Goal: Task Accomplishment & Management: Manage account settings

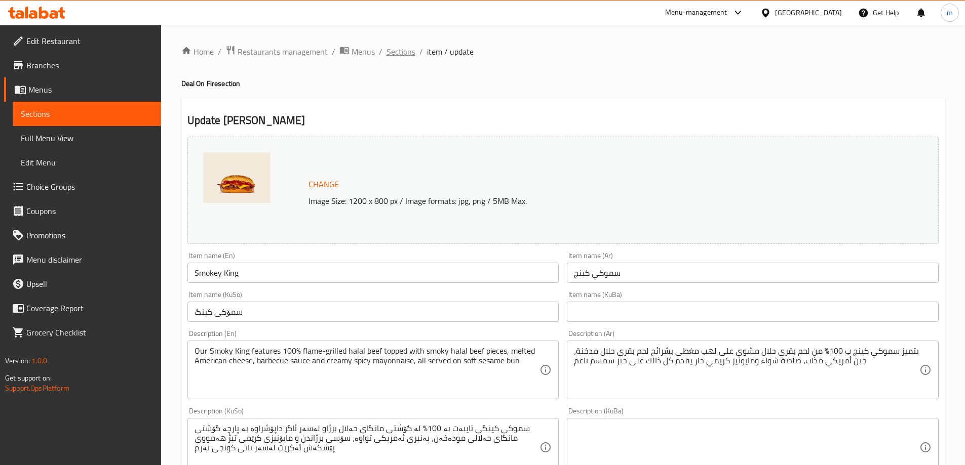
click at [408, 49] on span "Sections" at bounding box center [400, 52] width 29 height 12
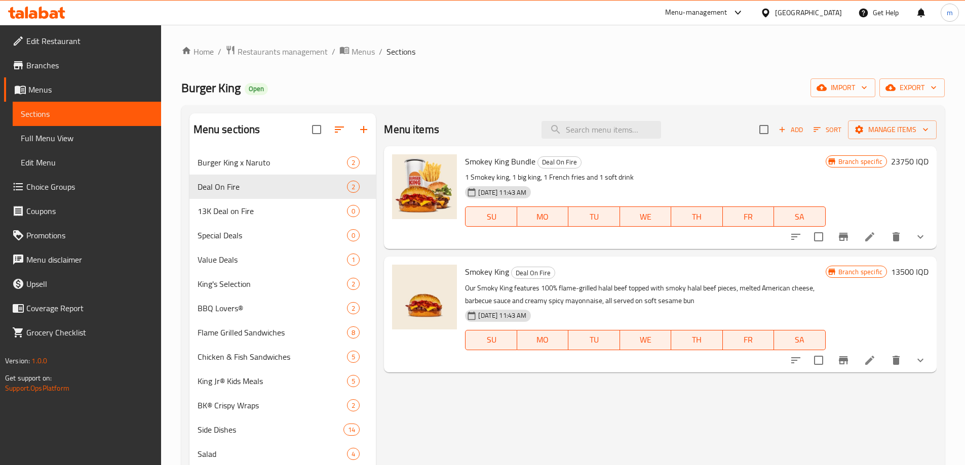
click at [56, 140] on span "Full Menu View" at bounding box center [87, 138] width 132 height 12
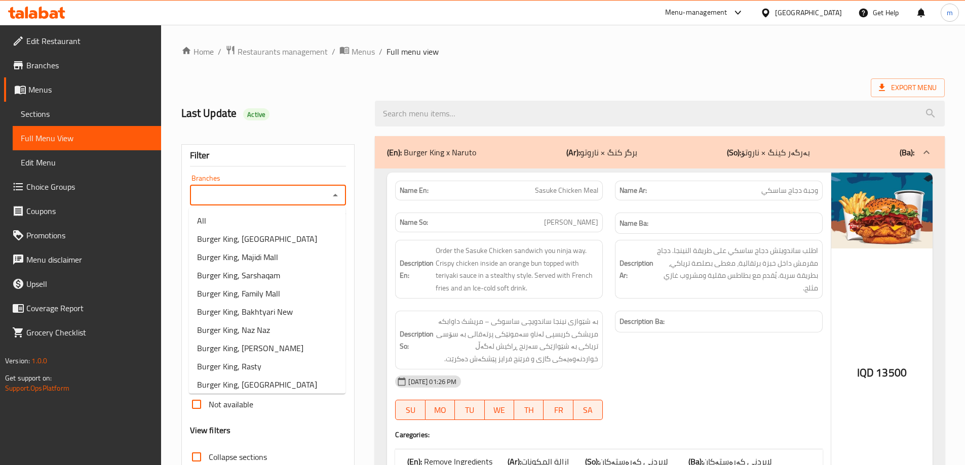
click at [274, 195] on input "Branches" at bounding box center [260, 195] width 134 height 14
click at [247, 367] on span "Burger King, Rasty" at bounding box center [229, 367] width 64 height 12
type input "Burger King, Rasty"
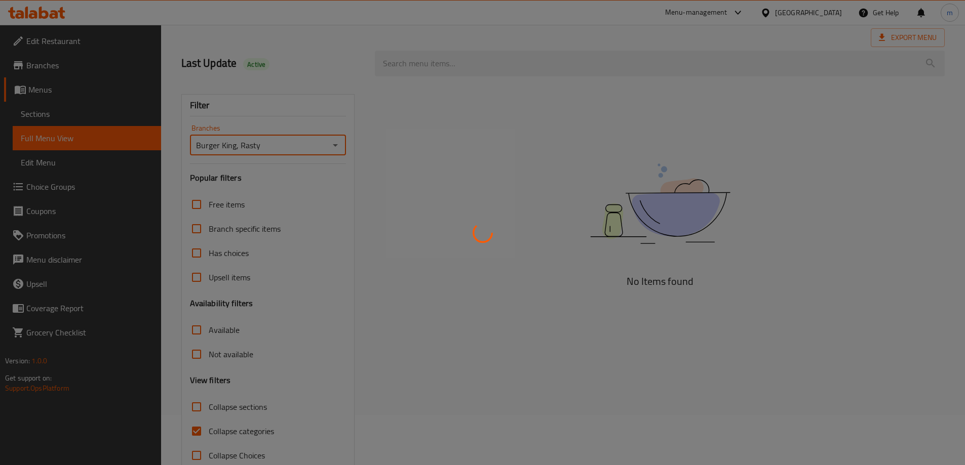
scroll to position [73, 0]
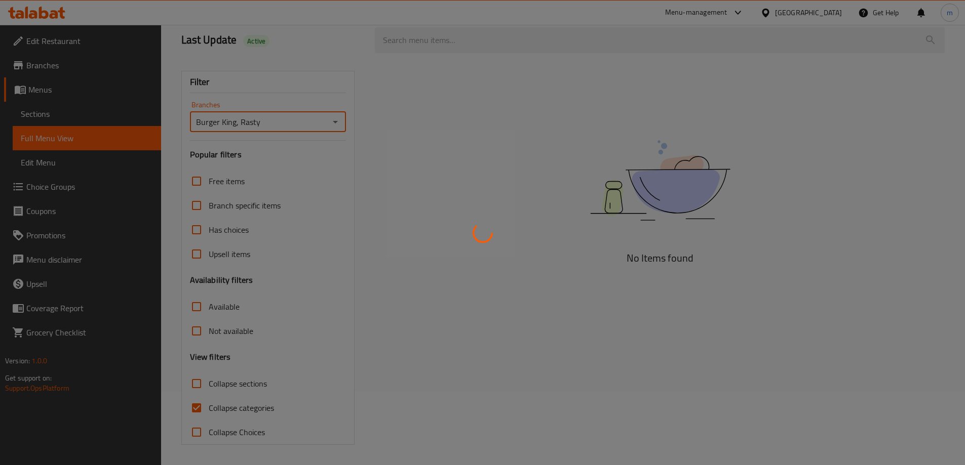
click at [203, 406] on div at bounding box center [482, 232] width 965 height 465
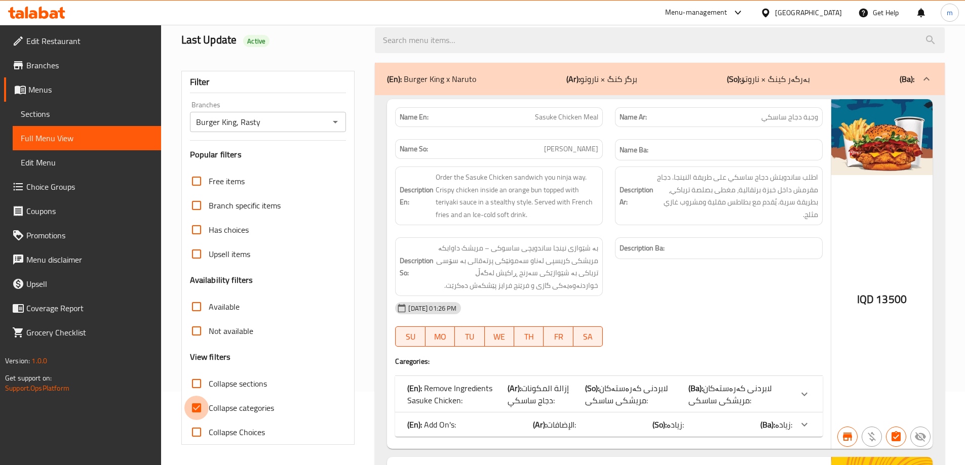
click at [203, 406] on input "Collapse categories" at bounding box center [196, 408] width 24 height 24
checkbox input "false"
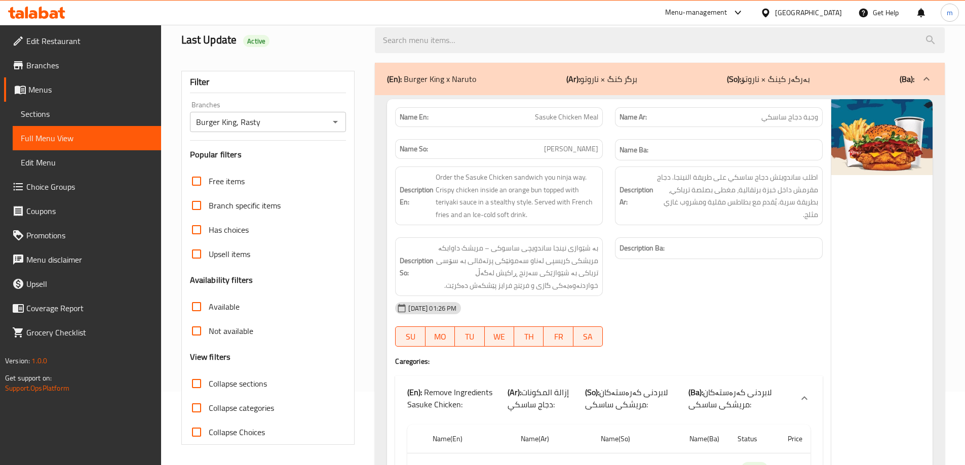
click at [199, 385] on input "Collapse sections" at bounding box center [196, 384] width 24 height 24
checkbox input "true"
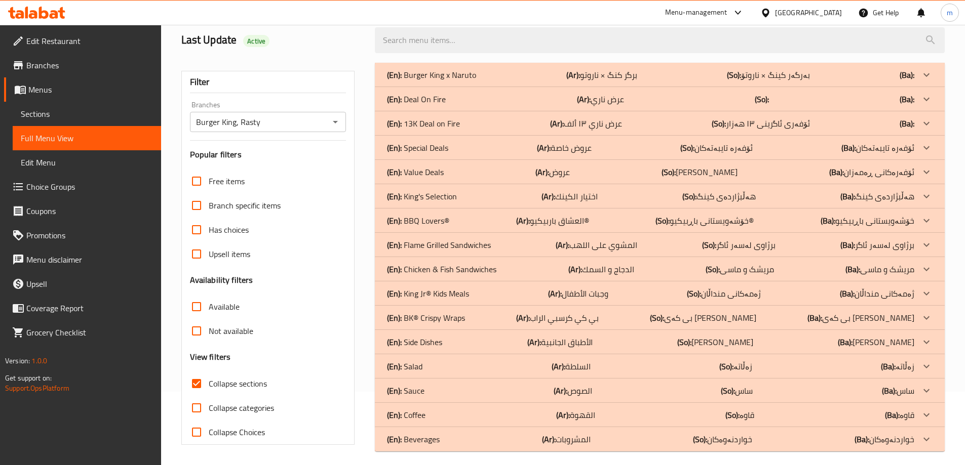
click at [438, 101] on p "(En): Deal On Fire" at bounding box center [416, 99] width 59 height 12
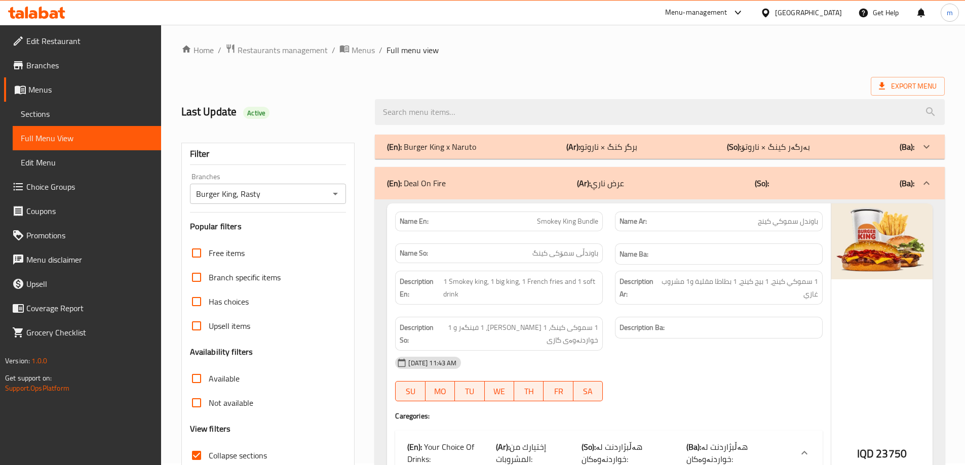
scroll to position [0, 0]
click at [335, 193] on icon "Open" at bounding box center [335, 195] width 12 height 12
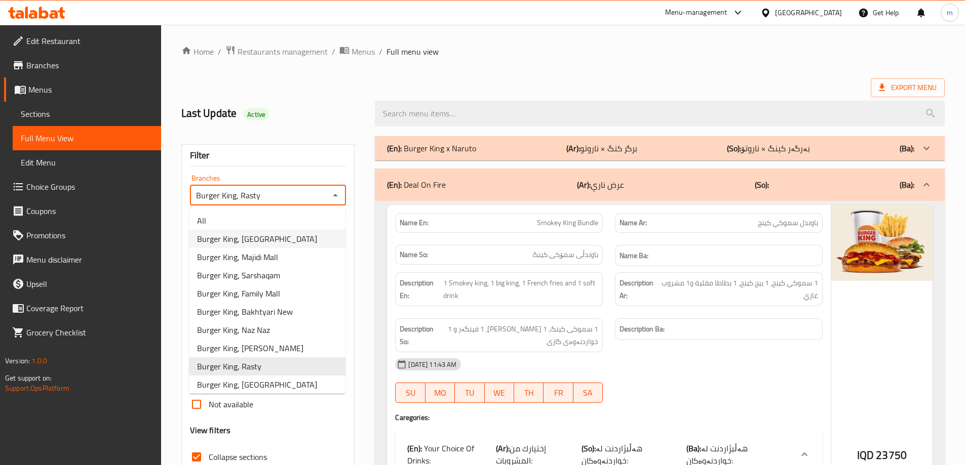
click at [256, 236] on span "Burger King, Mass City" at bounding box center [257, 239] width 120 height 12
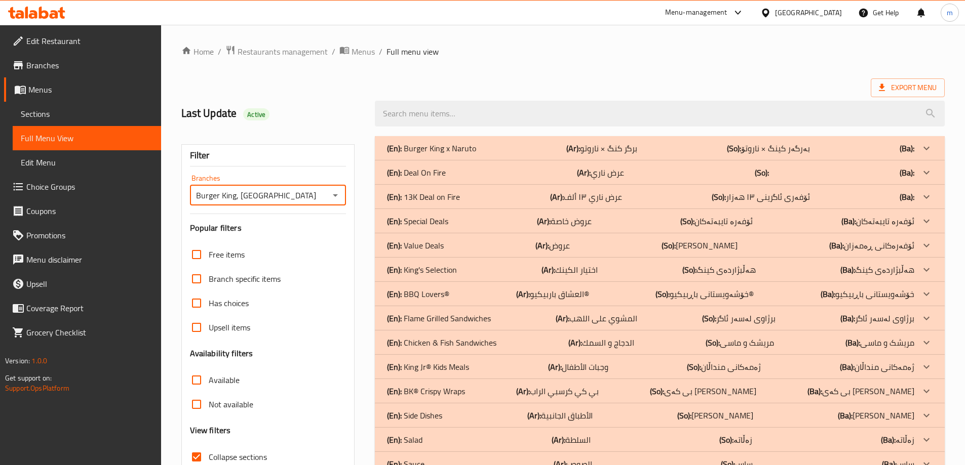
click at [420, 167] on p "(En): Deal On Fire" at bounding box center [416, 173] width 59 height 12
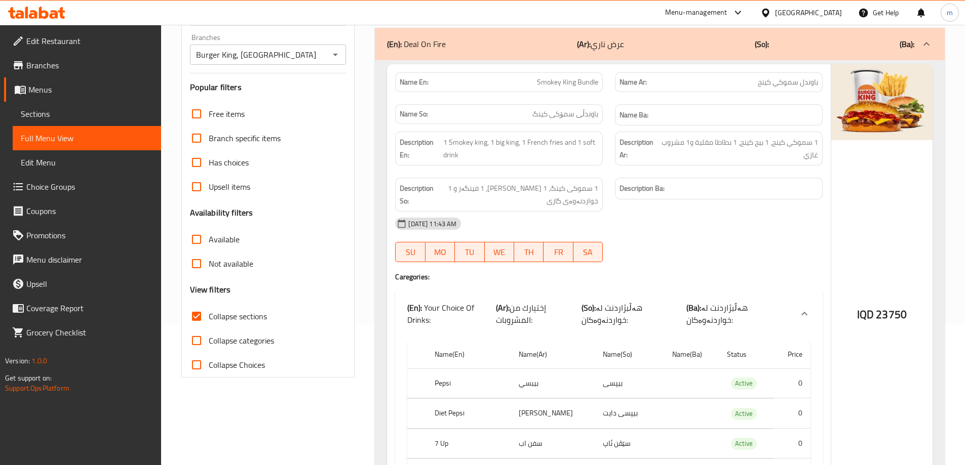
scroll to position [118, 0]
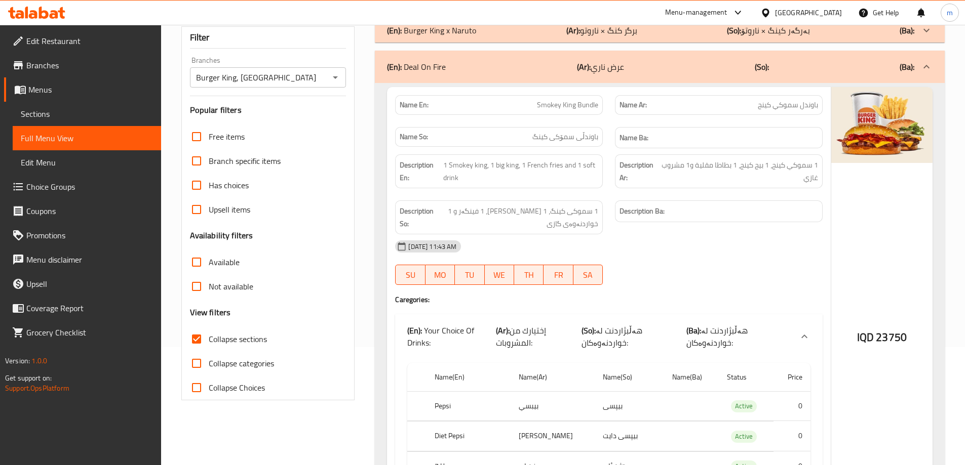
click at [335, 80] on icon "Open" at bounding box center [335, 77] width 12 height 12
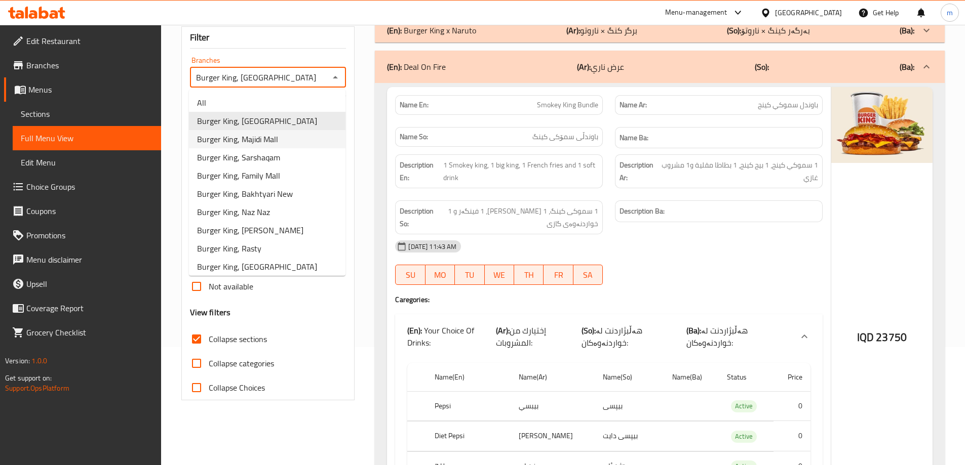
click at [260, 141] on span "Burger King, Majidi Mall" at bounding box center [237, 139] width 81 height 12
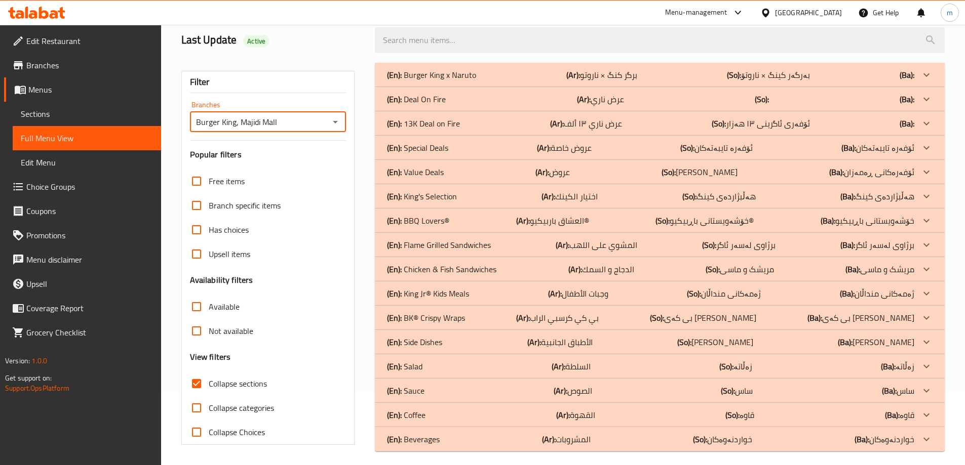
scroll to position [80, 0]
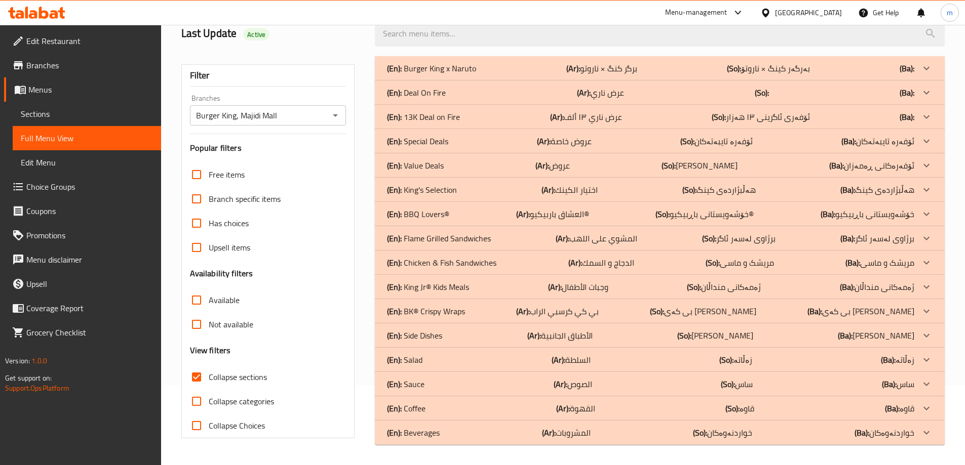
click at [409, 91] on p "(En): Deal On Fire" at bounding box center [416, 93] width 59 height 12
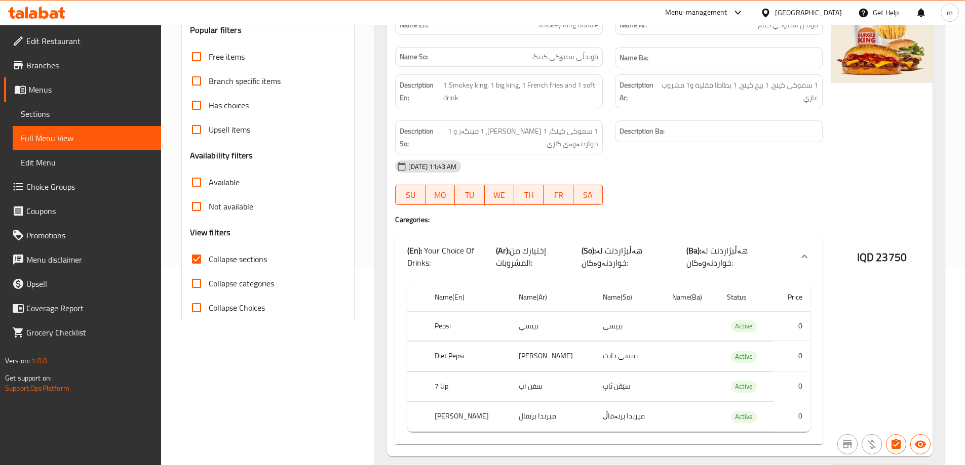
scroll to position [0, 0]
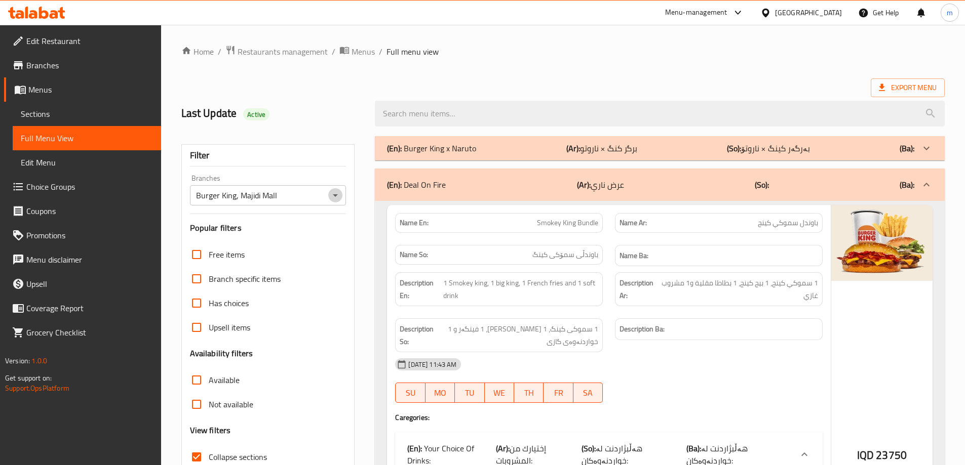
click at [336, 197] on icon "Open" at bounding box center [335, 195] width 12 height 12
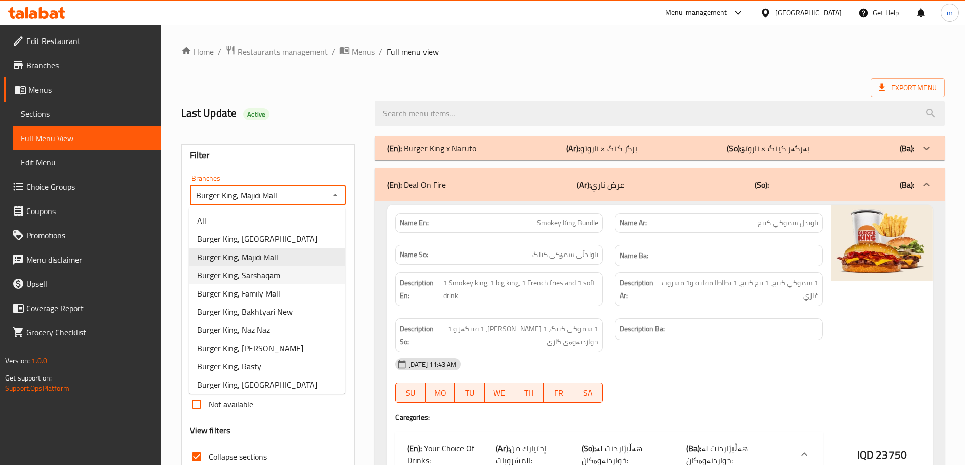
click at [267, 276] on span "Burger King, Sarshaqam" at bounding box center [238, 275] width 83 height 12
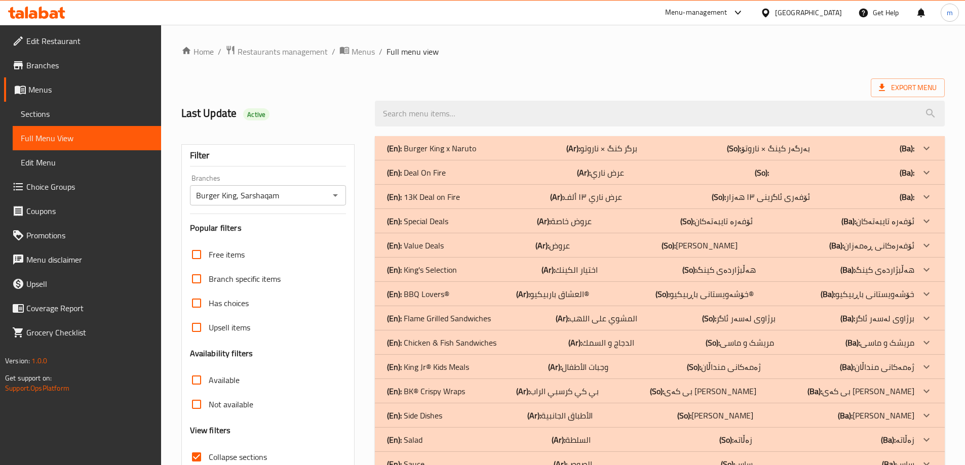
click at [457, 175] on div "(En): Deal On Fire (Ar): عرض ناري (So): (Ba):" at bounding box center [650, 173] width 527 height 12
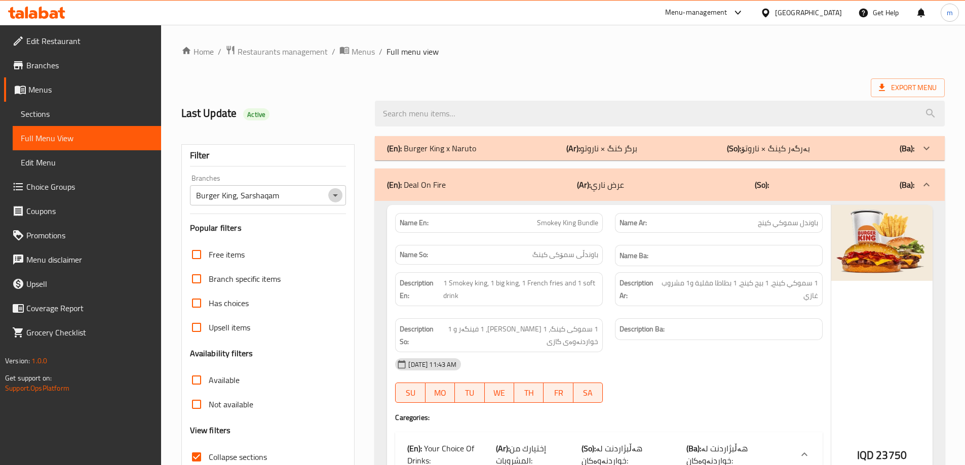
click at [333, 198] on icon "Open" at bounding box center [335, 195] width 12 height 12
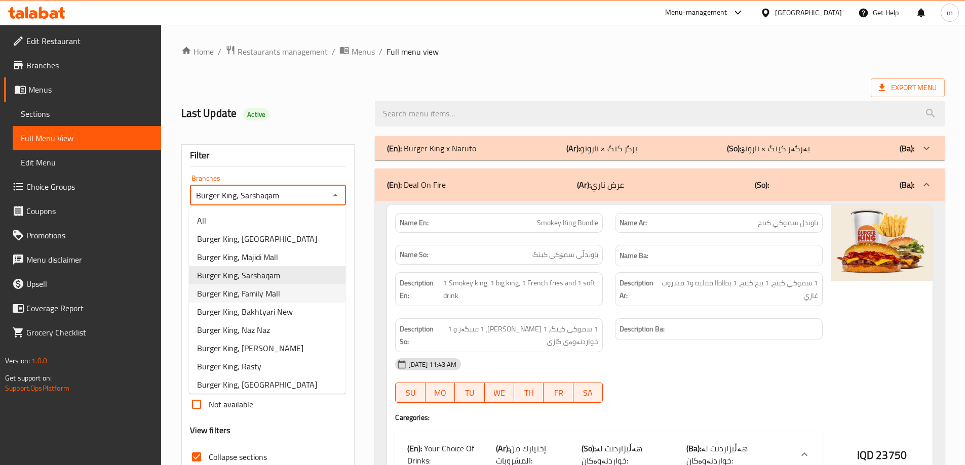
click at [255, 290] on span "Burger King, Family Mall" at bounding box center [238, 294] width 83 height 12
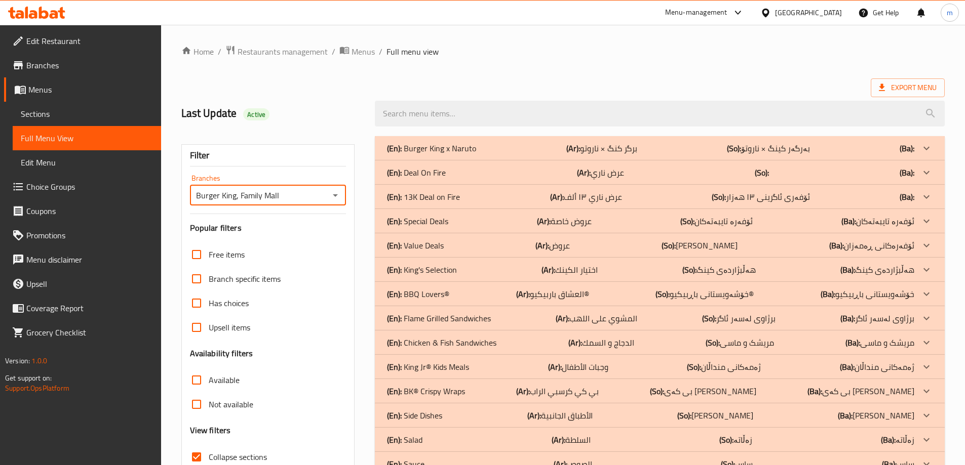
click at [467, 178] on div "(En): Deal On Fire (Ar): عرض ناري (So): (Ba):" at bounding box center [660, 173] width 570 height 24
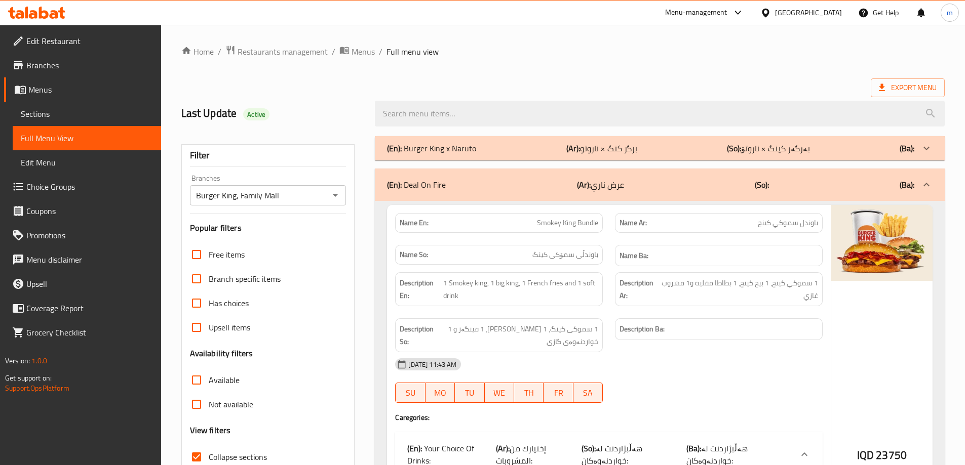
click at [336, 192] on icon "Open" at bounding box center [335, 195] width 12 height 12
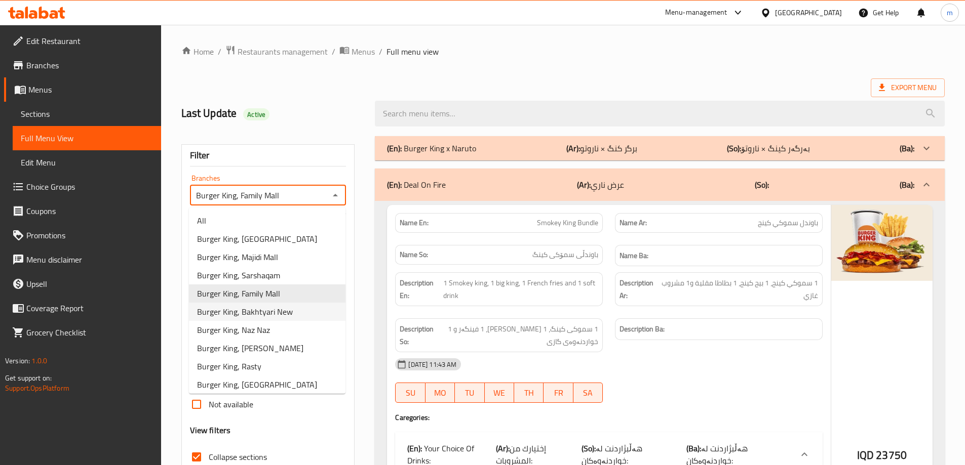
click at [267, 319] on li "Burger King, Bakhtyari New" at bounding box center [267, 312] width 157 height 18
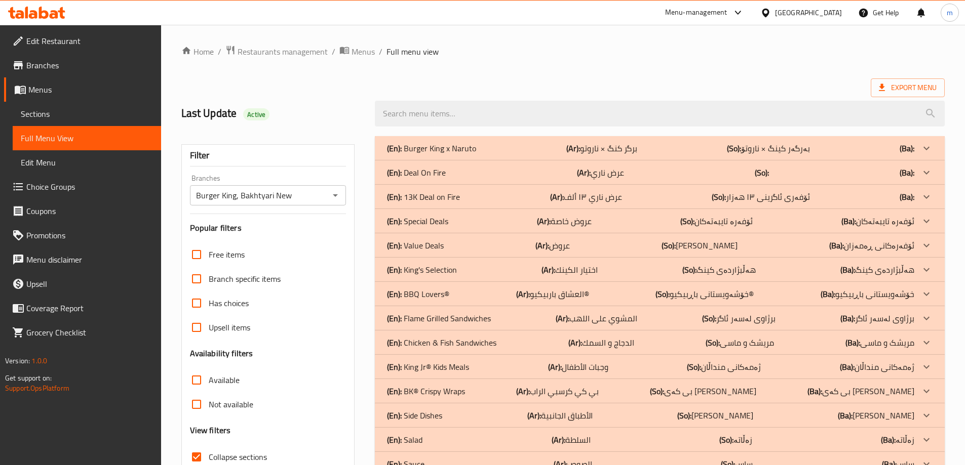
click at [432, 165] on div "(En): Deal On Fire (Ar): عرض ناري (So): (Ba):" at bounding box center [660, 173] width 570 height 24
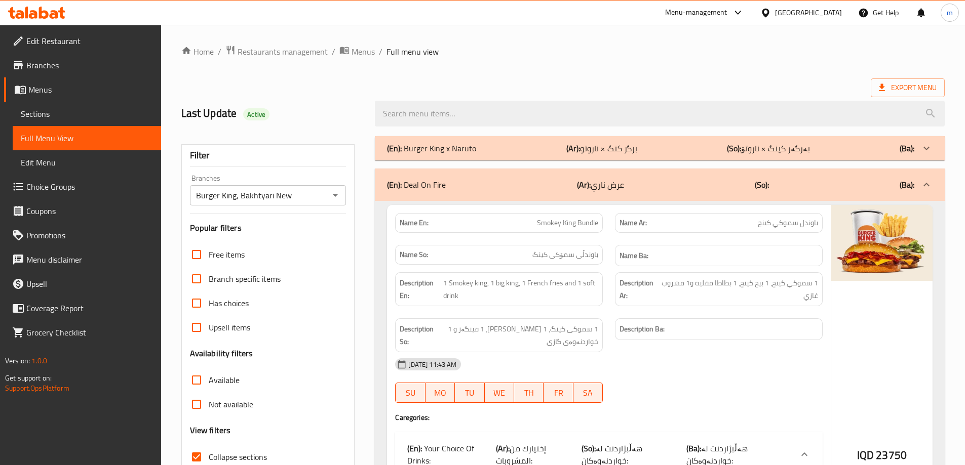
click at [334, 194] on icon "Open" at bounding box center [335, 195] width 12 height 12
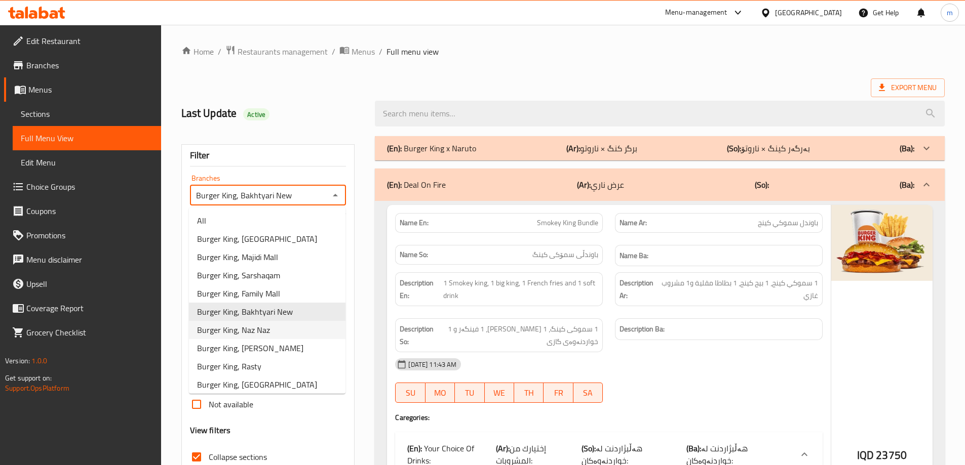
click at [268, 336] on span "Burger King, Naz Naz" at bounding box center [233, 330] width 73 height 12
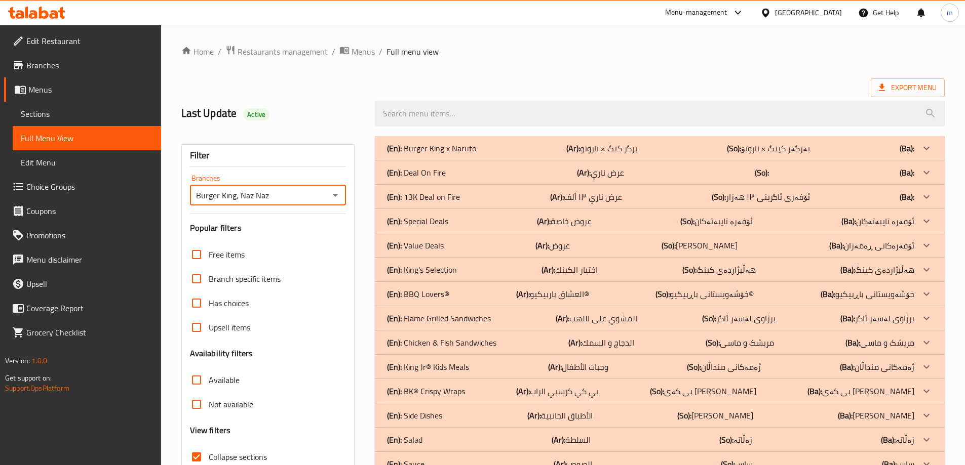
click at [406, 172] on p "(En): Deal On Fire" at bounding box center [416, 173] width 59 height 12
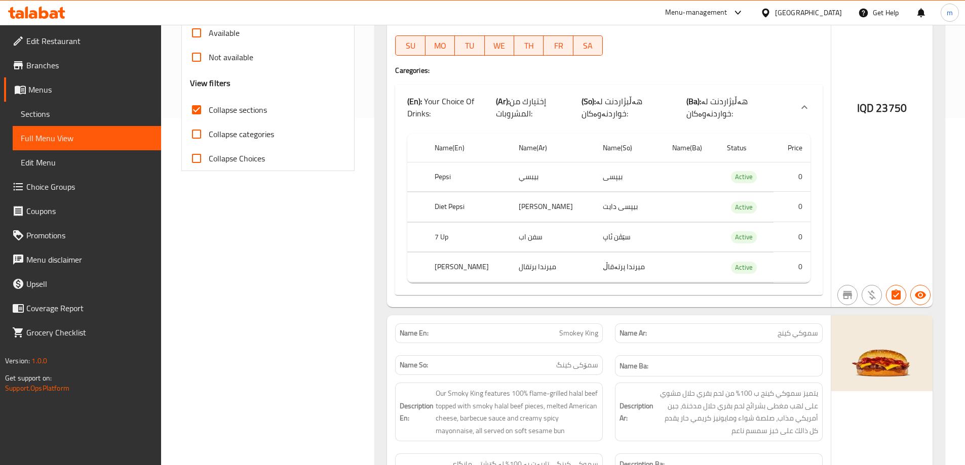
scroll to position [118, 0]
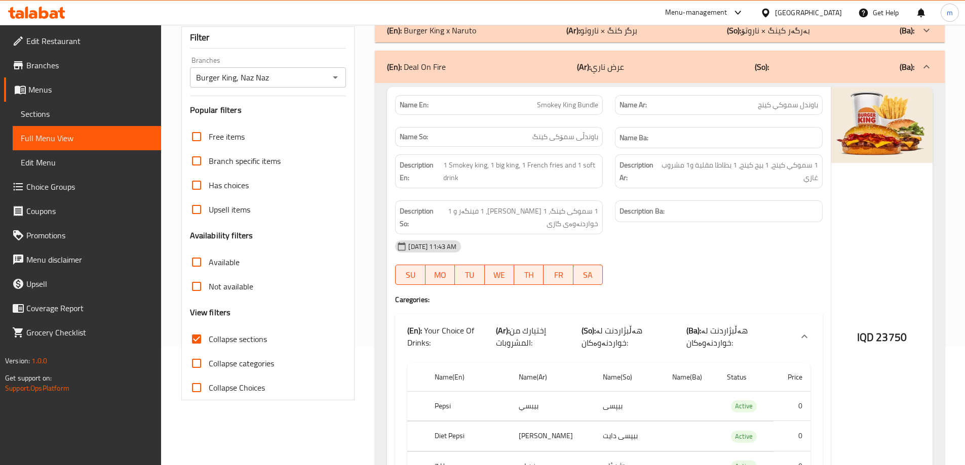
click at [338, 75] on icon "Open" at bounding box center [335, 77] width 12 height 12
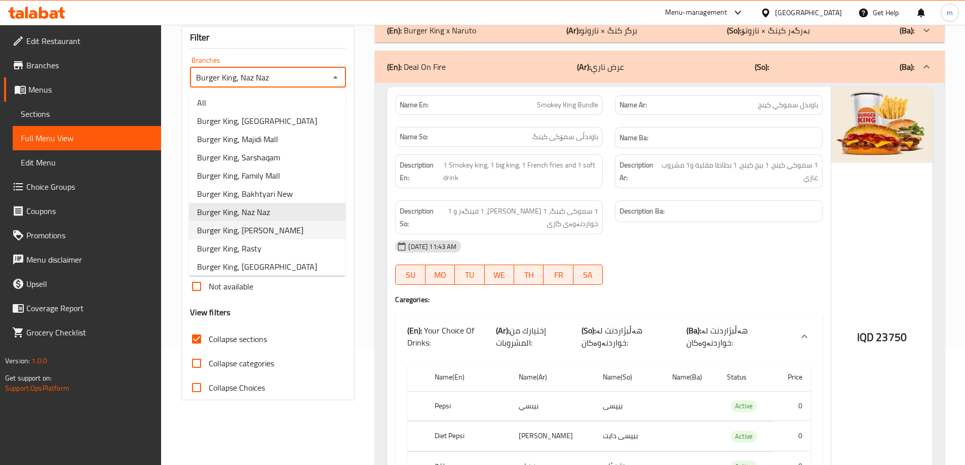
click at [272, 232] on span "Burger King, Tuy Malik" at bounding box center [250, 230] width 106 height 12
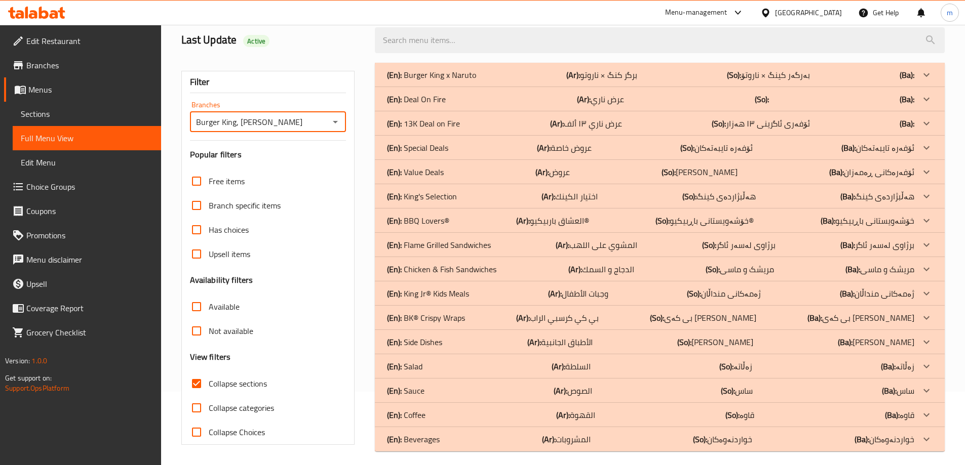
scroll to position [80, 0]
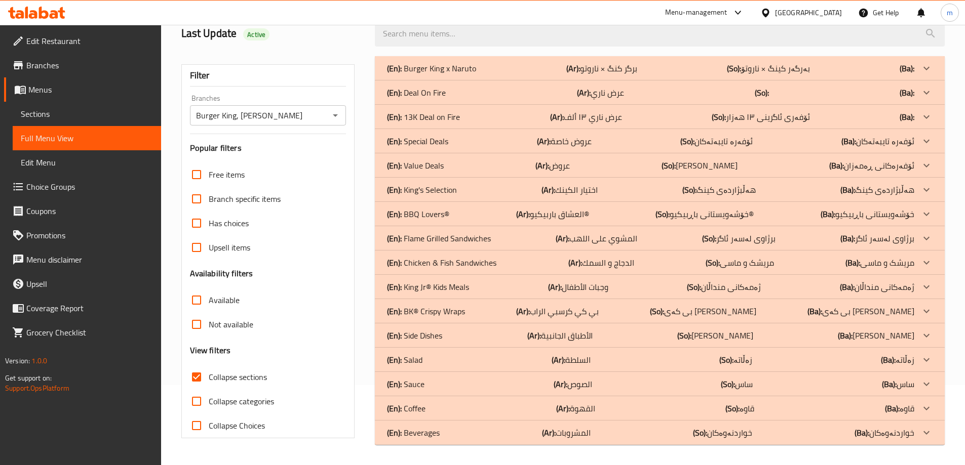
click at [481, 83] on div "(En): Deal On Fire (Ar): عرض ناري (So): (Ba):" at bounding box center [660, 93] width 570 height 24
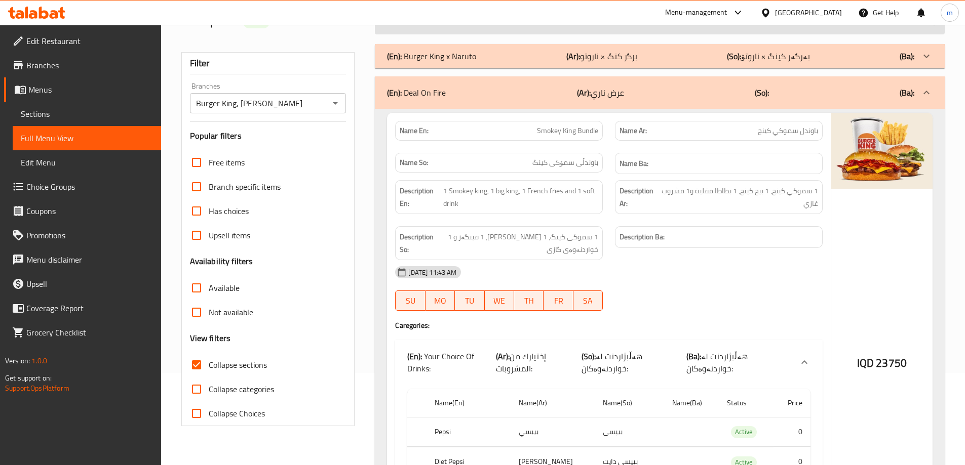
scroll to position [0, 0]
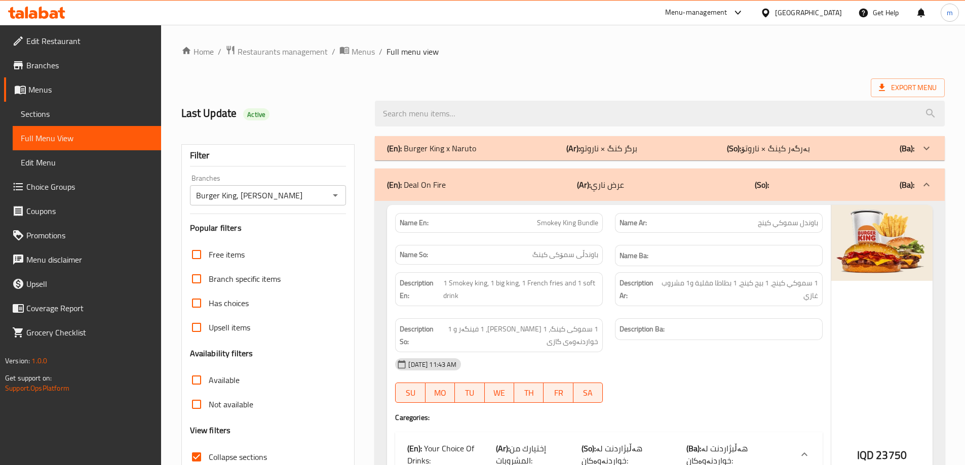
click at [338, 196] on icon "Open" at bounding box center [335, 195] width 12 height 12
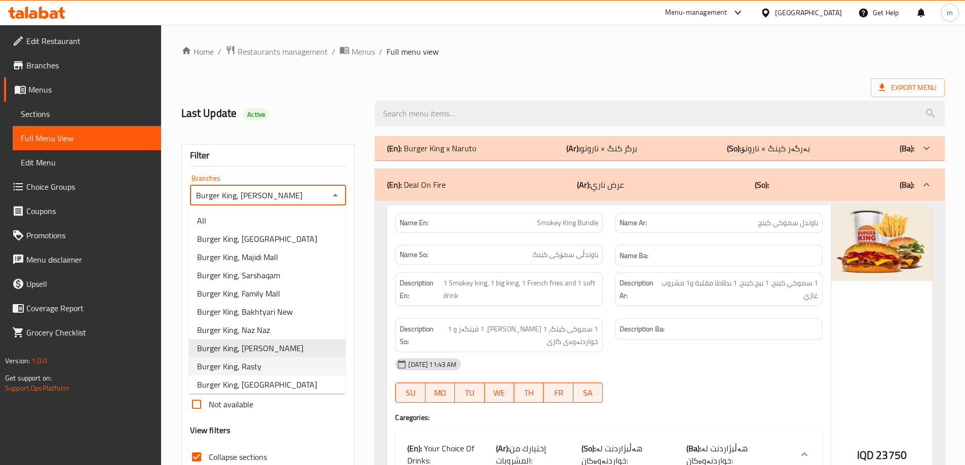
click at [255, 368] on span "Burger King, Rasty" at bounding box center [229, 367] width 64 height 12
type input "Burger King, Rasty"
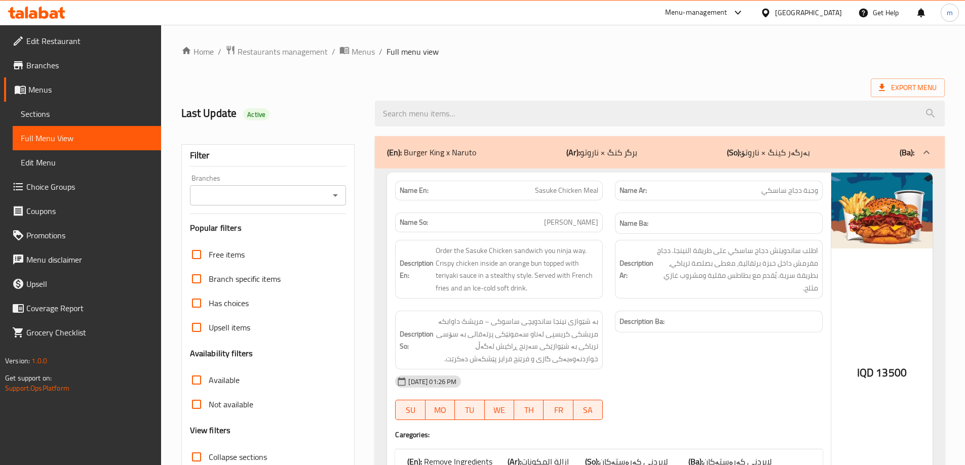
click at [322, 188] on input "Branches" at bounding box center [260, 195] width 134 height 14
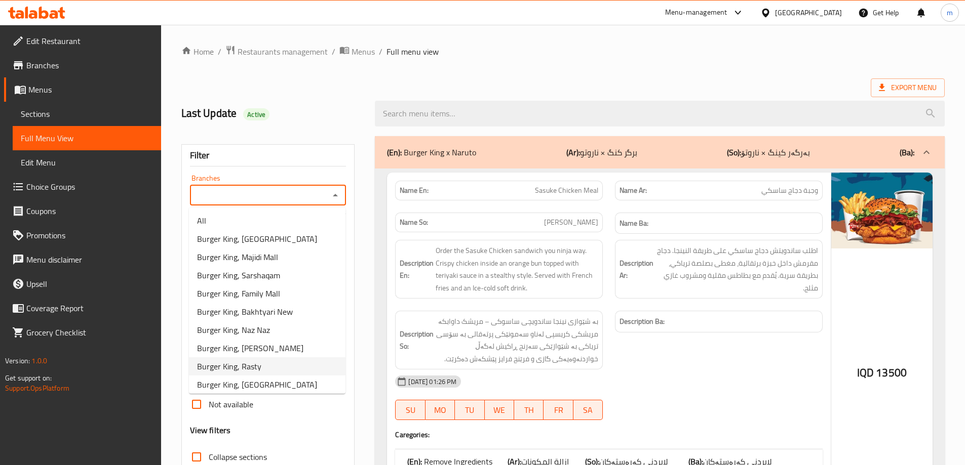
click at [264, 362] on li "Burger King, Rasty" at bounding box center [267, 367] width 157 height 18
type input "Burger King, Rasty"
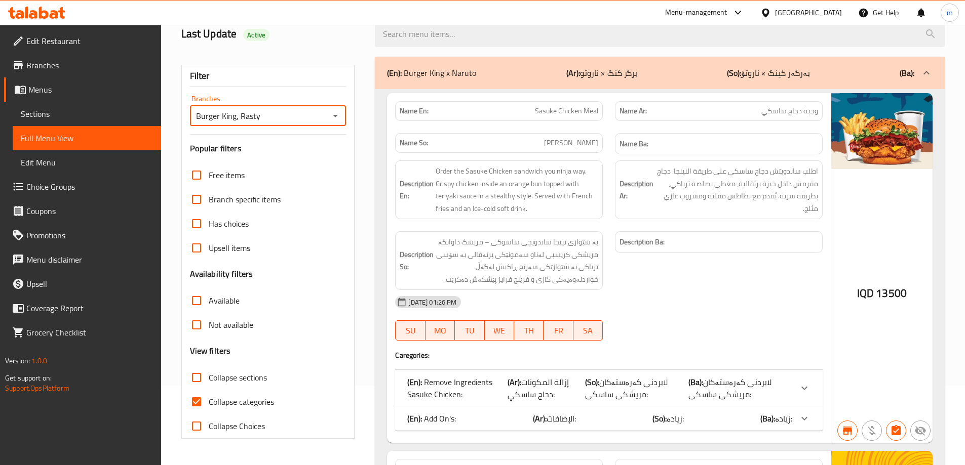
scroll to position [118, 0]
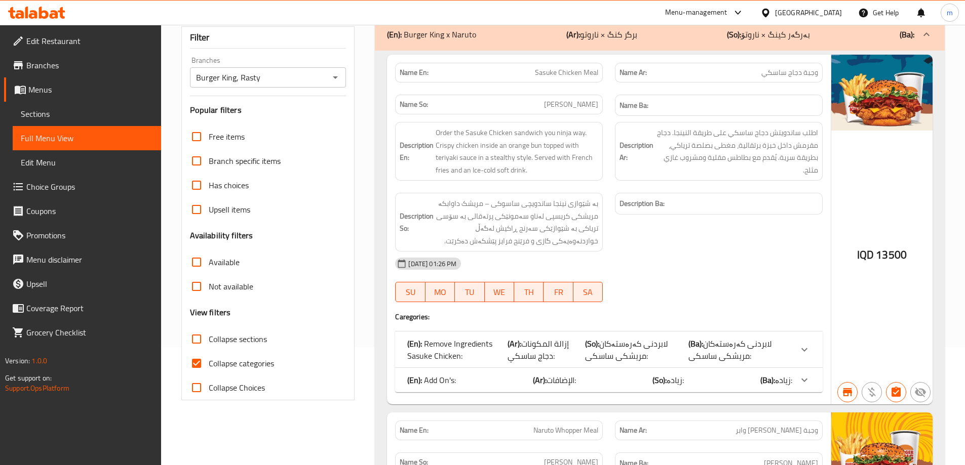
click at [256, 345] on span "Collapse sections" at bounding box center [238, 339] width 58 height 12
click at [209, 346] on input "Collapse sections" at bounding box center [196, 339] width 24 height 24
checkbox input "true"
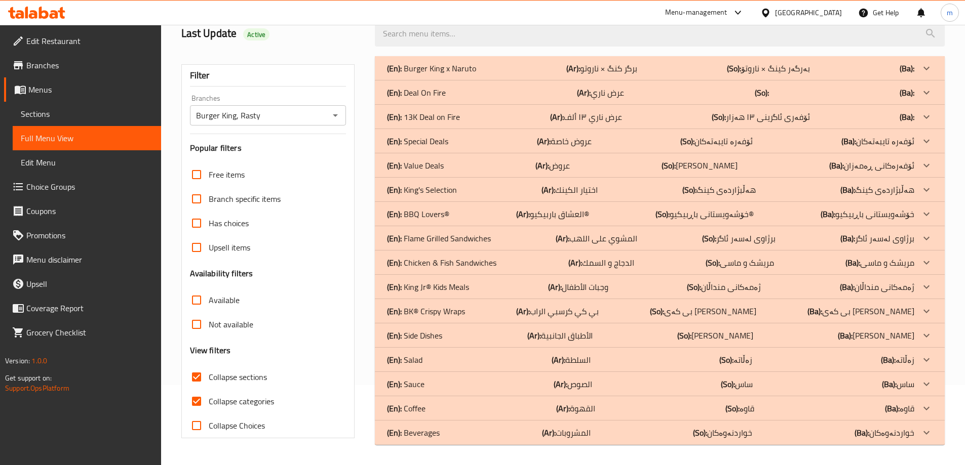
scroll to position [80, 0]
click at [421, 94] on p "(En): Deal On Fire" at bounding box center [416, 93] width 59 height 12
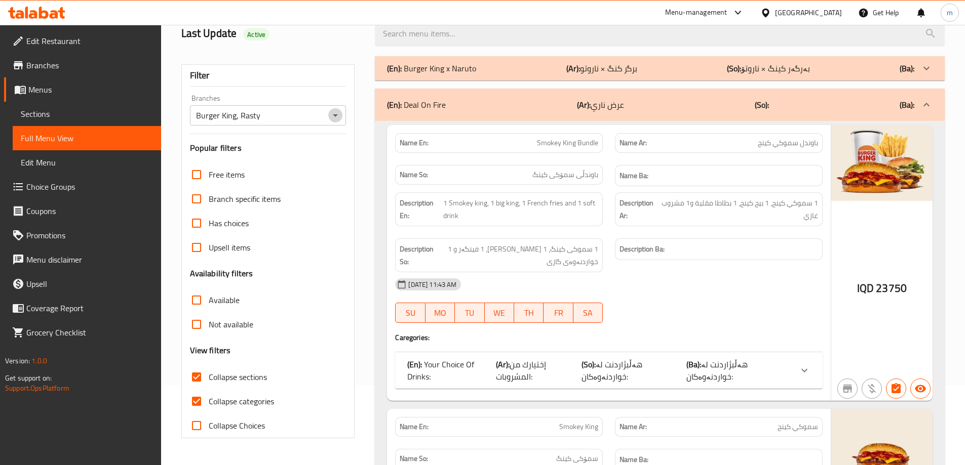
click at [334, 112] on icon "Open" at bounding box center [335, 115] width 12 height 12
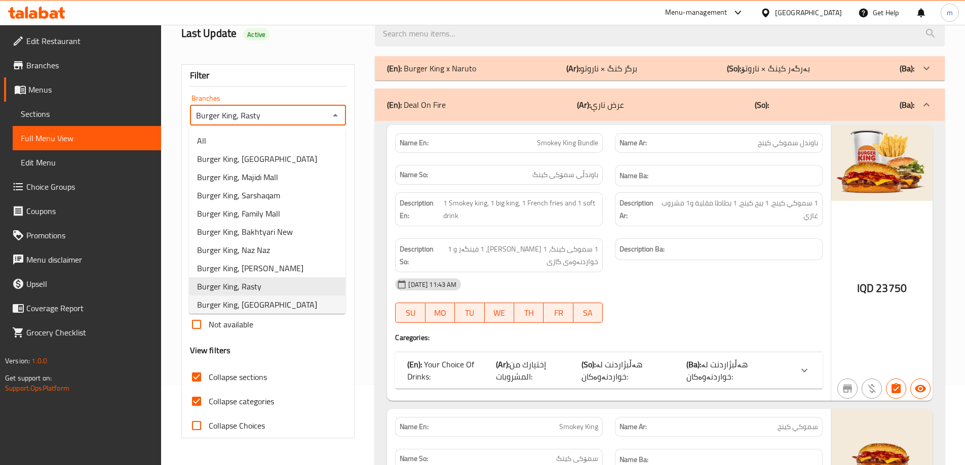
click at [241, 308] on span "Burger King, Koya Road" at bounding box center [257, 305] width 120 height 12
type input "Burger King, Koya Road"
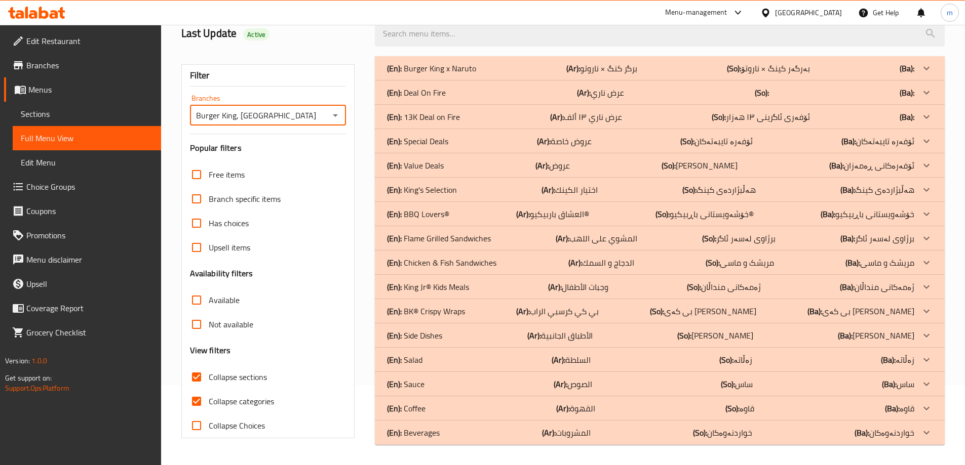
click at [489, 90] on div "(En): Deal On Fire (Ar): عرض ناري (So): (Ba):" at bounding box center [650, 93] width 527 height 12
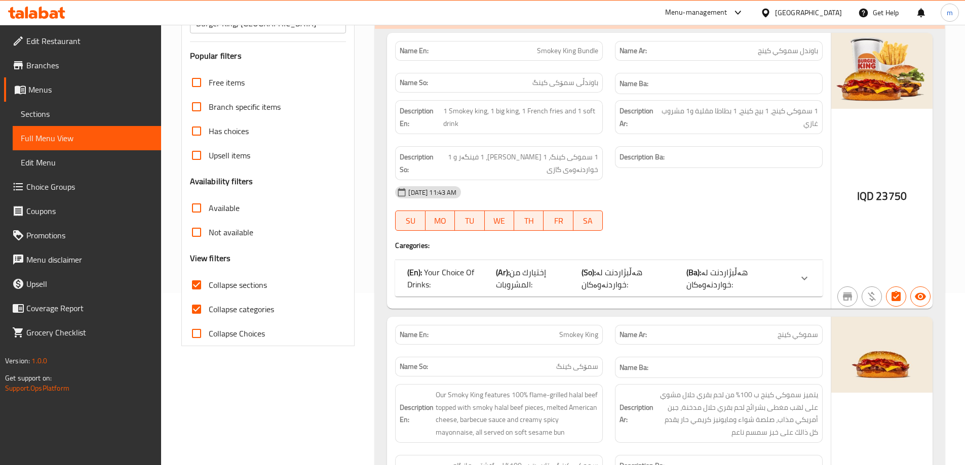
scroll to position [317, 0]
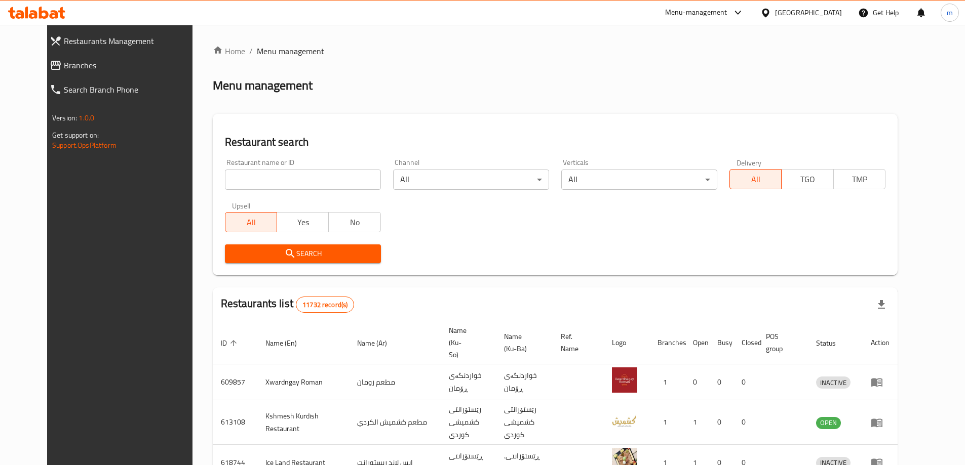
click at [225, 179] on input "search" at bounding box center [303, 180] width 156 height 20
paste input "660596"
type input "660596"
click button "Search" at bounding box center [303, 254] width 156 height 19
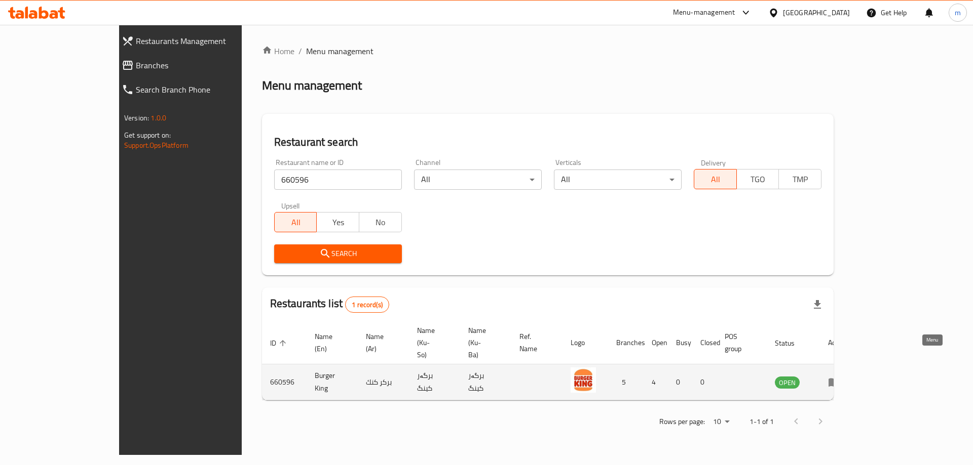
click at [840, 376] on icon "enhanced table" at bounding box center [834, 382] width 12 height 12
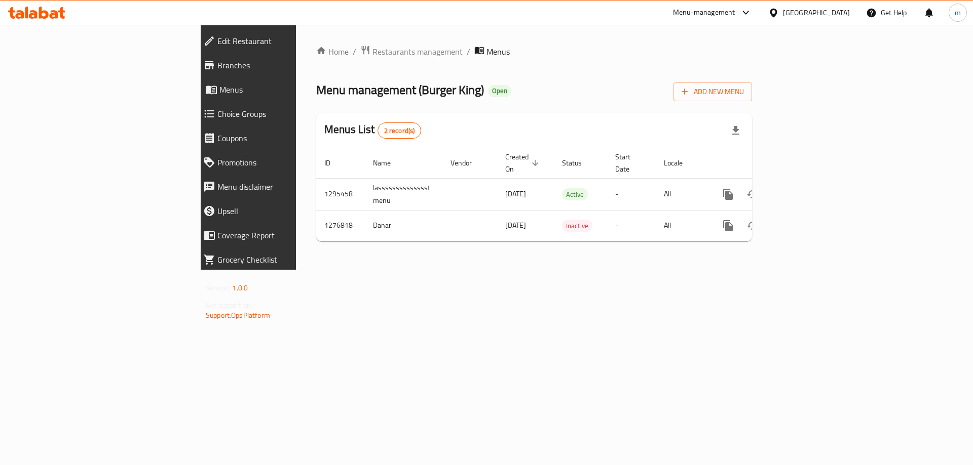
click at [217, 64] on span "Branches" at bounding box center [286, 65] width 138 height 12
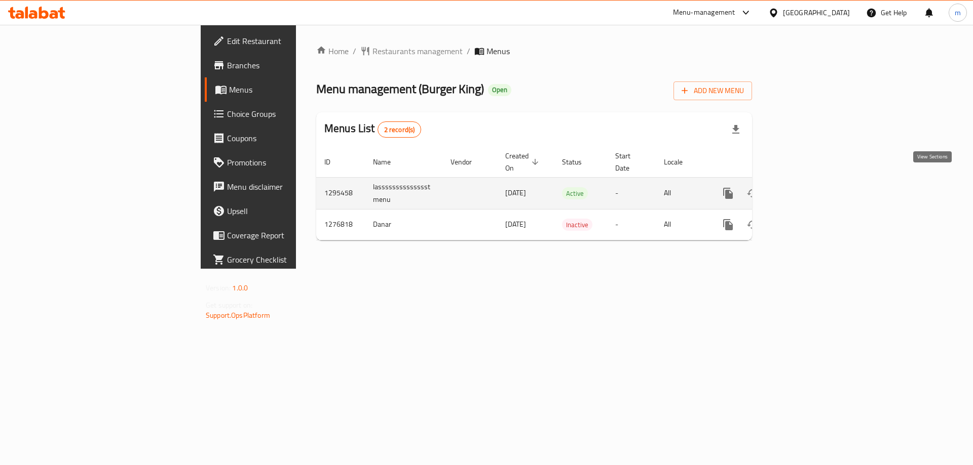
click at [807, 187] on icon "enhanced table" at bounding box center [801, 193] width 12 height 12
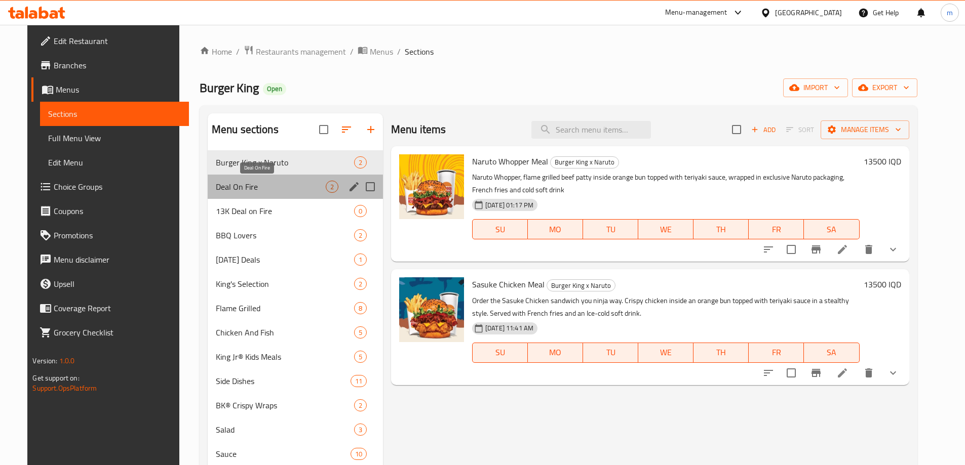
click at [216, 191] on span "Deal On Fire" at bounding box center [271, 187] width 110 height 12
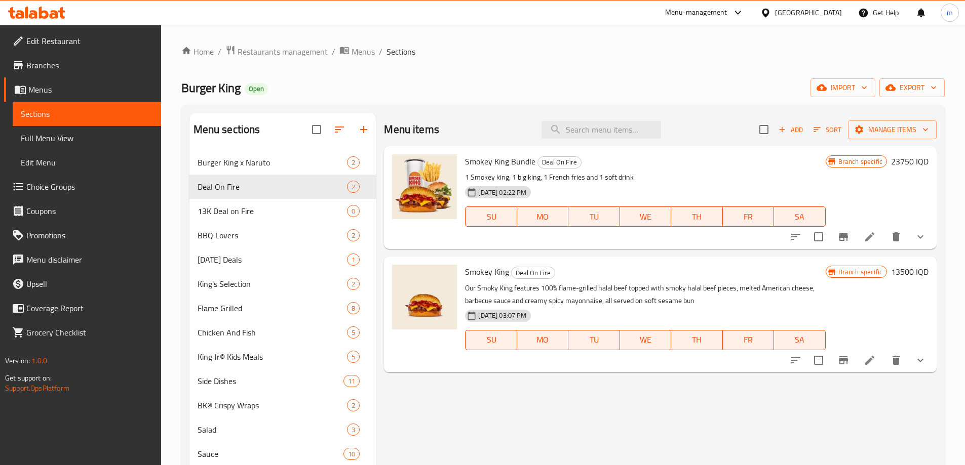
click at [870, 228] on li at bounding box center [870, 237] width 28 height 18
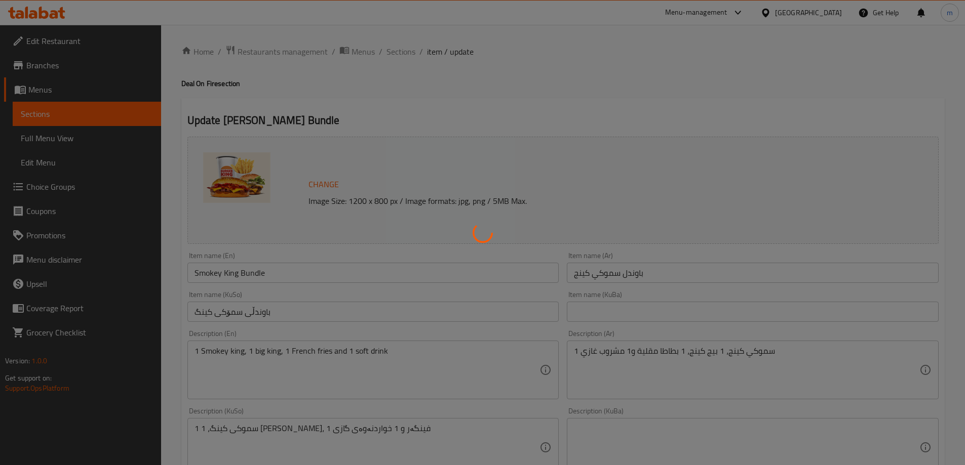
type input "إختيارك من المشروبات:"
type input "هەڵبژاردنت لە خواردنەوەکان:"
type input "1"
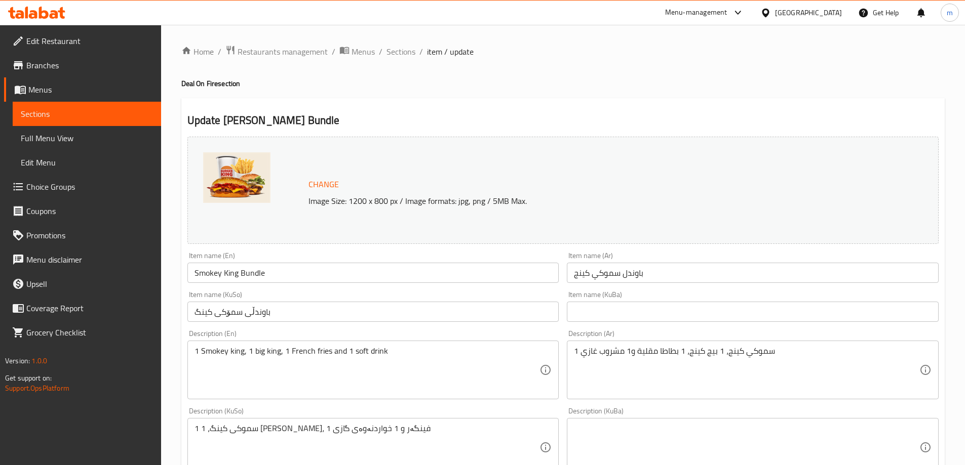
click at [640, 296] on div "Item name (KuBa) Item name (KuBa)" at bounding box center [753, 306] width 372 height 31
click at [85, 106] on link "Sections" at bounding box center [87, 114] width 148 height 24
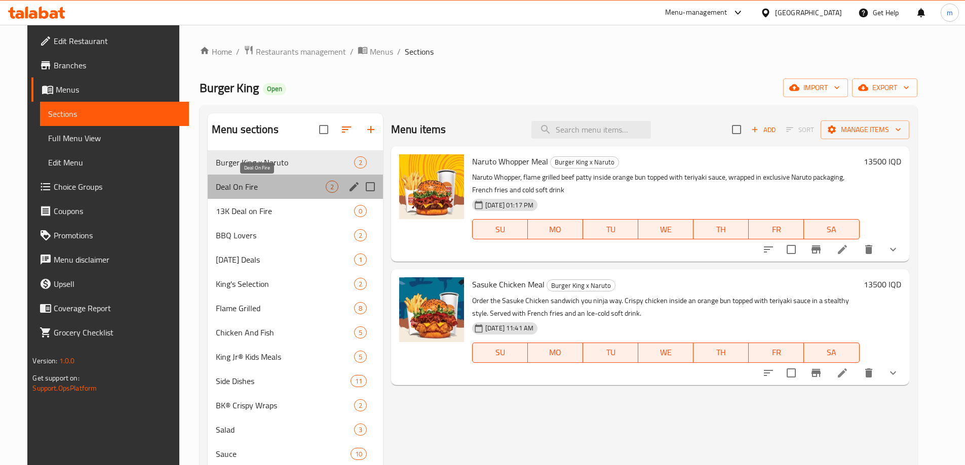
click at [218, 191] on span "Deal On Fire" at bounding box center [271, 187] width 110 height 12
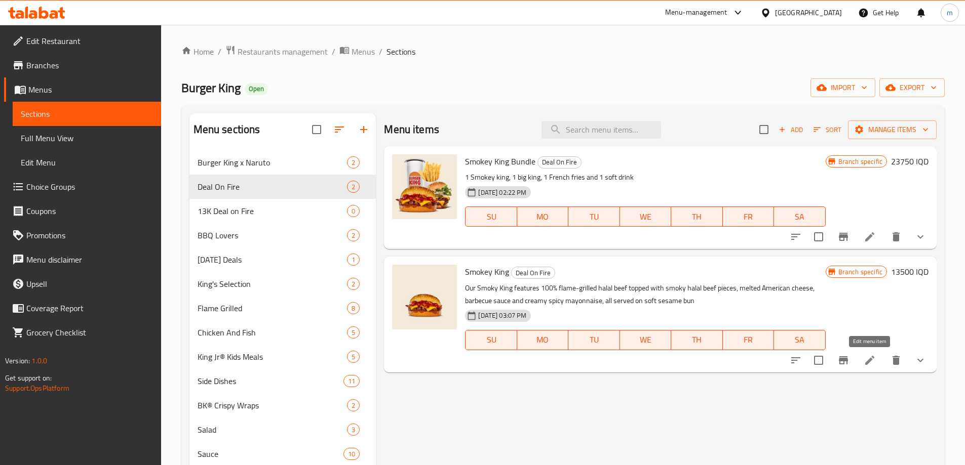
click at [869, 354] on li at bounding box center [870, 361] width 28 height 18
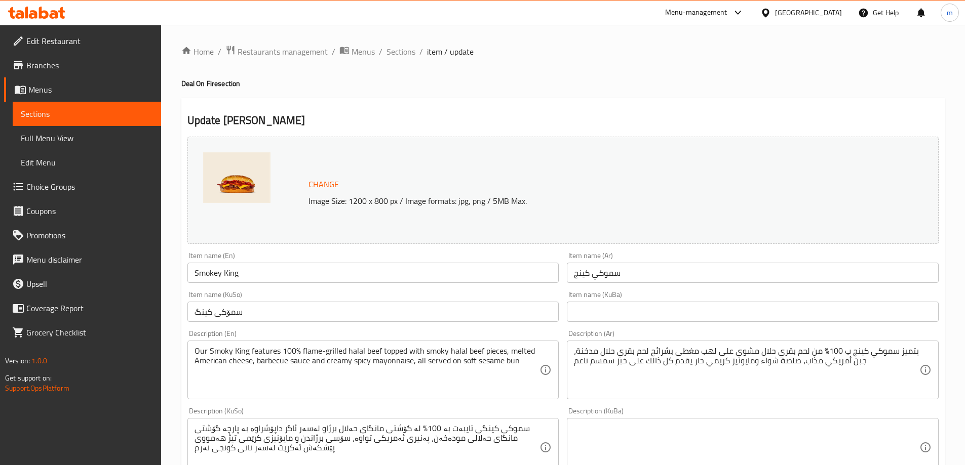
click at [642, 288] on div "Item name (KuBa) Item name (KuBa)" at bounding box center [753, 306] width 380 height 39
click at [67, 115] on span "Sections" at bounding box center [87, 114] width 132 height 12
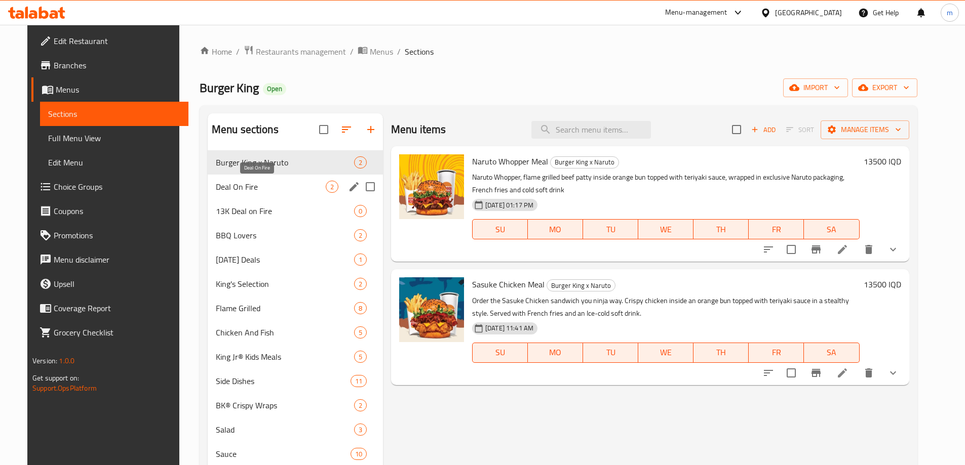
drag, startPoint x: 257, startPoint y: 189, endPoint x: 264, endPoint y: 186, distance: 7.5
click at [257, 188] on span "Deal On Fire" at bounding box center [271, 187] width 110 height 12
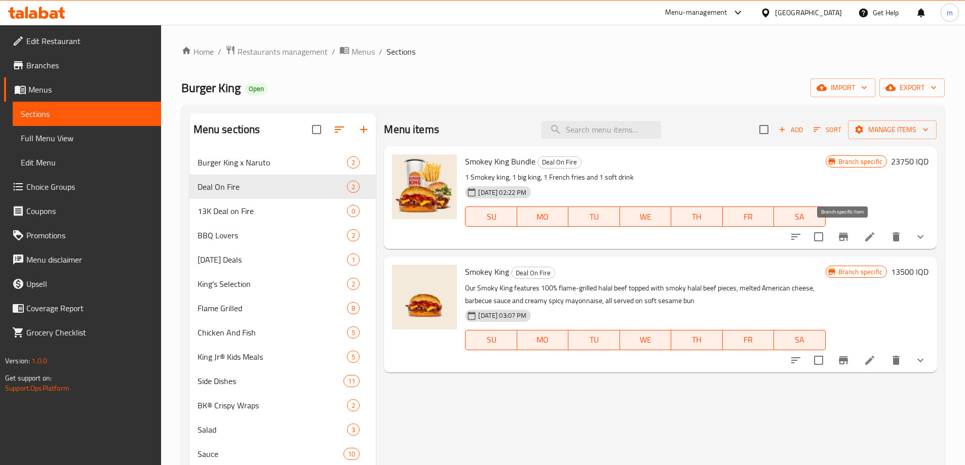
click at [839, 240] on icon "Branch-specific-item" at bounding box center [843, 237] width 9 height 8
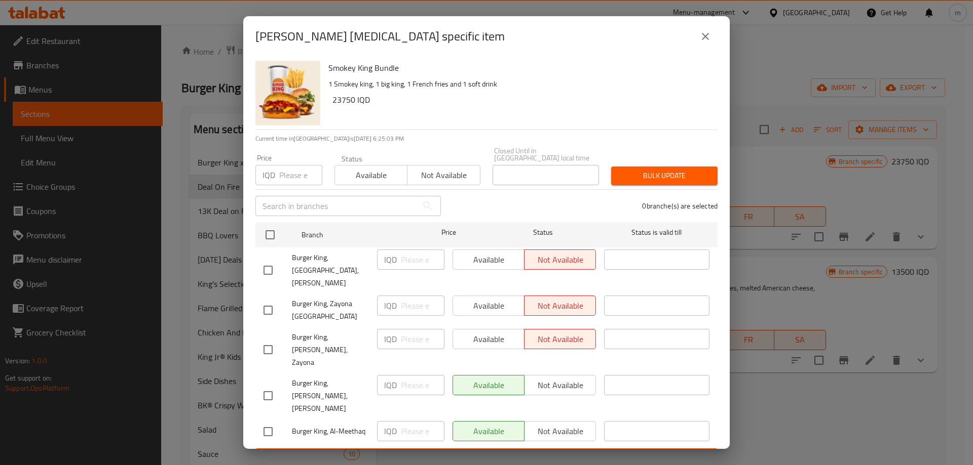
click at [707, 43] on icon "close" at bounding box center [705, 36] width 12 height 12
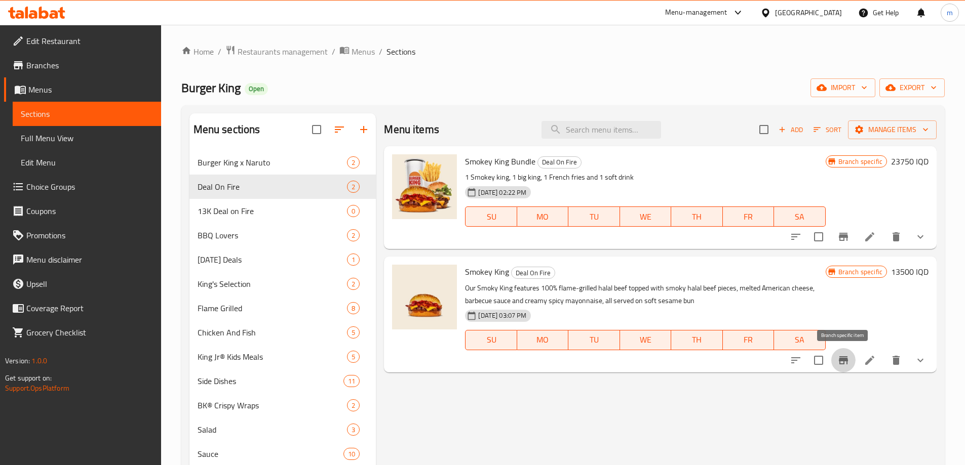
click at [851, 359] on button "Branch-specific-item" at bounding box center [843, 360] width 24 height 24
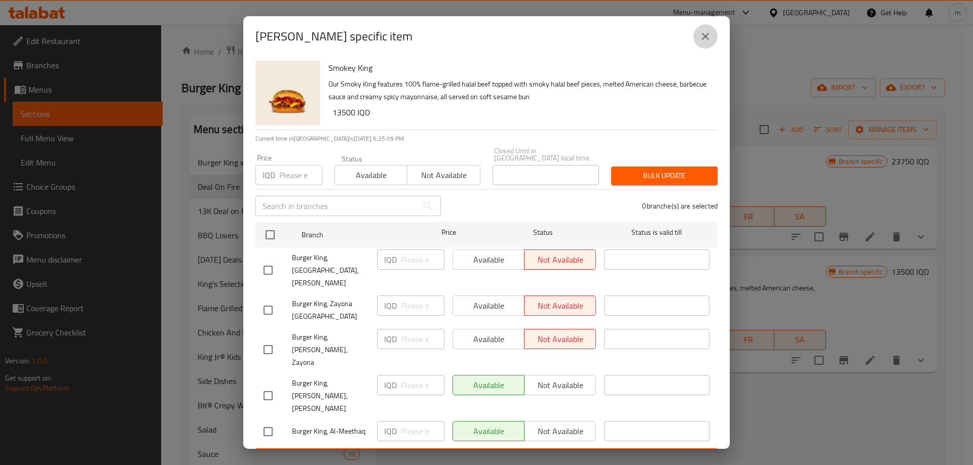
click at [697, 48] on button "close" at bounding box center [705, 36] width 24 height 24
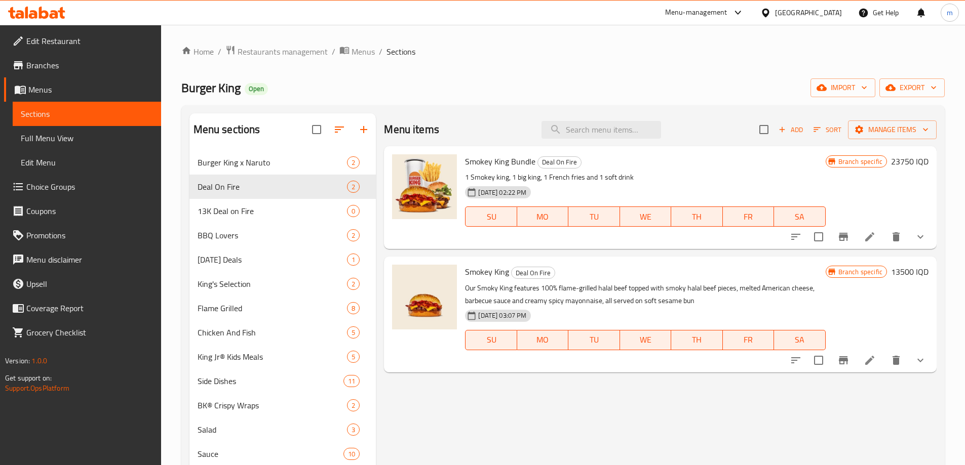
click at [840, 235] on icon "Branch-specific-item" at bounding box center [843, 237] width 9 height 8
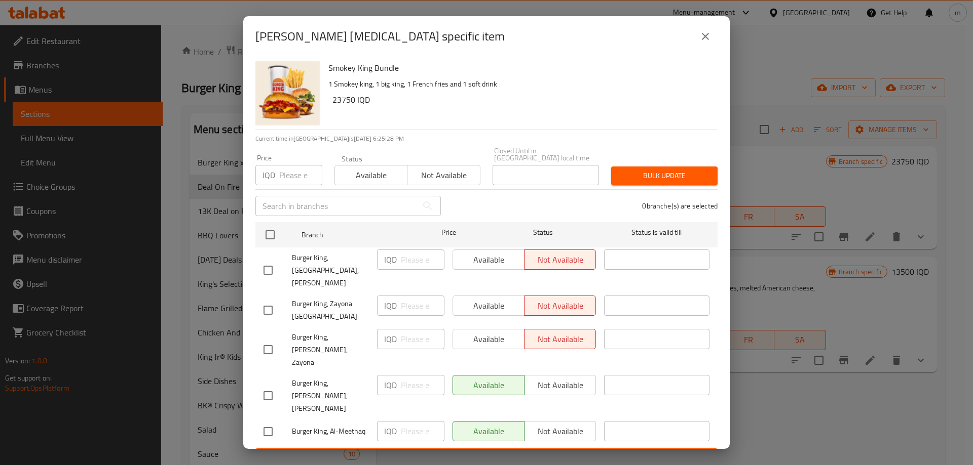
click at [700, 43] on icon "close" at bounding box center [705, 36] width 12 height 12
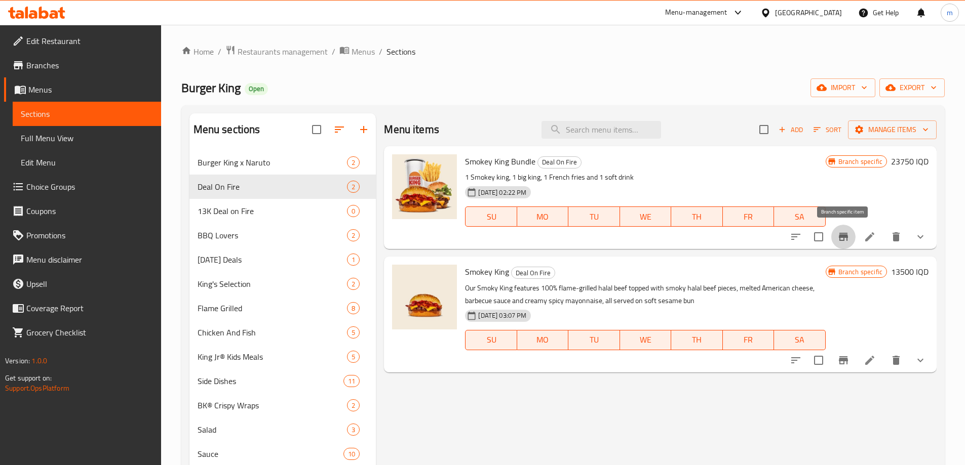
click at [847, 236] on icon "Branch-specific-item" at bounding box center [843, 237] width 9 height 8
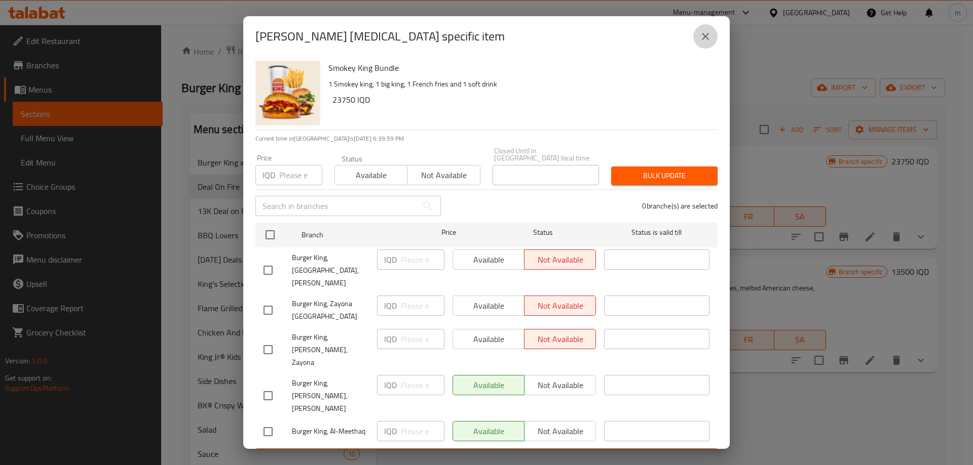
click at [708, 41] on button "close" at bounding box center [705, 36] width 24 height 24
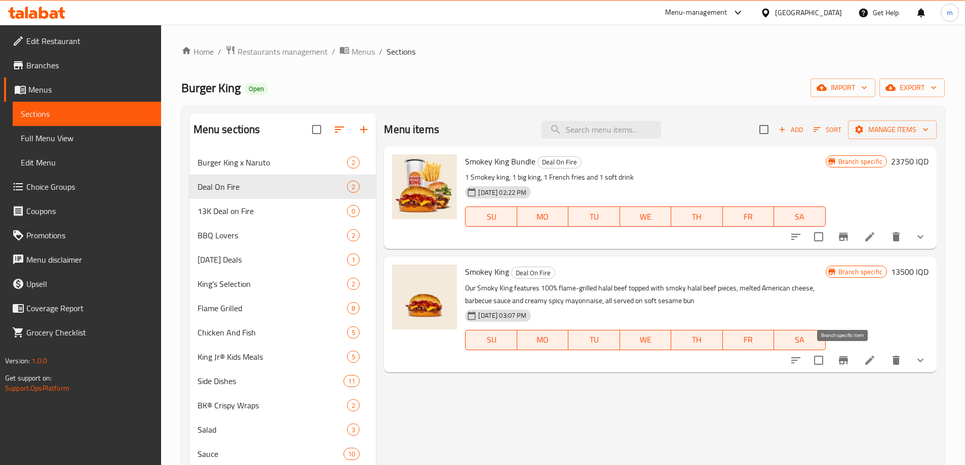
click at [839, 361] on icon "Branch-specific-item" at bounding box center [843, 361] width 9 height 8
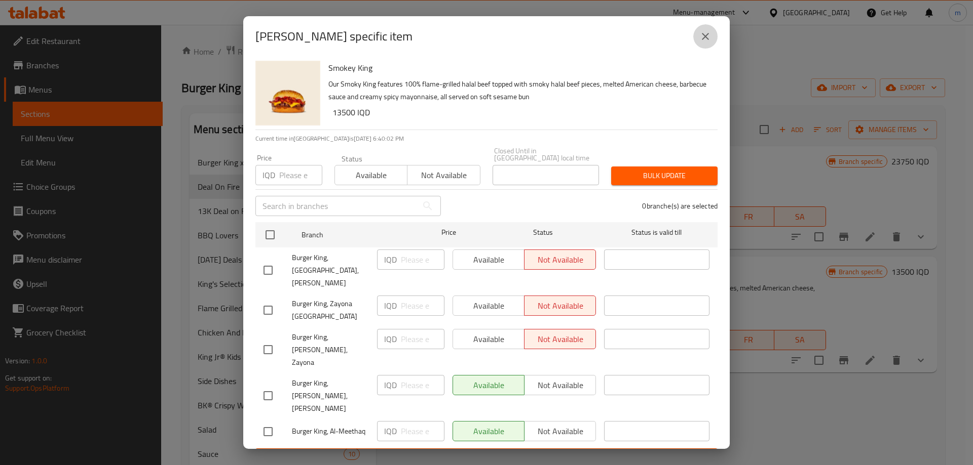
drag, startPoint x: 704, startPoint y: 50, endPoint x: 645, endPoint y: 6, distance: 72.7
click at [704, 43] on icon "close" at bounding box center [705, 36] width 12 height 12
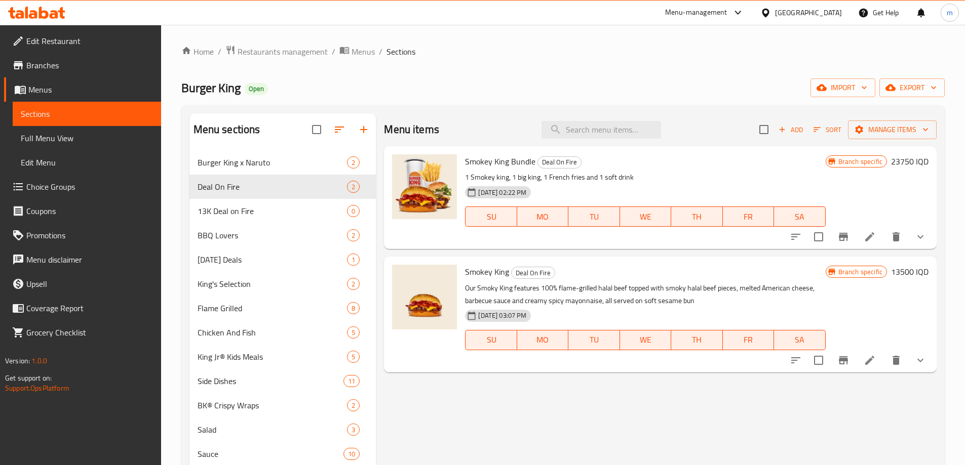
click at [52, 129] on link "Full Menu View" at bounding box center [87, 138] width 148 height 24
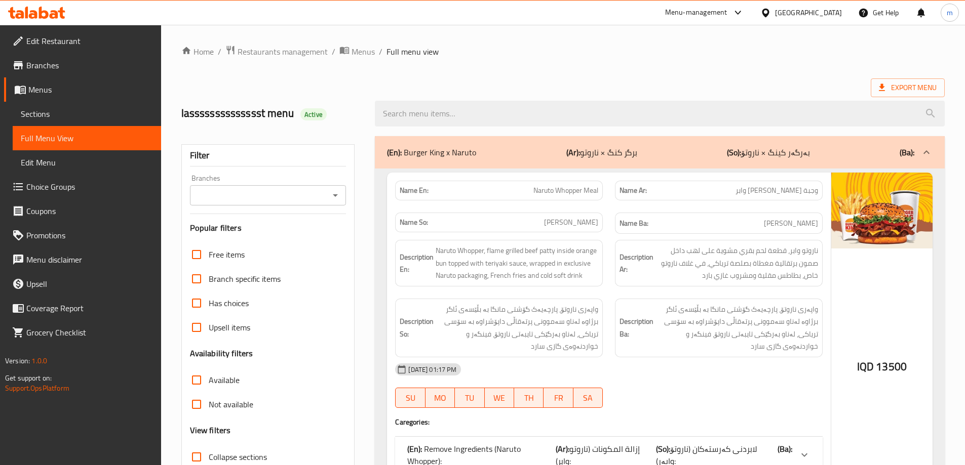
click at [270, 202] on div "Branches" at bounding box center [268, 195] width 157 height 20
click at [341, 191] on icon "Open" at bounding box center [335, 195] width 12 height 12
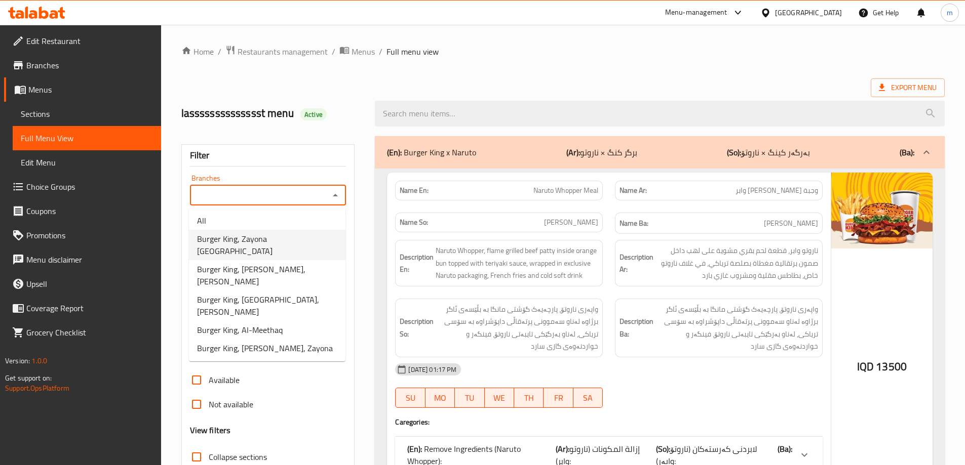
click at [268, 235] on span "Burger King, Zayona Dream City Mall" at bounding box center [267, 245] width 140 height 24
type input "Burger King, Zayona Dream City Mall"
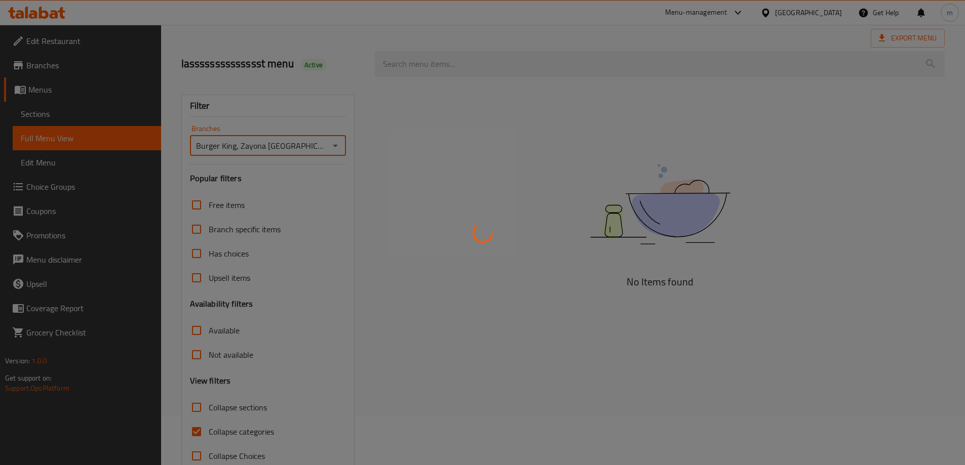
scroll to position [73, 0]
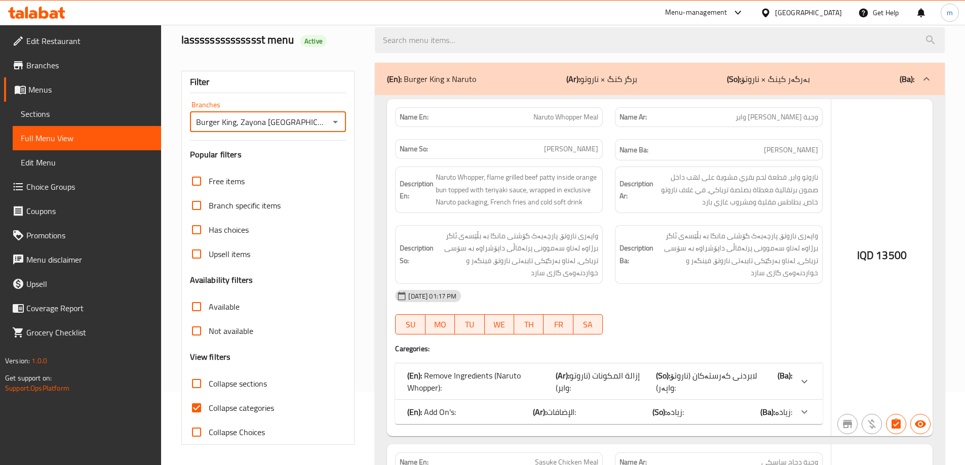
click at [209, 382] on div at bounding box center [482, 232] width 965 height 465
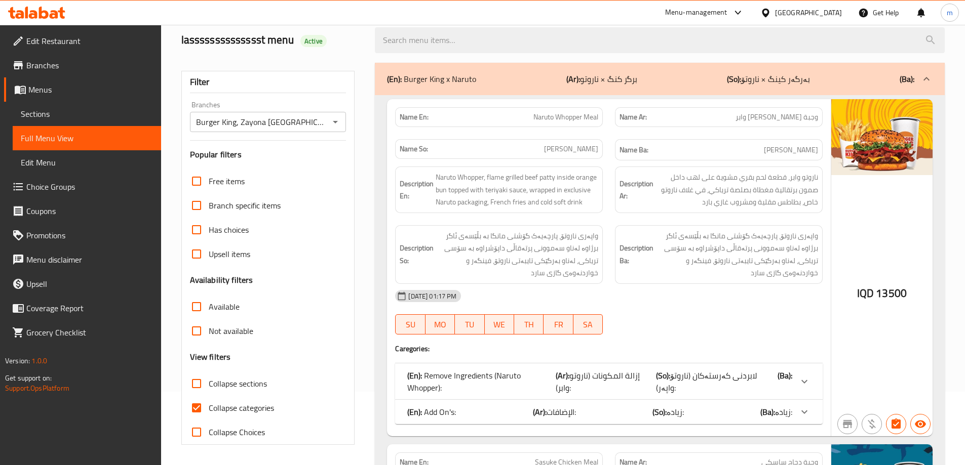
click at [200, 381] on input "Collapse sections" at bounding box center [196, 384] width 24 height 24
checkbox input "true"
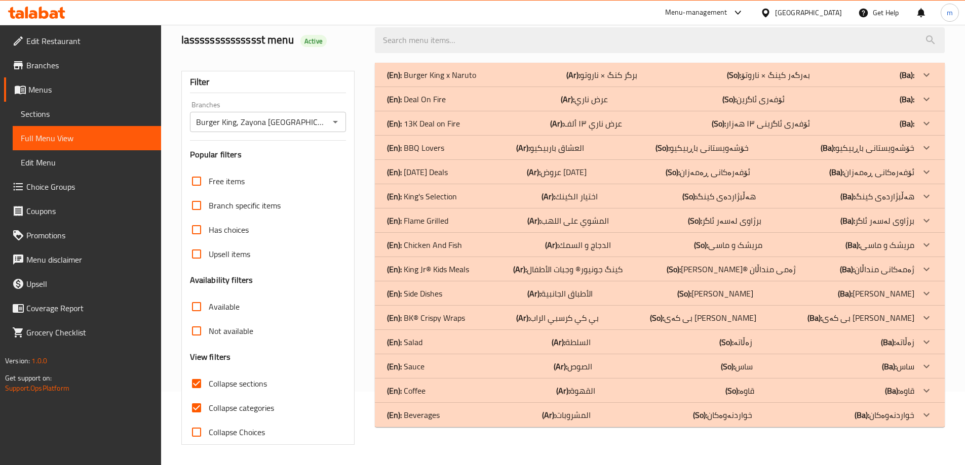
click at [430, 98] on p "(En): Deal On Fire" at bounding box center [416, 99] width 59 height 12
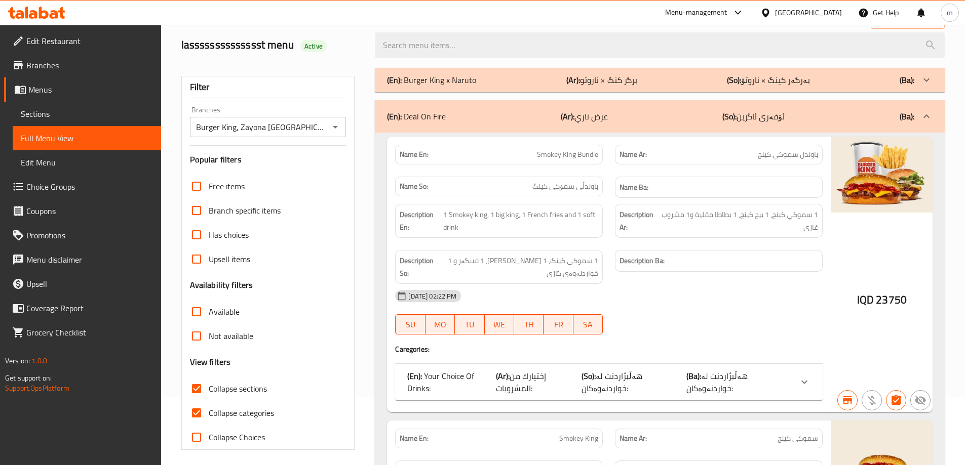
scroll to position [0, 0]
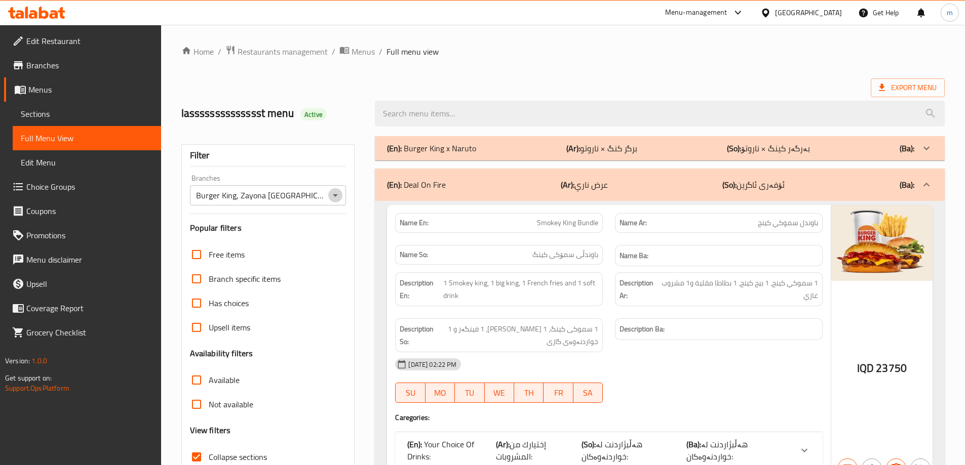
click at [336, 197] on icon "Open" at bounding box center [335, 195] width 12 height 12
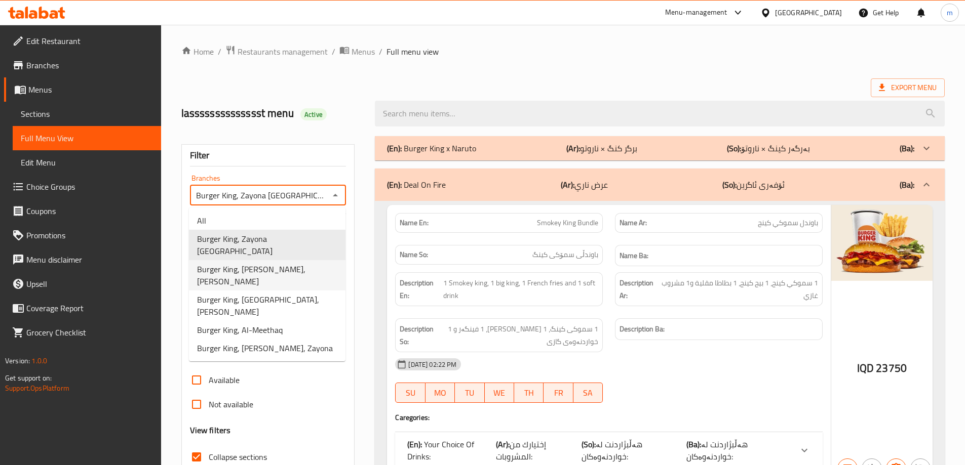
click at [271, 263] on span "Burger King, Al Mansur Mall, Al Mansur" at bounding box center [267, 275] width 140 height 24
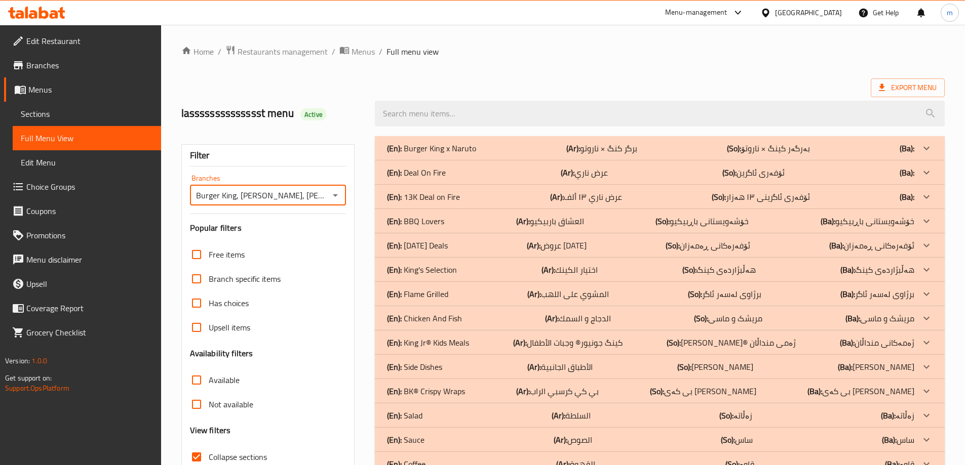
click at [440, 175] on p "(En): Deal On Fire" at bounding box center [416, 173] width 59 height 12
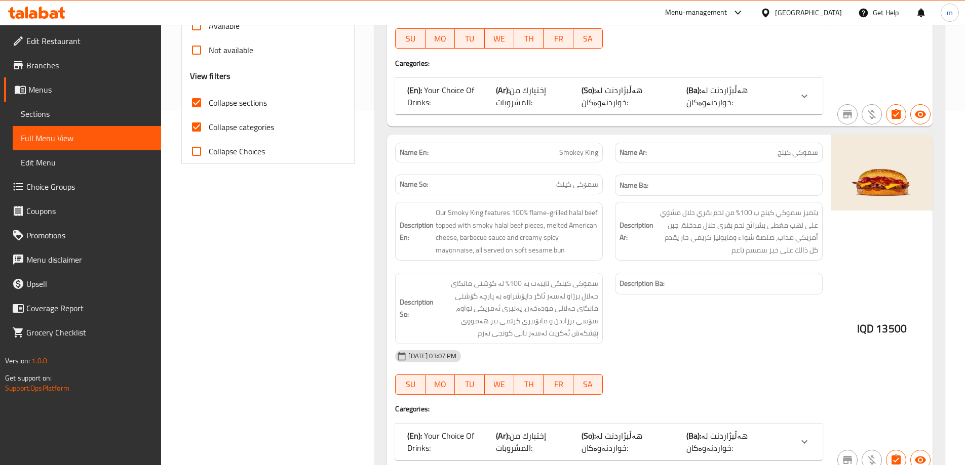
scroll to position [118, 0]
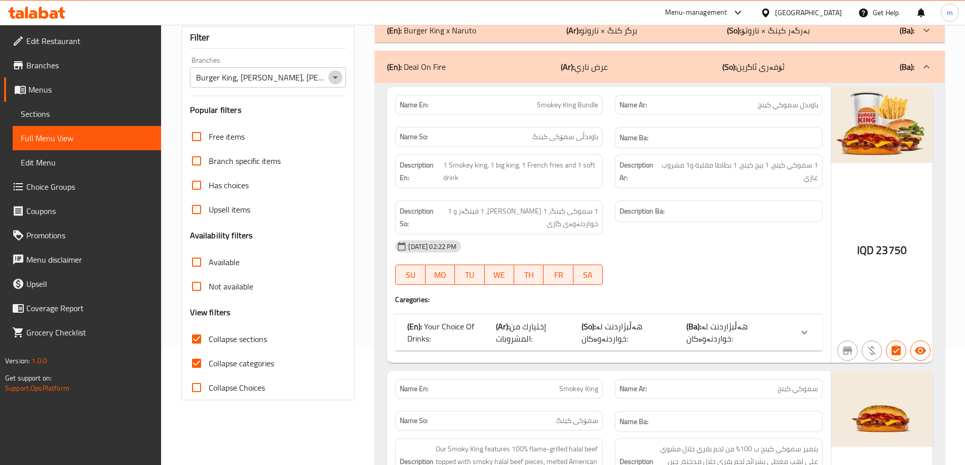
click at [340, 81] on icon "Open" at bounding box center [335, 77] width 12 height 12
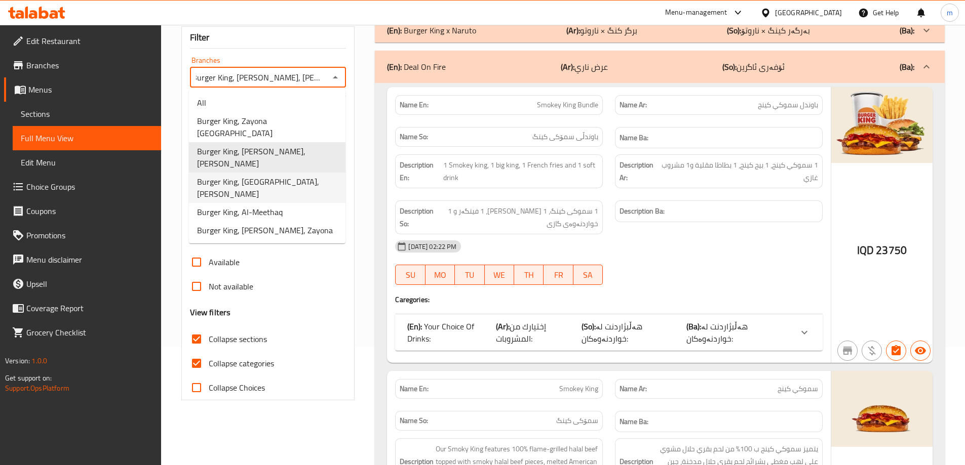
click at [276, 176] on span "Burger King, Baghdad Mall, Al Harthiya" at bounding box center [267, 188] width 140 height 24
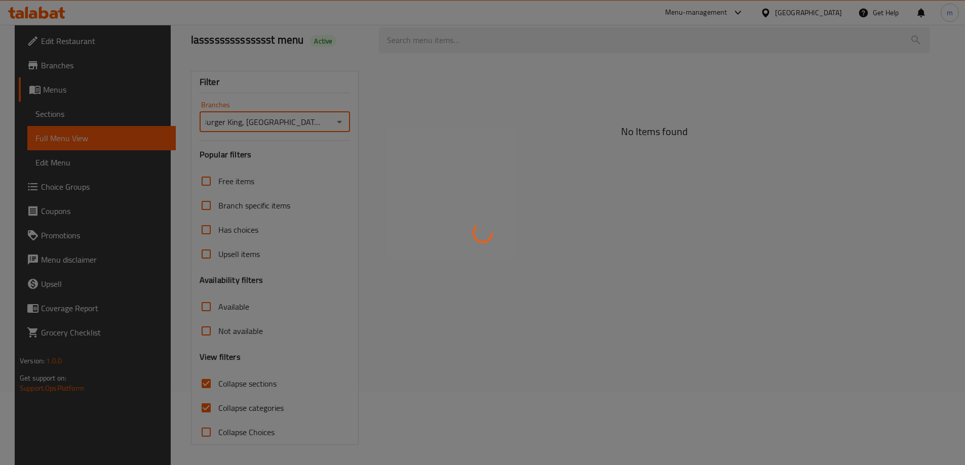
scroll to position [0, 3]
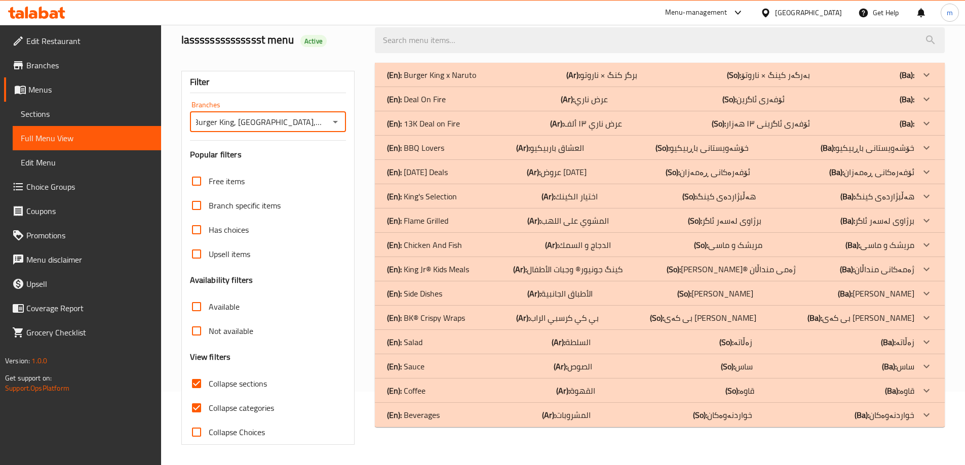
click at [534, 104] on div "(En): Deal On Fire (Ar): عرض ناري (So): ئۆفەری ئاگرین (Ba):" at bounding box center [660, 99] width 570 height 24
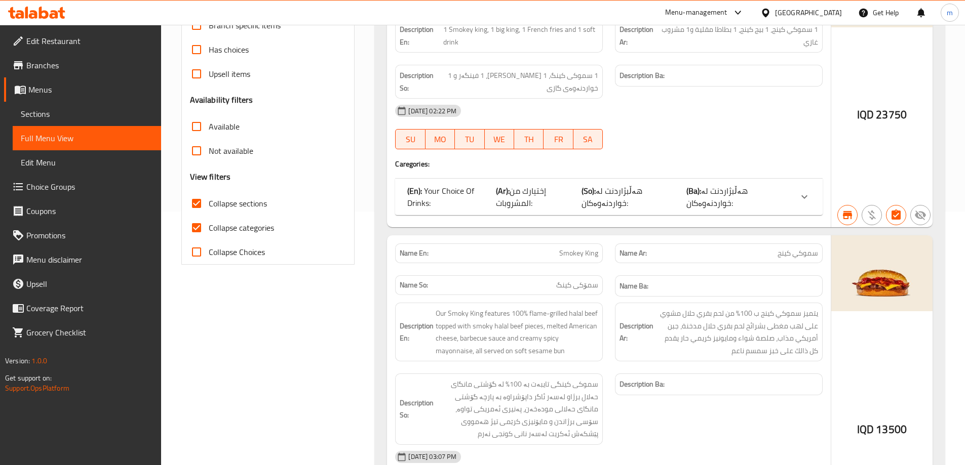
scroll to position [73, 0]
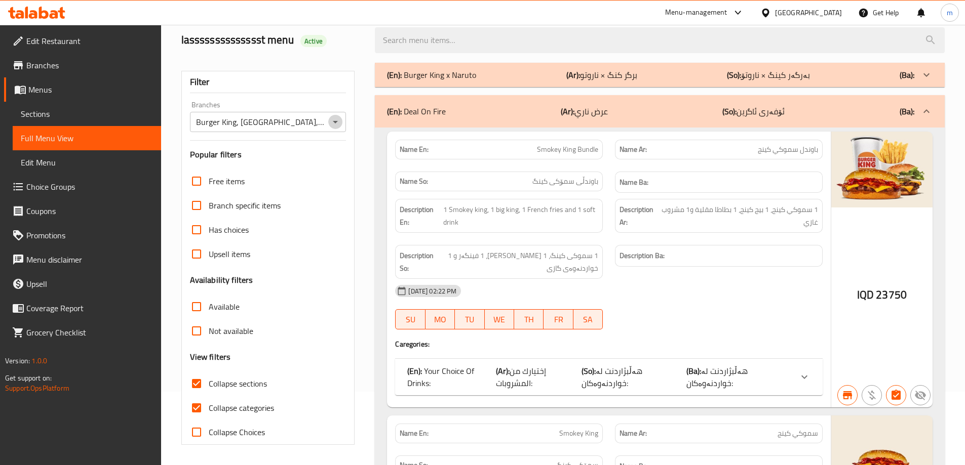
click at [337, 122] on icon "Open" at bounding box center [335, 122] width 5 height 3
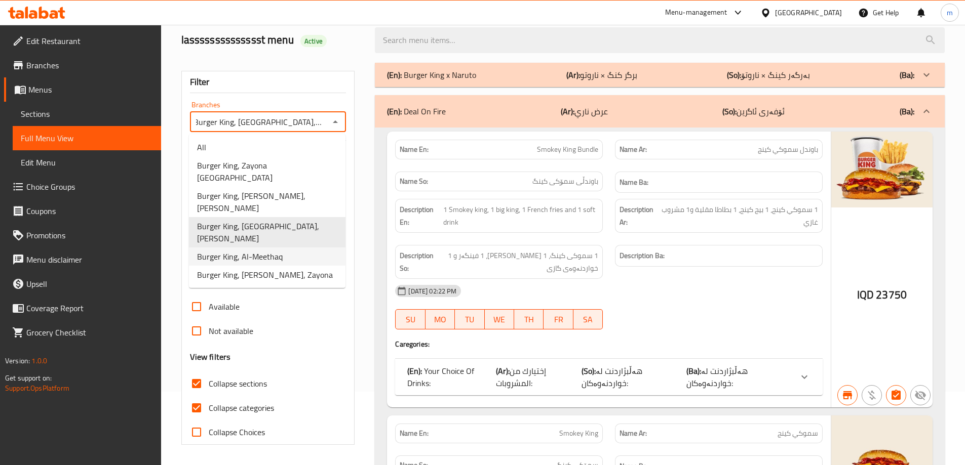
click at [253, 251] on span "Burger King, Al-Meethaq" at bounding box center [240, 257] width 86 height 12
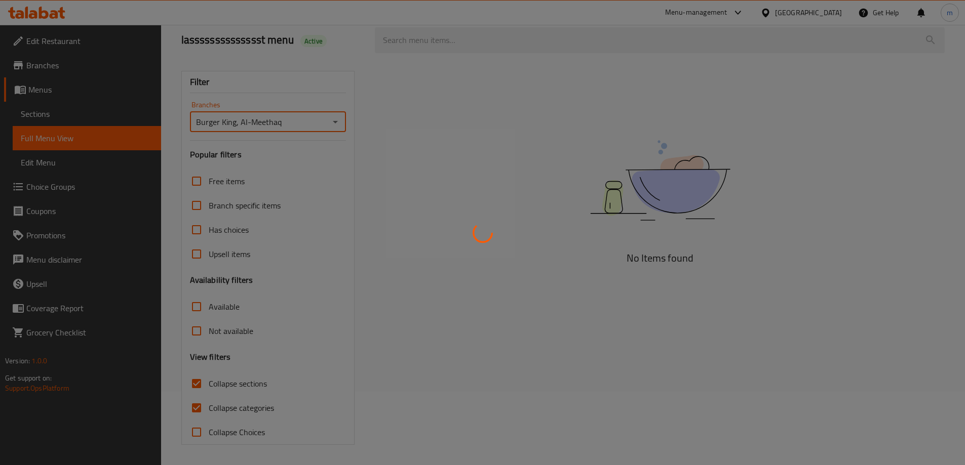
scroll to position [0, 0]
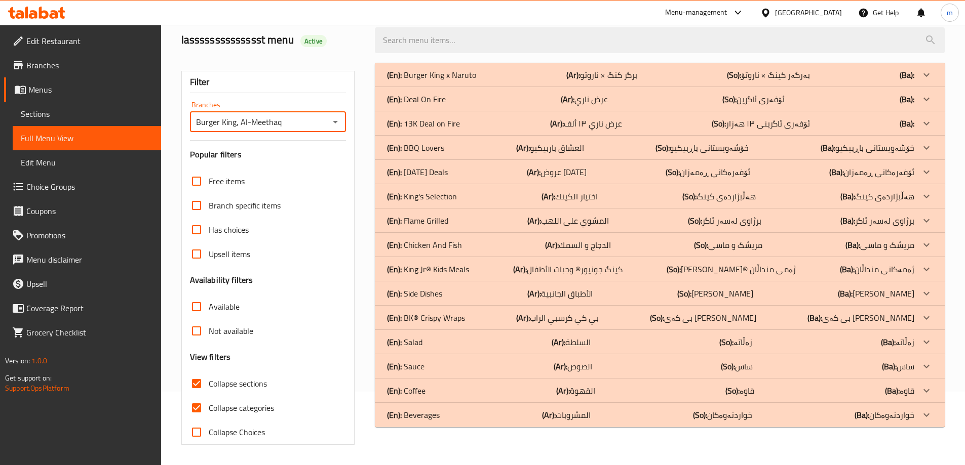
click at [469, 88] on div "(En): Deal On Fire (Ar): عرض ناري (So): ئۆفەری ئاگرین (Ba):" at bounding box center [660, 99] width 570 height 24
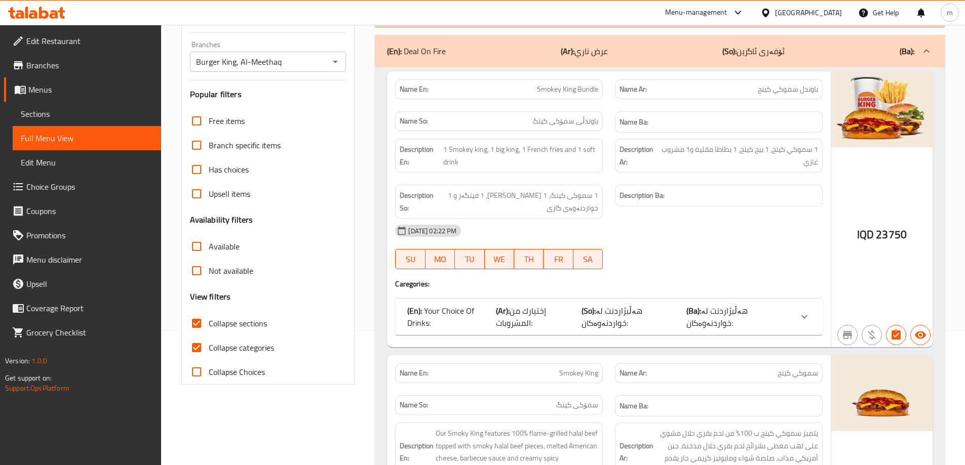
scroll to position [73, 0]
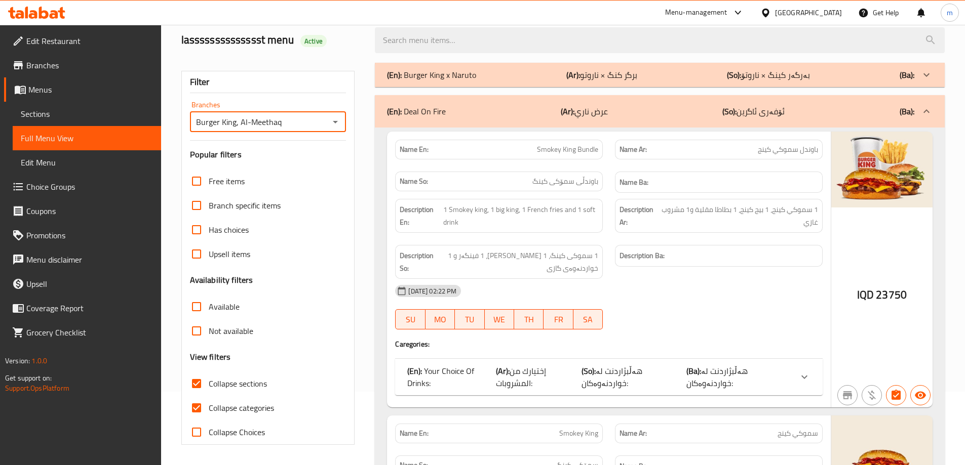
drag, startPoint x: 285, startPoint y: 120, endPoint x: 357, endPoint y: 129, distance: 72.5
click at [286, 120] on input "Burger King, Al-Meethaq" at bounding box center [260, 122] width 134 height 14
click at [340, 119] on icon "Open" at bounding box center [335, 122] width 12 height 12
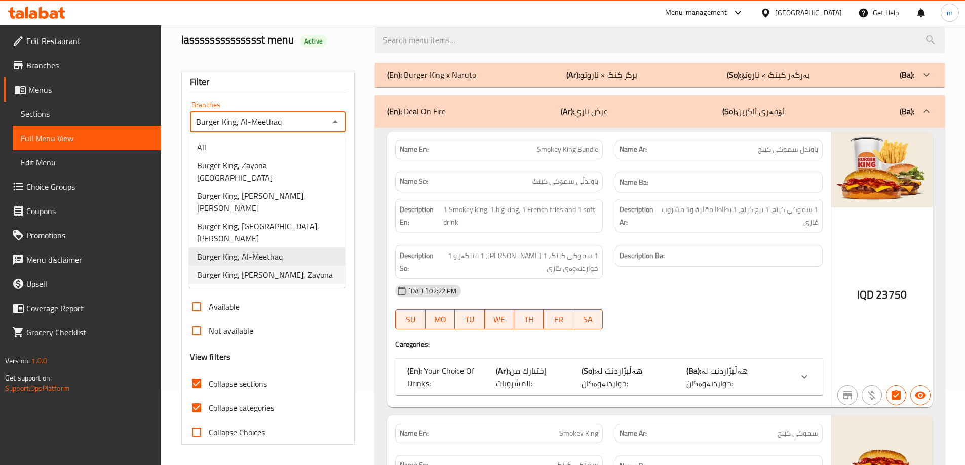
click at [253, 269] on span "Burger King, Mansour, Zayona" at bounding box center [265, 275] width 136 height 12
type input "Burger King, Mansour, Zayona"
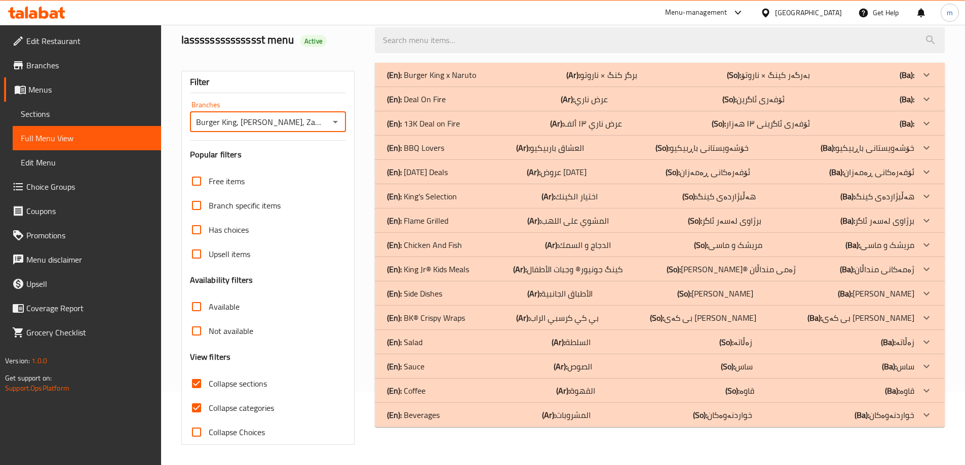
click at [426, 102] on p "(En): Deal On Fire" at bounding box center [416, 99] width 59 height 12
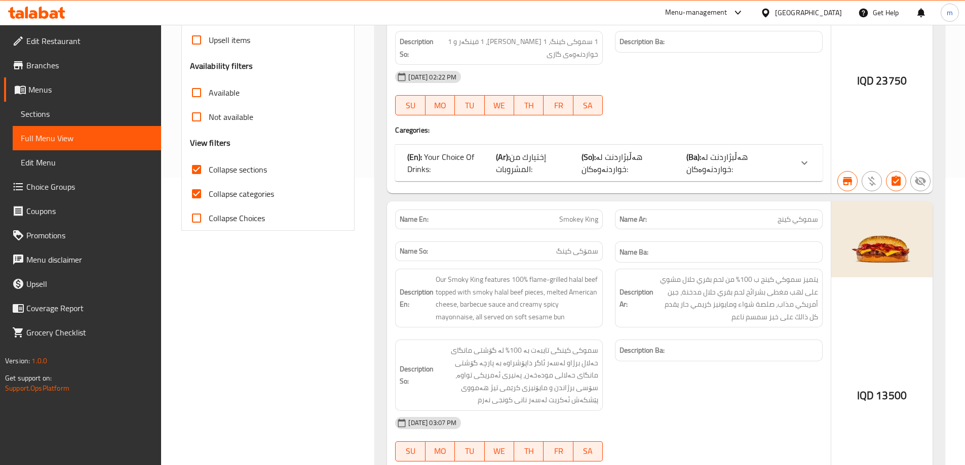
scroll to position [310, 0]
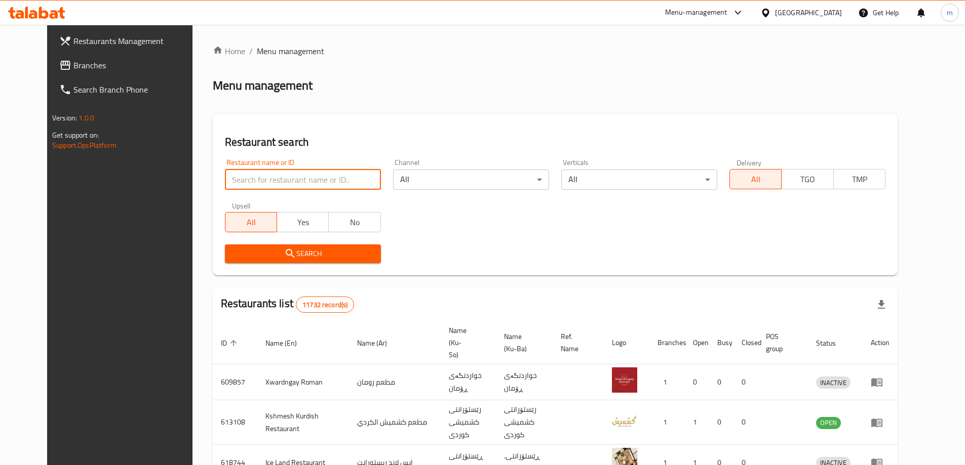
click at [266, 172] on input "search" at bounding box center [303, 180] width 156 height 20
paste input "706332"
type input "706332"
click button "Search" at bounding box center [303, 254] width 156 height 19
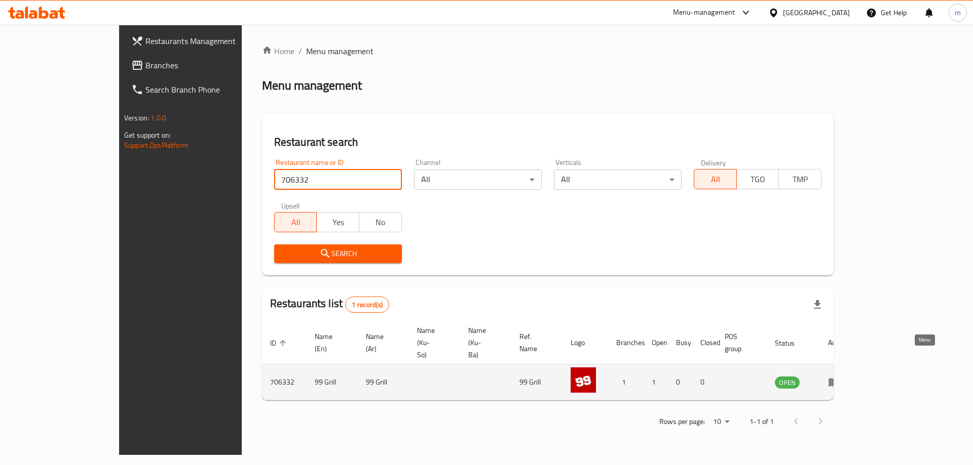
click at [840, 376] on icon "enhanced table" at bounding box center [834, 382] width 12 height 12
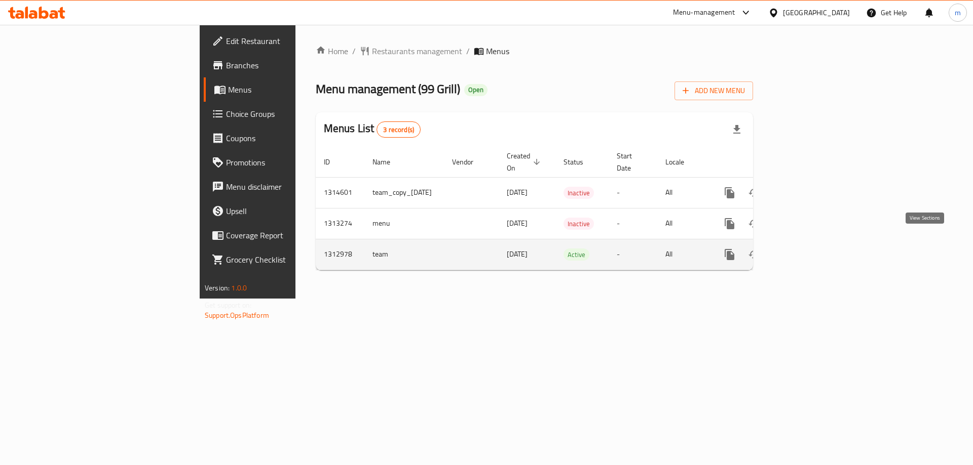
click at [814, 243] on link "enhanced table" at bounding box center [802, 255] width 24 height 24
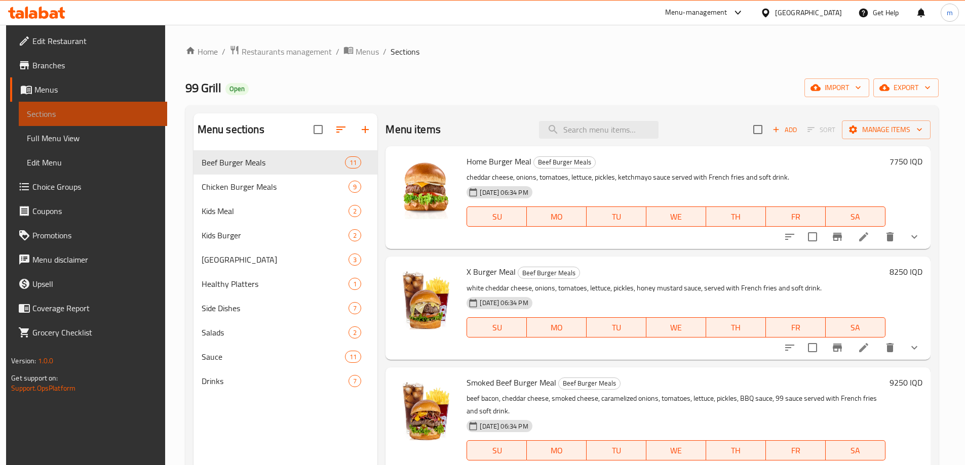
click at [57, 115] on span "Sections" at bounding box center [93, 114] width 132 height 12
click at [59, 88] on span "Menus" at bounding box center [96, 90] width 125 height 12
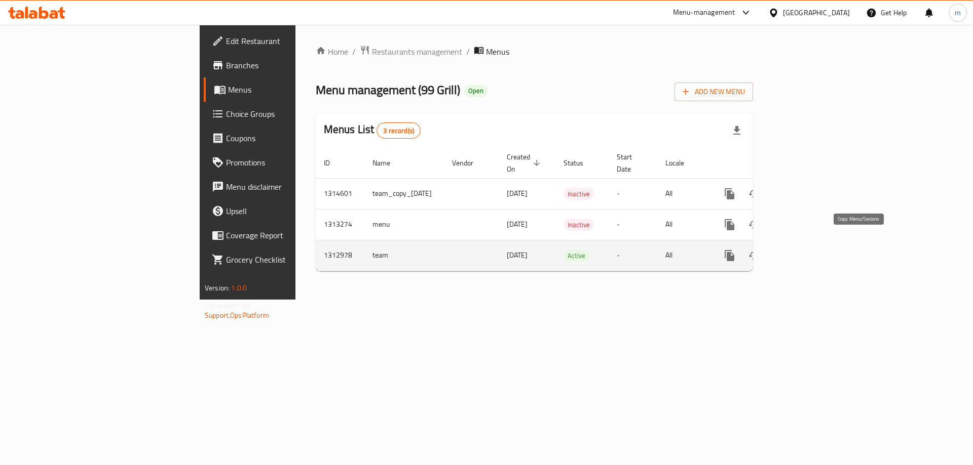
click at [735, 250] on icon "more" at bounding box center [729, 256] width 12 height 12
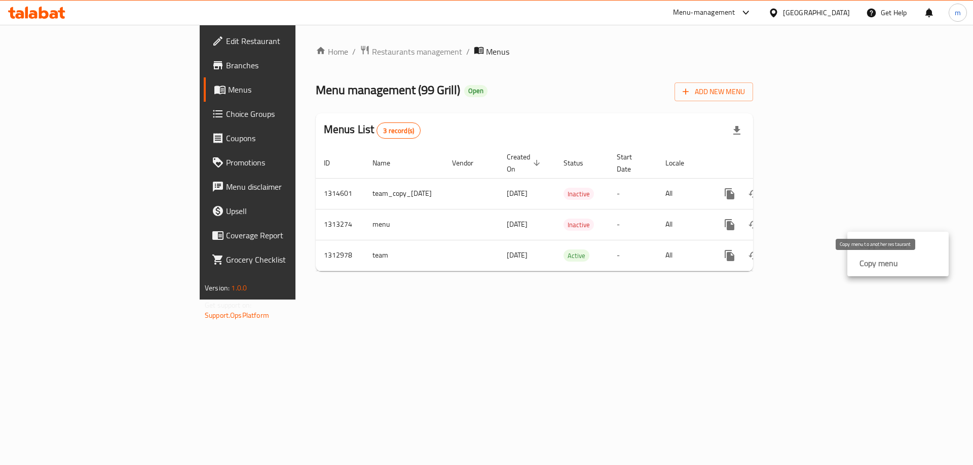
click at [876, 263] on strong "Copy menu" at bounding box center [878, 263] width 38 height 12
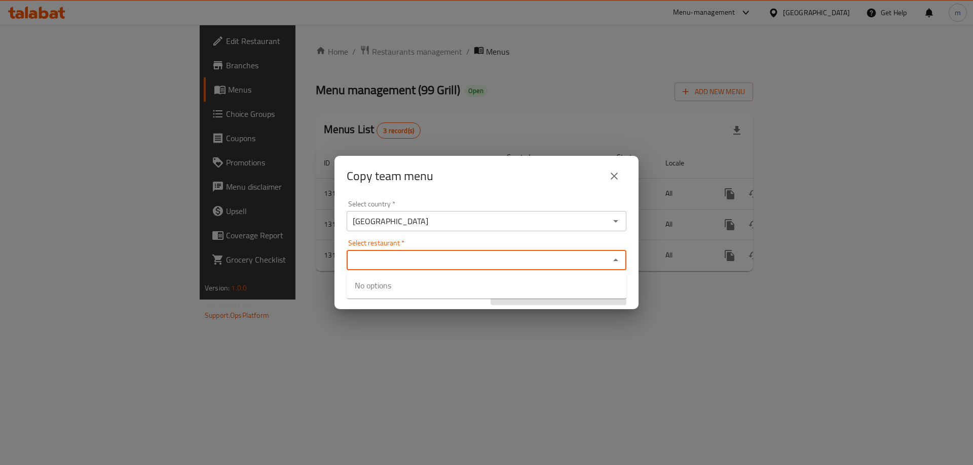
click at [451, 262] on input "Select restaurant   *" at bounding box center [477, 260] width 257 height 14
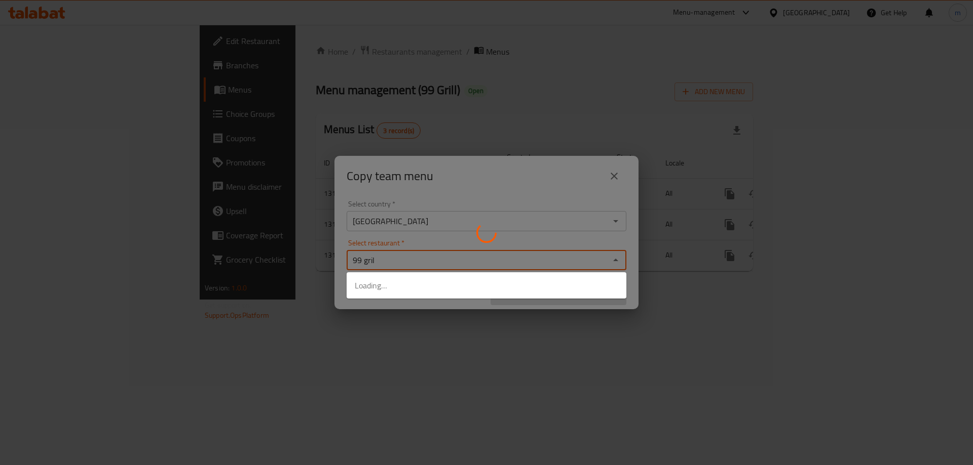
type input "99 grill"
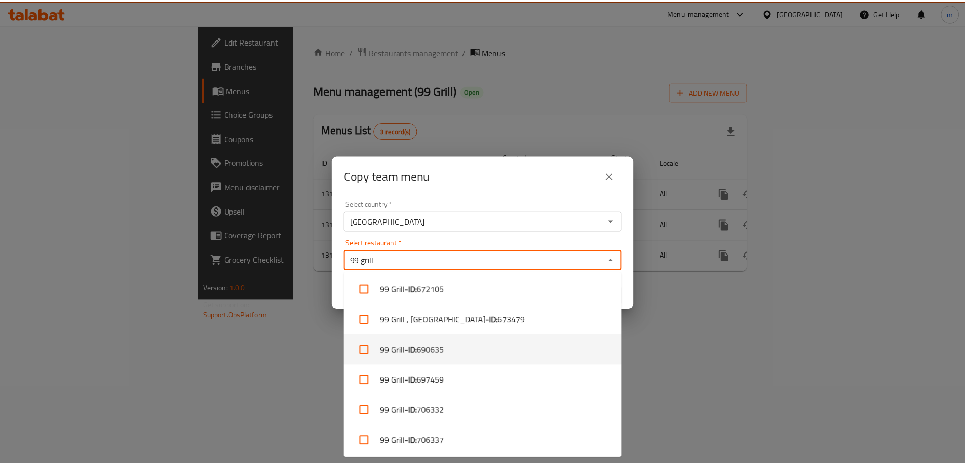
scroll to position [126, 0]
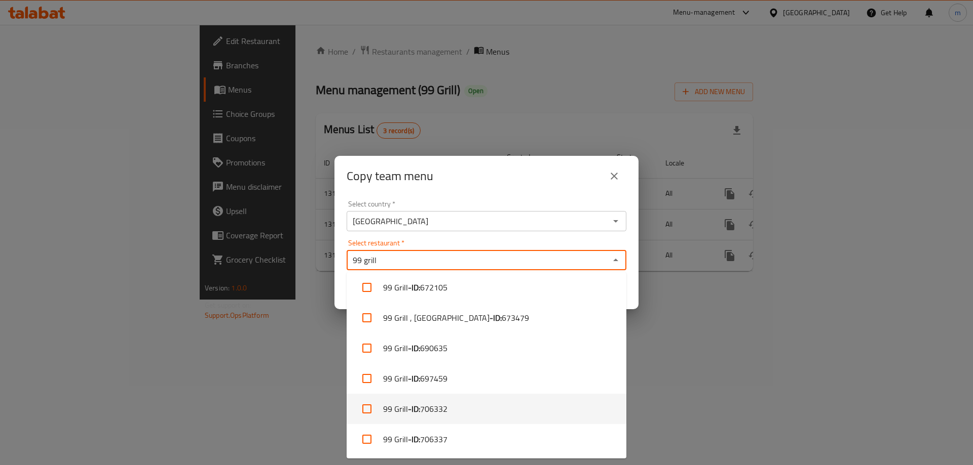
click at [454, 417] on li "99 Grill - ID: 706332" at bounding box center [486, 409] width 280 height 30
checkbox input "true"
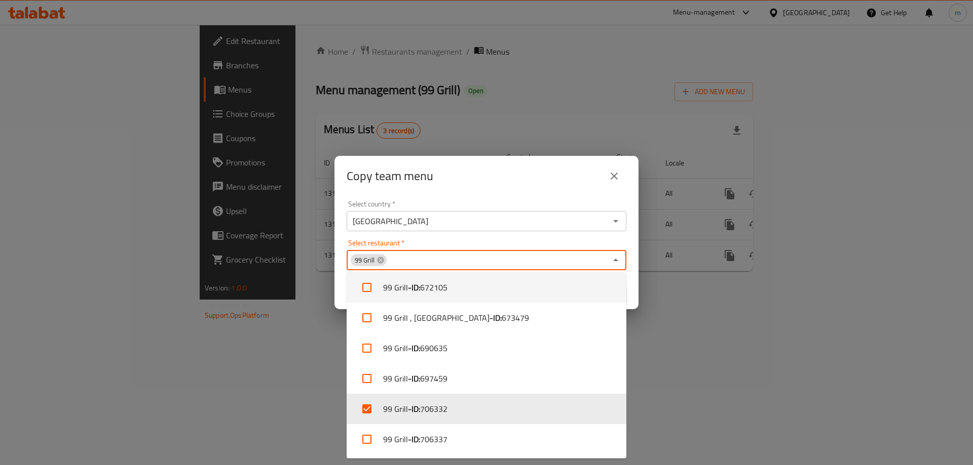
click at [482, 236] on div "Select country   * [GEOGRAPHIC_DATA] Select country * Select restaurant   * 99 …" at bounding box center [486, 253] width 304 height 113
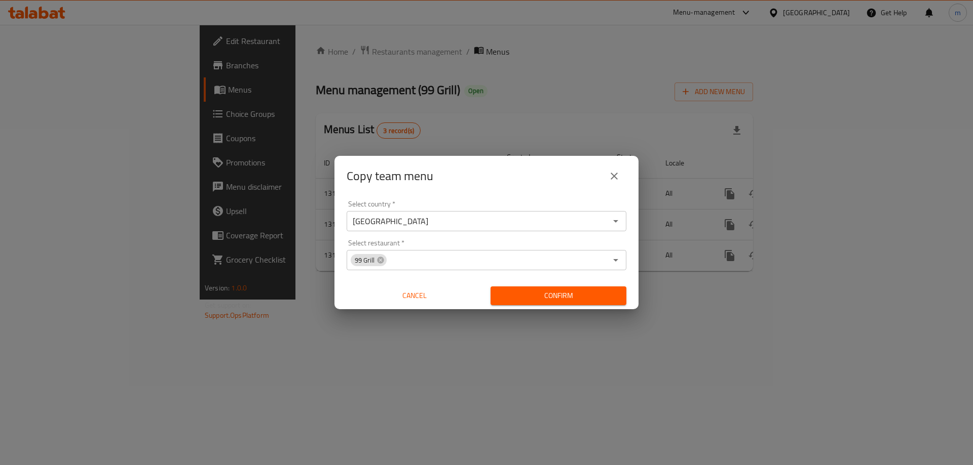
click at [539, 300] on span "Confirm" at bounding box center [558, 296] width 120 height 13
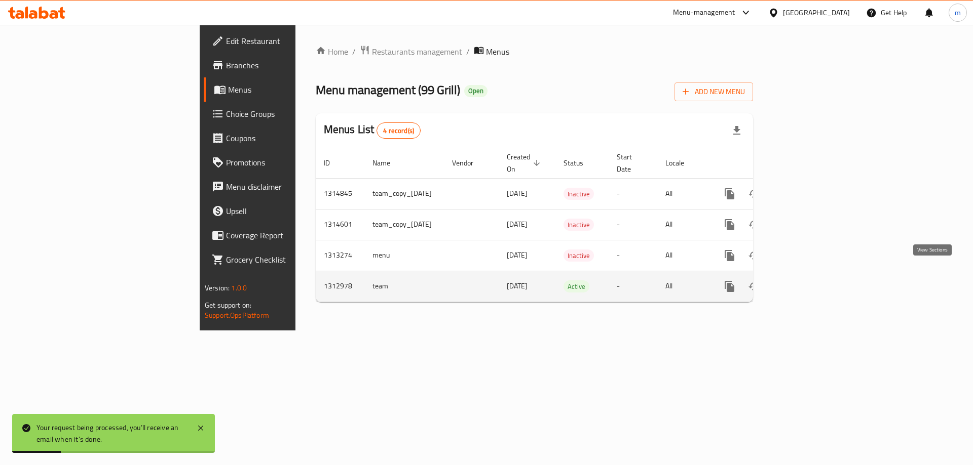
click at [808, 281] on icon "enhanced table" at bounding box center [802, 287] width 12 height 12
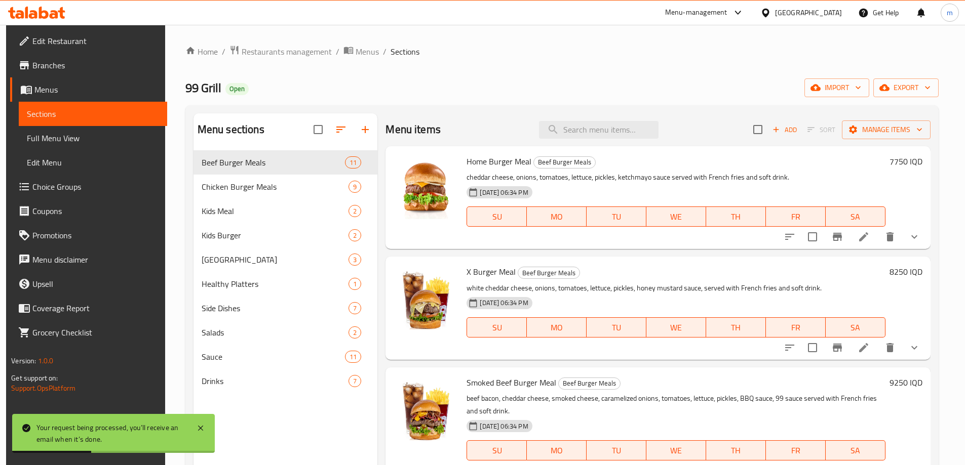
click at [52, 188] on span "Choice Groups" at bounding box center [95, 187] width 127 height 12
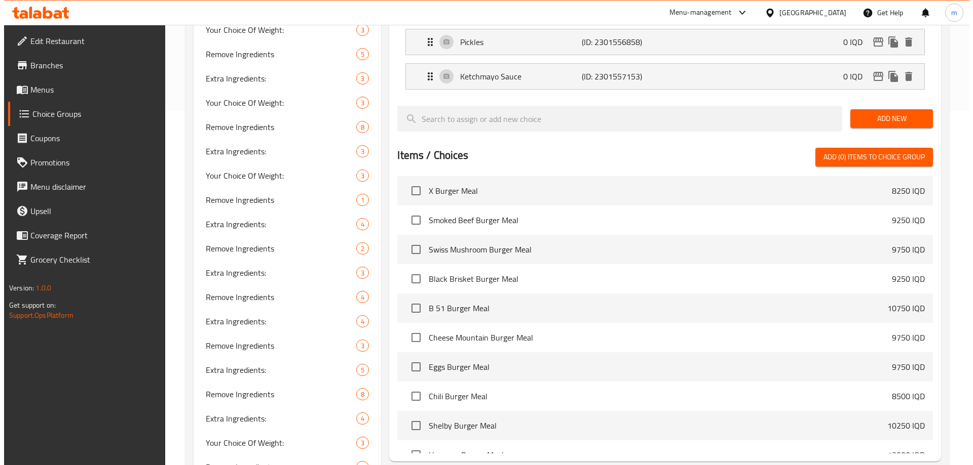
scroll to position [473, 0]
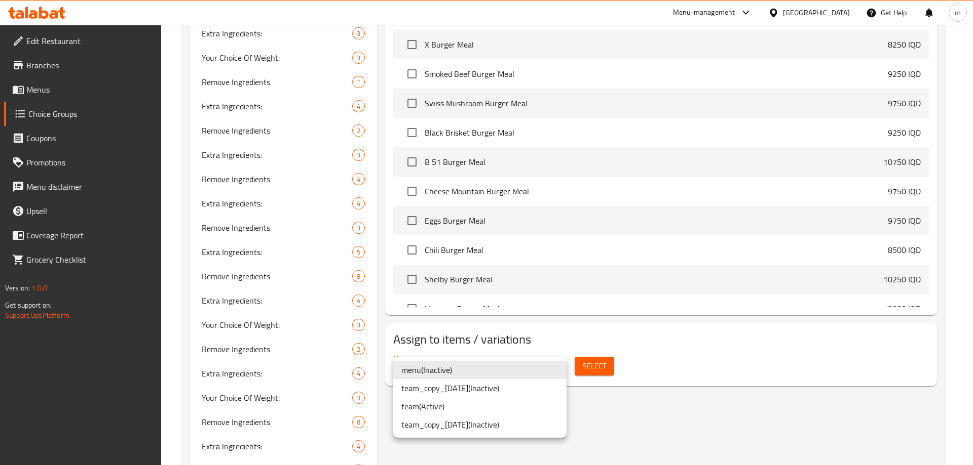
click at [449, 404] on li "team ( Active )" at bounding box center [479, 407] width 173 height 18
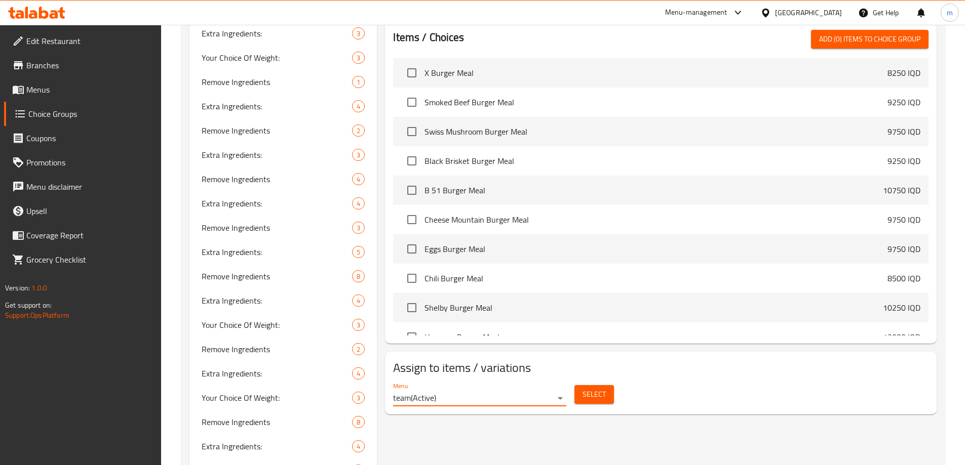
click at [598, 388] on span "Select" at bounding box center [593, 394] width 23 height 13
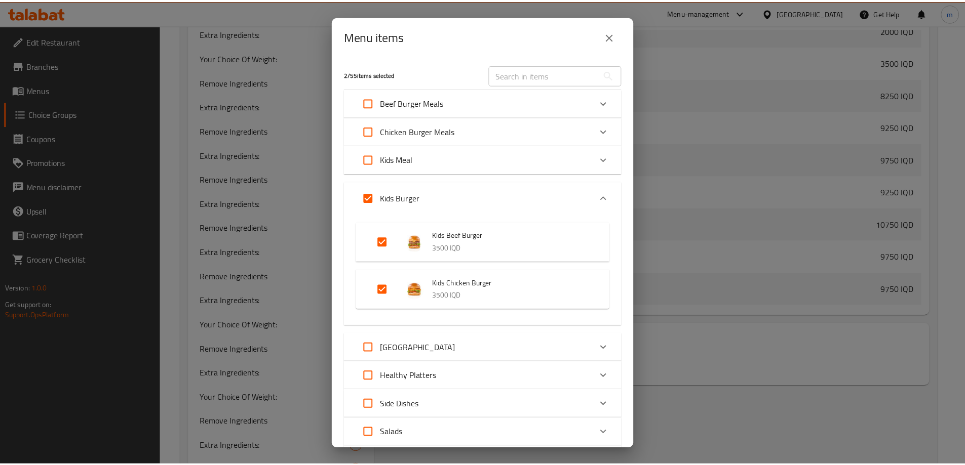
scroll to position [518, 0]
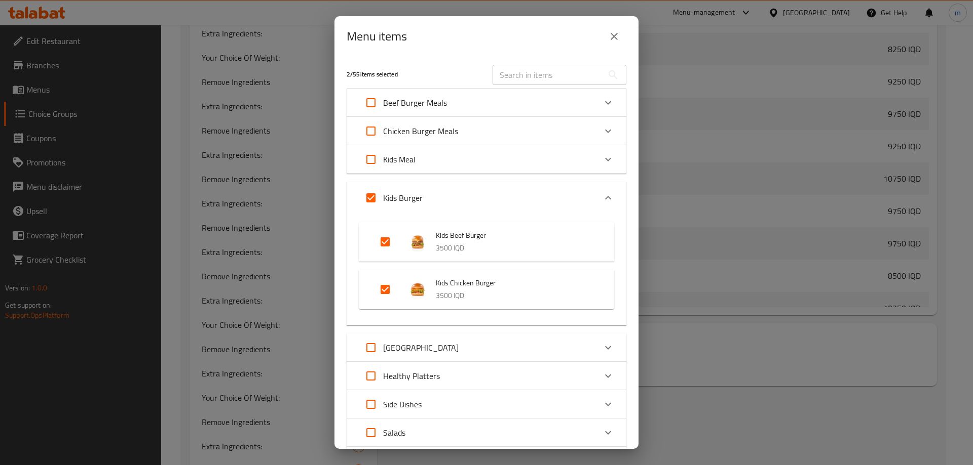
click at [612, 37] on icon "close" at bounding box center [613, 36] width 7 height 7
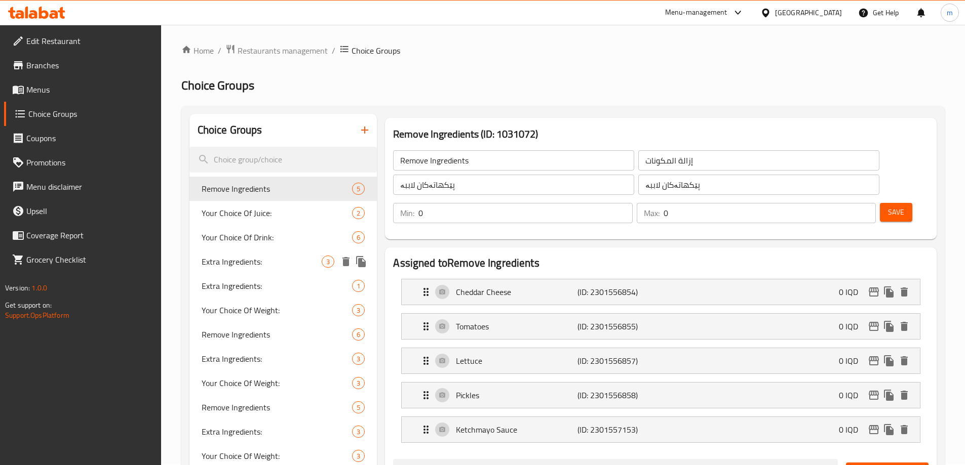
scroll to position [0, 0]
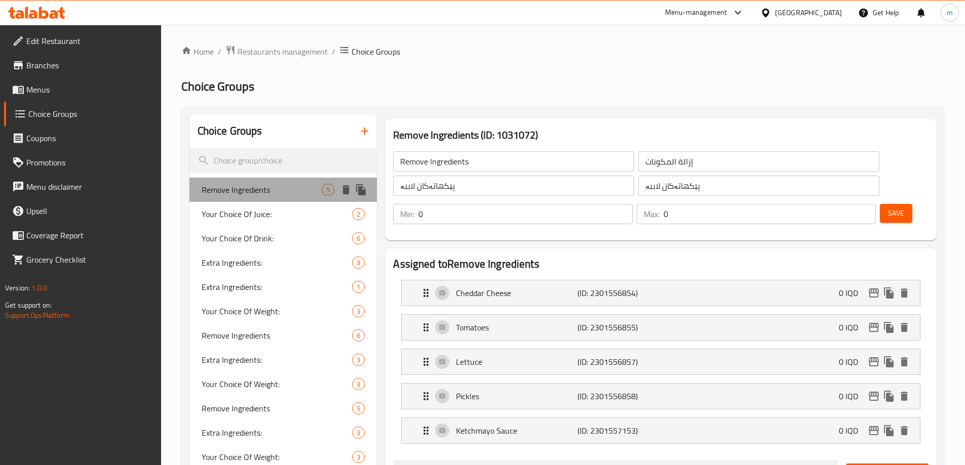
click at [249, 194] on span "Remove Ingredients" at bounding box center [262, 190] width 121 height 12
click at [487, 287] on p "Cheddar Cheese" at bounding box center [516, 293] width 121 height 12
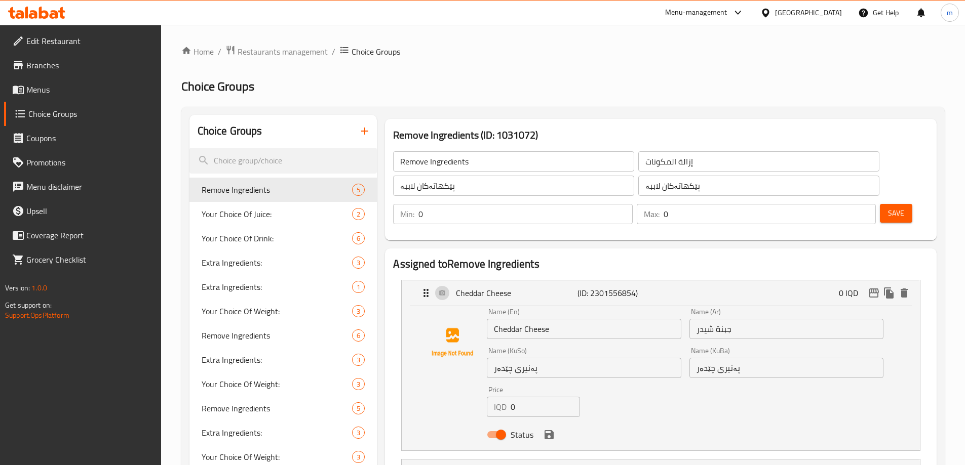
scroll to position [118, 0]
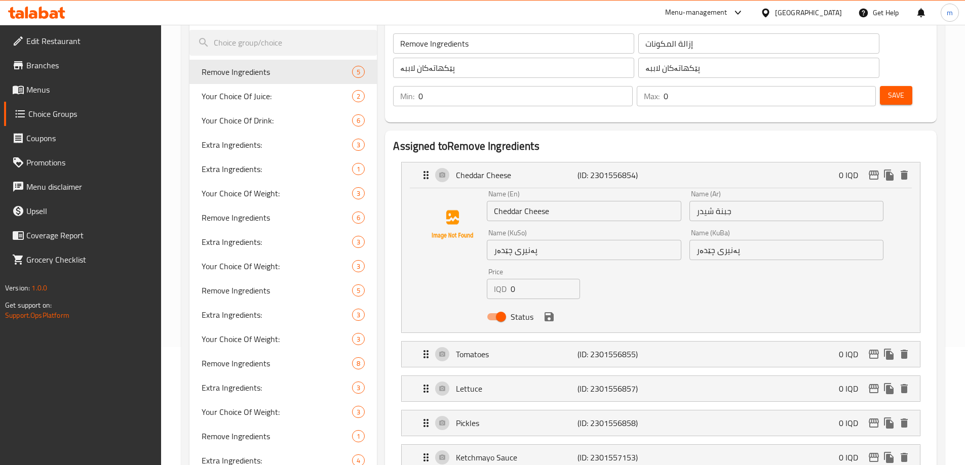
click at [417, 45] on input "Remove Ingredients" at bounding box center [513, 43] width 241 height 20
click at [495, 201] on input "Cheddar Cheese" at bounding box center [584, 211] width 194 height 20
paste input "Remove"
click at [524, 348] on p "Tomatoes" at bounding box center [516, 354] width 121 height 12
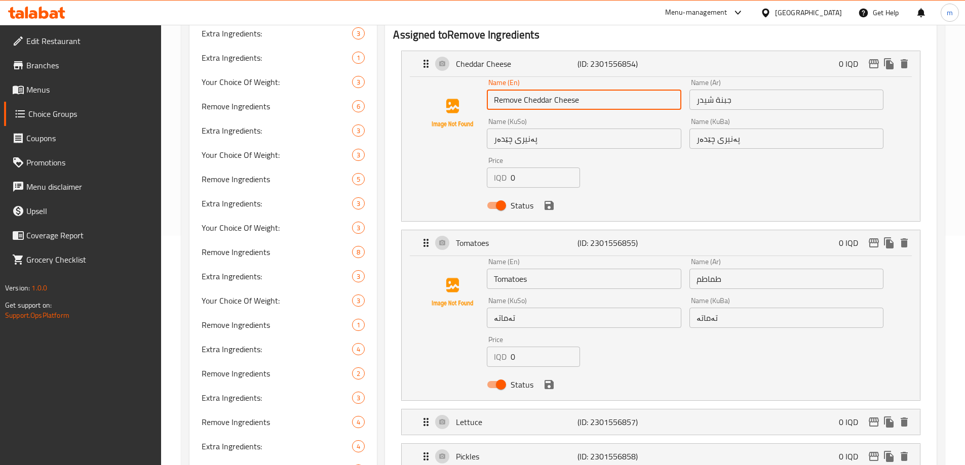
scroll to position [260, 0]
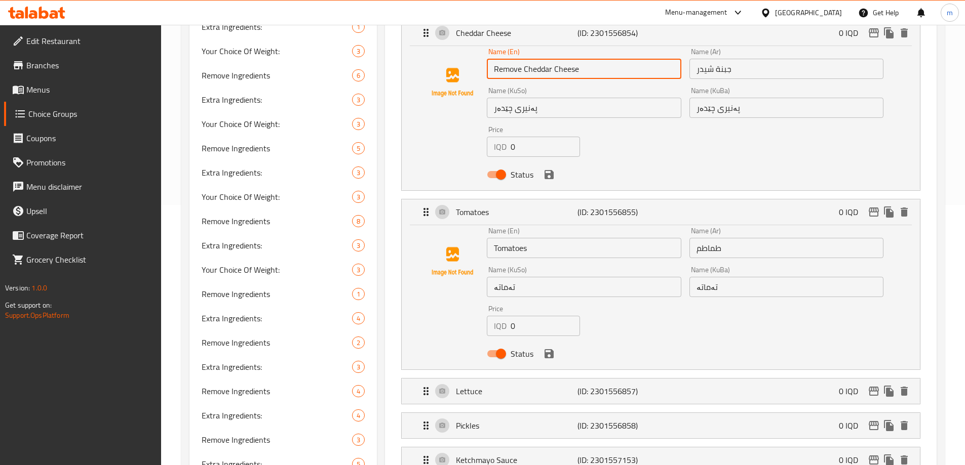
type input "Remove Cheddar Cheese"
click at [492, 238] on input "Tomatoes" at bounding box center [584, 248] width 194 height 20
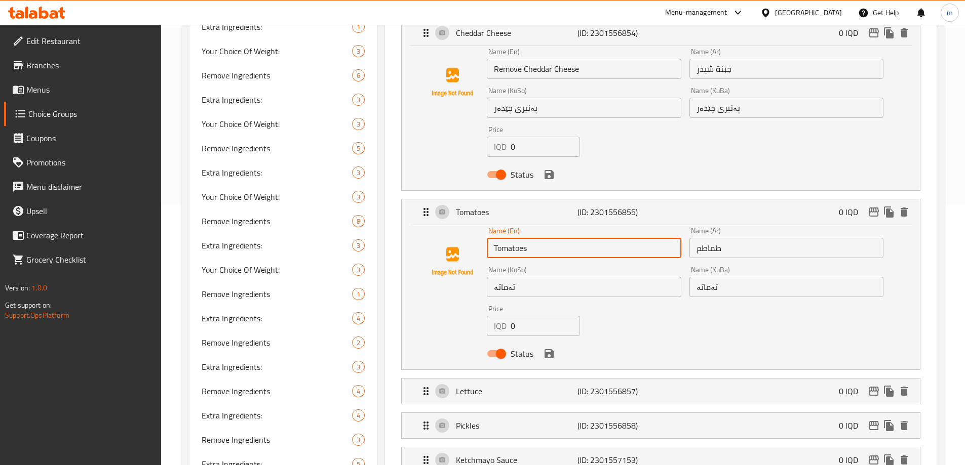
paste input "Remove"
click at [519, 385] on p "Lettuce" at bounding box center [516, 391] width 121 height 12
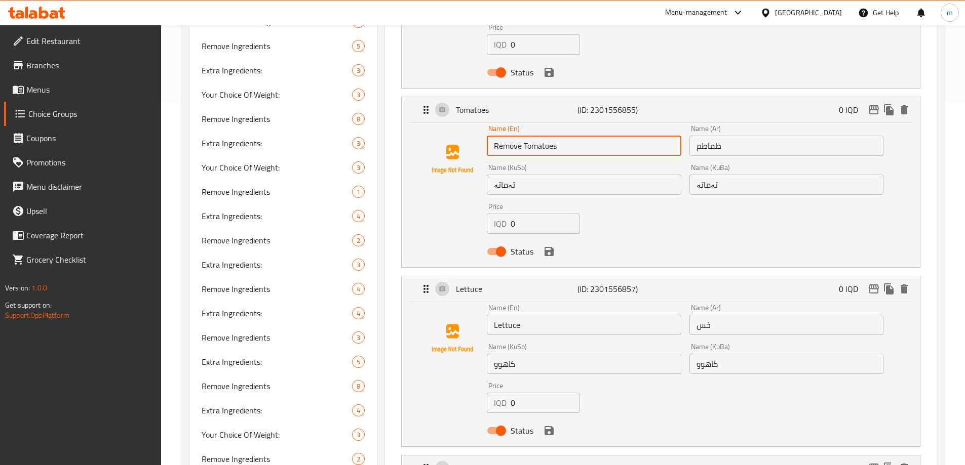
scroll to position [378, 0]
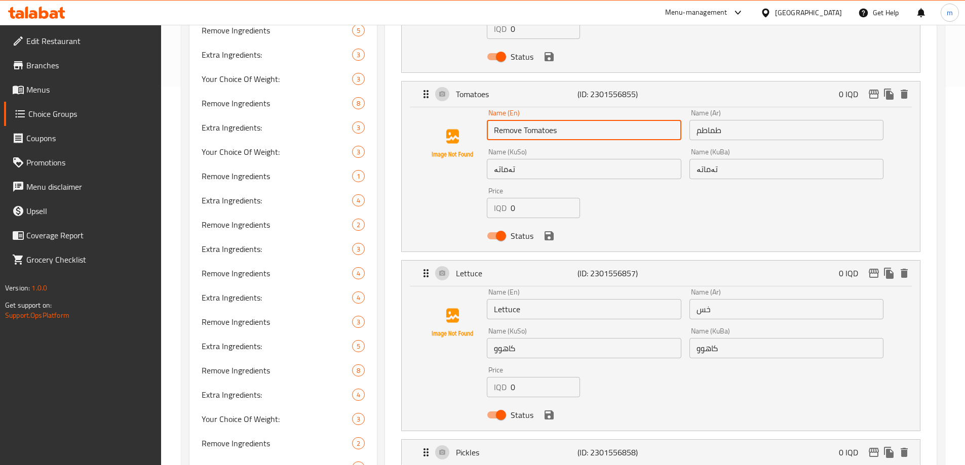
type input "Remove Tomatoes"
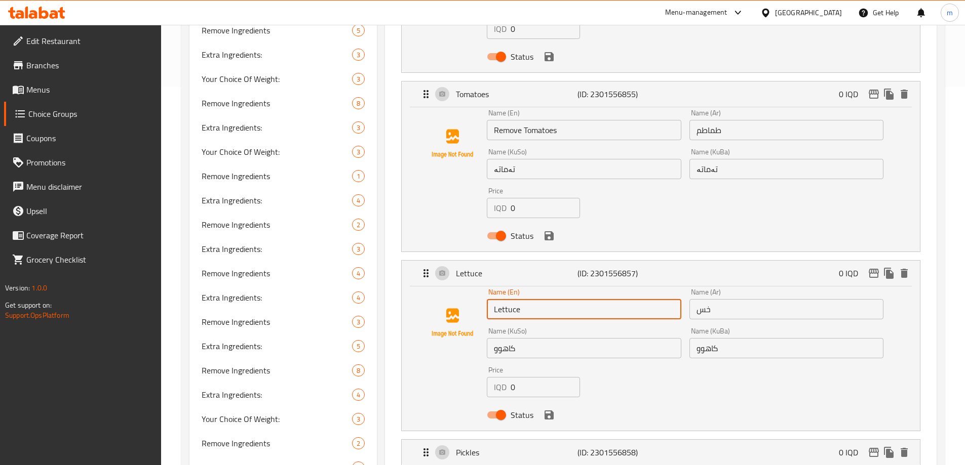
click at [493, 299] on input "Lettuce" at bounding box center [584, 309] width 194 height 20
paste input "Remove"
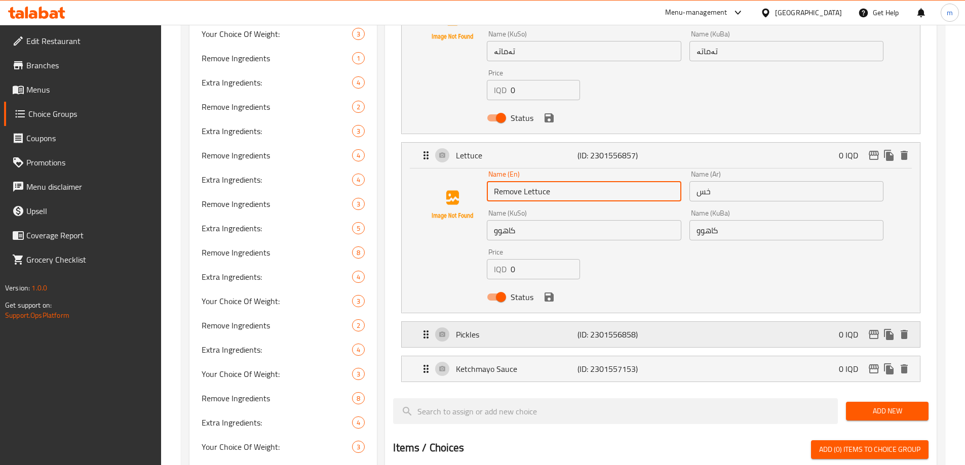
click at [522, 329] on p "Pickles" at bounding box center [516, 335] width 121 height 12
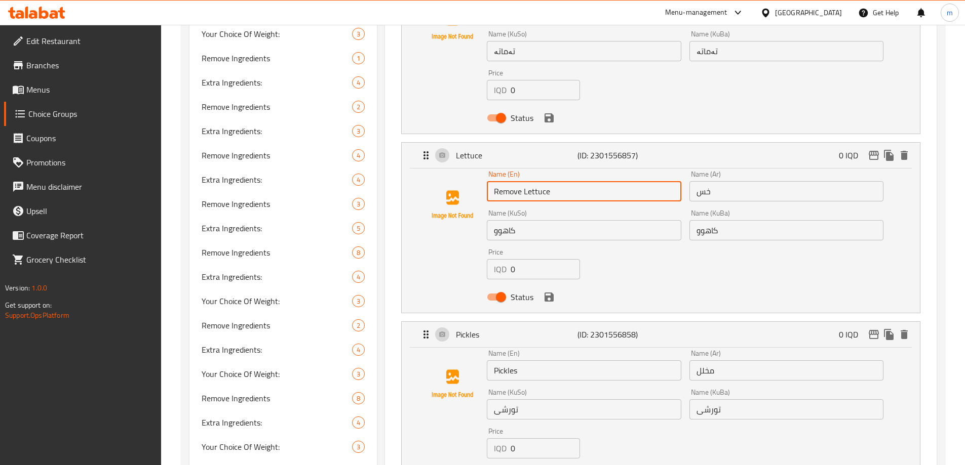
type input "Remove Lettuce"
click at [494, 361] on input "Pickles" at bounding box center [584, 371] width 194 height 20
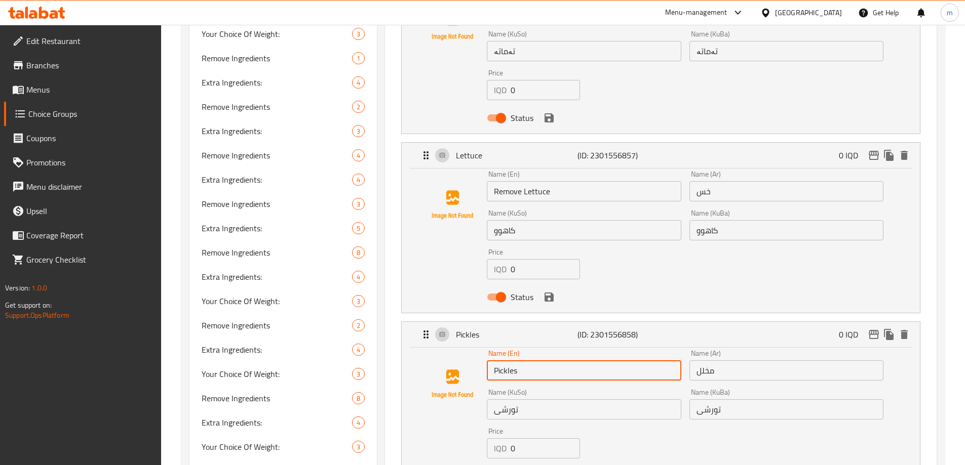
paste input "Remove"
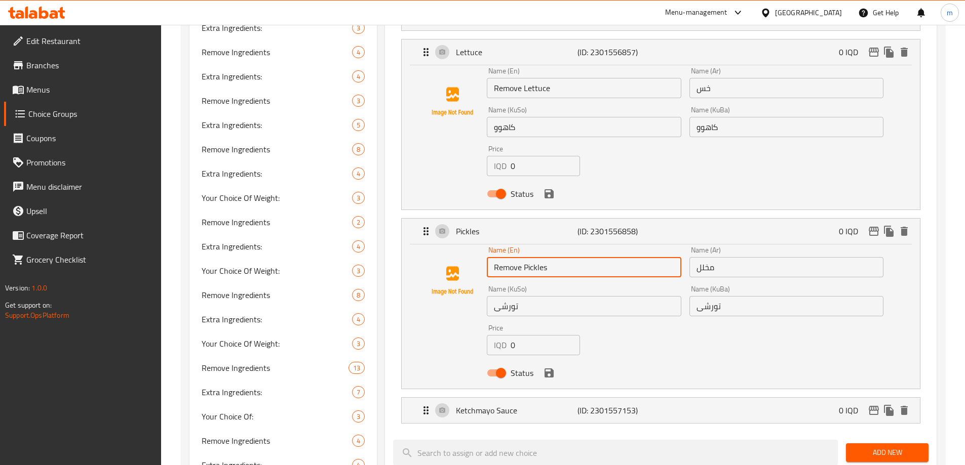
scroll to position [615, 0]
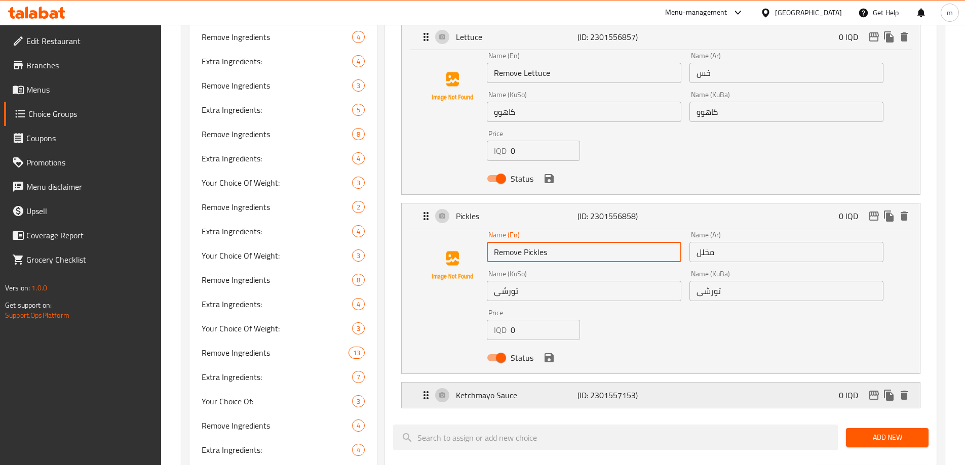
click at [501, 390] on p "Ketchmayo Sauce" at bounding box center [516, 396] width 121 height 12
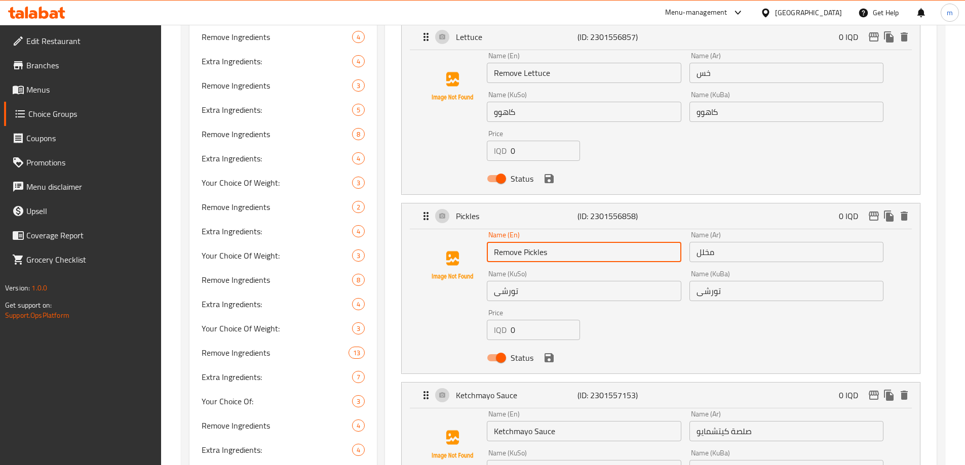
type input "Remove Pickles"
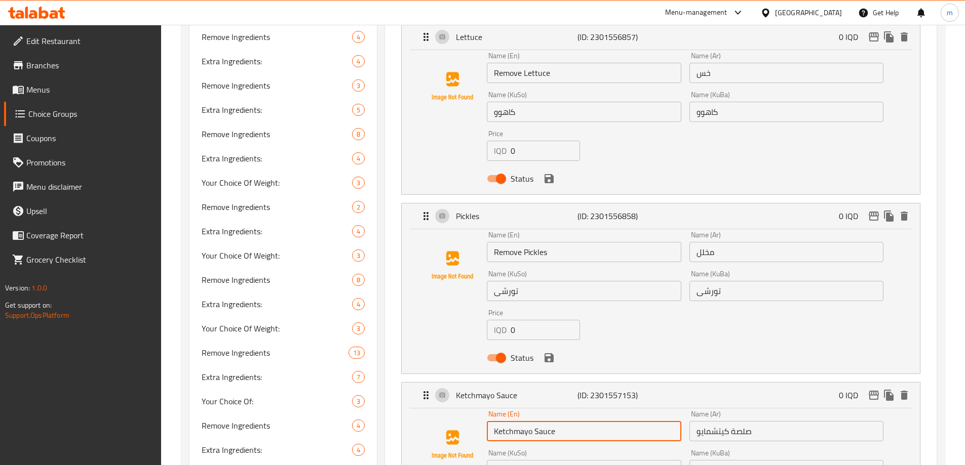
click at [494, 421] on input "Ketchmayo Sauce" at bounding box center [584, 431] width 194 height 20
paste input "Remove"
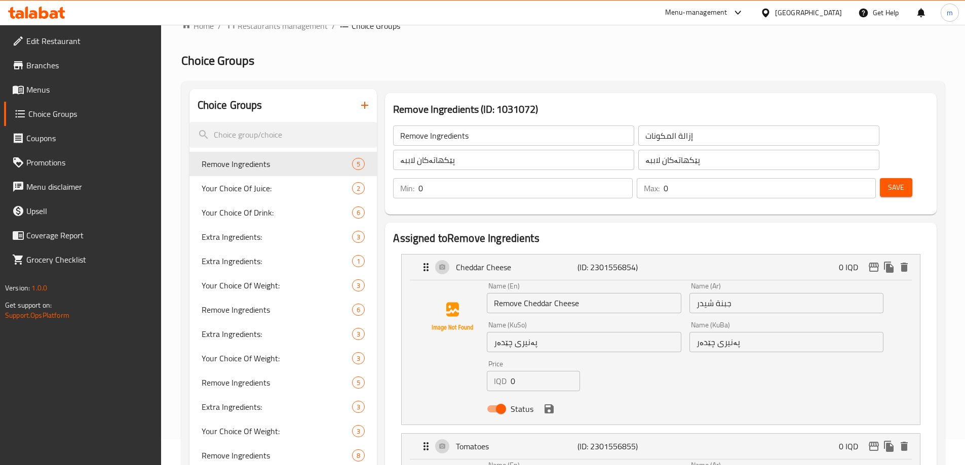
scroll to position [0, 0]
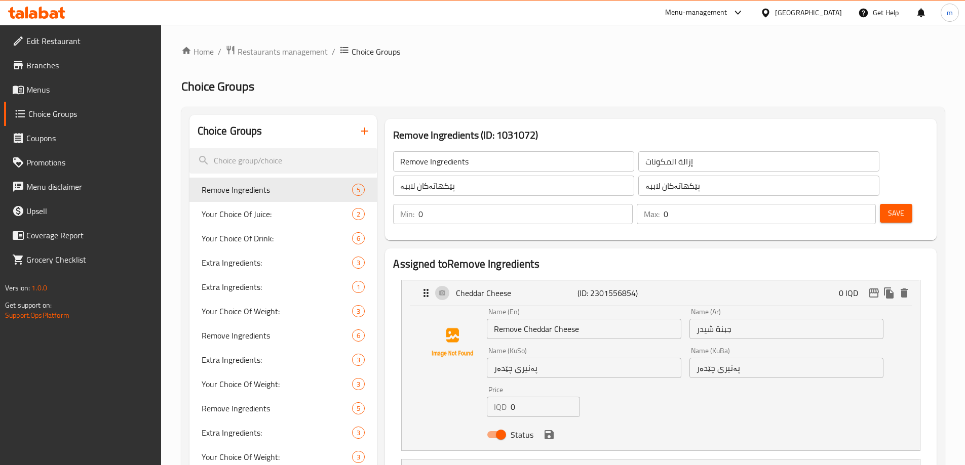
type input "Remove Ketchmayo Sauce"
click at [638, 160] on input "إزالة المكونات" at bounding box center [758, 161] width 241 height 20
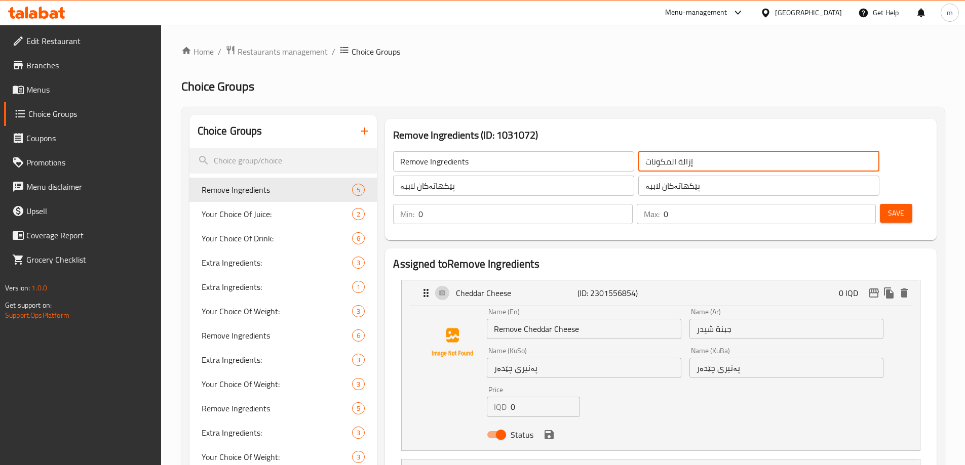
click at [638, 160] on input "إزالة المكونات" at bounding box center [758, 161] width 241 height 20
click at [738, 319] on input "جبنة شيدر" at bounding box center [786, 329] width 194 height 20
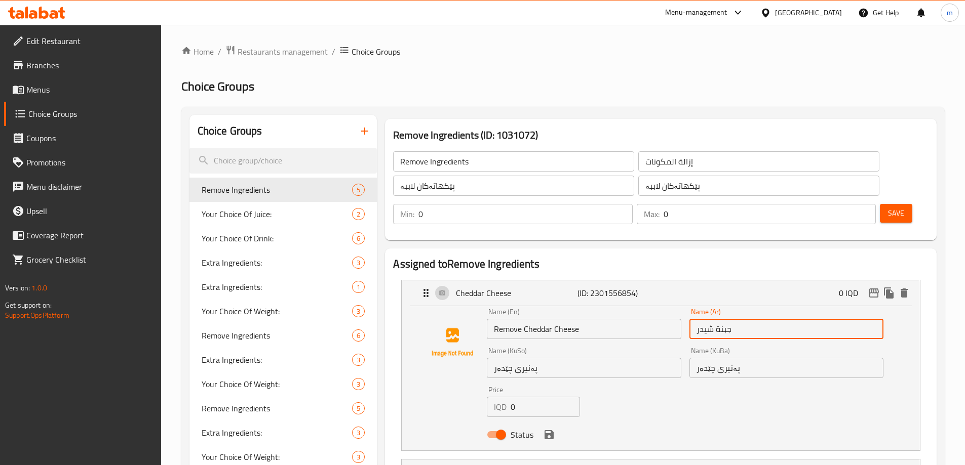
paste input "إزالة"
click at [695, 319] on input "جبنة شيدر" at bounding box center [786, 329] width 194 height 20
paste input "إزالة"
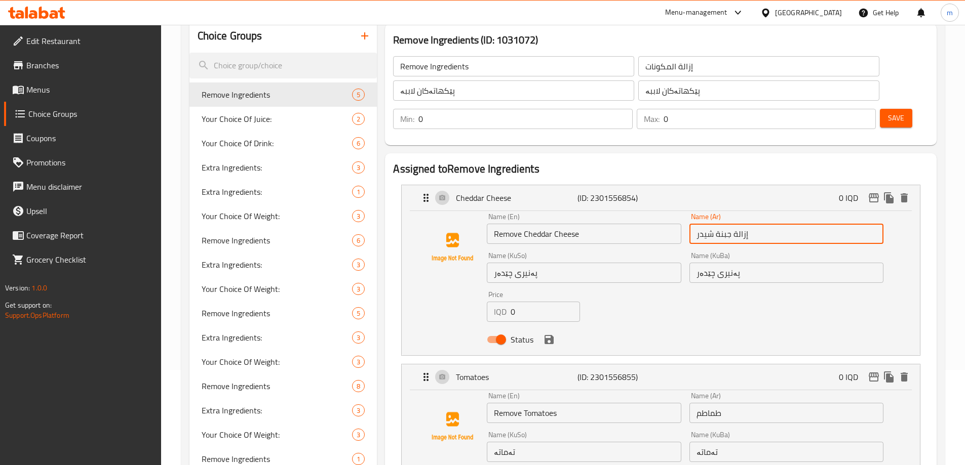
scroll to position [118, 0]
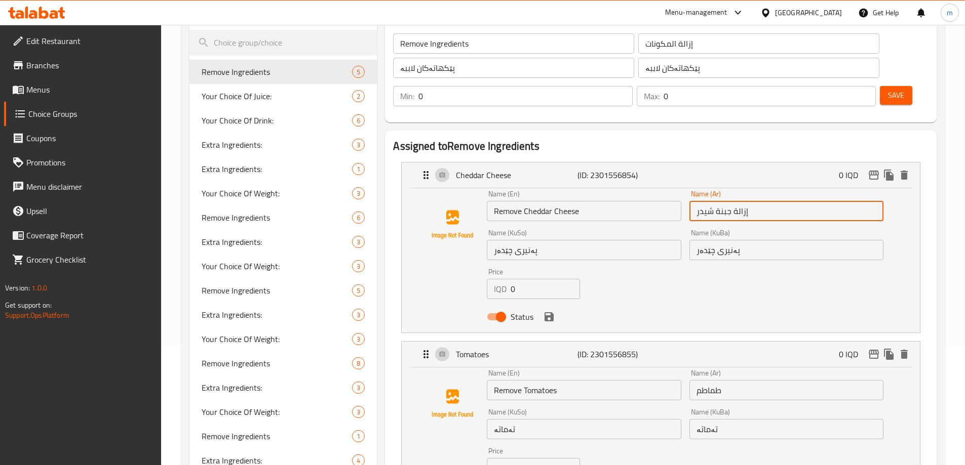
type input "إزالة جبنة شيدر"
click at [694, 380] on input "طماطم" at bounding box center [786, 390] width 194 height 20
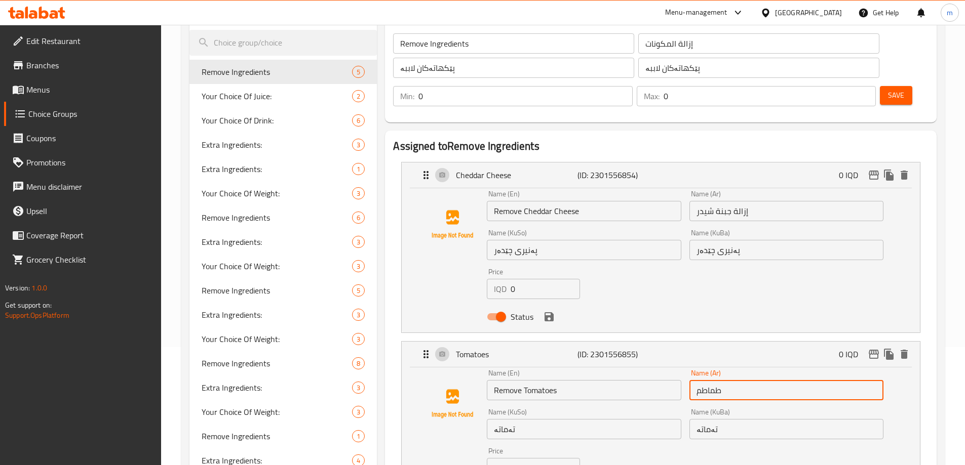
paste input "إزالة"
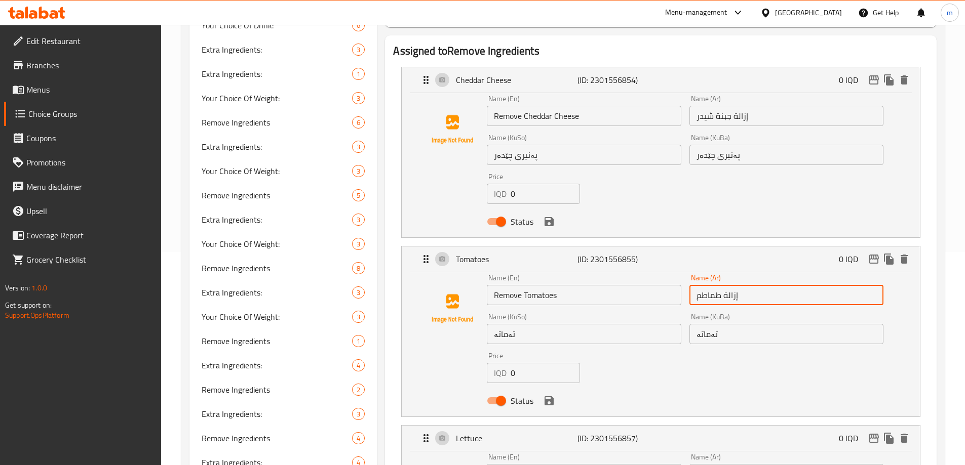
scroll to position [237, 0]
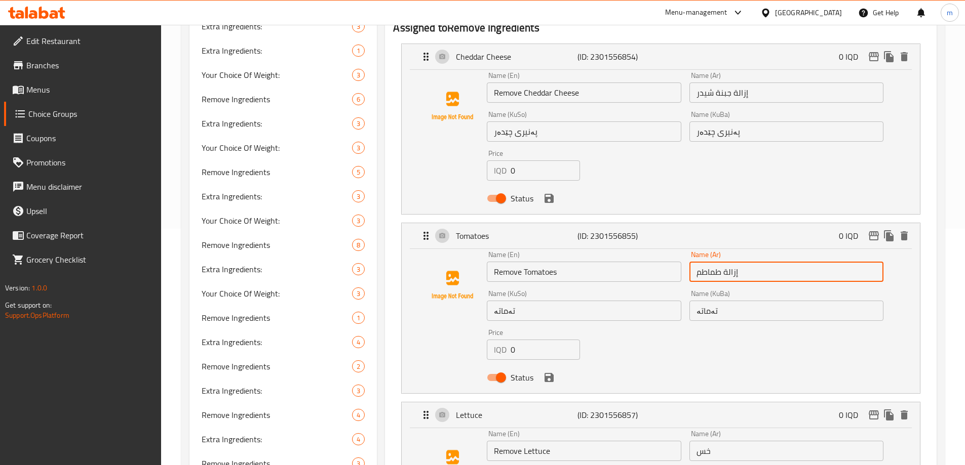
type input "إزالة طماطم"
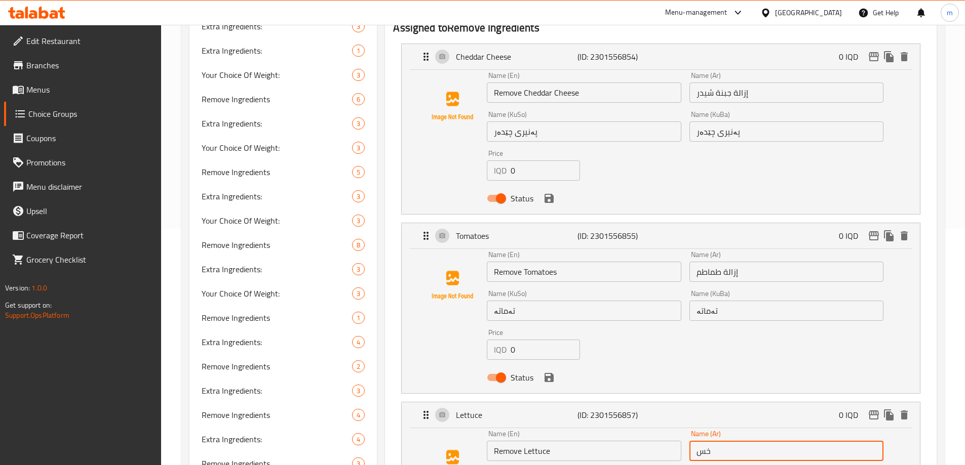
click at [693, 441] on input "خس" at bounding box center [786, 451] width 194 height 20
paste input "إزالة"
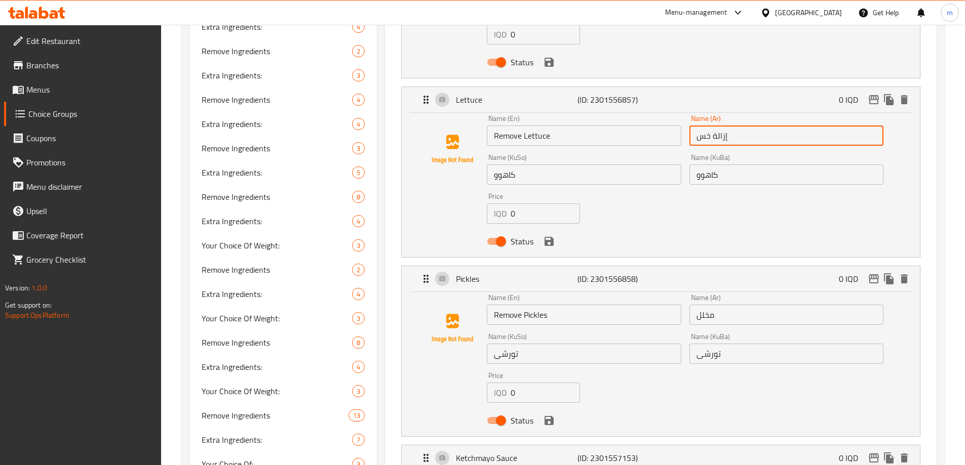
scroll to position [591, 0]
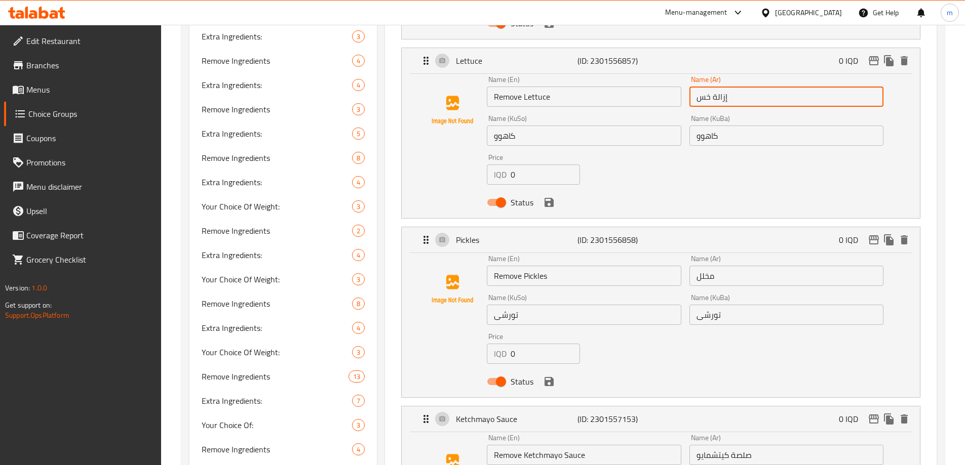
type input "إزالة خس"
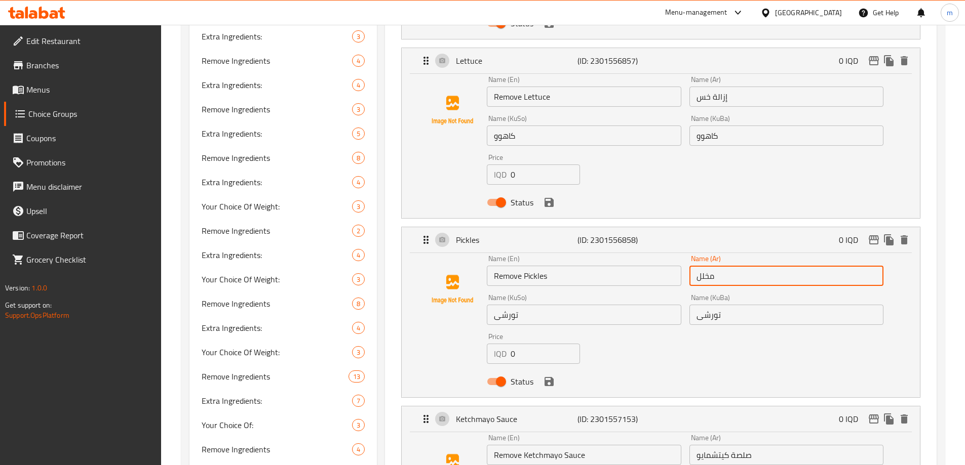
click at [698, 266] on input "مخلل" at bounding box center [786, 276] width 194 height 20
paste input "إزالة"
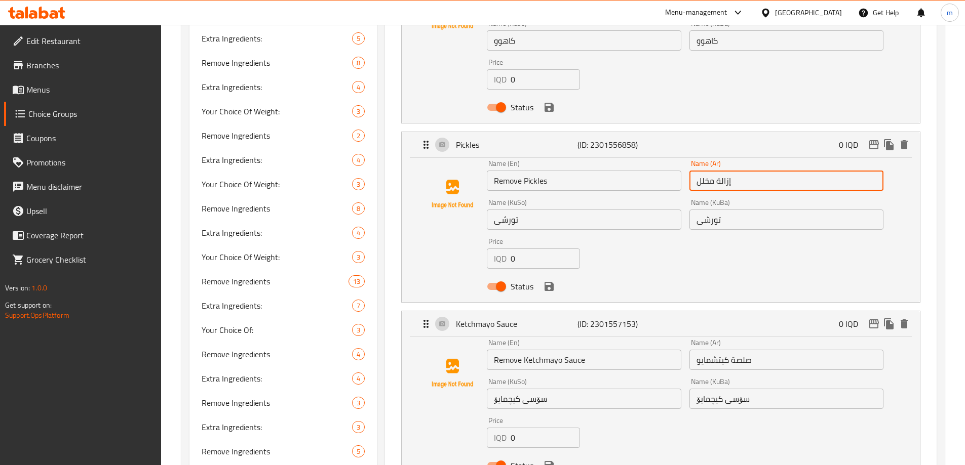
scroll to position [709, 0]
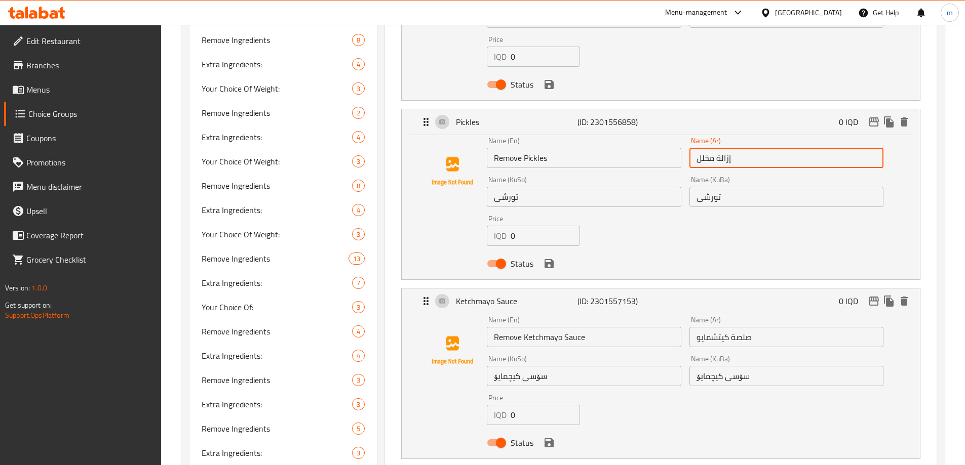
type input "إزالة مخلل"
click at [694, 327] on input "صلصة كيتشمايو" at bounding box center [786, 337] width 194 height 20
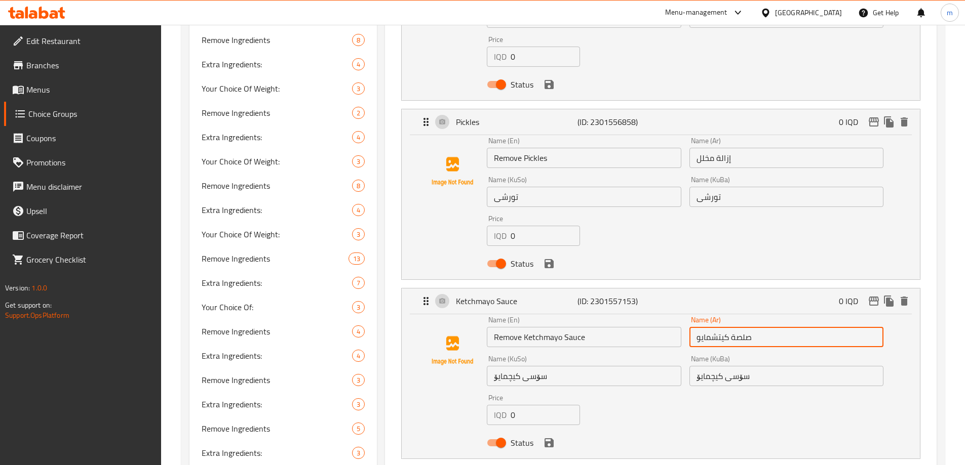
paste input "إزالة"
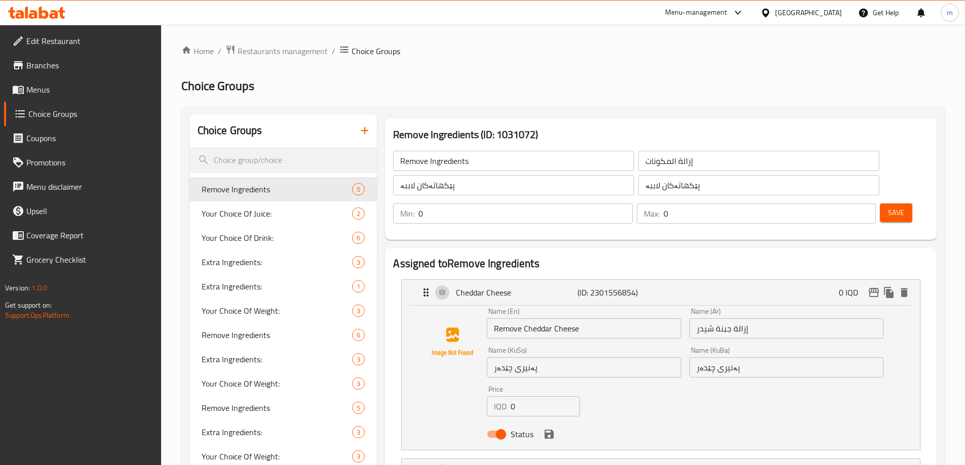
scroll to position [0, 0]
type input "إزالة صلصة كيتشمايو"
click at [406, 188] on input "پێکهاتەکان لاببە" at bounding box center [513, 186] width 241 height 20
click at [766, 358] on input "پەنیری چێدەر" at bounding box center [786, 368] width 194 height 20
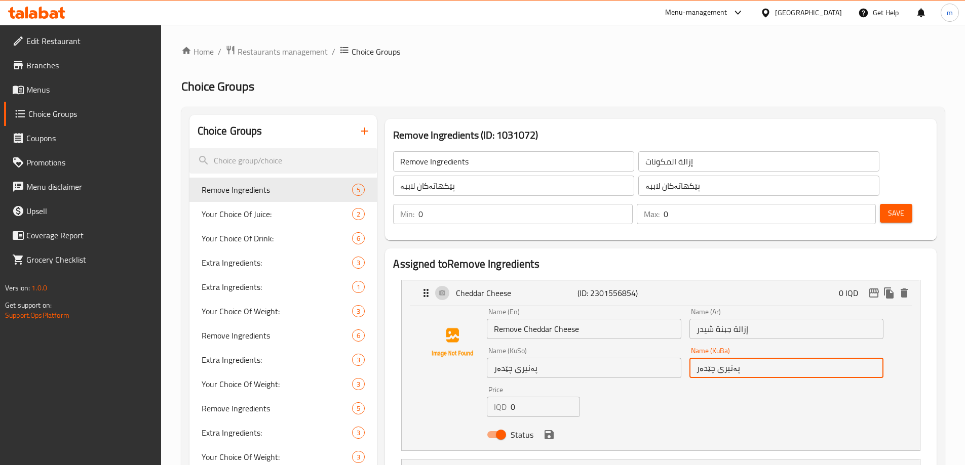
paste input "لاببە"
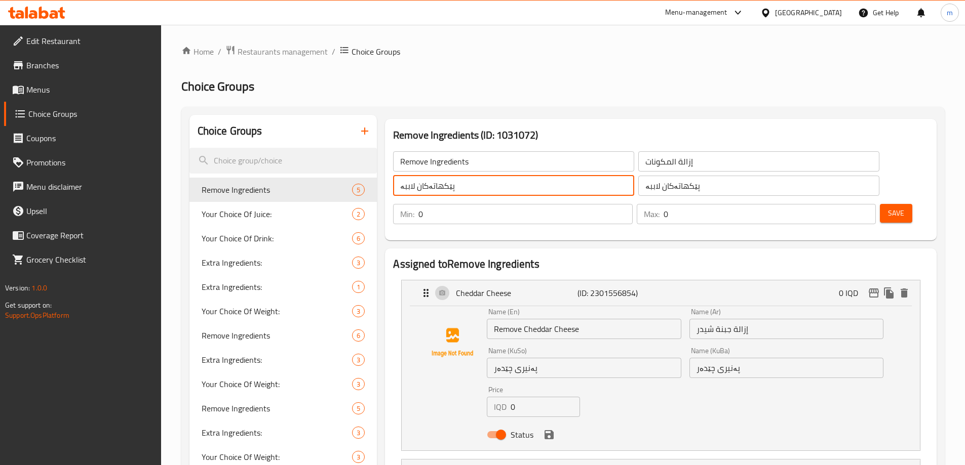
drag, startPoint x: 416, startPoint y: 188, endPoint x: 378, endPoint y: 188, distance: 38.0
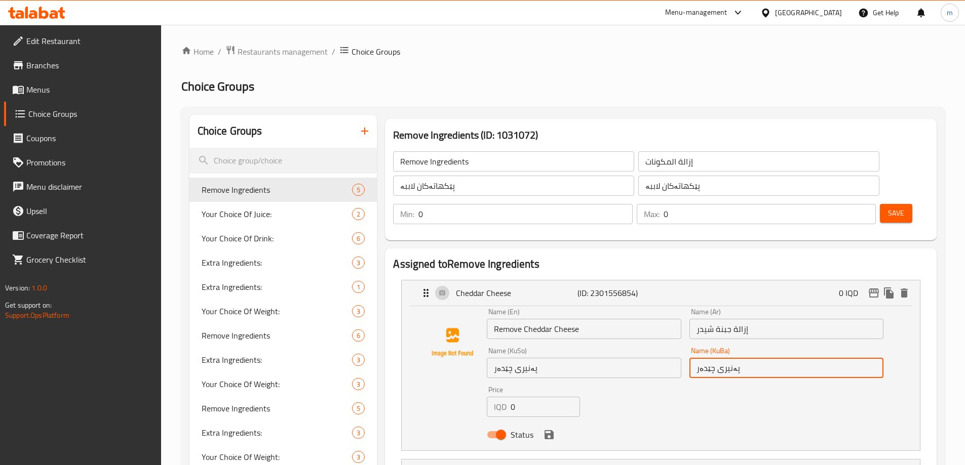
click at [764, 358] on input "پەنیری چێدەر" at bounding box center [786, 368] width 194 height 20
paste input "لاببە"
type input "پەنیری چێدەر لاببە"
click at [590, 358] on input "پەنیری چێدەر" at bounding box center [584, 368] width 194 height 20
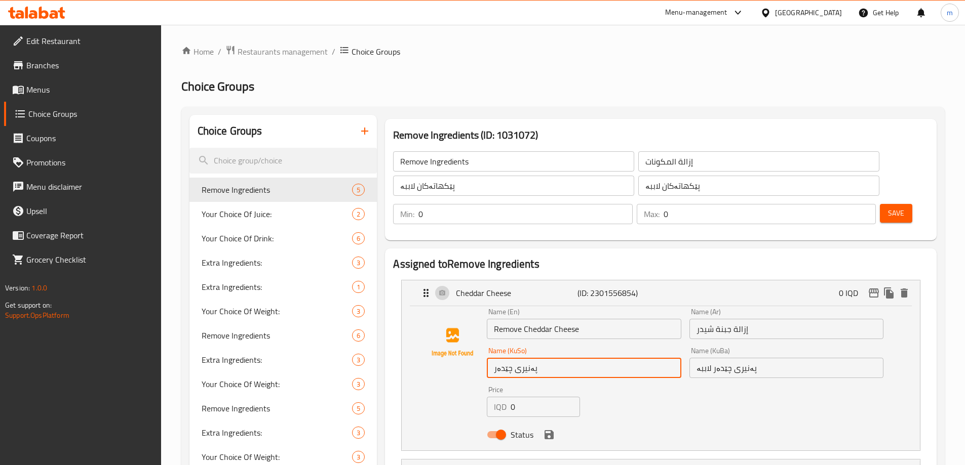
paste input "لاببە"
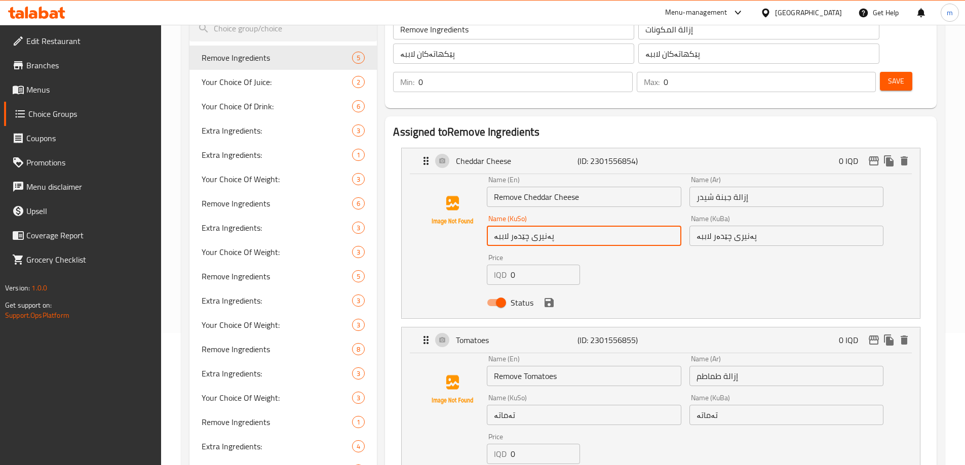
scroll to position [188, 0]
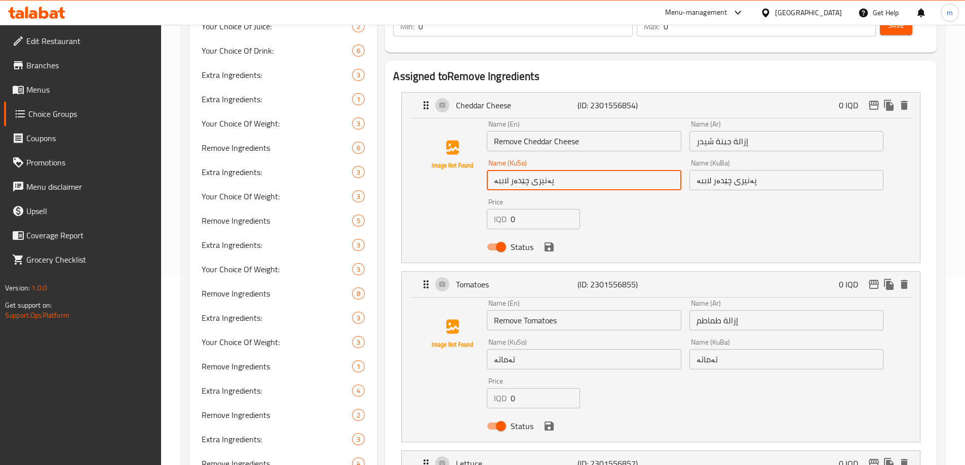
type input "پەنیری چێدەر لاببە"
click at [537, 349] on input "تەماتە" at bounding box center [584, 359] width 194 height 20
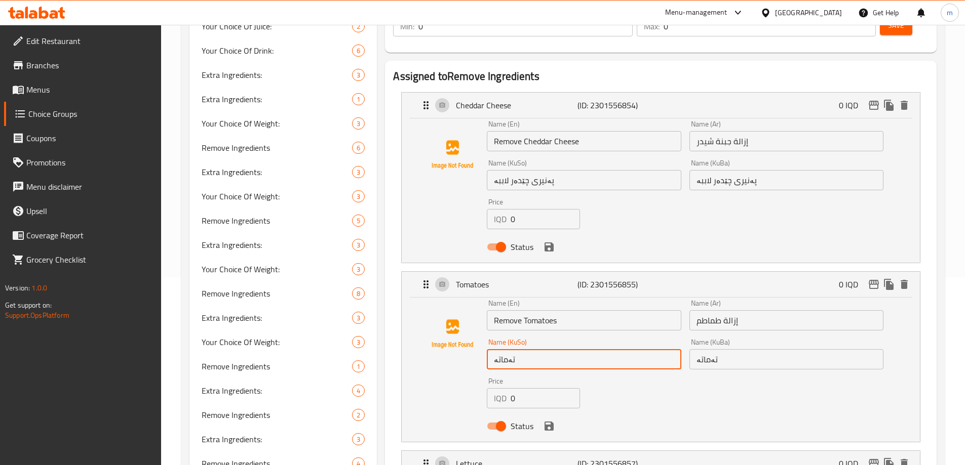
paste input "لاببە"
type input "تەماتە لاببە"
click at [755, 349] on input "تەماتە" at bounding box center [786, 359] width 194 height 20
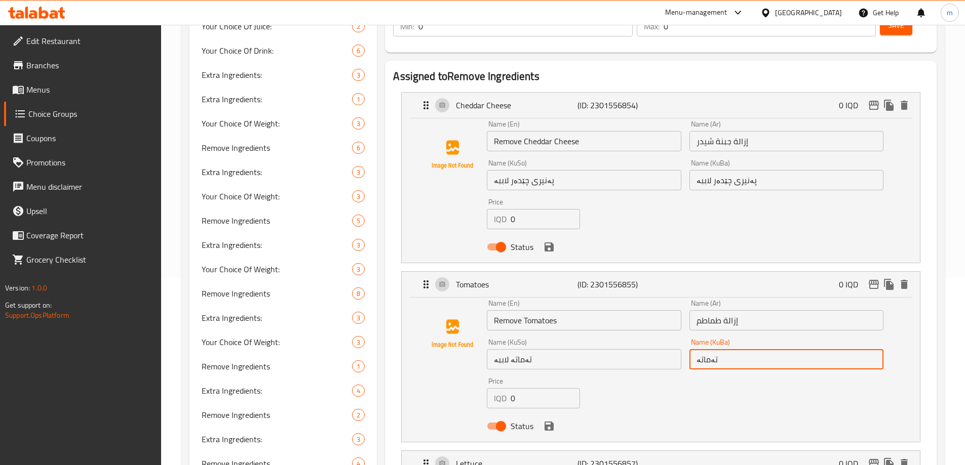
paste input "لاببە"
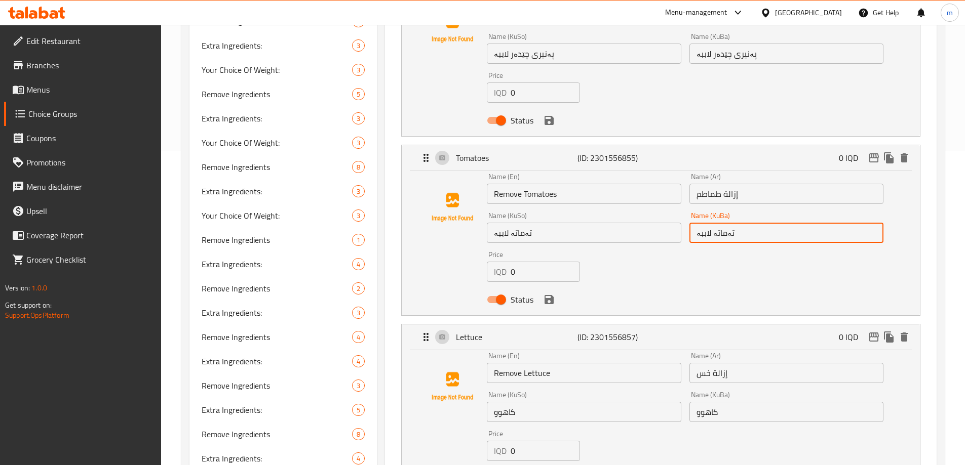
scroll to position [347, 0]
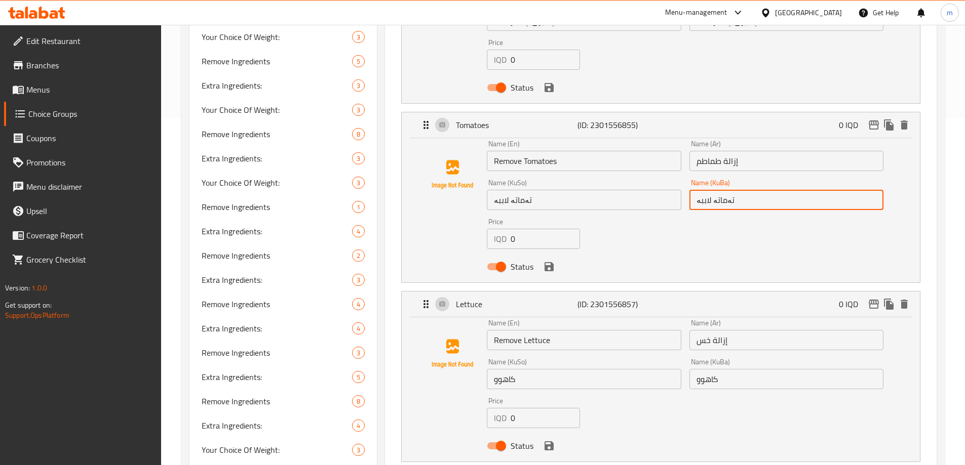
type input "تەماتە لاببە"
click at [606, 369] on input "کاهوو" at bounding box center [584, 379] width 194 height 20
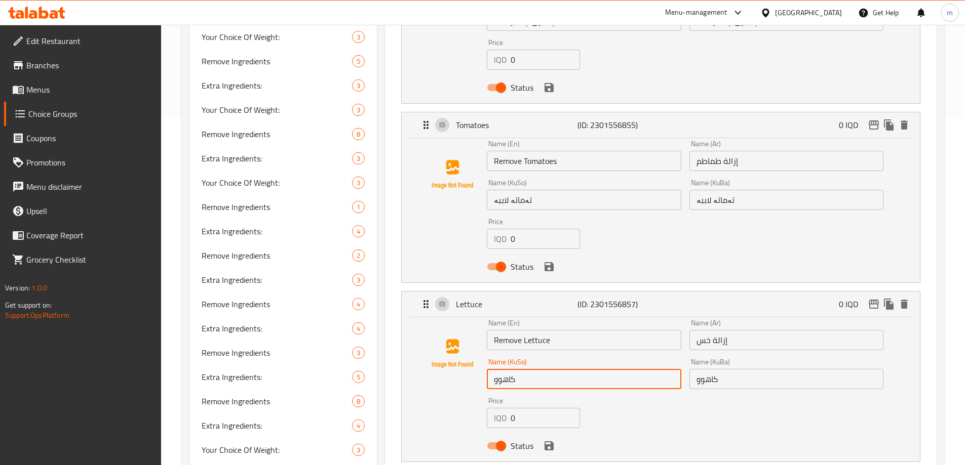
paste input "لاببە"
type input "کاهوو لاببە"
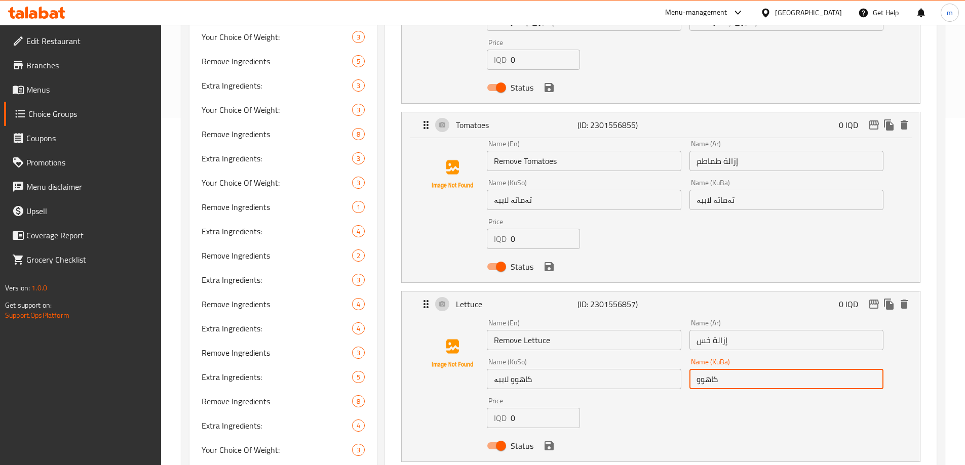
click at [752, 369] on input "کاهوو" at bounding box center [786, 379] width 194 height 20
paste input "لاببە"
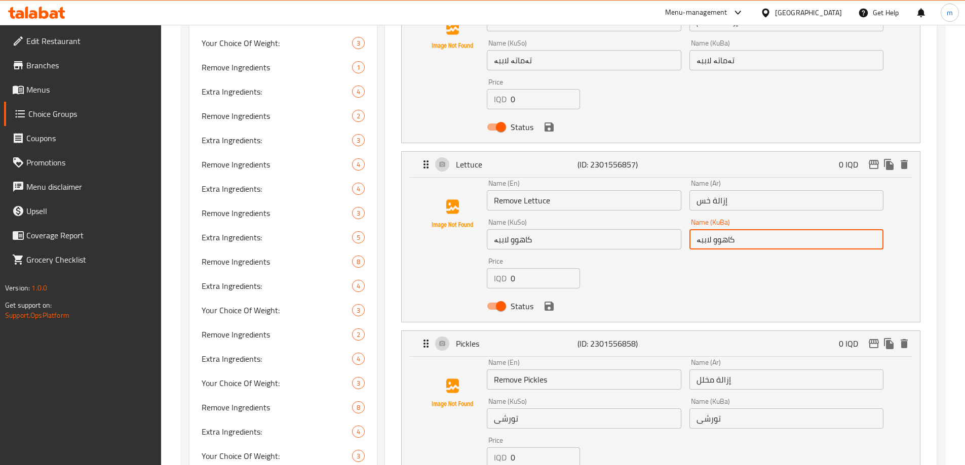
scroll to position [549, 0]
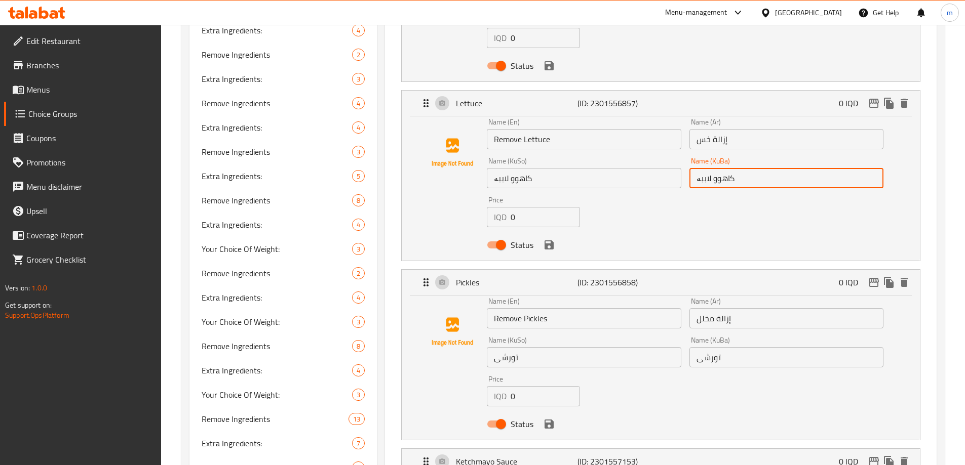
type input "کاهوو لاببە"
click at [588, 347] on input "تورشی" at bounding box center [584, 357] width 194 height 20
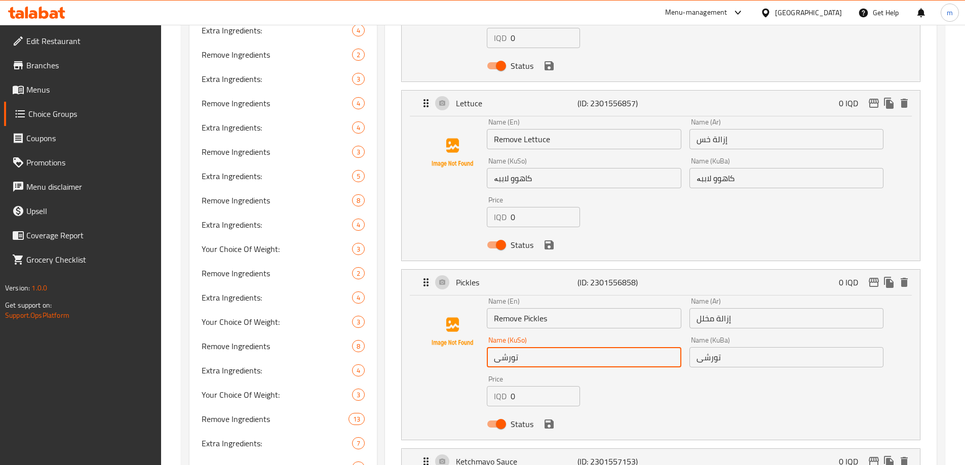
paste input "لاببە"
type input "تورشی لاببە"
click at [760, 347] on input "تورشی" at bounding box center [786, 357] width 194 height 20
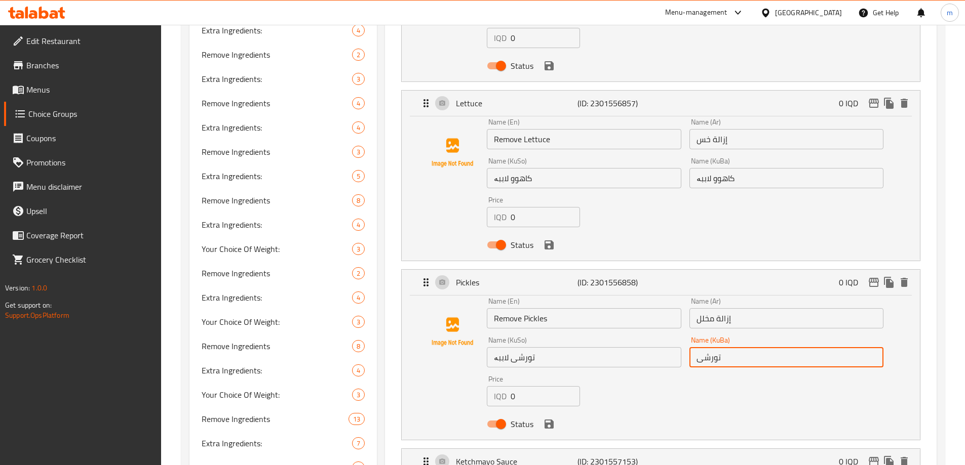
paste input "لاببە"
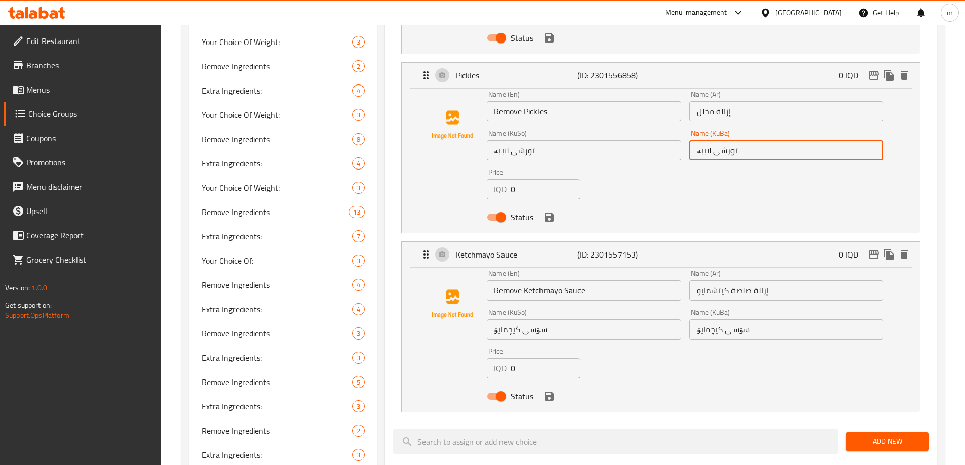
scroll to position [806, 0]
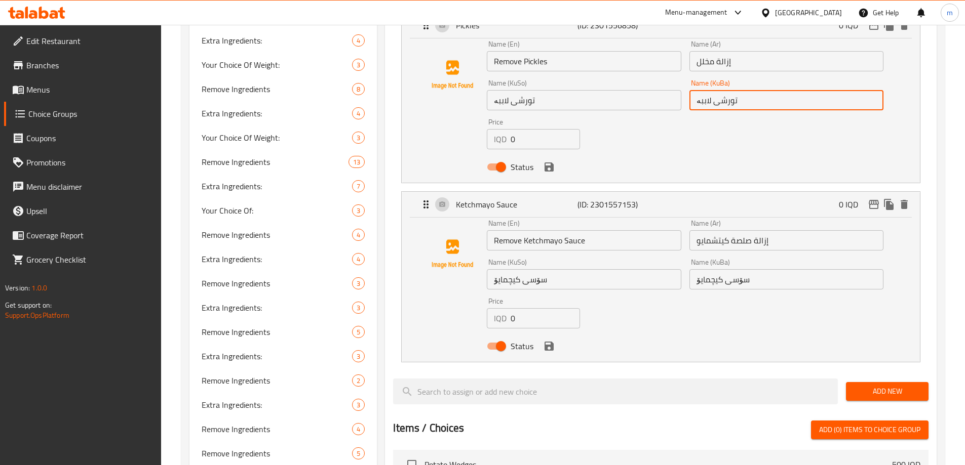
type input "تورشی لاببە"
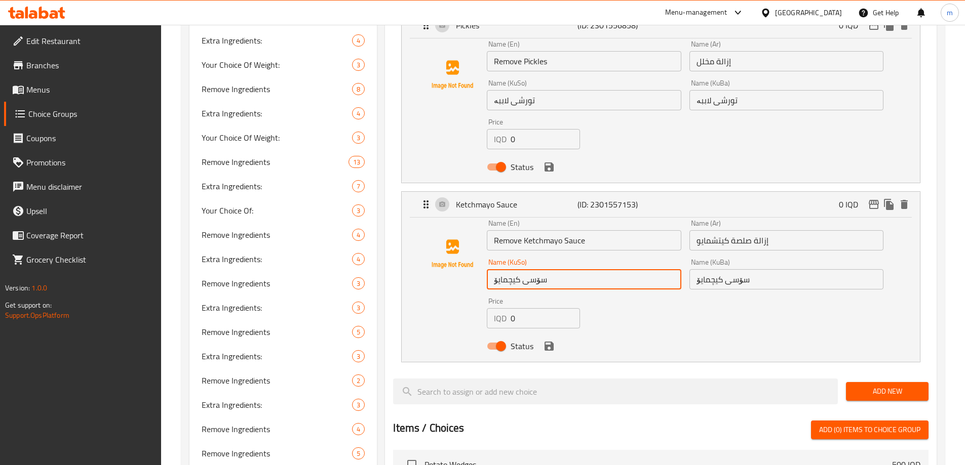
click at [573, 269] on input "سۆسی کیچمایۆ" at bounding box center [584, 279] width 194 height 20
paste input "لاببە"
type input "سۆسی کیچمایۆ لاببە"
click at [794, 269] on input "سۆسی کیچمایۆ" at bounding box center [786, 279] width 194 height 20
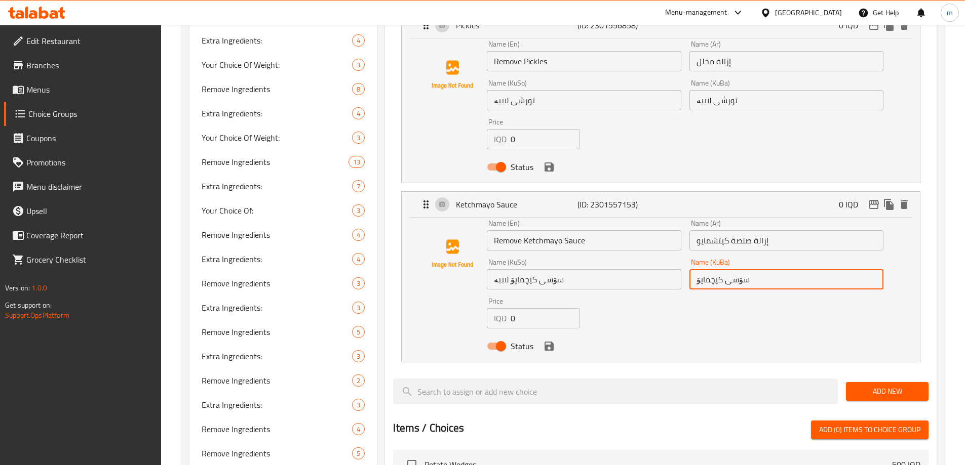
paste input "لاببە"
type input "سۆسی کیچمایۆ لاببە"
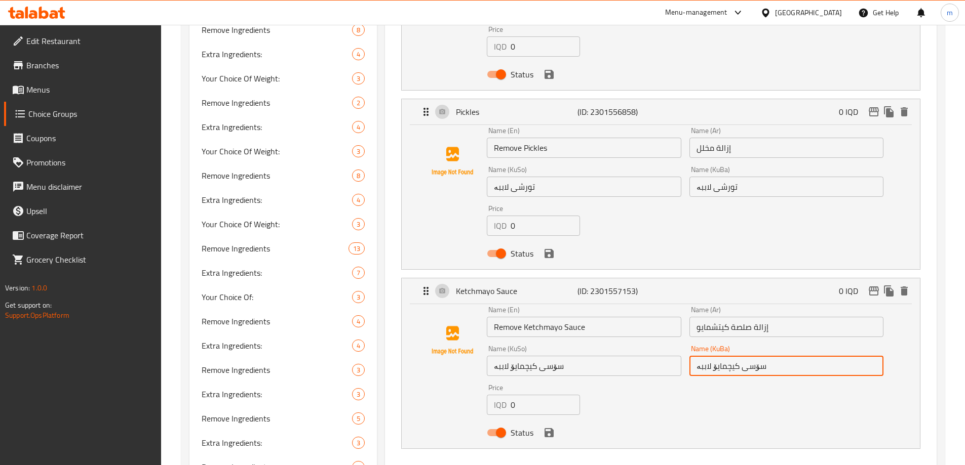
scroll to position [756, 0]
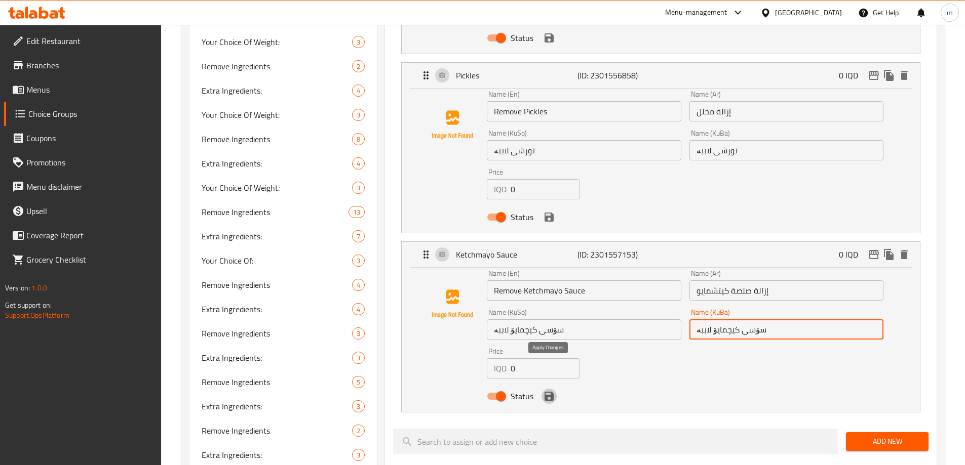
click at [551, 392] on icon "save" at bounding box center [549, 396] width 9 height 9
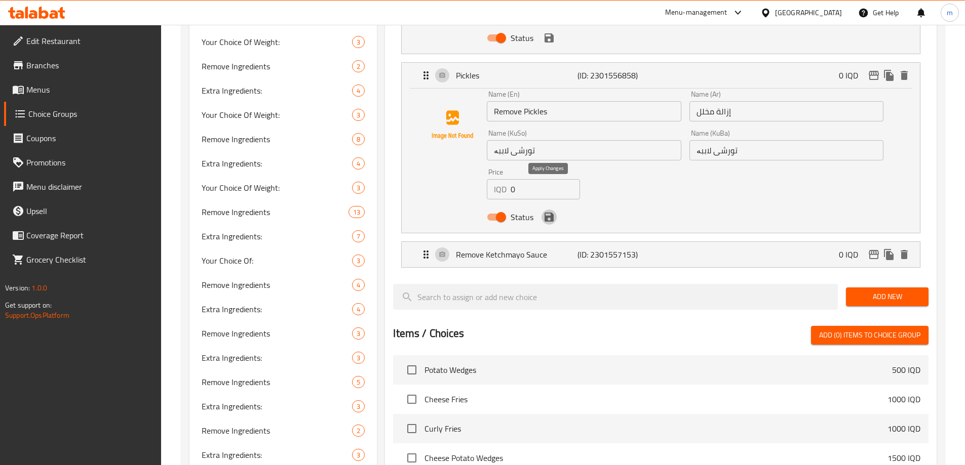
click at [547, 213] on icon "save" at bounding box center [549, 217] width 9 height 9
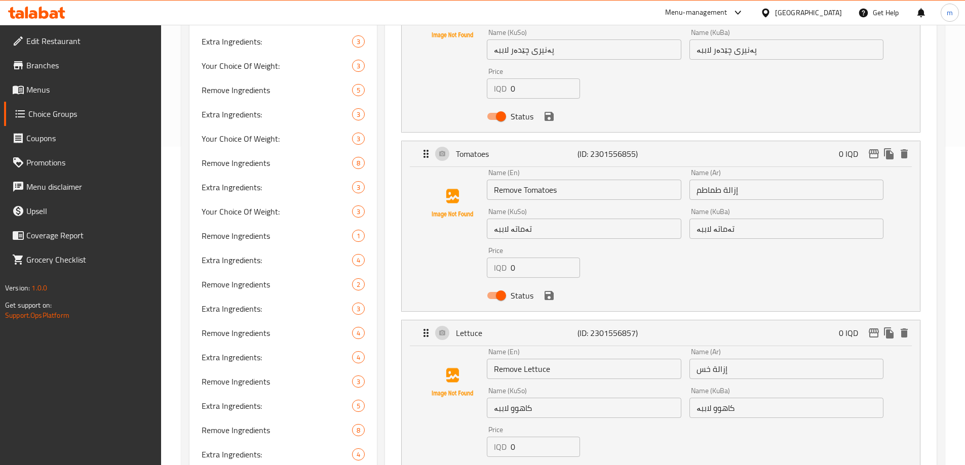
scroll to position [338, 0]
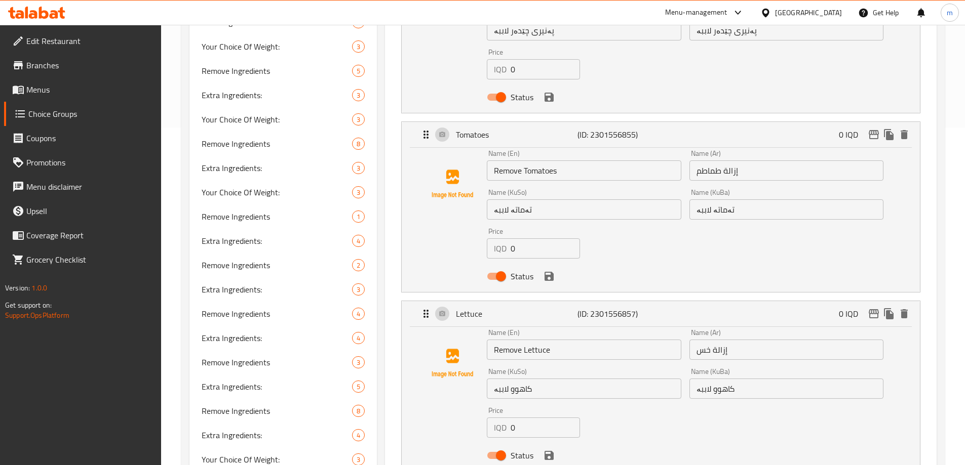
click at [549, 450] on icon "save" at bounding box center [549, 456] width 12 height 12
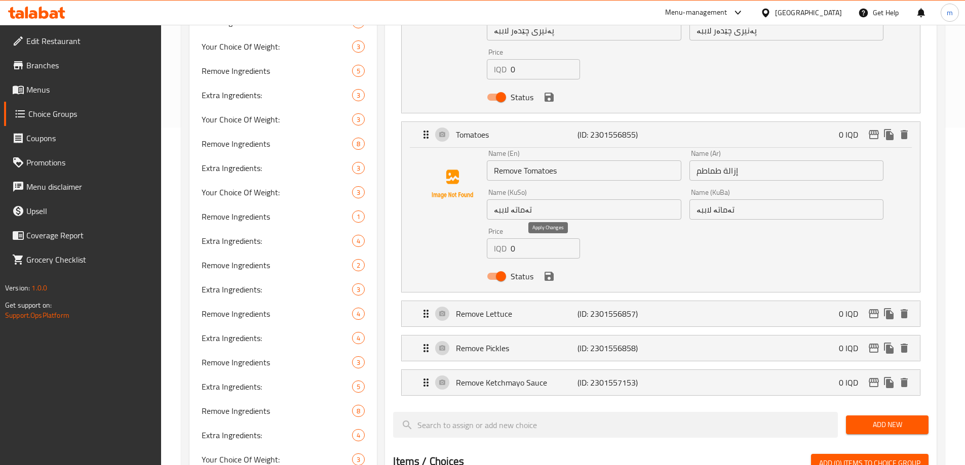
click at [550, 272] on icon "save" at bounding box center [549, 276] width 9 height 9
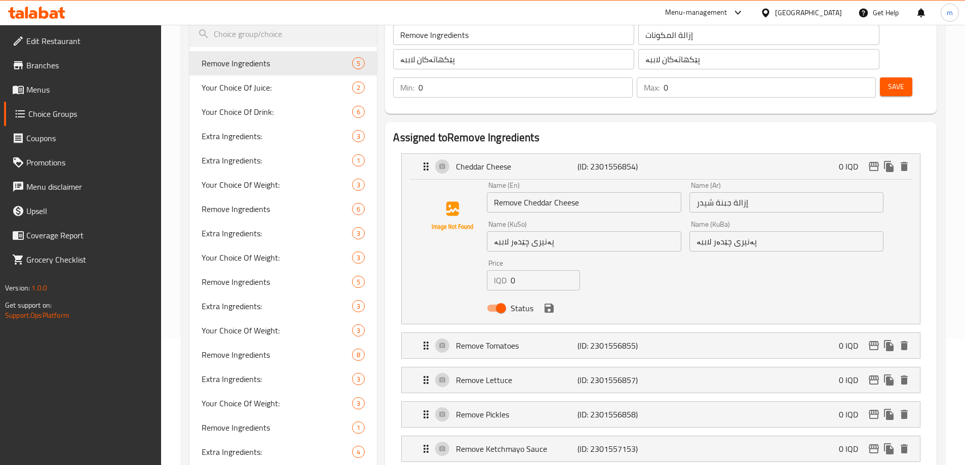
scroll to position [109, 0]
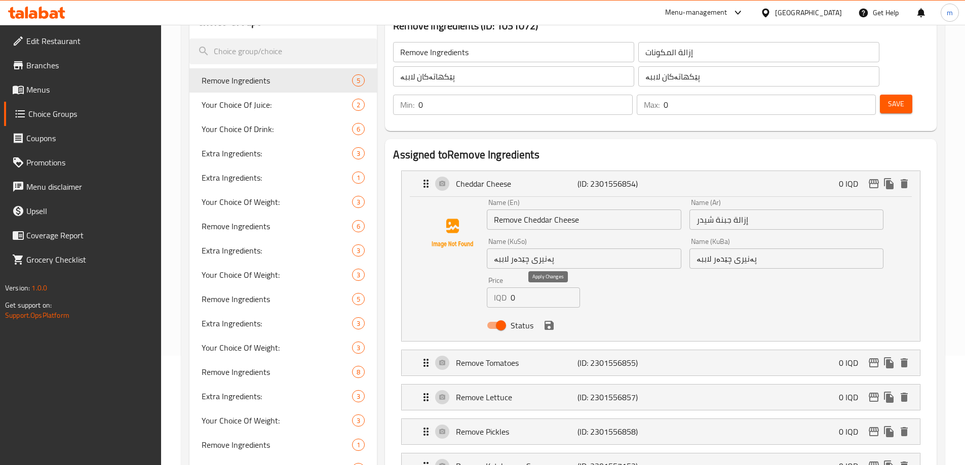
click at [552, 321] on icon "save" at bounding box center [549, 325] width 9 height 9
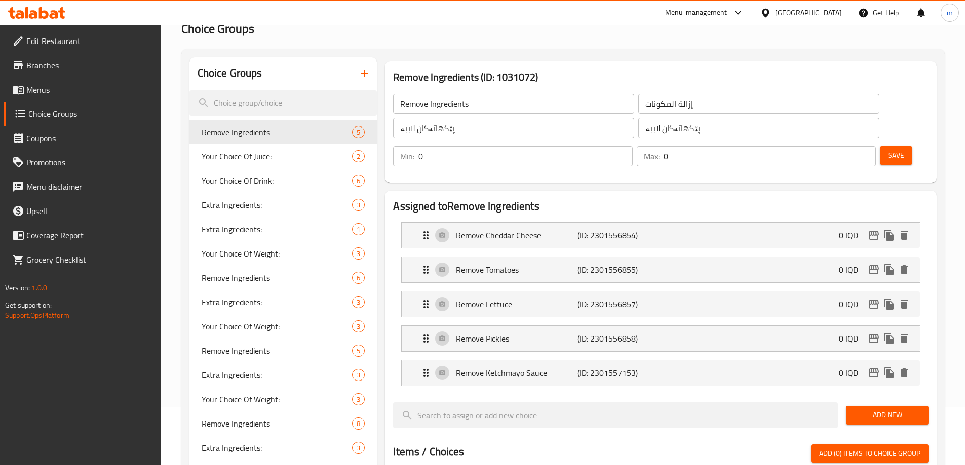
scroll to position [52, 0]
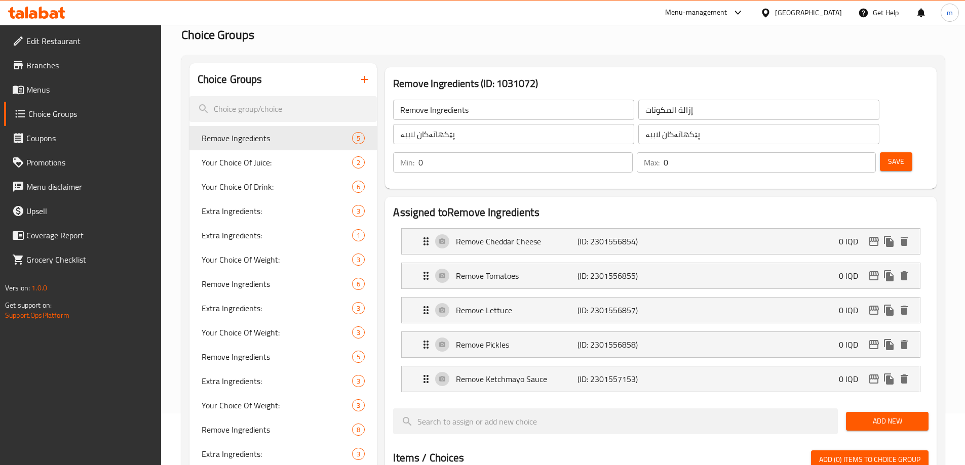
click at [888, 156] on span "Save" at bounding box center [896, 162] width 16 height 13
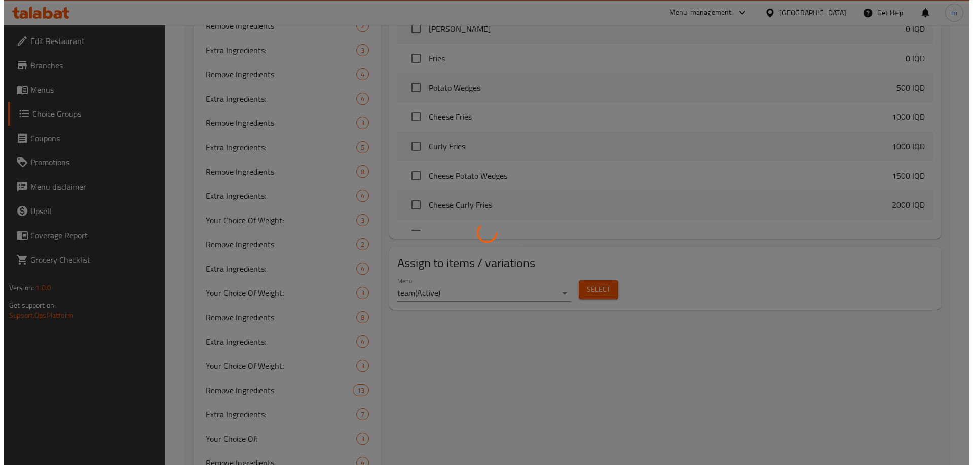
scroll to position [643, 0]
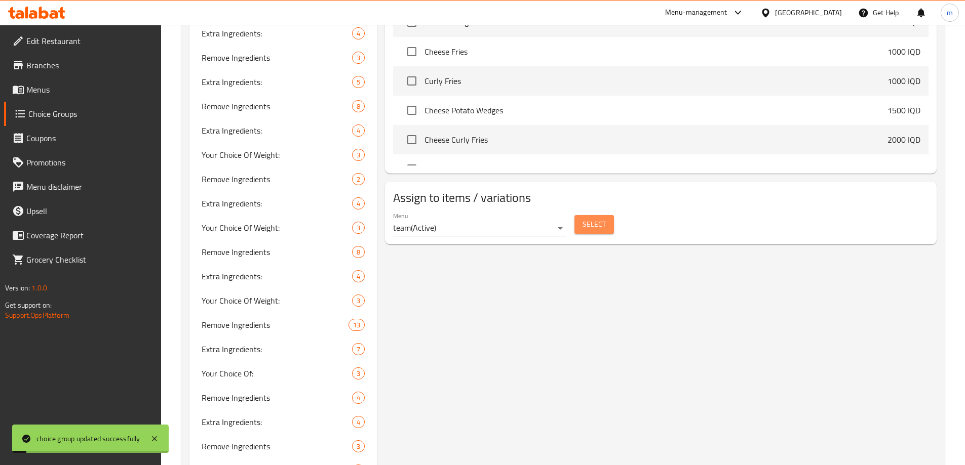
click at [592, 218] on span "Select" at bounding box center [593, 224] width 23 height 13
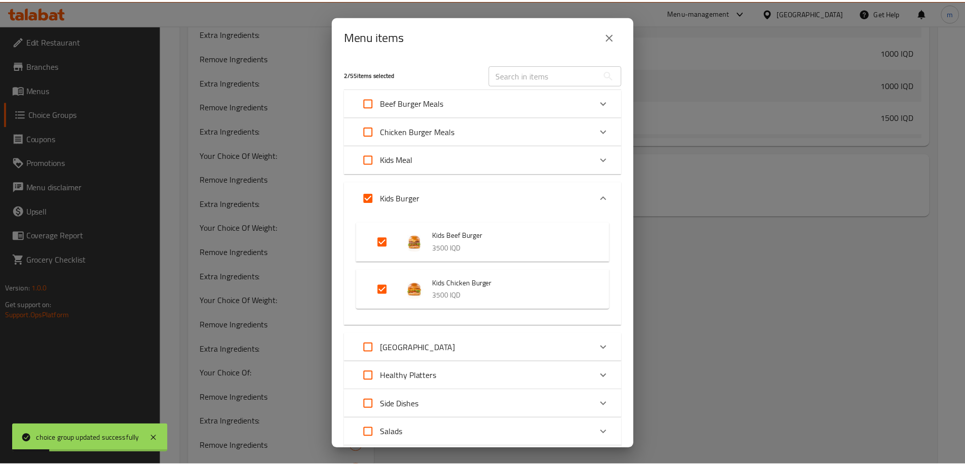
scroll to position [127, 0]
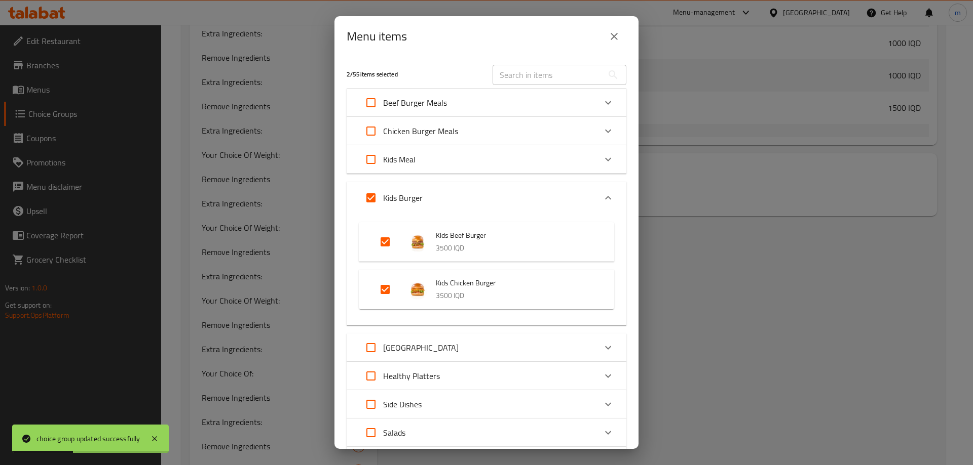
click at [610, 36] on icon "close" at bounding box center [614, 36] width 12 height 12
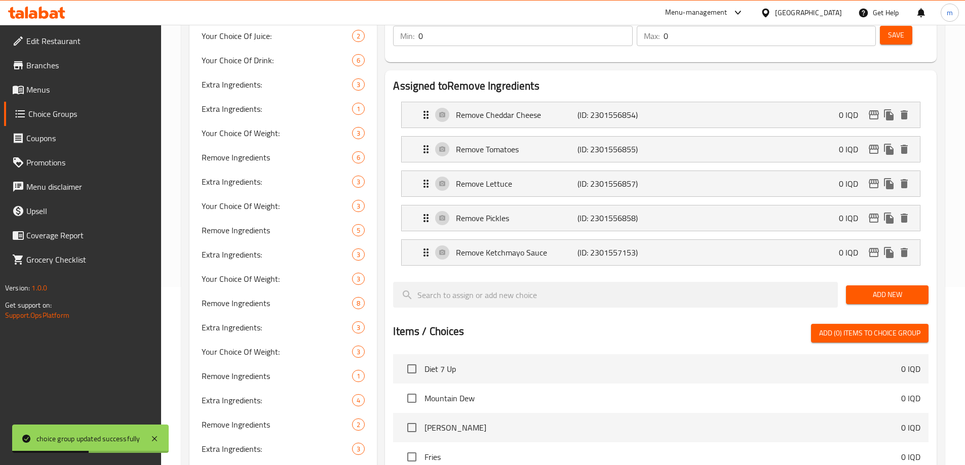
scroll to position [0, 0]
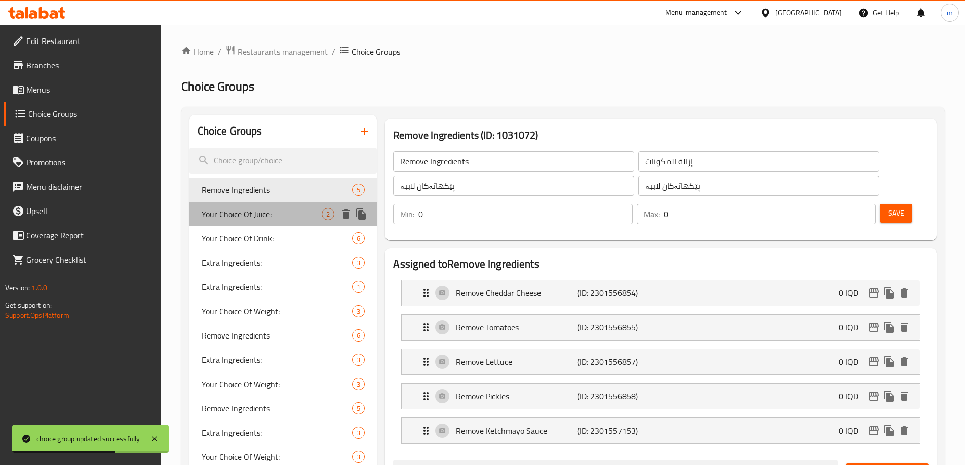
click at [250, 217] on span "Your Choice Of Juice:" at bounding box center [262, 214] width 121 height 12
type input "Your Choice Of Juice:"
type input "إختيارك من العصير:"
type input "هەڵبژاردنت لە شەربەت:"
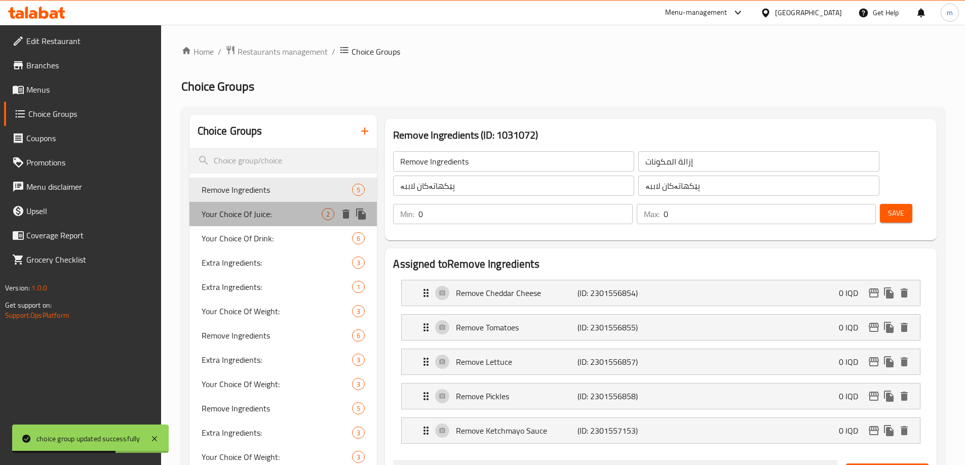
type input "1"
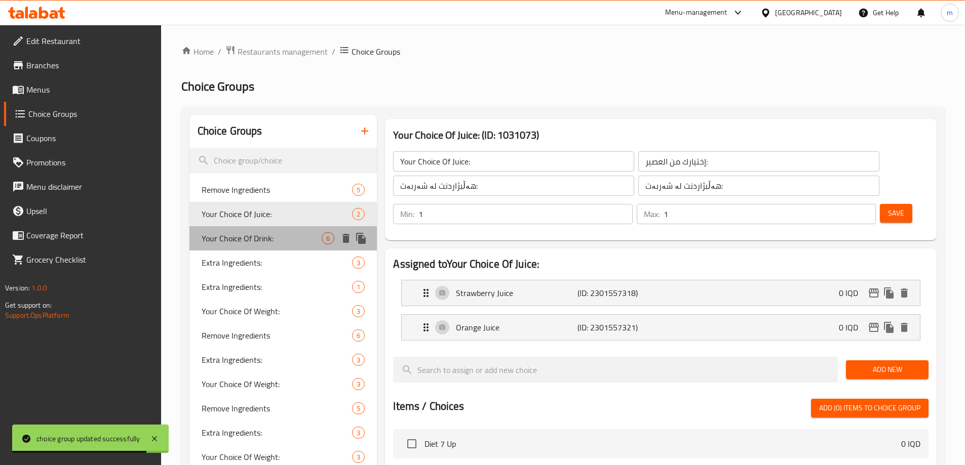
click at [253, 233] on span "Your Choice Of Drink:" at bounding box center [262, 238] width 121 height 12
type input "Your Choice Of Drink:"
type input "إختيارك من المشروب:"
type input "هەڵبژاردنت لە خواردنەوە:"
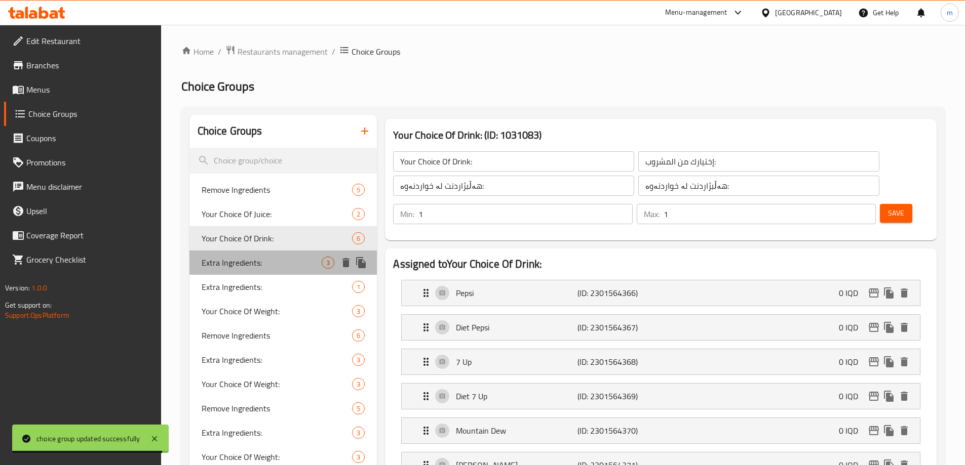
click at [249, 269] on span "Extra Ingredients:" at bounding box center [262, 263] width 121 height 12
type input "Extra Ingredients:"
type input "المكونات الإضافية:"
type input "پێکهاتەی زیادە:"
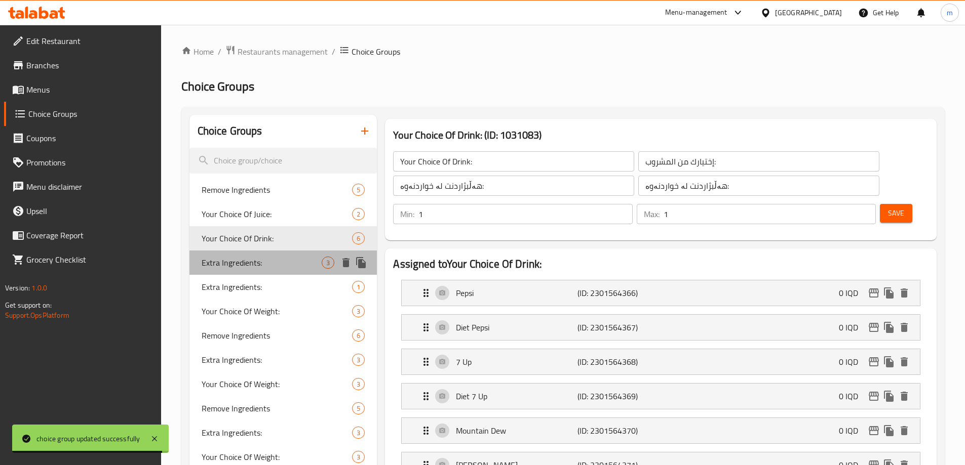
type input "0"
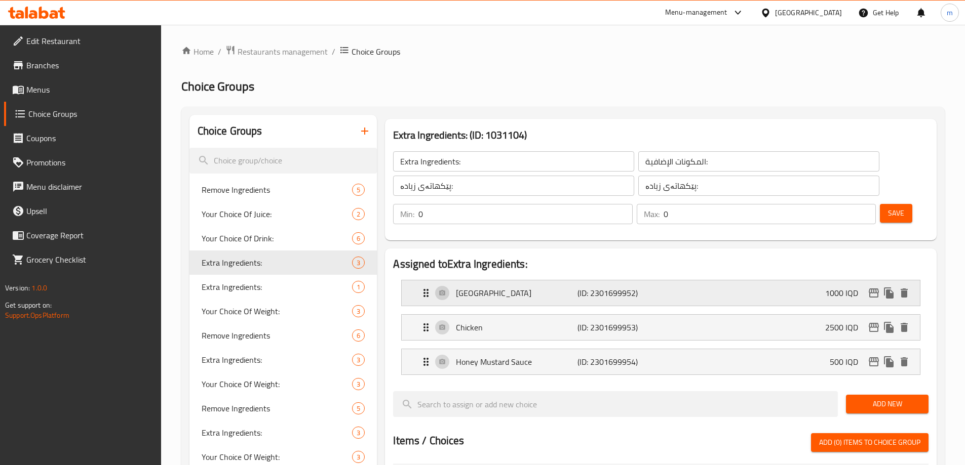
click at [553, 287] on p "[GEOGRAPHIC_DATA]" at bounding box center [516, 293] width 121 height 12
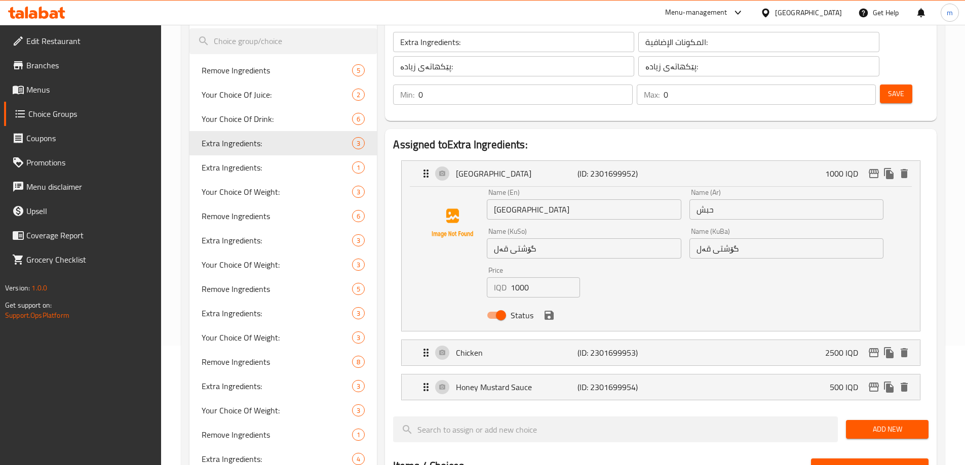
scroll to position [83, 0]
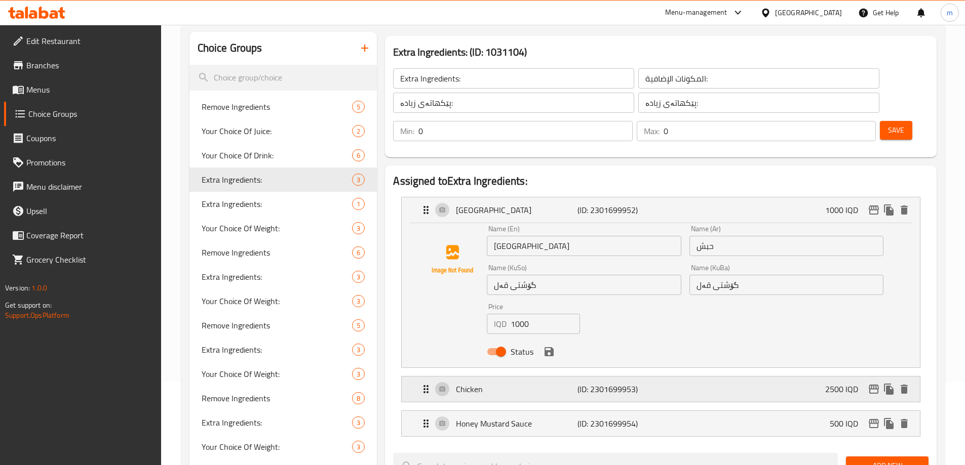
click at [566, 377] on div "Chicken (ID: 2301699953) 2500 IQD" at bounding box center [664, 389] width 488 height 25
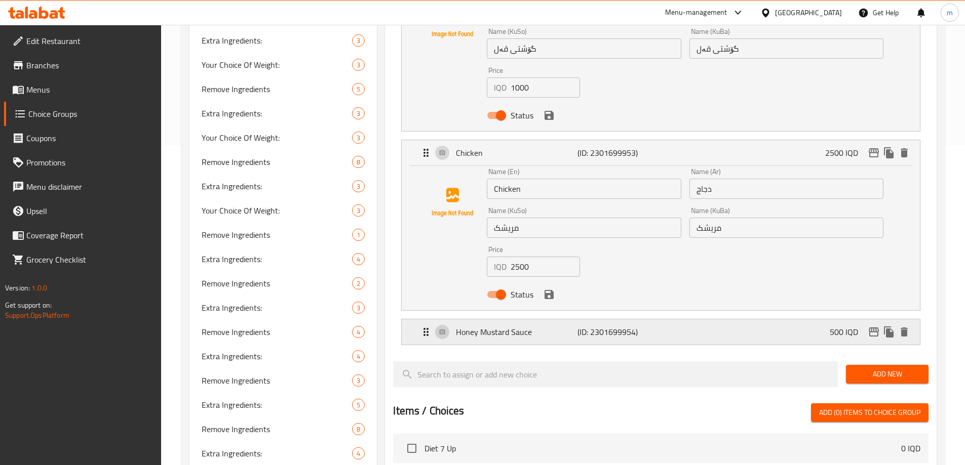
click at [488, 326] on p "Honey Mustard Sauce" at bounding box center [516, 332] width 121 height 12
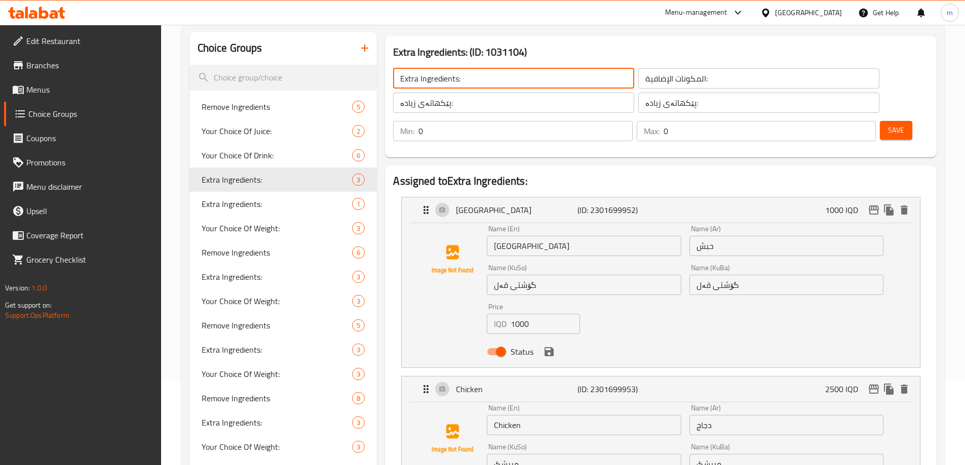
click at [408, 83] on input "Extra Ingredients:" at bounding box center [513, 78] width 241 height 20
click at [496, 236] on input "[GEOGRAPHIC_DATA]" at bounding box center [584, 246] width 194 height 20
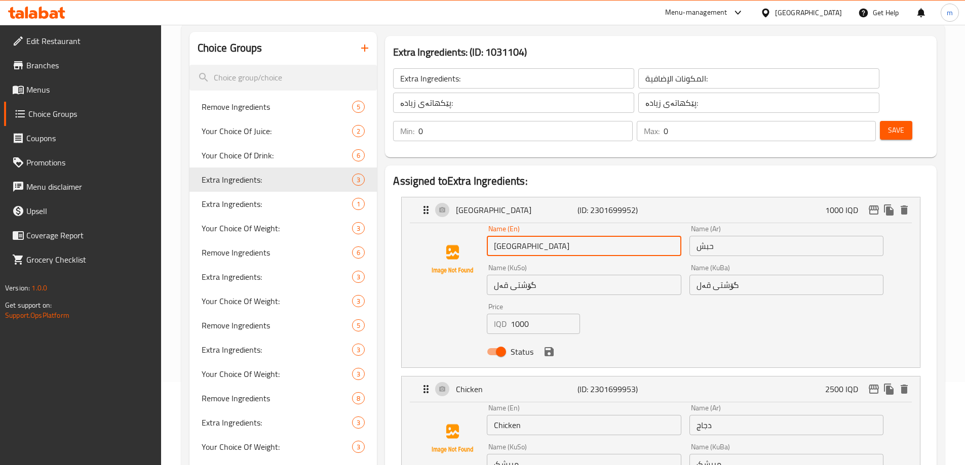
click at [496, 236] on input "[GEOGRAPHIC_DATA]" at bounding box center [584, 246] width 194 height 20
click at [494, 236] on input "[GEOGRAPHIC_DATA]" at bounding box center [584, 246] width 194 height 20
paste input "Extra"
type input "Extra [GEOGRAPHIC_DATA]"
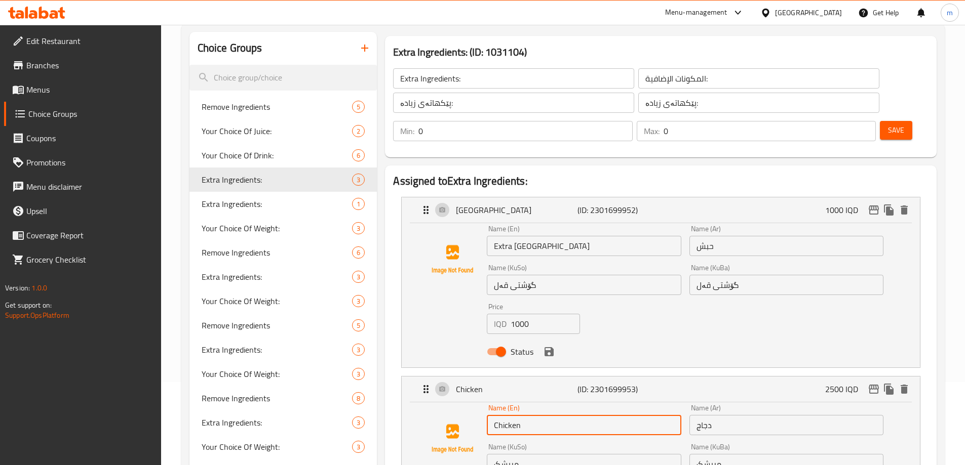
click at [491, 415] on input "Chicken" at bounding box center [584, 425] width 194 height 20
paste input "Extra"
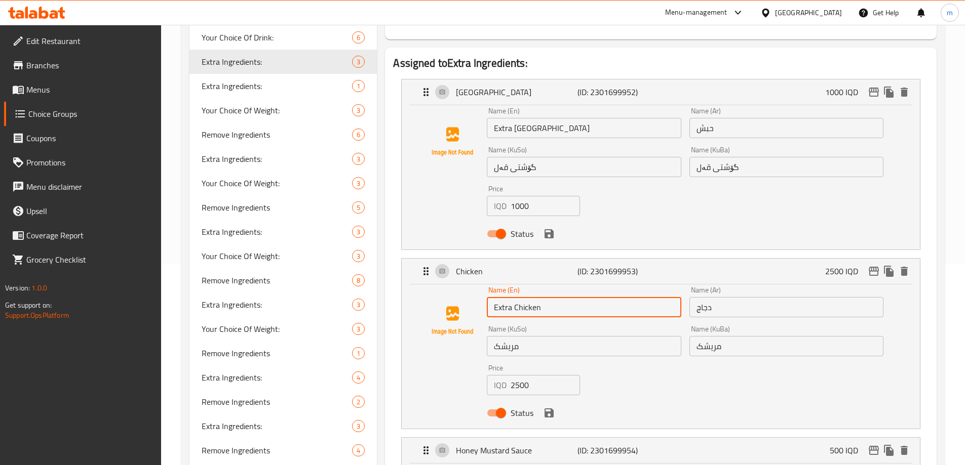
type input "Extra Chicken"
paste input "Extra"
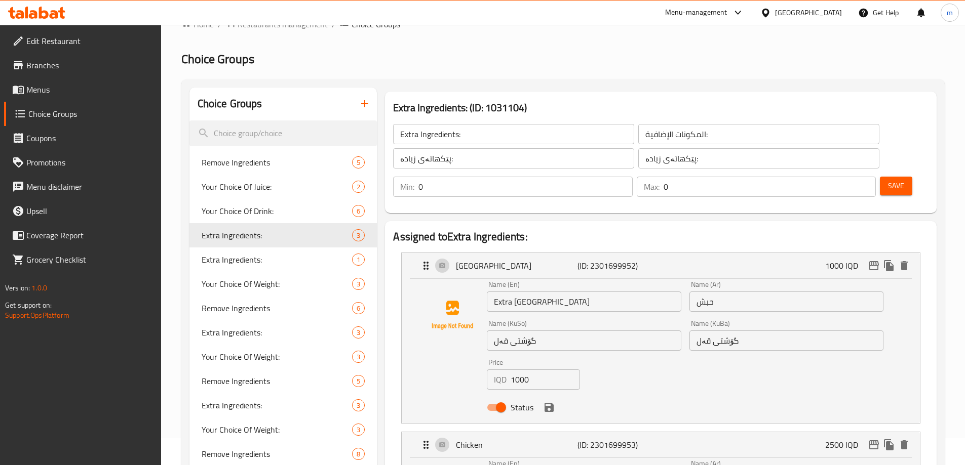
scroll to position [0, 0]
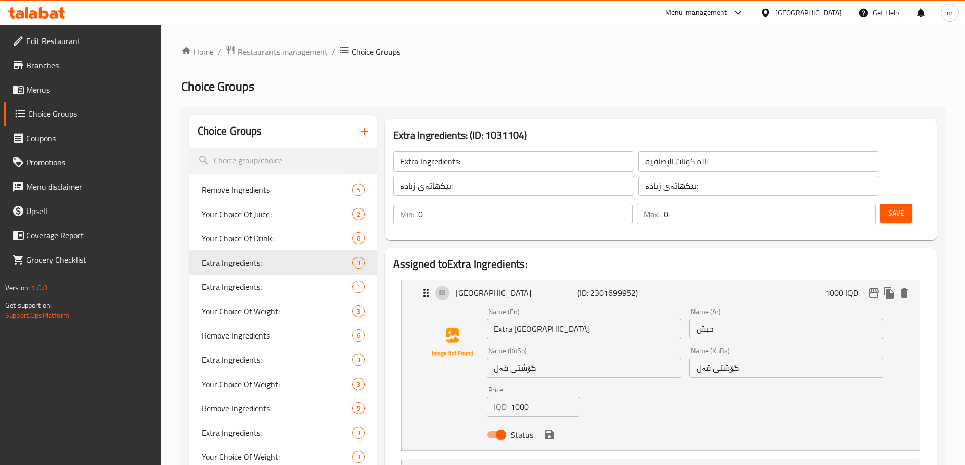
type input "Extra Honey Mustard Sauce"
click at [727, 319] on input "حبش" at bounding box center [786, 329] width 194 height 20
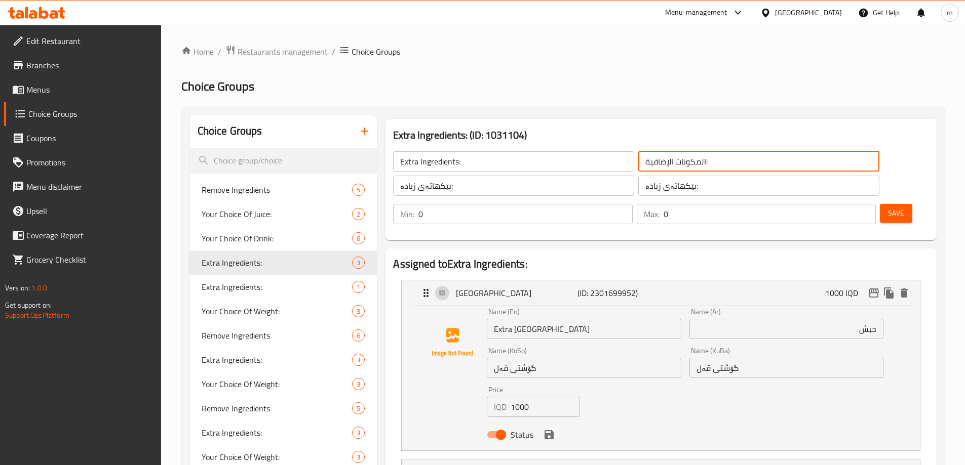
drag, startPoint x: 602, startPoint y: 165, endPoint x: 575, endPoint y: 166, distance: 26.4
click at [638, 166] on input "المكونات الإضافية:" at bounding box center [758, 161] width 241 height 20
click at [876, 319] on input "حبش" at bounding box center [786, 329] width 194 height 20
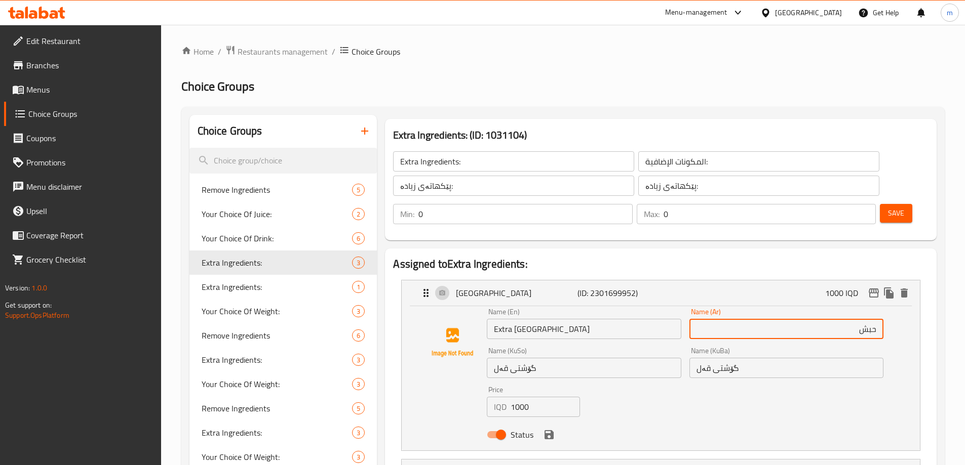
paste input "إضافية"
click at [858, 319] on input "إضافية حبش" at bounding box center [786, 329] width 194 height 20
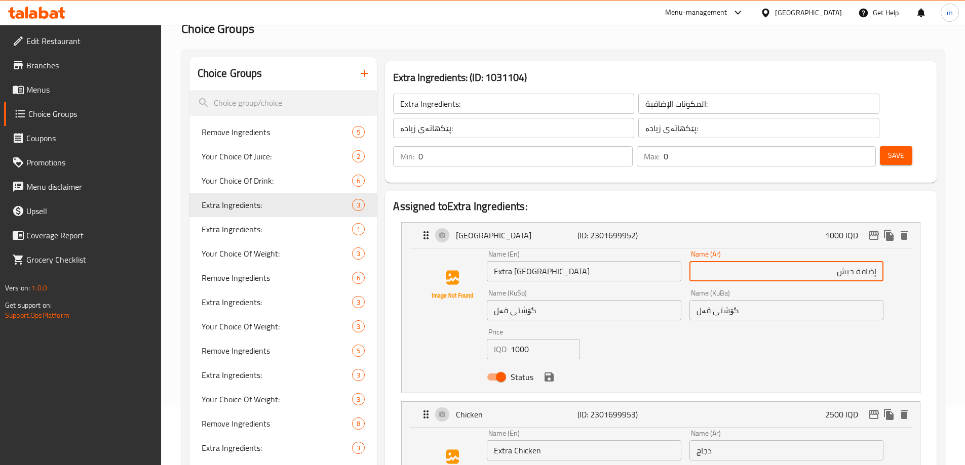
scroll to position [73, 0]
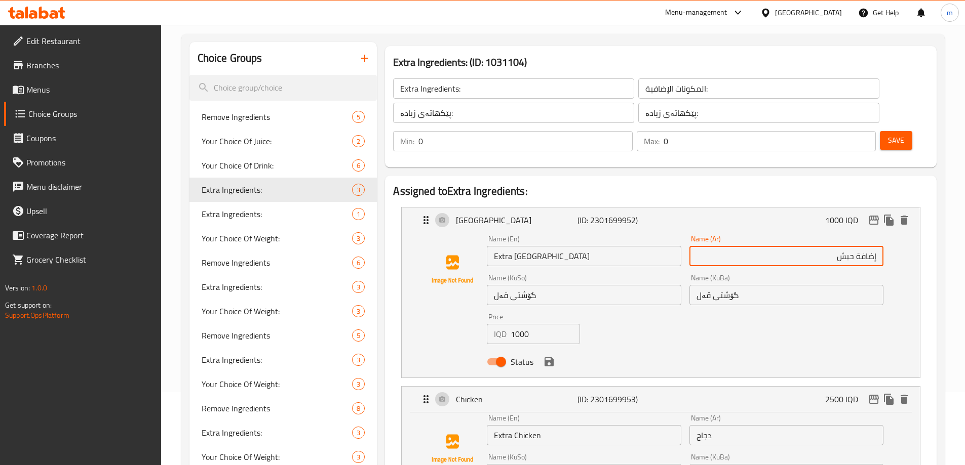
type input "إضافة حبش"
click at [608, 285] on input "گۆشتی قەل" at bounding box center [584, 295] width 194 height 20
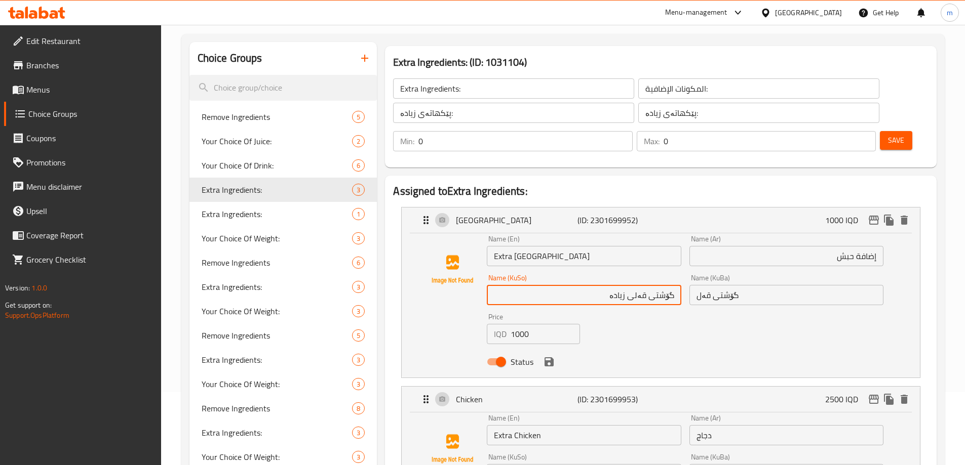
click at [623, 285] on input "گۆشتی قەلی زیادە" at bounding box center [584, 295] width 194 height 20
drag, startPoint x: 632, startPoint y: 271, endPoint x: 597, endPoint y: 266, distance: 34.8
click at [597, 285] on input "گۆشتی قەلی زیادە" at bounding box center [584, 295] width 194 height 20
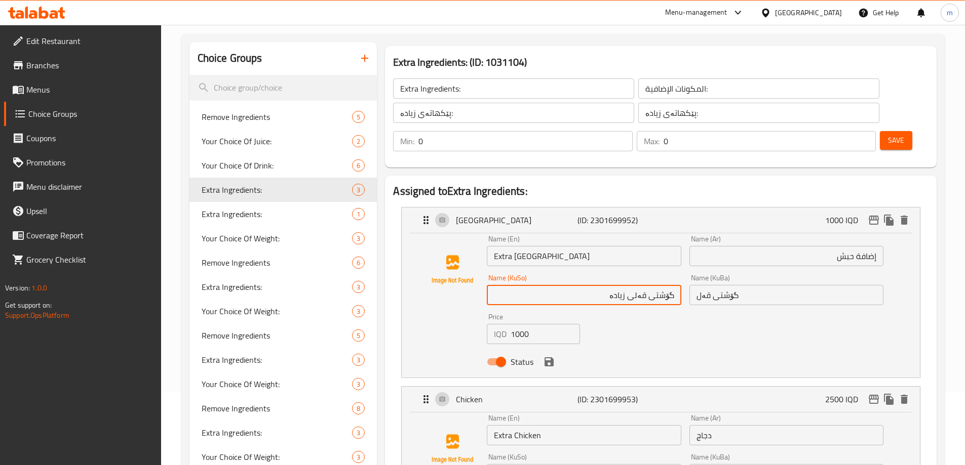
type input "گۆشتی قەلی زیادە"
click at [773, 285] on input "گۆشتی قەل" at bounding box center [786, 295] width 194 height 20
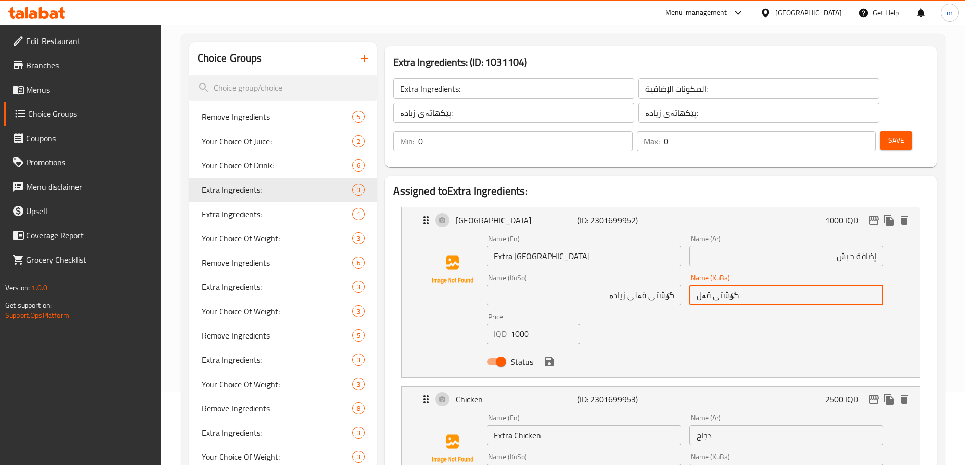
paste input "زیادە"
type input "گۆشتی قەل زیادە"
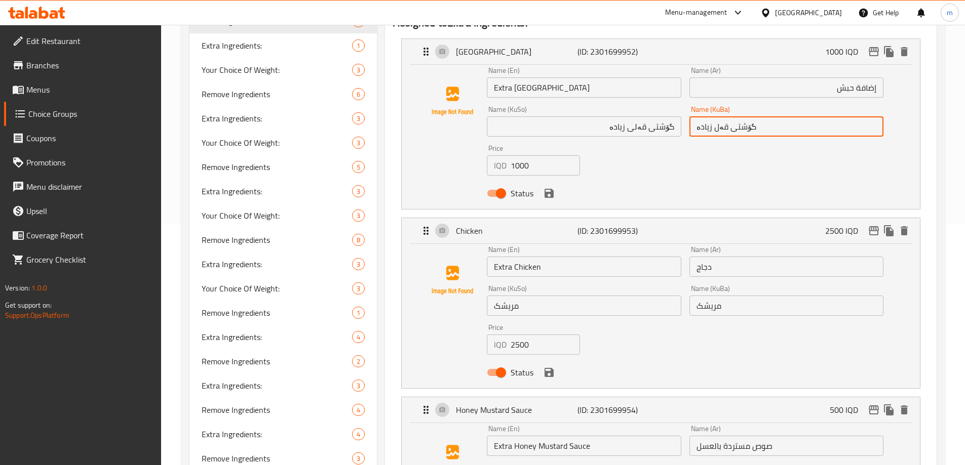
scroll to position [276, 0]
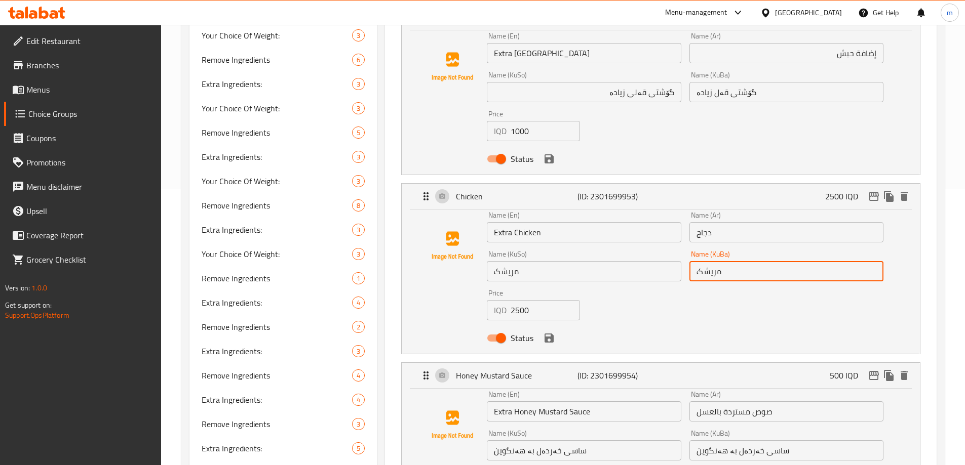
click at [737, 261] on input "مریشک" at bounding box center [786, 271] width 194 height 20
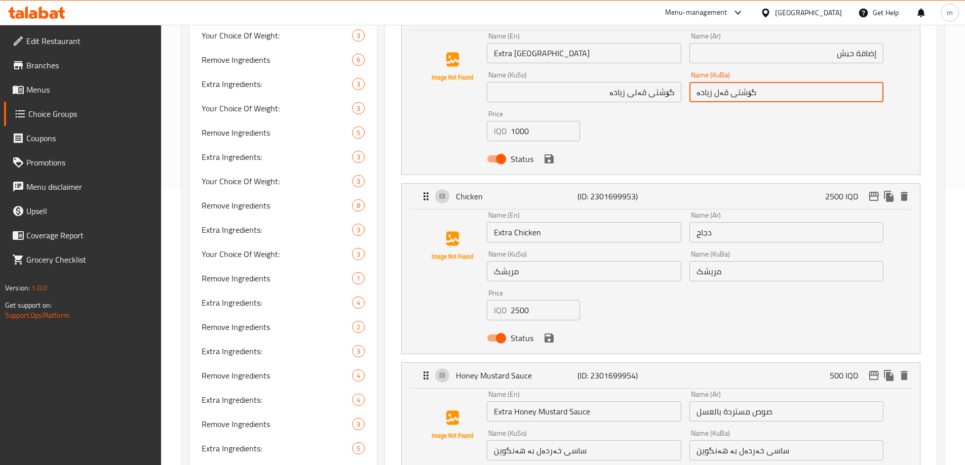
drag, startPoint x: 711, startPoint y: 66, endPoint x: 668, endPoint y: 64, distance: 43.1
click at [668, 64] on div "Name (En) Extra Turkey Name (En) Name (Ar) إضافة حبش Name (Ar) Name (KuSo) گۆشت…" at bounding box center [685, 100] width 405 height 144
click at [752, 261] on input "مریشک" at bounding box center [786, 271] width 194 height 20
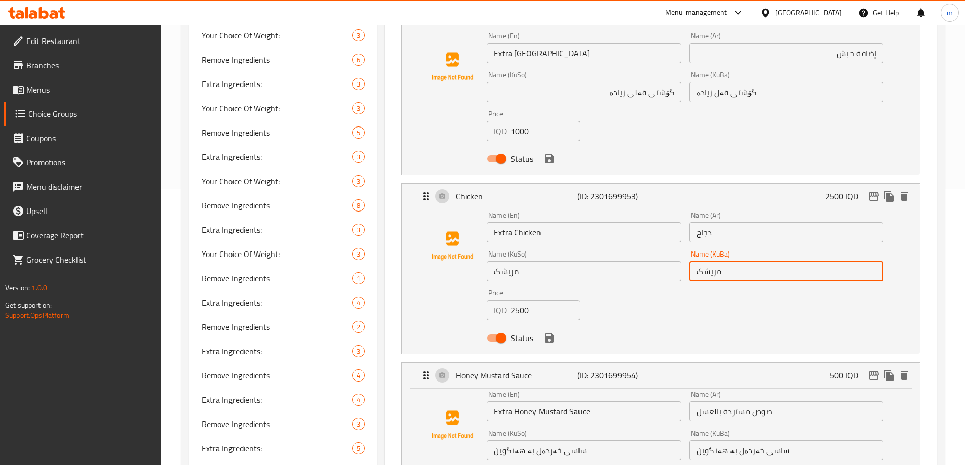
paste input "زیادە"
type input "مریشک زیادە"
click at [715, 82] on input "گۆشتی قەل زیادە" at bounding box center [786, 92] width 194 height 20
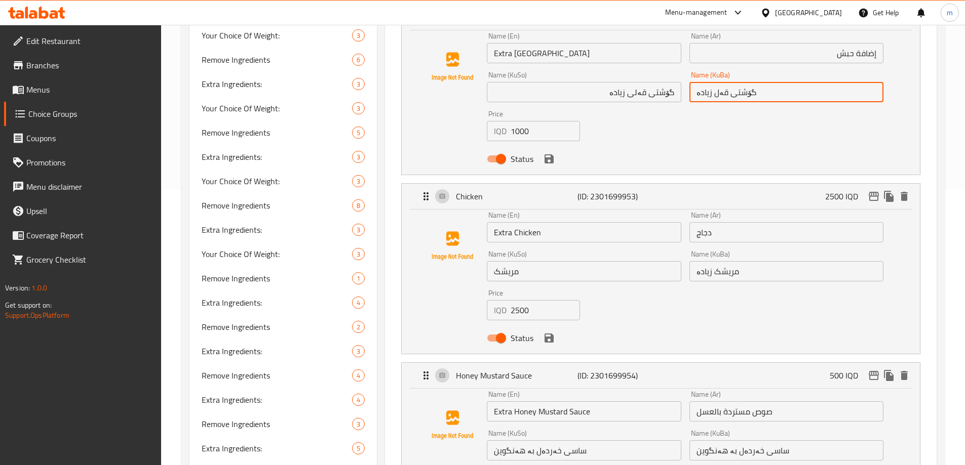
click at [712, 82] on input "گۆشتی قەل زیادە" at bounding box center [786, 92] width 194 height 20
drag, startPoint x: 719, startPoint y: 67, endPoint x: 687, endPoint y: 70, distance: 32.0
click at [687, 70] on div "Name (KuBa) گۆشتی قەلی زیادە Name (KuBa)" at bounding box center [786, 86] width 202 height 39
click at [767, 254] on div "Name (KuBa) مریشک زیادە Name (KuBa)" at bounding box center [786, 266] width 202 height 39
type input "گۆشتی قەلی زیادە"
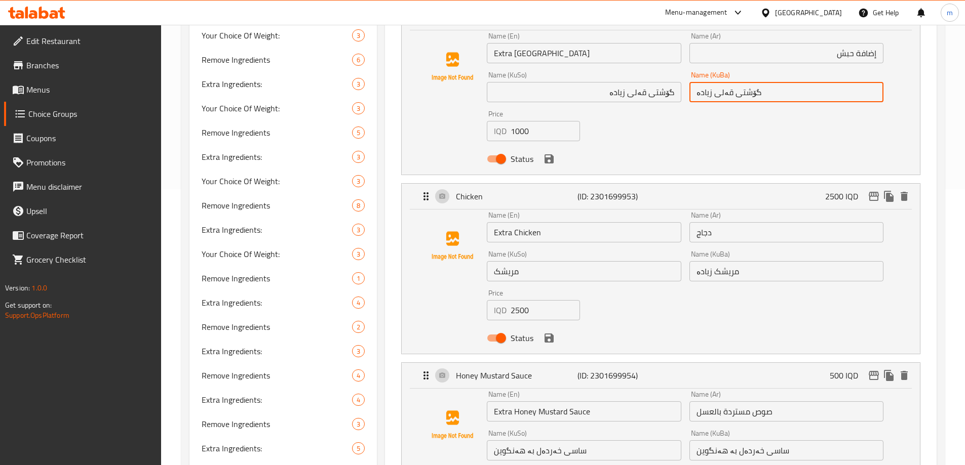
click at [765, 261] on input "مریشک زیادە" at bounding box center [786, 271] width 194 height 20
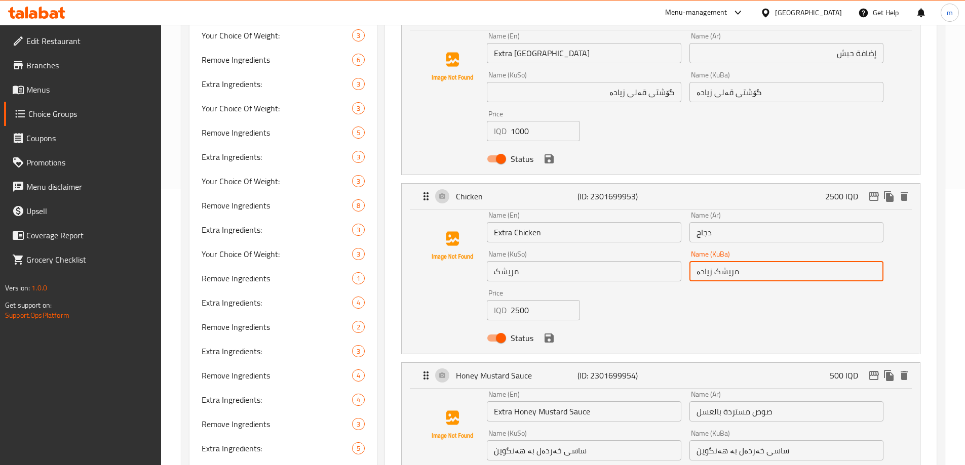
click at [705, 261] on input "مریشک زیادە" at bounding box center [786, 271] width 194 height 20
paste input "ی"
click at [717, 261] on input "مریشک ی زیادە" at bounding box center [786, 271] width 194 height 20
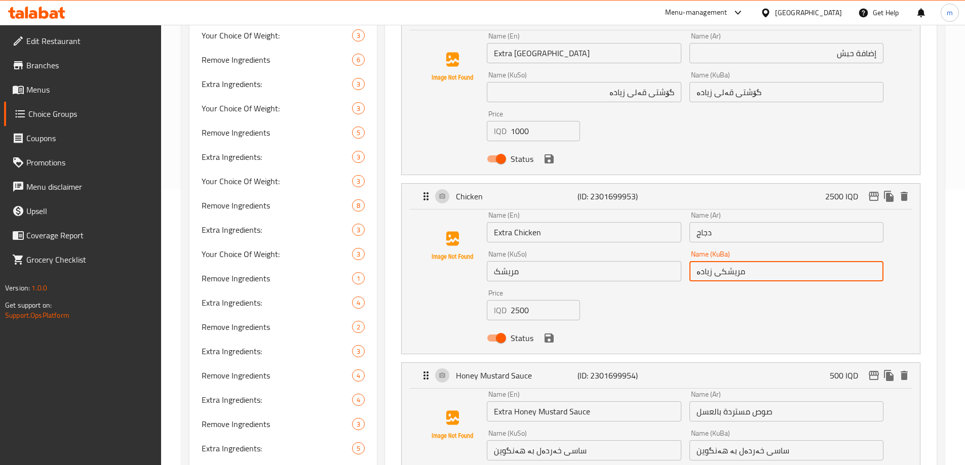
type input "مریشکی زیادە"
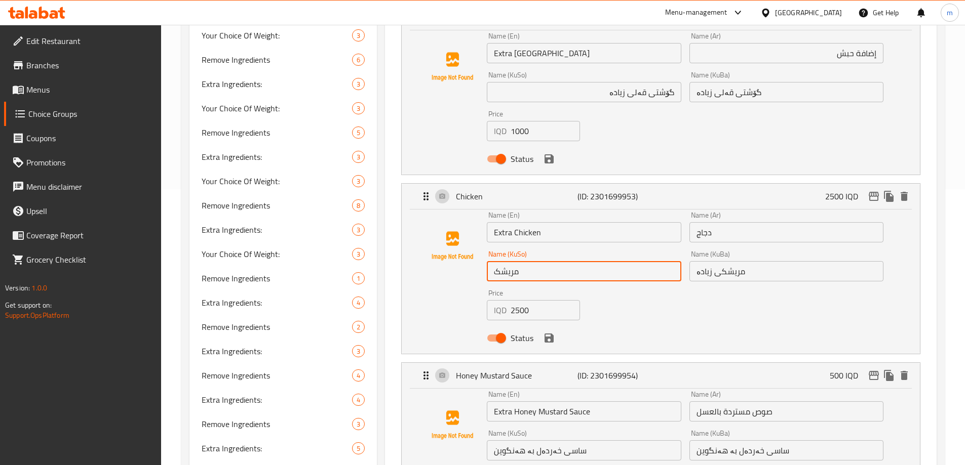
click at [625, 261] on input "مریشک" at bounding box center [584, 271] width 194 height 20
paste input "ی زیادە"
type input "مریشکی زیادە"
click at [608, 441] on input "ساسی خەردەل بە هەنگوین" at bounding box center [584, 451] width 194 height 20
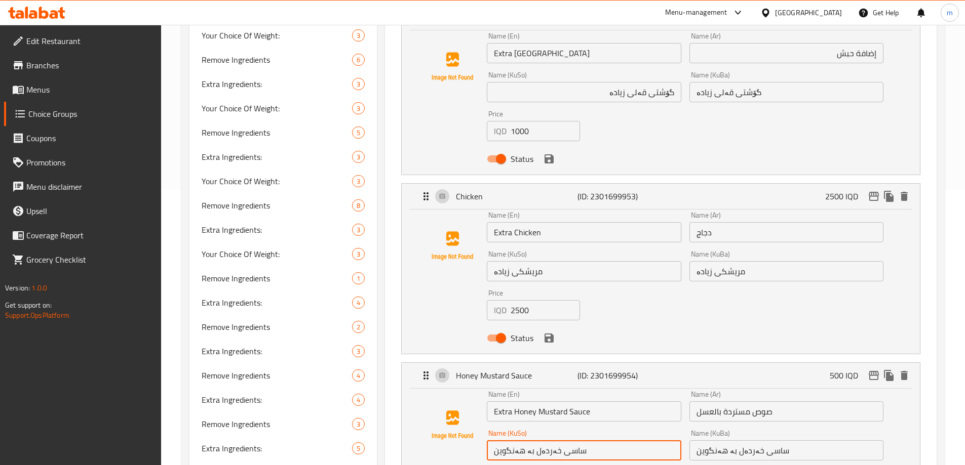
paste input "ی زیادە"
type input "ساسی خەردەل بە هەنگوینی زیادە"
click at [792, 441] on input "ساسی خەردەل بە هەنگوین" at bounding box center [786, 451] width 194 height 20
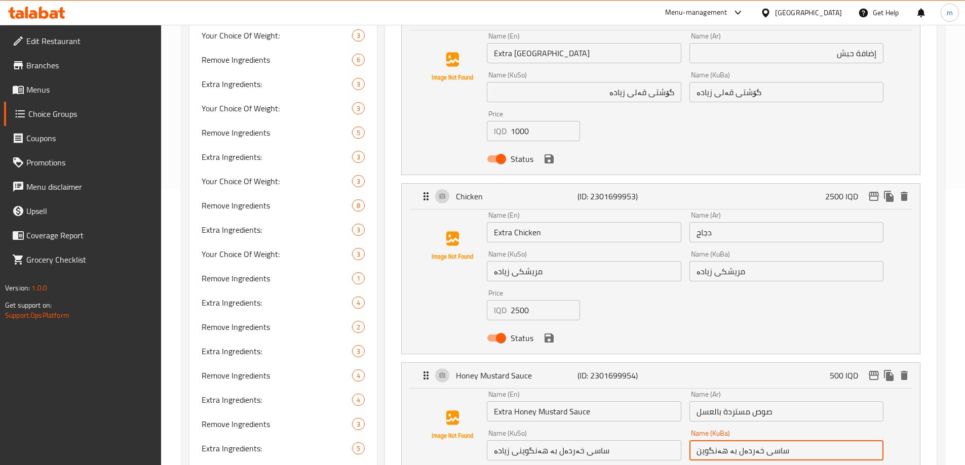
paste input "ی زیادە"
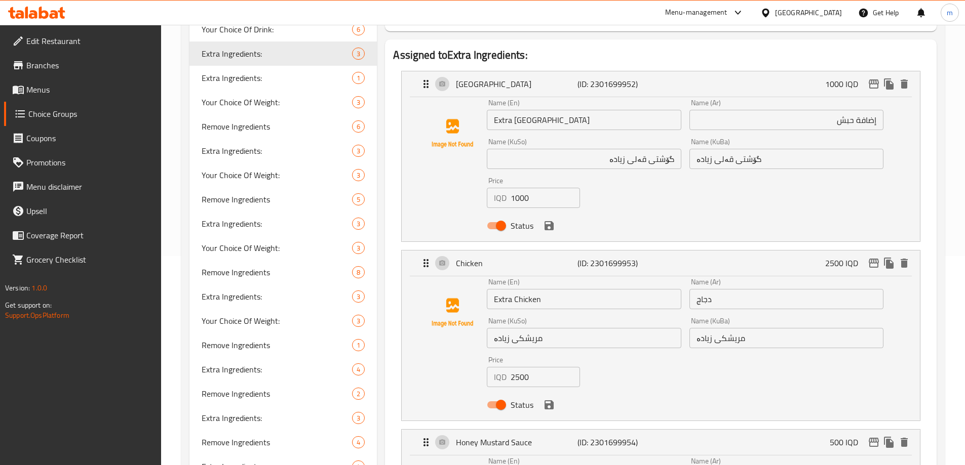
scroll to position [167, 0]
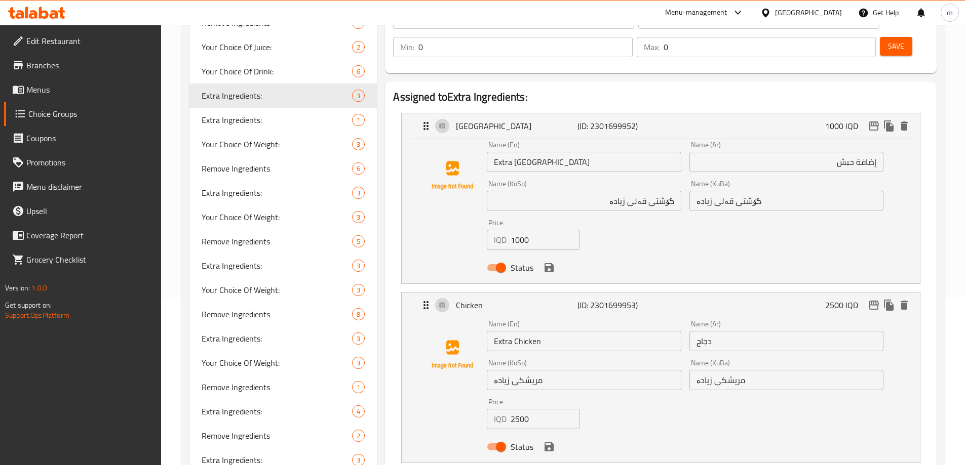
type input "ساسی خەردەل بە هەنگوینی زیادە"
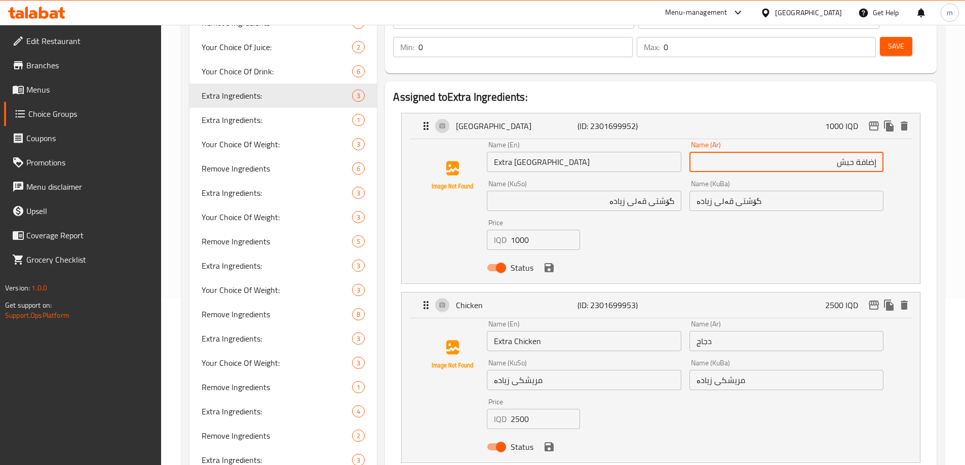
click at [861, 152] on input "إضافة حبش" at bounding box center [786, 162] width 194 height 20
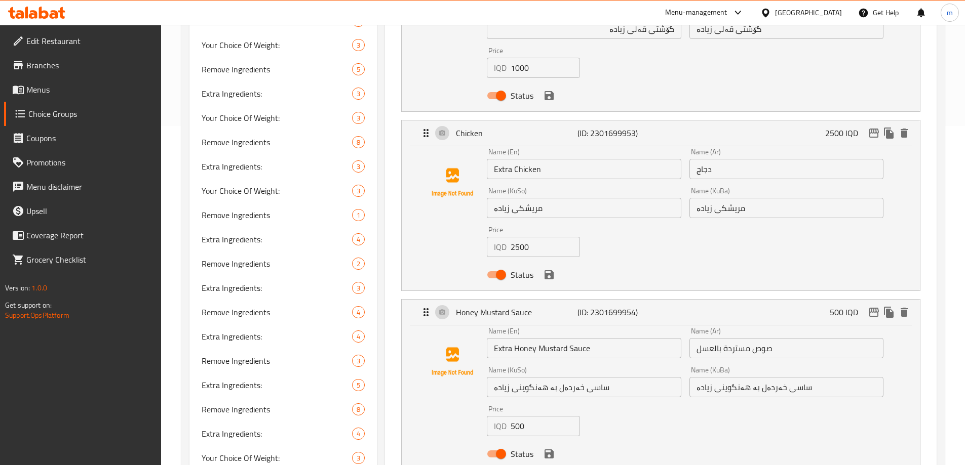
scroll to position [341, 0]
click at [718, 157] on input "دجاج" at bounding box center [786, 167] width 194 height 20
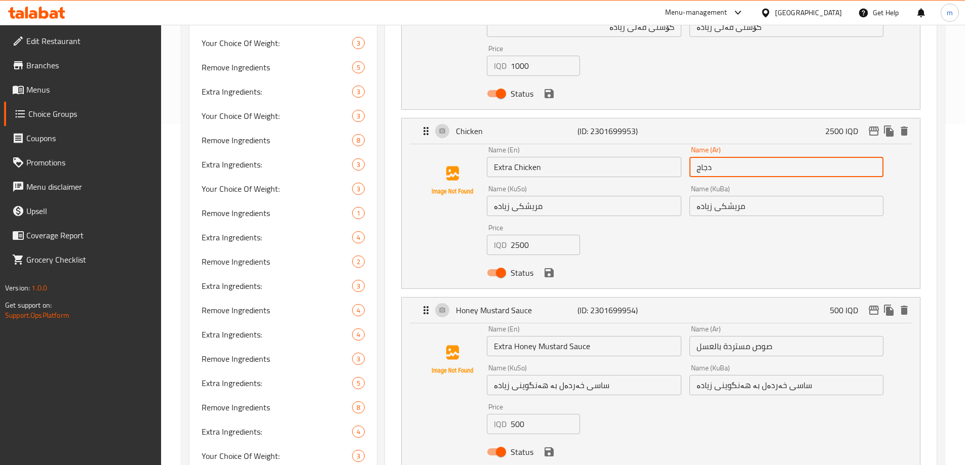
paste input "إضافة"
click at [697, 157] on input "دجاج" at bounding box center [786, 167] width 194 height 20
paste input "إضافة"
type input "إضافة دجاج"
click at [698, 336] on input "صوص مستردة بالعسل" at bounding box center [786, 346] width 194 height 20
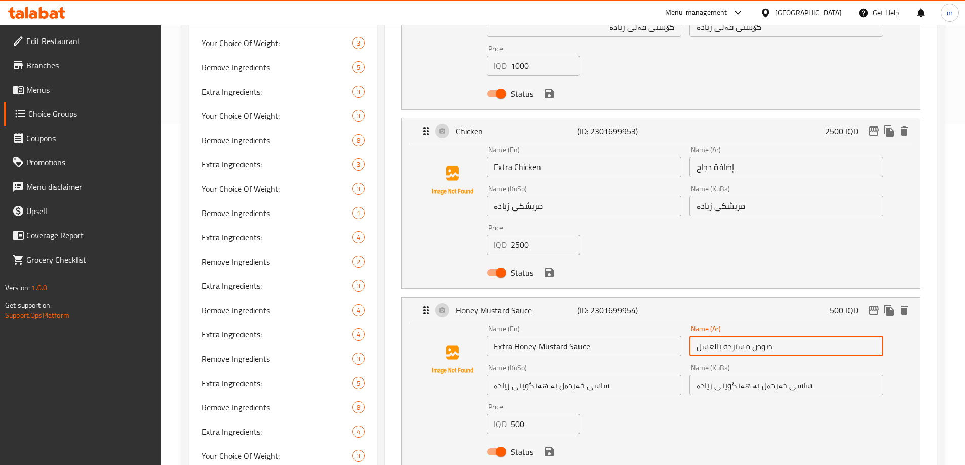
paste input "إضافة"
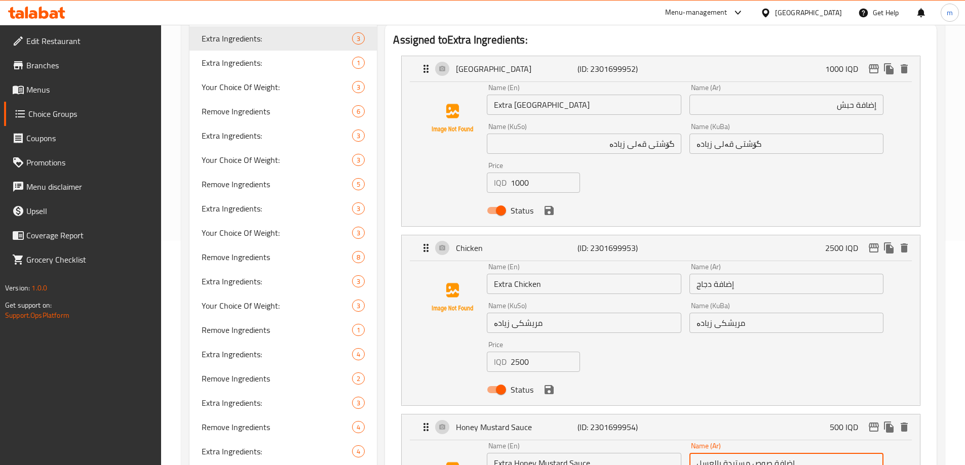
scroll to position [303, 0]
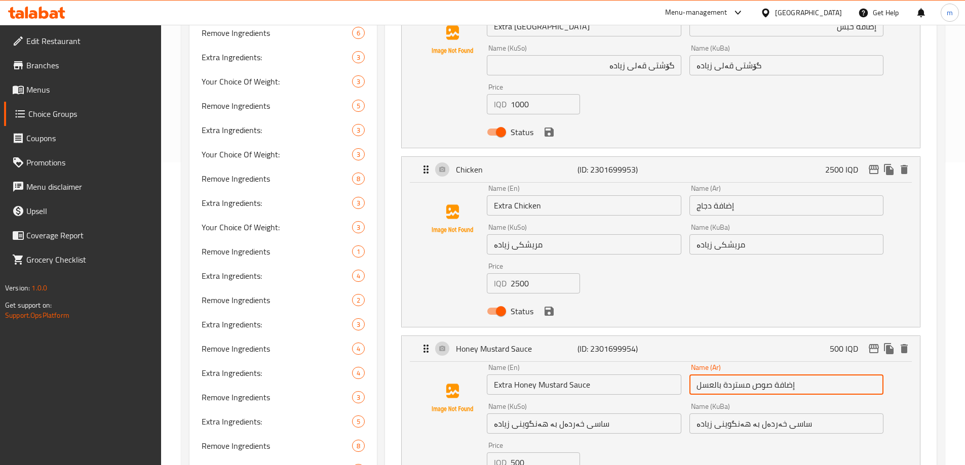
type input "إضافة صوص مستردة بالعسل"
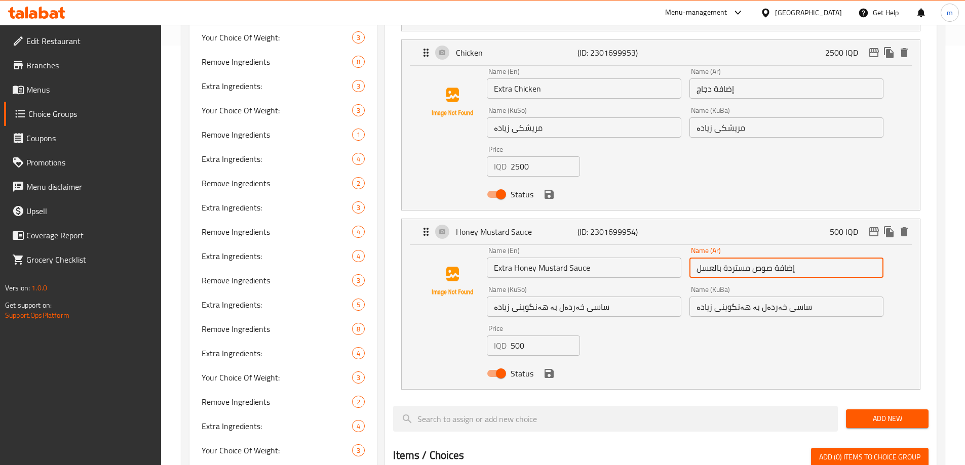
scroll to position [422, 0]
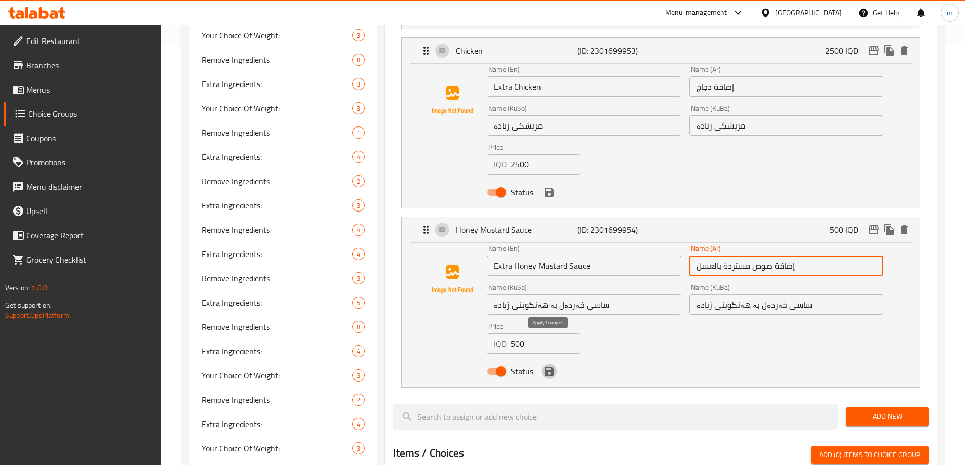
click at [553, 367] on icon "save" at bounding box center [549, 371] width 9 height 9
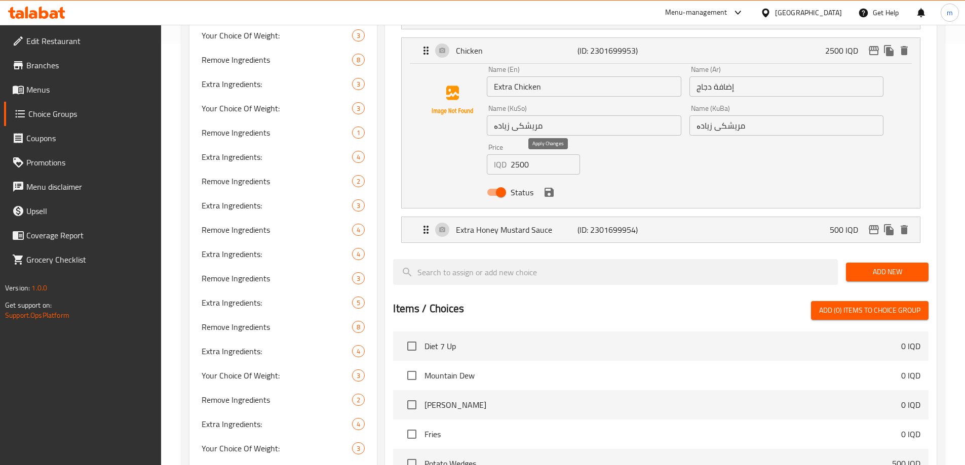
click at [547, 188] on icon "save" at bounding box center [549, 192] width 9 height 9
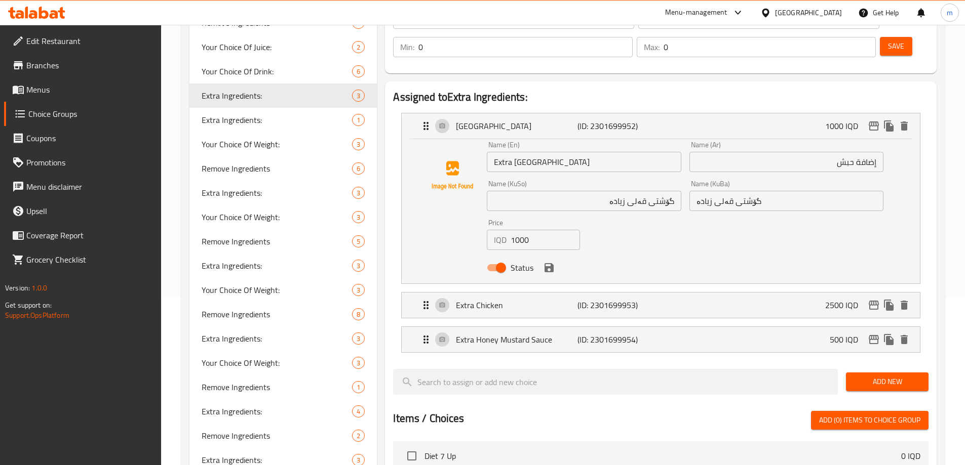
scroll to position [111, 0]
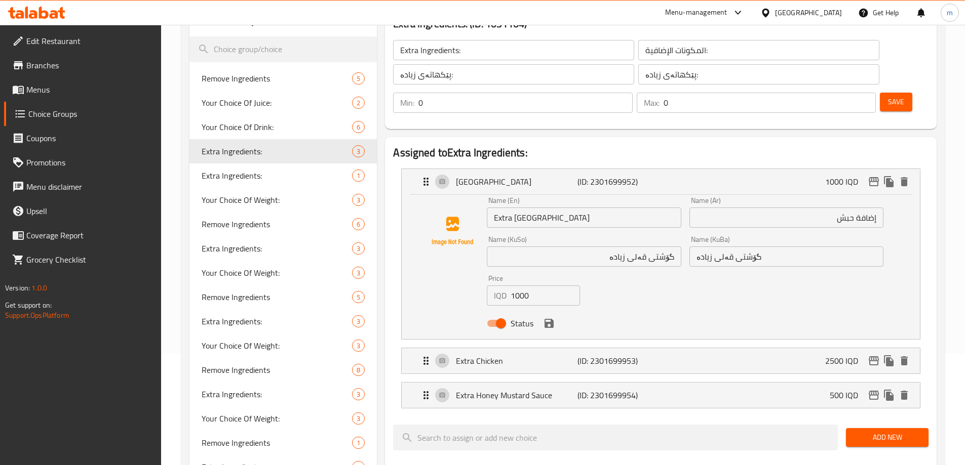
click at [549, 319] on icon "save" at bounding box center [549, 323] width 9 height 9
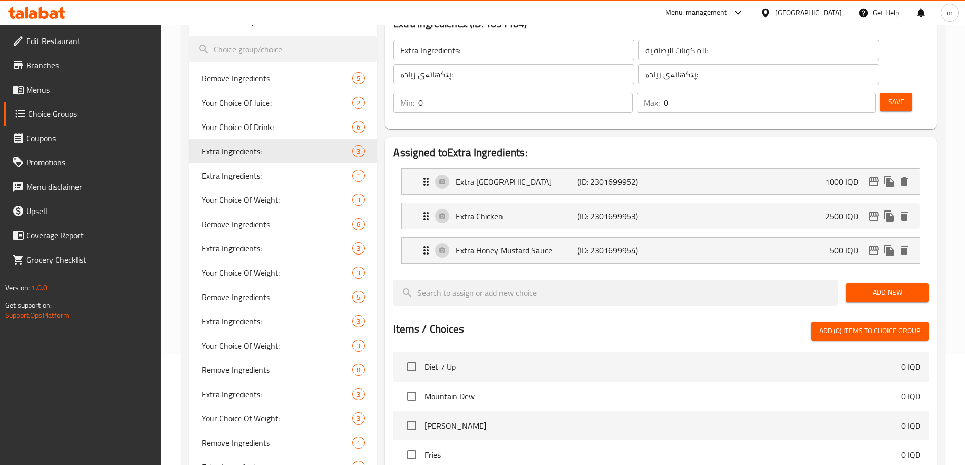
click at [888, 96] on span "Save" at bounding box center [896, 102] width 16 height 13
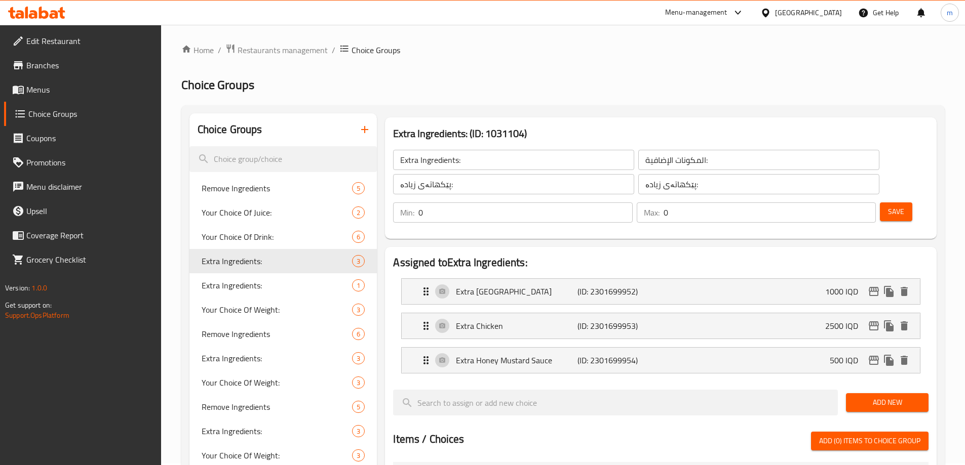
scroll to position [0, 0]
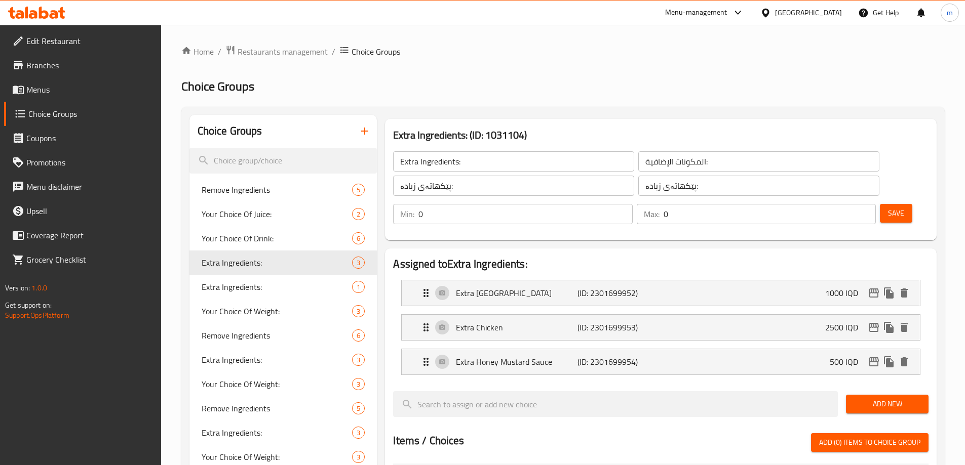
click at [888, 207] on span "Save" at bounding box center [896, 213] width 16 height 13
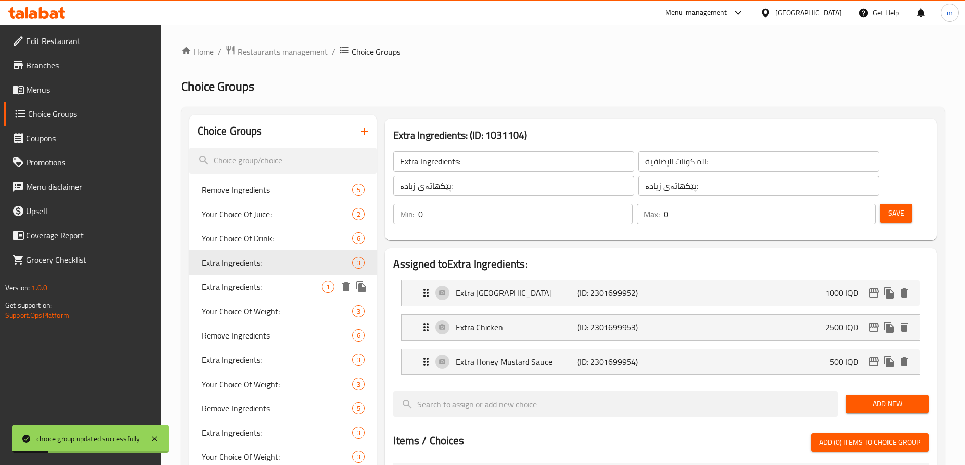
click at [241, 286] on span "Extra Ingredients:" at bounding box center [262, 287] width 121 height 12
type input "Extra Ingredients:"
type input "المكونات الإضافية:"
type input "پێکهاتەی زیادە:"
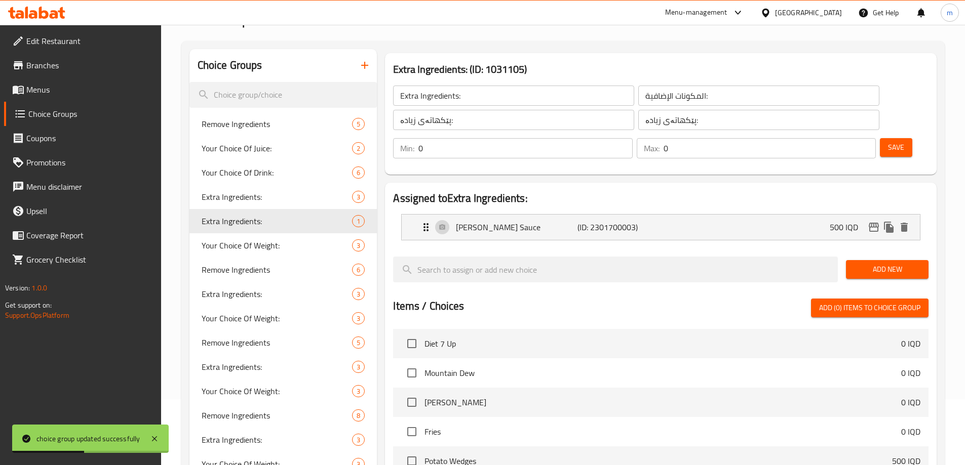
scroll to position [49, 0]
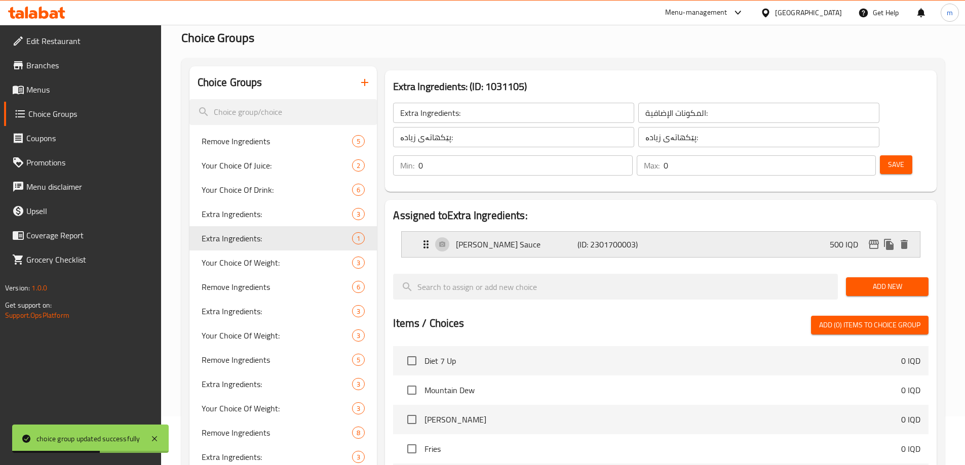
click at [516, 232] on div "[PERSON_NAME] Sauce (ID: 2301700003) 500 IQD" at bounding box center [664, 244] width 488 height 25
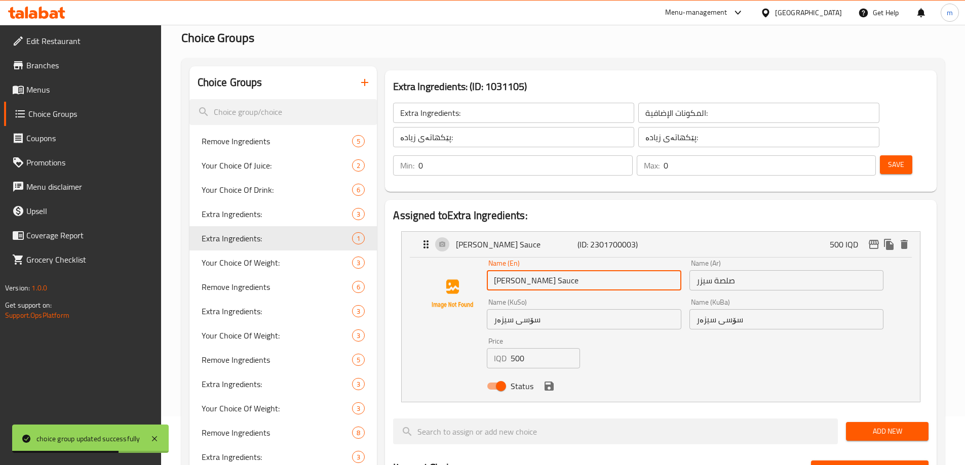
click at [494, 270] on input "[PERSON_NAME] Sauce" at bounding box center [584, 280] width 194 height 20
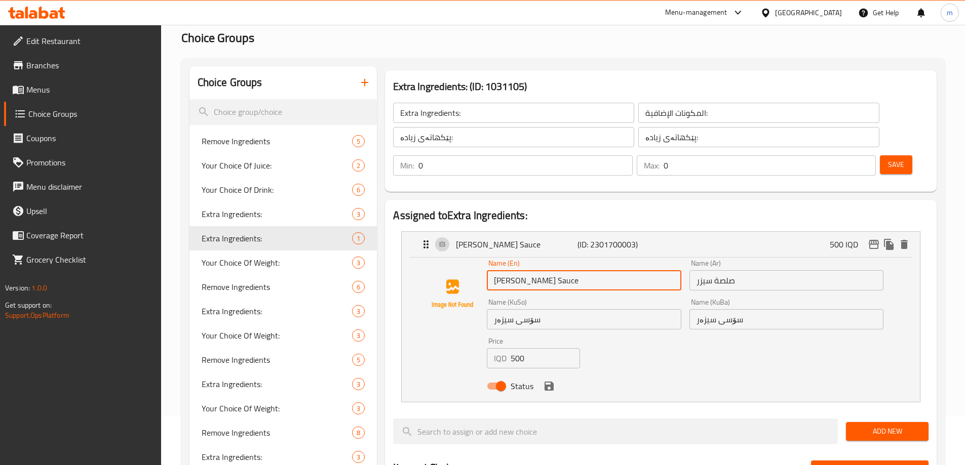
paste input "Extra"
type input "Extra Ceasar Sauce"
click at [736, 270] on input "صلصة سيزر" at bounding box center [786, 280] width 194 height 20
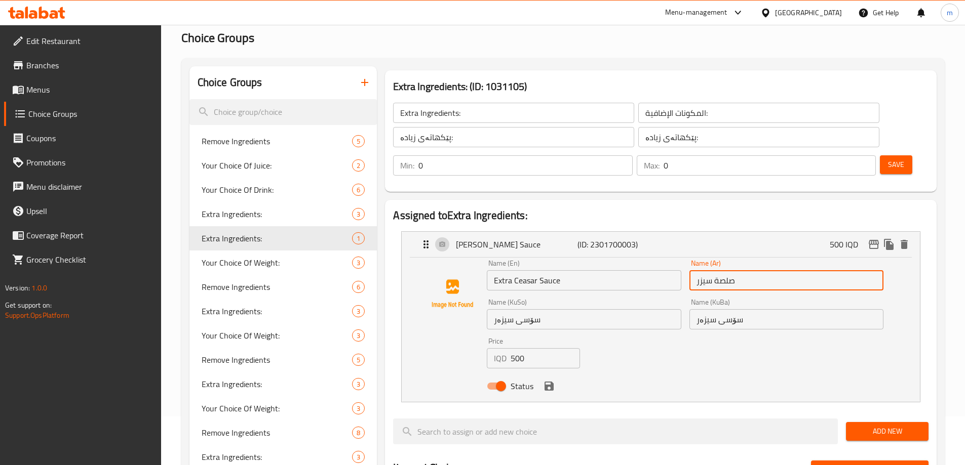
click at [694, 270] on input "صلصة سيزر" at bounding box center [786, 280] width 194 height 20
paste input "إضافة"
type input "إضافة صلصة سيزر"
click at [604, 309] on input "سۆسی سیزەر" at bounding box center [584, 319] width 194 height 20
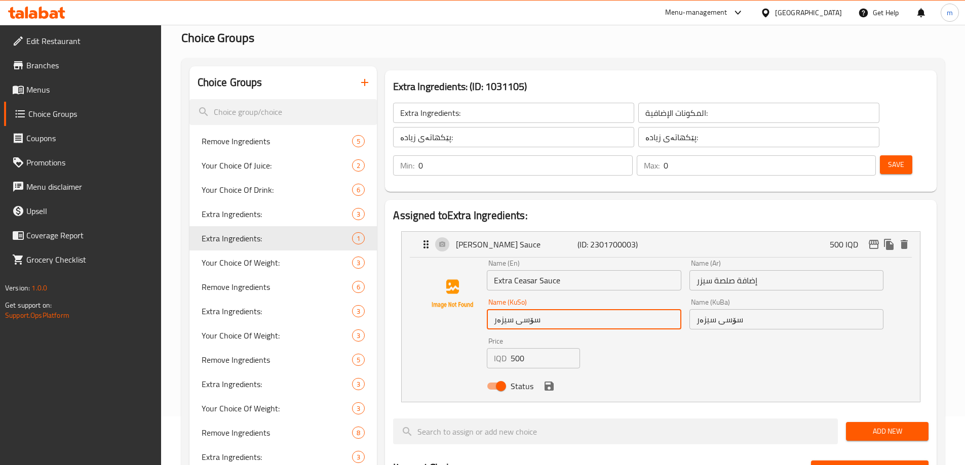
paste input "ی زیادە"
click at [526, 309] on input "سۆسی سیزەری زیادە" at bounding box center [584, 319] width 194 height 20
type input "سۆسی سیزەری زیادە"
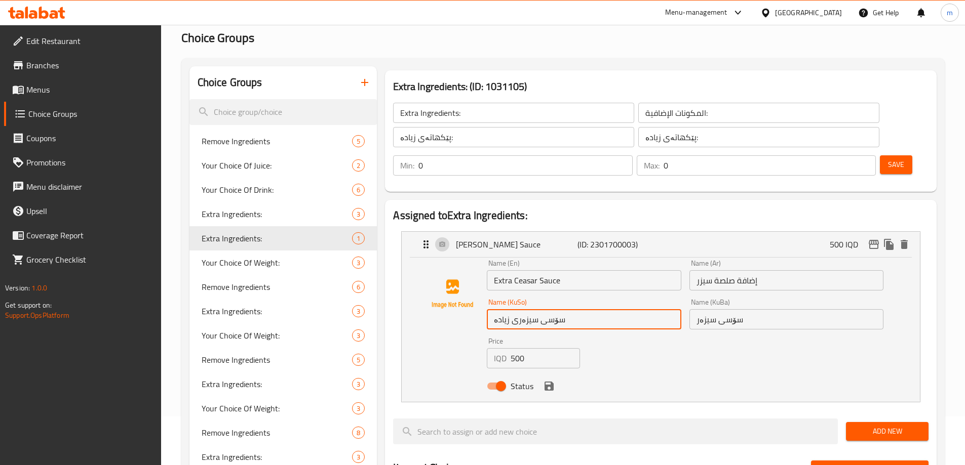
click at [711, 309] on input "سۆسی سیزەر" at bounding box center [786, 319] width 194 height 20
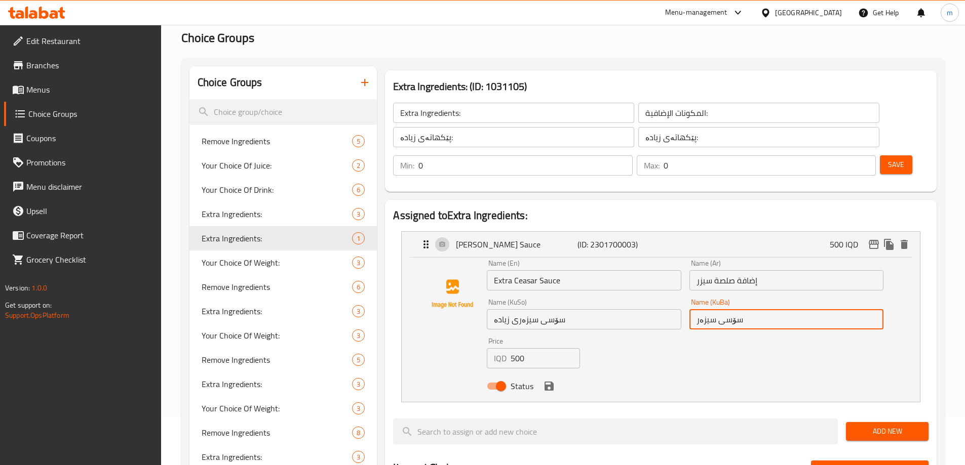
click at [711, 309] on input "سۆسی سیزەر" at bounding box center [786, 319] width 194 height 20
paste input "ی زیادە"
type input "سۆسی سیزەری زیادە"
click at [880, 156] on button "Save" at bounding box center [896, 165] width 32 height 19
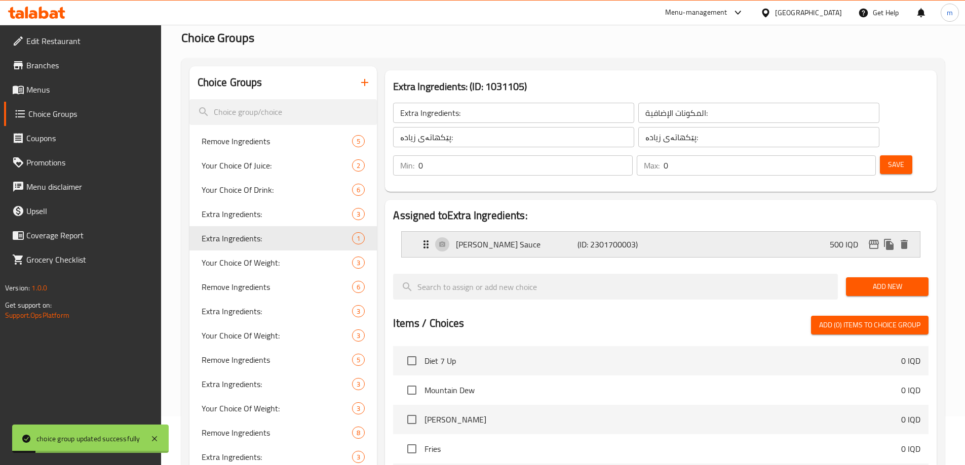
click at [632, 239] on p "(ID: 2301700003)" at bounding box center [617, 245] width 81 height 12
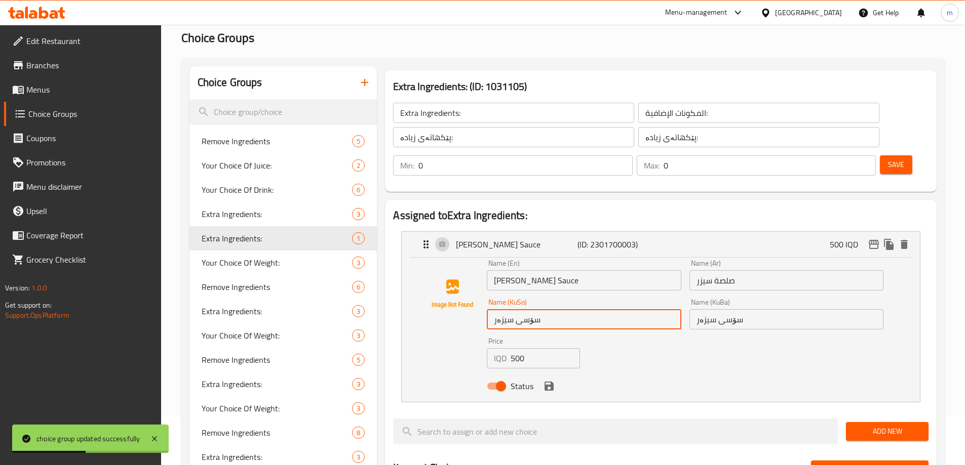
click at [563, 309] on input "سۆسی سیزەر" at bounding box center [584, 319] width 194 height 20
type input "سۆسی سیزەری زیادە"
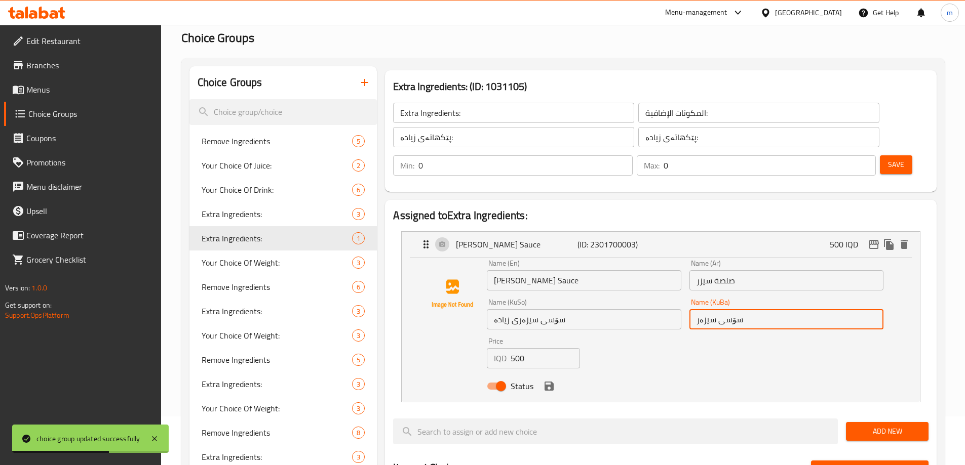
click at [754, 309] on input "سۆسی سیزەر" at bounding box center [786, 319] width 194 height 20
type input "سۆسی سیزەری زیادە"
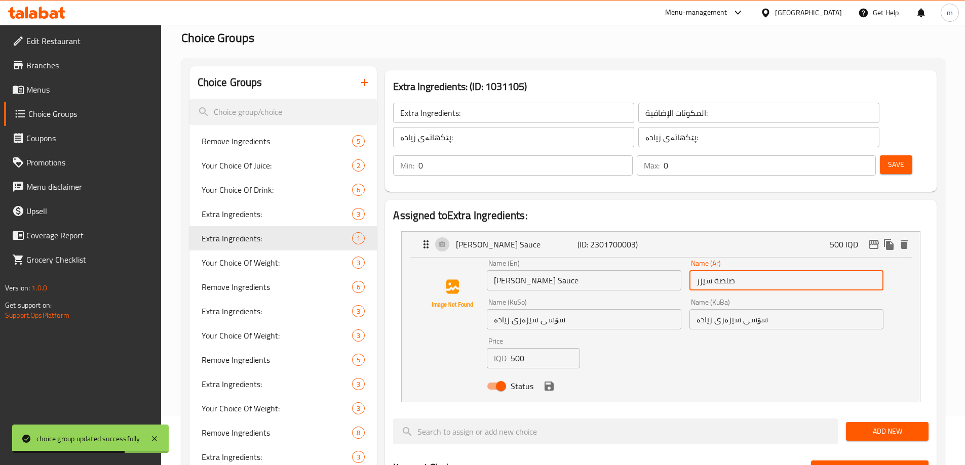
click at [731, 270] on input "صلصة سيزر" at bounding box center [786, 280] width 194 height 20
click at [740, 270] on input "صلصة سيزر" at bounding box center [786, 280] width 194 height 20
click at [695, 270] on input "صلصة سيزر" at bounding box center [786, 280] width 194 height 20
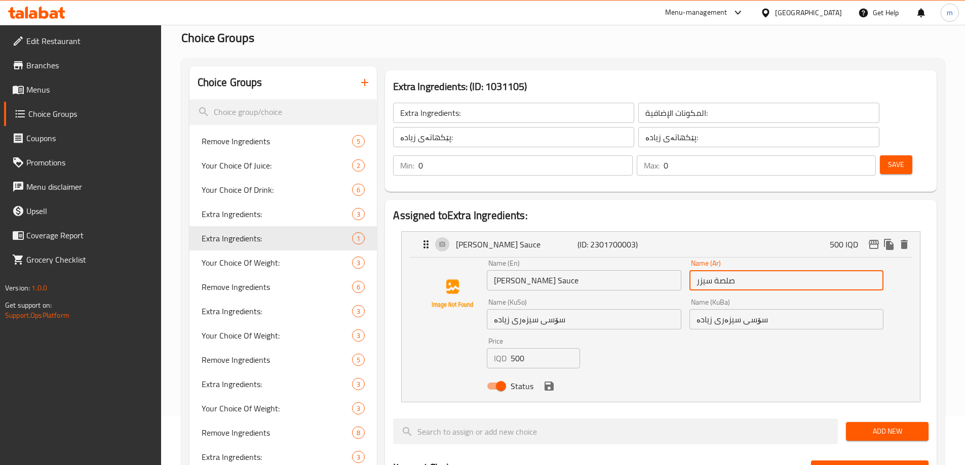
paste input "إضافة"
click at [544, 380] on icon "save" at bounding box center [549, 386] width 12 height 12
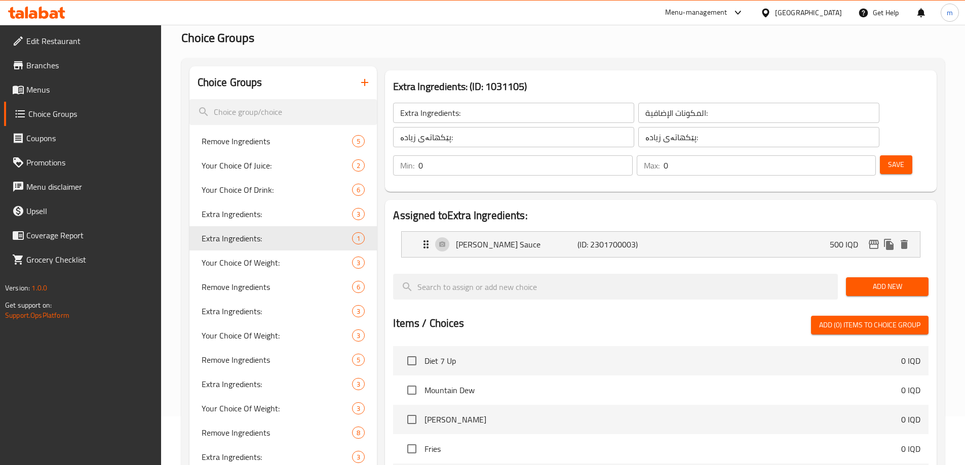
type input "إضافة صلصة سيزر"
click at [880, 156] on button "Save" at bounding box center [896, 165] width 32 height 19
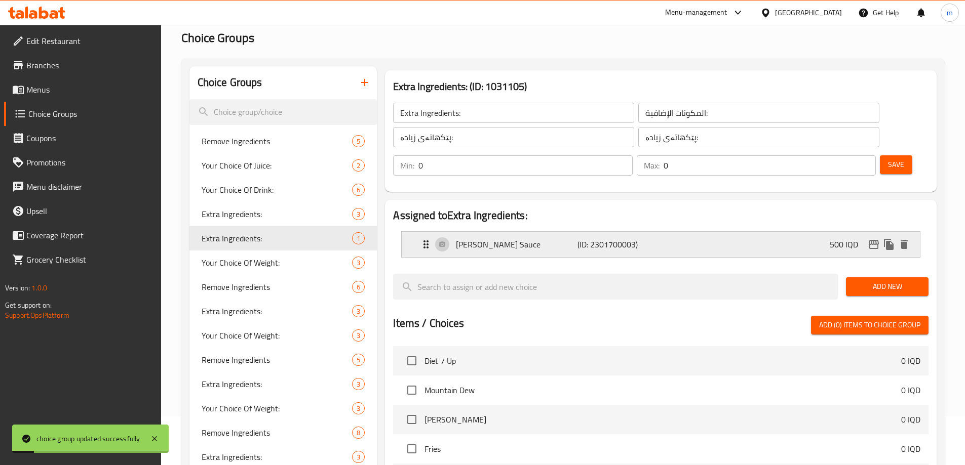
click at [514, 239] on p "[PERSON_NAME] Sauce" at bounding box center [516, 245] width 121 height 12
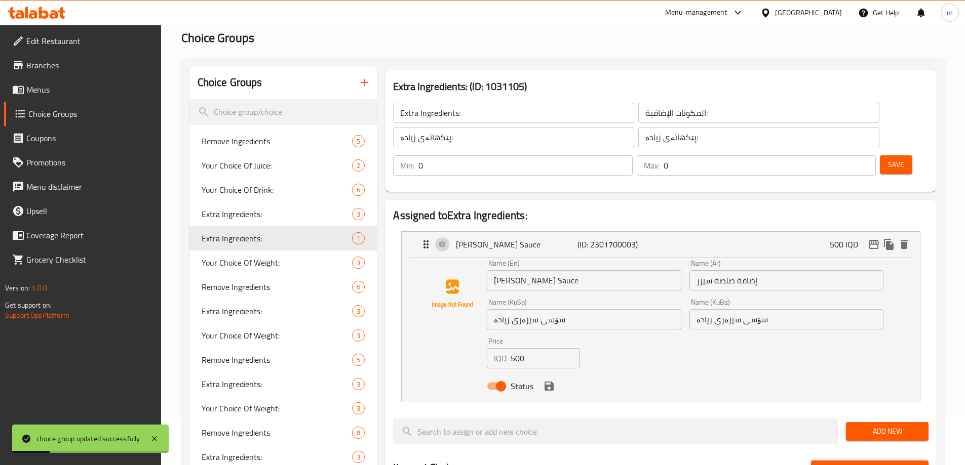
click at [494, 270] on input "[PERSON_NAME] Sauce" at bounding box center [584, 280] width 194 height 20
paste input "Extra"
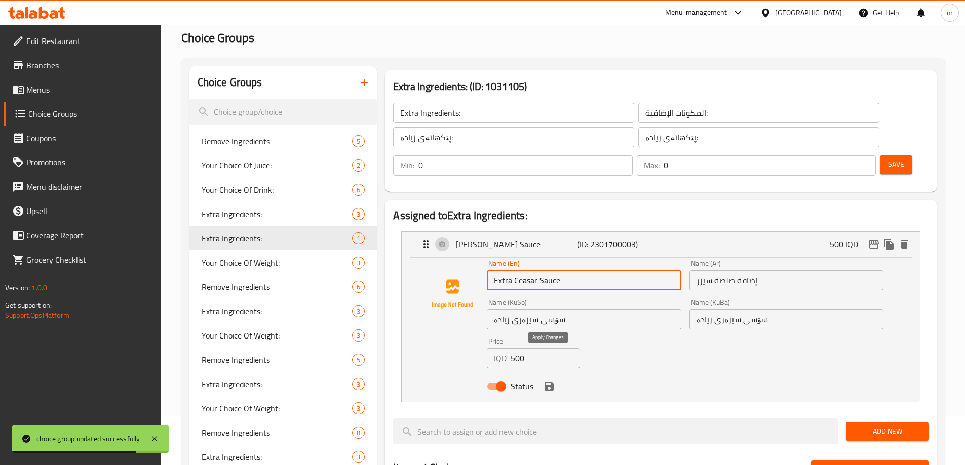
click at [546, 382] on icon "save" at bounding box center [549, 386] width 9 height 9
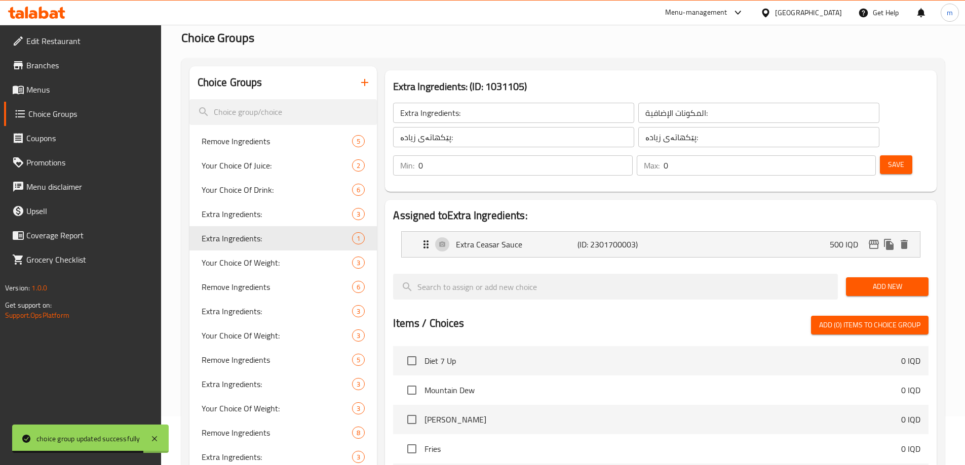
type input "Extra Ceasar Sauce"
click at [893, 156] on button "Save" at bounding box center [896, 165] width 32 height 19
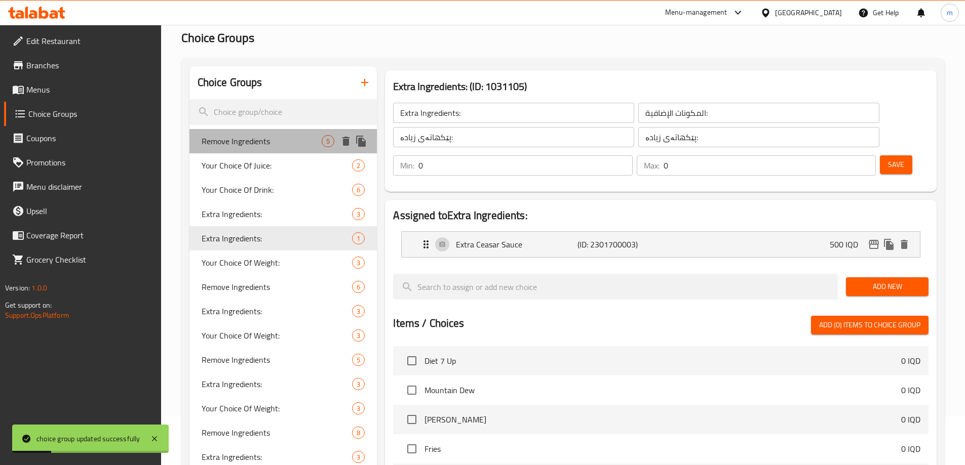
click at [221, 145] on span "Remove Ingredients" at bounding box center [262, 141] width 121 height 12
type input "Remove Ingredients"
type input "إزالة المكونات"
type input "پێکهاتەکان لاببە"
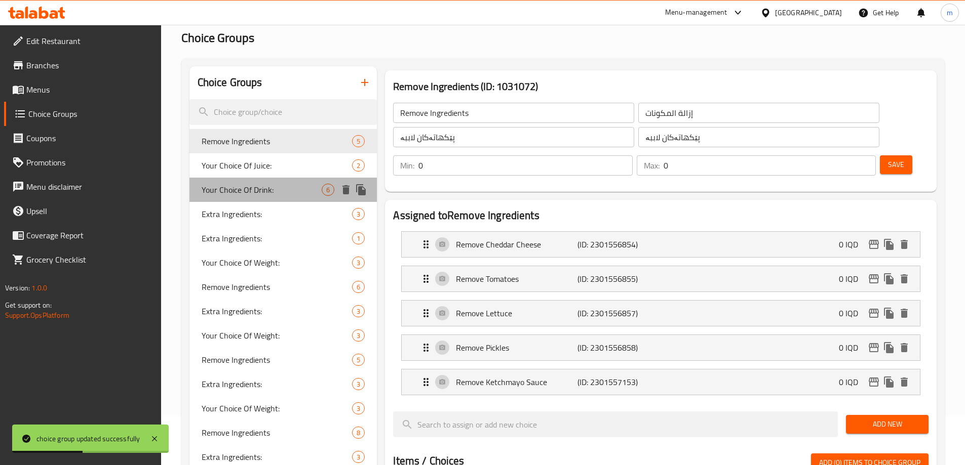
click at [235, 179] on div "Your Choice Of Drink: 6" at bounding box center [283, 190] width 188 height 24
type input "Your Choice Of Drink:"
type input "إختيارك من المشروب:"
type input "هەڵبژاردنت لە خواردنەوە:"
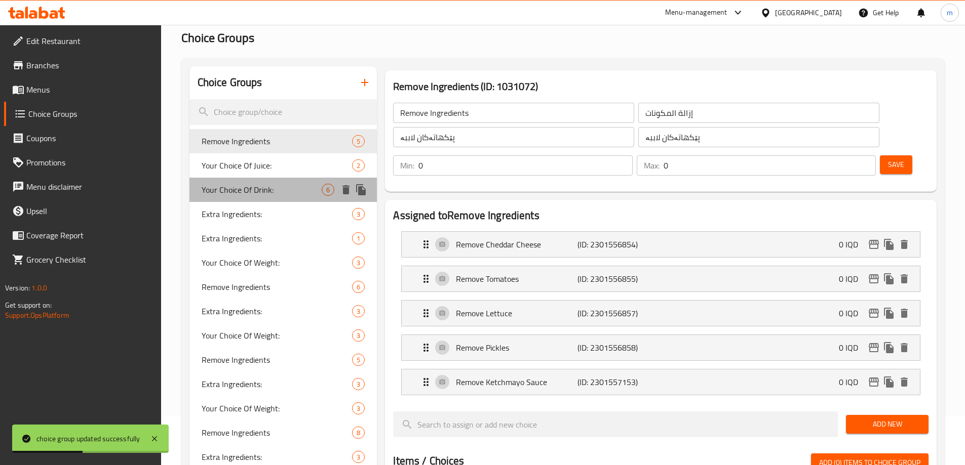
type input "1"
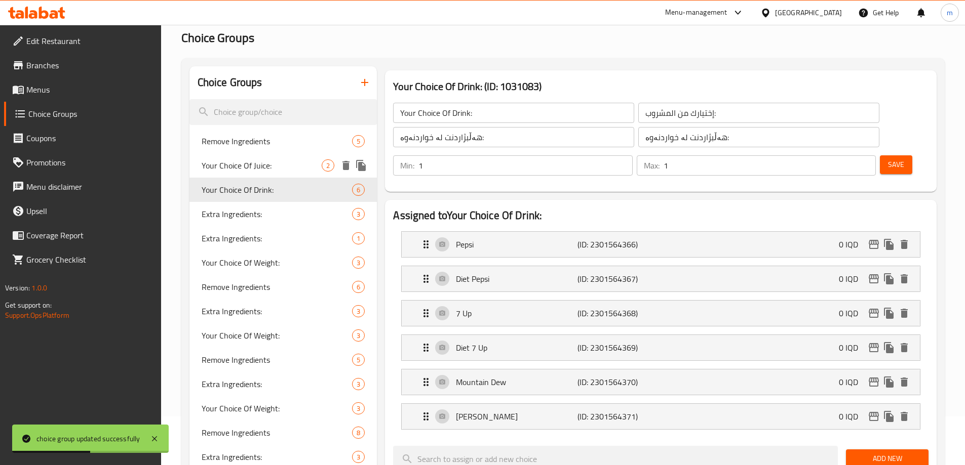
click at [235, 169] on span "Your Choice Of Juice:" at bounding box center [262, 166] width 121 height 12
type input "Your Choice Of Juice:"
type input "إختيارك من العصير:"
type input "هەڵبژاردنت لە شەربەت:"
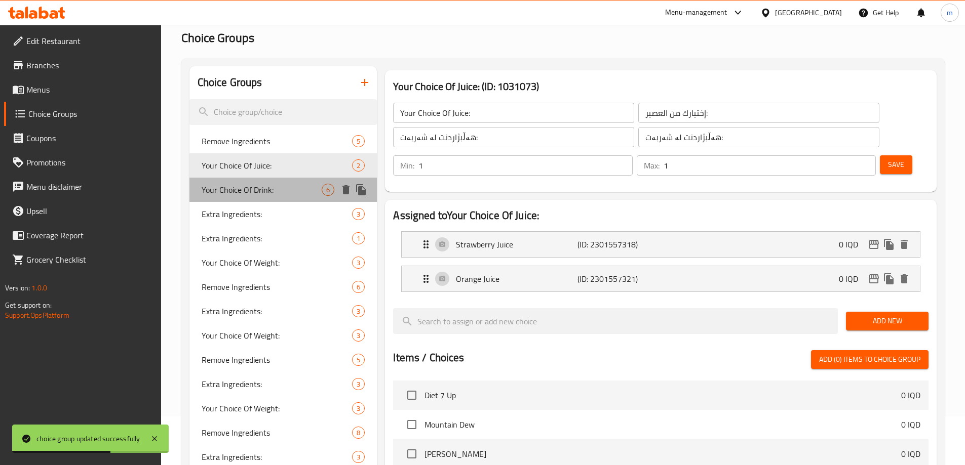
click at [242, 187] on span "Your Choice Of Drink:" at bounding box center [262, 190] width 121 height 12
type input "Your Choice Of Drink:"
type input "إختيارك من المشروب:"
type input "هەڵبژاردنت لە خواردنەوە:"
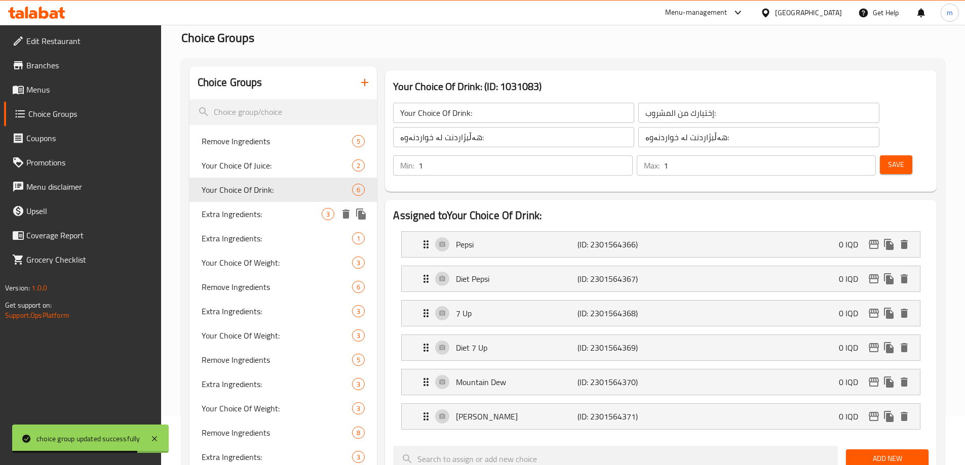
click at [242, 212] on span "Extra Ingredients:" at bounding box center [262, 214] width 121 height 12
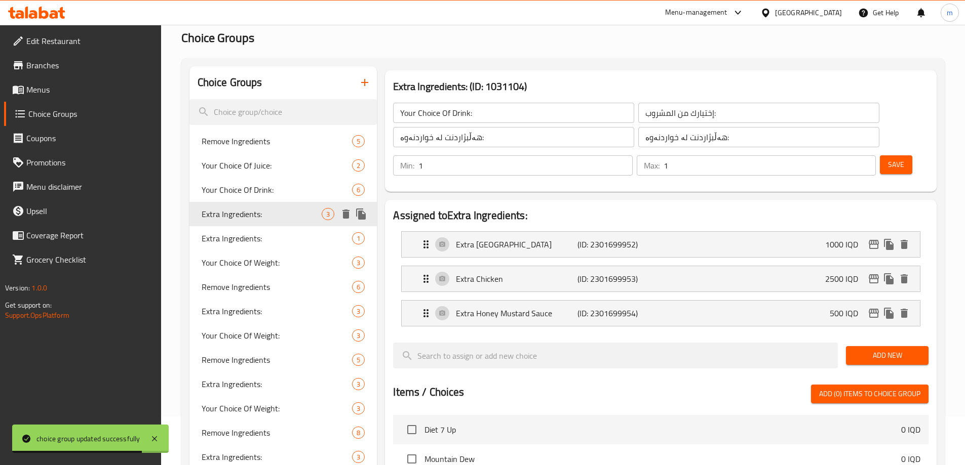
type input "Extra Ingredients:"
type input "المكونات الإضافية:"
type input "پێکهاتەی زیادە:"
type input "0"
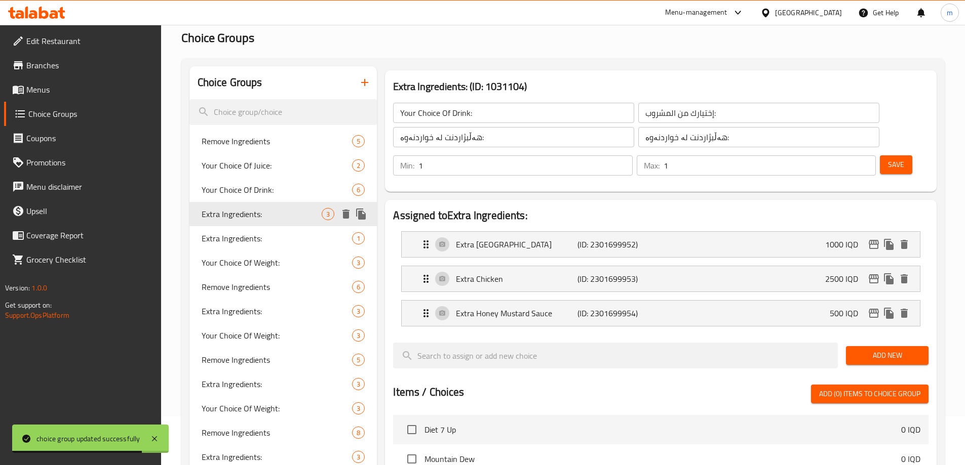
type input "0"
click at [246, 232] on span "Extra Ingredients:" at bounding box center [262, 238] width 121 height 12
type input "Extra Ingredients:"
type input "المكونات الإضافية:"
type input "پێکهاتەی زیادە:"
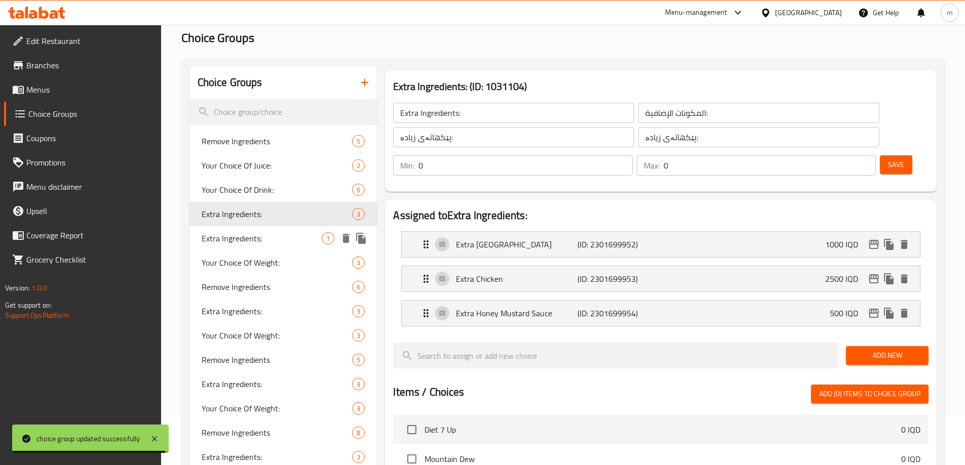
type input "پێکهاتەی زیادە:"
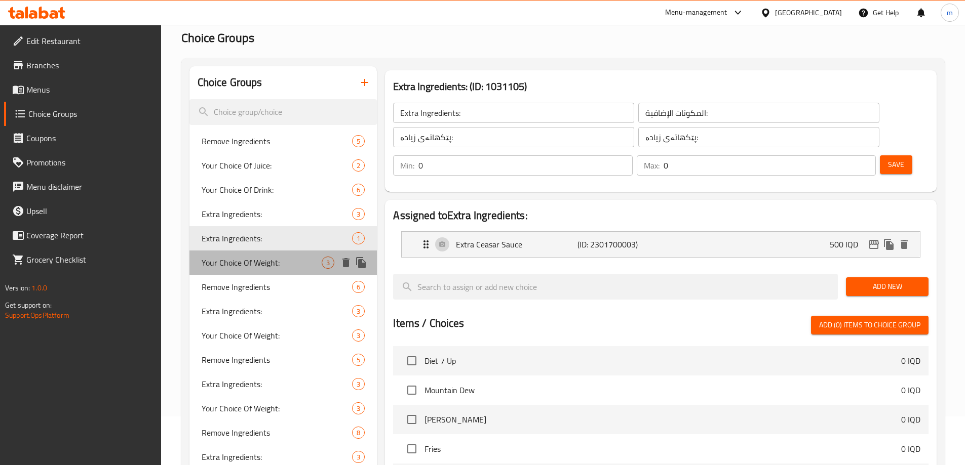
click at [247, 265] on span "Your Choice Of Weight:" at bounding box center [262, 263] width 121 height 12
type input "Your Choice Of Weight:"
type input "إختيارك من الوزن:"
type input "هەڵبژاردنت لە کێش:"
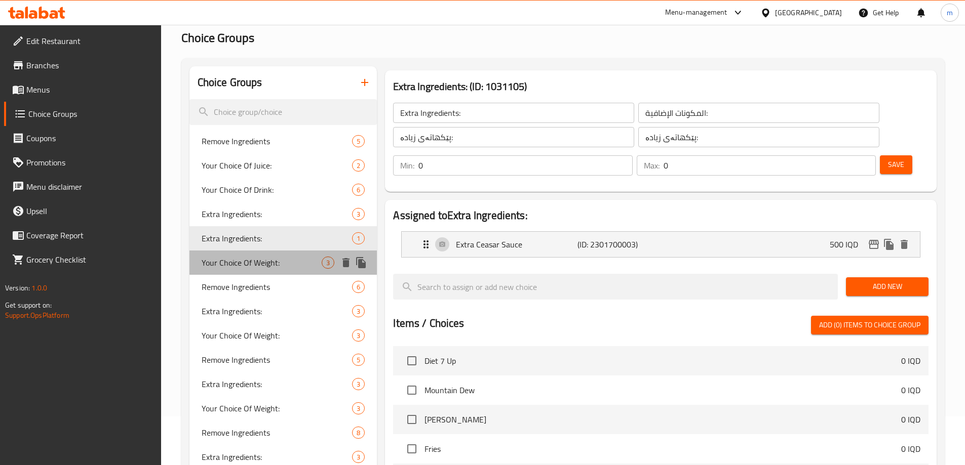
type input "1"
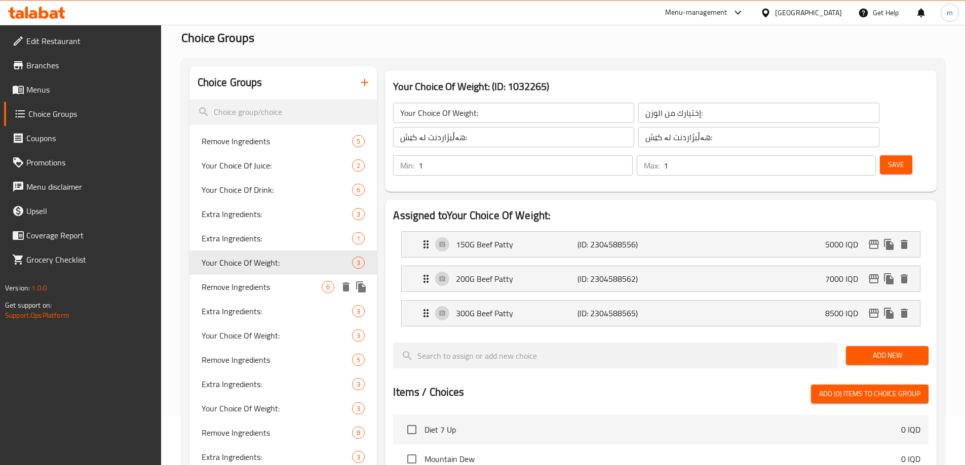
click at [249, 282] on span "Remove Ingredients" at bounding box center [262, 287] width 121 height 12
type input "Remove Ingredients"
type input "إزالة المكونات"
type input "پێکهاتەکان لاببە"
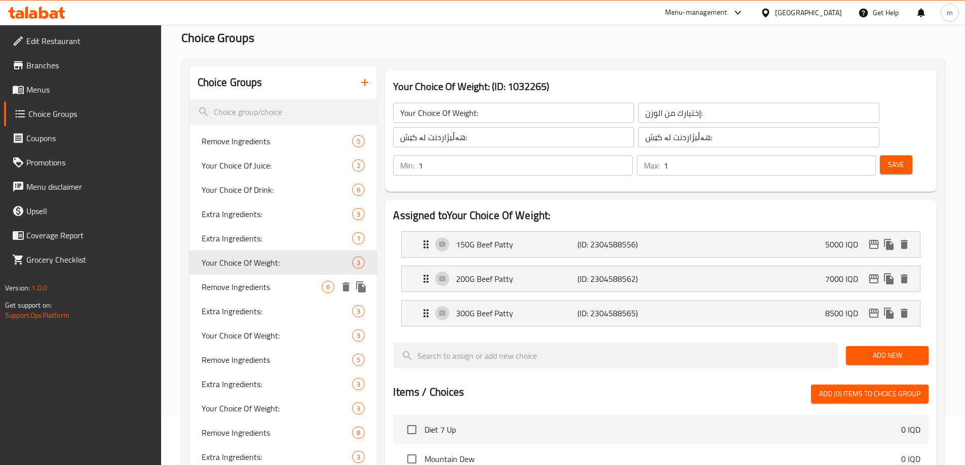
type input "0"
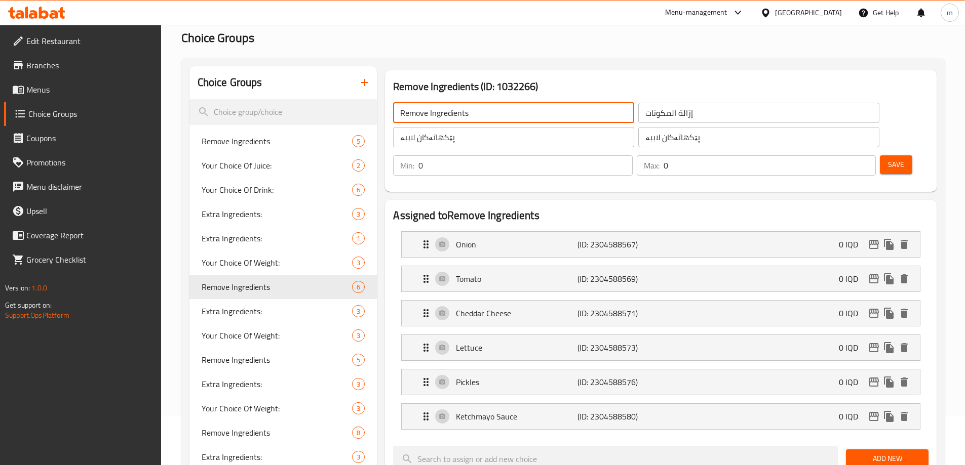
click at [411, 107] on input "Remove Ingredients" at bounding box center [513, 113] width 241 height 20
click at [499, 232] on div "Onion (ID: 2304588567) 0 IQD" at bounding box center [664, 244] width 488 height 25
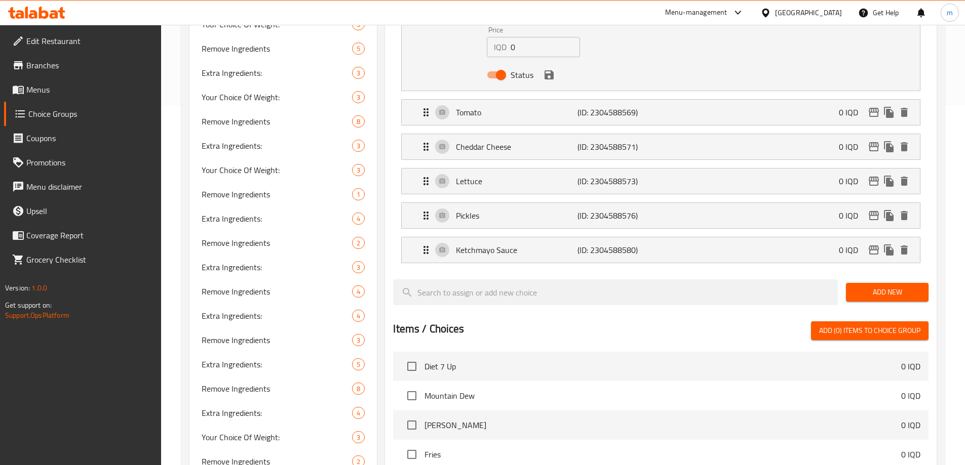
scroll to position [222, 0]
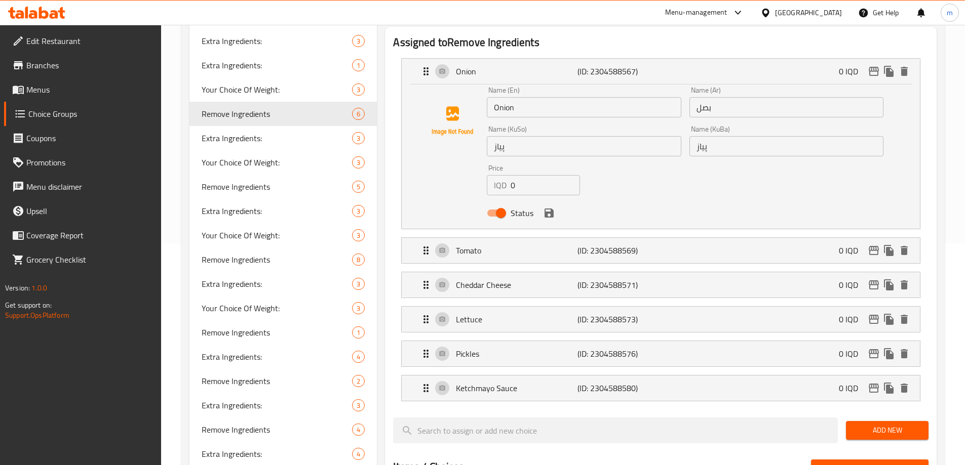
click at [497, 97] on input "Onion" at bounding box center [584, 107] width 194 height 20
click at [496, 97] on input "Onion" at bounding box center [584, 107] width 194 height 20
paste input "Remove"
drag, startPoint x: 519, startPoint y: 225, endPoint x: 515, endPoint y: 222, distance: 5.2
click at [519, 245] on p "Tomato" at bounding box center [516, 251] width 121 height 12
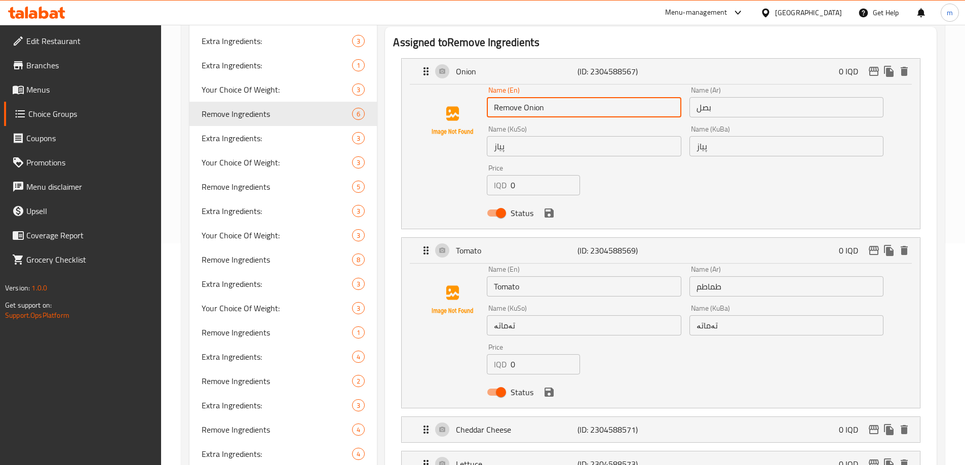
type input "Remove Onion"
click at [494, 277] on input "Tomato" at bounding box center [584, 287] width 194 height 20
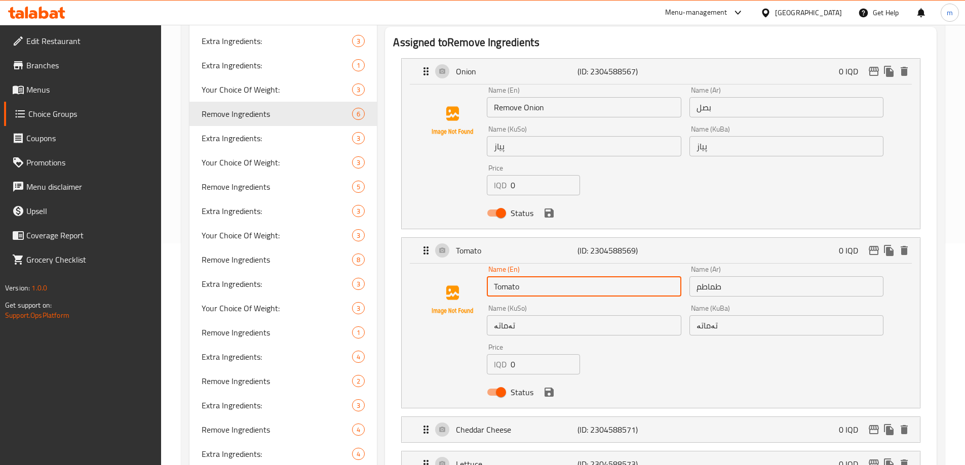
paste input "Remove"
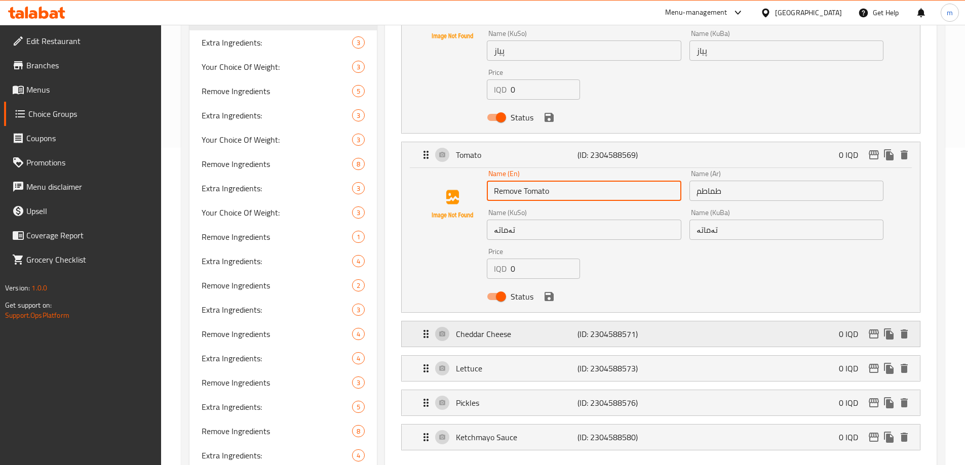
scroll to position [340, 0]
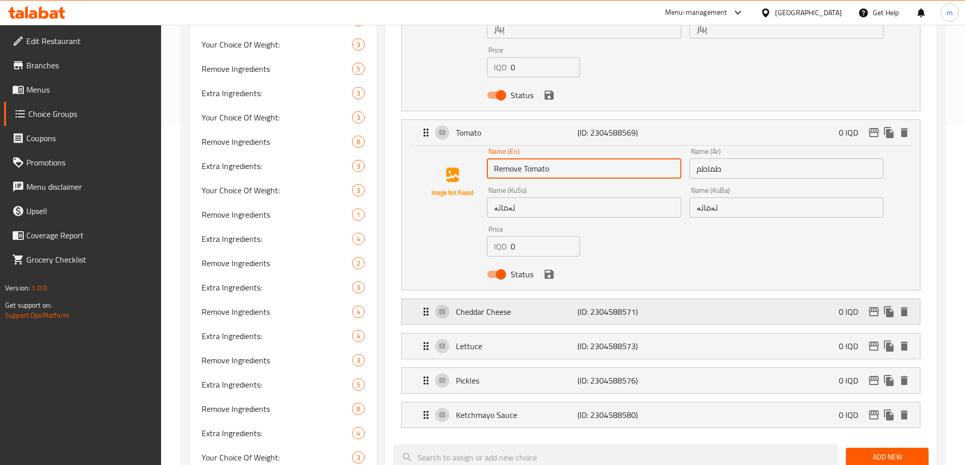
click at [518, 306] on p "Cheddar Cheese" at bounding box center [516, 312] width 121 height 12
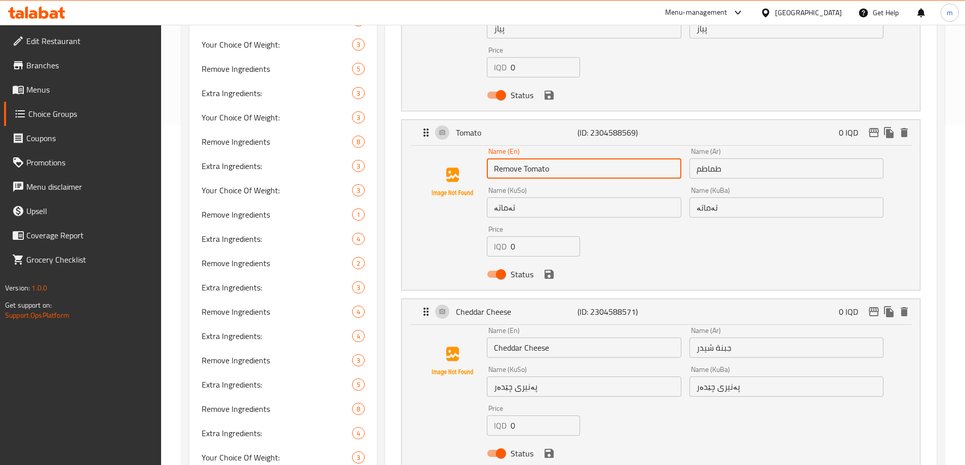
type input "Remove Tomato"
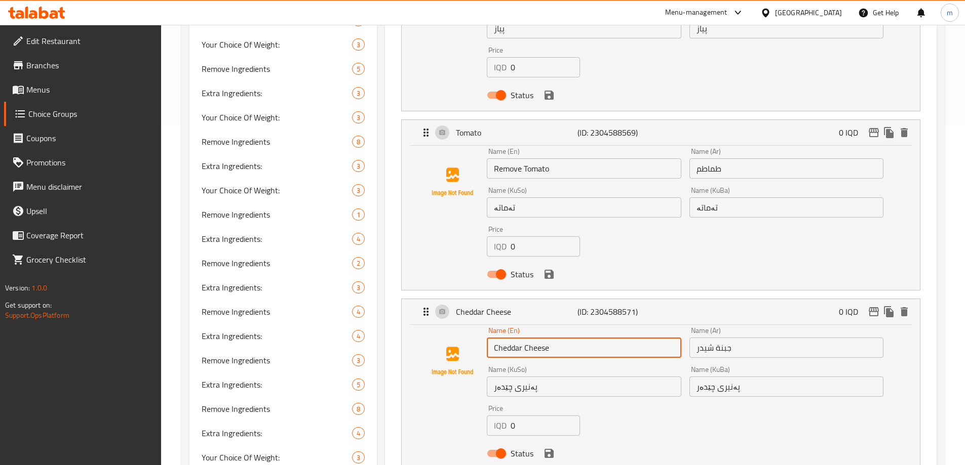
click at [495, 338] on input "Cheddar Cheese" at bounding box center [584, 348] width 194 height 20
paste input "Remove"
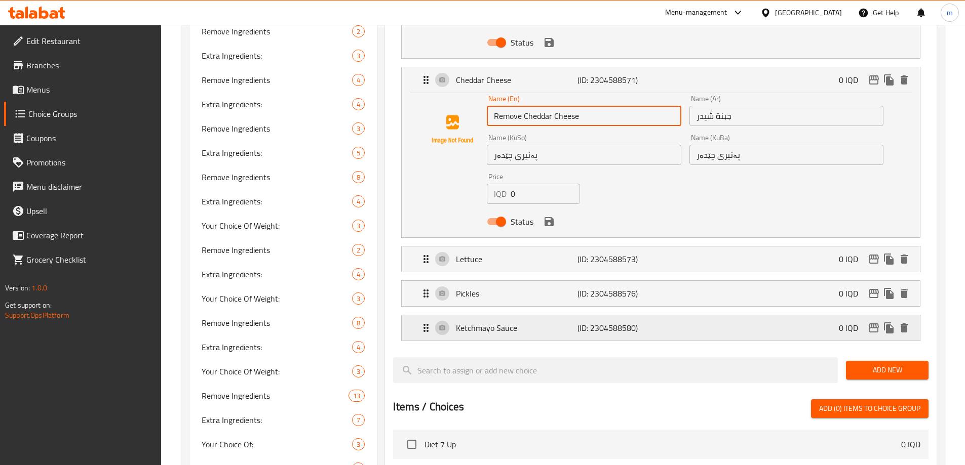
scroll to position [576, 0]
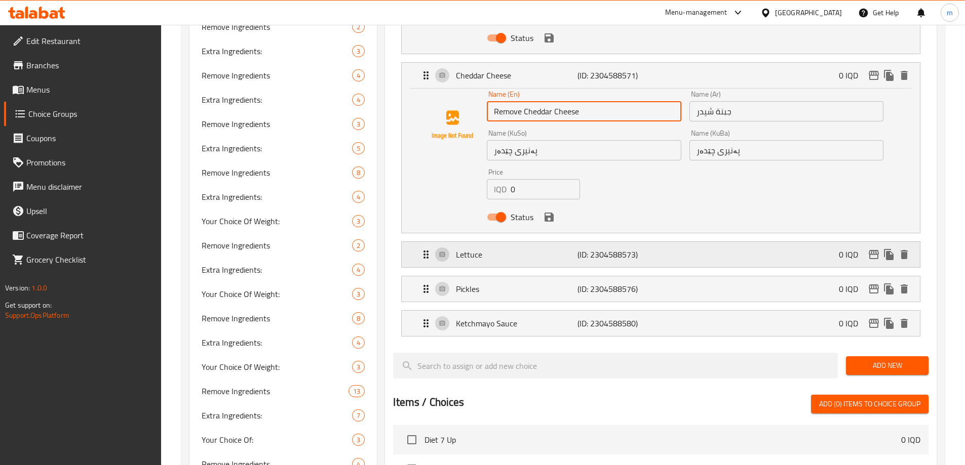
click at [502, 249] on p "Lettuce" at bounding box center [516, 255] width 121 height 12
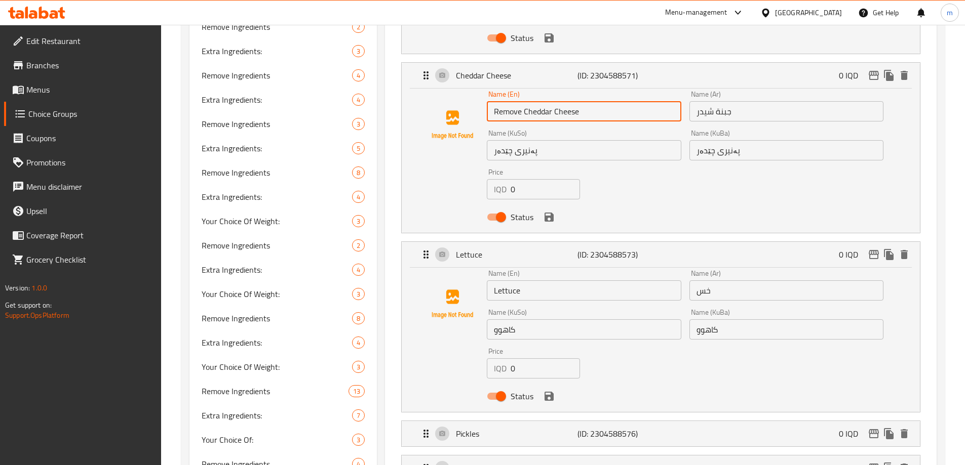
type input "Remove Cheddar Cheese"
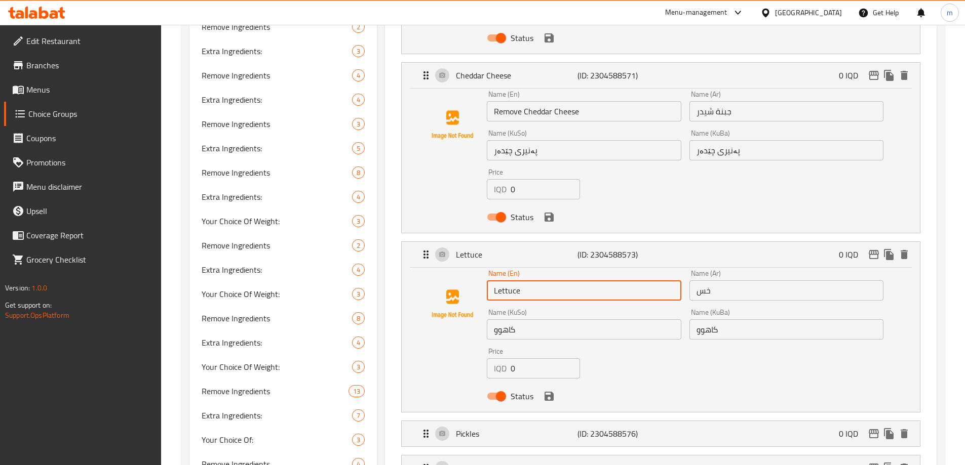
click at [496, 281] on input "Lettuce" at bounding box center [584, 291] width 194 height 20
paste input "Remove"
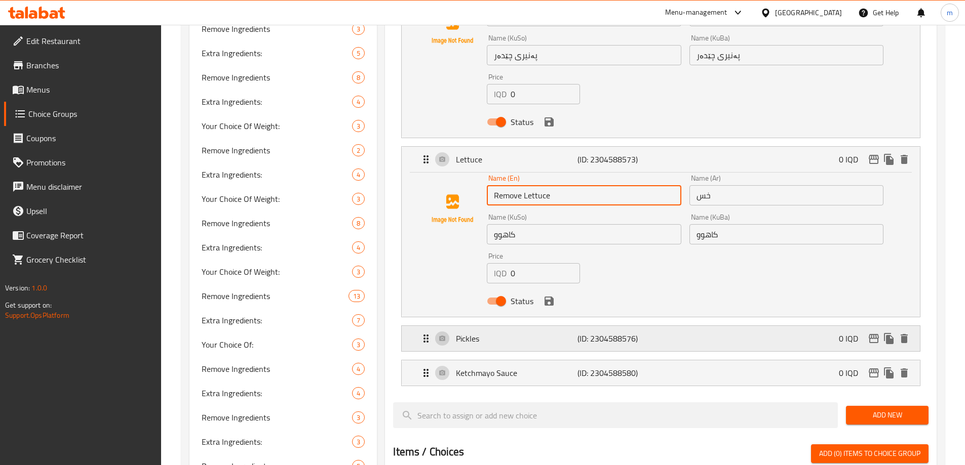
scroll to position [694, 0]
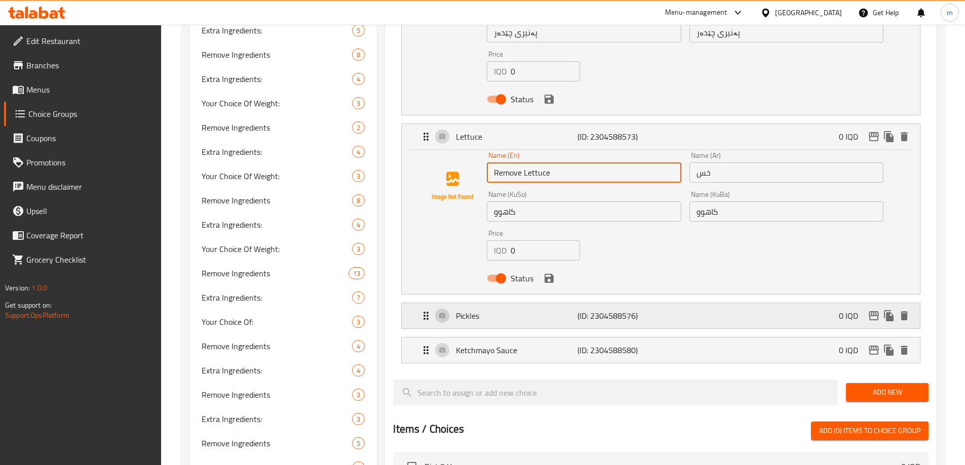
click at [526, 303] on div "Pickles (ID: 2304588576) 0 IQD" at bounding box center [664, 315] width 488 height 25
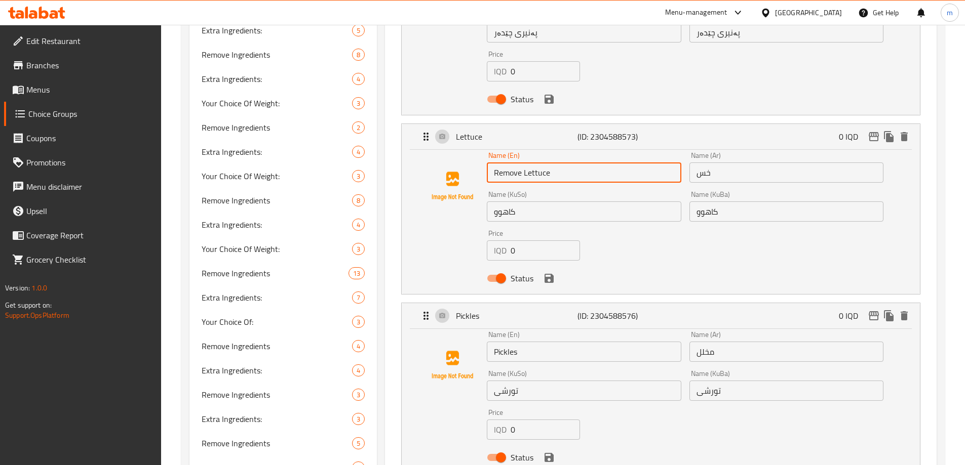
type input "Remove Lettuce"
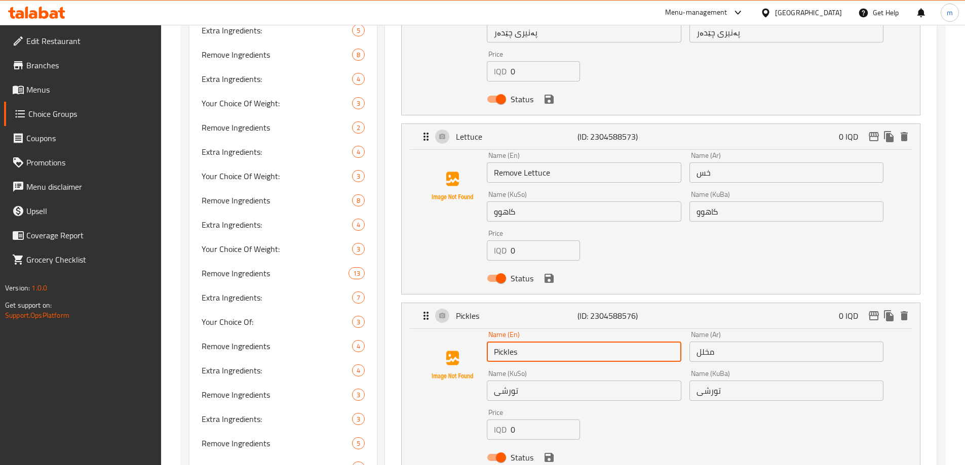
click at [496, 342] on input "Pickles" at bounding box center [584, 352] width 194 height 20
paste input "Remove"
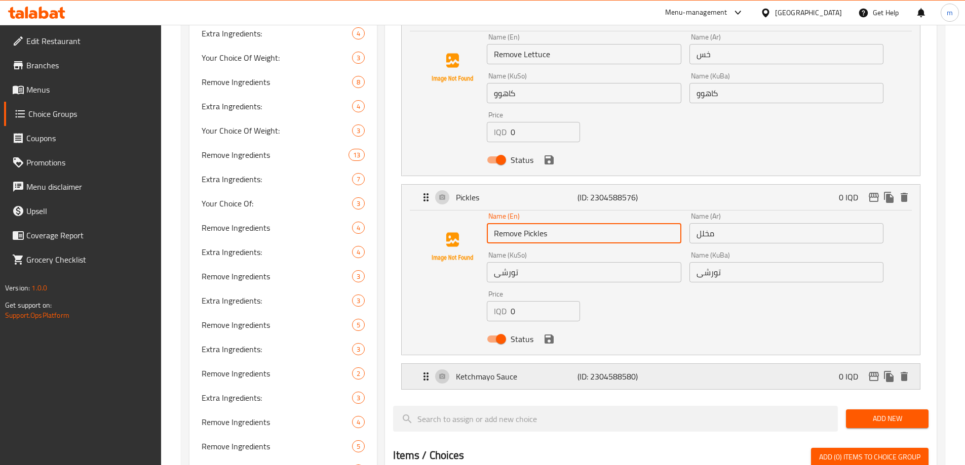
click at [510, 371] on p "Ketchmayo Sauce" at bounding box center [516, 377] width 121 height 12
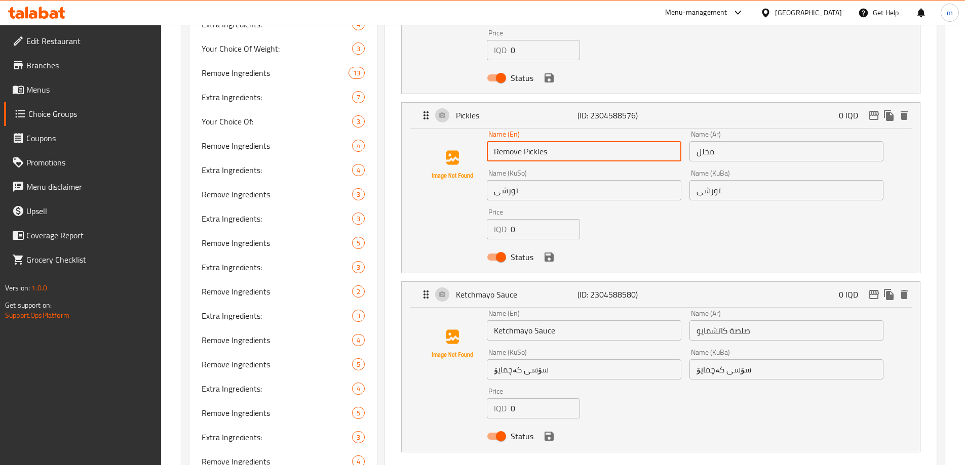
scroll to position [931, 0]
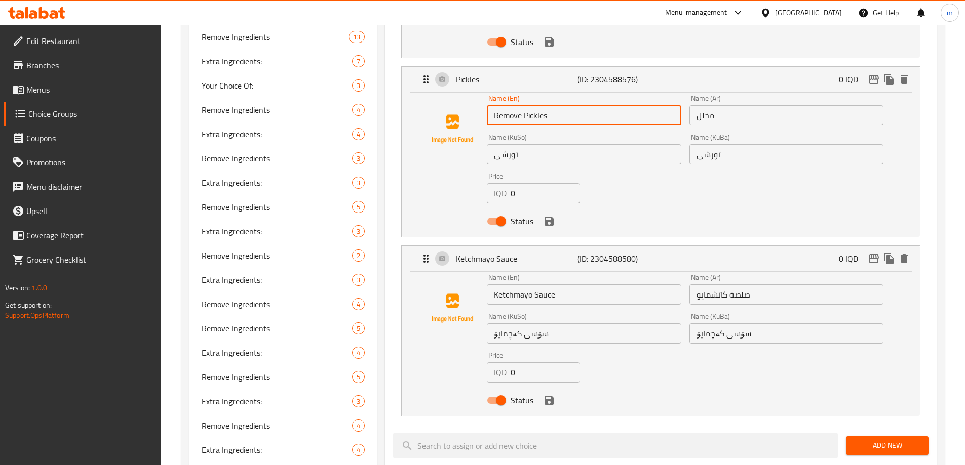
type input "Remove Pickles"
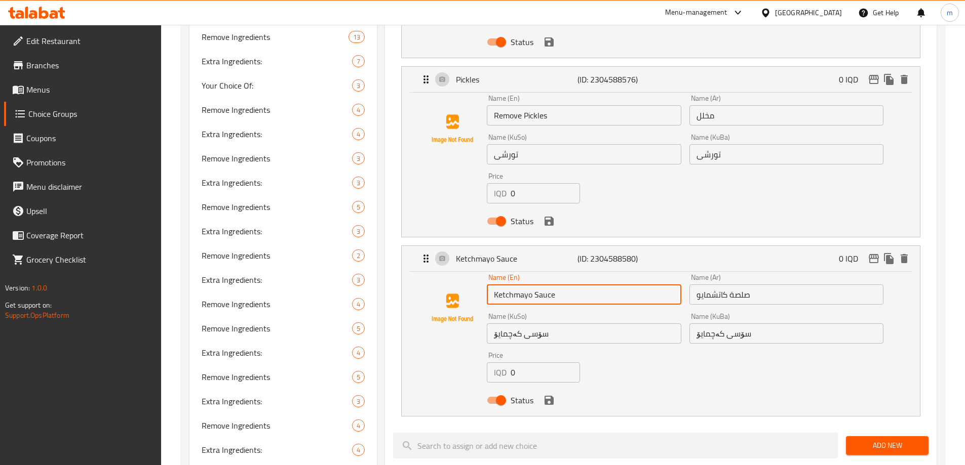
click at [498, 285] on input "Ketchmayo Sauce" at bounding box center [584, 295] width 194 height 20
click at [495, 285] on input "Ketchmayo Sauce" at bounding box center [584, 295] width 194 height 20
paste input "Remove"
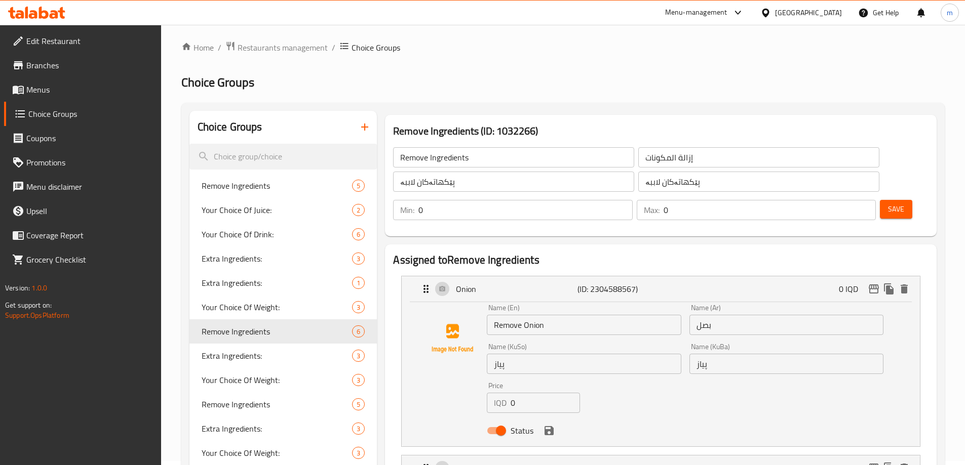
scroll to position [0, 0]
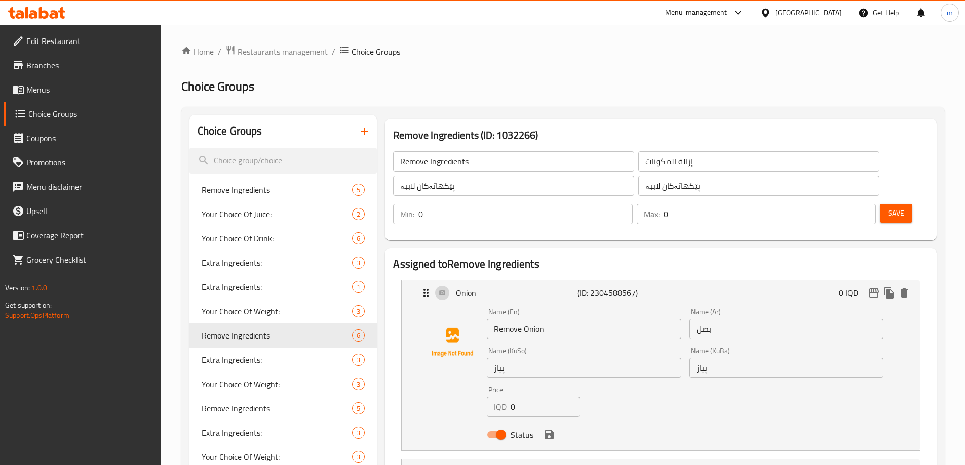
type input "Remove Ketchmayo Sauce"
click at [638, 159] on input "إزالة المكونات" at bounding box center [758, 161] width 241 height 20
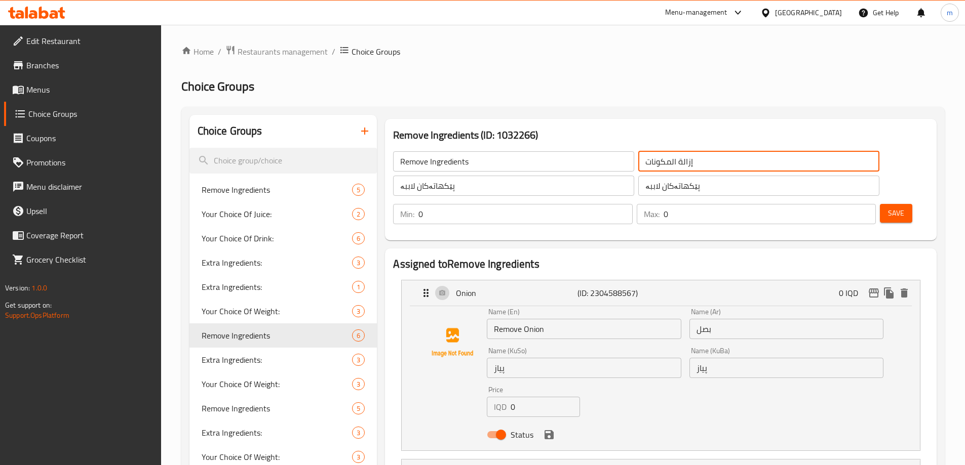
click at [638, 159] on input "إزالة المكونات" at bounding box center [758, 161] width 241 height 20
click at [729, 319] on input "بصل" at bounding box center [786, 329] width 194 height 20
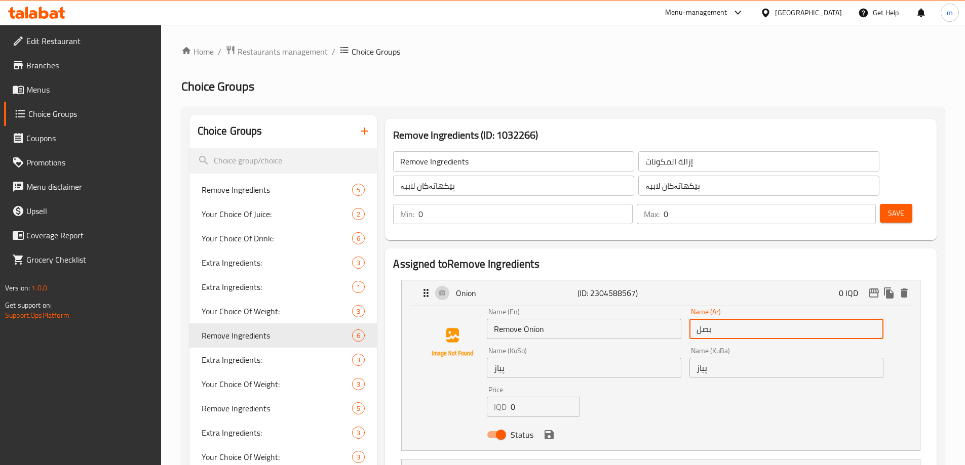
click at [691, 319] on input "بصل" at bounding box center [786, 329] width 194 height 20
paste input "إزالة"
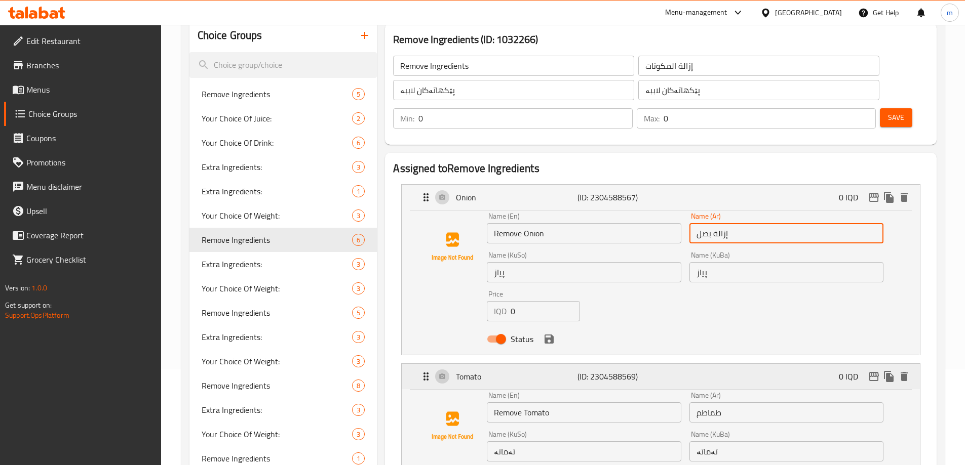
scroll to position [118, 0]
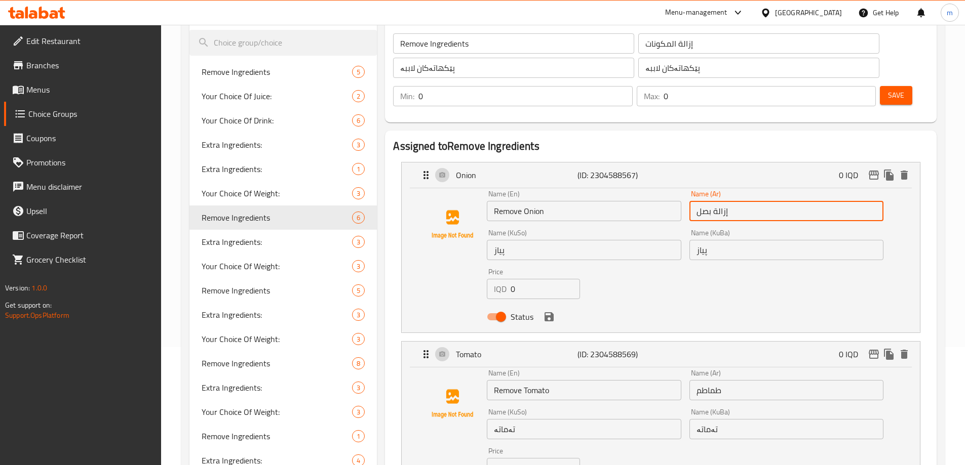
type input "إزالة بصل"
click at [697, 380] on input "طماطم" at bounding box center [786, 390] width 194 height 20
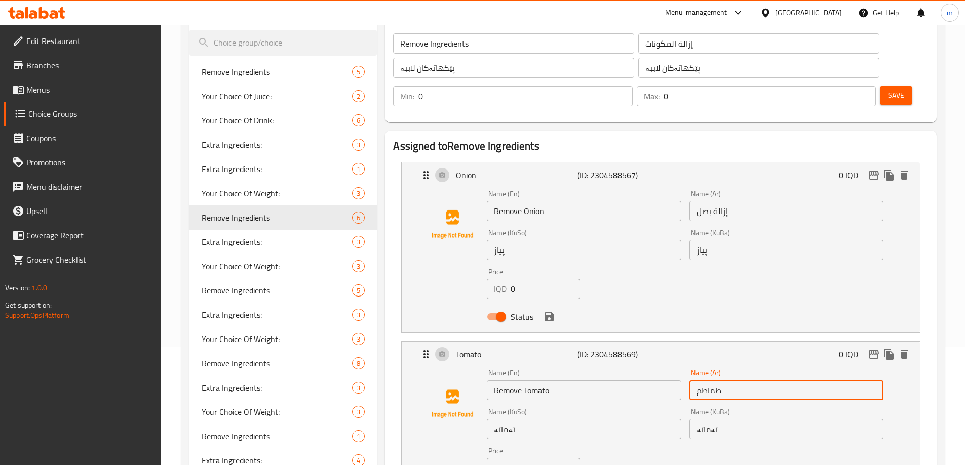
paste input "إزالة"
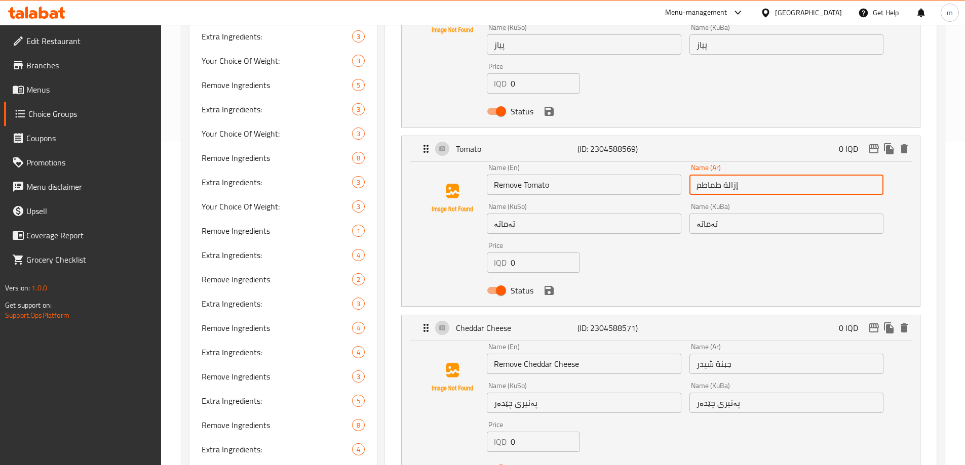
scroll to position [473, 0]
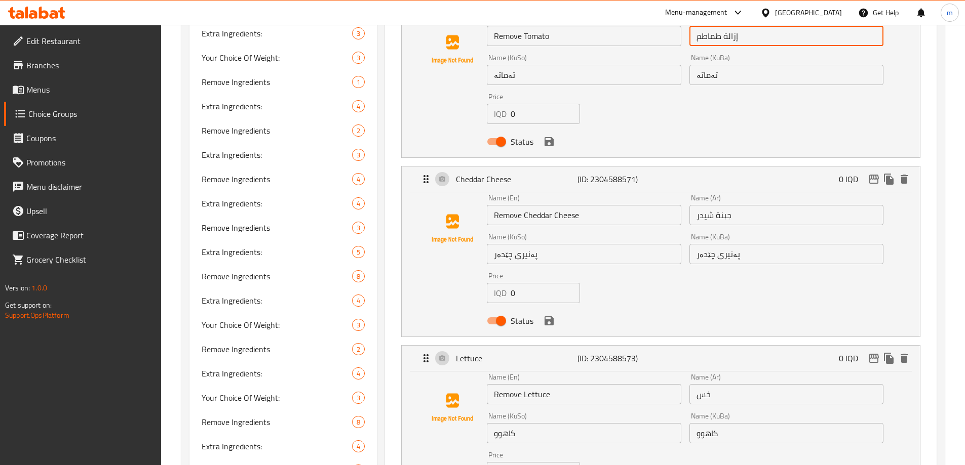
type input "إزالة طماطم"
click at [698, 205] on input "جبنة شيدر" at bounding box center [786, 215] width 194 height 20
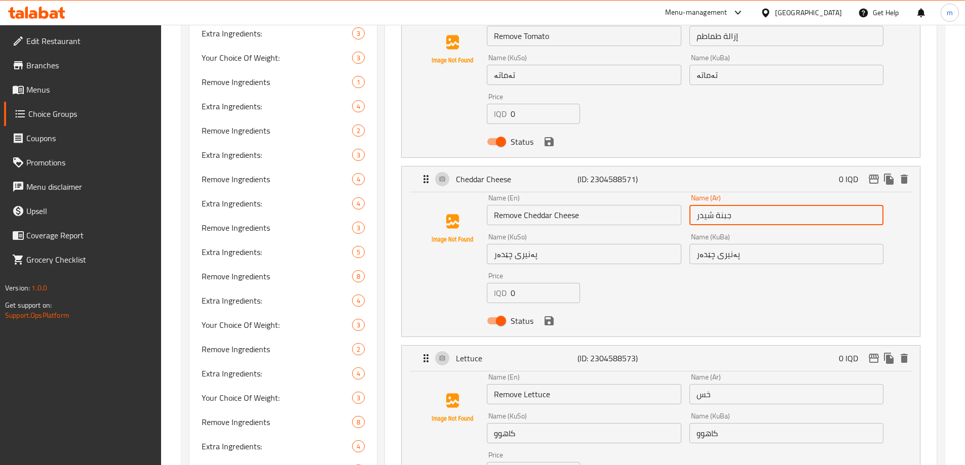
click at [696, 205] on input "جبنة شيدر" at bounding box center [786, 215] width 194 height 20
paste input "إزالة"
type input "إزالة جبنة شيدر"
click at [695, 384] on input "خس" at bounding box center [786, 394] width 194 height 20
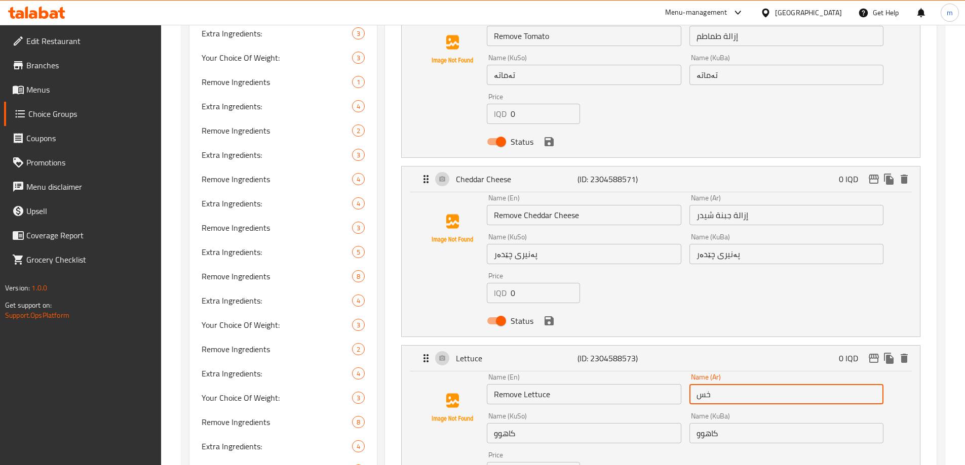
paste input "إزالة"
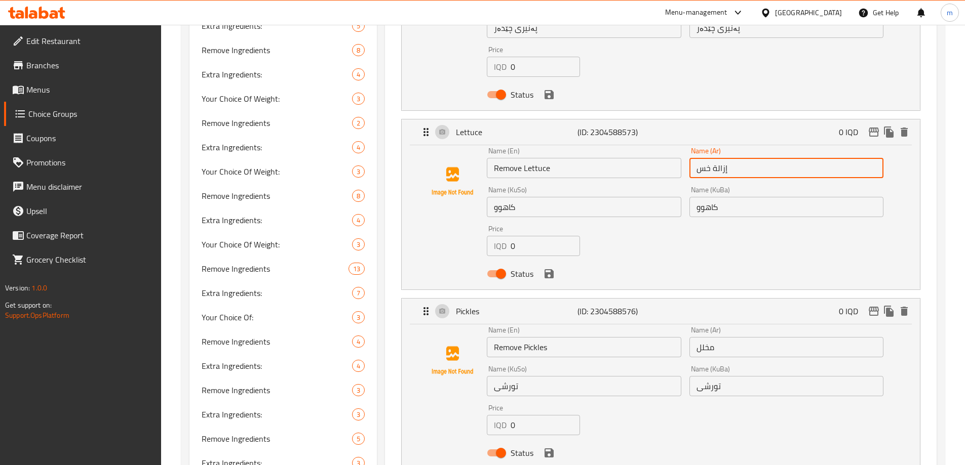
scroll to position [709, 0]
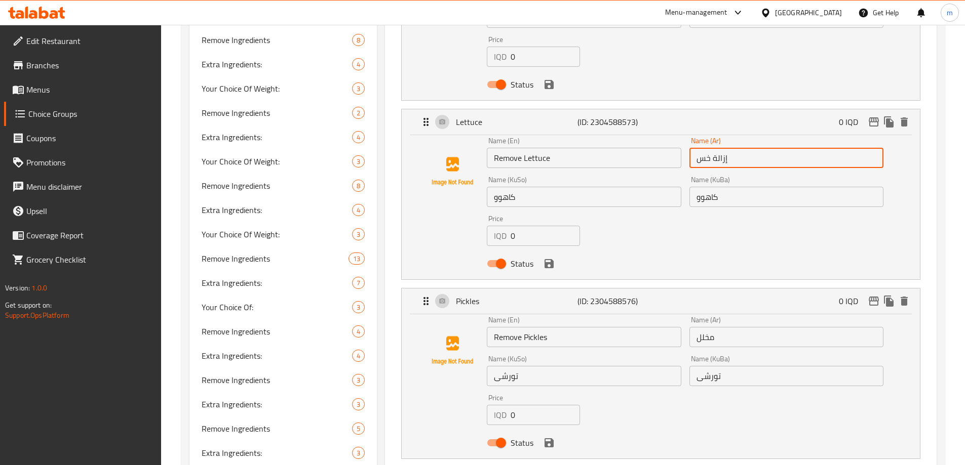
type input "إزالة خس"
click at [697, 327] on input "مخلل" at bounding box center [786, 337] width 194 height 20
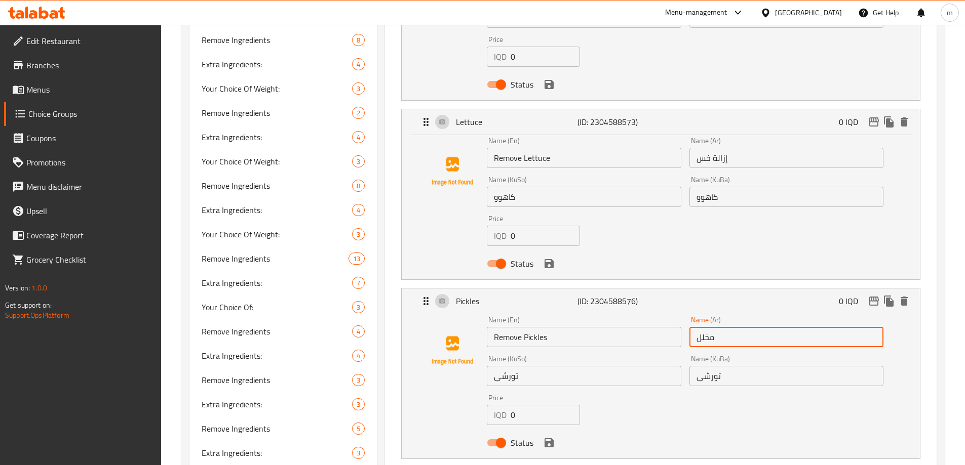
paste input "إزالة"
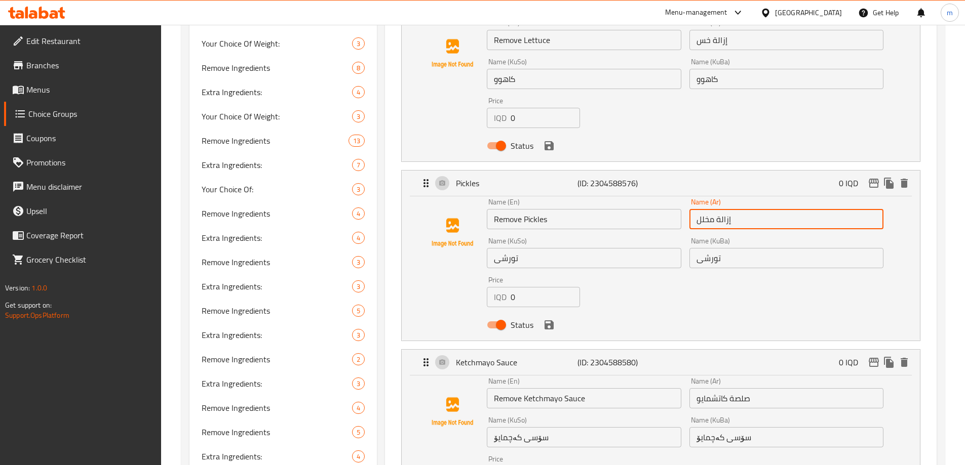
type input "إزالة مخلل"
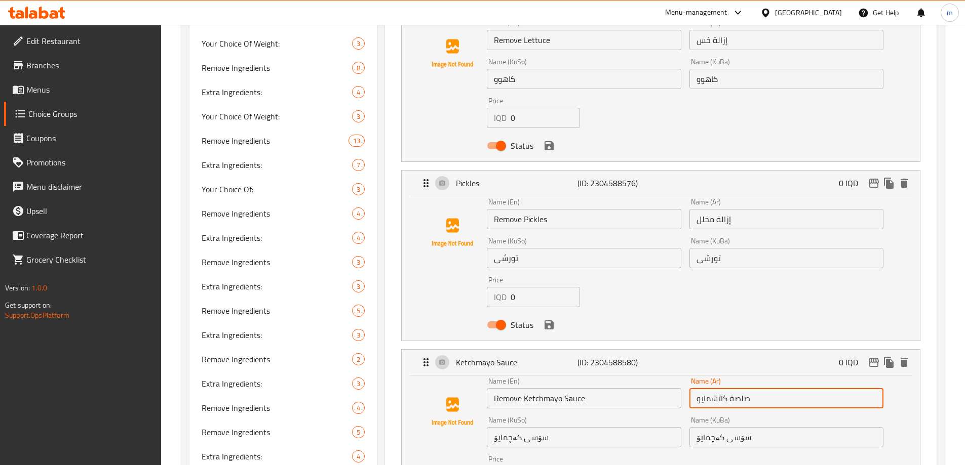
click at [698, 388] on input "صلصة كاتشمايو" at bounding box center [786, 398] width 194 height 20
paste input "إزالة"
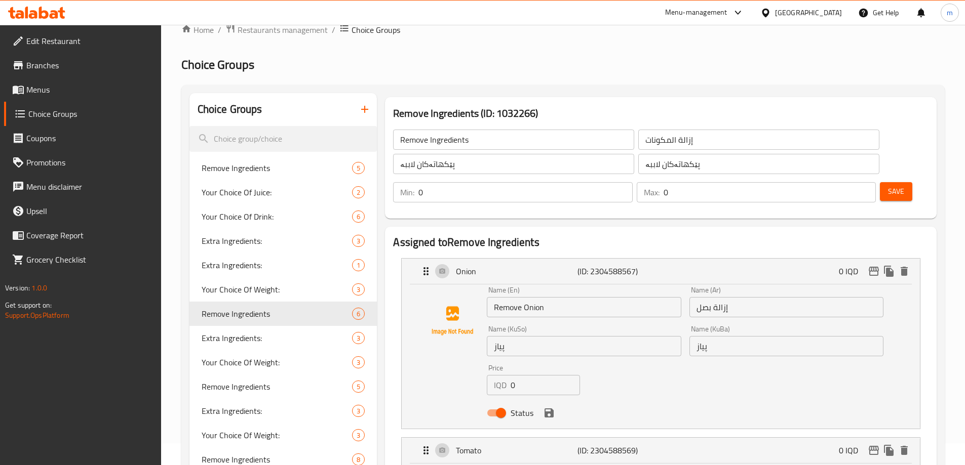
scroll to position [0, 0]
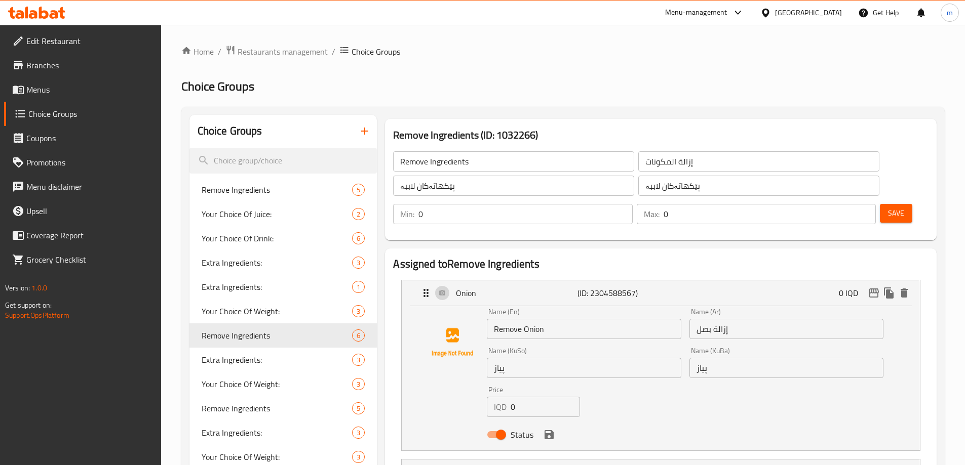
type input "إزالة صلصة كاتشمايو"
click at [407, 190] on input "پێکهاتەکان لاببە" at bounding box center [513, 186] width 241 height 20
click at [525, 358] on input "پیاز" at bounding box center [584, 368] width 194 height 20
paste input "لاببە"
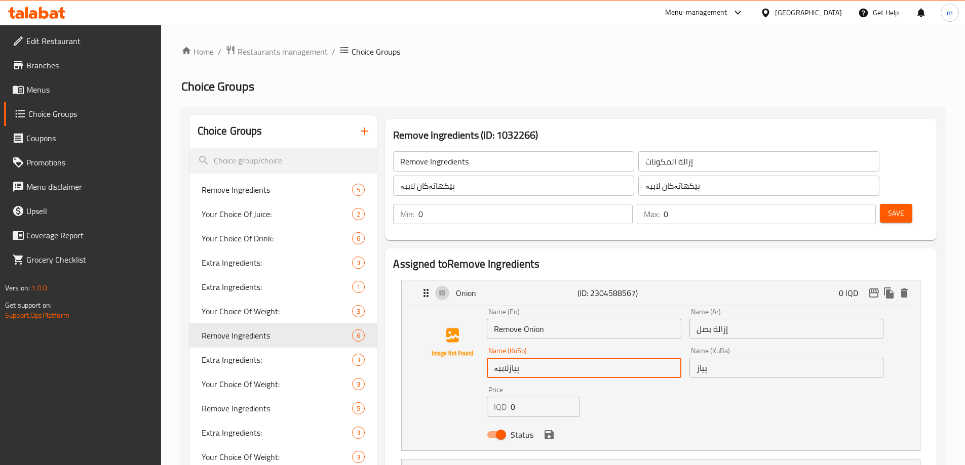
click at [508, 358] on input "پیازلاببە" at bounding box center [584, 368] width 194 height 20
click at [501, 358] on input "پیاز لاببە" at bounding box center [584, 368] width 194 height 20
click at [508, 358] on input "پیاز لاببە" at bounding box center [584, 368] width 194 height 20
drag, startPoint x: 511, startPoint y: 343, endPoint x: 474, endPoint y: 342, distance: 37.0
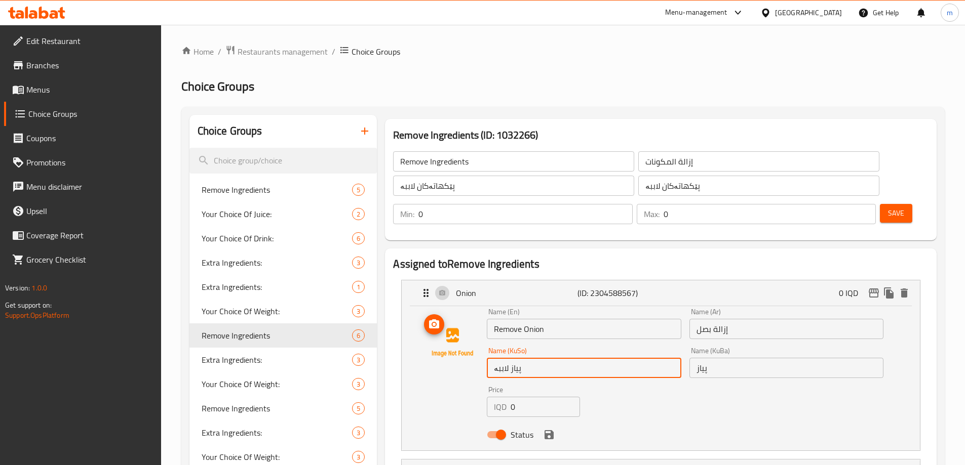
click at [474, 342] on div "Name (En) Remove Onion Name (En) Name (Ar) إزالة بصل Name (Ar) Name (KuSo) پیاز…" at bounding box center [661, 376] width 486 height 136
click at [514, 358] on input "پیاز لاببە" at bounding box center [584, 368] width 194 height 20
drag, startPoint x: 510, startPoint y: 341, endPoint x: 482, endPoint y: 341, distance: 28.4
click at [482, 341] on div "Name (En) Remove Onion Name (En) Name (Ar) إزالة بصل Name (Ar) Name (KuSo) پیاز…" at bounding box center [661, 376] width 486 height 136
type input "پیاز لاببە"
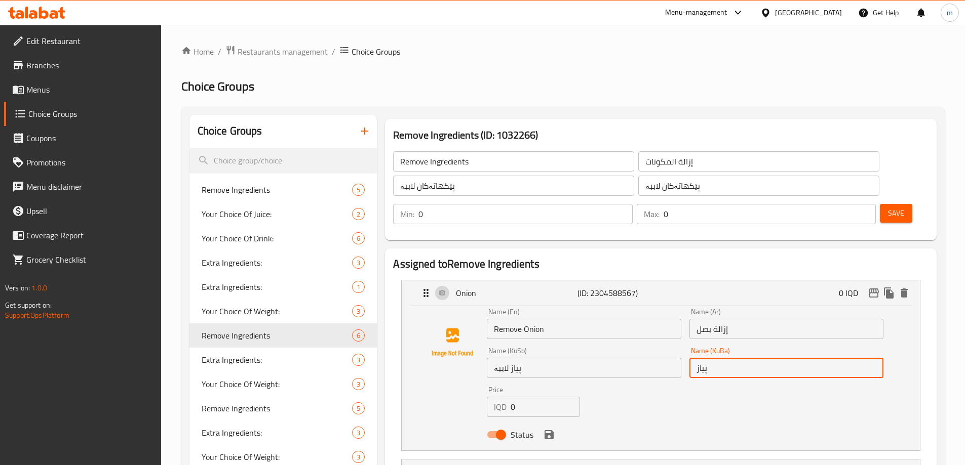
click at [765, 358] on input "پیاز" at bounding box center [786, 368] width 194 height 20
paste input "لاببە"
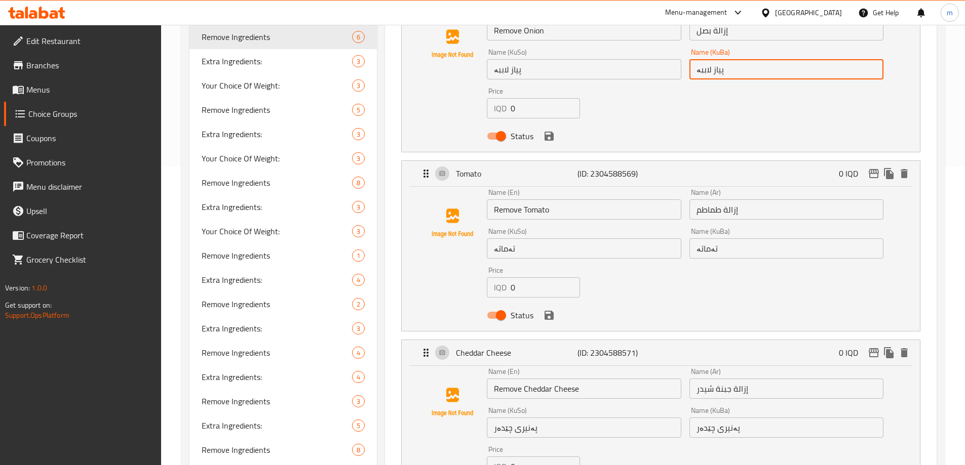
scroll to position [309, 0]
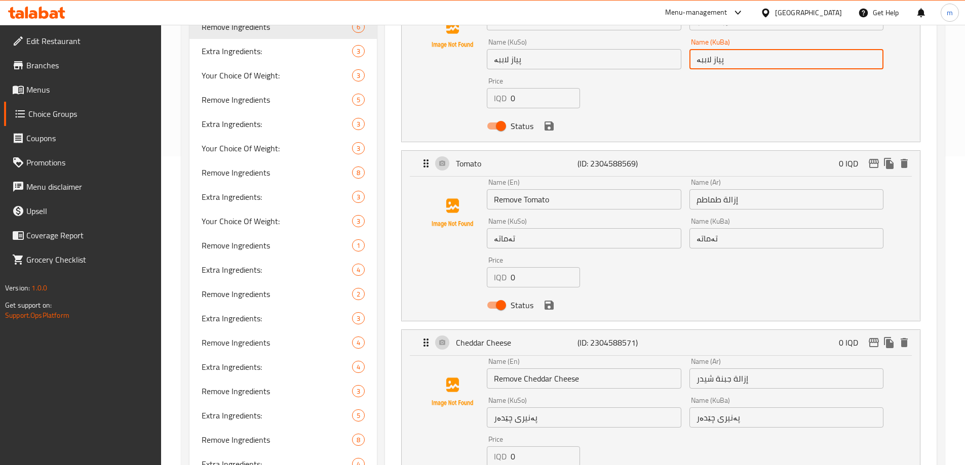
type input "پیاز لاببە"
click at [572, 228] on input "تەماتە" at bounding box center [584, 238] width 194 height 20
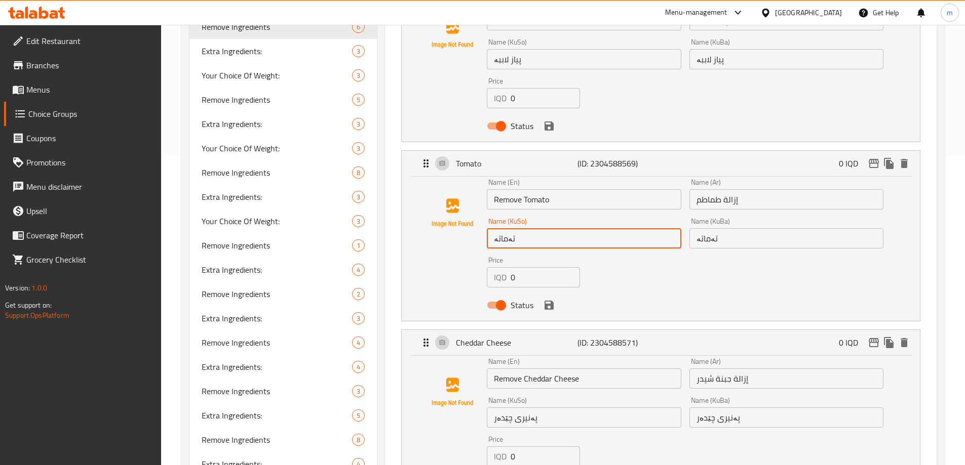
paste input "لاببە"
type input "تەماتە لاببە"
click at [738, 228] on input "تەماتە" at bounding box center [786, 238] width 194 height 20
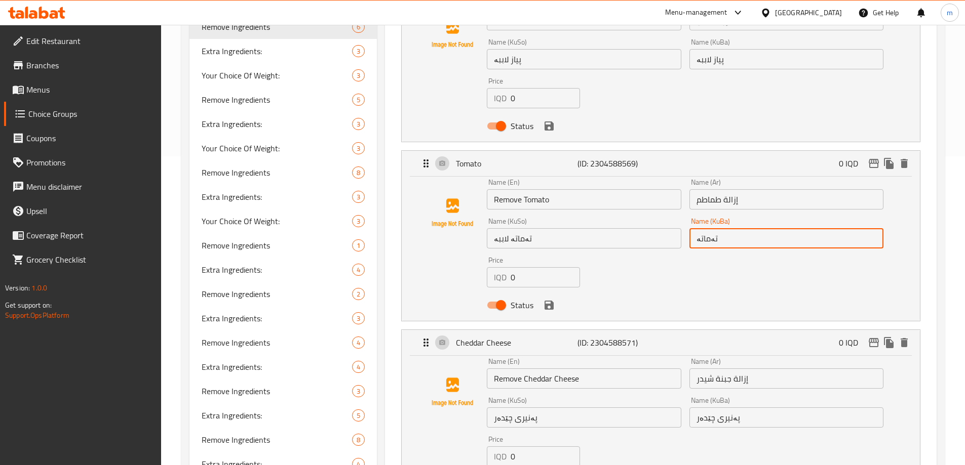
paste input "لاببە"
type input "تەماتە لاببە"
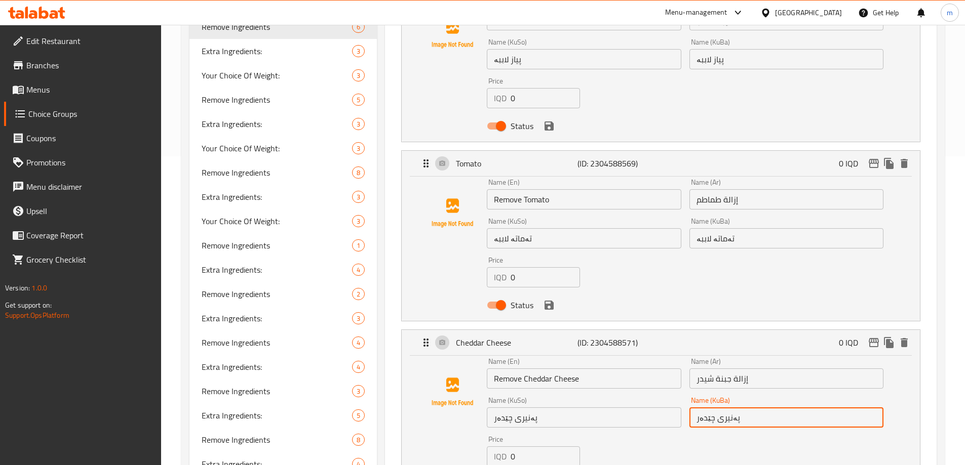
click at [754, 408] on input "پەنیری چێدەر" at bounding box center [786, 418] width 194 height 20
paste input "لاببە"
type input "پەنیری چێدەر لاببە"
click at [578, 408] on input "پەنیری چێدەر" at bounding box center [584, 418] width 194 height 20
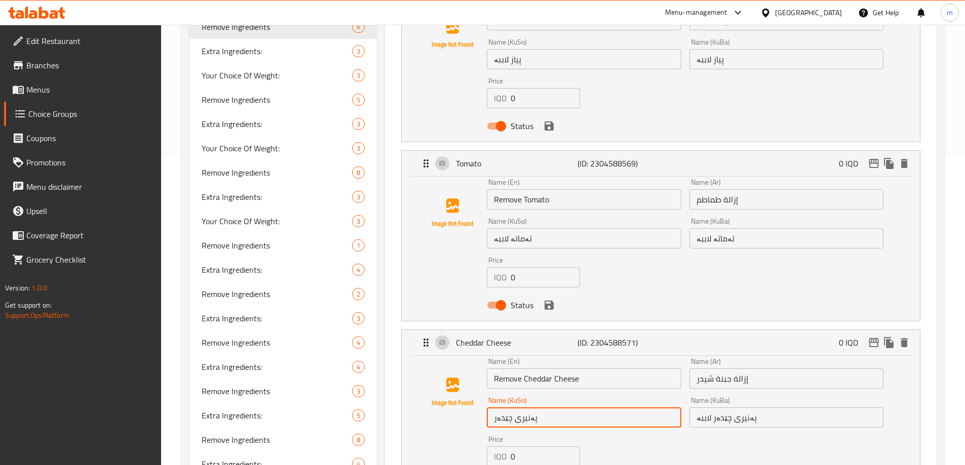
paste input "لاببە"
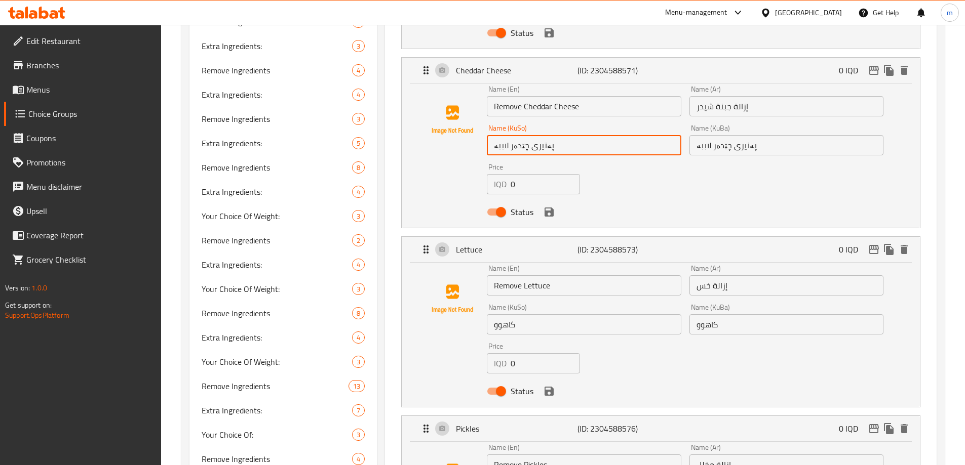
scroll to position [612, 0]
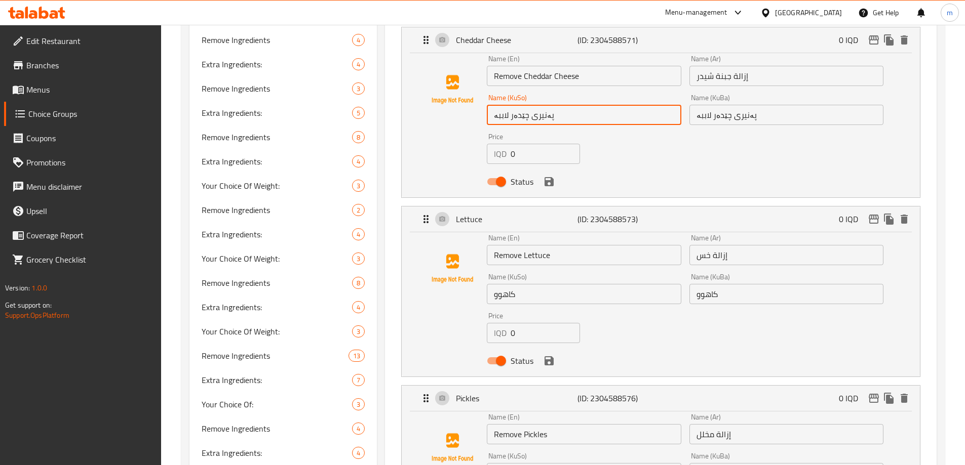
type input "پەنیری چێدەر لاببە"
click at [555, 284] on input "کاهوو" at bounding box center [584, 294] width 194 height 20
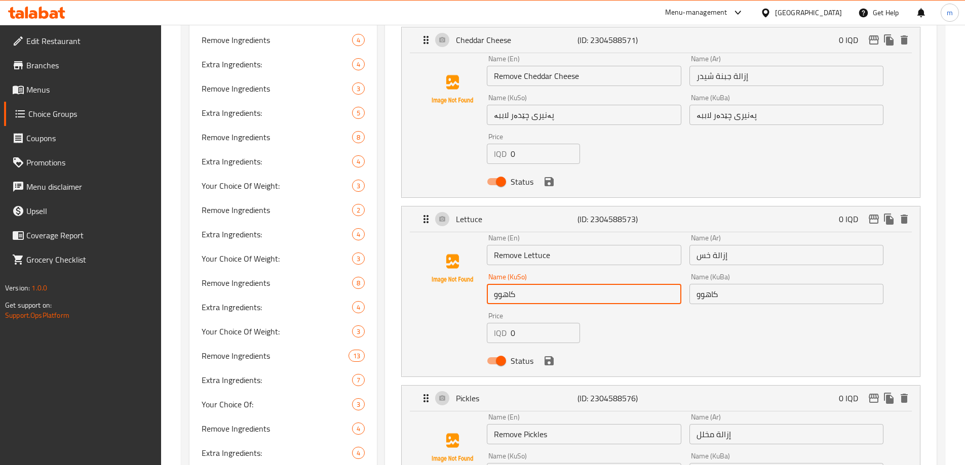
paste input "لاببە"
type input "کاهوو لاببە"
click at [769, 284] on input "کاهوو" at bounding box center [786, 294] width 194 height 20
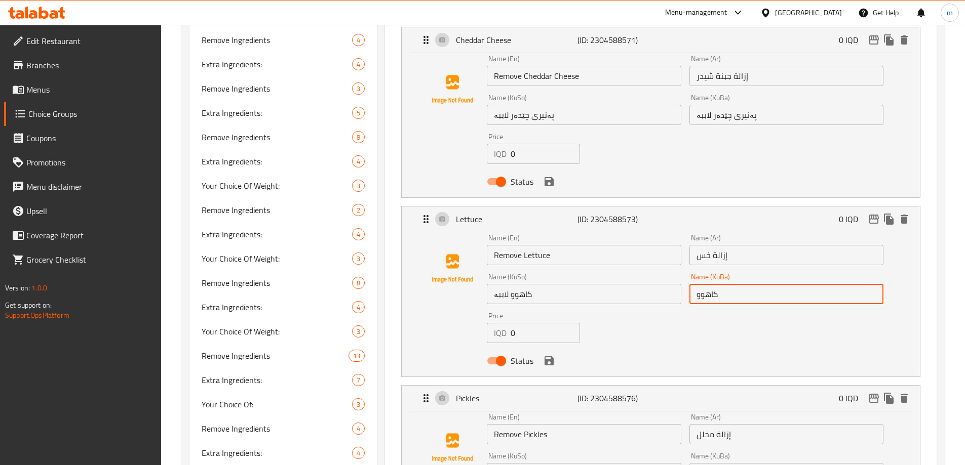
paste input "لاببە"
type input "کاهوو لاببە"
drag, startPoint x: 961, startPoint y: 248, endPoint x: 969, endPoint y: 266, distance: 20.2
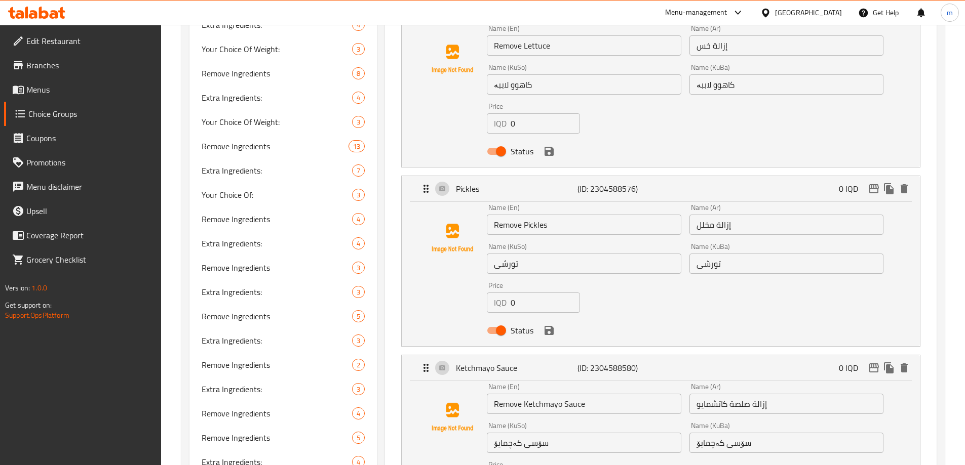
scroll to position [824, 0]
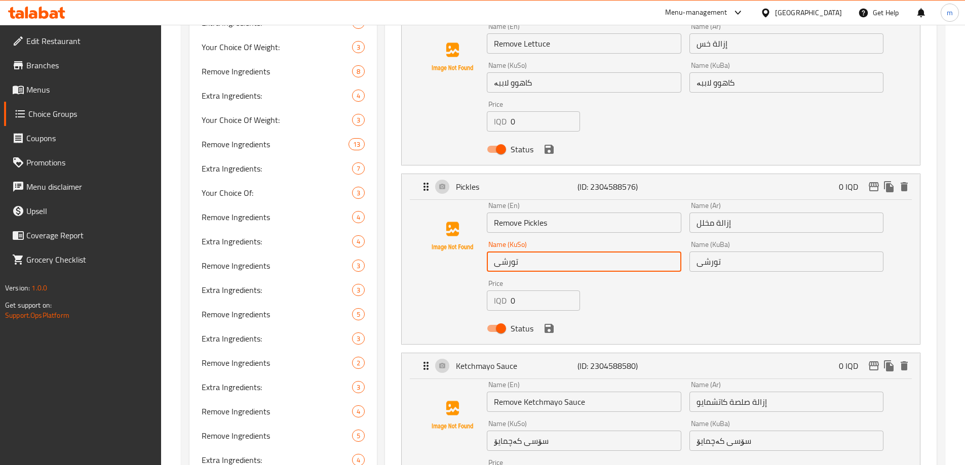
click at [549, 252] on input "تورشی" at bounding box center [584, 262] width 194 height 20
paste input "لاببە"
type input "تورشی لاببە"
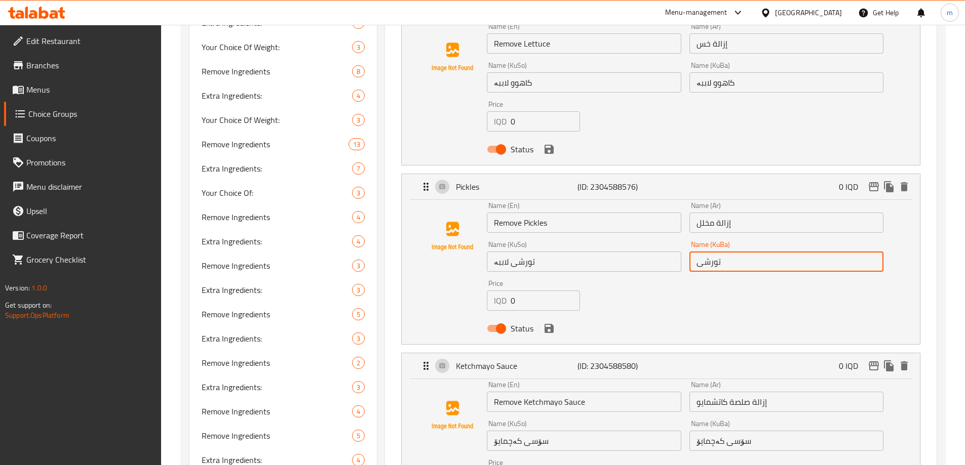
click at [753, 252] on input "تورشی" at bounding box center [786, 262] width 194 height 20
paste input "لاببە"
type input "تورشی لاببە"
click at [772, 431] on input "سۆسی کەچمایۆ" at bounding box center [786, 441] width 194 height 20
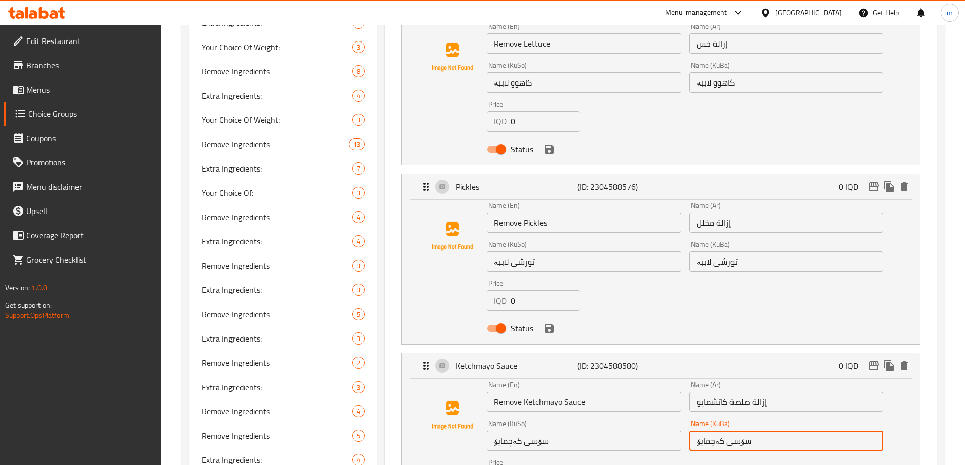
paste input "لاببە"
type input "سۆسی کەچمایۆ لاببە"
click at [588, 431] on input "سۆسی کەچمایۆ" at bounding box center [584, 441] width 194 height 20
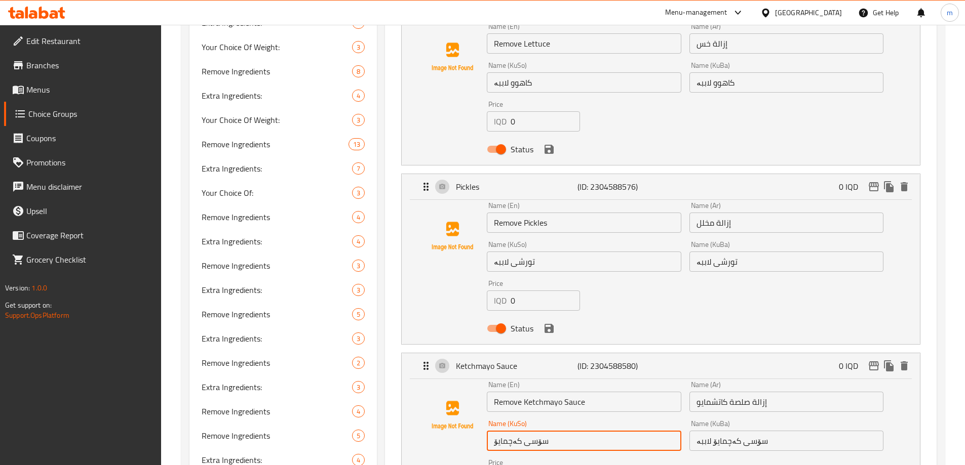
paste input "لاببە"
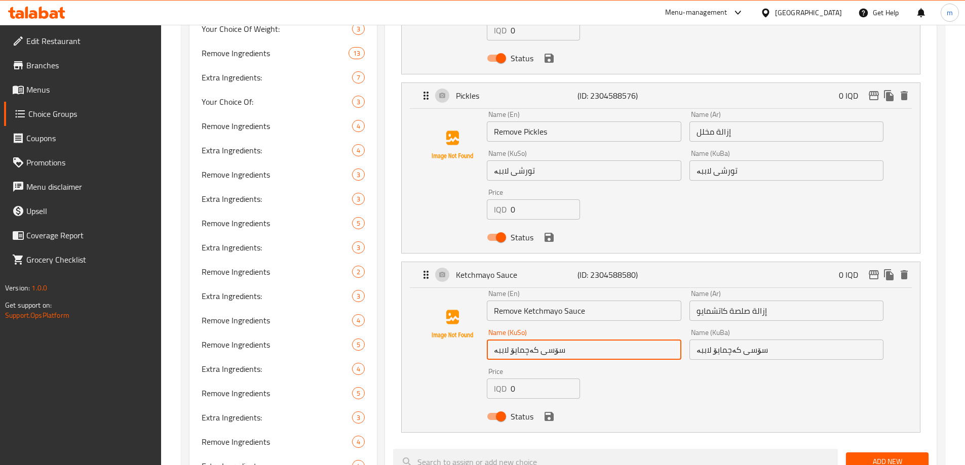
scroll to position [1000, 0]
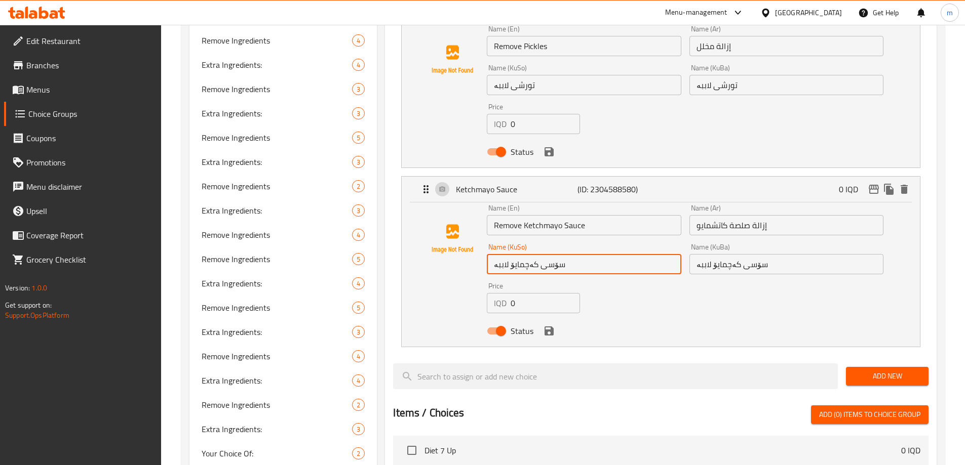
click at [550, 327] on icon "save" at bounding box center [549, 331] width 9 height 9
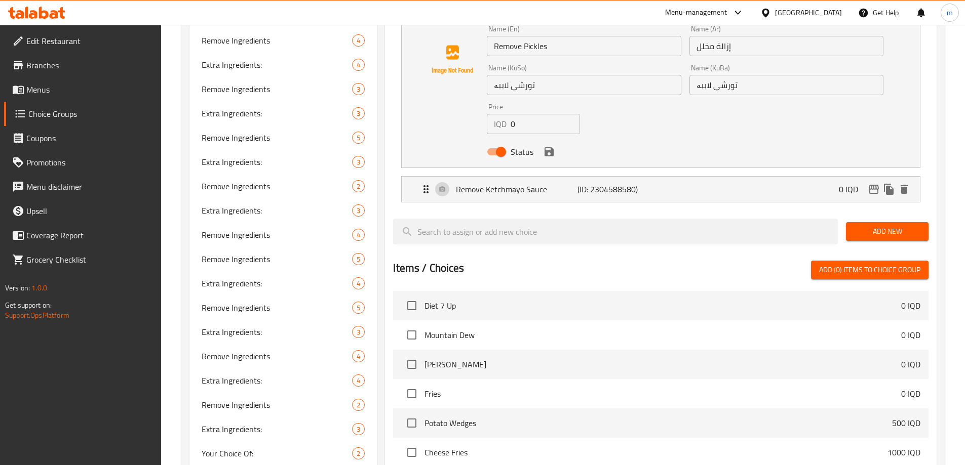
type input "سۆسی کەچمایۆ لاببە"
click at [549, 147] on icon "save" at bounding box center [549, 151] width 9 height 9
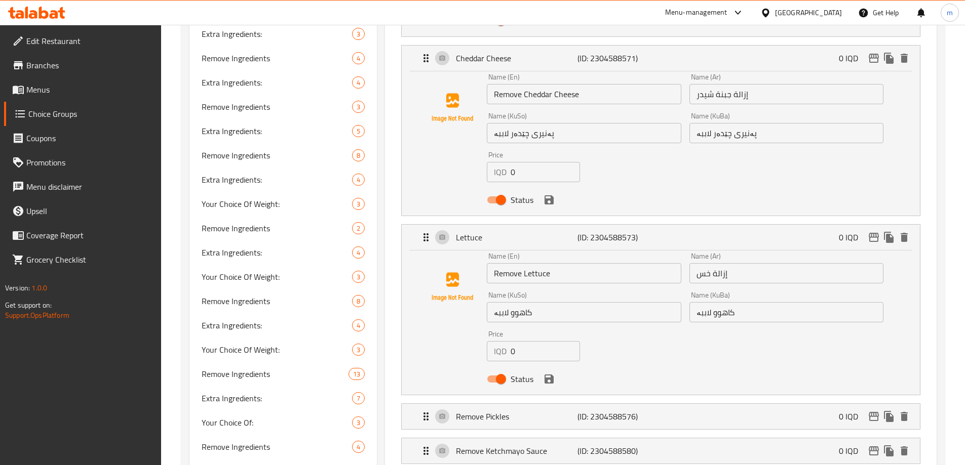
scroll to position [569, 0]
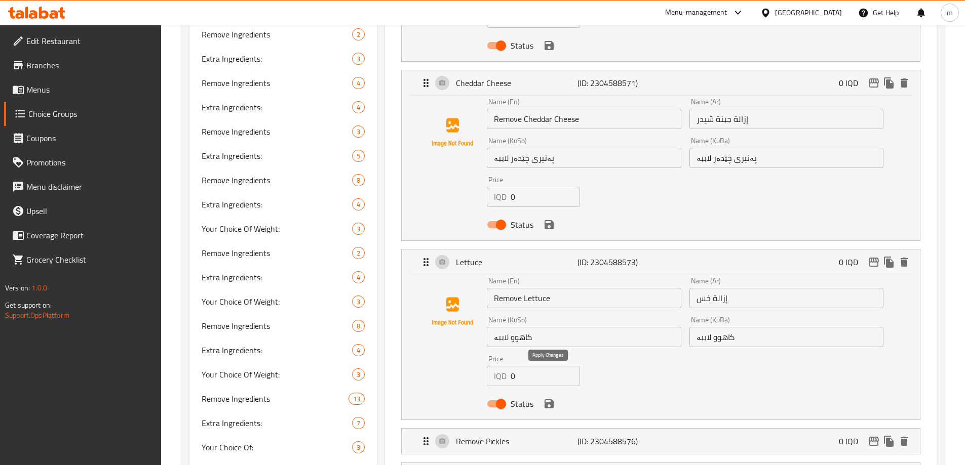
click at [551, 400] on icon "save" at bounding box center [549, 404] width 9 height 9
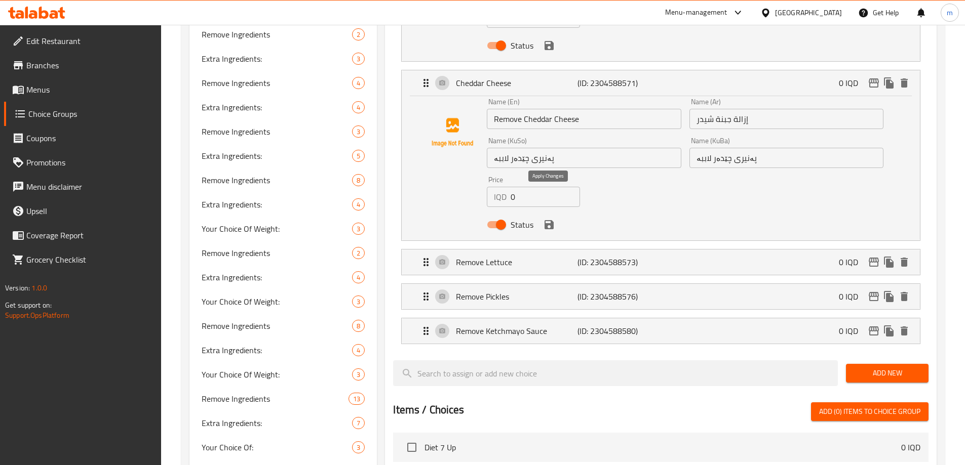
click at [549, 219] on icon "save" at bounding box center [549, 225] width 12 height 12
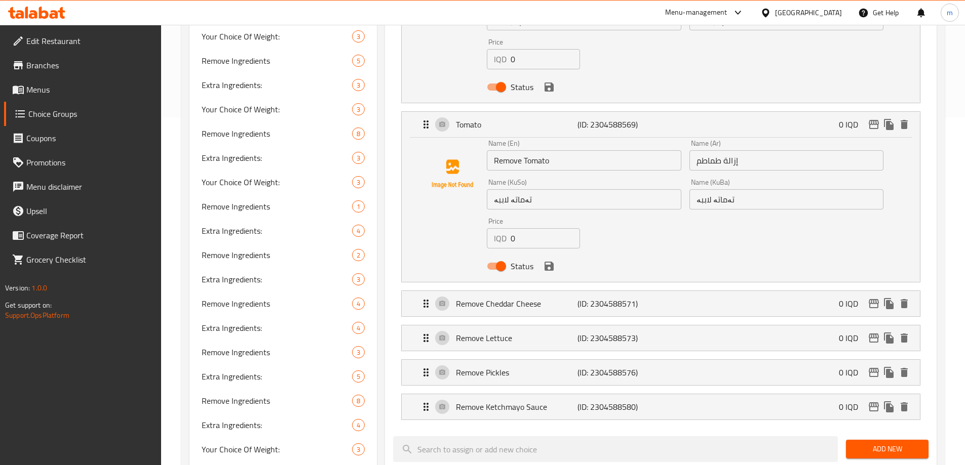
scroll to position [335, 0]
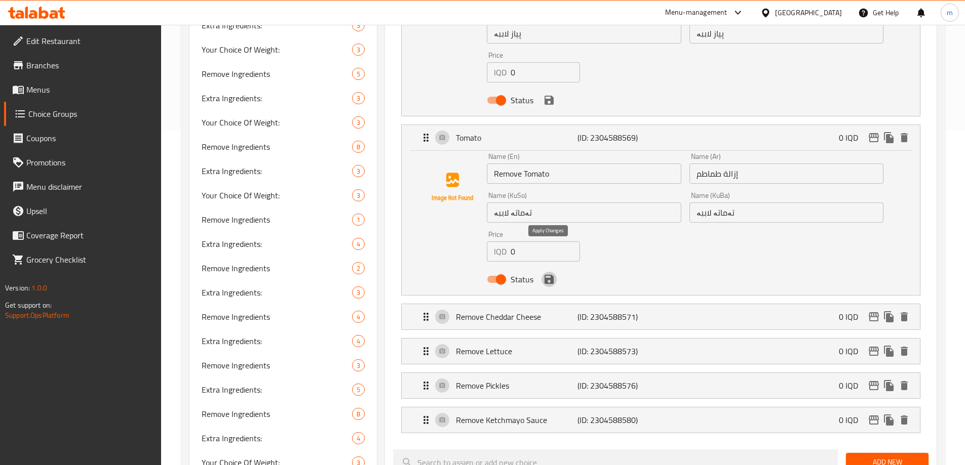
click at [548, 275] on icon "save" at bounding box center [549, 279] width 9 height 9
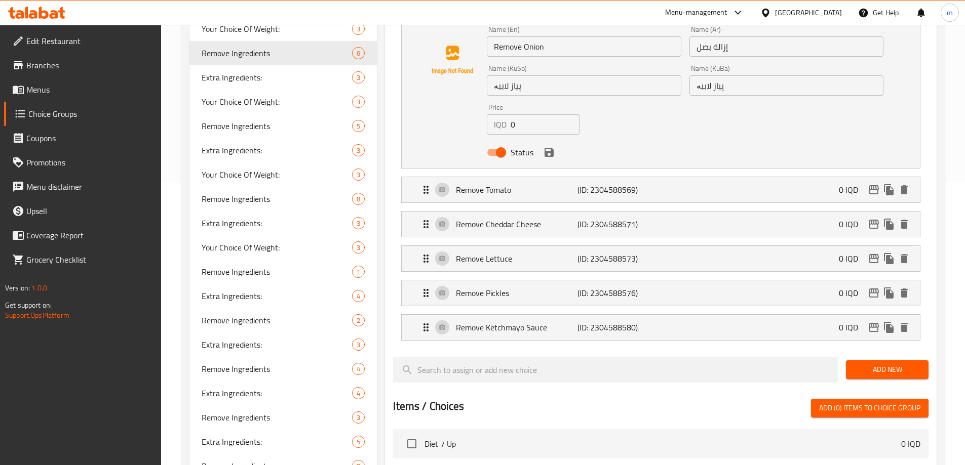
scroll to position [80, 0]
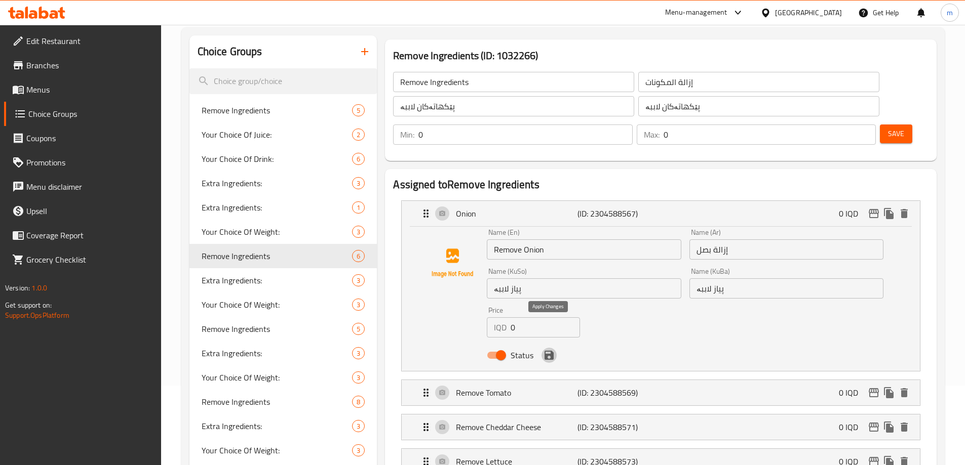
click at [547, 351] on icon "save" at bounding box center [549, 355] width 9 height 9
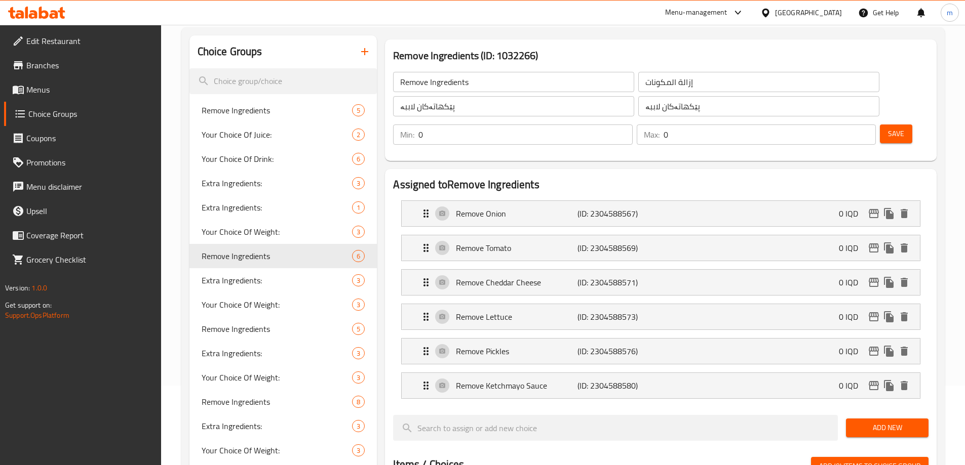
click at [888, 128] on span "Save" at bounding box center [896, 134] width 16 height 13
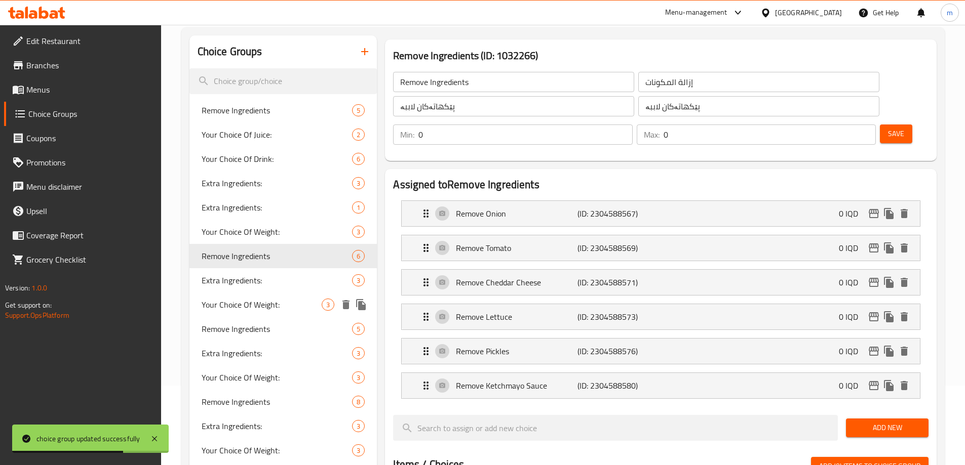
click at [259, 286] on span "Extra Ingredients:" at bounding box center [277, 281] width 151 height 12
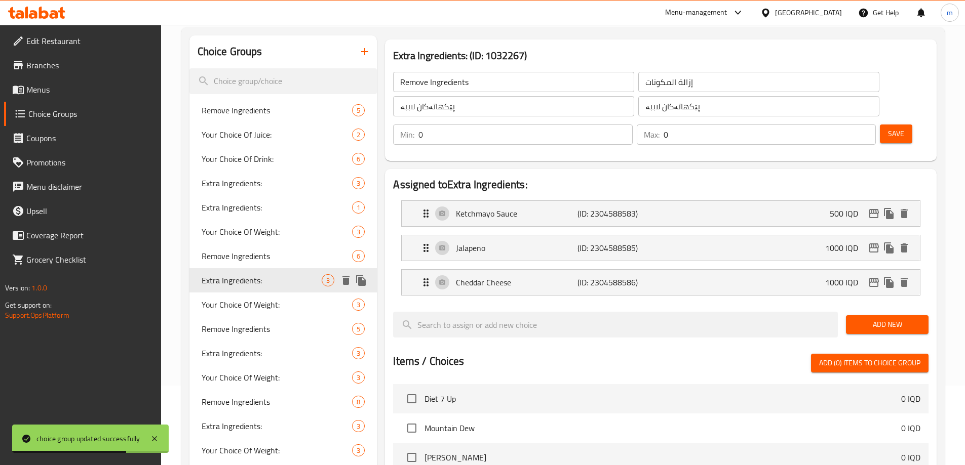
type input "Extra Ingredients:"
type input "المكونات الإضافية:"
type input "پێکهاتەی زیادە:"
drag, startPoint x: 513, startPoint y: 188, endPoint x: 504, endPoint y: 174, distance: 16.9
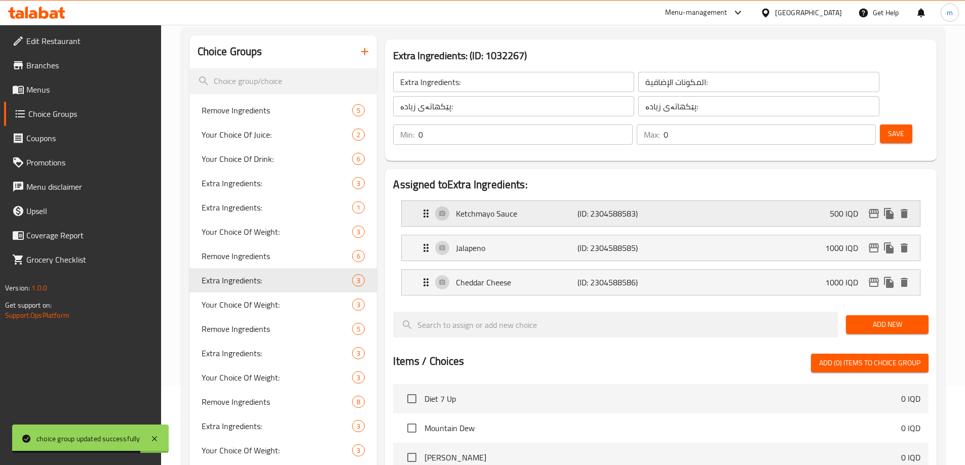
click at [513, 208] on p "Ketchmayo Sauce" at bounding box center [516, 214] width 121 height 12
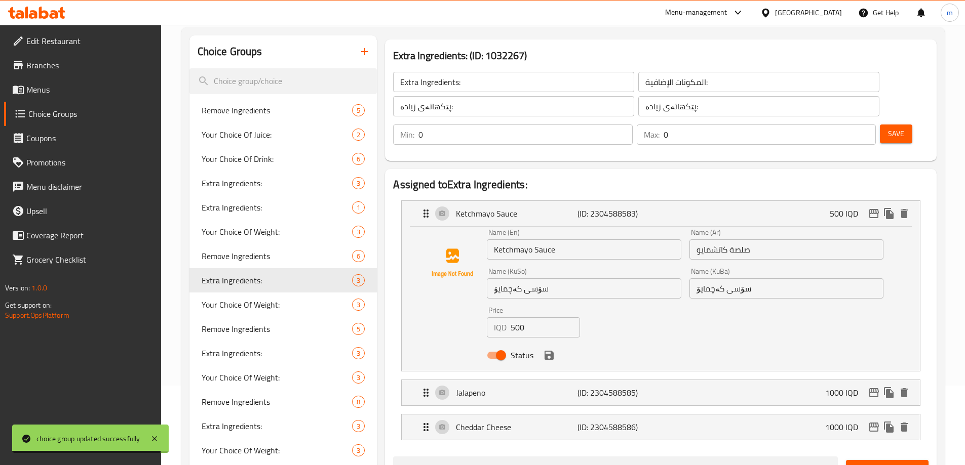
click at [565, 240] on input "Ketchmayo Sauce" at bounding box center [584, 250] width 194 height 20
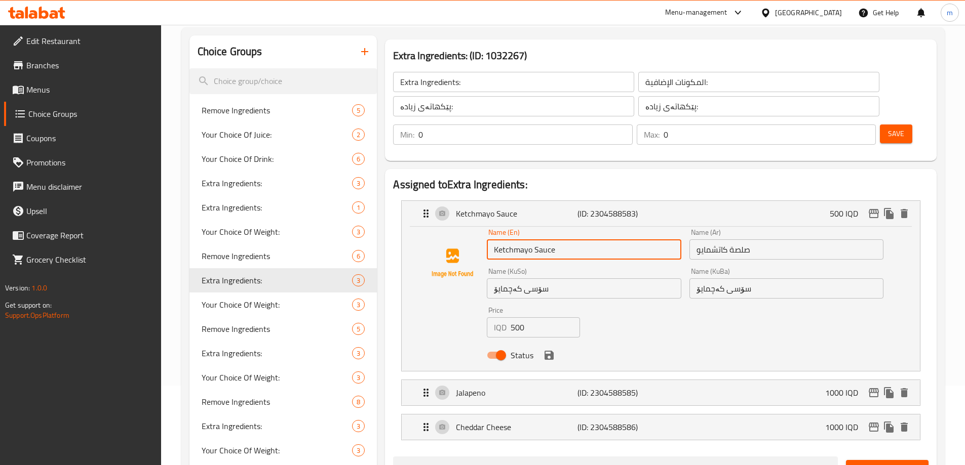
click at [495, 240] on input "Ketchmayo Sauce" at bounding box center [584, 250] width 194 height 20
click at [411, 78] on input "Extra Ingredients:" at bounding box center [513, 82] width 241 height 20
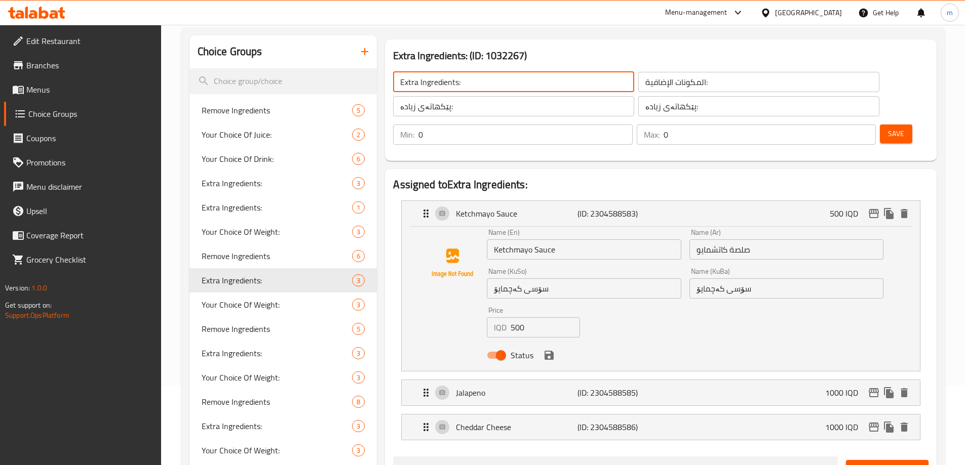
click at [411, 78] on input "Extra Ingredients:" at bounding box center [513, 82] width 241 height 20
click at [497, 240] on input "Ketchmayo Sauce" at bounding box center [584, 250] width 194 height 20
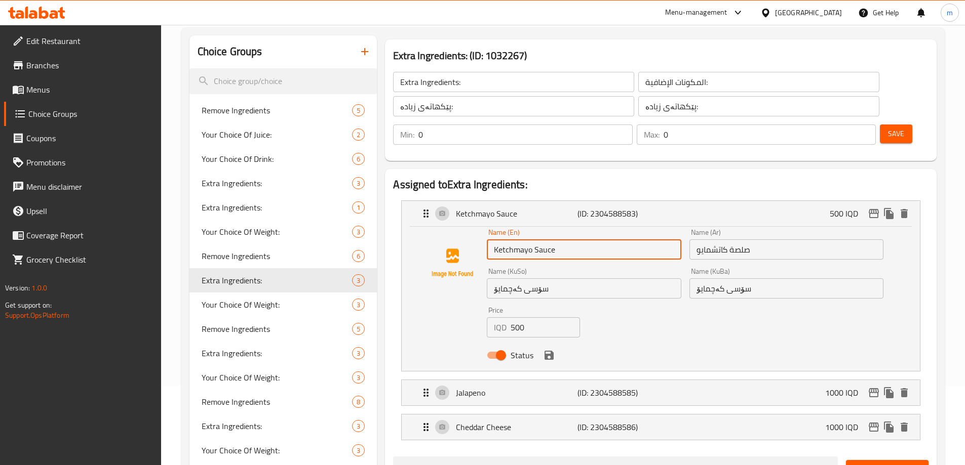
click at [497, 240] on input "Ketchmayo Sauce" at bounding box center [584, 250] width 194 height 20
click at [493, 240] on input "Ketchmayo Sauce" at bounding box center [584, 250] width 194 height 20
paste input "Extra"
click at [511, 387] on p "Jalapeno" at bounding box center [516, 393] width 121 height 12
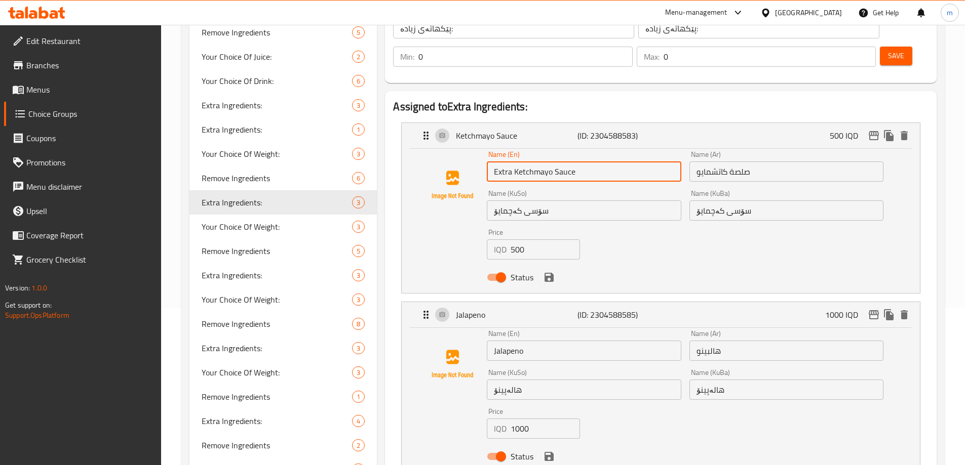
scroll to position [198, 0]
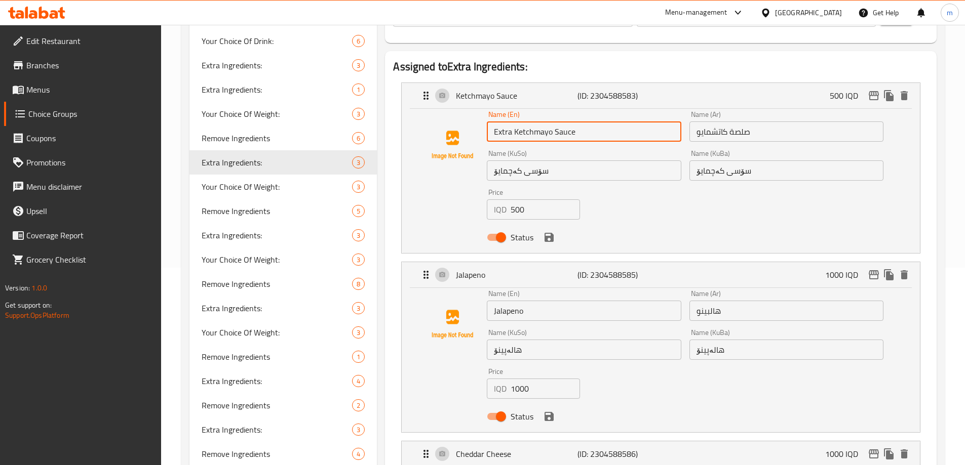
type input "Extra Ketchmayo Sauce"
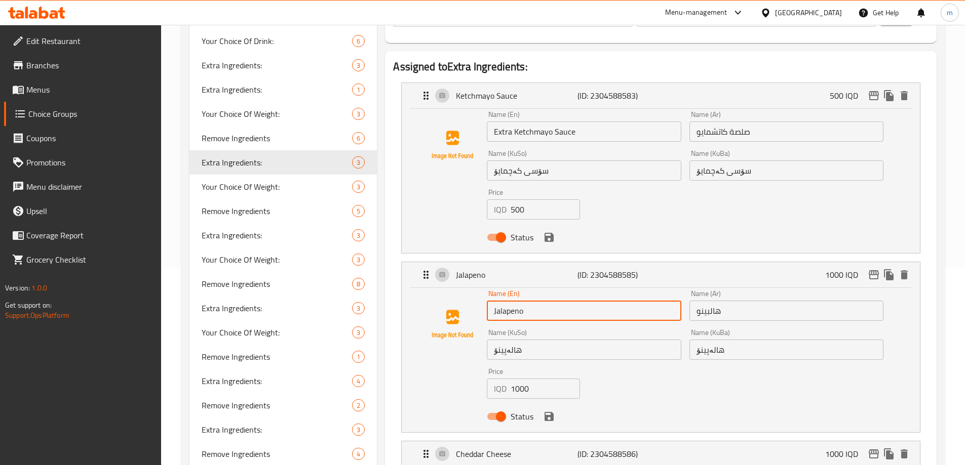
click at [492, 301] on input "Jalapeno" at bounding box center [584, 311] width 194 height 20
paste input "Extra"
type input "Extra Jalapeno"
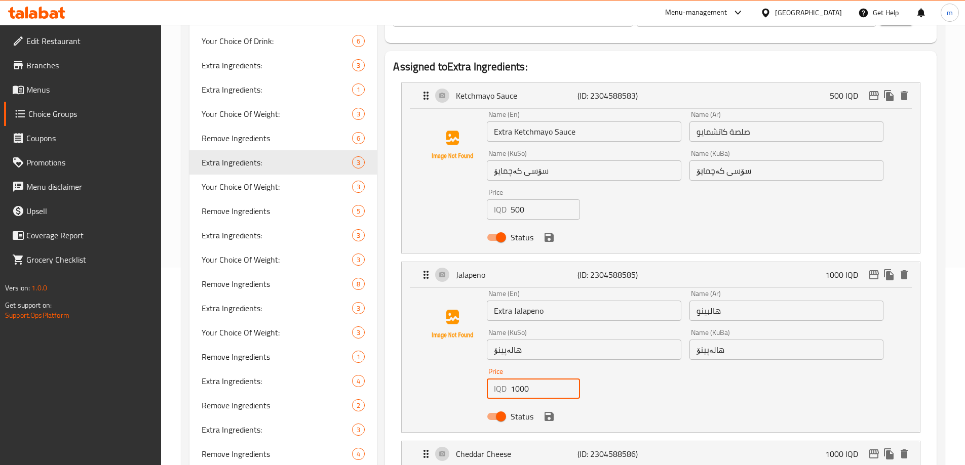
click at [526, 379] on input "1000" at bounding box center [545, 389] width 69 height 20
click at [635, 368] on div "Name (En) Extra Jalapeno Name (En) Name (Ar) هالبينو Name (Ar) Name (KuSo) هالە…" at bounding box center [685, 358] width 405 height 144
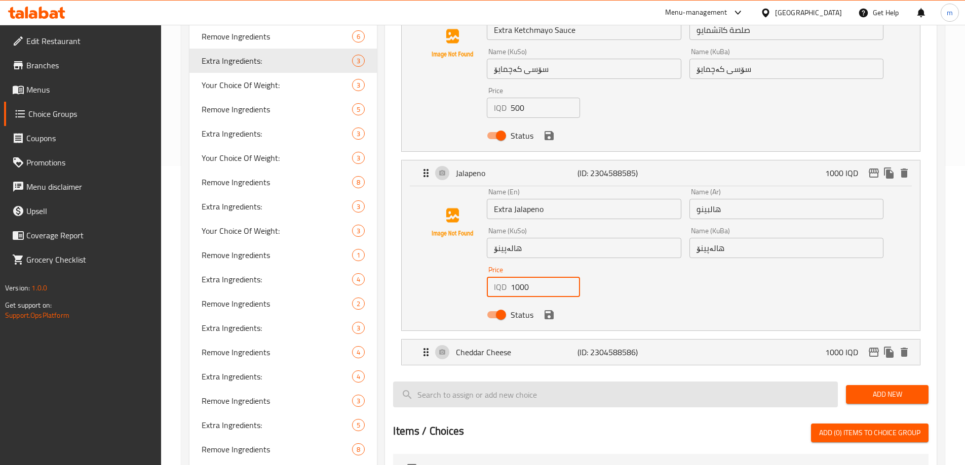
scroll to position [316, 0]
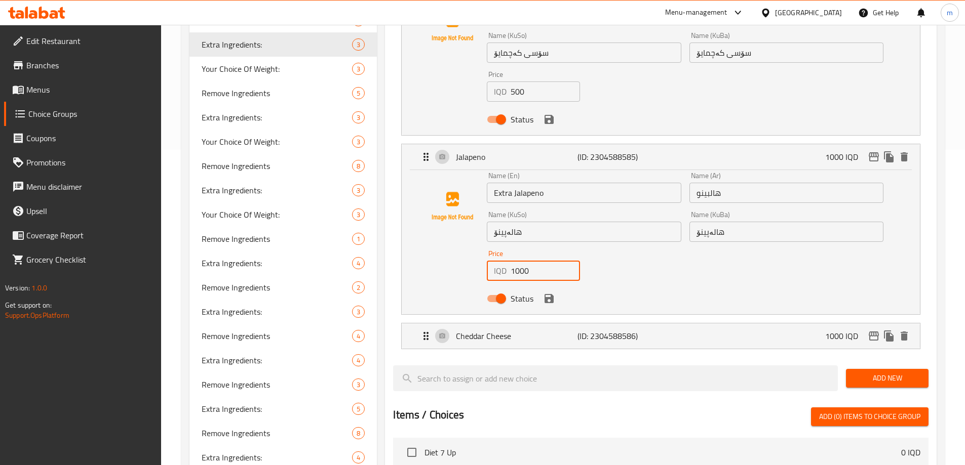
click at [617, 240] on div "Name (En) Extra Jalapeno Name (En) Name (Ar) هالبينو Name (Ar) Name (KuSo) هالە…" at bounding box center [685, 240] width 405 height 144
click at [561, 330] on p "Cheddar Cheese" at bounding box center [516, 336] width 121 height 12
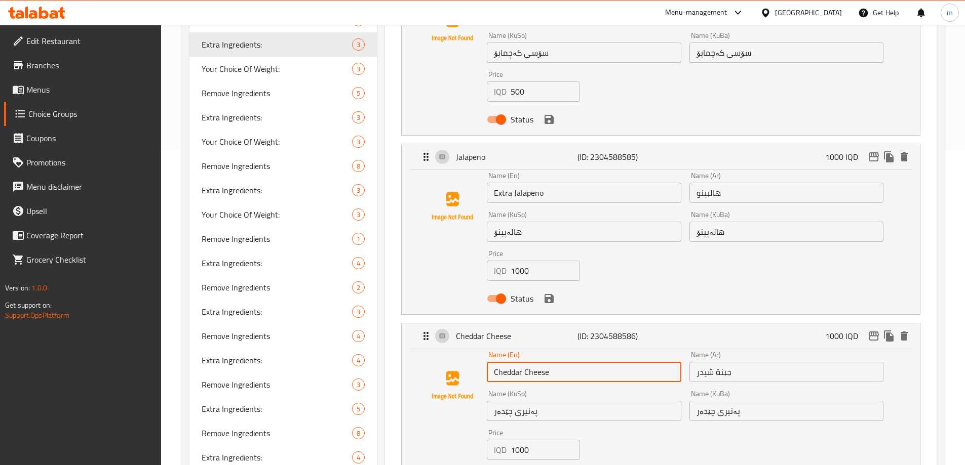
click at [495, 362] on input "Cheddar Cheese" at bounding box center [584, 372] width 194 height 20
paste input "Extra"
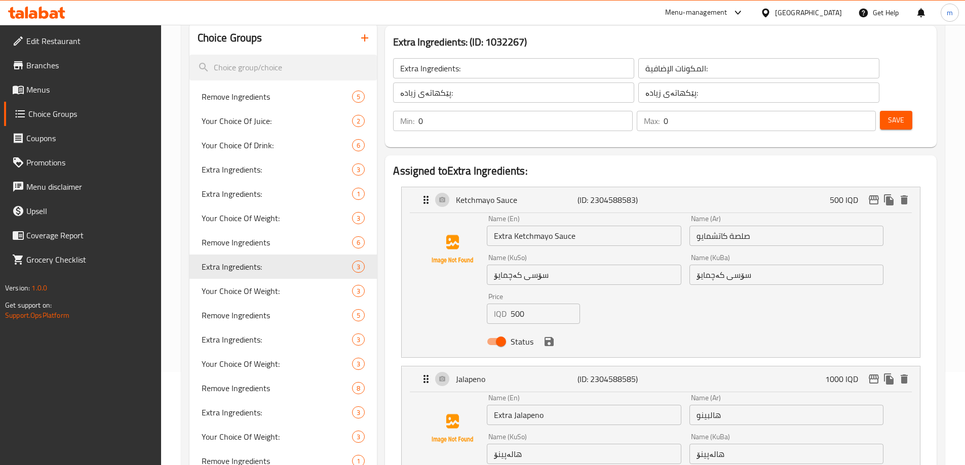
scroll to position [80, 0]
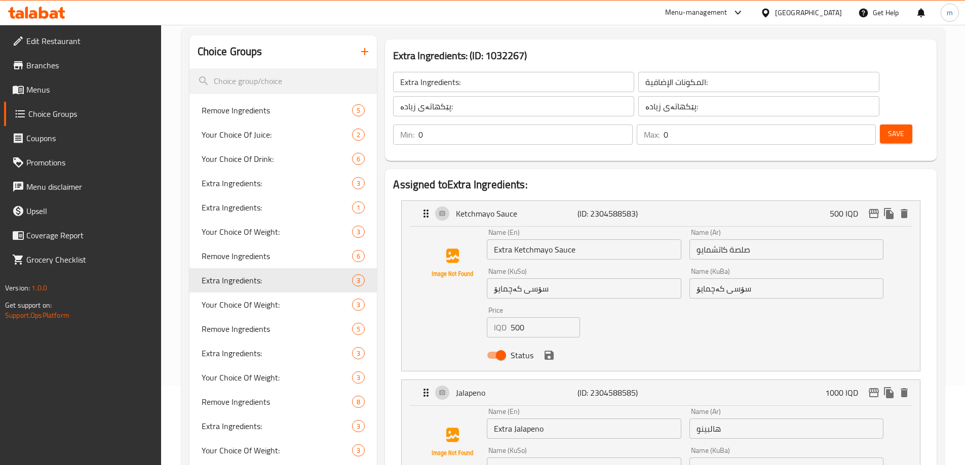
type input "Extra Cheddar Cheese"
click at [780, 240] on input "صلصة كاتشمايو" at bounding box center [786, 250] width 194 height 20
click at [771, 240] on input "صلصة كاتشمايو" at bounding box center [786, 250] width 194 height 20
paste input "إضافة"
click at [697, 240] on input "صلصة كاتشمايو" at bounding box center [786, 250] width 194 height 20
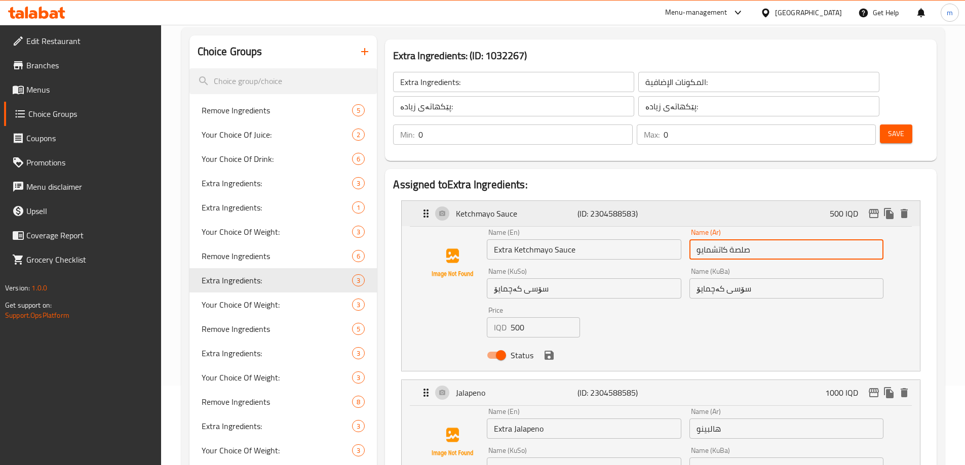
paste input "إضافة"
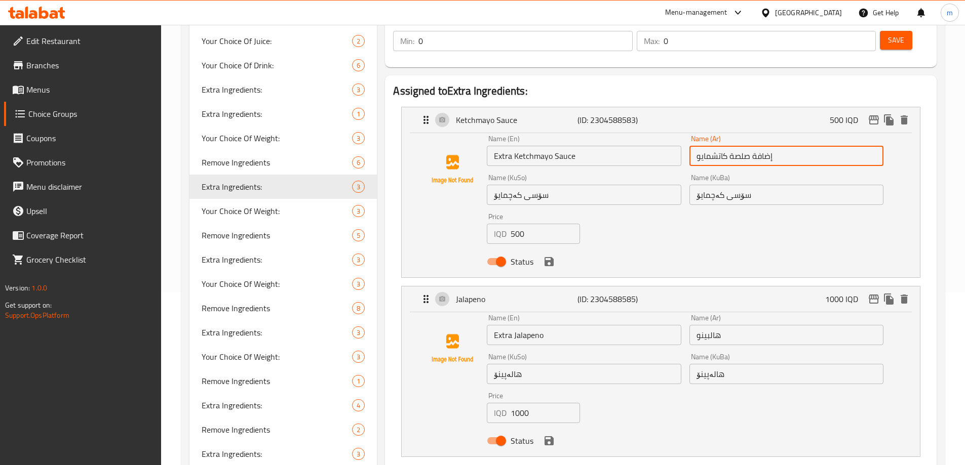
scroll to position [179, 0]
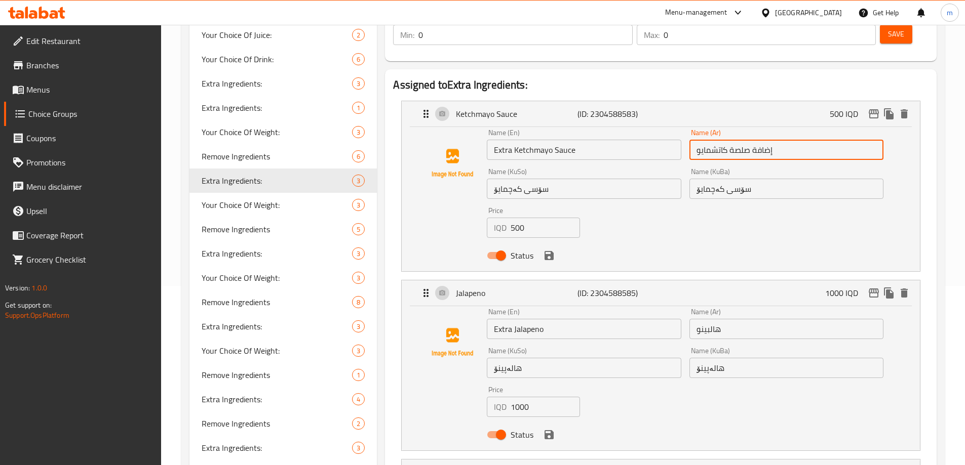
type input "إضافة صلصة كاتشمايو"
click at [697, 319] on input "هالبينو" at bounding box center [786, 329] width 194 height 20
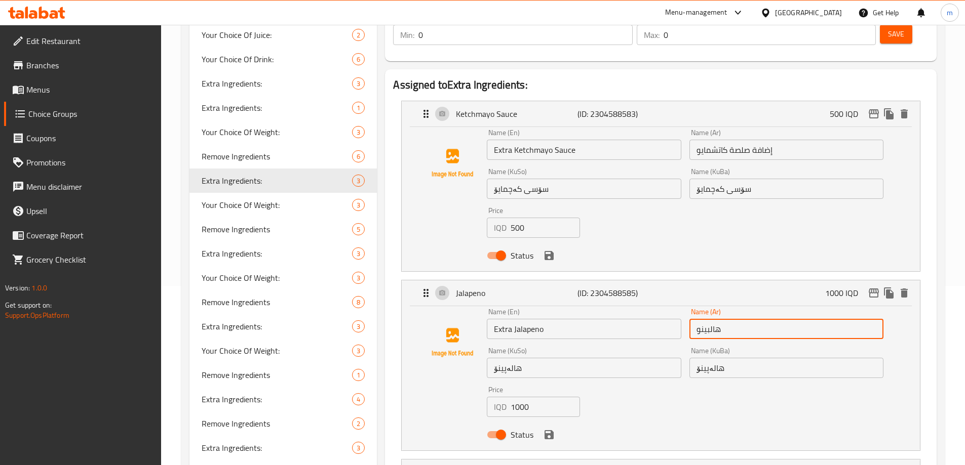
paste input "إضافة"
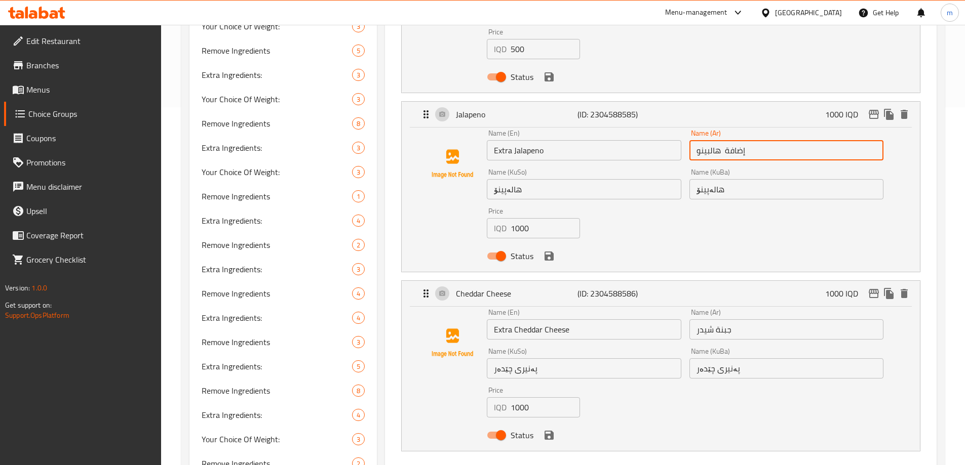
scroll to position [343, 0]
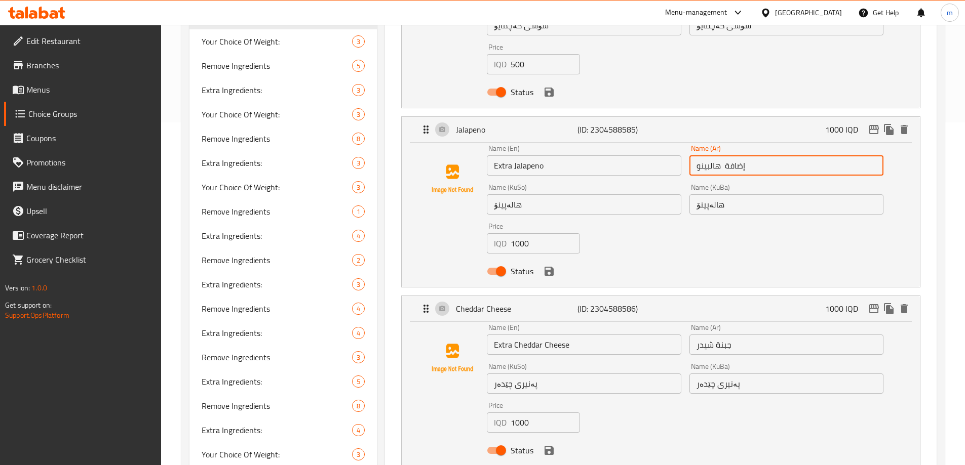
type input "إضافة هالبينو"
click at [698, 335] on input "جبنة شيدر" at bounding box center [786, 345] width 194 height 20
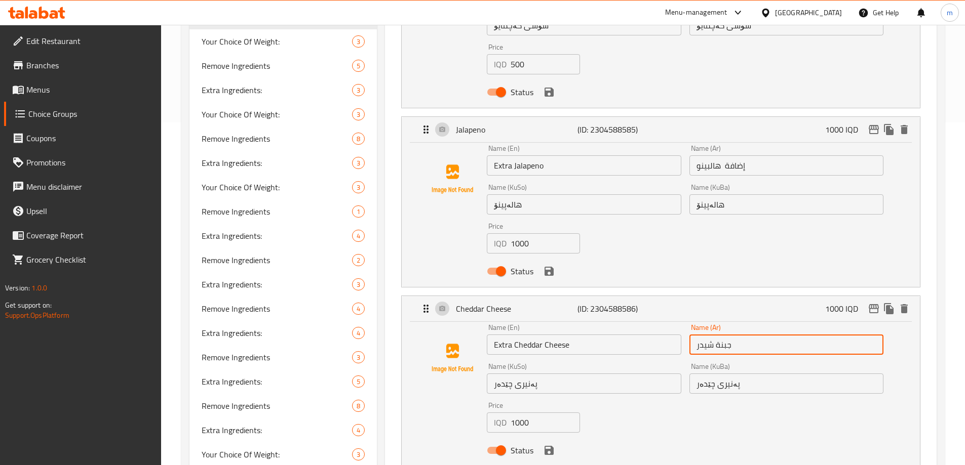
click at [695, 335] on input "جبنة شيدر" at bounding box center [786, 345] width 194 height 20
paste input "إضافة"
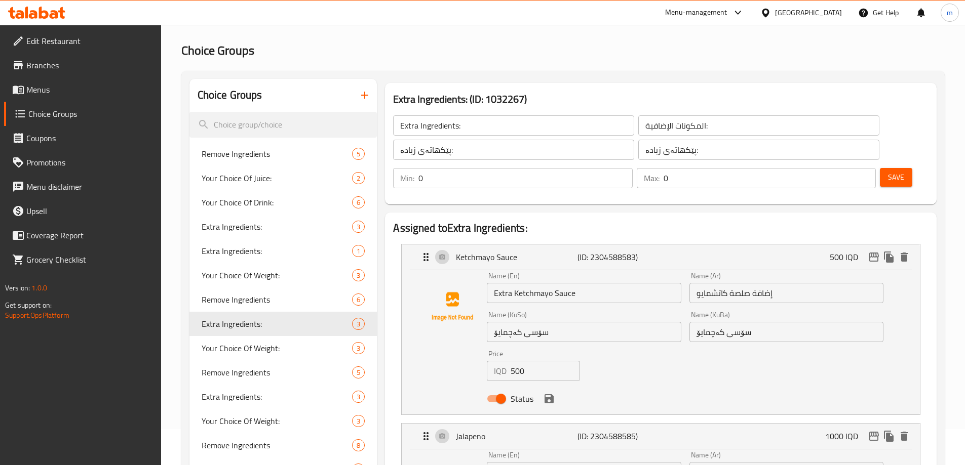
scroll to position [34, 0]
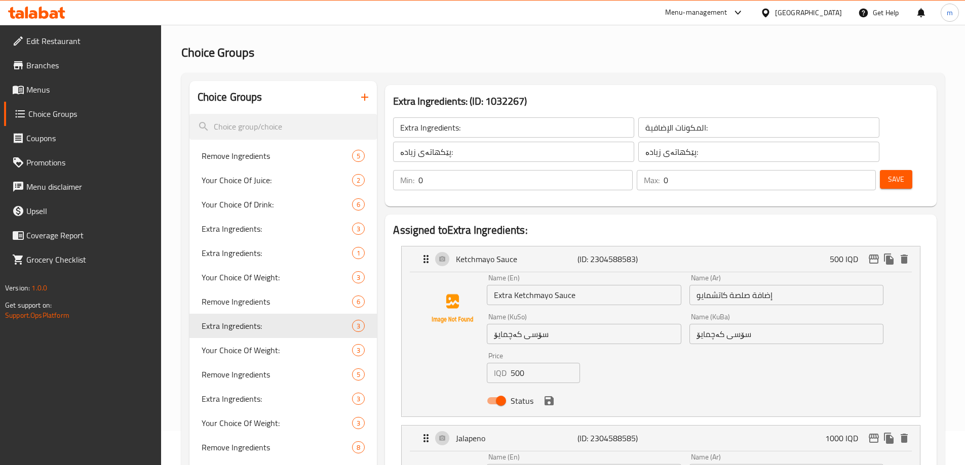
type input "إضافة جبنة شيدر"
click at [600, 324] on input "سۆسی کەچمایۆ" at bounding box center [584, 334] width 194 height 20
paste input "ی زیادە"
type input "سۆسی کەچمایۆی زیادە"
click at [785, 324] on input "سۆسی کەچمایۆ" at bounding box center [786, 334] width 194 height 20
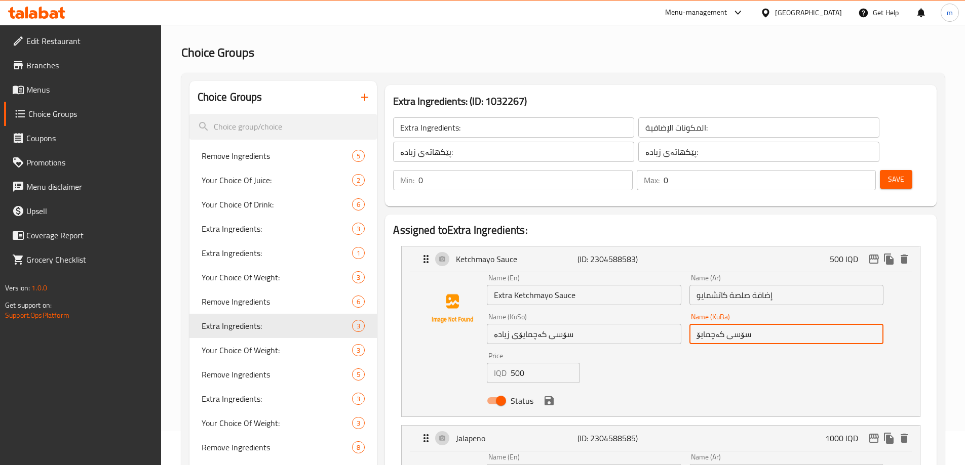
paste input "ی زیادە"
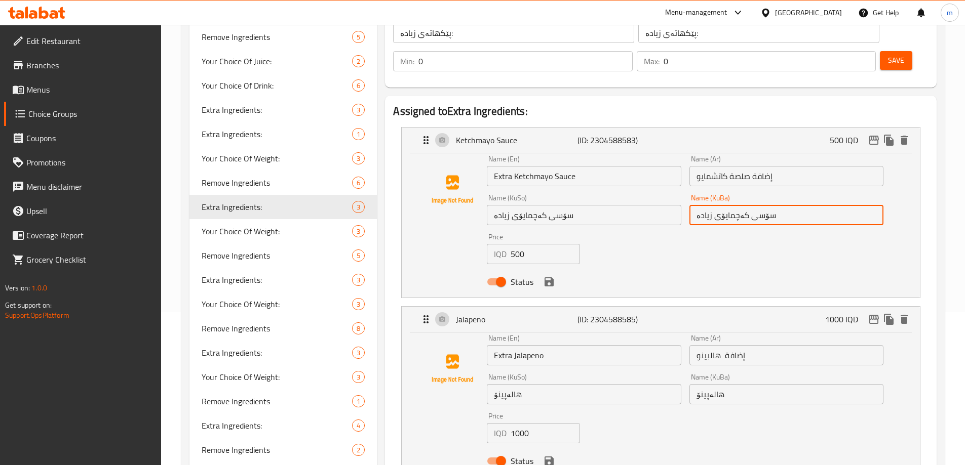
type input "سۆسی کەچمایۆی زیادە"
click at [748, 384] on input "هالەپینۆ" at bounding box center [786, 394] width 194 height 20
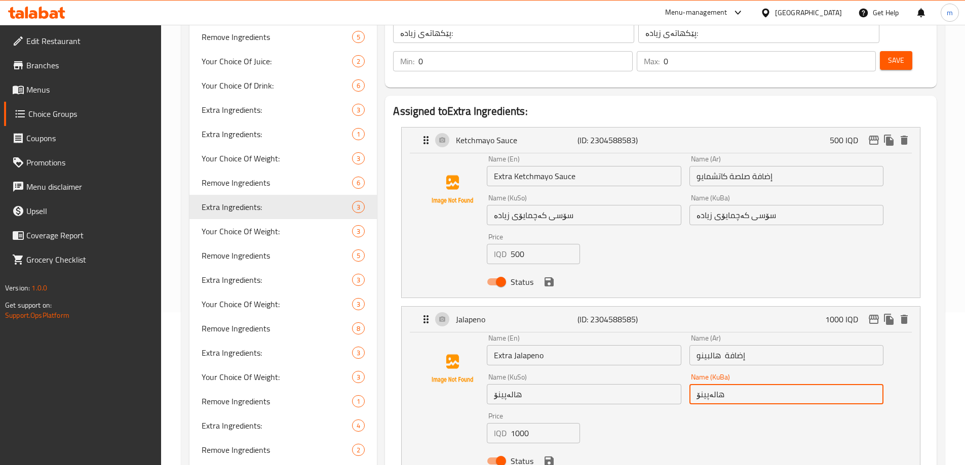
paste input "ی زیادە"
type input "هالەپینۆی زیادە"
click at [582, 384] on input "هالەپینۆ" at bounding box center [584, 394] width 194 height 20
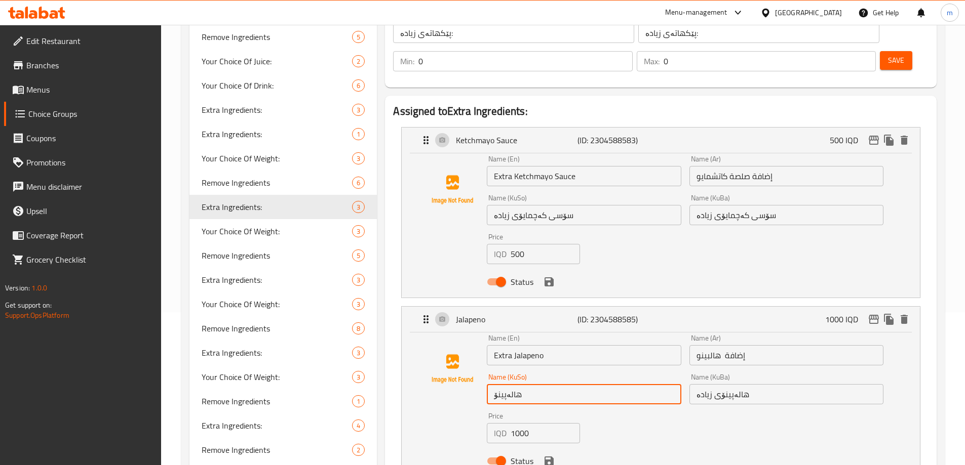
paste input "ی زیادە"
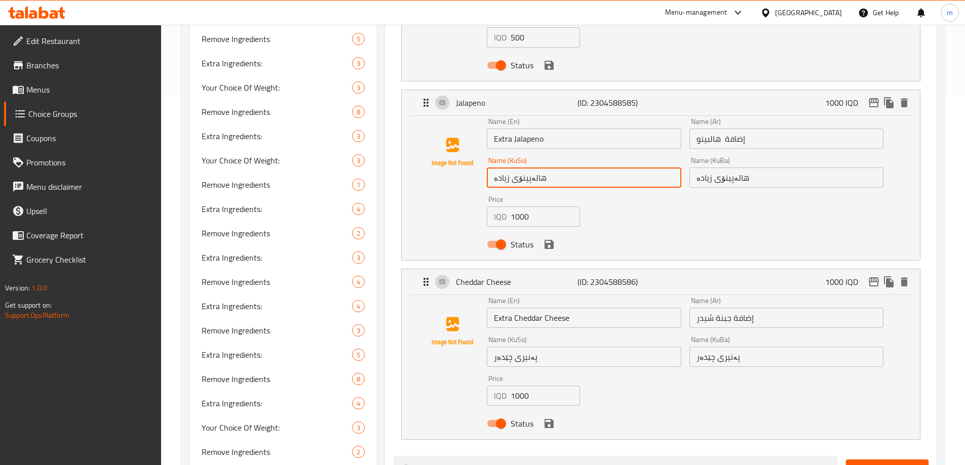
type input "هالەپینۆی زیادە"
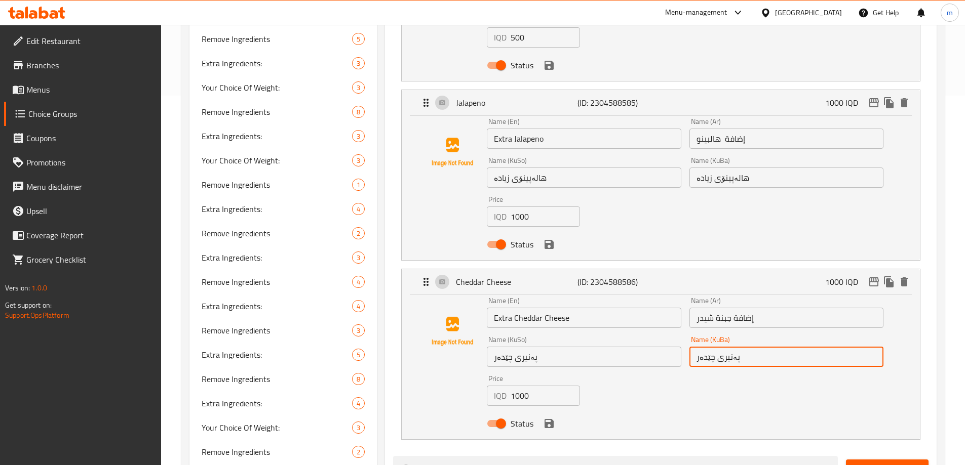
click at [760, 347] on input "پەنیری چێدەر" at bounding box center [786, 357] width 194 height 20
paste input "ی زیادە"
type input "پەنیری چێدەری زیادە"
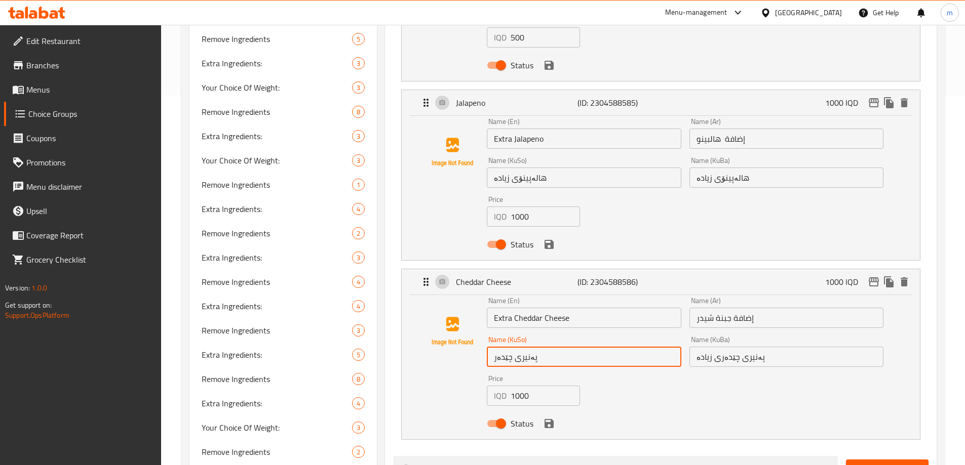
click at [586, 347] on input "پەنیری چێدەر" at bounding box center [584, 357] width 194 height 20
paste input "ی زیادە"
drag, startPoint x: 551, startPoint y: 397, endPoint x: 547, endPoint y: 384, distance: 13.5
click at [552, 419] on icon "save" at bounding box center [549, 423] width 9 height 9
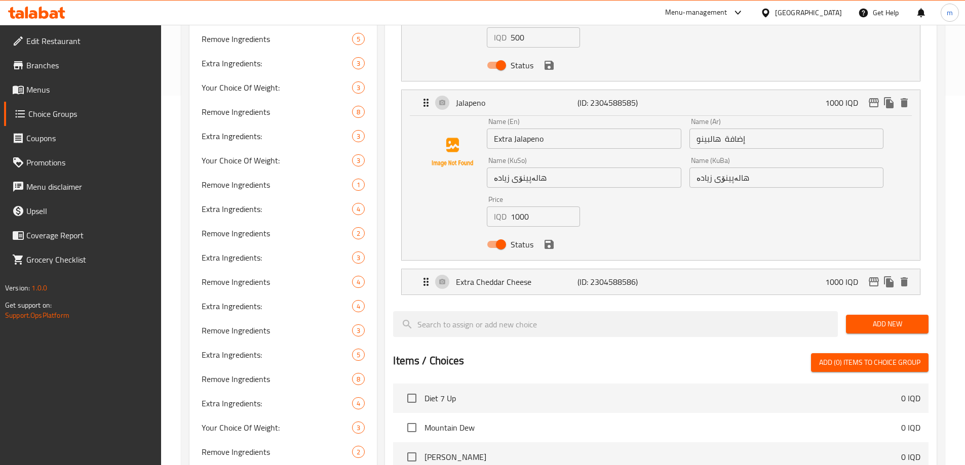
type input "پەنیری چێدەری زیادە"
click at [548, 237] on button "save" at bounding box center [548, 244] width 15 height 15
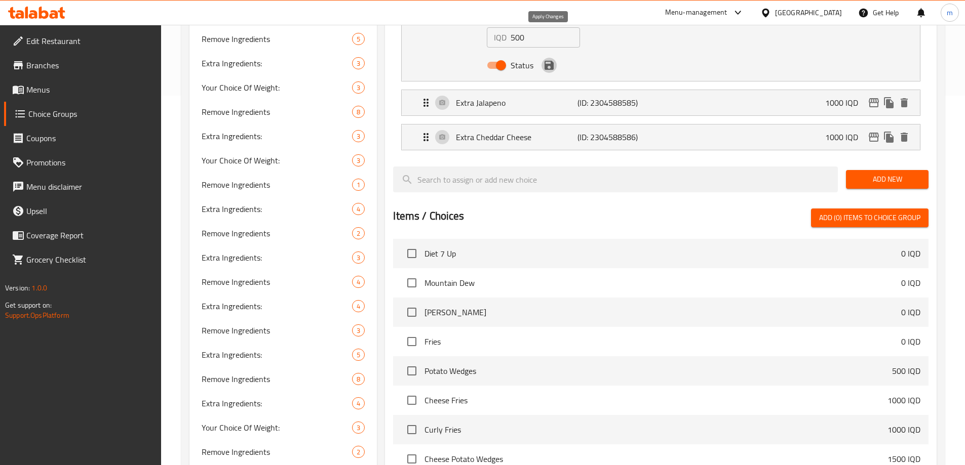
click at [554, 59] on icon "save" at bounding box center [549, 65] width 12 height 12
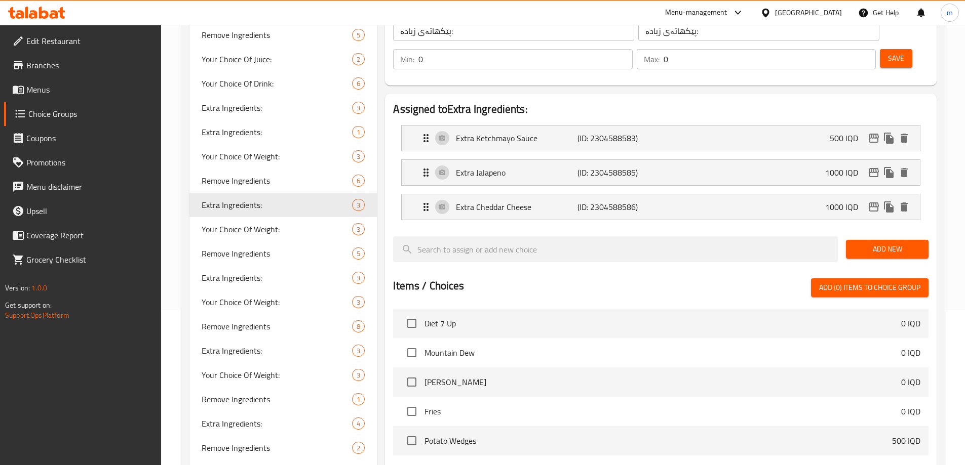
scroll to position [90, 0]
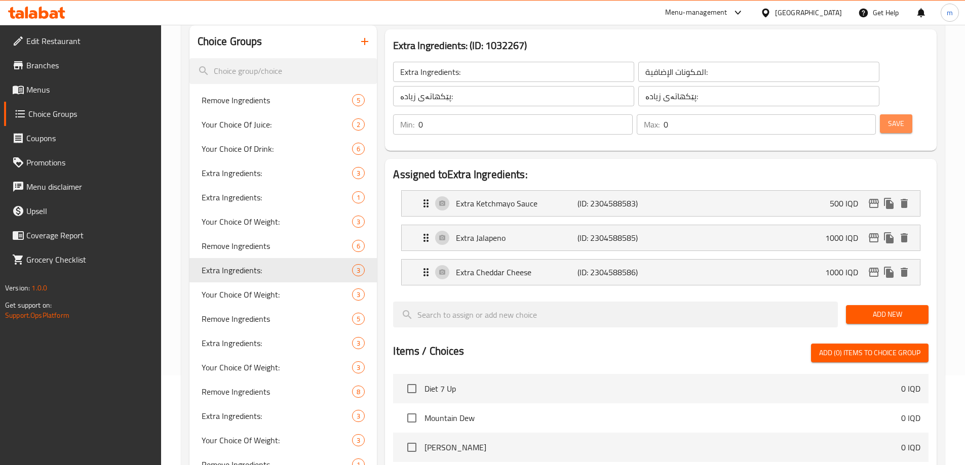
click at [888, 118] on span "Save" at bounding box center [896, 124] width 16 height 13
click at [880, 114] on button "Save" at bounding box center [896, 123] width 32 height 19
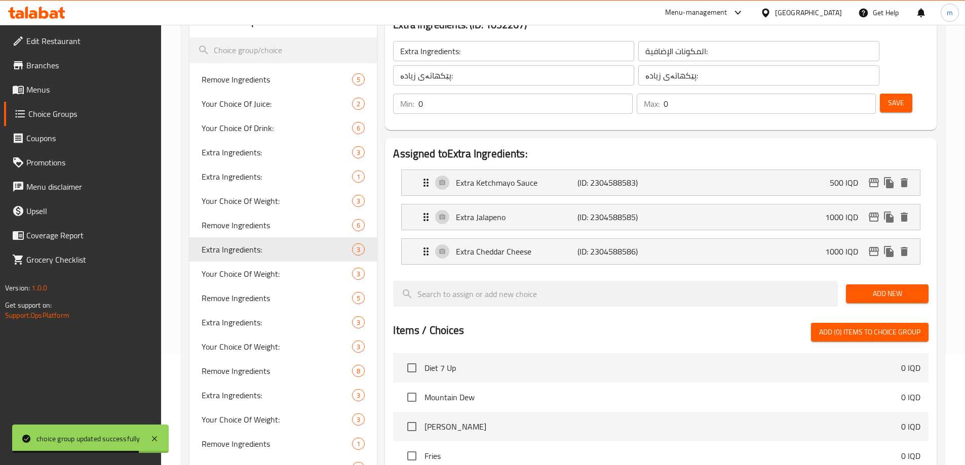
scroll to position [0, 0]
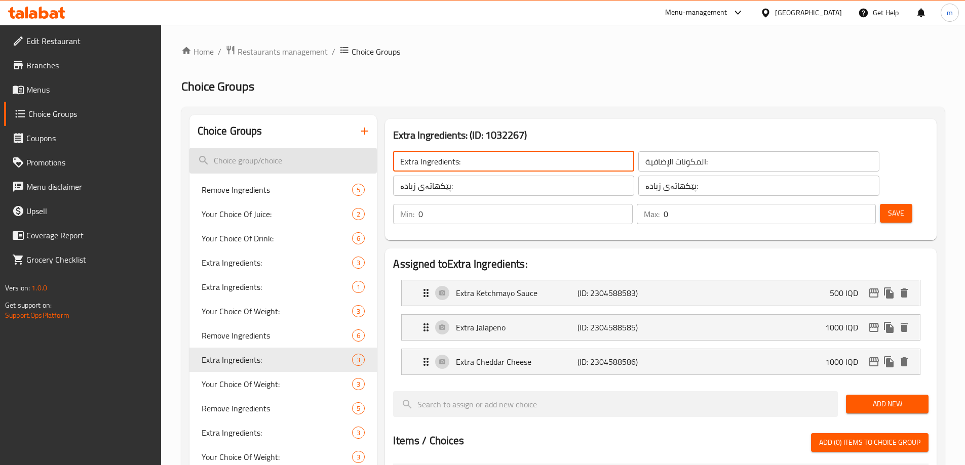
drag, startPoint x: 478, startPoint y: 161, endPoint x: 371, endPoint y: 168, distance: 107.1
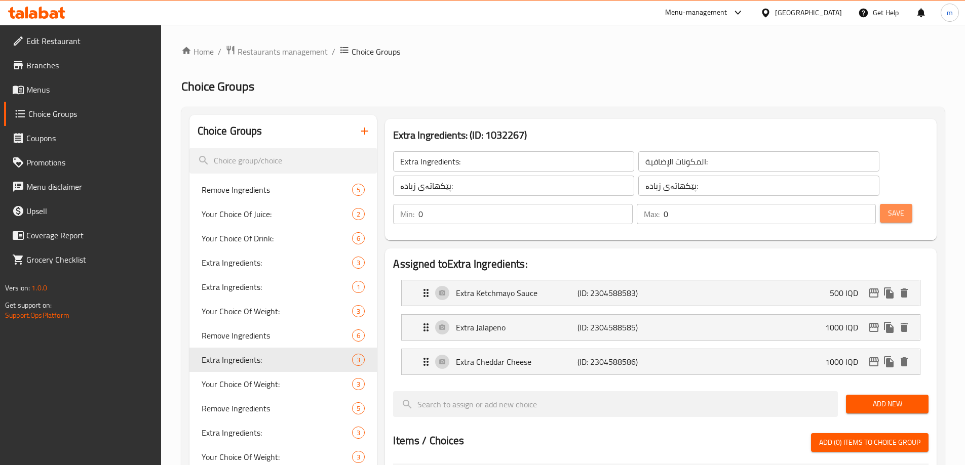
click at [888, 207] on span "Save" at bounding box center [896, 213] width 16 height 13
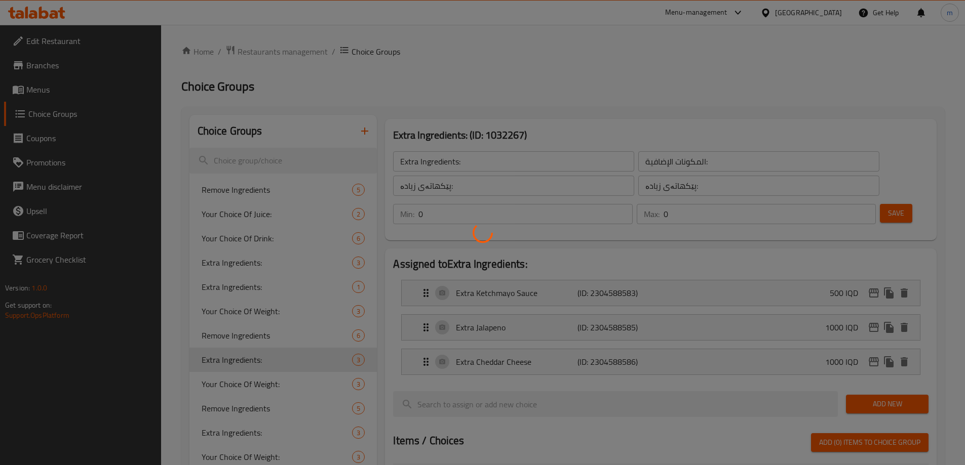
scroll to position [111, 0]
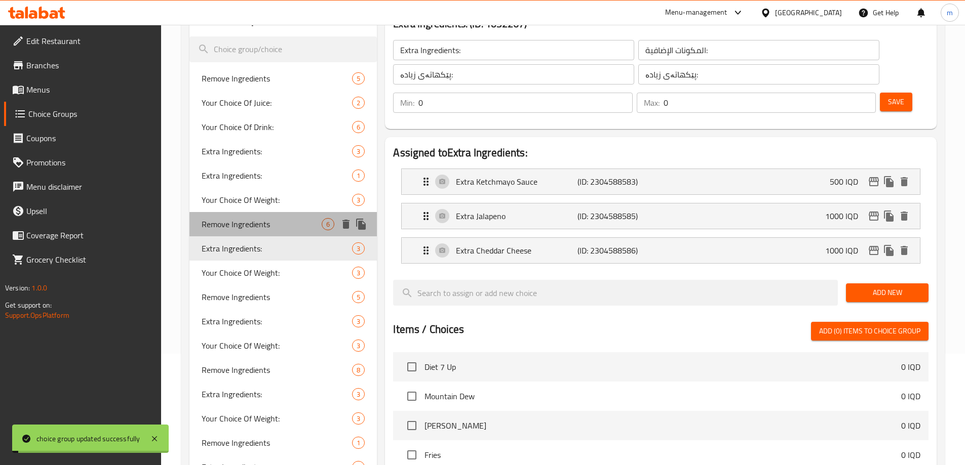
click at [209, 226] on span "Remove Ingredients" at bounding box center [262, 224] width 121 height 12
type input "Remove Ingredients"
type input "إزالة المكونات"
type input "پێکهاتەکان لاببە"
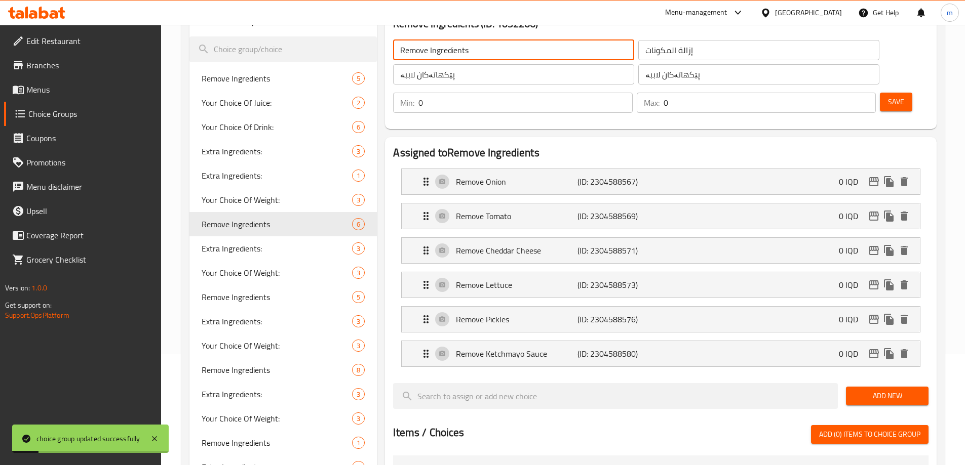
click at [429, 50] on input "Remove Ingredients" at bounding box center [513, 50] width 241 height 20
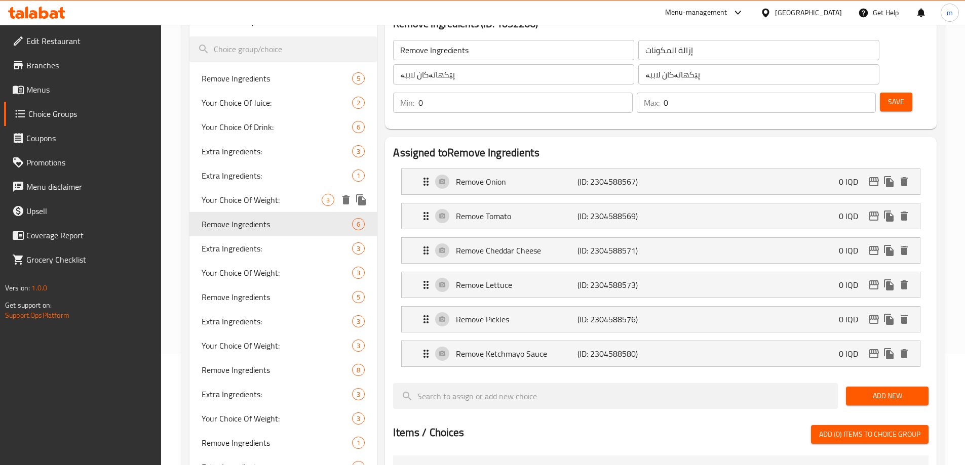
click at [283, 201] on span "Your Choice Of Weight:" at bounding box center [262, 200] width 121 height 12
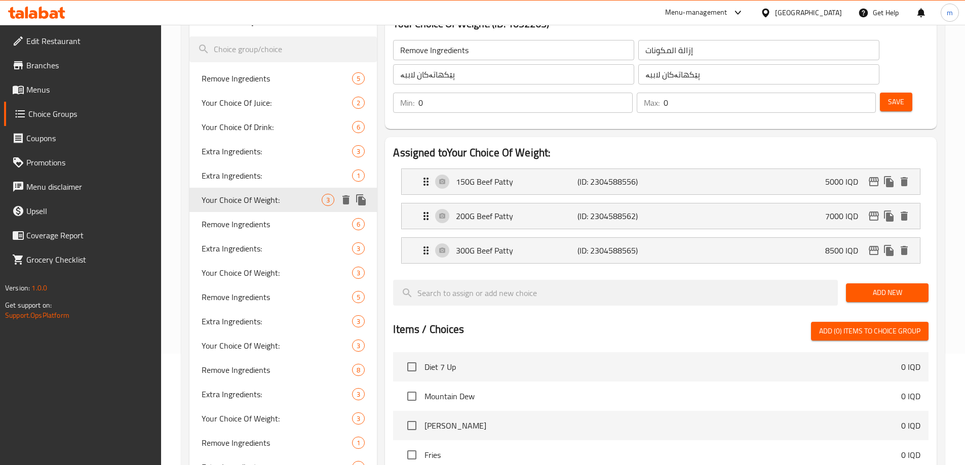
type input "Your Choice Of Weight:"
type input "إختيارك من الوزن:"
type input "هەڵبژاردنت لە کێش:"
type input "1"
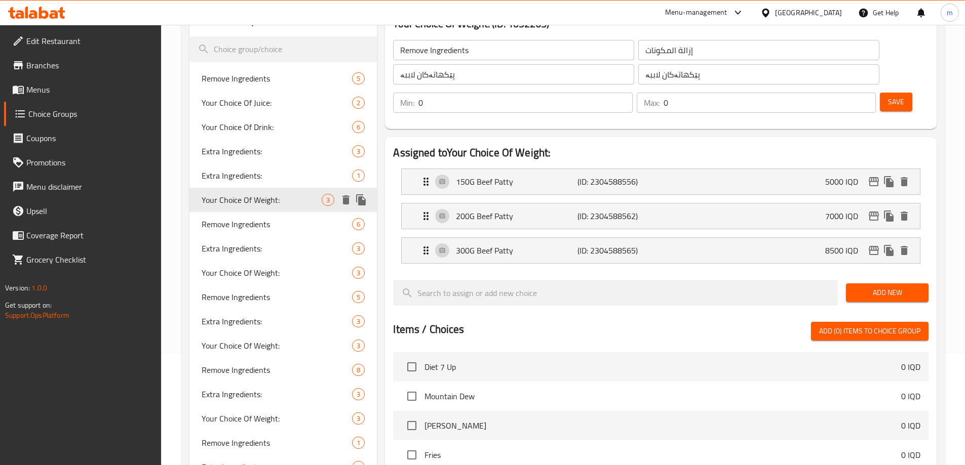
type input "1"
click at [247, 174] on span "Extra Ingredients:" at bounding box center [262, 176] width 121 height 12
type input "Extra Ingredients:"
type input "المكونات الإضافية:"
type input "پێکهاتەی زیادە:"
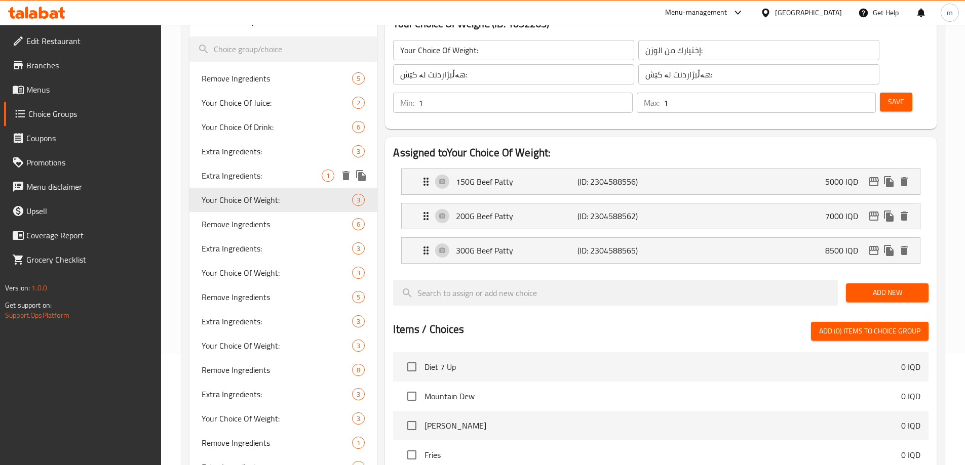
type input "پێکهاتەی زیادە:"
type input "0"
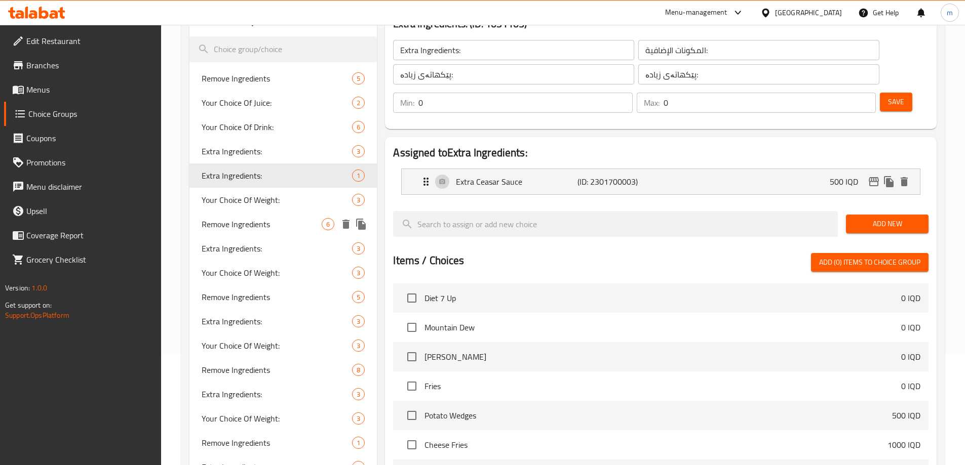
click at [247, 222] on span "Remove Ingredients" at bounding box center [262, 224] width 121 height 12
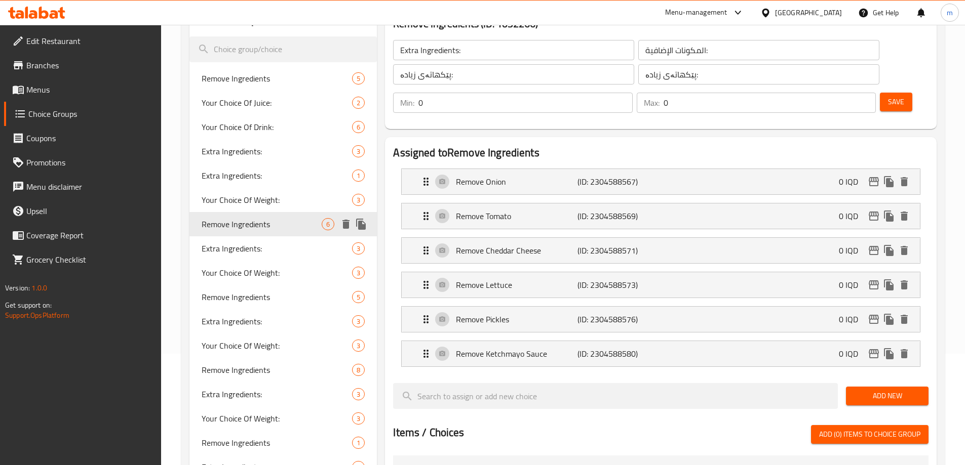
type input "Remove Ingredients"
type input "إزالة المكونات"
type input "پێکهاتەکان لاببە"
click at [244, 249] on span "Extra Ingredients:" at bounding box center [262, 249] width 121 height 12
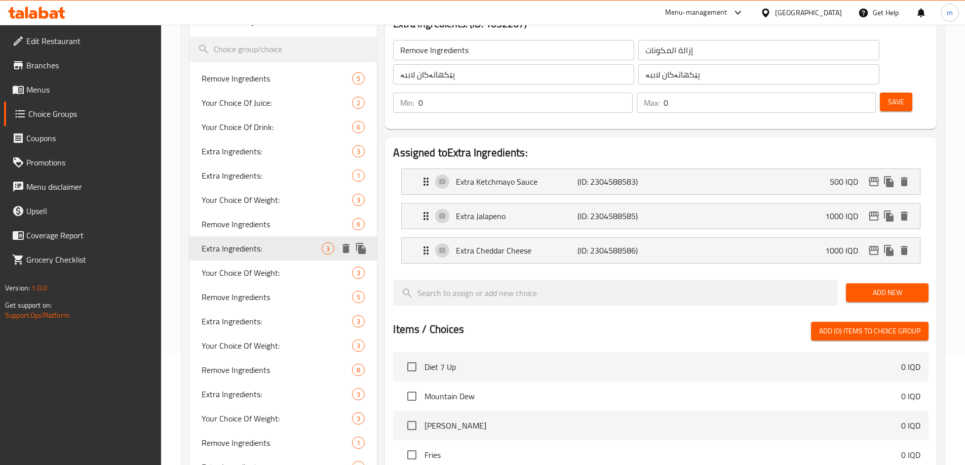
type input "Extra Ingredients:"
type input "المكونات الإضافية:"
type input "پێکهاتەی زیادە:"
click at [246, 230] on span "Remove Ingredients" at bounding box center [262, 224] width 121 height 12
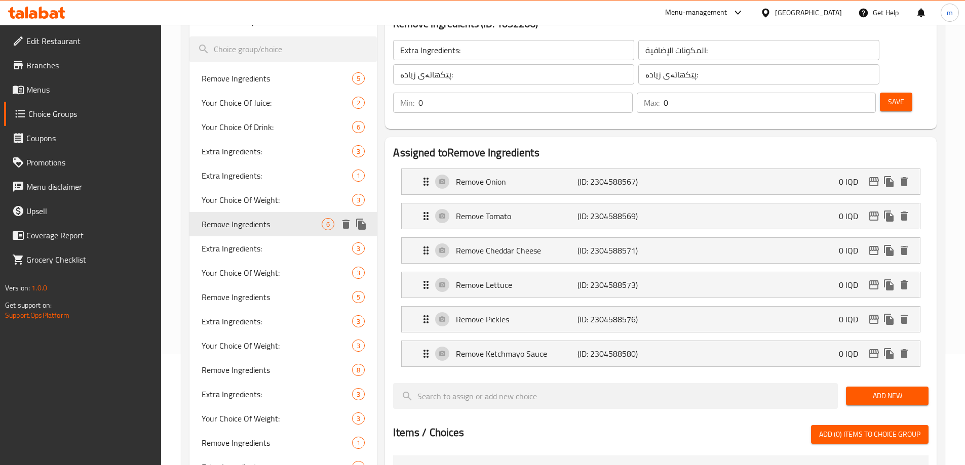
type input "Remove Ingredients"
type input "إزالة المكونات"
type input "پێکهاتەکان لاببە"
click at [518, 176] on p "Remove Onion" at bounding box center [516, 182] width 121 height 12
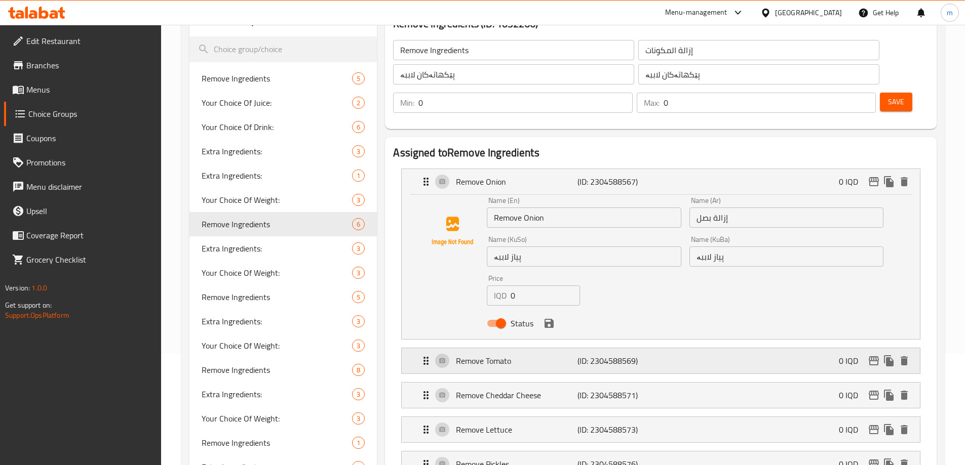
click at [611, 355] on p "(ID: 2304588569)" at bounding box center [617, 361] width 81 height 12
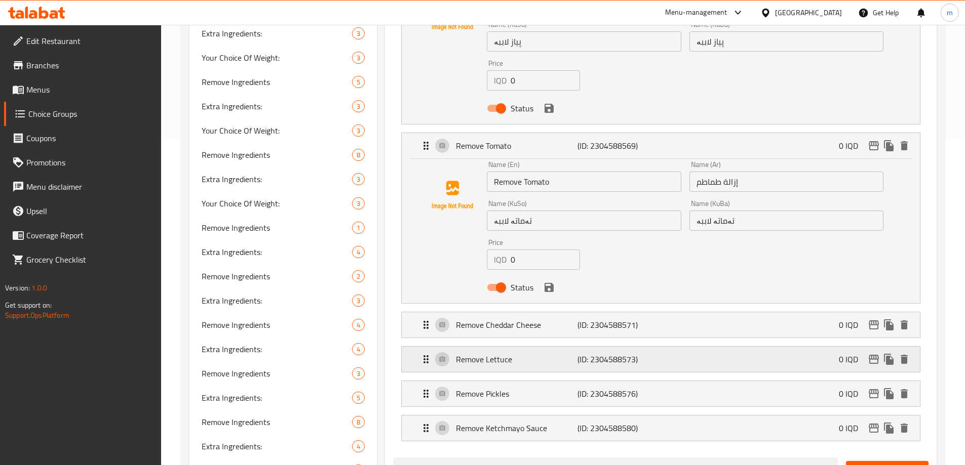
scroll to position [347, 0]
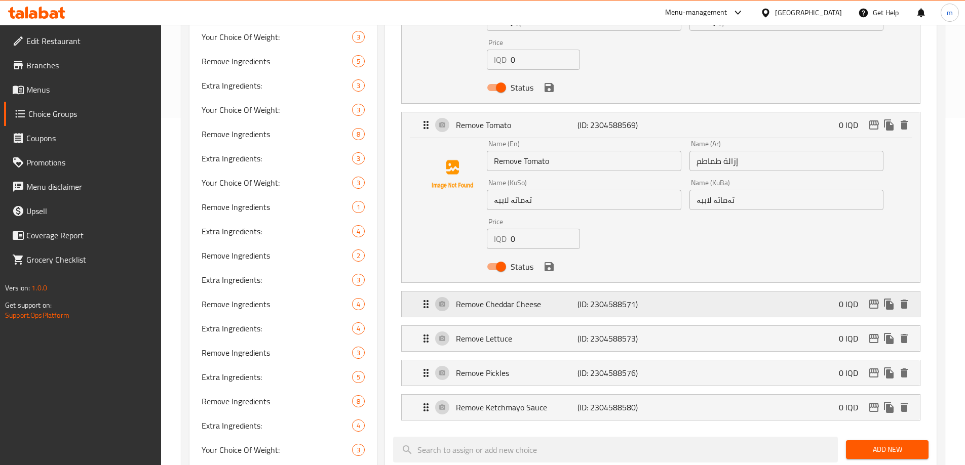
click at [567, 292] on div "Remove Cheddar Cheese (ID: 2304588571) 0 IQD" at bounding box center [664, 304] width 488 height 25
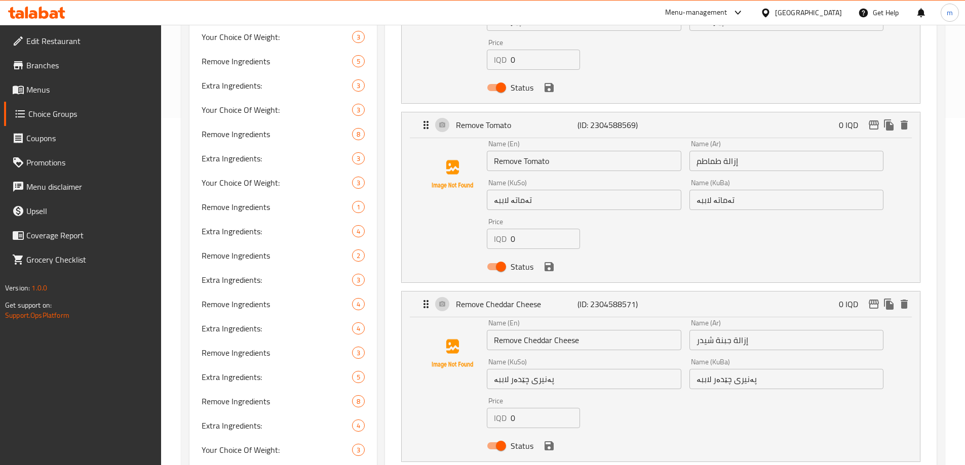
scroll to position [466, 0]
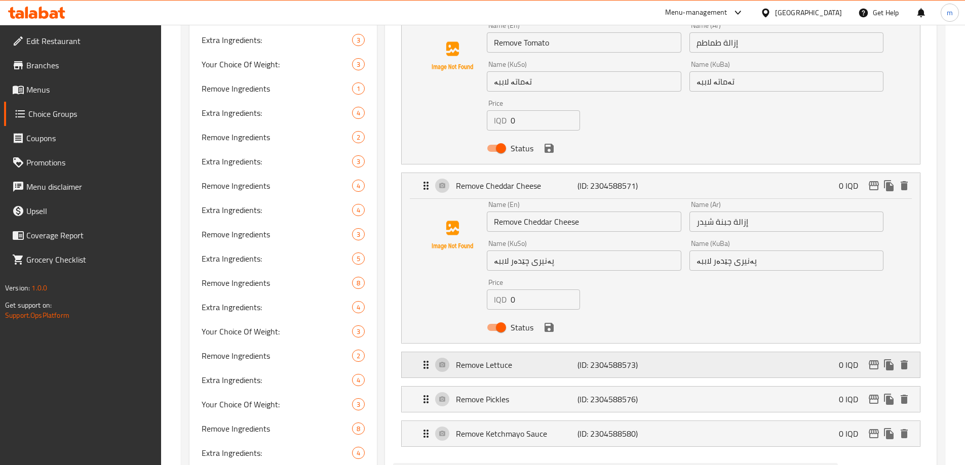
click at [604, 353] on div "Remove Lettuce (ID: 2304588573) 0 IQD" at bounding box center [664, 365] width 488 height 25
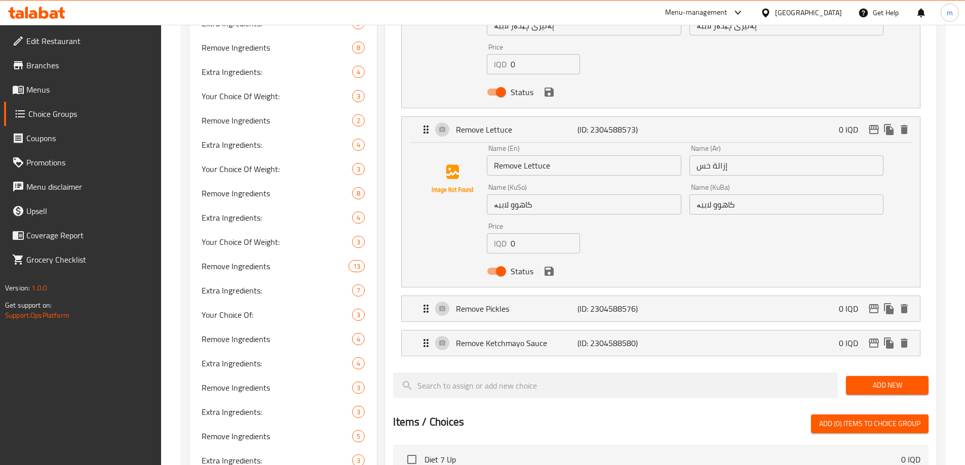
scroll to position [702, 0]
click at [540, 302] on p "Remove Pickles" at bounding box center [516, 308] width 121 height 12
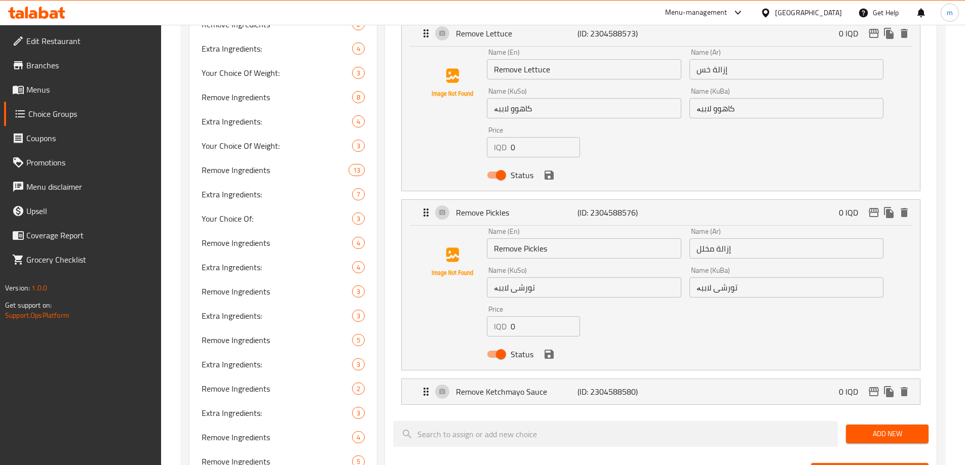
scroll to position [821, 0]
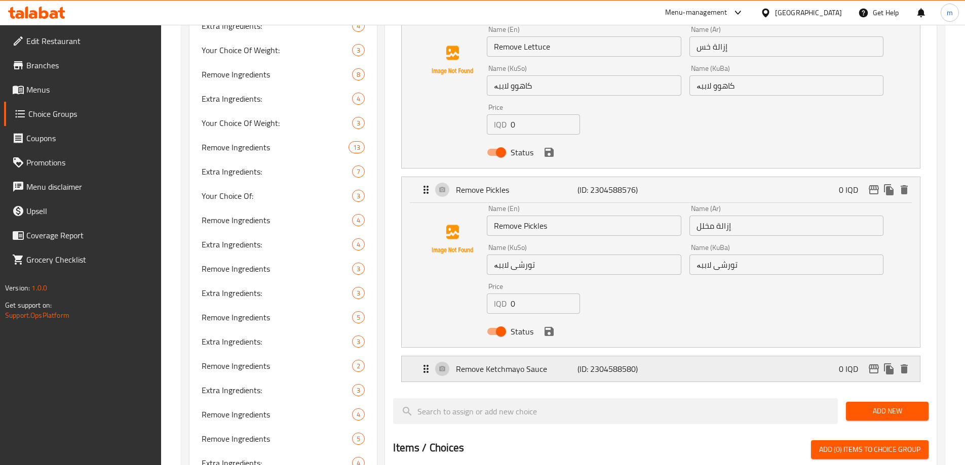
click at [538, 363] on p "Remove Ketchmayo Sauce" at bounding box center [516, 369] width 121 height 12
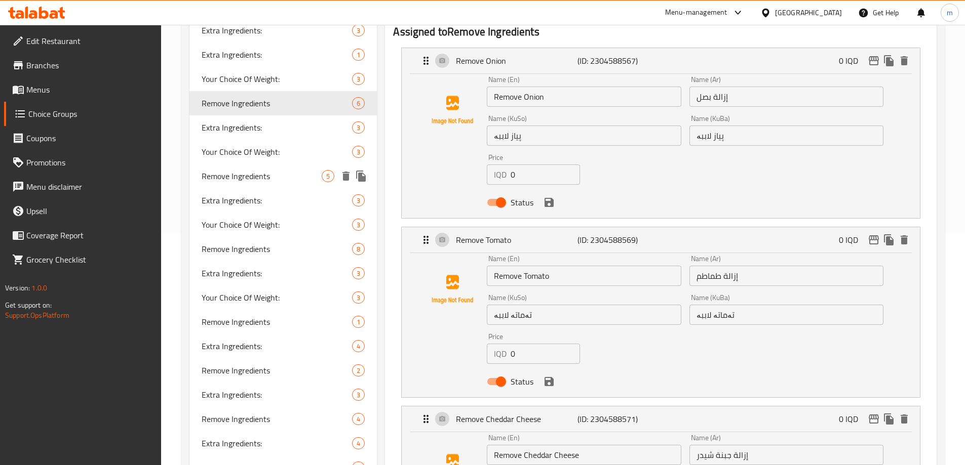
scroll to position [229, 0]
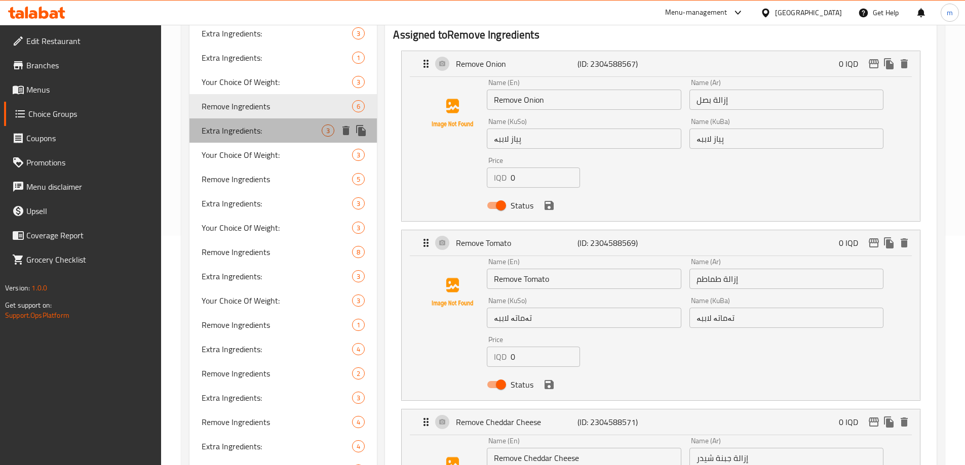
click at [246, 137] on span "Extra Ingredients:" at bounding box center [262, 131] width 121 height 12
type input "Extra Ingredients:"
type input "المكونات الإضافية:"
type input "پێکهاتەی زیادە:"
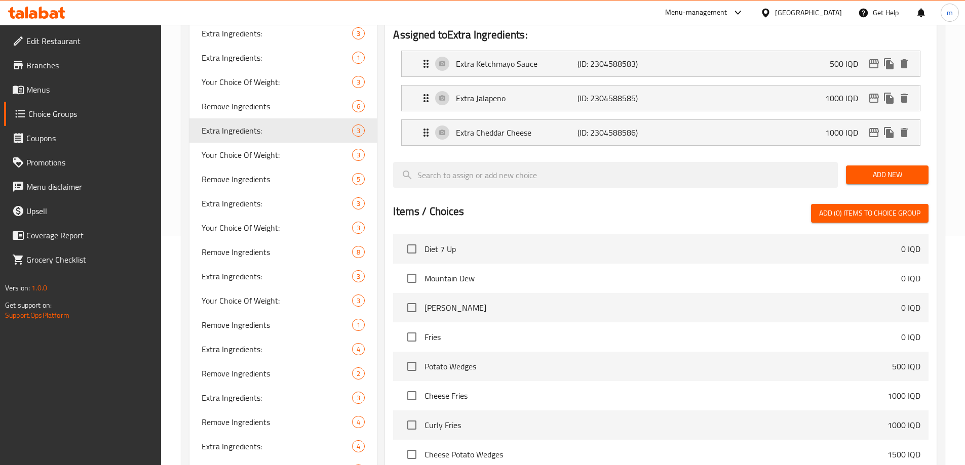
scroll to position [111, 0]
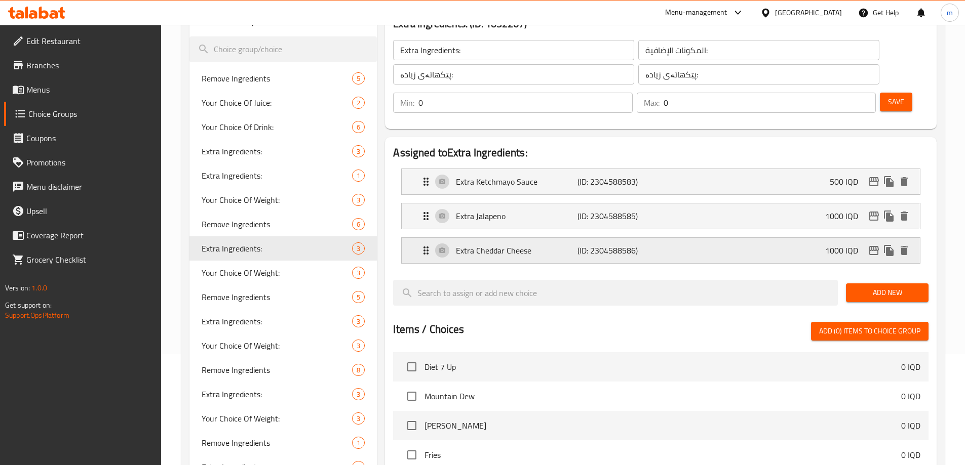
click at [519, 238] on div "Extra Cheddar Cheese (ID: 2304588586) 1000 IQD" at bounding box center [664, 250] width 488 height 25
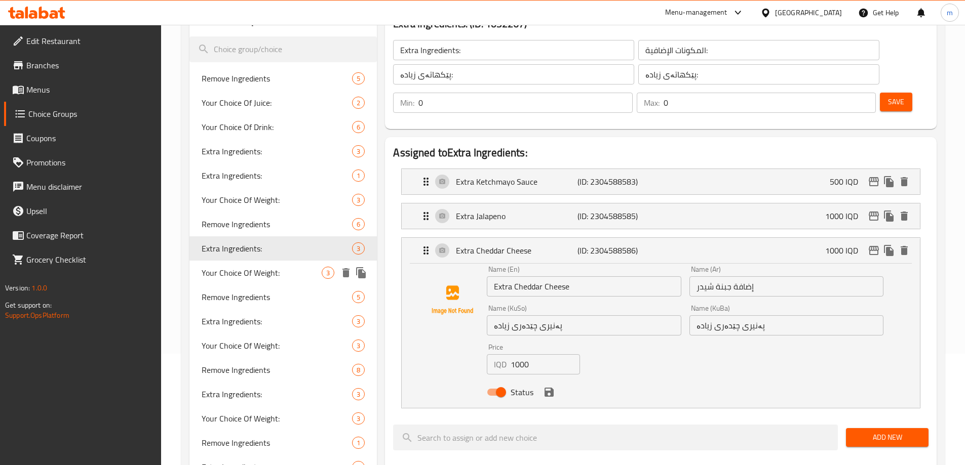
click at [225, 282] on div "Your Choice Of Weight: 3" at bounding box center [283, 273] width 188 height 24
type input "Your Choice Of Weight:"
type input "إختيارك من الوزن:"
type input "هەڵبژاردنت لە کێش:"
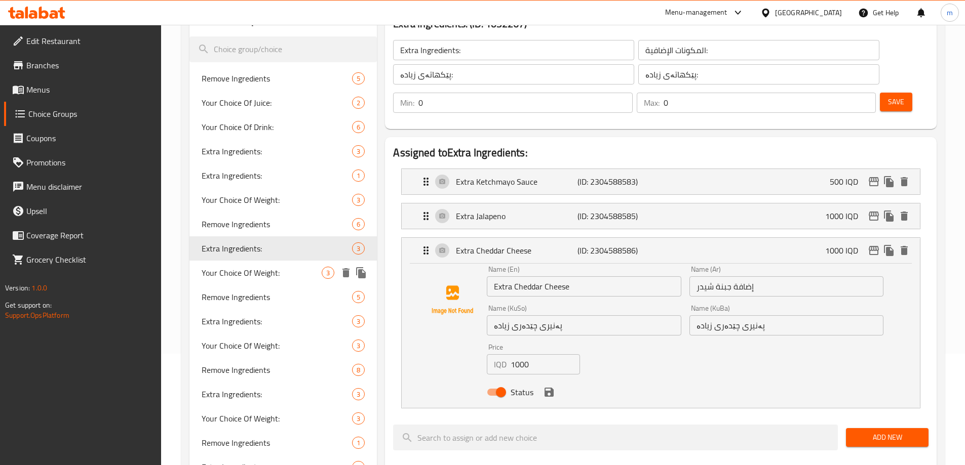
type input "1"
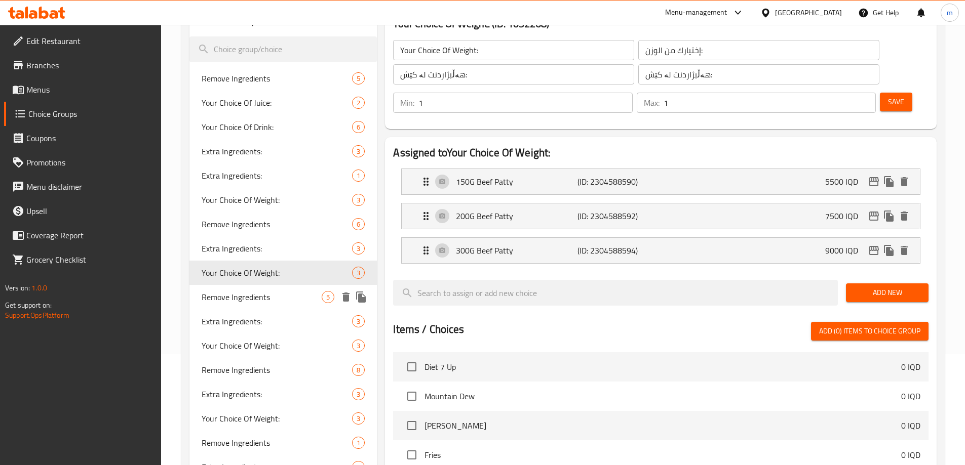
click at [234, 302] on span "Remove Ingredients" at bounding box center [262, 297] width 121 height 12
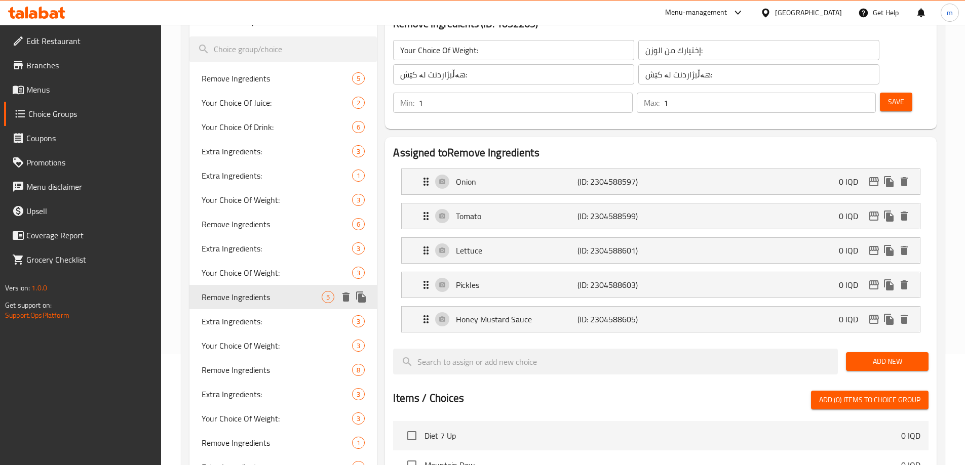
type input "Remove Ingredients"
type input "إزالة المكونات"
type input "پێکهاتەکان لاببە"
type input "0"
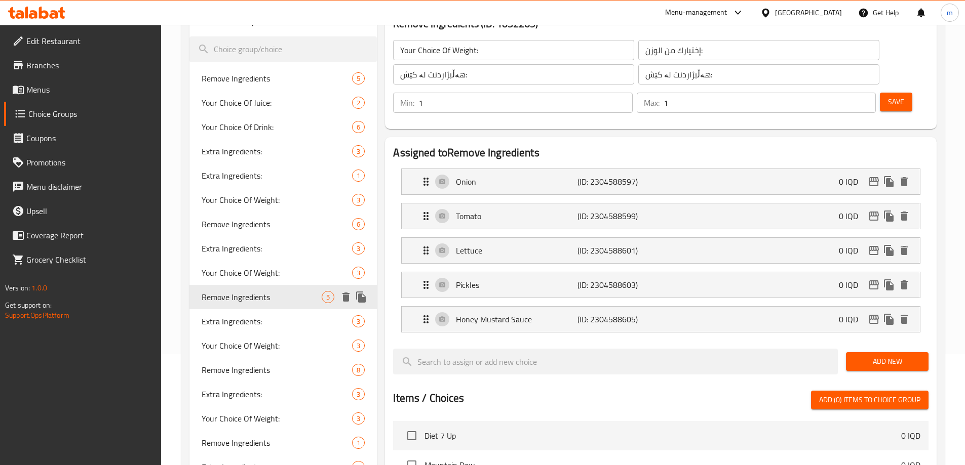
type input "0"
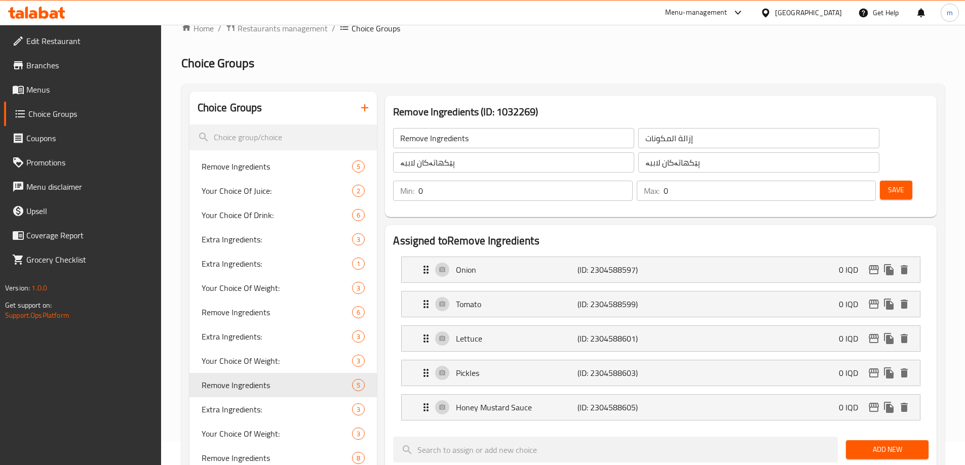
scroll to position [0, 0]
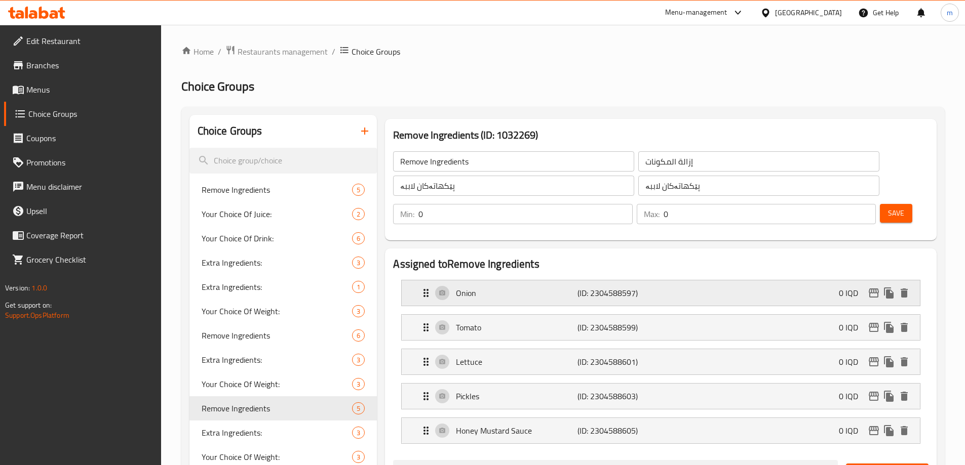
click at [507, 281] on div "Onion (ID: 2304588597) 0 IQD" at bounding box center [664, 293] width 488 height 25
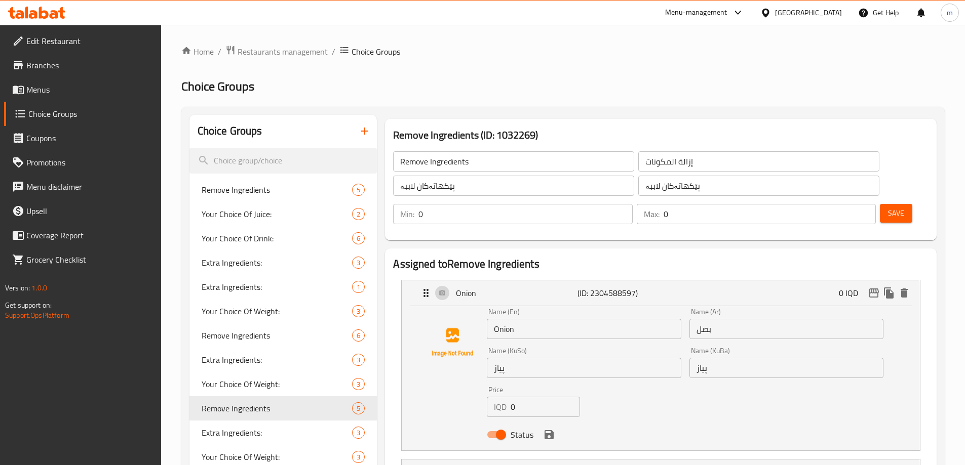
scroll to position [32, 0]
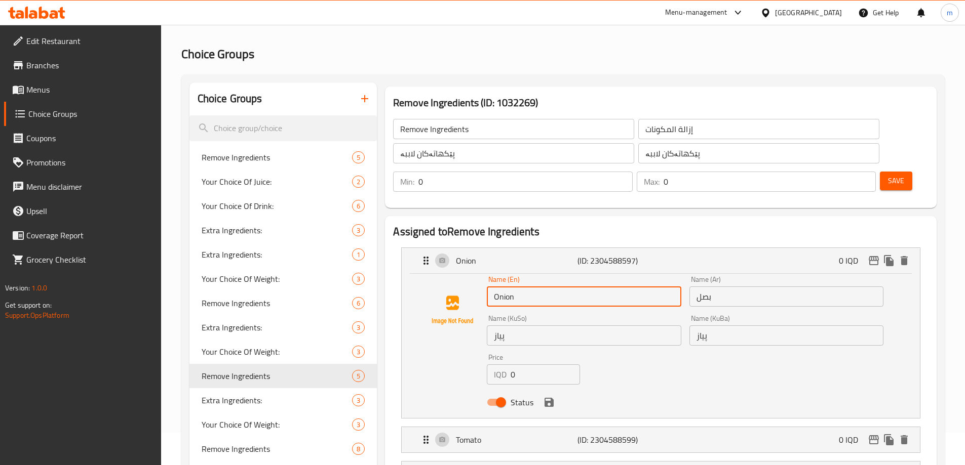
drag, startPoint x: 539, startPoint y: 269, endPoint x: 532, endPoint y: 269, distance: 7.6
click at [539, 287] on input "Onion" at bounding box center [584, 297] width 194 height 20
click at [497, 287] on input "Onion" at bounding box center [584, 297] width 194 height 20
click at [496, 287] on input "Onion" at bounding box center [584, 297] width 194 height 20
paste input "Remove"
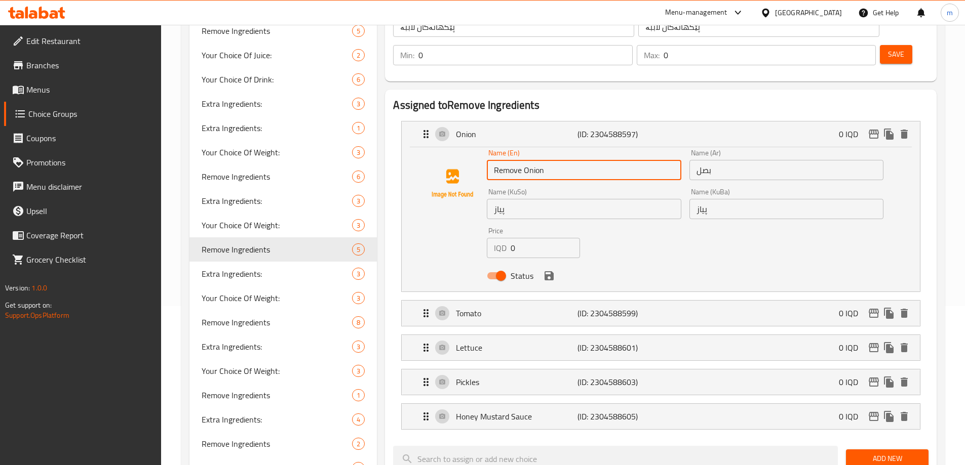
scroll to position [161, 0]
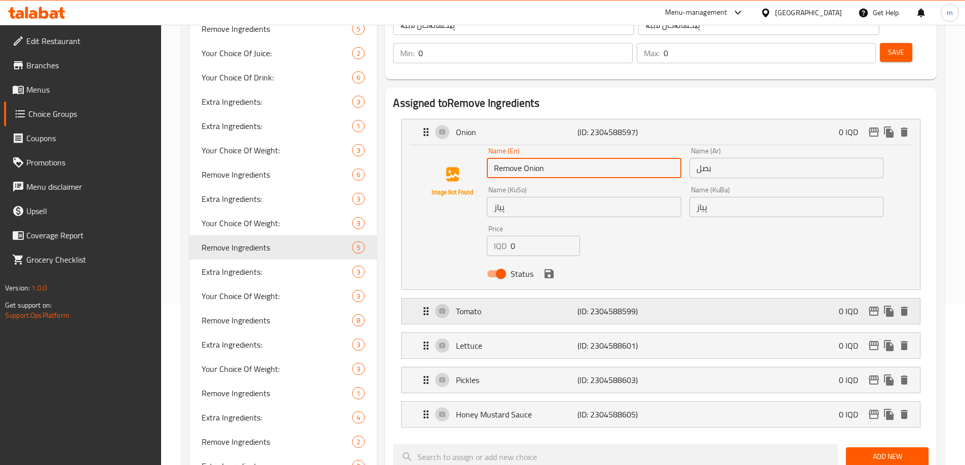
click at [561, 305] on p "Tomato" at bounding box center [516, 311] width 121 height 12
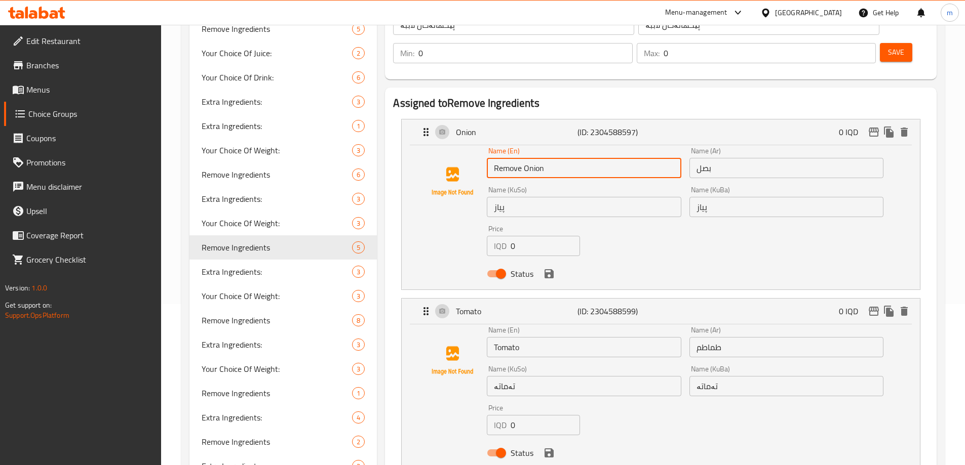
type input "Remove Onion"
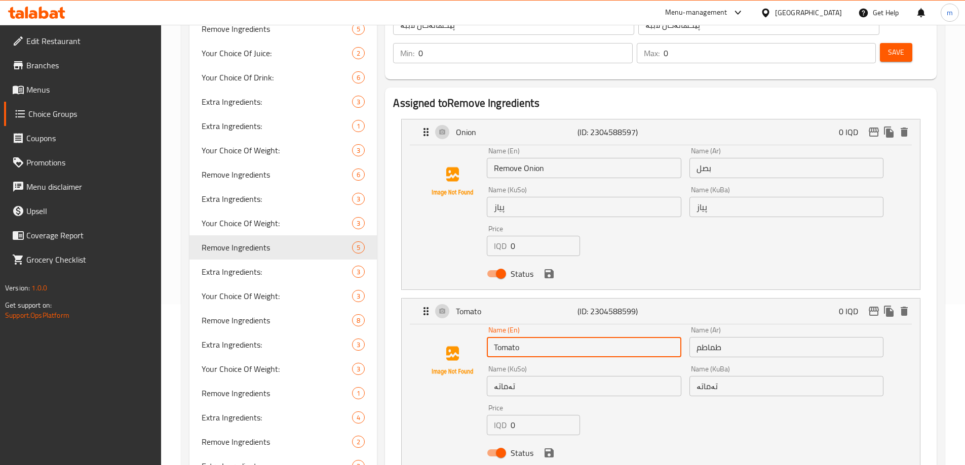
click at [495, 337] on input "Tomato" at bounding box center [584, 347] width 194 height 20
paste input "Remove"
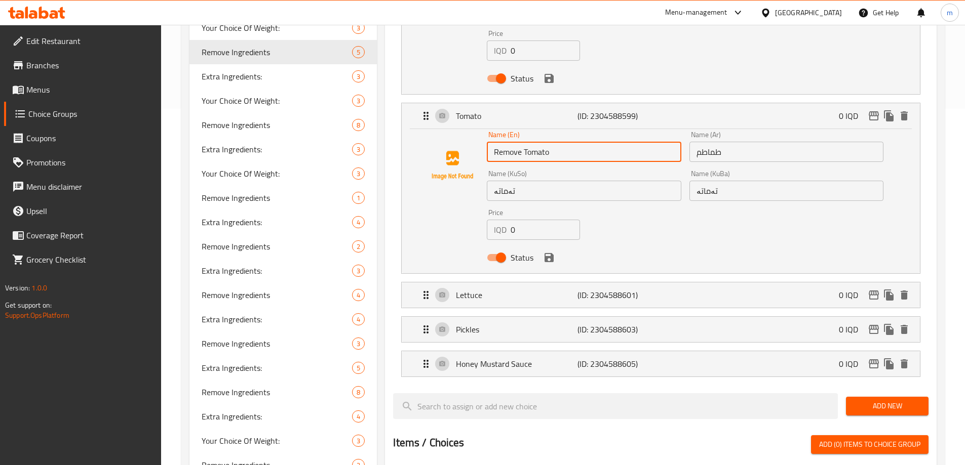
scroll to position [361, 0]
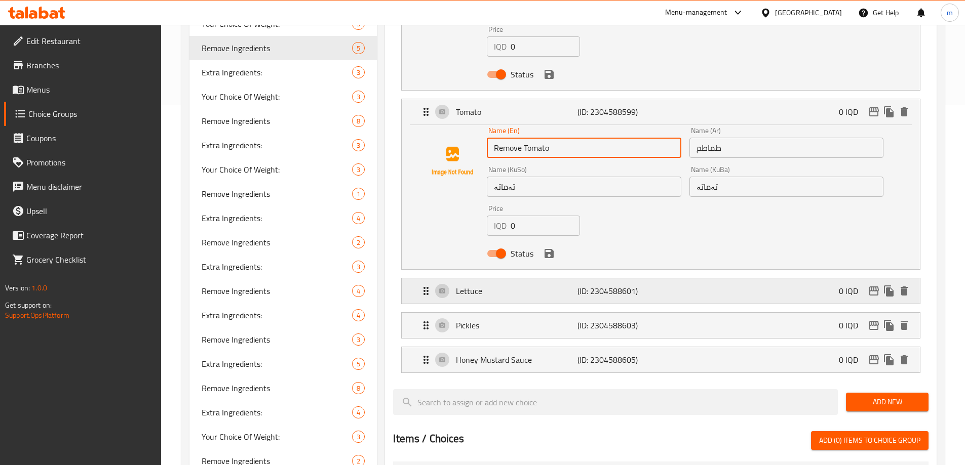
drag, startPoint x: 483, startPoint y: 256, endPoint x: 473, endPoint y: 258, distance: 10.7
click at [483, 279] on div "Lettuce (ID: 2304588601) 0 IQD" at bounding box center [664, 291] width 488 height 25
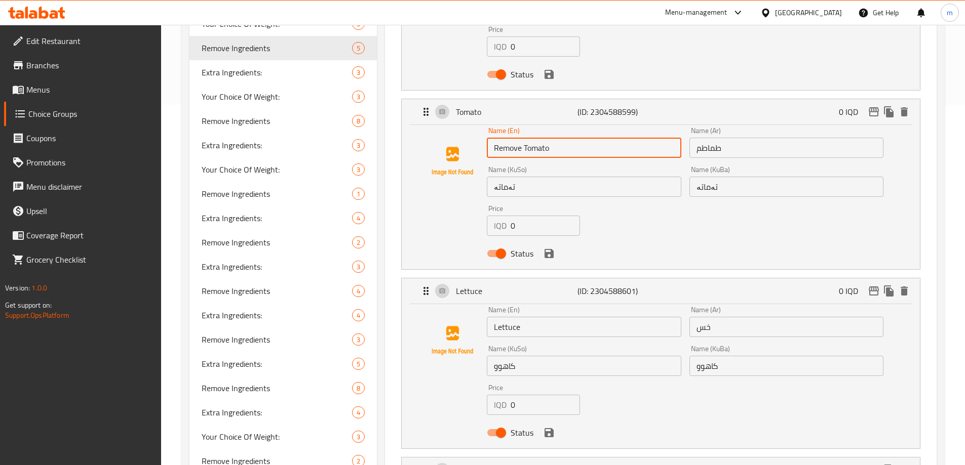
type input "Remove Tomato"
click at [491, 317] on input "Lettuce" at bounding box center [584, 327] width 194 height 20
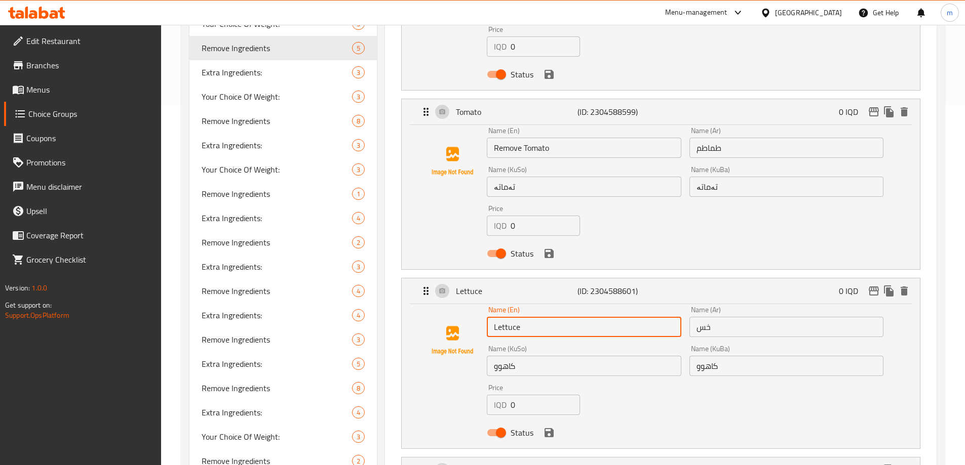
paste input "Remove"
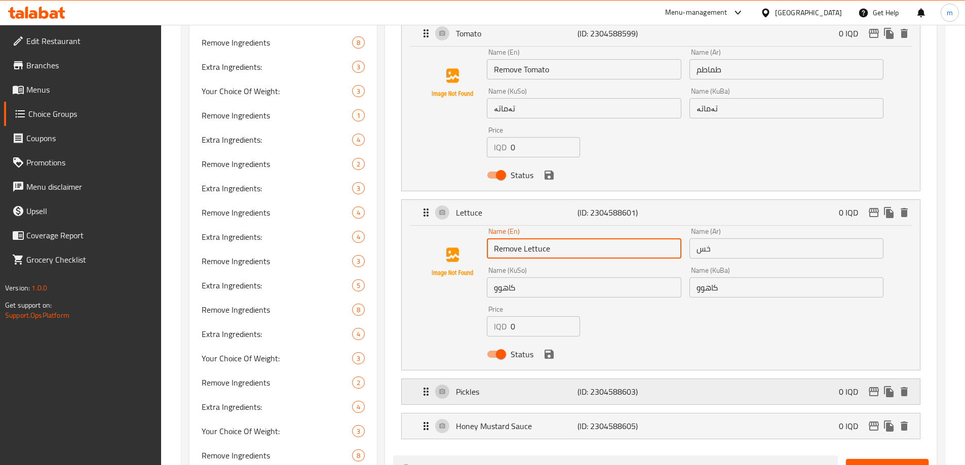
scroll to position [479, 0]
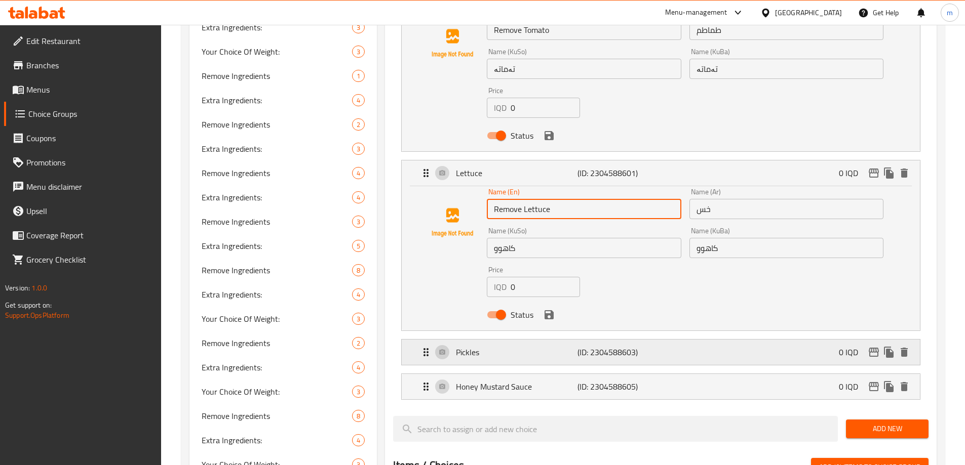
click at [502, 346] on p "Pickles" at bounding box center [516, 352] width 121 height 12
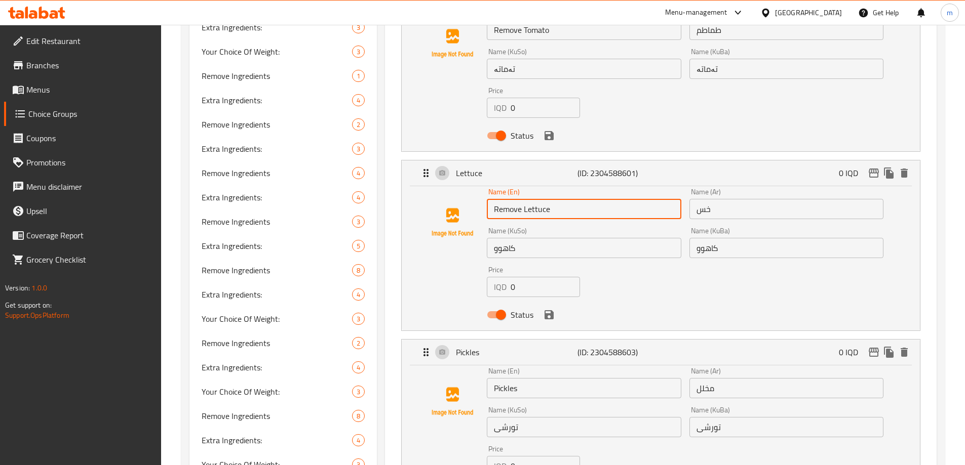
type input "Remove Lettuce"
click at [492, 378] on input "Pickles" at bounding box center [584, 388] width 194 height 20
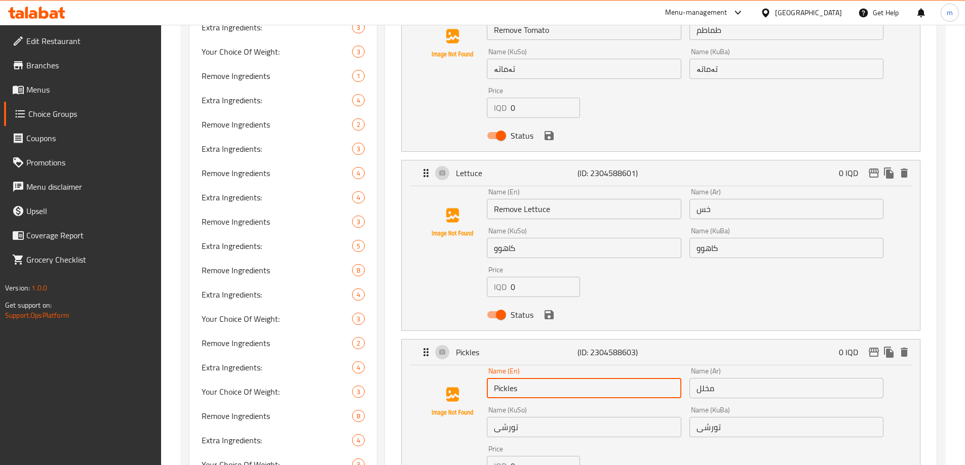
paste input "Remove"
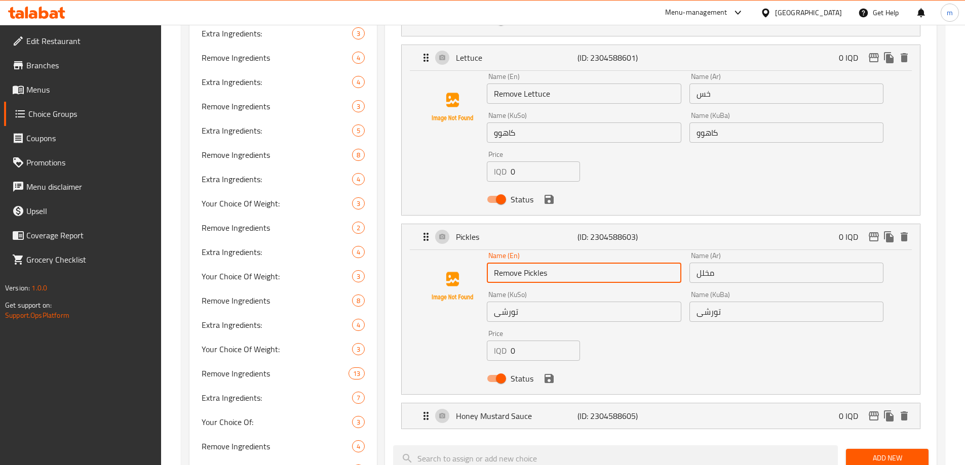
scroll to position [673, 0]
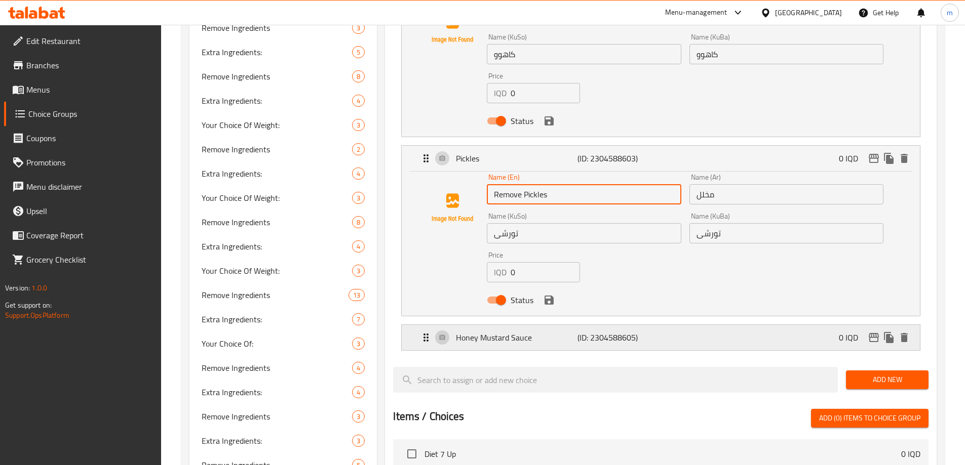
click at [554, 325] on div "Honey Mustard Sauce (ID: 2304588605) 0 IQD" at bounding box center [664, 337] width 488 height 25
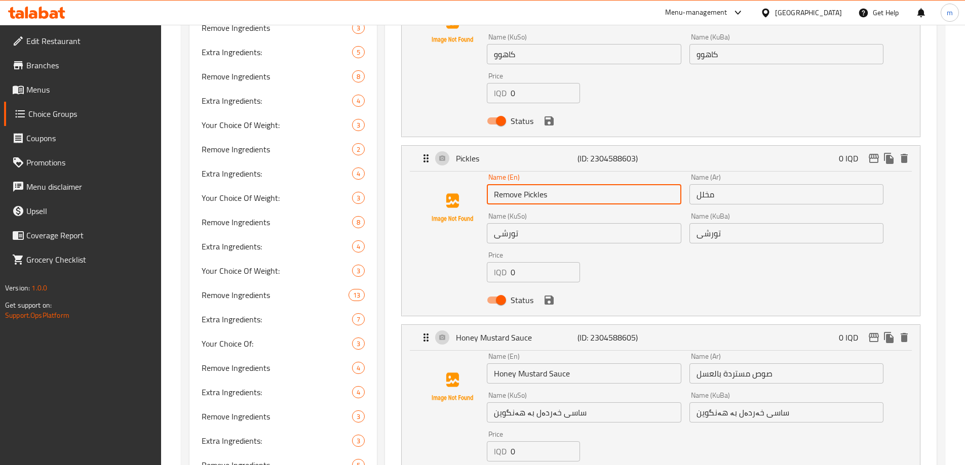
type input "Remove Pickles"
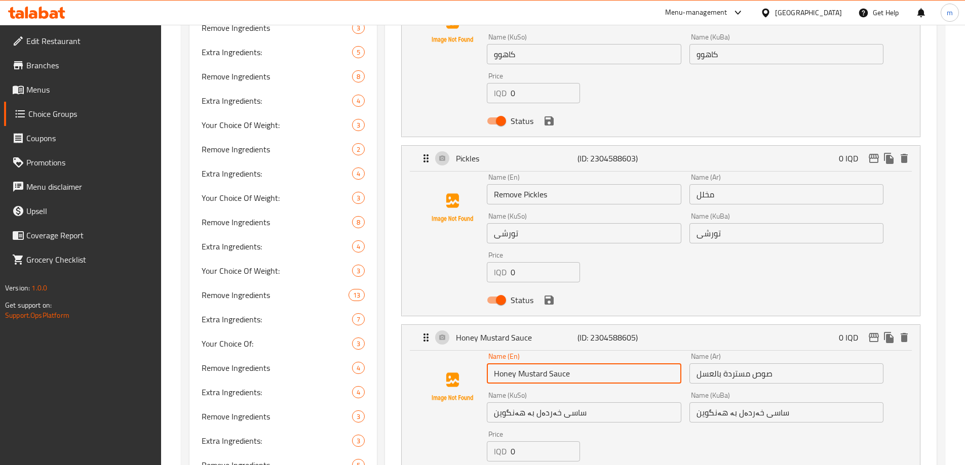
click at [492, 364] on input "Honey Mustard Sauce" at bounding box center [584, 374] width 194 height 20
paste input "Remove"
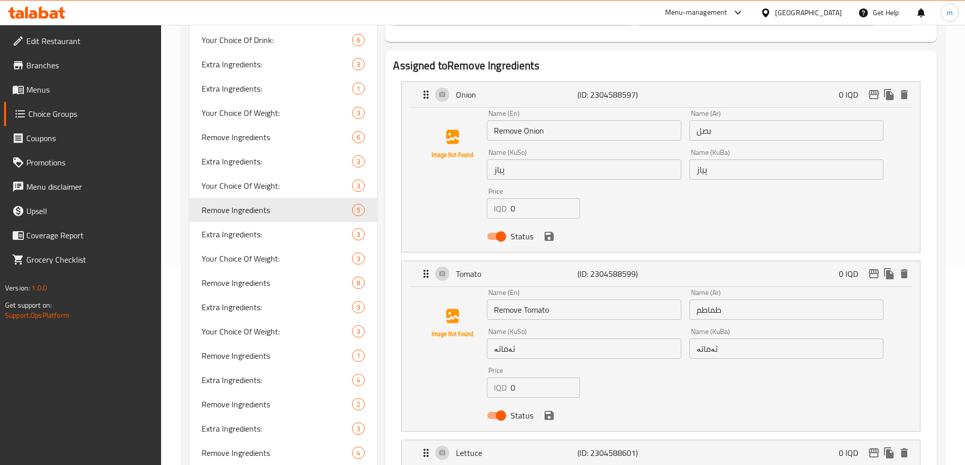
scroll to position [201, 0]
type input "Remove Honey Mustard Sauce"
click at [695, 119] on input "بصل" at bounding box center [786, 129] width 194 height 20
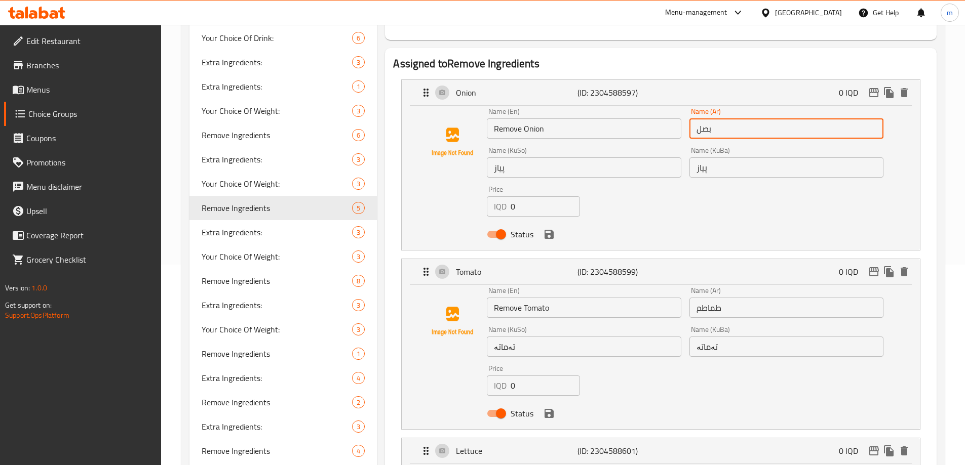
paste input "إزالة"
type input "إزالة بصل"
click at [693, 298] on input "طماطم" at bounding box center [786, 308] width 194 height 20
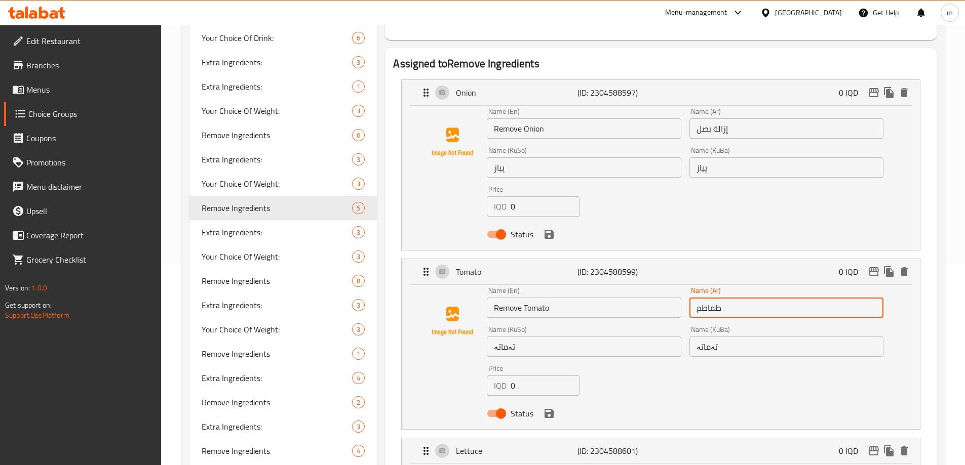
paste input "إزالة"
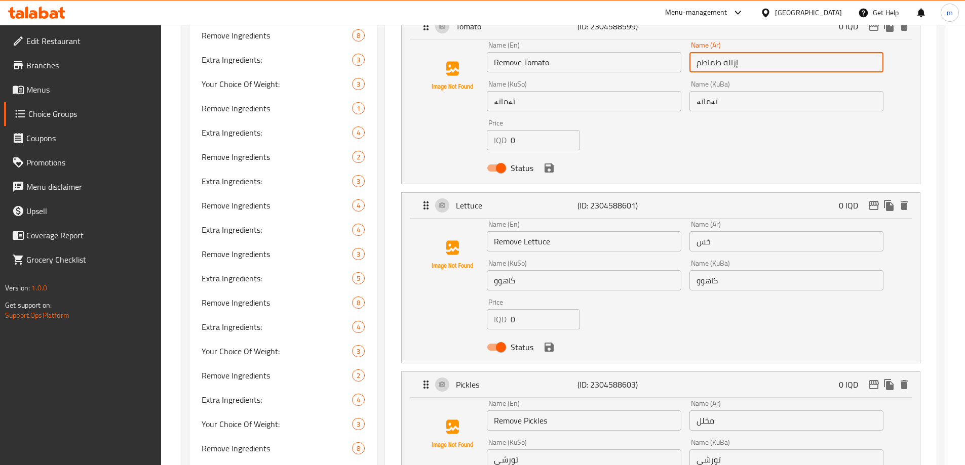
scroll to position [452, 0]
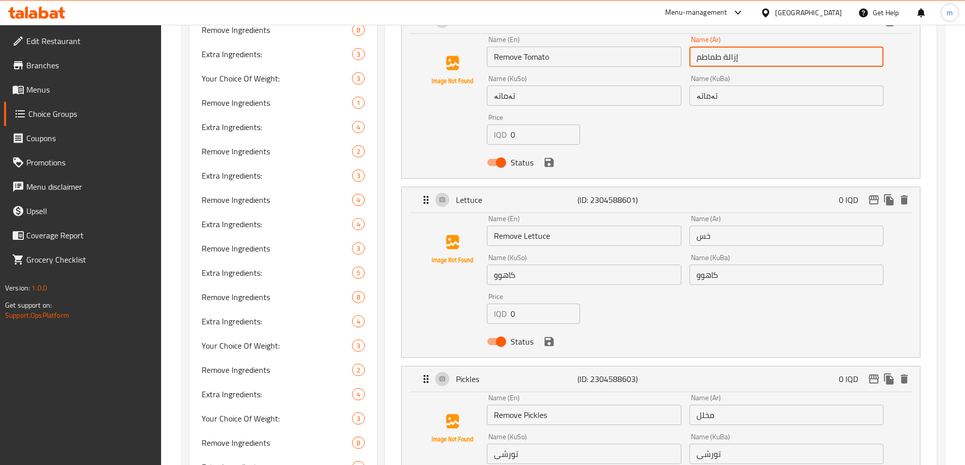
type input "إزالة طماطم"
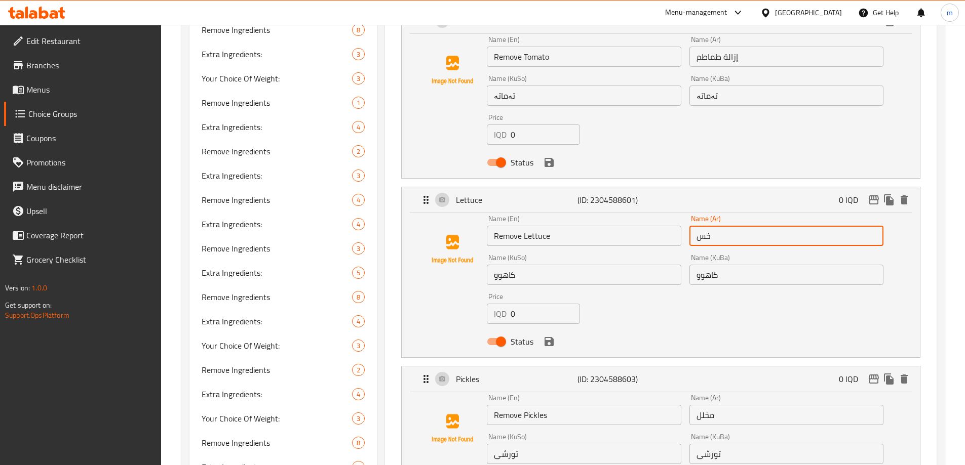
click at [695, 226] on input "خس" at bounding box center [786, 236] width 194 height 20
paste input "إزالة"
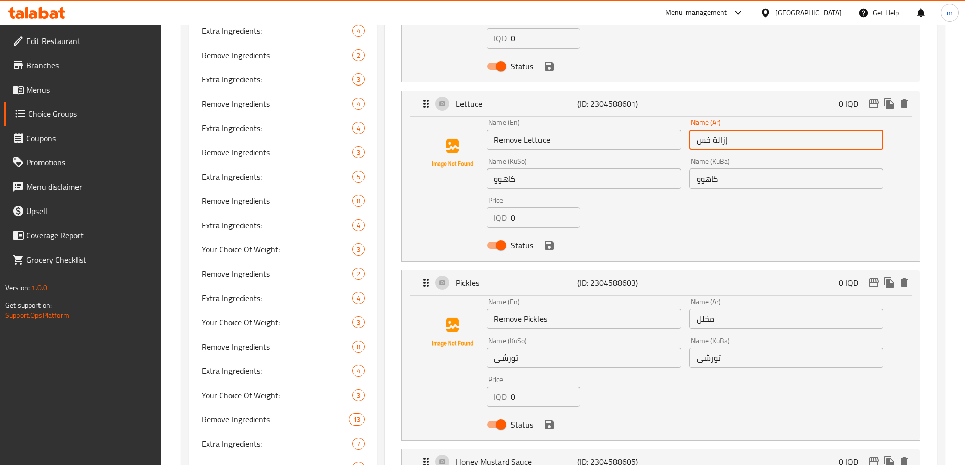
scroll to position [580, 0]
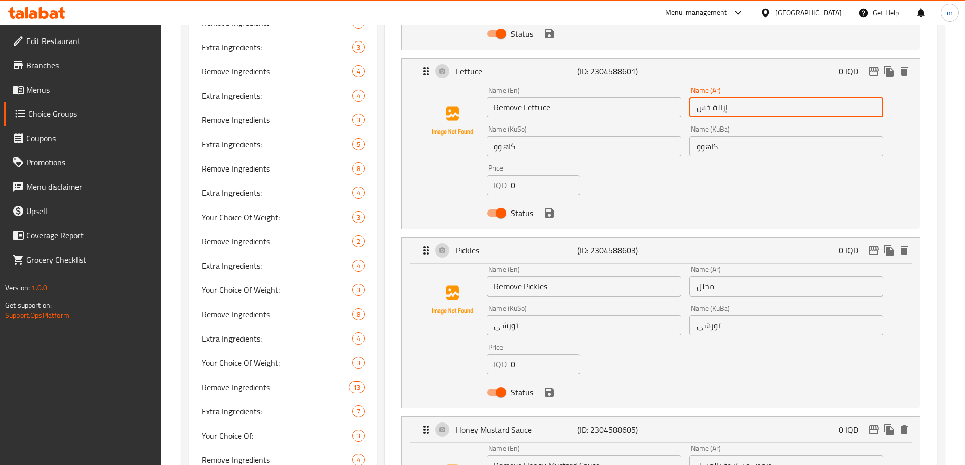
type input "إزالة خس"
click at [696, 277] on input "مخلل" at bounding box center [786, 287] width 194 height 20
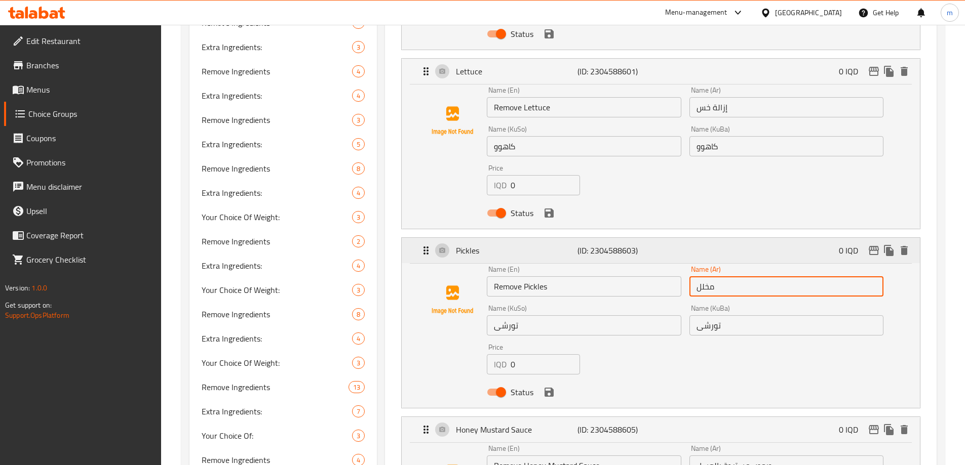
paste input "إزالة"
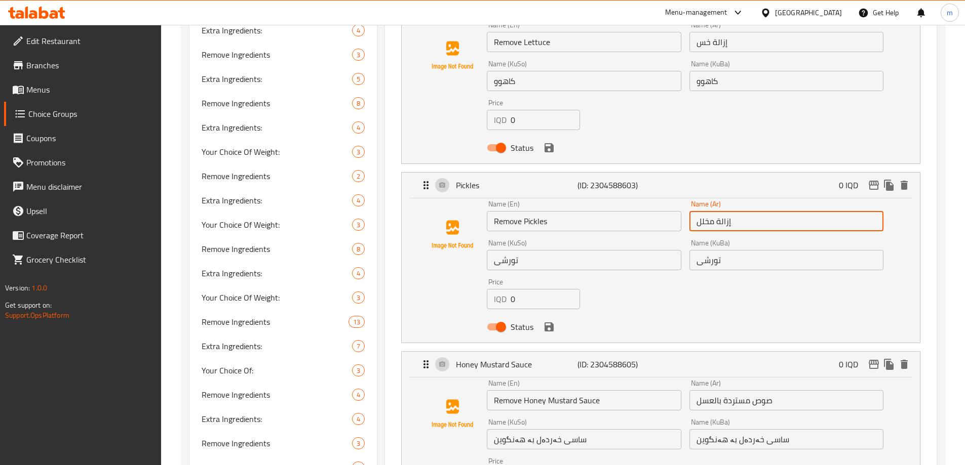
scroll to position [704, 0]
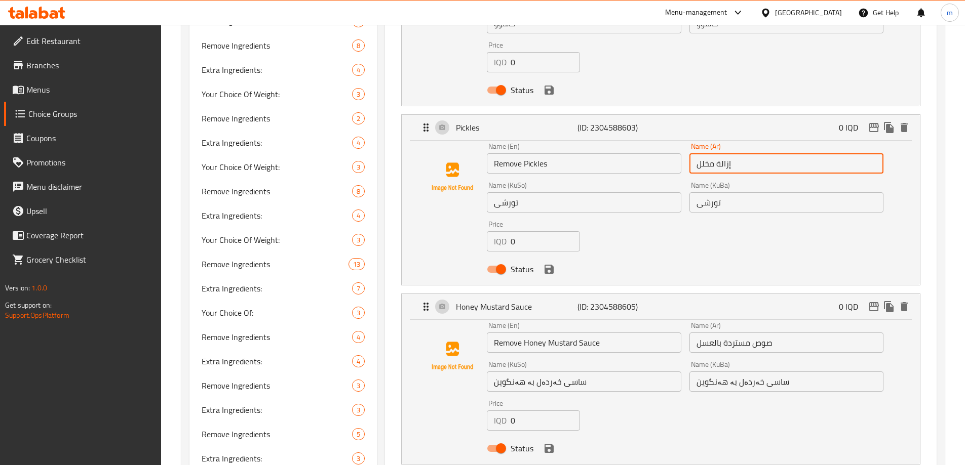
type input "إزالة مخلل"
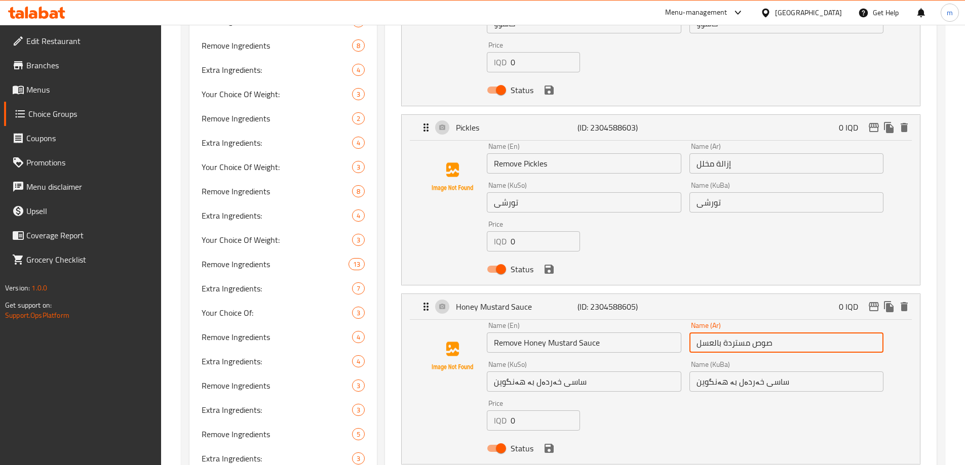
click at [691, 333] on input "صوص مستردة بالعسل" at bounding box center [786, 343] width 194 height 20
paste input "إزالة"
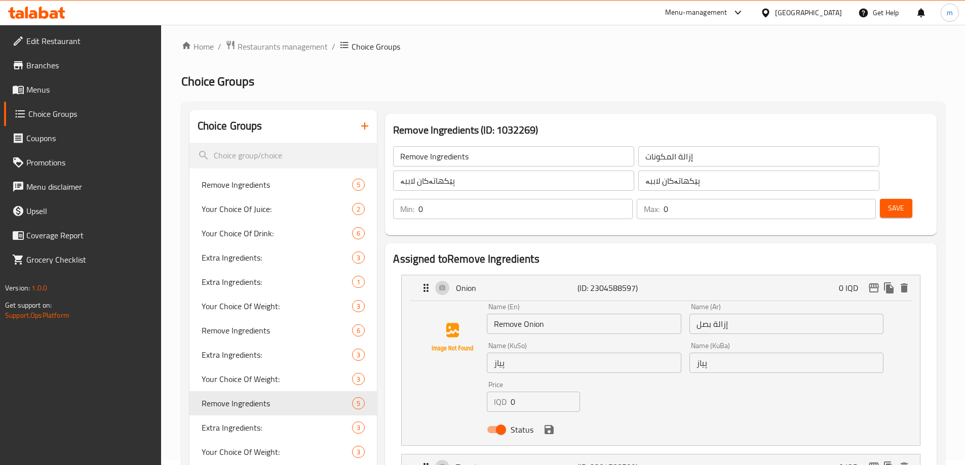
scroll to position [0, 0]
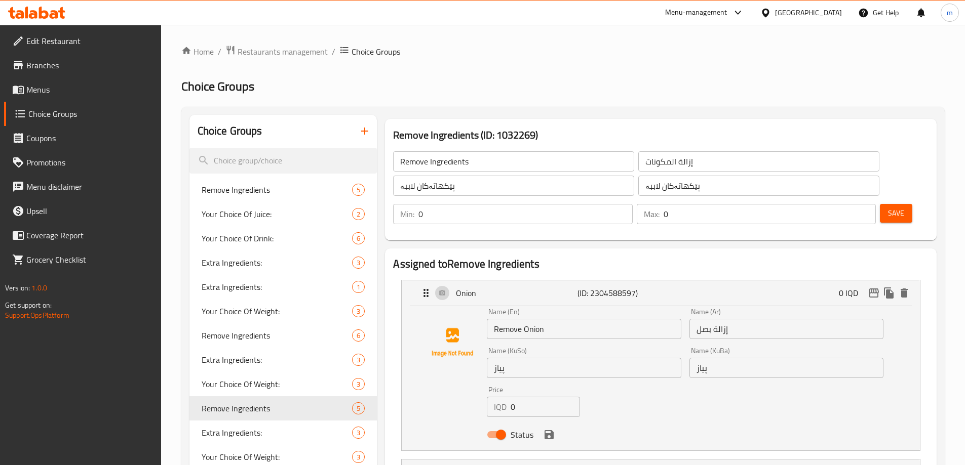
type input "إزالة صوص مستردة بالعسل"
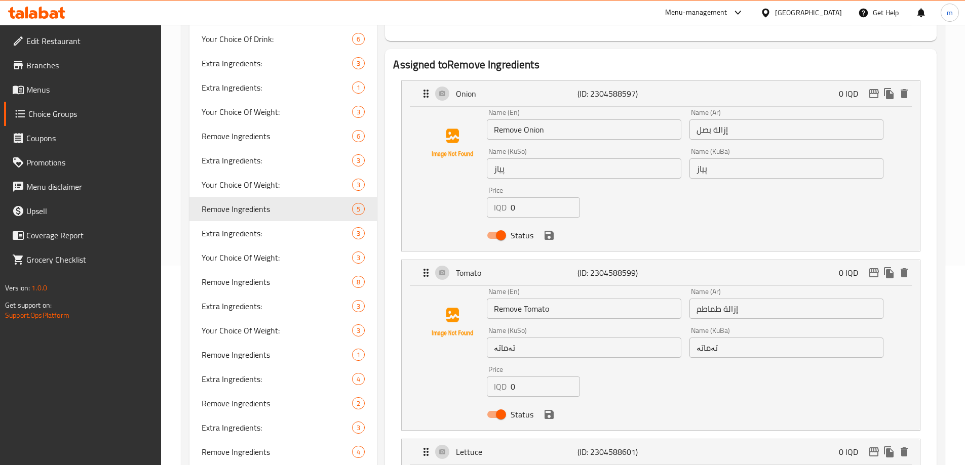
click at [714, 159] on input "پیاز" at bounding box center [786, 169] width 194 height 20
paste input "لاببە"
click at [596, 159] on input "پیاز" at bounding box center [584, 169] width 194 height 20
paste input "لاببە"
click at [557, 338] on input "تەماتە" at bounding box center [584, 348] width 194 height 20
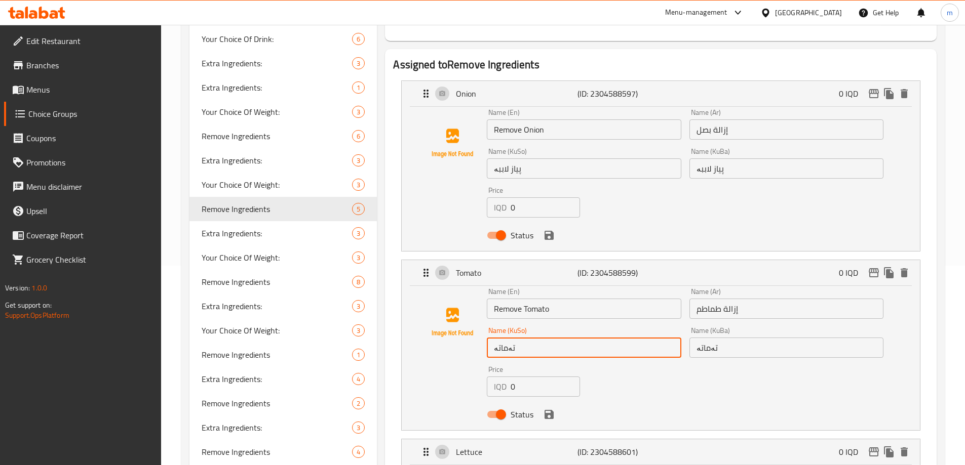
paste input "لاببە"
click at [776, 338] on input "تەماتە" at bounding box center [786, 348] width 194 height 20
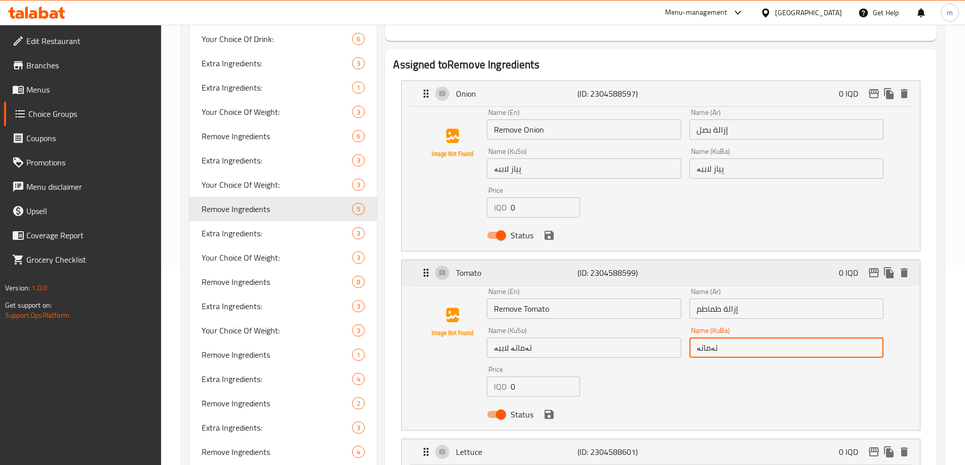
paste input "لاببە"
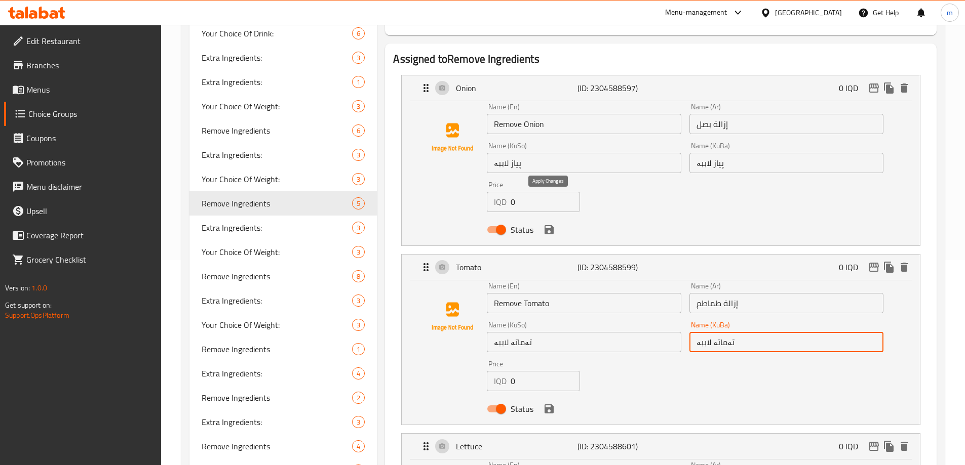
click at [547, 224] on icon "save" at bounding box center [549, 230] width 12 height 12
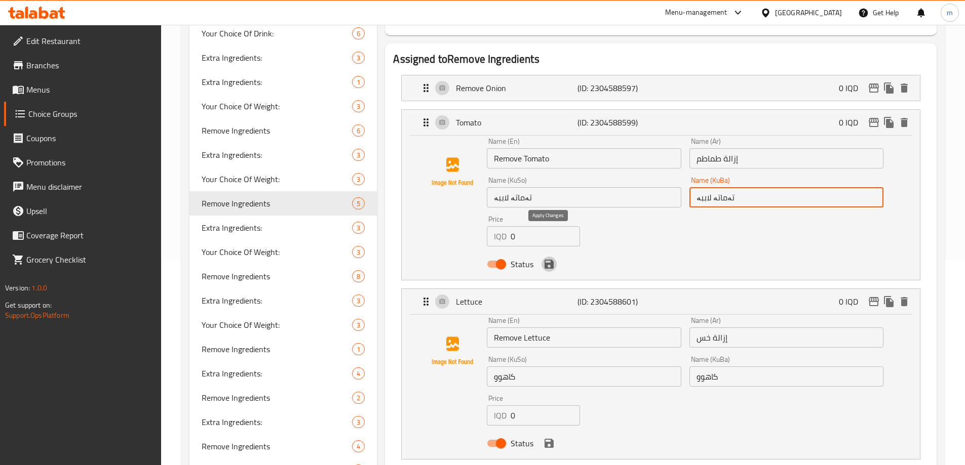
click at [548, 258] on icon "save" at bounding box center [549, 264] width 12 height 12
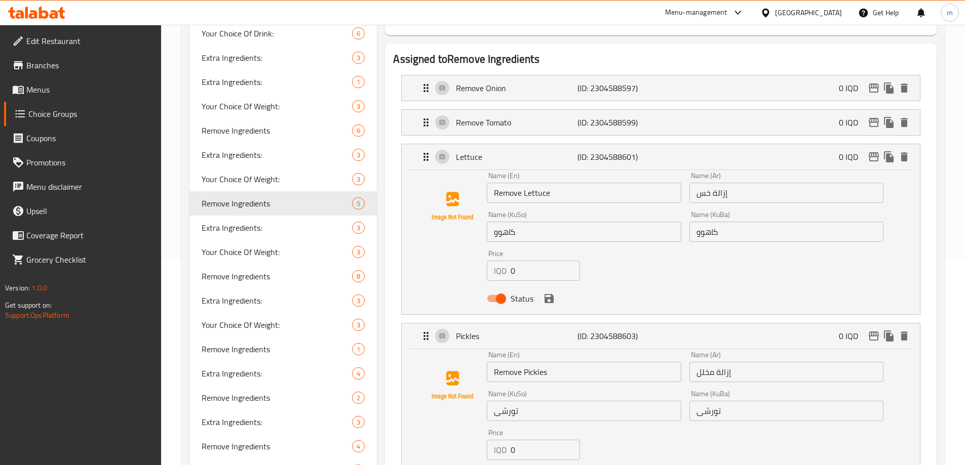
click at [593, 222] on input "کاهوو" at bounding box center [584, 232] width 194 height 20
paste input "لاببە"
click at [784, 222] on input "کاهوو" at bounding box center [786, 232] width 194 height 20
paste input "لاببە"
click at [549, 294] on icon "save" at bounding box center [549, 298] width 9 height 9
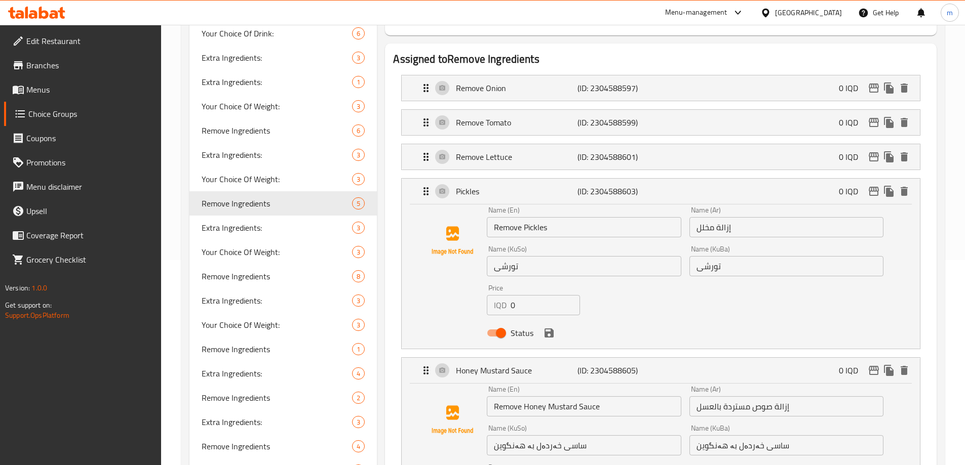
click at [536, 256] on input "تورشی" at bounding box center [584, 266] width 194 height 20
paste input "لاببە"
click at [749, 256] on input "تورشی" at bounding box center [786, 266] width 194 height 20
paste input "لاببە"
click at [548, 329] on icon "save" at bounding box center [549, 333] width 9 height 9
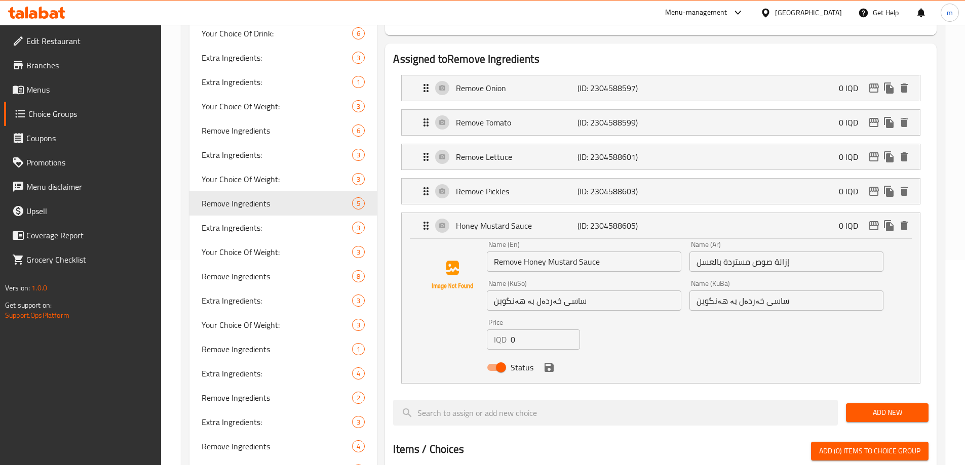
click at [605, 291] on input "ساسی خەردەل بە هەنگوین" at bounding box center [584, 301] width 194 height 20
paste input "لاببە"
click at [806, 291] on input "ساسی خەردەل بە هەنگوین" at bounding box center [786, 301] width 194 height 20
paste input "لاببە"
click at [550, 362] on icon "save" at bounding box center [549, 368] width 12 height 12
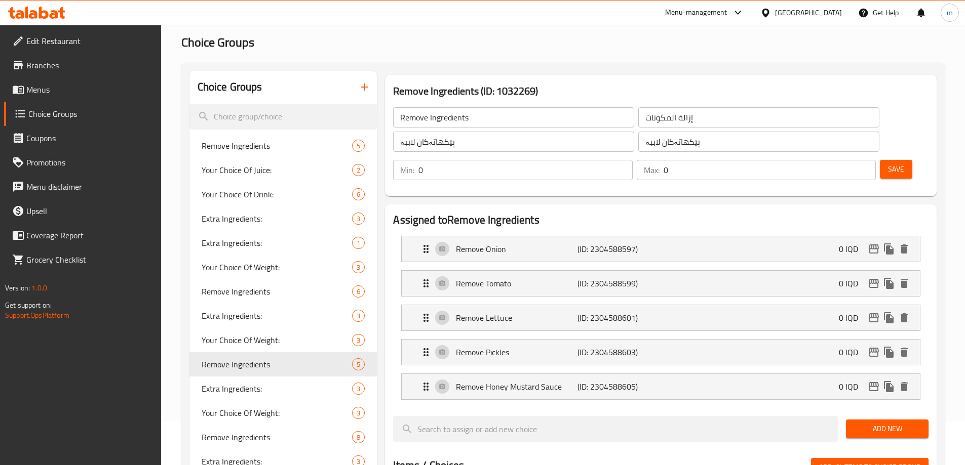
scroll to position [8, 0]
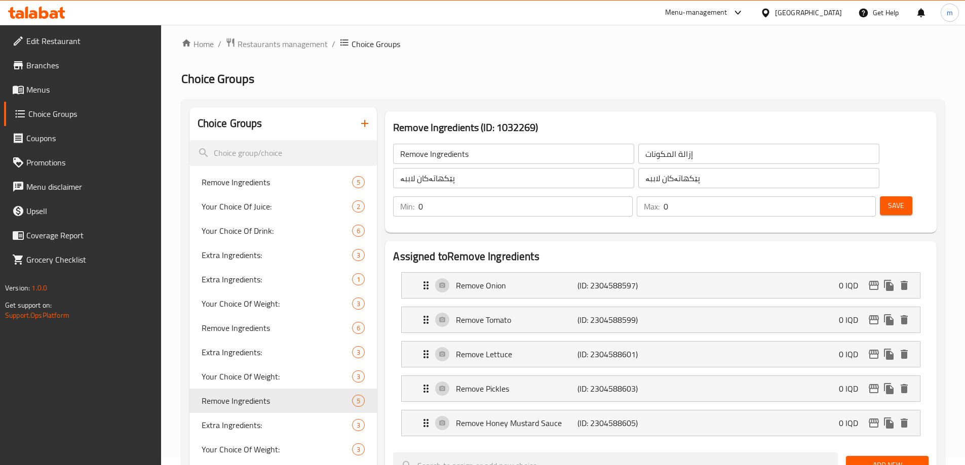
click at [888, 200] on span "Save" at bounding box center [896, 206] width 16 height 13
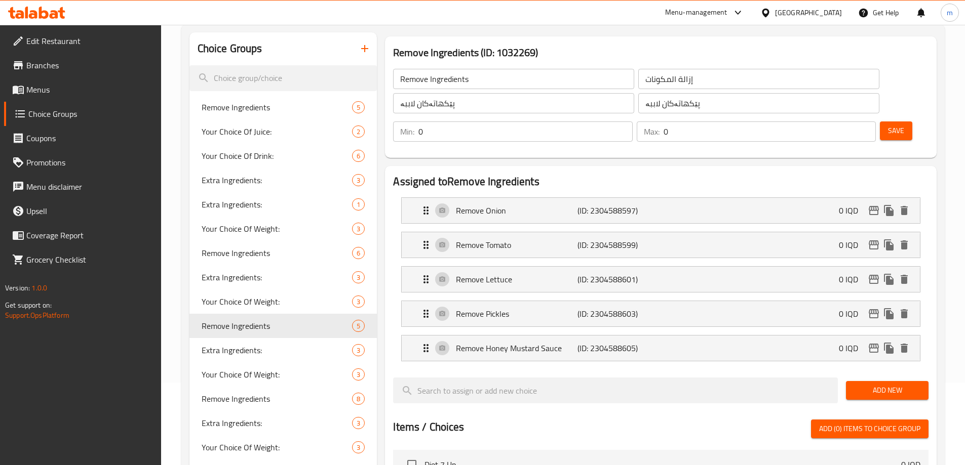
scroll to position [48, 0]
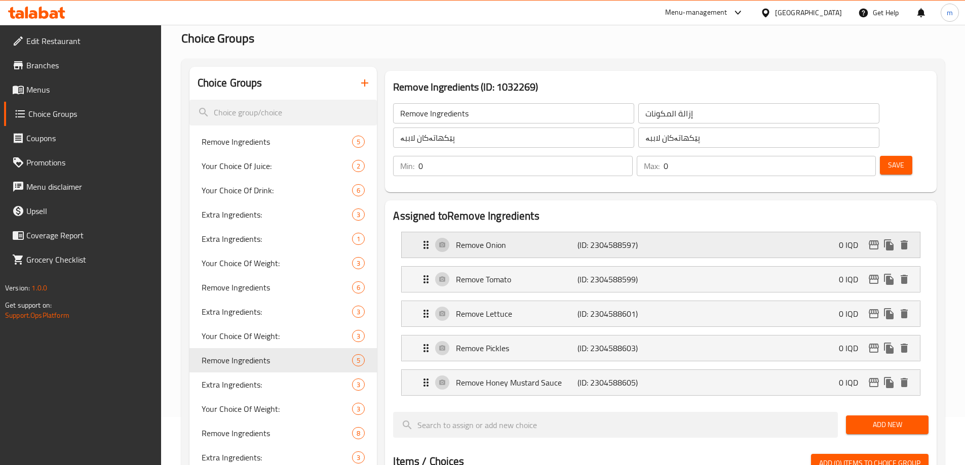
click at [568, 239] on p "Remove Onion" at bounding box center [516, 245] width 121 height 12
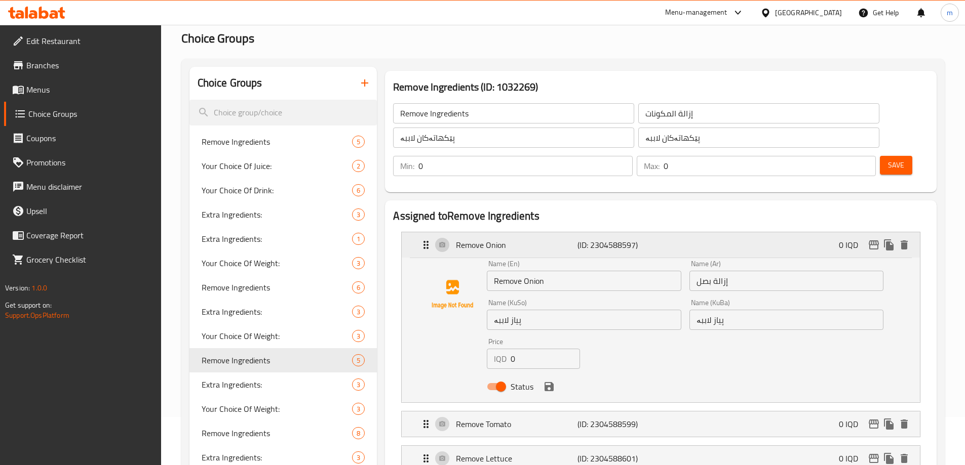
drag, startPoint x: 713, startPoint y: 217, endPoint x: 777, endPoint y: 168, distance: 81.3
click at [712, 232] on div "Remove Onion (ID: 2304588597) 0 IQD" at bounding box center [664, 244] width 488 height 25
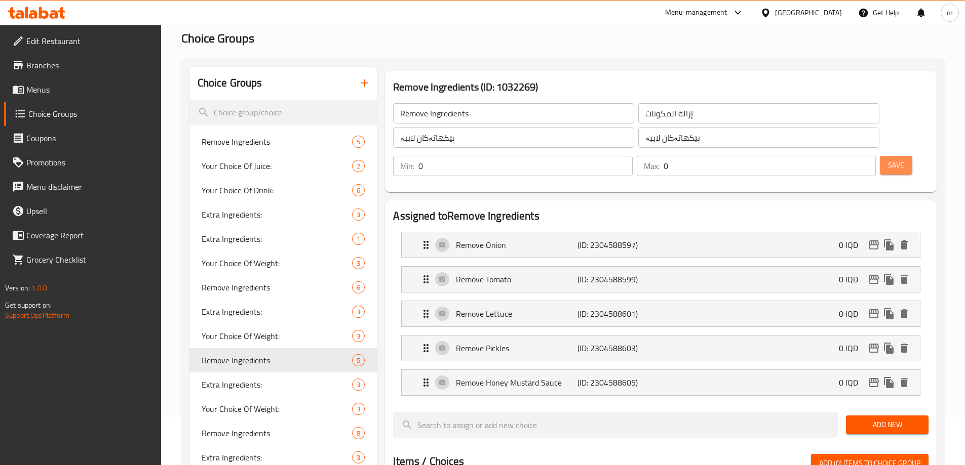
click at [888, 159] on span "Save" at bounding box center [896, 165] width 16 height 13
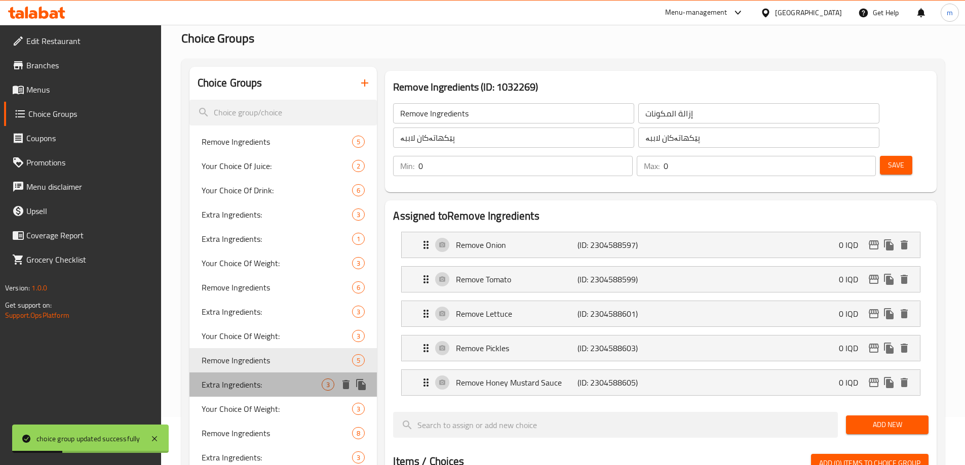
click at [242, 383] on span "Extra Ingredients:" at bounding box center [262, 385] width 121 height 12
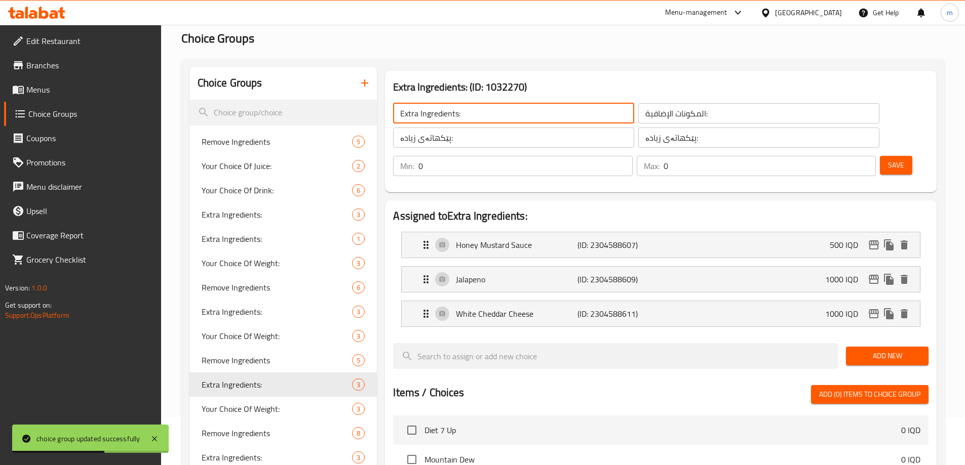
click at [407, 109] on input "Extra Ingredients:" at bounding box center [513, 113] width 241 height 20
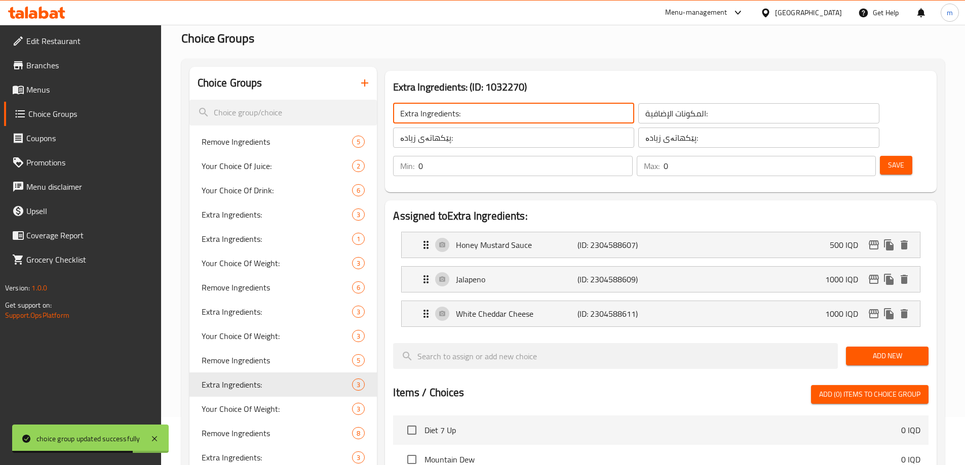
click at [407, 109] on input "Extra Ingredients:" at bounding box center [513, 113] width 241 height 20
click at [536, 232] on div "Honey Mustard Sauce (ID: 2304588607) 500 IQD" at bounding box center [664, 244] width 488 height 25
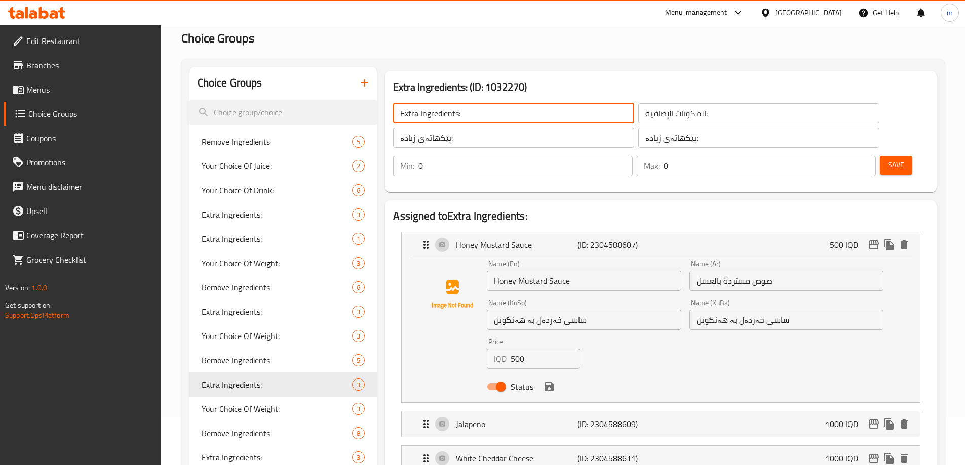
click at [495, 271] on input "Honey Mustard Sauce" at bounding box center [584, 281] width 194 height 20
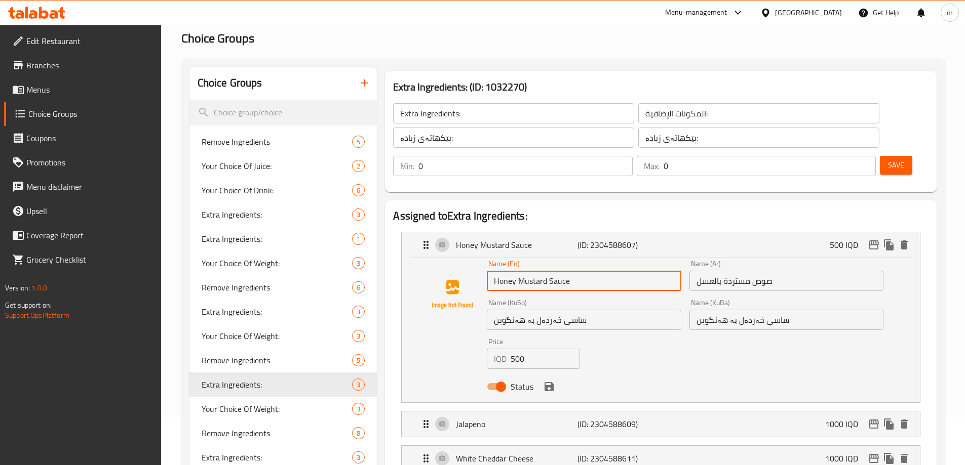
paste input "Extra"
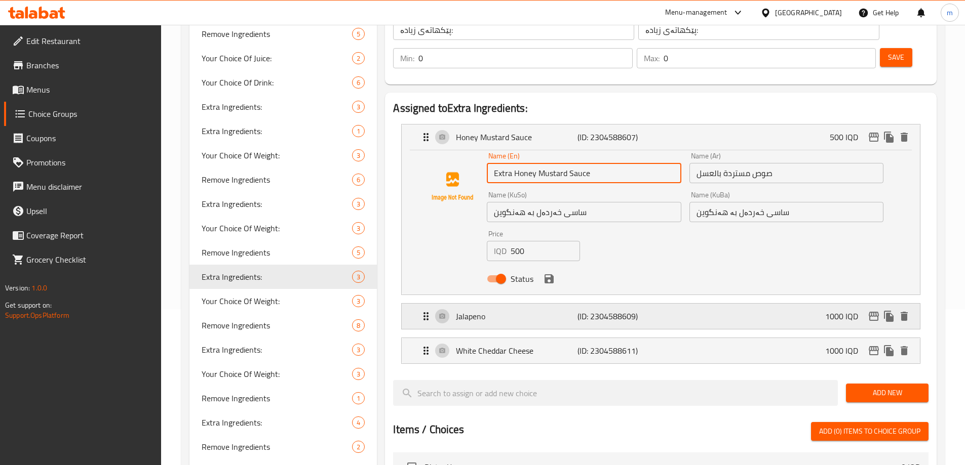
scroll to position [167, 0]
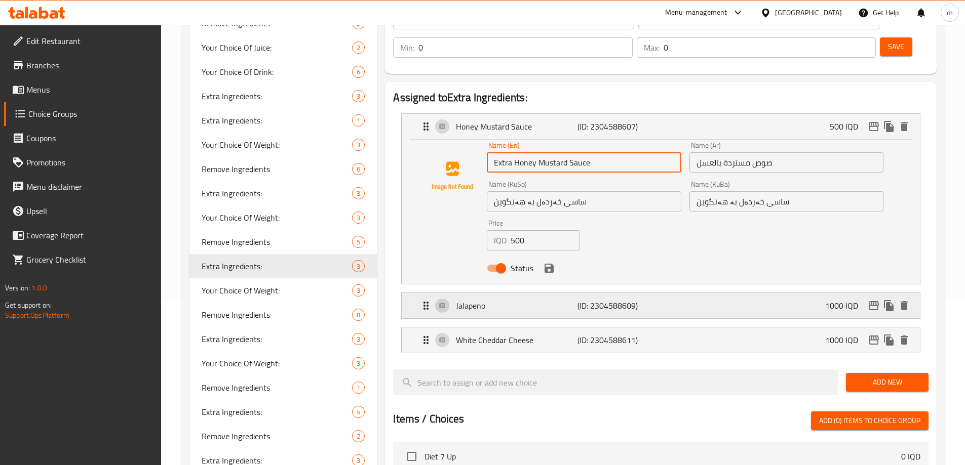
click at [533, 300] on p "Jalapeno" at bounding box center [516, 306] width 121 height 12
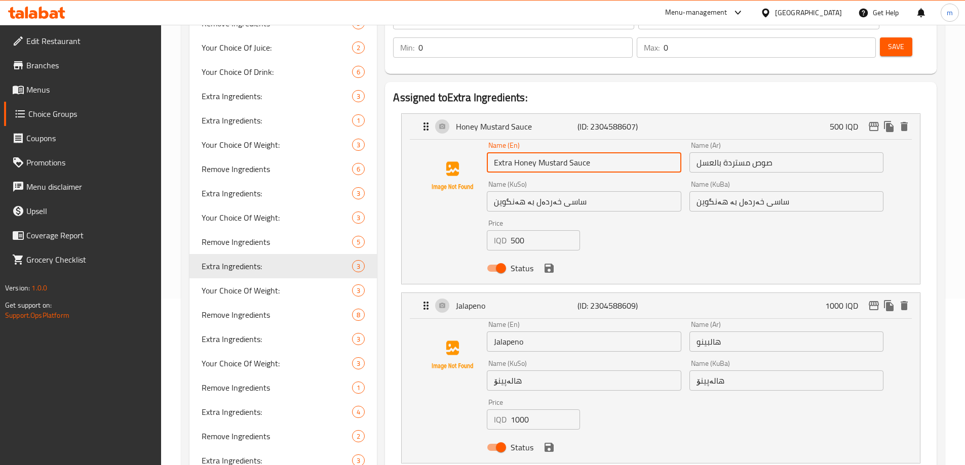
click at [495, 332] on input "Jalapeno" at bounding box center [584, 342] width 194 height 20
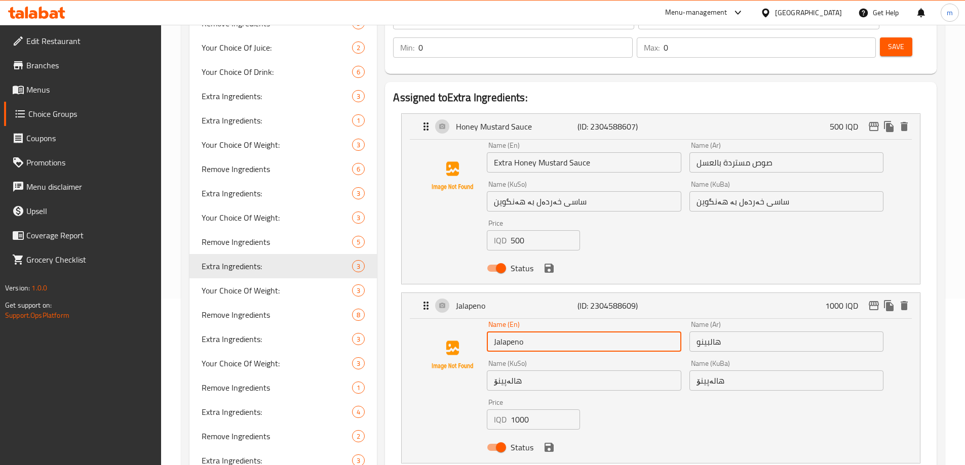
paste
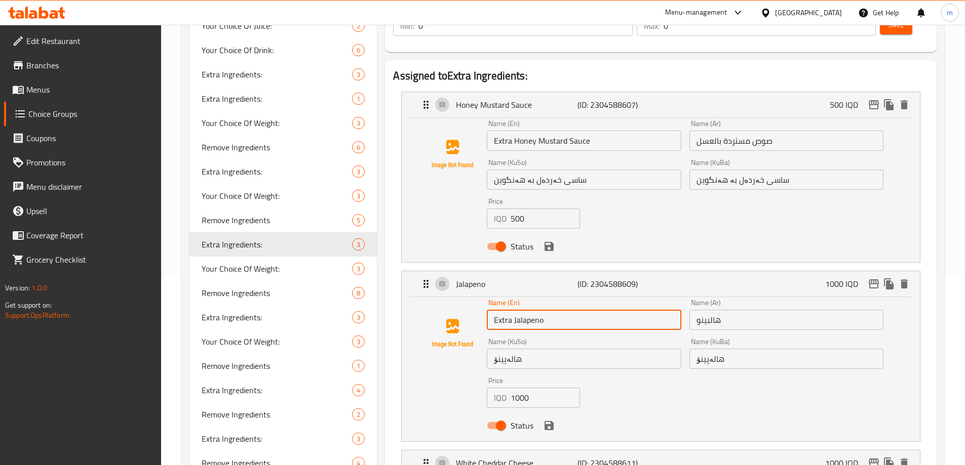
scroll to position [285, 0]
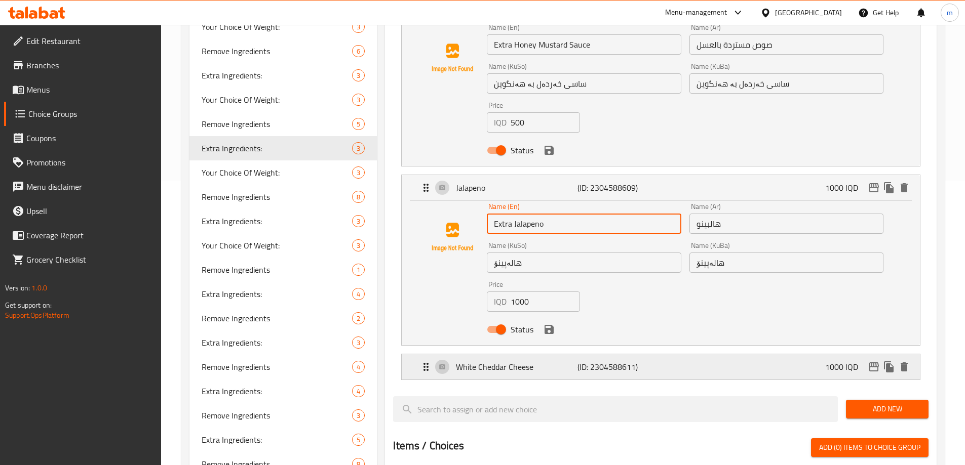
click at [522, 361] on p "White Cheddar Cheese" at bounding box center [516, 367] width 121 height 12
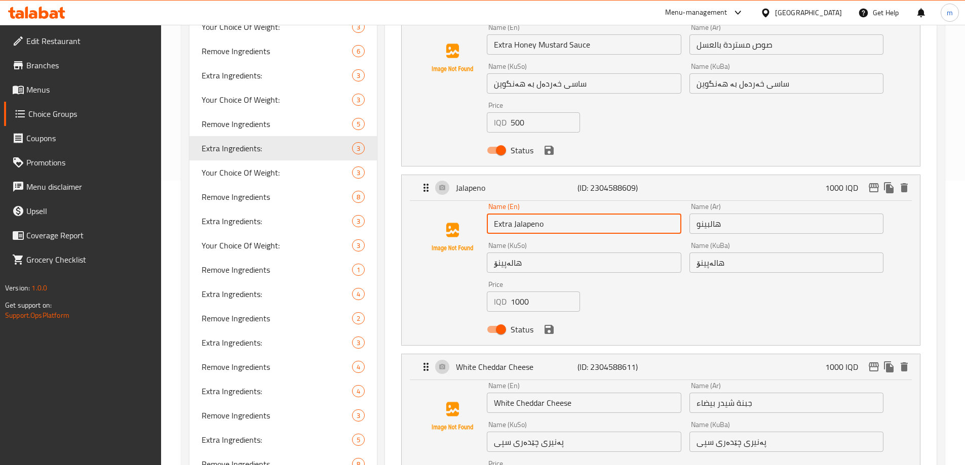
click at [492, 393] on input "White Cheddar Cheese" at bounding box center [584, 403] width 194 height 20
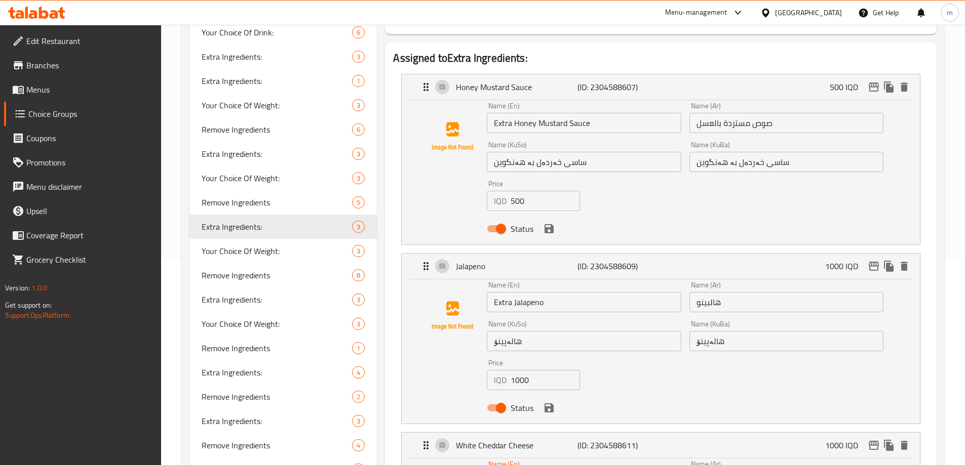
scroll to position [162, 0]
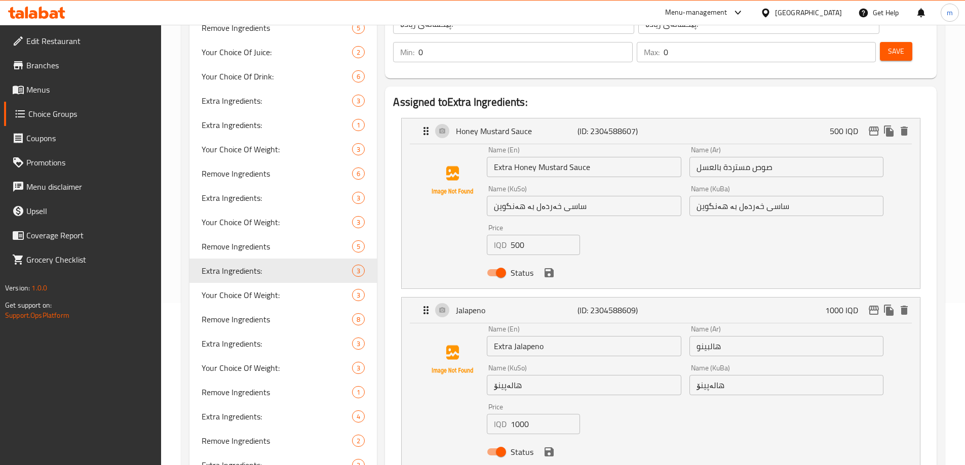
click at [799, 157] on input "صوص مستردة بالعسل" at bounding box center [786, 167] width 194 height 20
click at [695, 157] on input "صوص مستردة بالعسل" at bounding box center [786, 167] width 194 height 20
click at [695, 336] on input "هالبينو" at bounding box center [786, 346] width 194 height 20
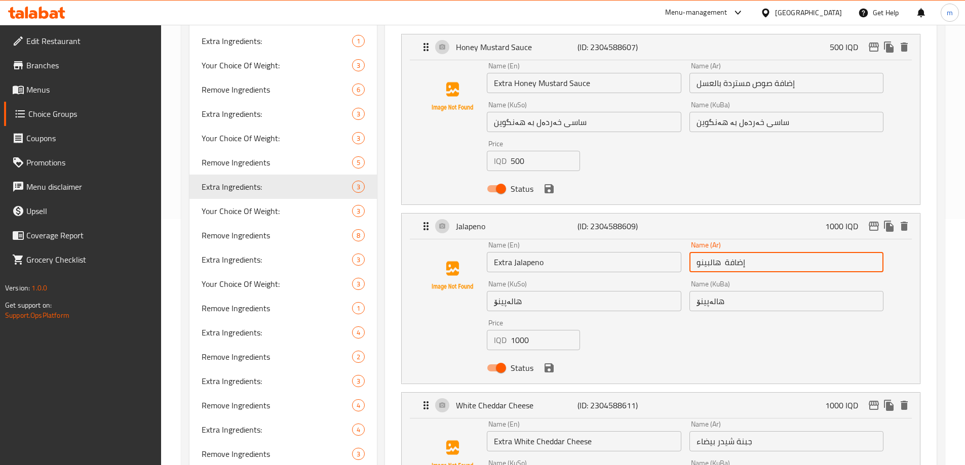
scroll to position [273, 0]
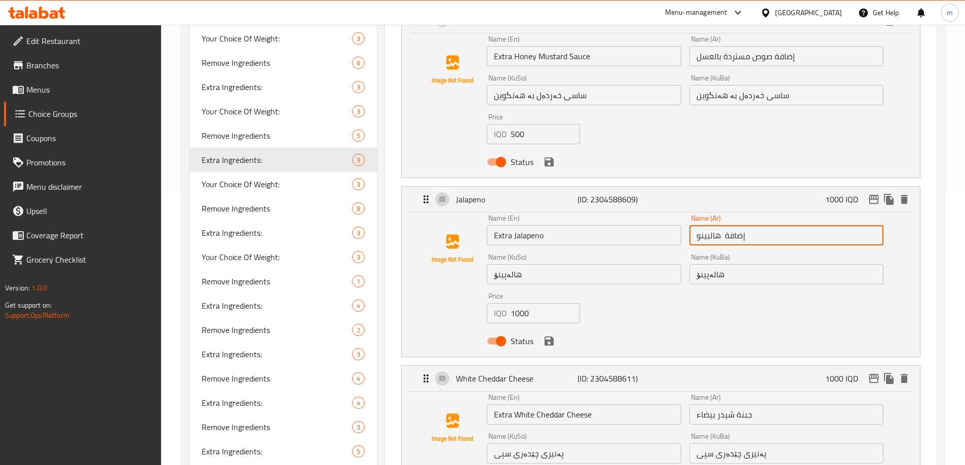
click at [691, 405] on input "جبنة شيدر بيضاء" at bounding box center [786, 415] width 194 height 20
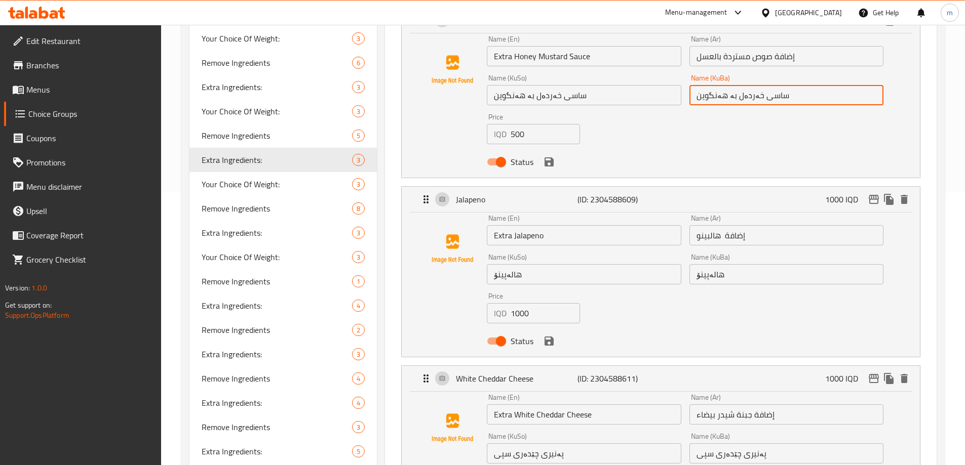
click at [725, 85] on input "ساسی خەردەل بە هەنگوین" at bounding box center [786, 95] width 194 height 20
click at [787, 85] on input "ساسی خەردەل بە هەنگوین" at bounding box center [786, 95] width 194 height 20
click at [809, 85] on input "ساسی خەردەل بە هەنگوین" at bounding box center [786, 95] width 194 height 20
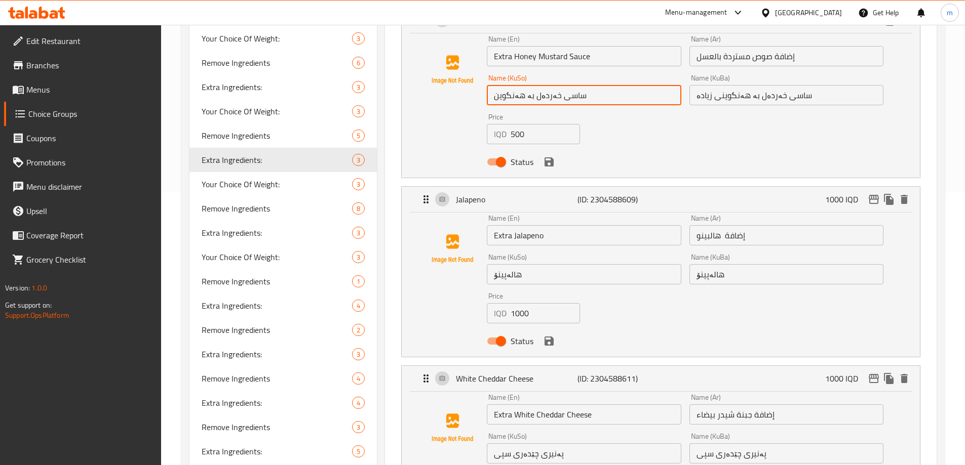
click at [598, 85] on input "ساسی خەردەل بە هەنگوین" at bounding box center [584, 95] width 194 height 20
click at [565, 264] on input "هالەپینۆ" at bounding box center [584, 274] width 194 height 20
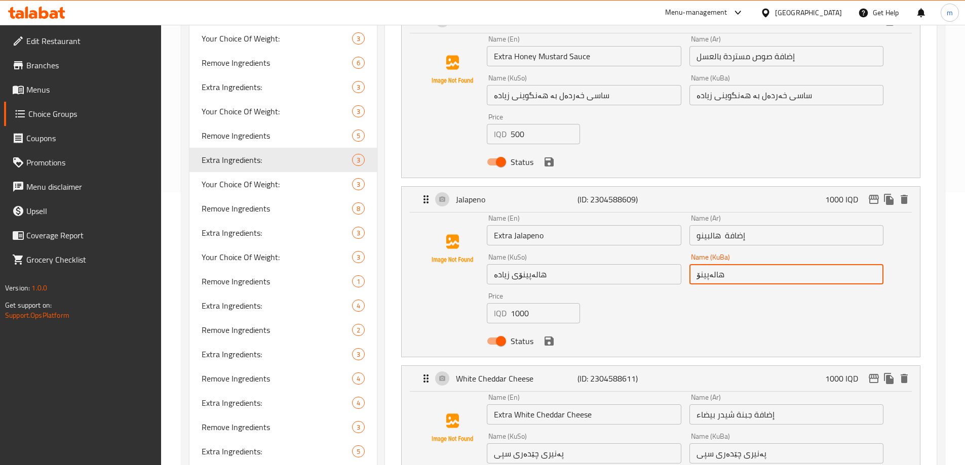
click at [750, 264] on input "هالەپینۆ" at bounding box center [786, 274] width 194 height 20
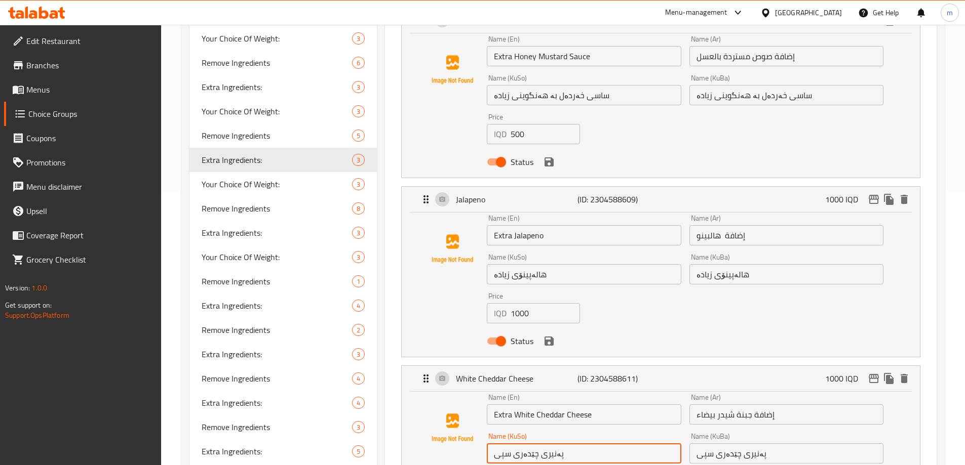
click at [608, 444] on input "پەنیری چێدەری سپی" at bounding box center [584, 454] width 194 height 20
click at [806, 433] on div "Name (KuBa) پەنیری چێدەری سپی Name (KuBa)" at bounding box center [786, 448] width 194 height 31
click at [803, 444] on input "پەنیری چێدەری سپی" at bounding box center [786, 454] width 194 height 20
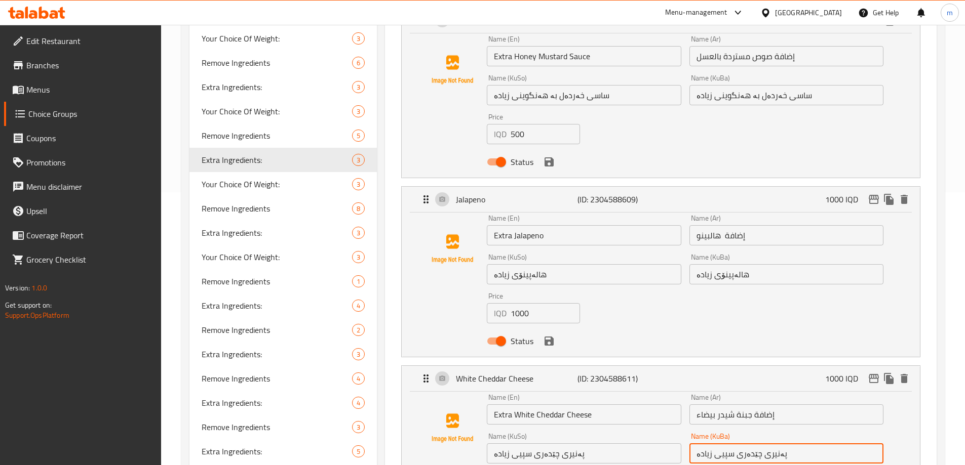
click at [712, 444] on input "پەنیری چێدەری سپیی زیادە" at bounding box center [786, 454] width 194 height 20
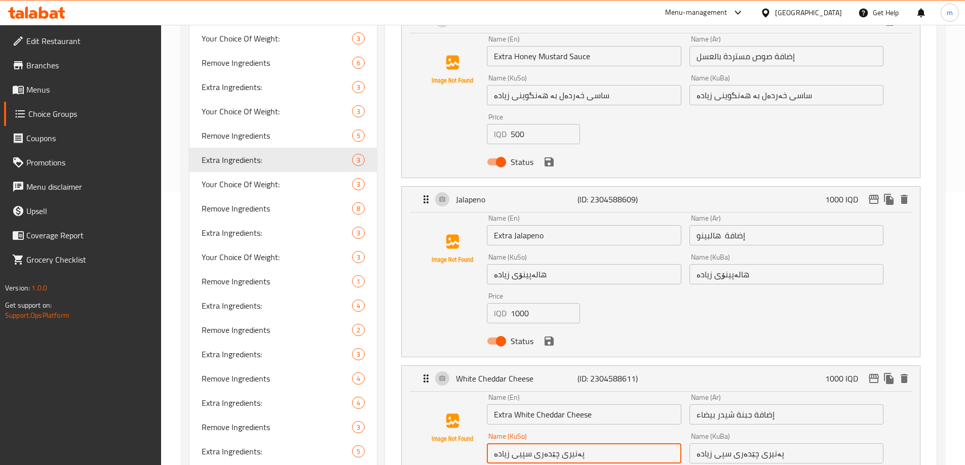
click at [511, 444] on input "پەنیری چێدەری سپیی زیادە" at bounding box center [584, 454] width 194 height 20
click at [547, 337] on icon "save" at bounding box center [549, 341] width 9 height 9
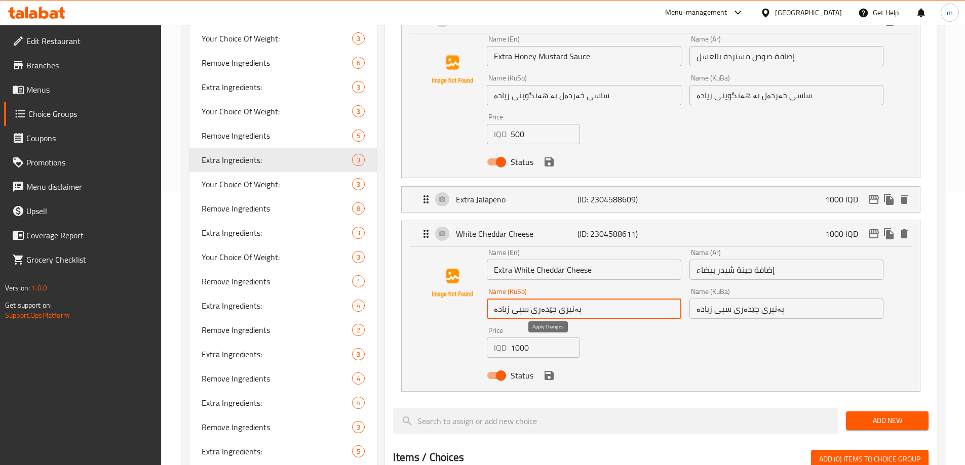
click at [549, 371] on icon "save" at bounding box center [549, 375] width 9 height 9
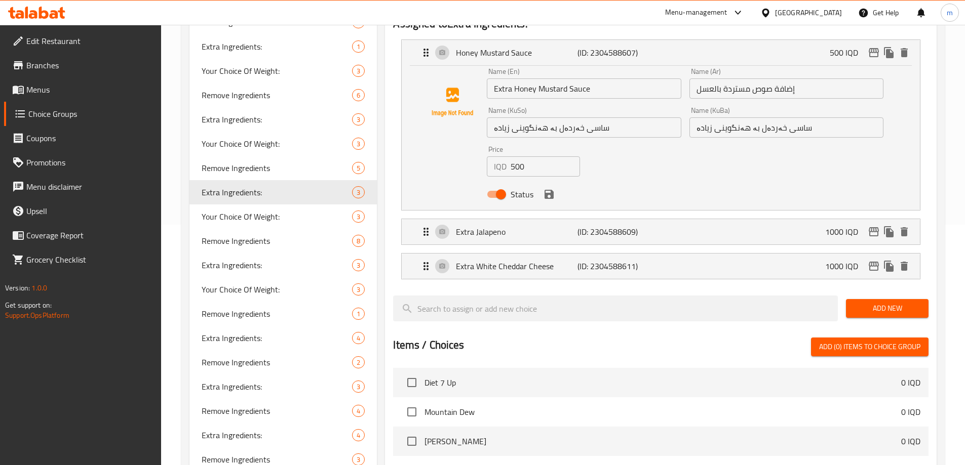
scroll to position [162, 0]
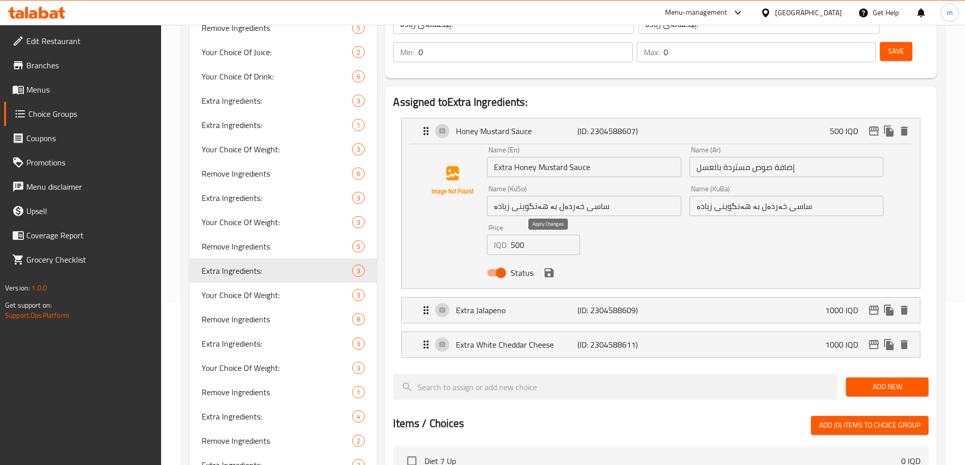
click at [545, 268] on icon "save" at bounding box center [549, 272] width 9 height 9
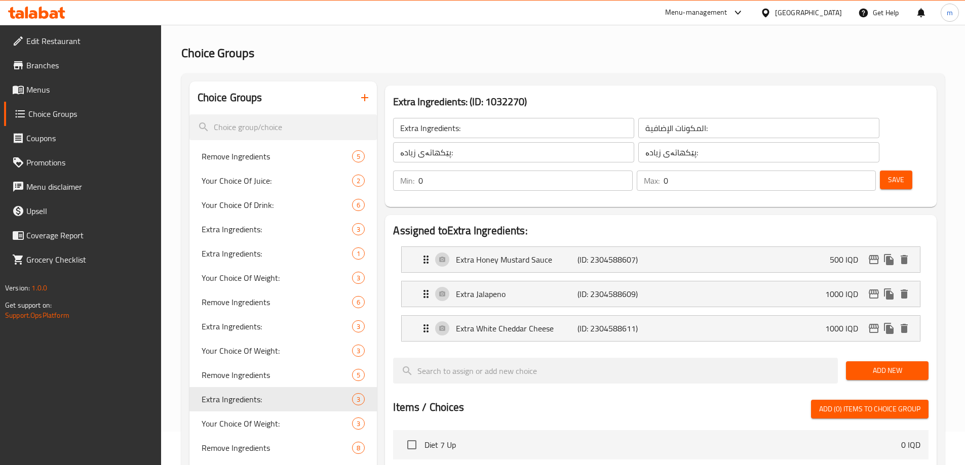
scroll to position [0, 0]
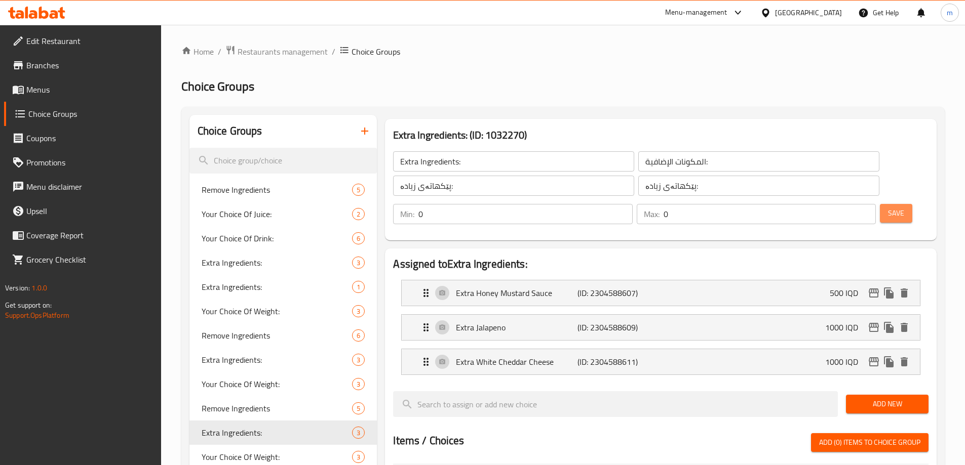
click at [888, 207] on span "Save" at bounding box center [896, 213] width 16 height 13
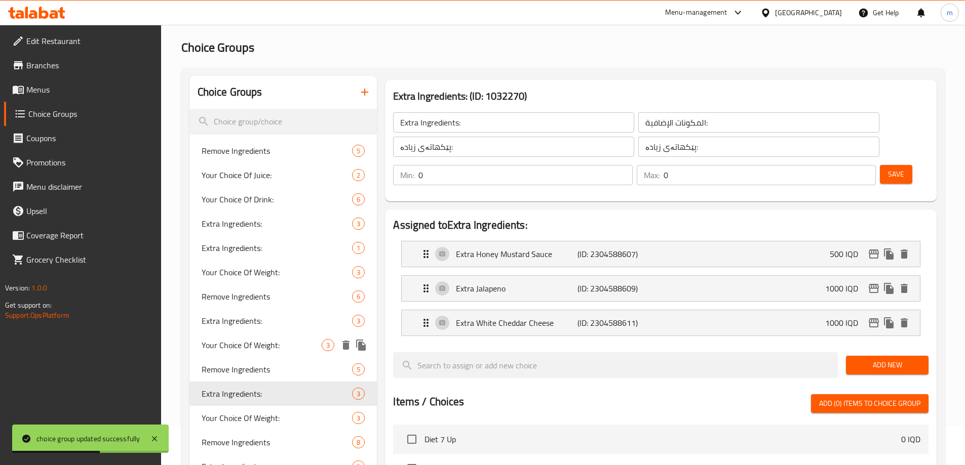
scroll to position [118, 0]
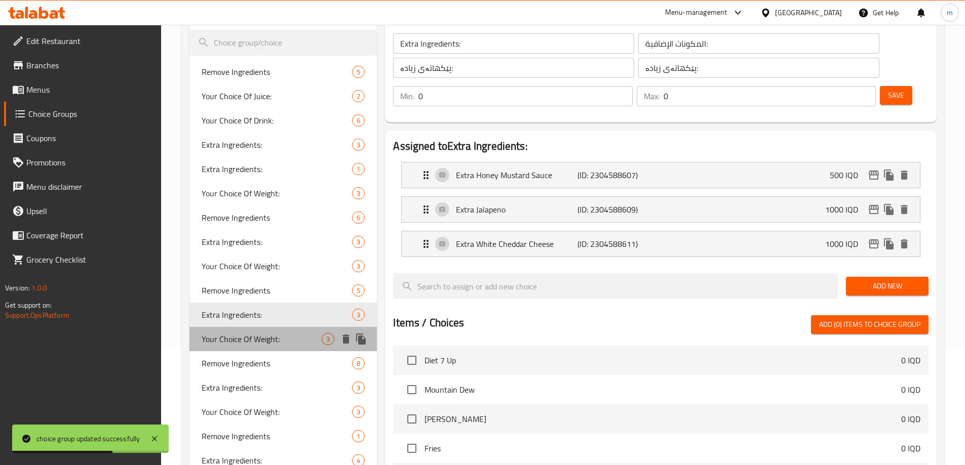
click at [253, 341] on span "Your Choice Of Weight:" at bounding box center [262, 339] width 121 height 12
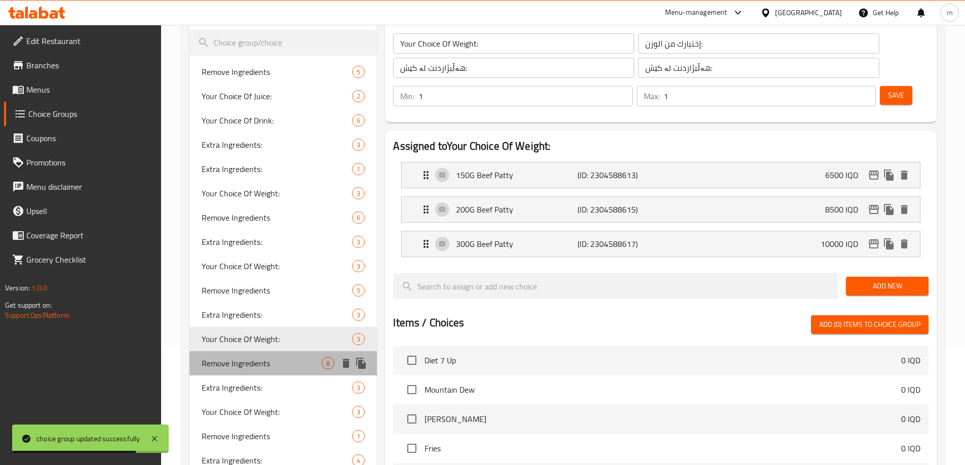
click at [245, 368] on span "Remove Ingredients" at bounding box center [262, 364] width 121 height 12
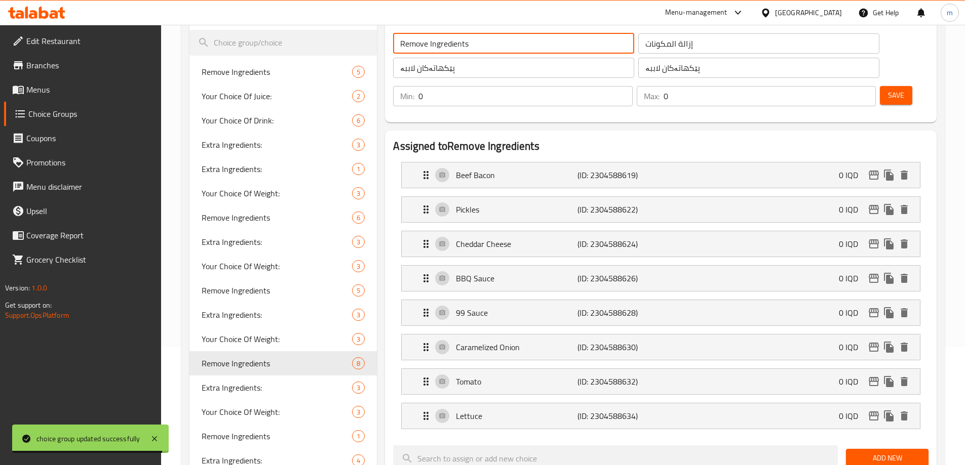
click at [405, 34] on input "Remove Ingredients" at bounding box center [513, 43] width 241 height 20
click at [551, 169] on p "Beef Bacon" at bounding box center [516, 175] width 121 height 12
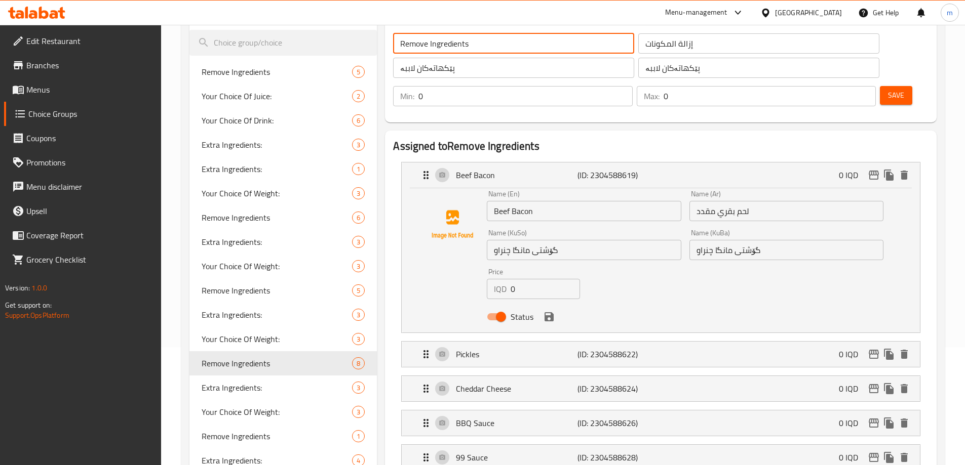
click at [493, 201] on input "Beef Bacon" at bounding box center [584, 211] width 194 height 20
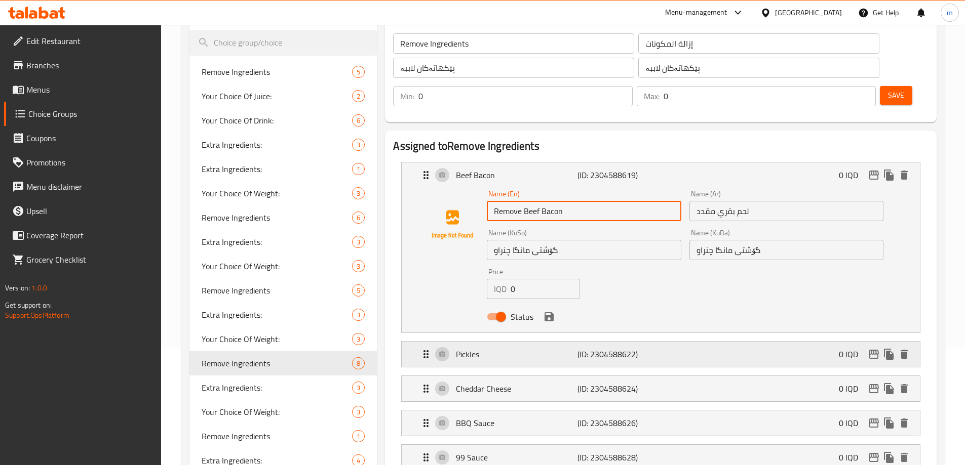
click at [571, 348] on p "Pickles" at bounding box center [516, 354] width 121 height 12
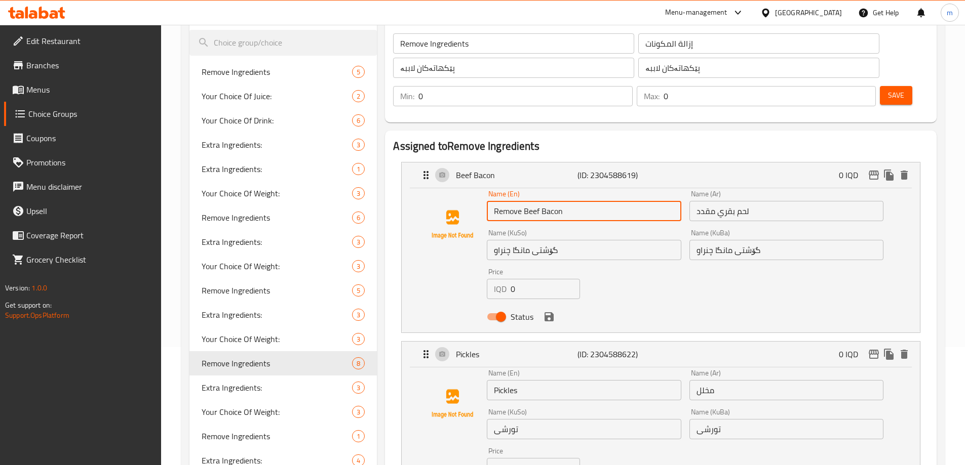
click at [495, 380] on input "Pickles" at bounding box center [584, 390] width 194 height 20
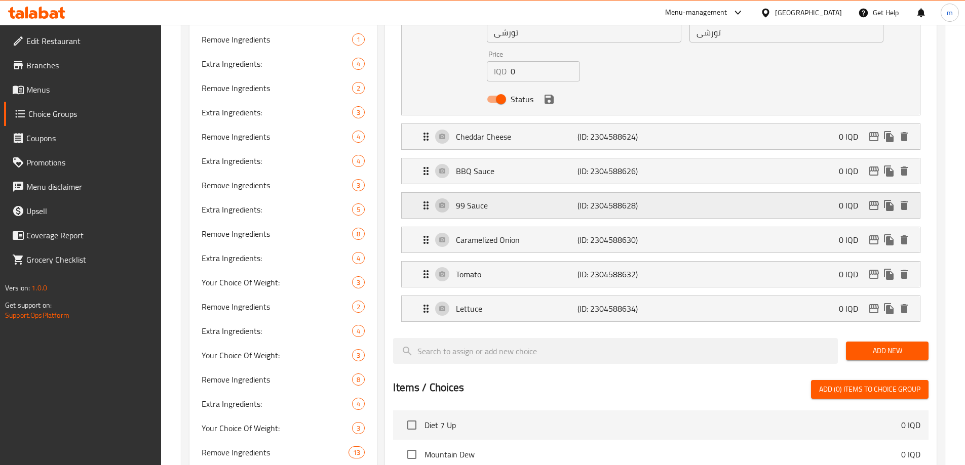
scroll to position [519, 0]
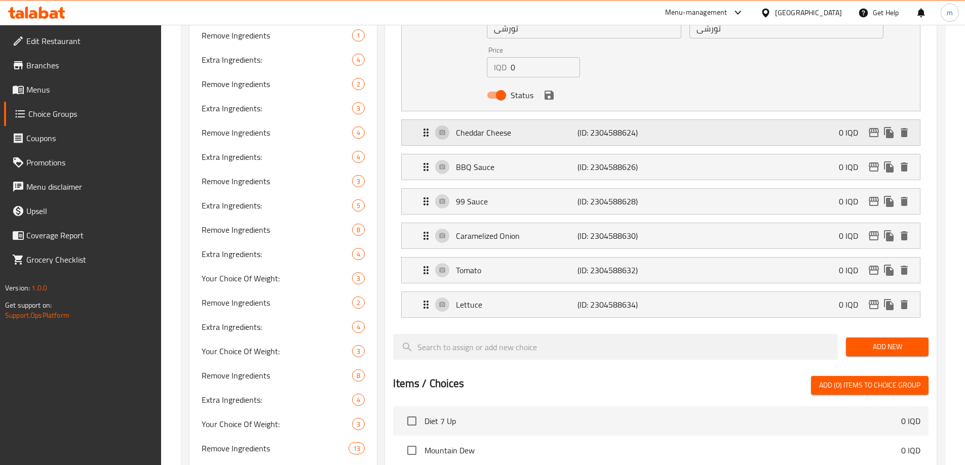
click at [516, 127] on p "Cheddar Cheese" at bounding box center [516, 133] width 121 height 12
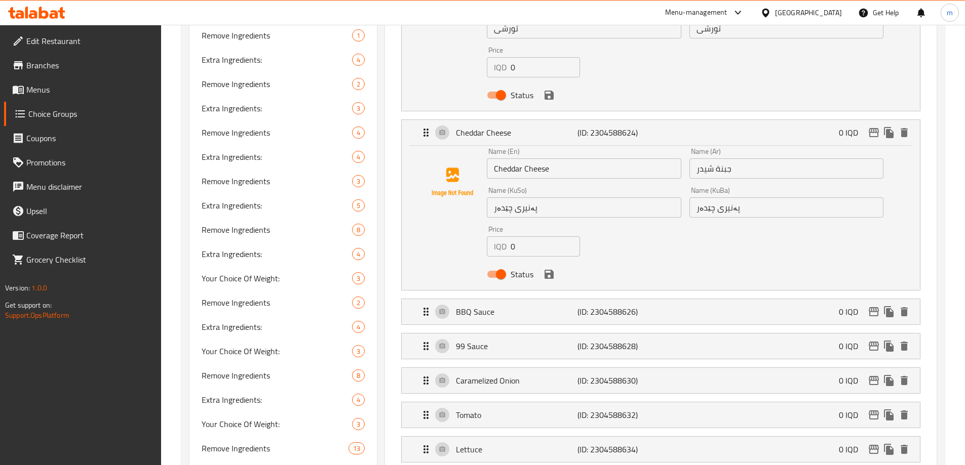
click at [493, 159] on input "Cheddar Cheese" at bounding box center [584, 169] width 194 height 20
click at [539, 306] on p "BBQ Sauce" at bounding box center [516, 312] width 121 height 12
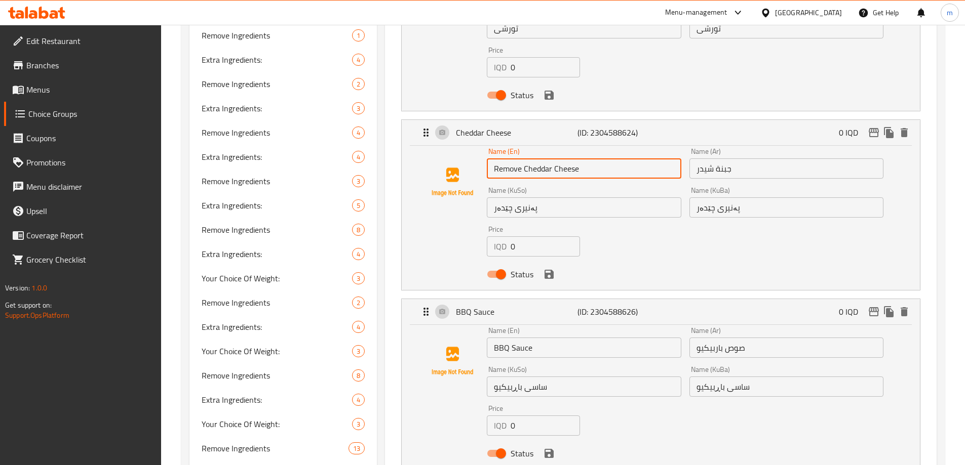
click at [489, 338] on input "BBQ Sauce" at bounding box center [584, 348] width 194 height 20
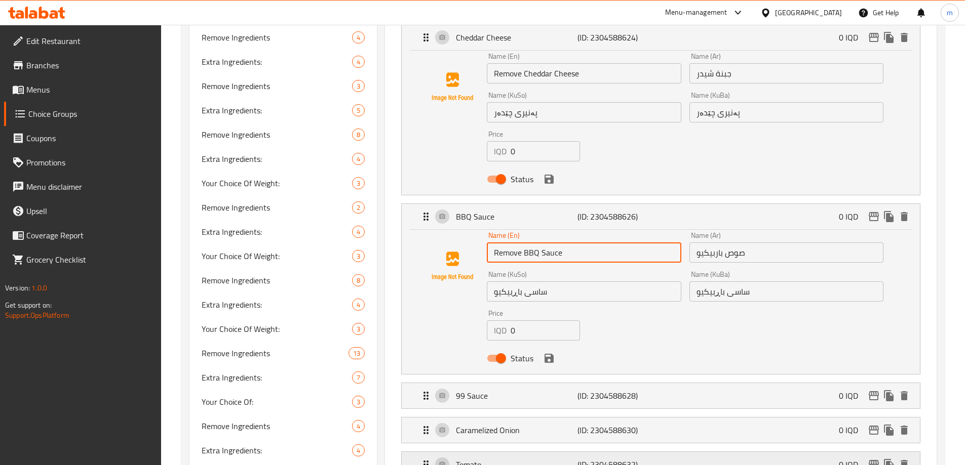
scroll to position [637, 0]
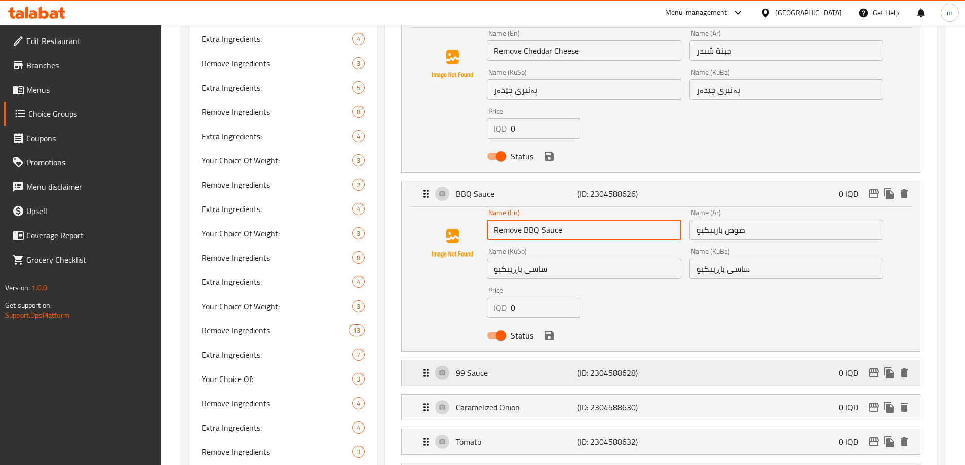
click at [534, 367] on p "99 Sauce" at bounding box center [516, 373] width 121 height 12
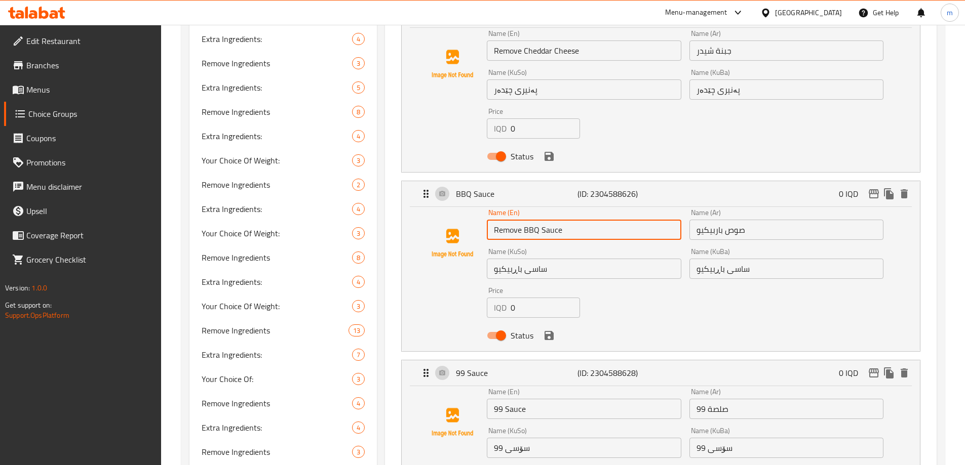
click at [491, 399] on input "99 Sauce" at bounding box center [584, 409] width 194 height 20
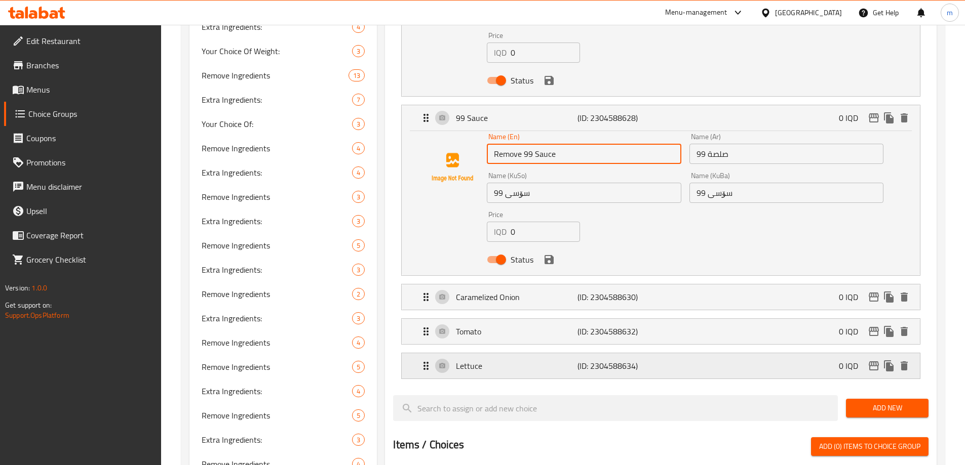
scroll to position [902, 0]
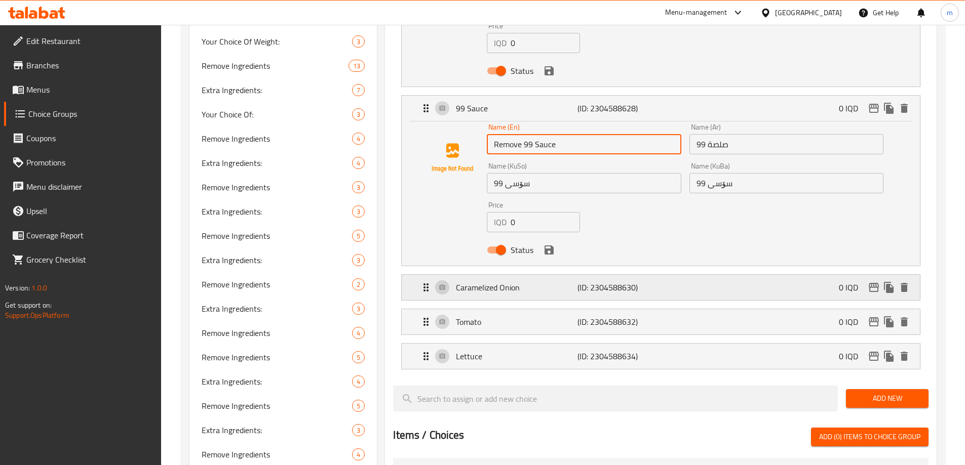
click at [557, 282] on p "Caramelized Onion" at bounding box center [516, 288] width 121 height 12
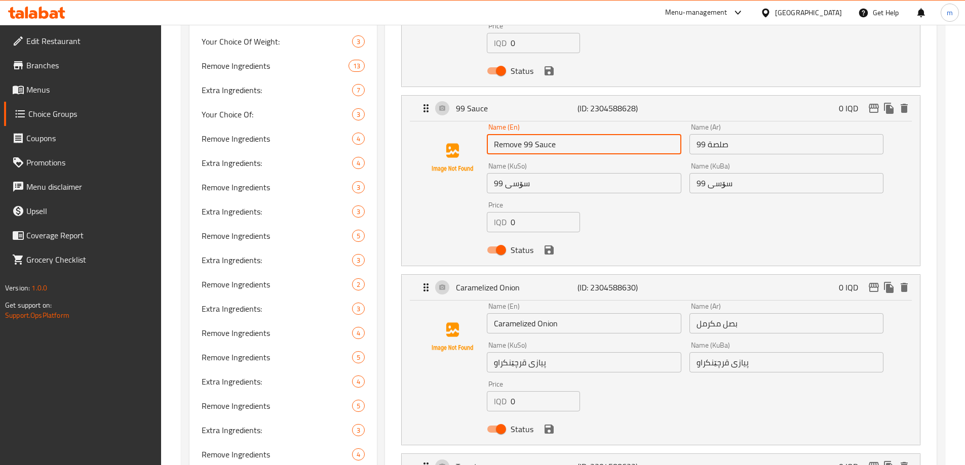
click at [491, 314] on input "Caramelized Onion" at bounding box center [584, 324] width 194 height 20
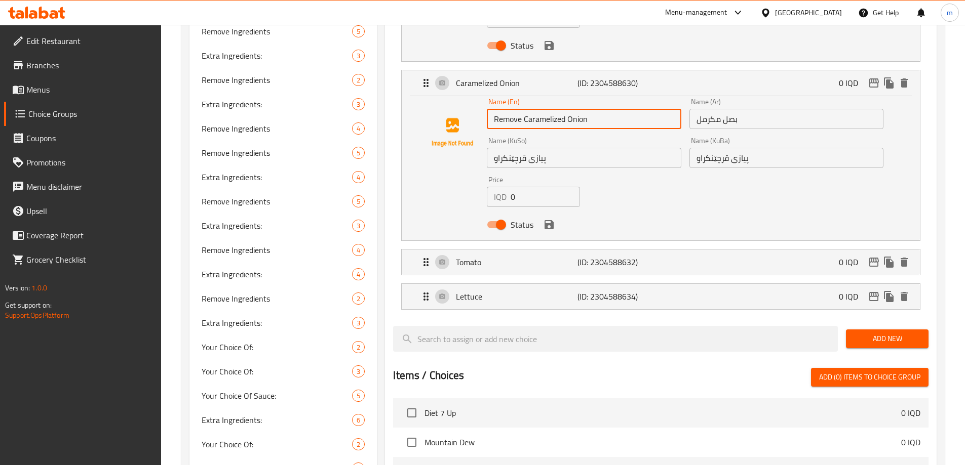
scroll to position [1109, 0]
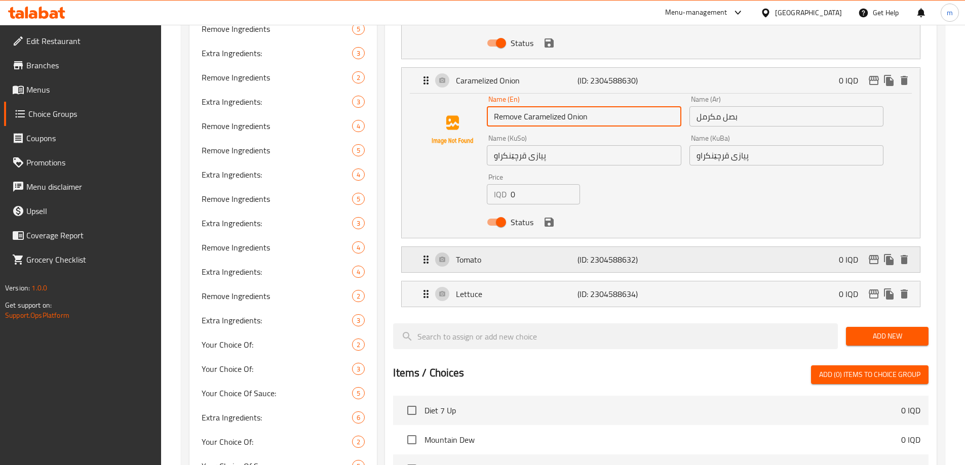
click at [563, 254] on p "Tomato" at bounding box center [516, 260] width 121 height 12
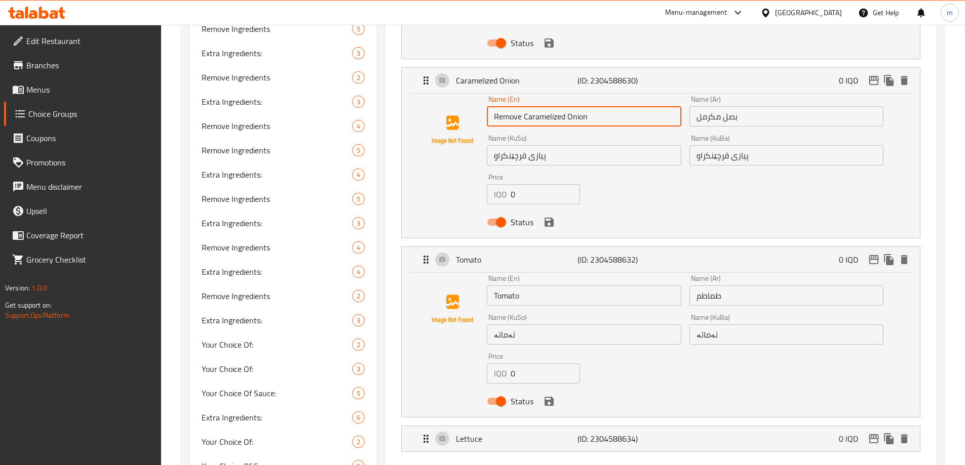
click at [491, 286] on input "Tomato" at bounding box center [584, 296] width 194 height 20
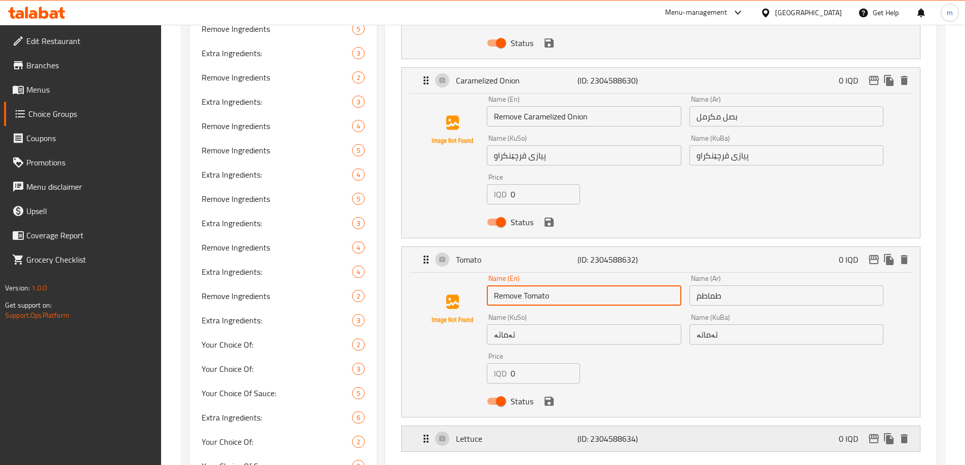
click at [519, 426] on div "Lettuce (ID: 2304588634) 0 IQD" at bounding box center [664, 438] width 488 height 25
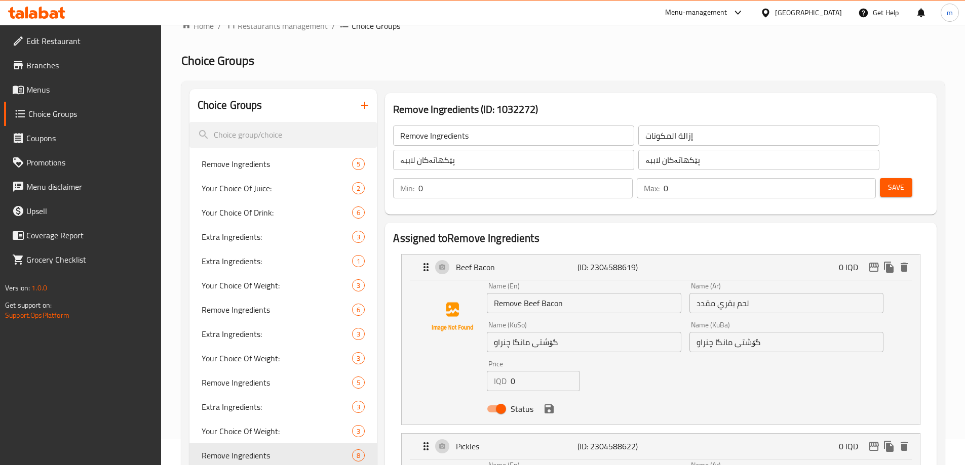
scroll to position [0, 0]
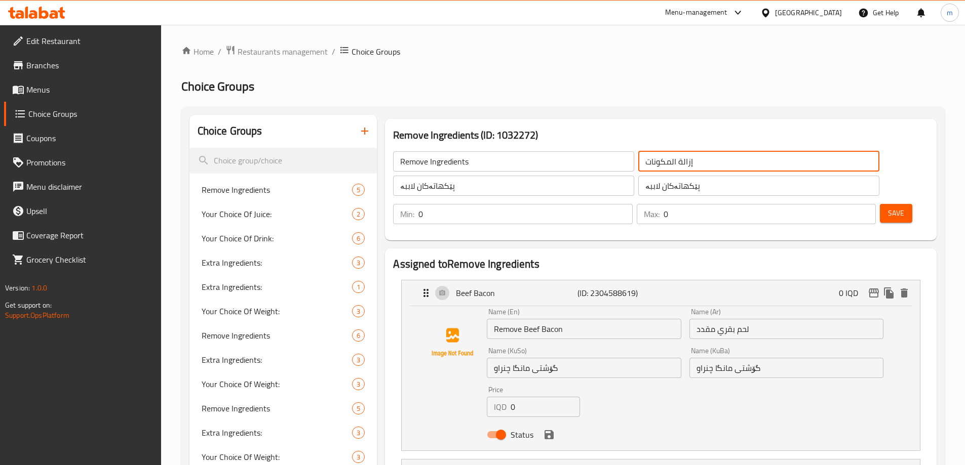
click at [638, 161] on input "إزالة المكونات" at bounding box center [758, 161] width 241 height 20
click at [696, 319] on input "لحم بقري مقدد" at bounding box center [786, 329] width 194 height 20
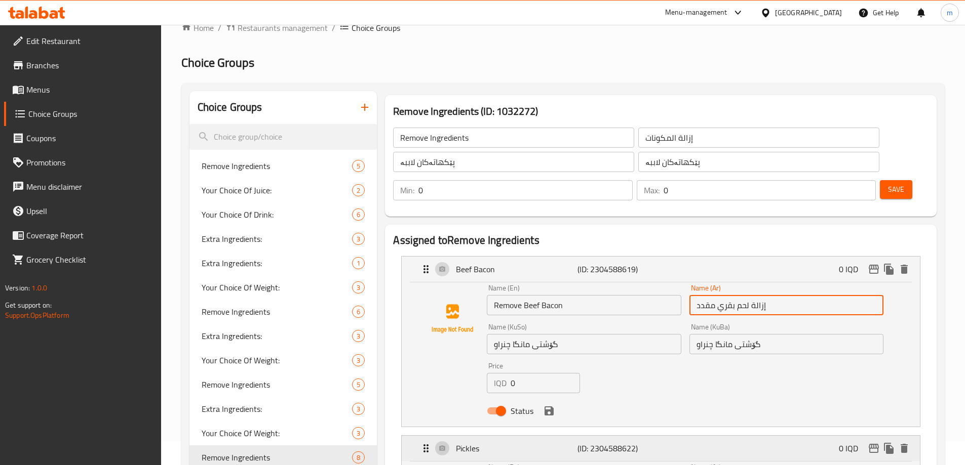
scroll to position [118, 0]
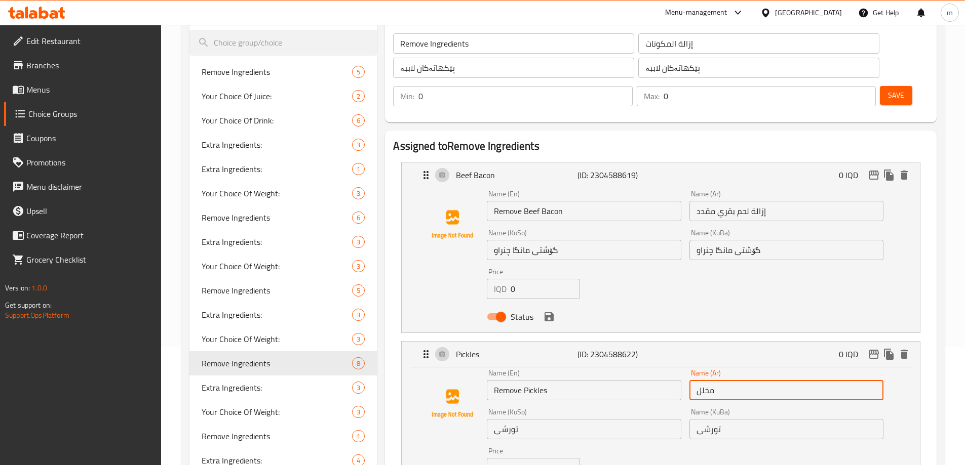
click at [696, 380] on input "مخلل" at bounding box center [786, 390] width 194 height 20
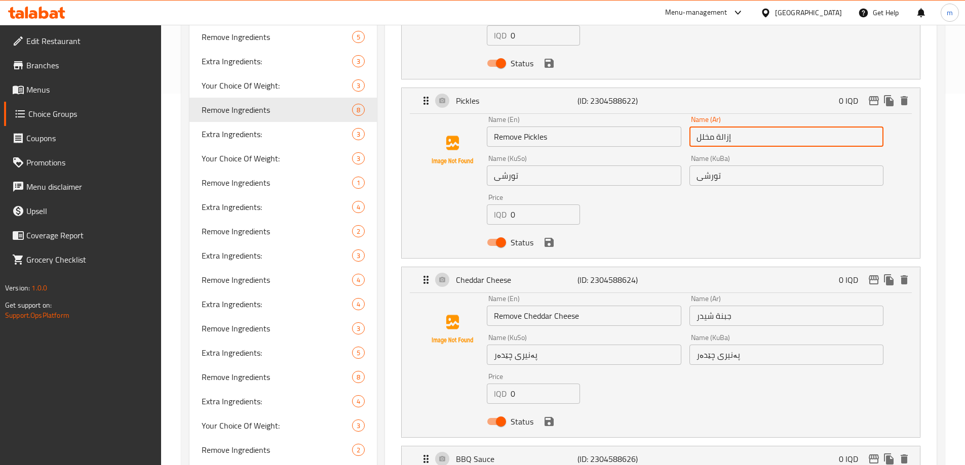
scroll to position [455, 0]
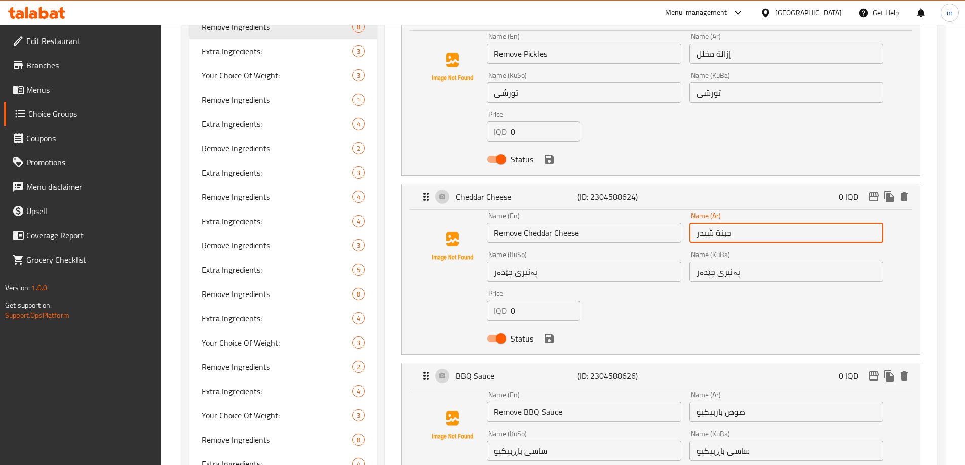
click at [693, 223] on input "جبنة شيدر" at bounding box center [786, 233] width 194 height 20
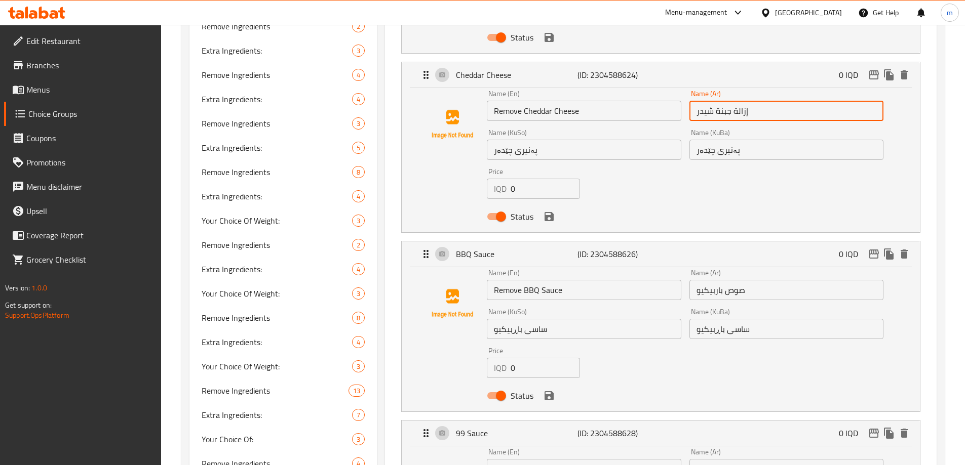
scroll to position [728, 0]
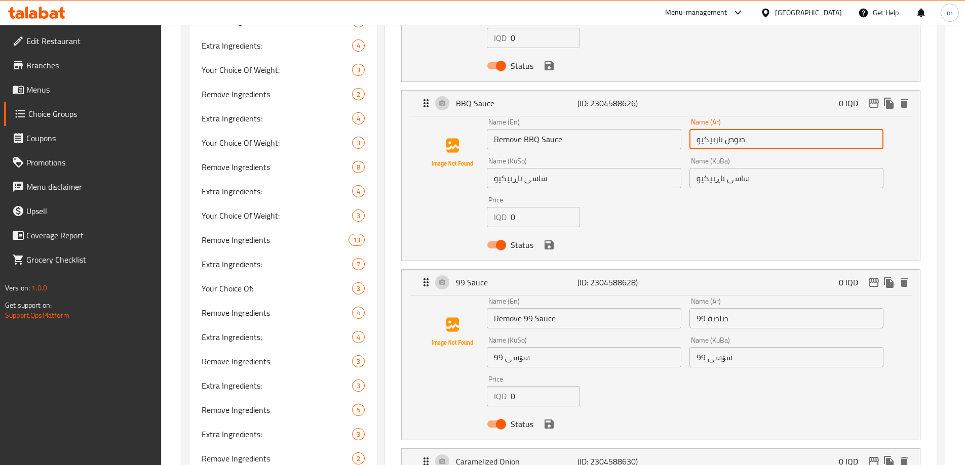
click at [696, 129] on input "صوص باربيكيو" at bounding box center [786, 139] width 194 height 20
click at [690, 308] on input "صلصة 99" at bounding box center [786, 318] width 194 height 20
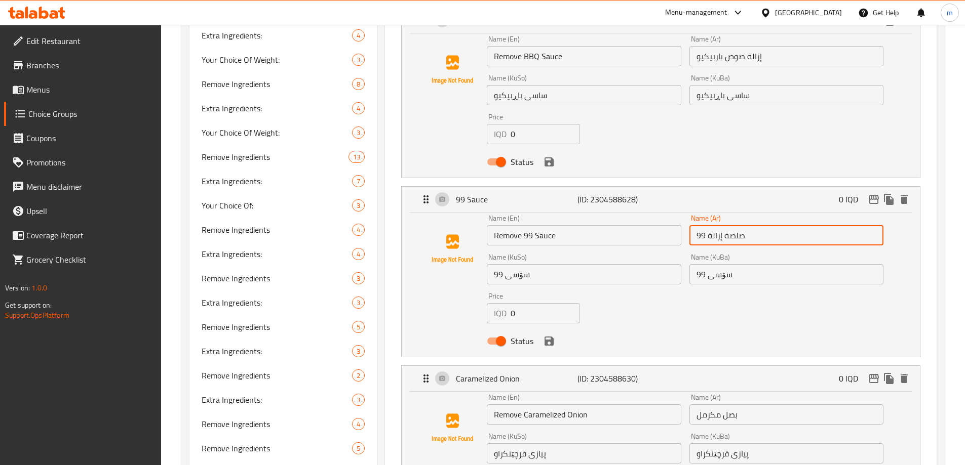
scroll to position [833, 0]
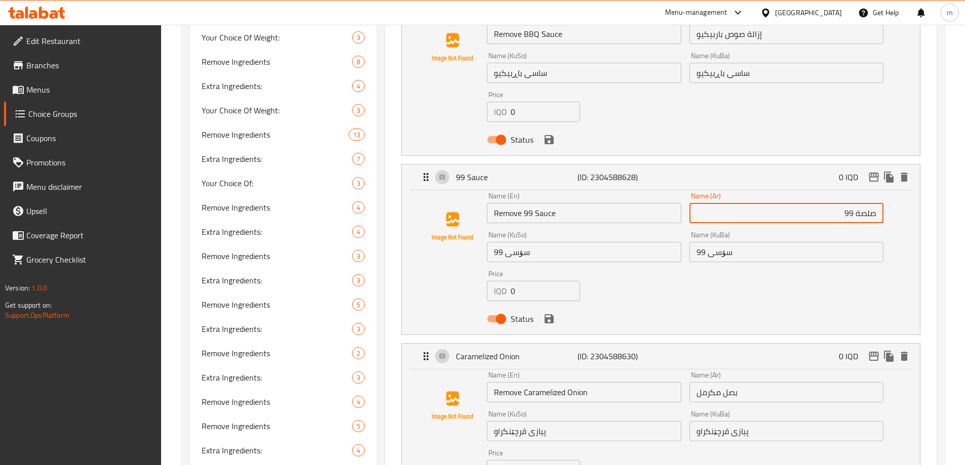
click at [879, 203] on input "صلصة 99" at bounding box center [786, 213] width 194 height 20
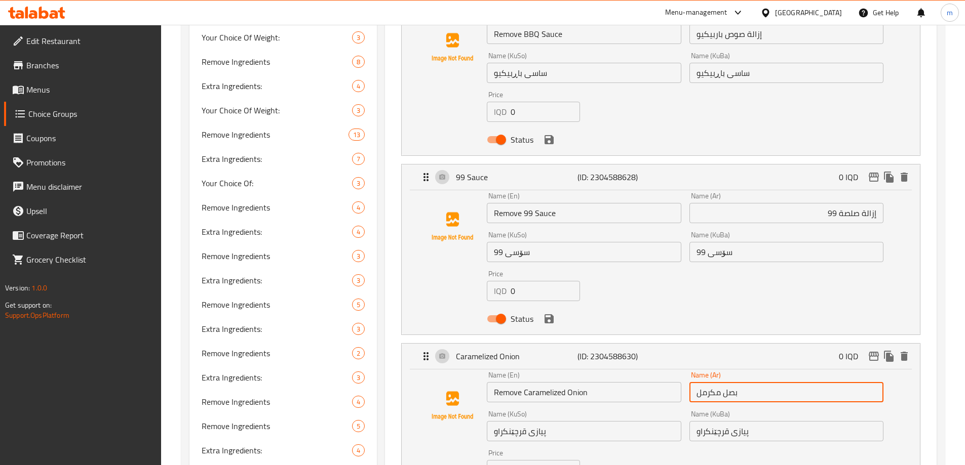
click at [693, 382] on input "بصل مكرمل" at bounding box center [786, 392] width 194 height 20
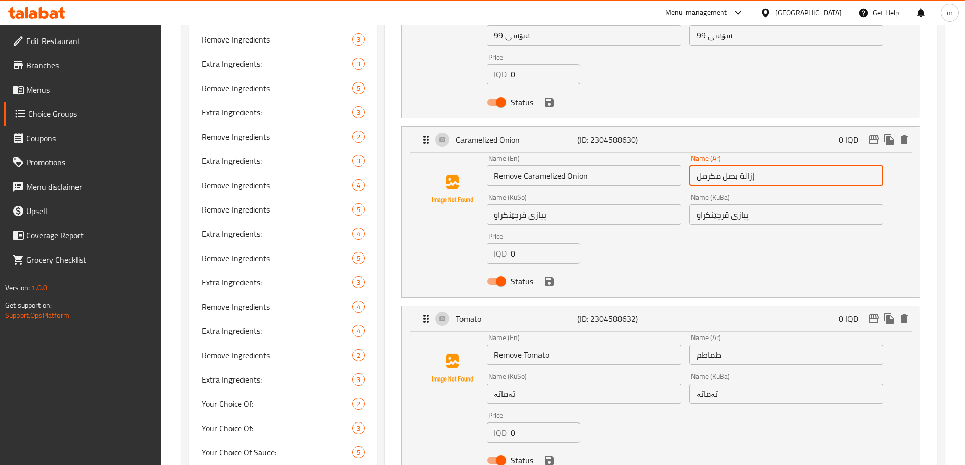
scroll to position [1077, 0]
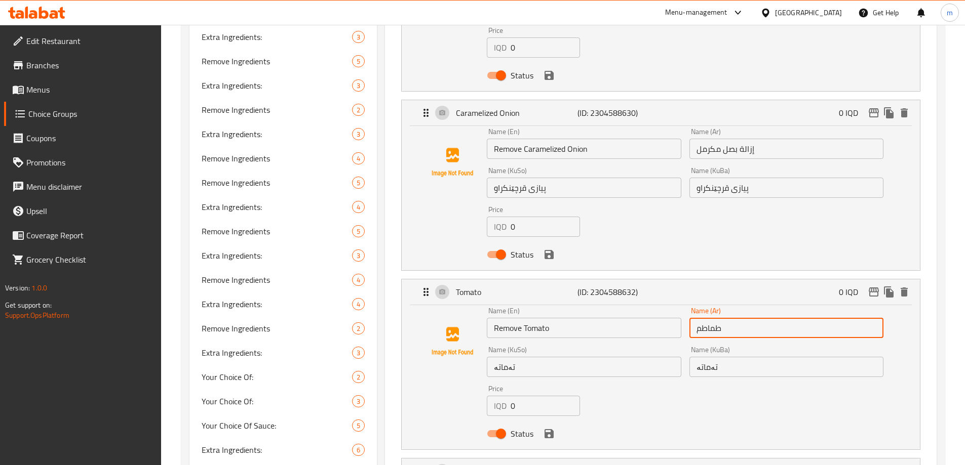
click at [695, 318] on input "طماطم" at bounding box center [786, 328] width 194 height 20
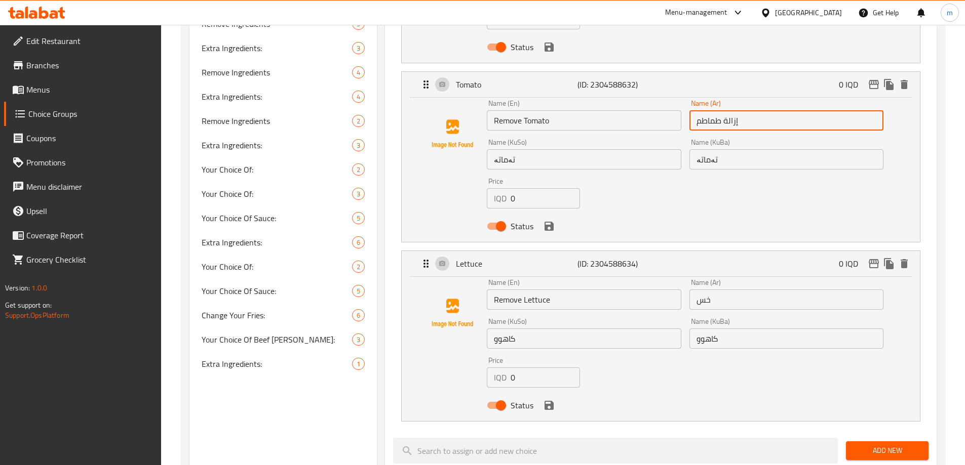
scroll to position [1289, 0]
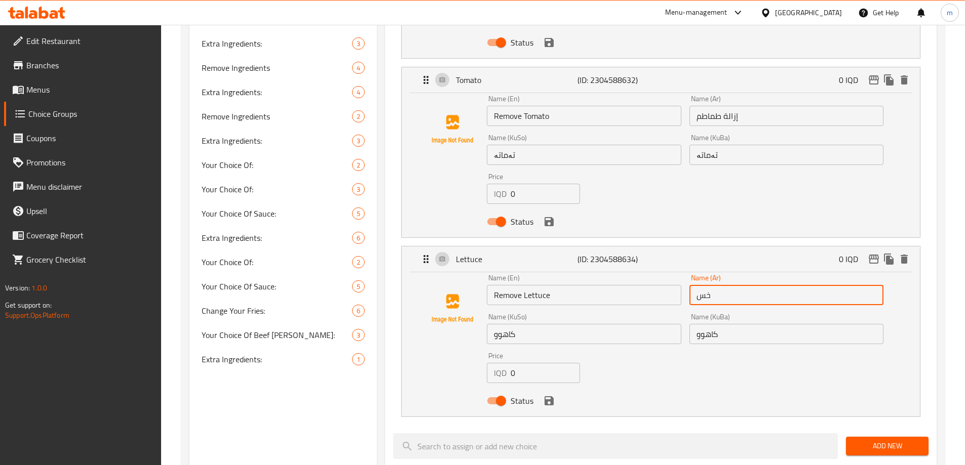
click at [699, 285] on input "خس" at bounding box center [786, 295] width 194 height 20
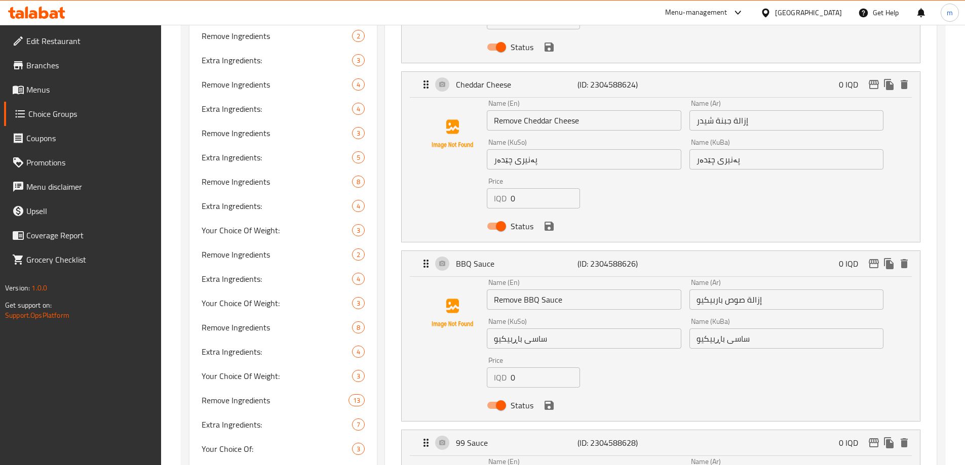
scroll to position [0, 0]
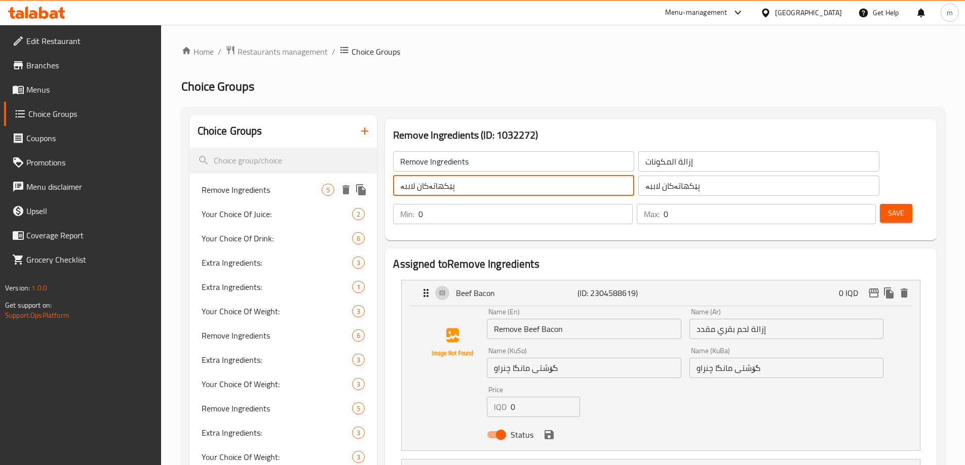
drag, startPoint x: 416, startPoint y: 188, endPoint x: 373, endPoint y: 188, distance: 43.6
click at [573, 358] on input "گۆشتی مانگا چنراو" at bounding box center [584, 368] width 194 height 20
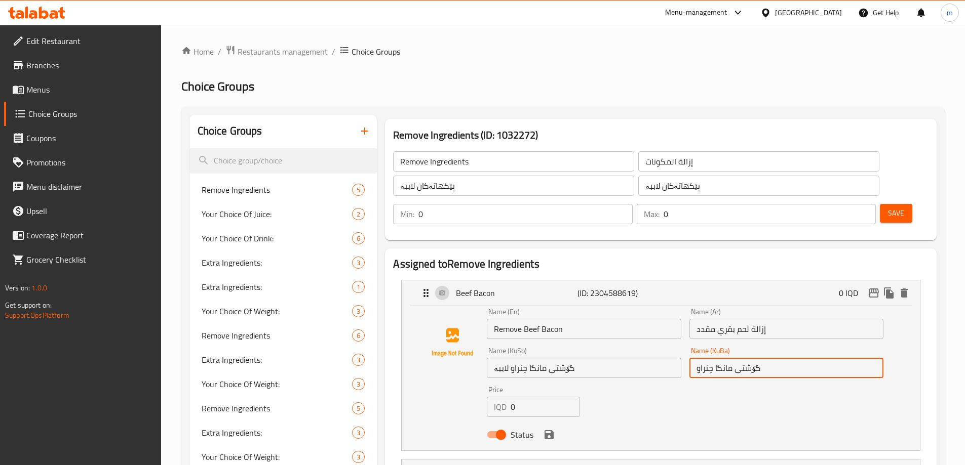
click at [798, 358] on input "گۆشتی مانگا چنراو" at bounding box center [786, 368] width 194 height 20
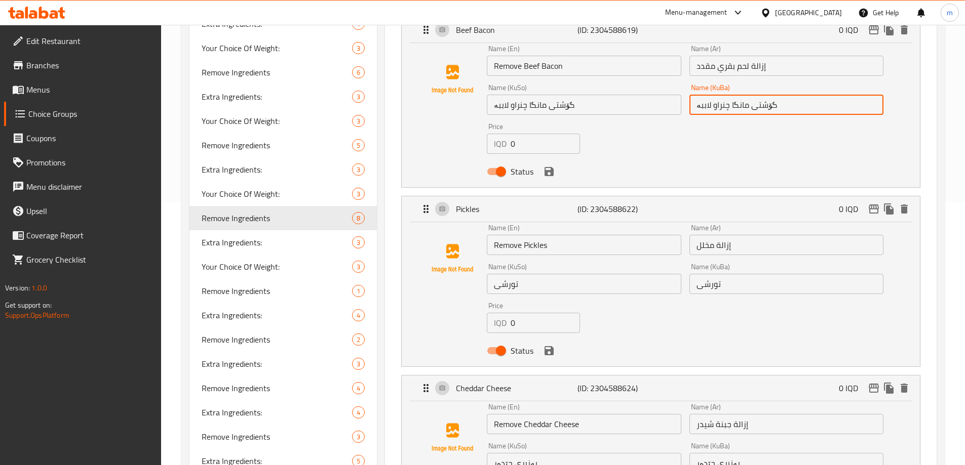
scroll to position [385, 0]
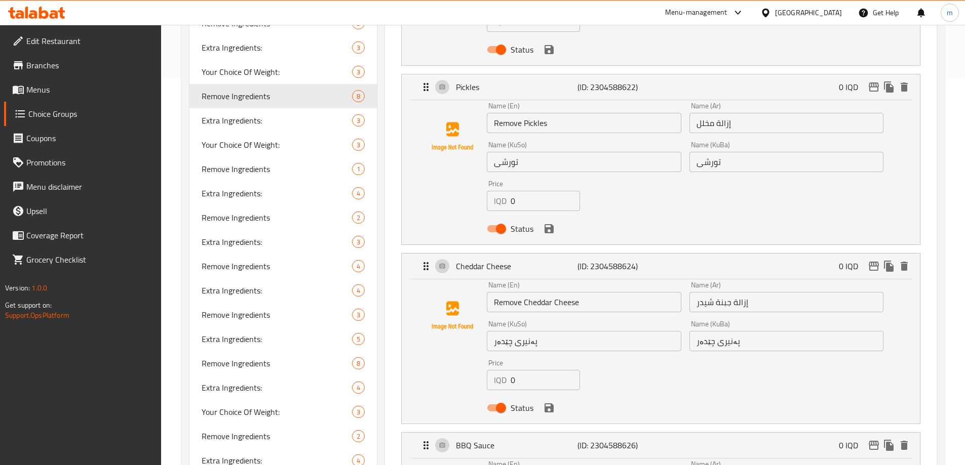
click at [774, 152] on input "تورشی" at bounding box center [786, 162] width 194 height 20
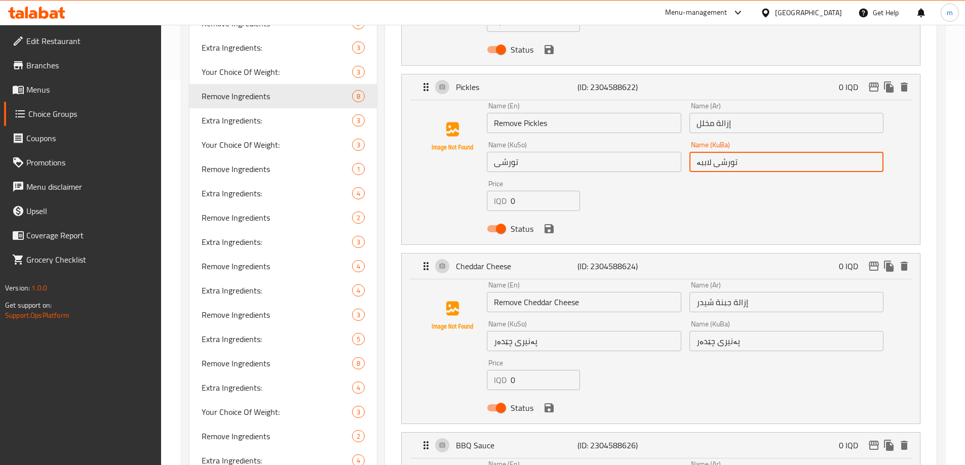
click at [611, 152] on input "تورشی" at bounding box center [584, 162] width 194 height 20
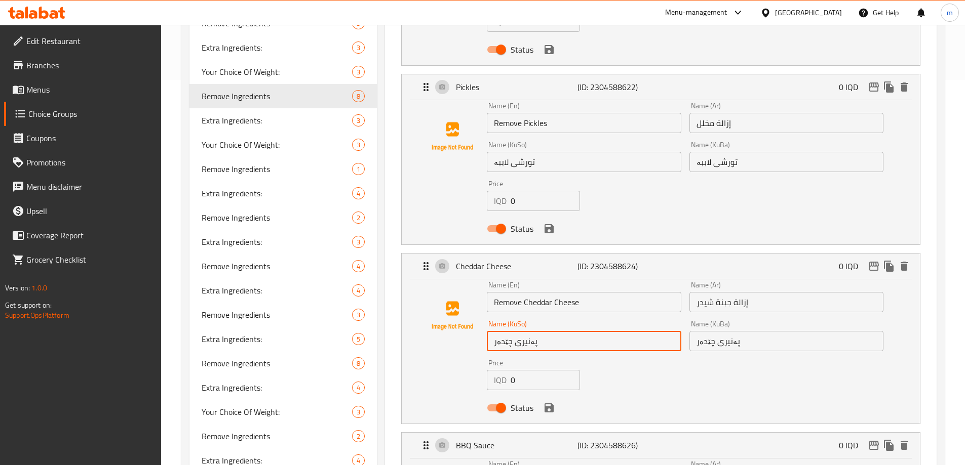
click at [583, 331] on input "پەنیری چێدەر" at bounding box center [584, 341] width 194 height 20
click at [775, 331] on input "پەنیری چێدەر" at bounding box center [786, 341] width 194 height 20
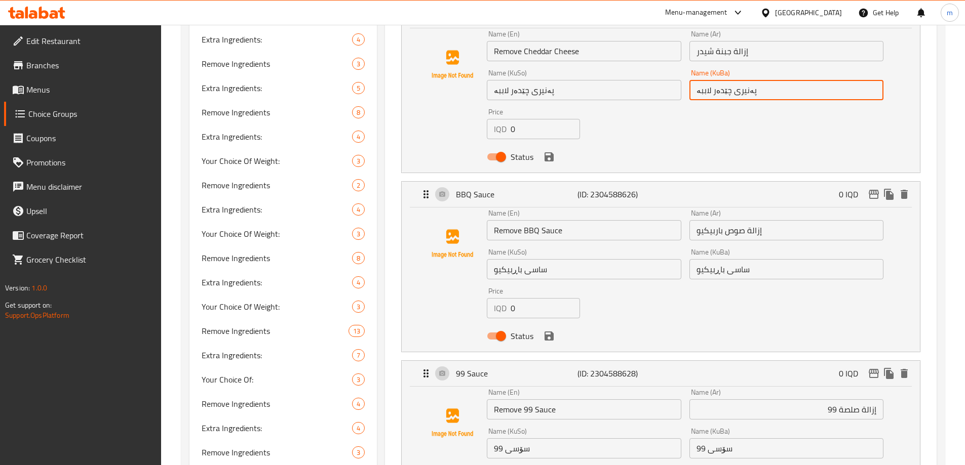
scroll to position [642, 0]
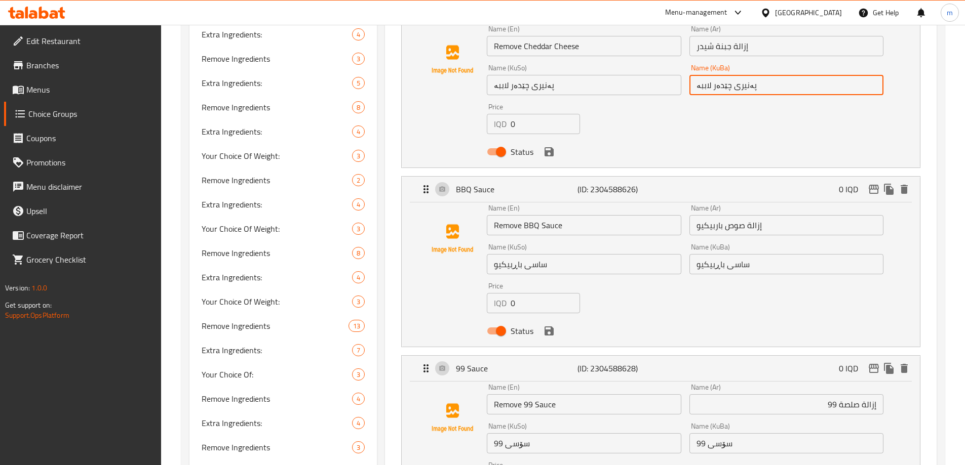
click at [780, 254] on input "ساسی باڕبیکیو" at bounding box center [786, 264] width 194 height 20
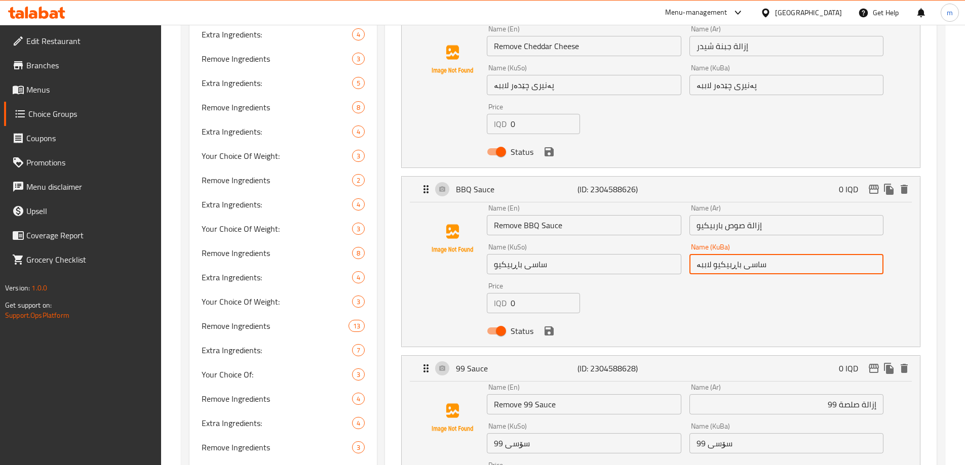
click at [640, 254] on input "ساسی باڕبیکیو" at bounding box center [584, 264] width 194 height 20
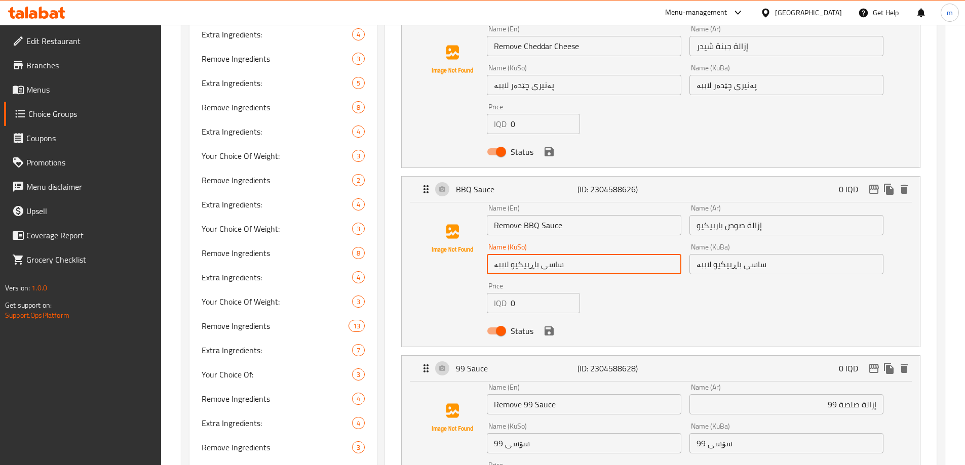
click at [573, 434] on input "سۆسی 99" at bounding box center [584, 444] width 194 height 20
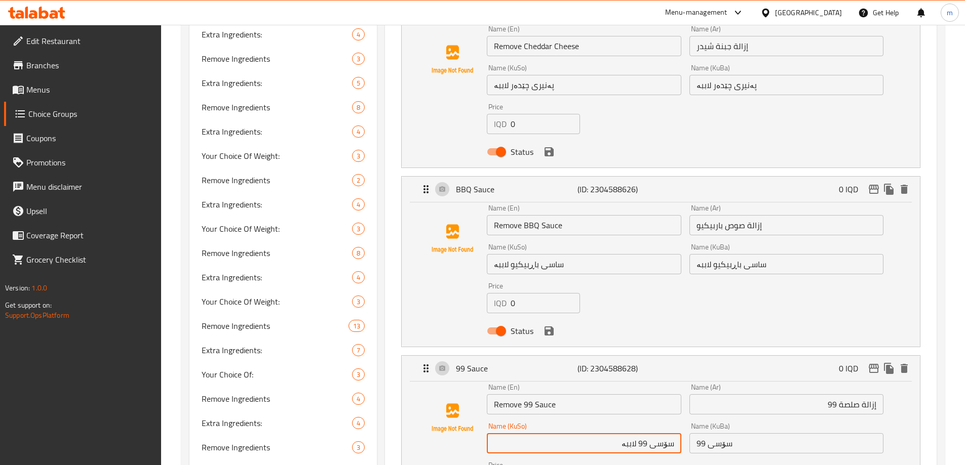
click at [813, 434] on input "سۆسی 99" at bounding box center [786, 444] width 194 height 20
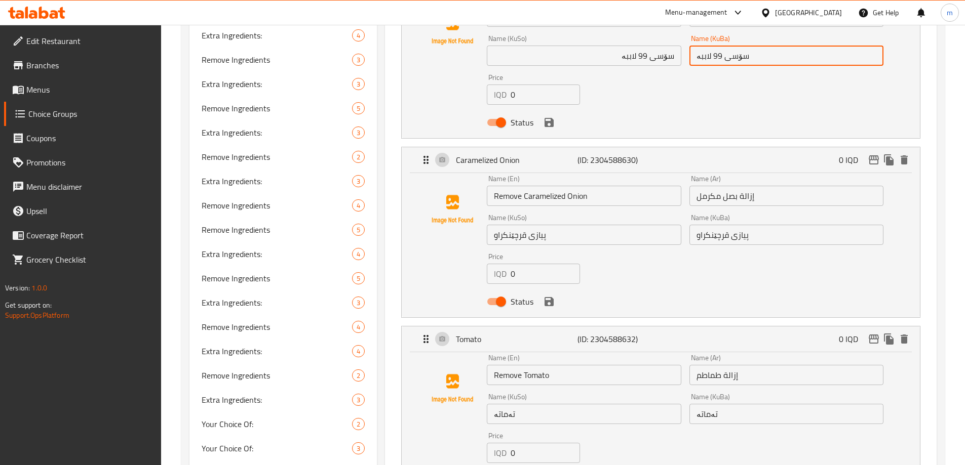
scroll to position [1046, 0]
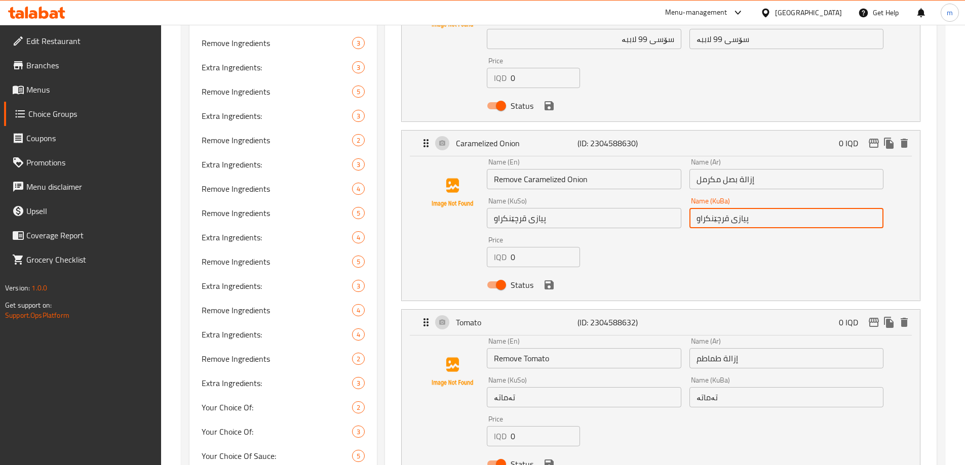
click at [780, 208] on input "پیازی قرچێنکراو" at bounding box center [786, 218] width 194 height 20
click at [607, 208] on input "پیازی قرچێنکراو" at bounding box center [584, 218] width 194 height 20
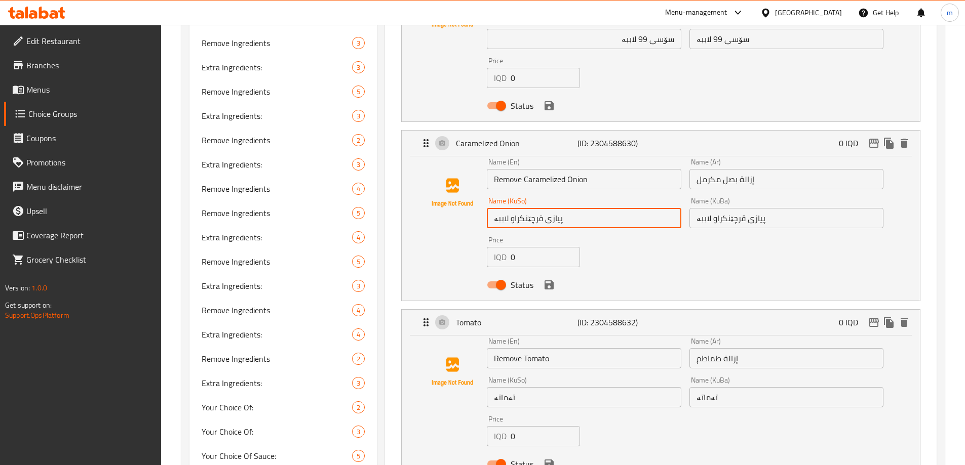
click at [606, 380] on div "Name (KuSo) تەماتە Name (KuSo)" at bounding box center [584, 392] width 202 height 39
click at [603, 387] on input "تەماتە" at bounding box center [584, 397] width 194 height 20
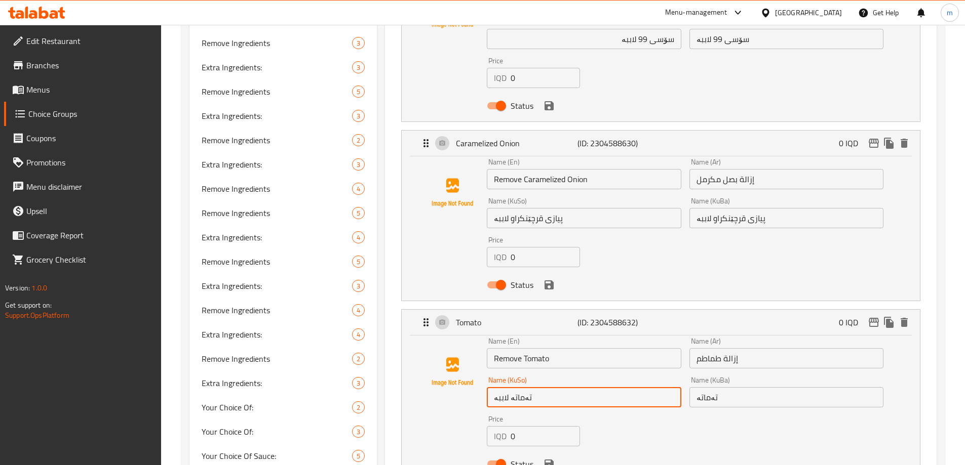
click at [780, 387] on input "تەماتە" at bounding box center [786, 397] width 194 height 20
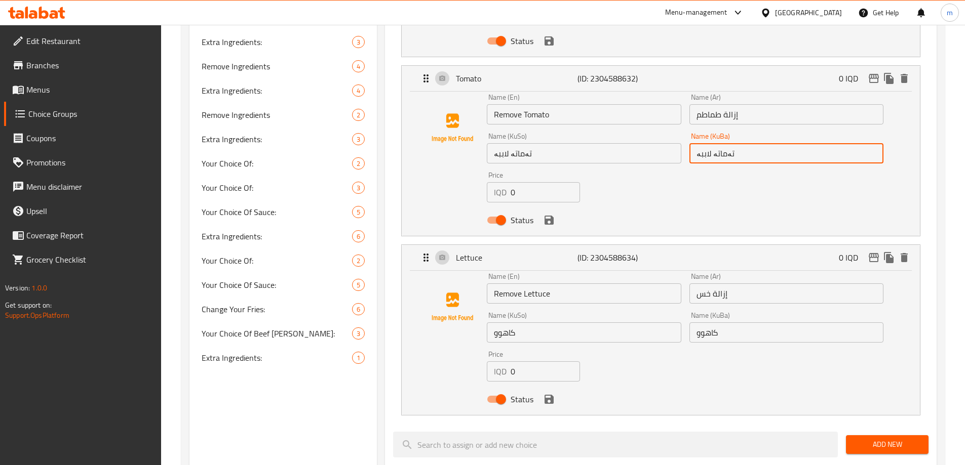
scroll to position [1312, 0]
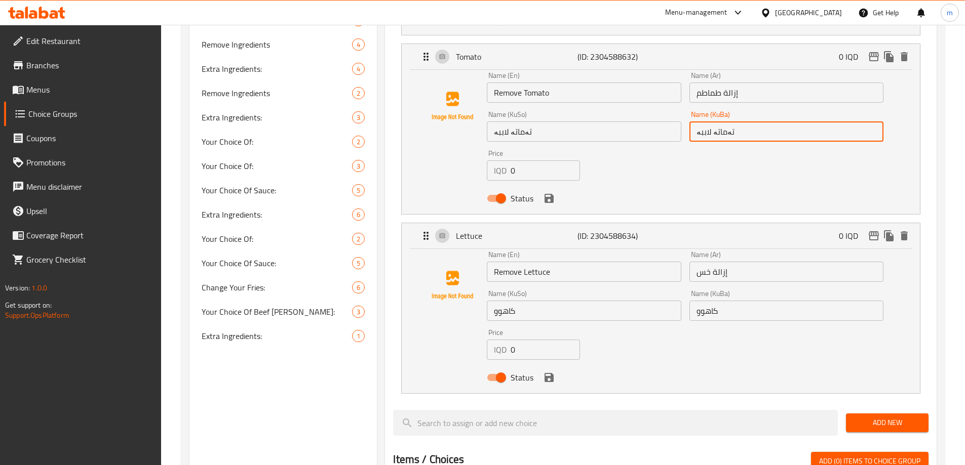
click at [738, 301] on input "کاهوو" at bounding box center [786, 311] width 194 height 20
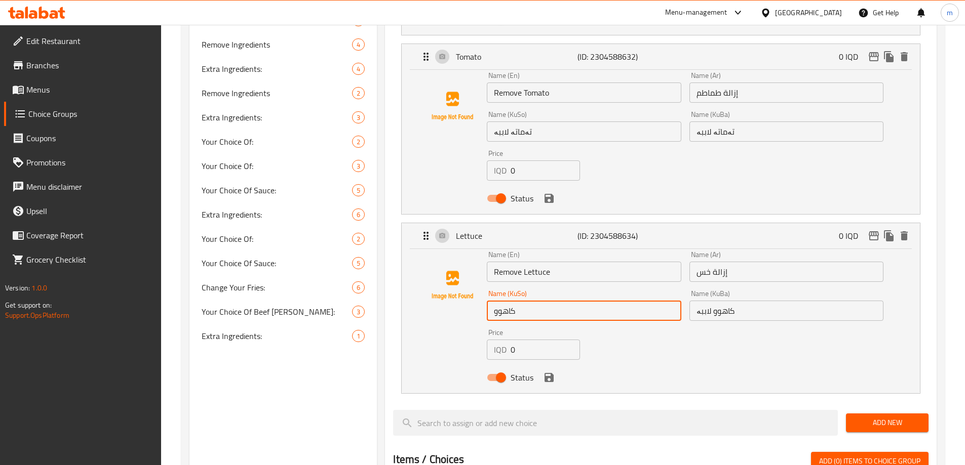
click at [615, 301] on input "کاهوو" at bounding box center [584, 311] width 194 height 20
click at [551, 373] on icon "save" at bounding box center [549, 377] width 9 height 9
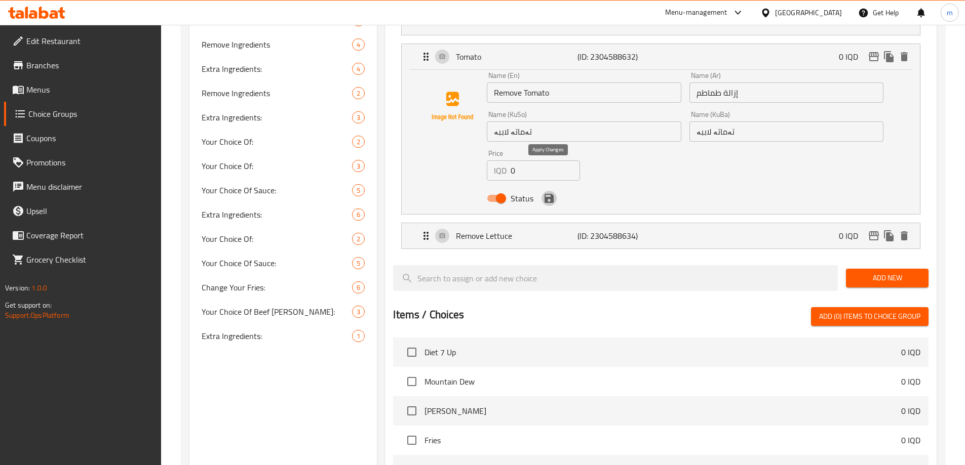
click at [551, 194] on icon "save" at bounding box center [549, 198] width 9 height 9
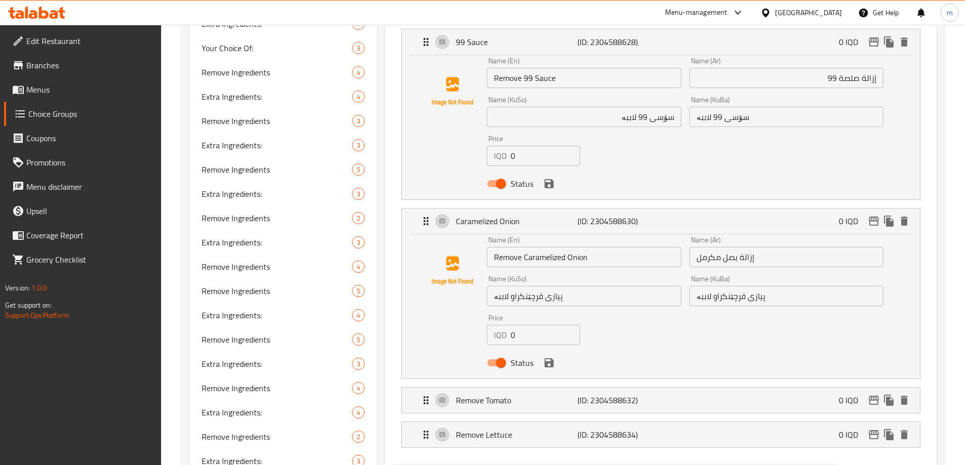
scroll to position [966, 0]
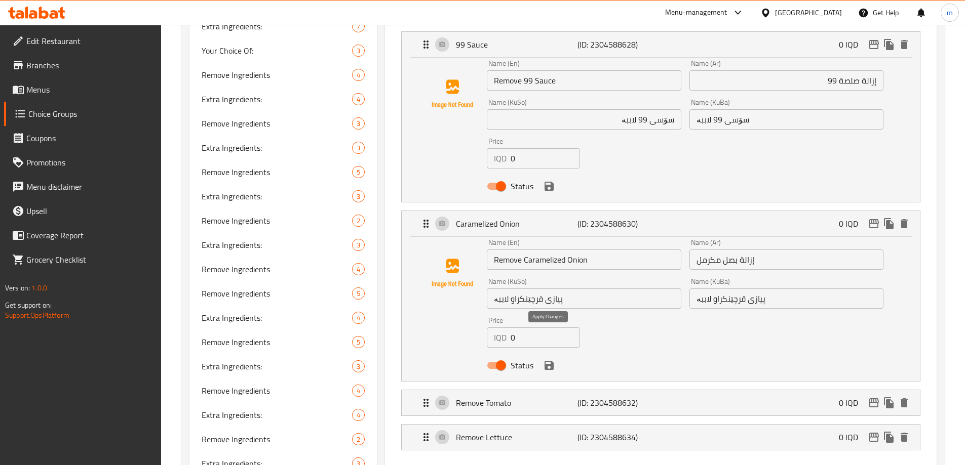
click at [548, 360] on icon "save" at bounding box center [549, 366] width 12 height 12
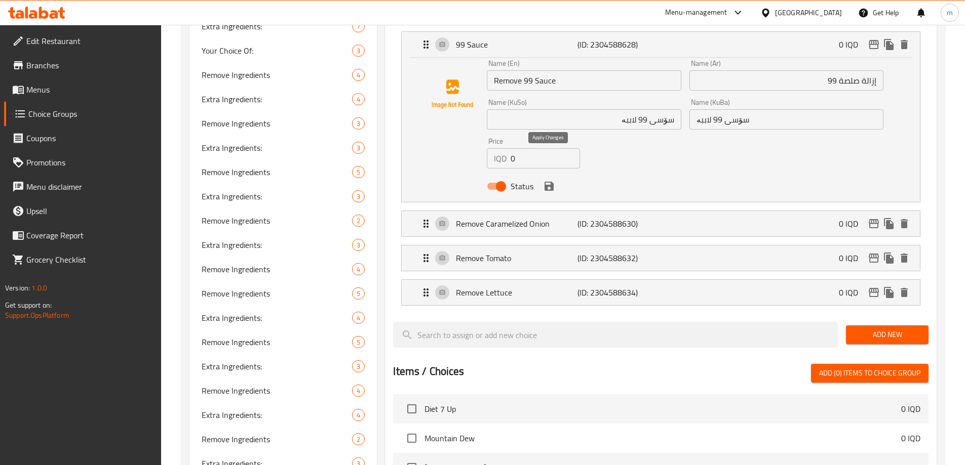
click at [546, 180] on icon "save" at bounding box center [549, 186] width 12 height 12
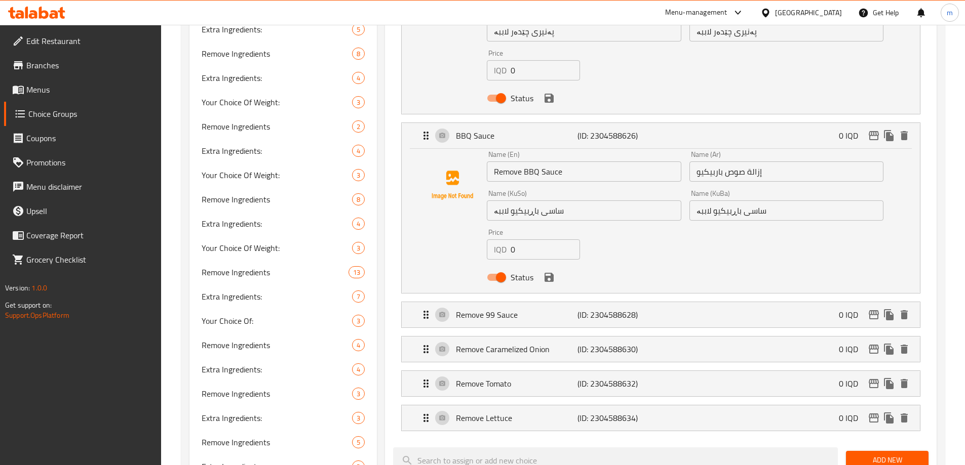
scroll to position [677, 0]
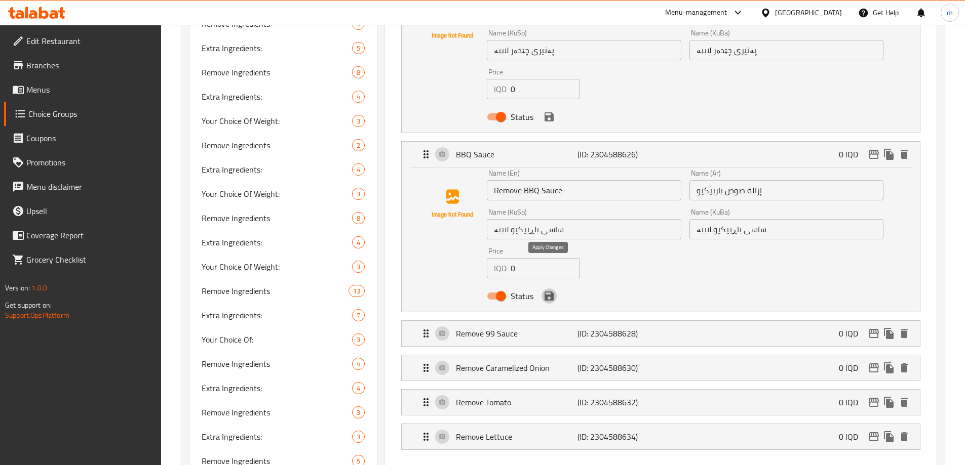
click at [551, 292] on icon "save" at bounding box center [549, 296] width 9 height 9
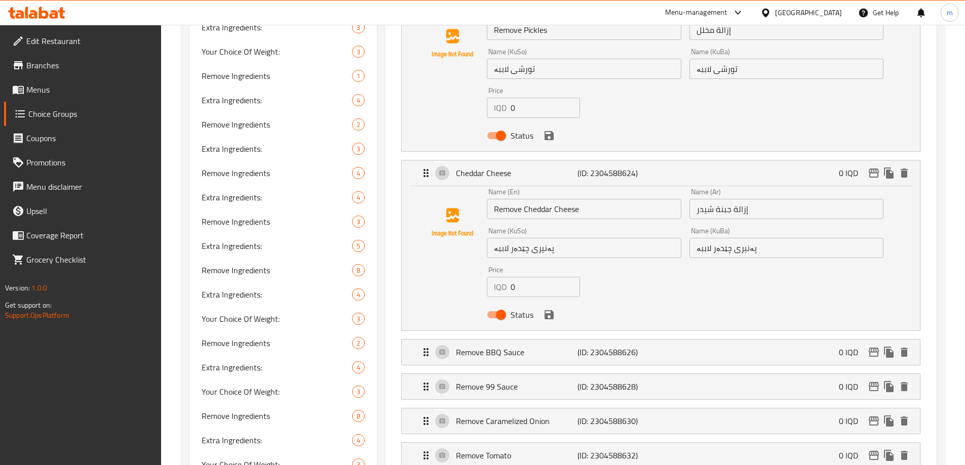
scroll to position [448, 0]
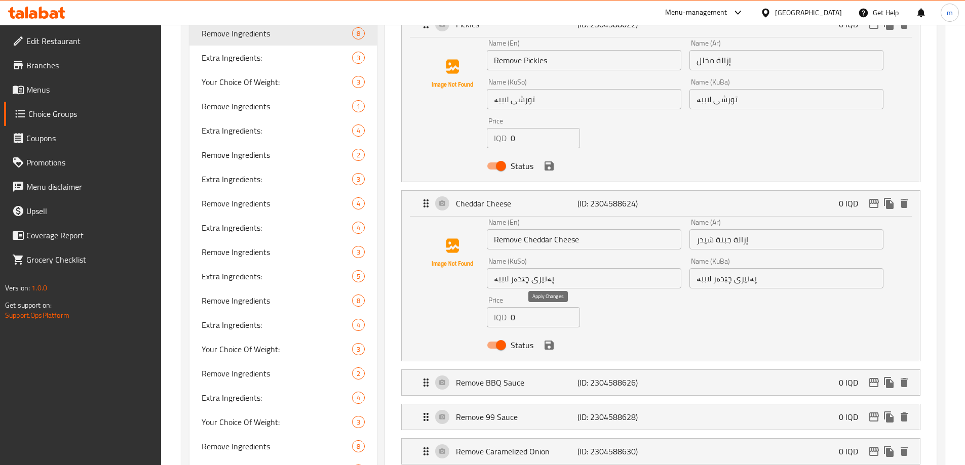
click at [551, 341] on icon "save" at bounding box center [549, 345] width 9 height 9
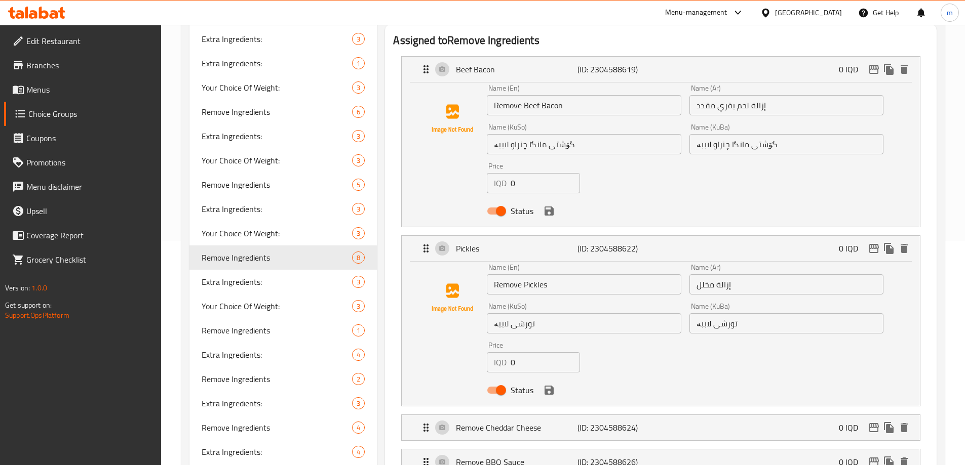
scroll to position [207, 0]
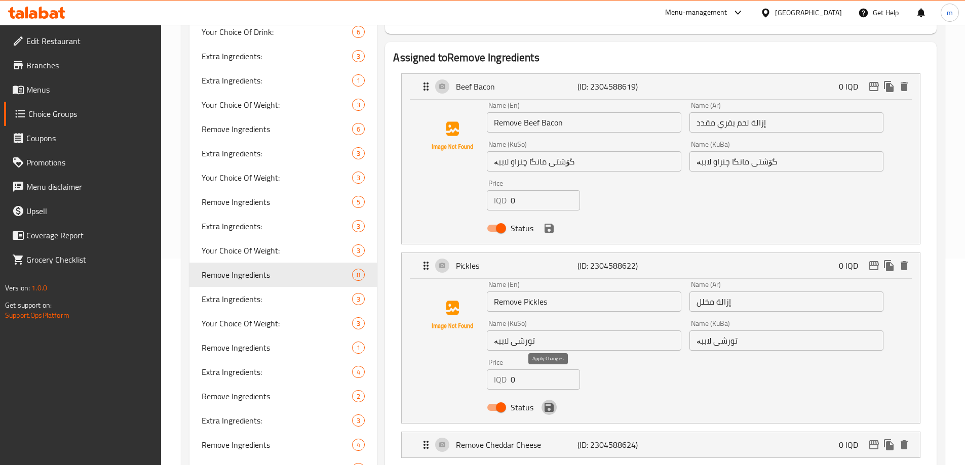
click at [548, 402] on icon "save" at bounding box center [549, 408] width 12 height 12
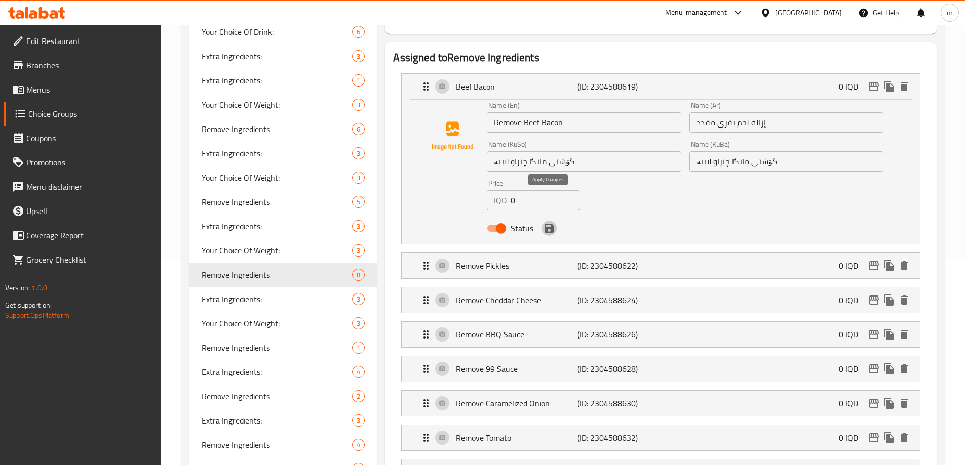
click at [546, 222] on icon "save" at bounding box center [549, 228] width 12 height 12
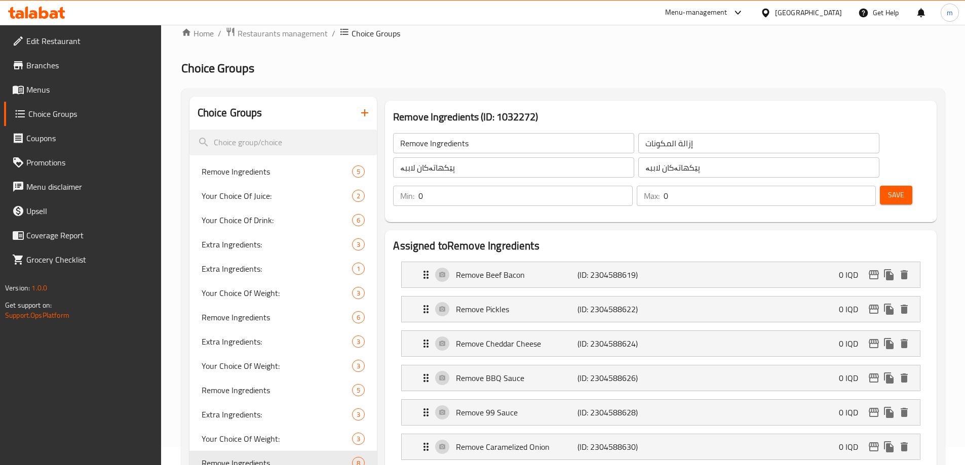
scroll to position [0, 0]
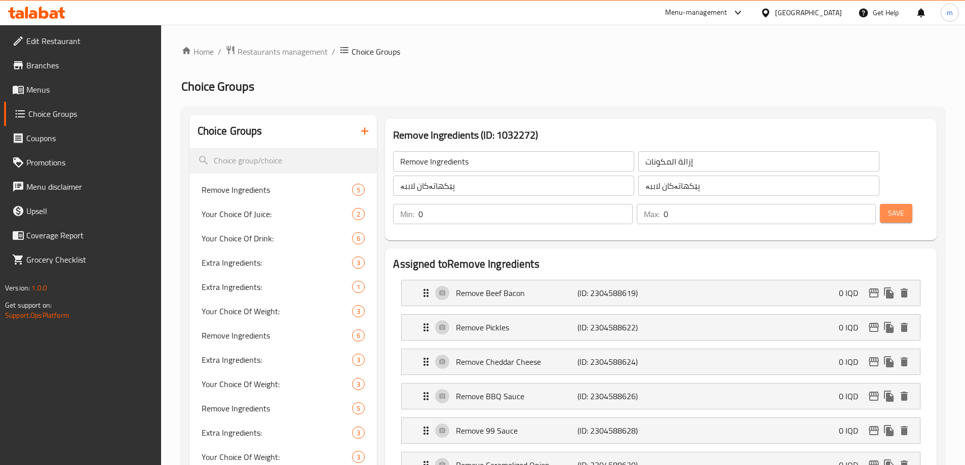
click at [888, 207] on span "Save" at bounding box center [896, 213] width 16 height 13
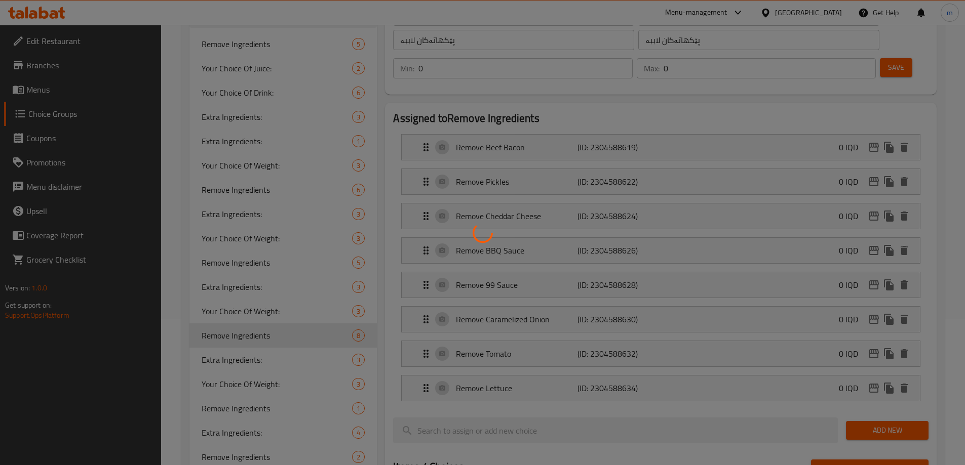
scroll to position [156, 0]
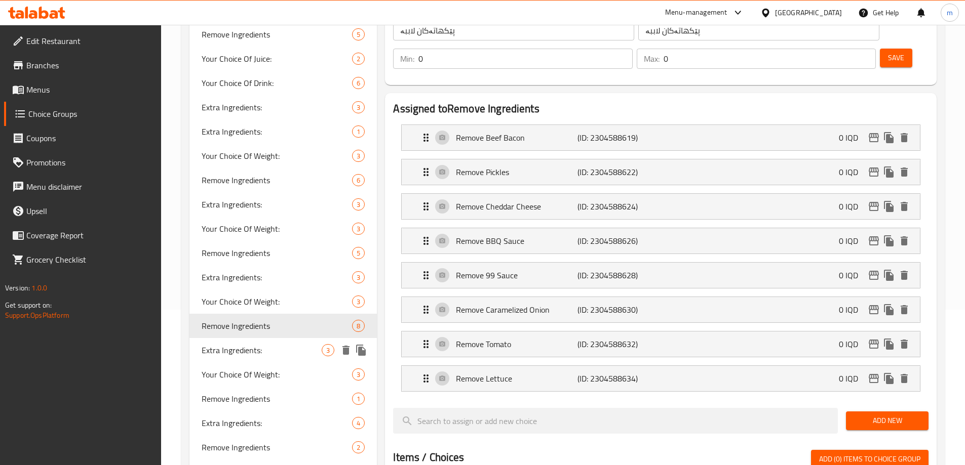
click at [254, 345] on span "Extra Ingredients:" at bounding box center [262, 350] width 121 height 12
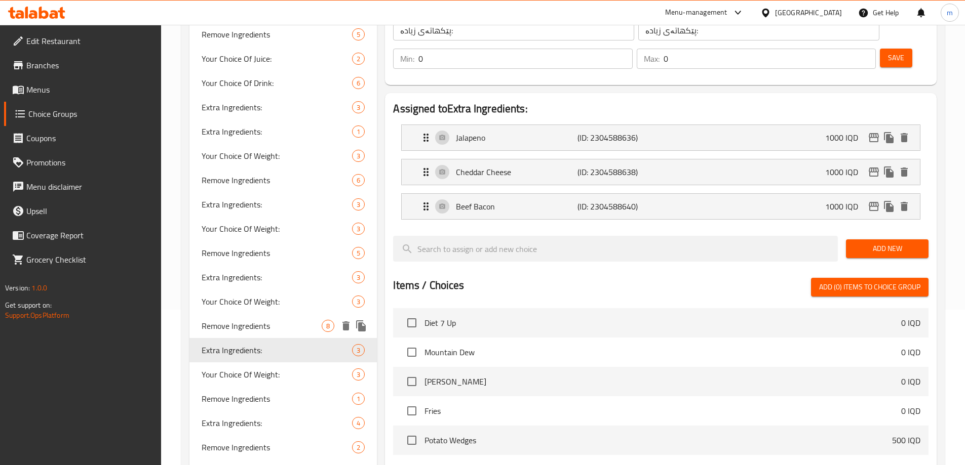
click at [252, 332] on span "Remove Ingredients" at bounding box center [262, 326] width 121 height 12
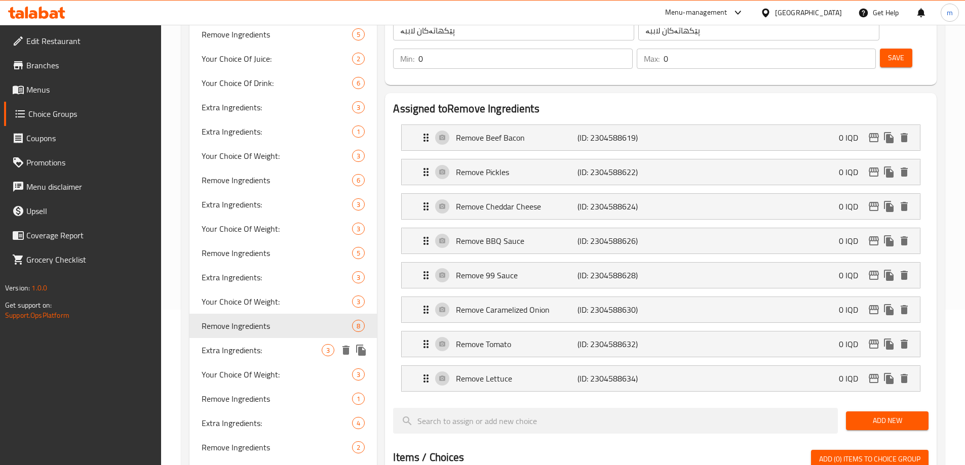
click at [259, 349] on span "Extra Ingredients:" at bounding box center [262, 350] width 121 height 12
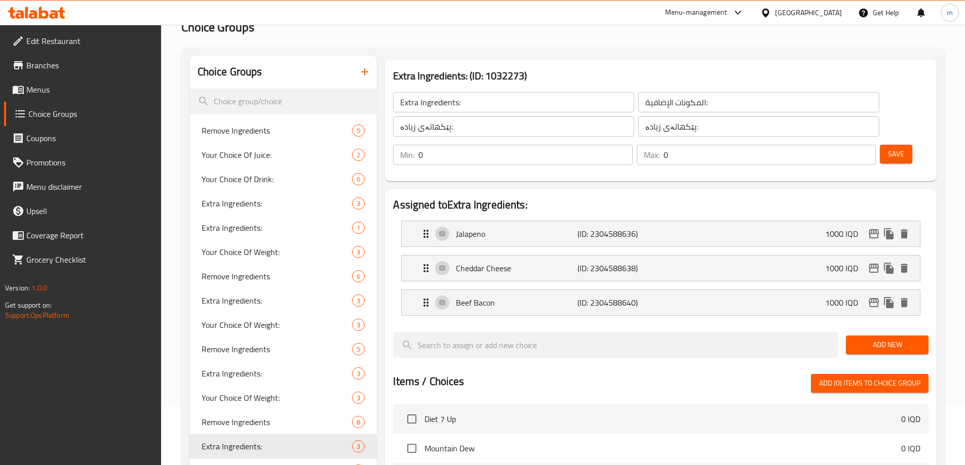
scroll to position [37, 0]
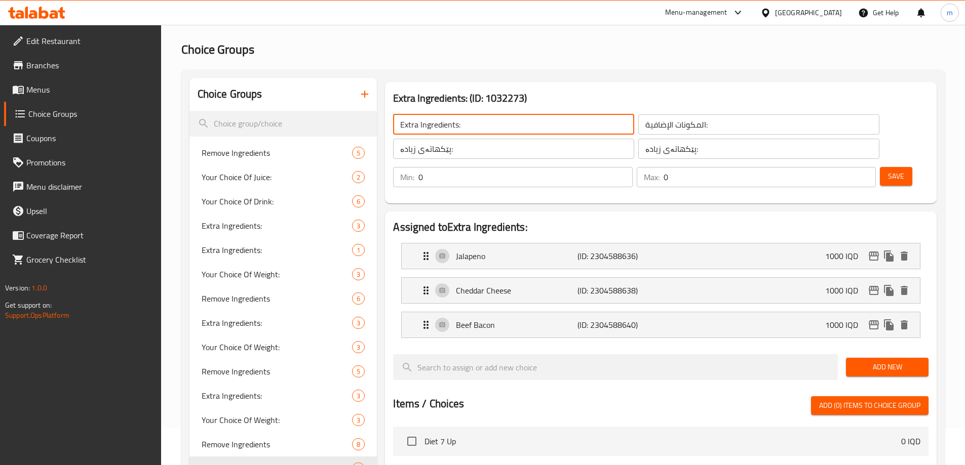
click at [410, 125] on input "Extra Ingredients:" at bounding box center [513, 124] width 241 height 20
click at [502, 250] on p "Jalapeno" at bounding box center [516, 256] width 121 height 12
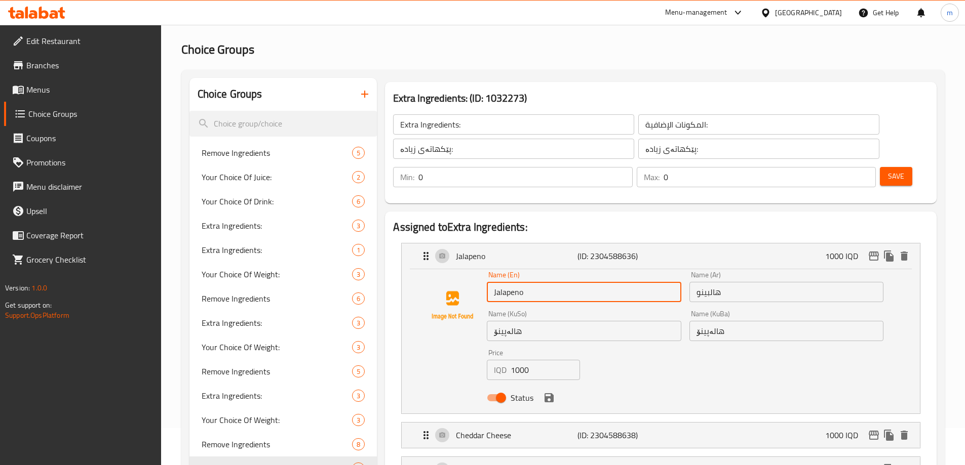
click at [494, 282] on input "Jalapeno" at bounding box center [584, 292] width 194 height 20
click at [508, 282] on input "Extra Jalapeno" at bounding box center [584, 292] width 194 height 20
click at [504, 282] on input "Extra Jalapeno" at bounding box center [584, 292] width 194 height 20
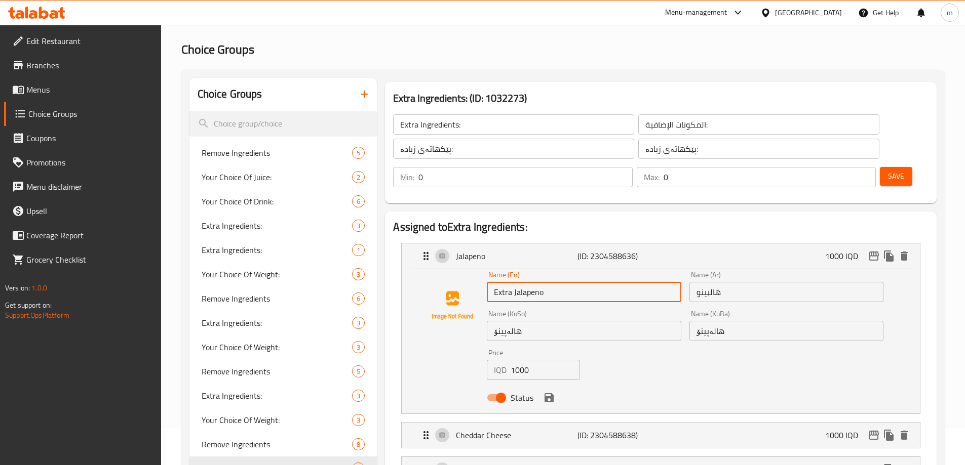
click at [586, 332] on div "Name (En) Extra Jalapeno Name (En) Name (Ar) هالبينو Name (Ar) Name (KuSo) هالە…" at bounding box center [685, 339] width 405 height 144
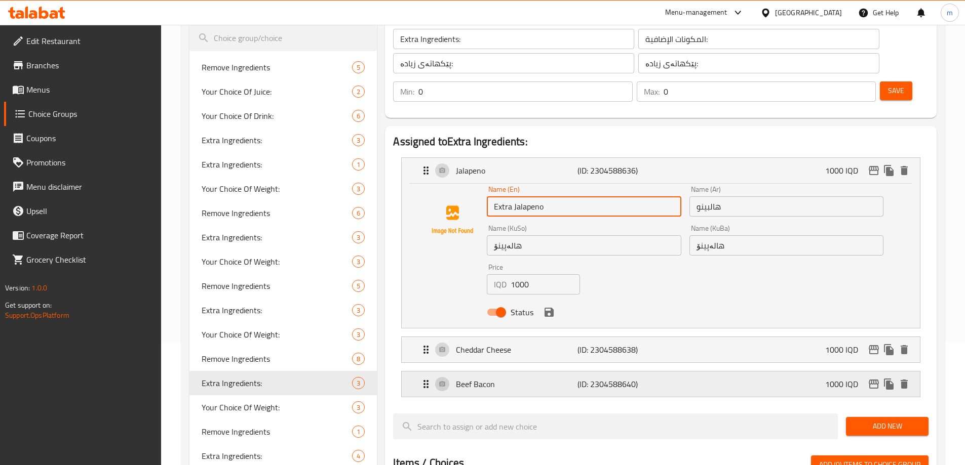
scroll to position [156, 0]
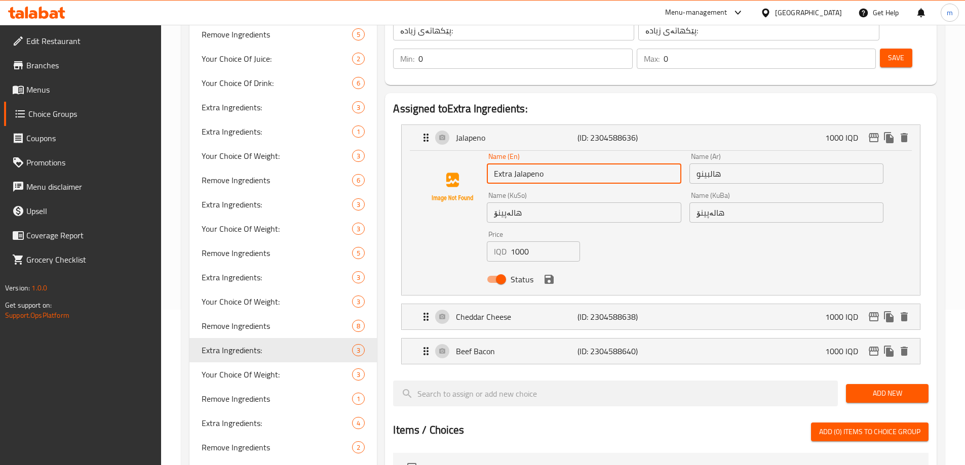
click at [512, 300] on li "Cheddar Cheese (ID: 2304588638) 1000 IQD Name (En) Cheddar Cheese Name (En) Nam…" at bounding box center [660, 317] width 535 height 34
click at [512, 304] on div "Cheddar Cheese (ID: 2304588638) 1000 IQD" at bounding box center [664, 316] width 488 height 25
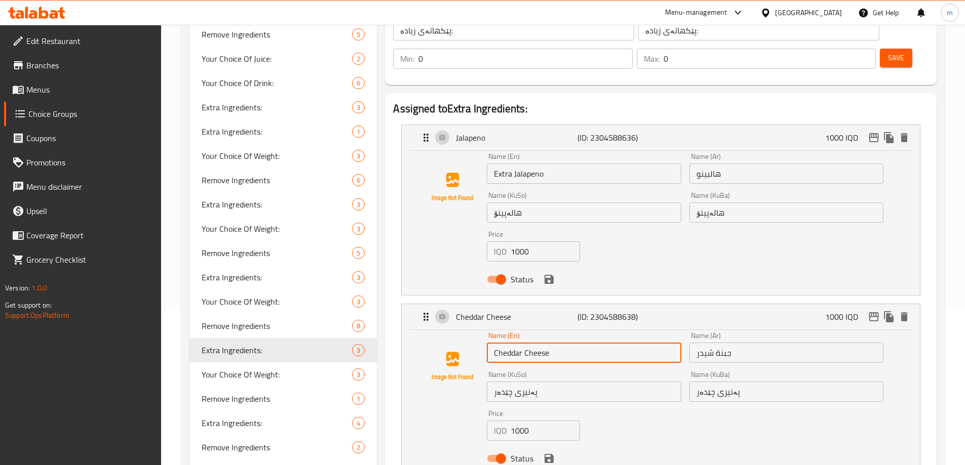
click at [494, 343] on input "Cheddar Cheese" at bounding box center [584, 353] width 194 height 20
click at [563, 371] on div "Name (KuSo) پەنیری چێدەر Name (KuSo)" at bounding box center [584, 386] width 194 height 31
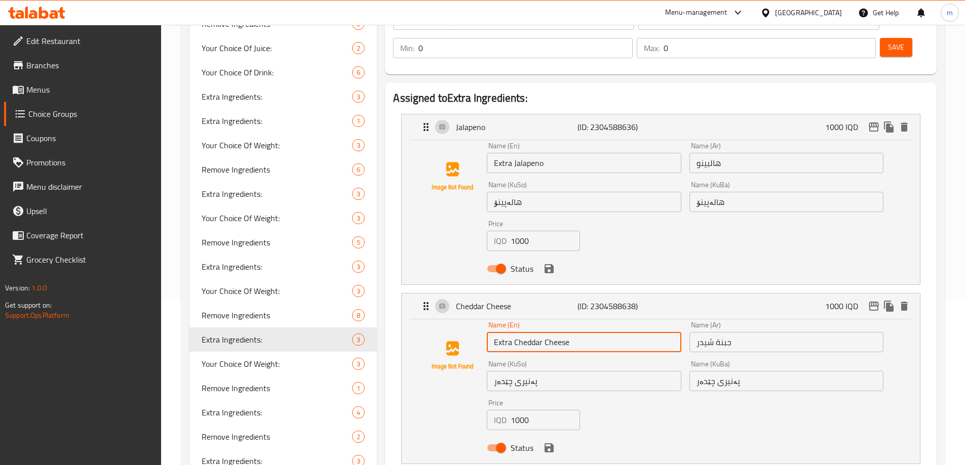
scroll to position [274, 0]
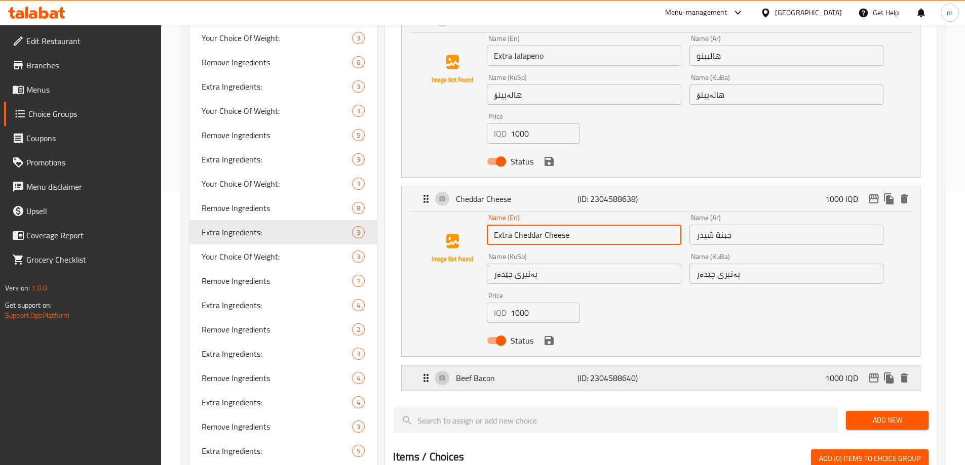
click at [519, 372] on p "Beef Bacon" at bounding box center [516, 378] width 121 height 12
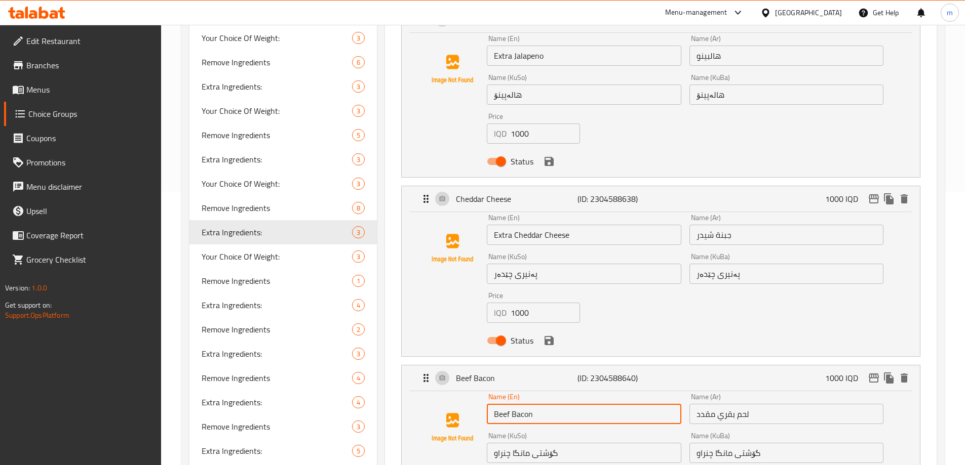
click at [491, 404] on input "Beef Bacon" at bounding box center [584, 414] width 194 height 20
click at [737, 46] on input "هالبينو" at bounding box center [786, 56] width 194 height 20
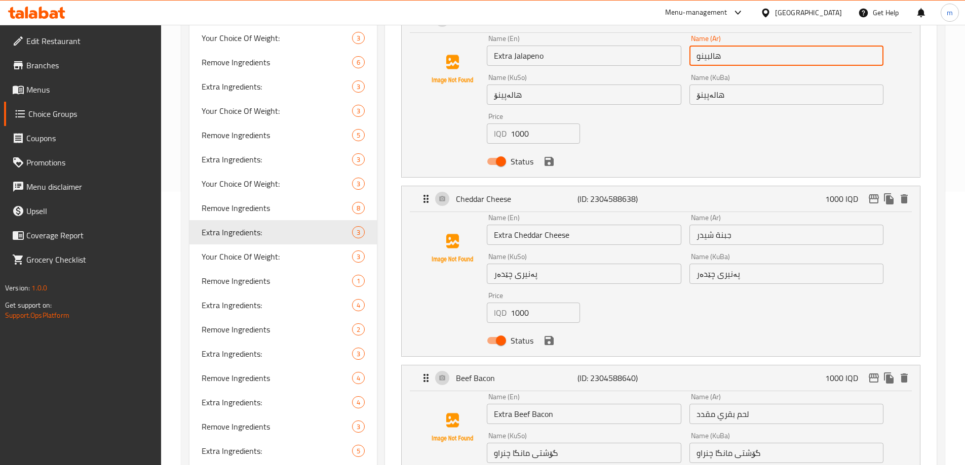
click at [697, 46] on input "هالبينو" at bounding box center [786, 56] width 194 height 20
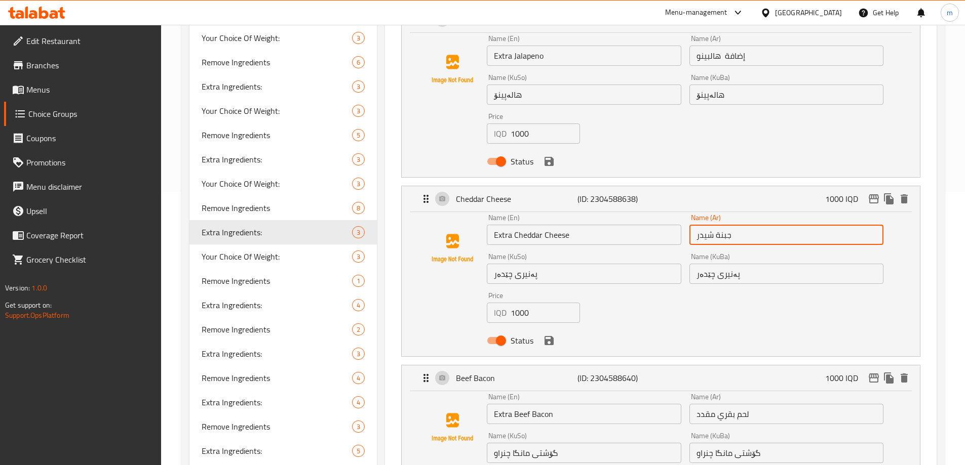
click at [697, 225] on input "جبنة شيدر" at bounding box center [786, 235] width 194 height 20
click at [696, 404] on input "لحم بقري مقدد" at bounding box center [786, 414] width 194 height 20
click at [581, 443] on input "گۆشتی مانگا چنراو" at bounding box center [584, 453] width 194 height 20
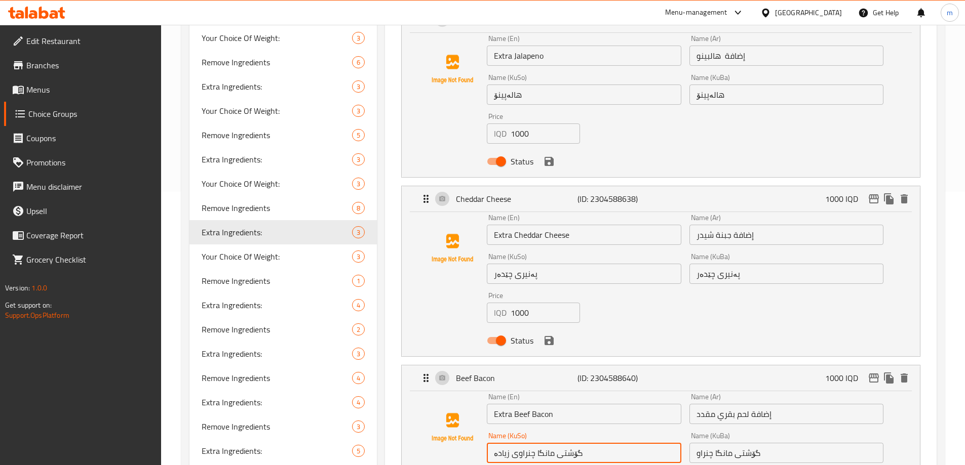
click at [782, 443] on input "گۆشتی مانگا چنراو" at bounding box center [786, 453] width 194 height 20
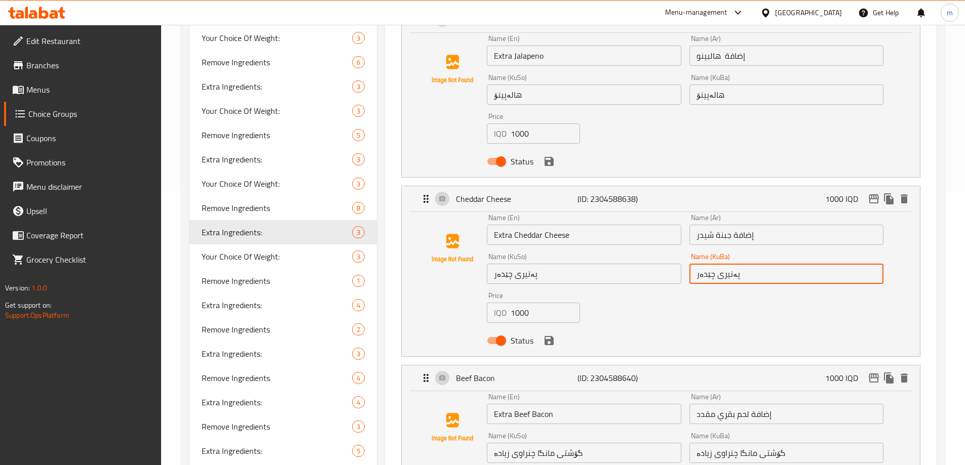
click at [750, 264] on input "پەنیری چێدەر" at bounding box center [786, 274] width 194 height 20
click at [607, 264] on input "پەنیری چێدەر" at bounding box center [584, 274] width 194 height 20
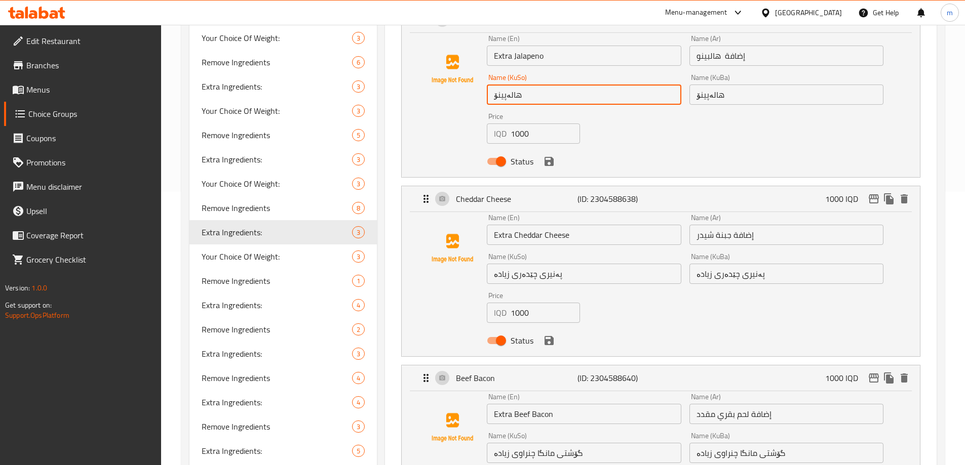
click at [549, 85] on input "هالەپینۆ" at bounding box center [584, 95] width 194 height 20
click at [748, 85] on input "هالەپینۆ" at bounding box center [786, 95] width 194 height 20
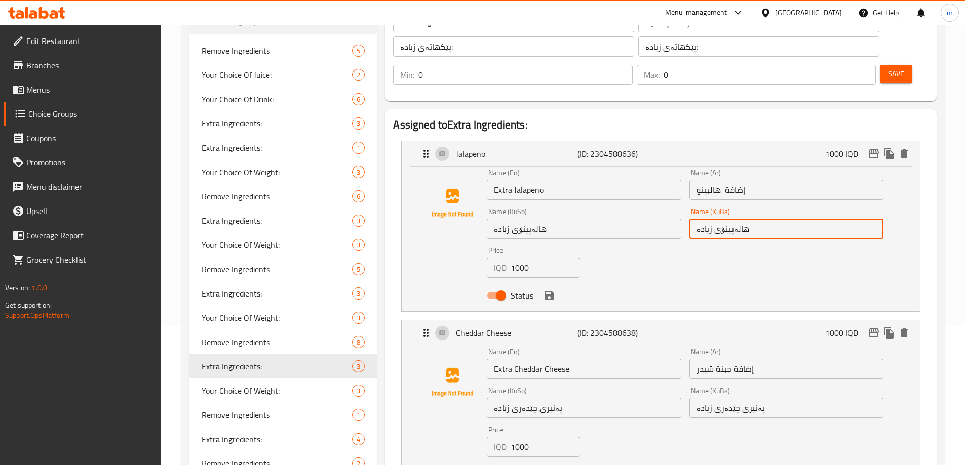
scroll to position [80, 0]
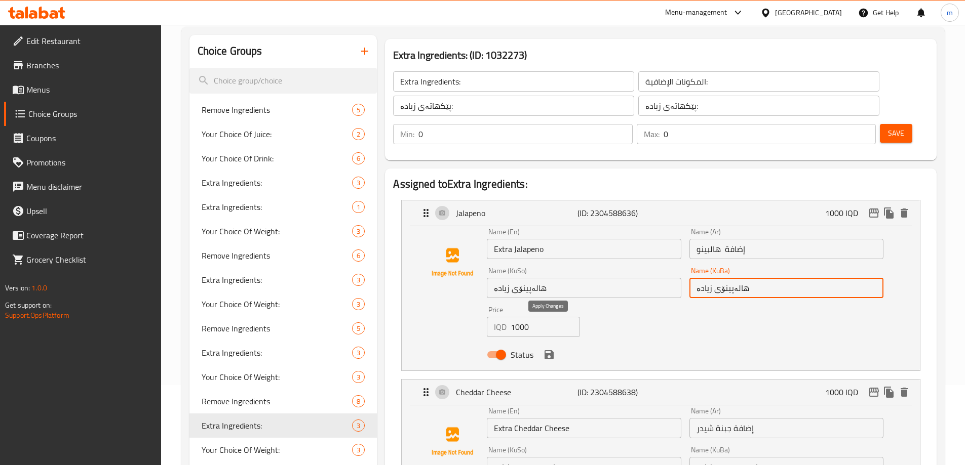
click at [546, 351] on icon "save" at bounding box center [549, 355] width 9 height 9
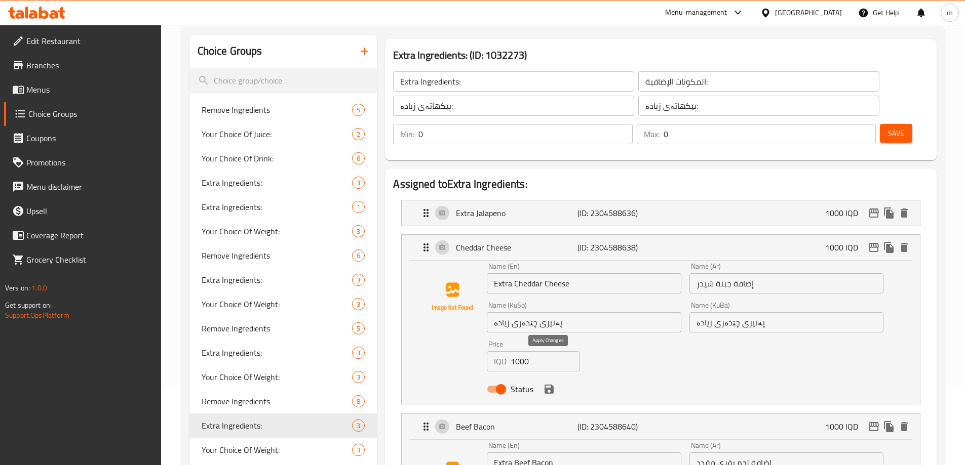
click at [549, 385] on icon "save" at bounding box center [549, 389] width 9 height 9
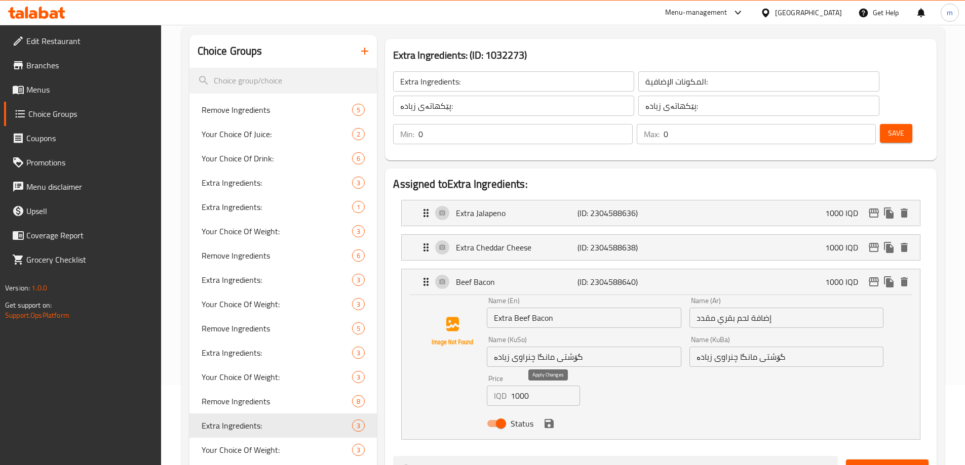
click at [548, 416] on button "save" at bounding box center [548, 423] width 15 height 15
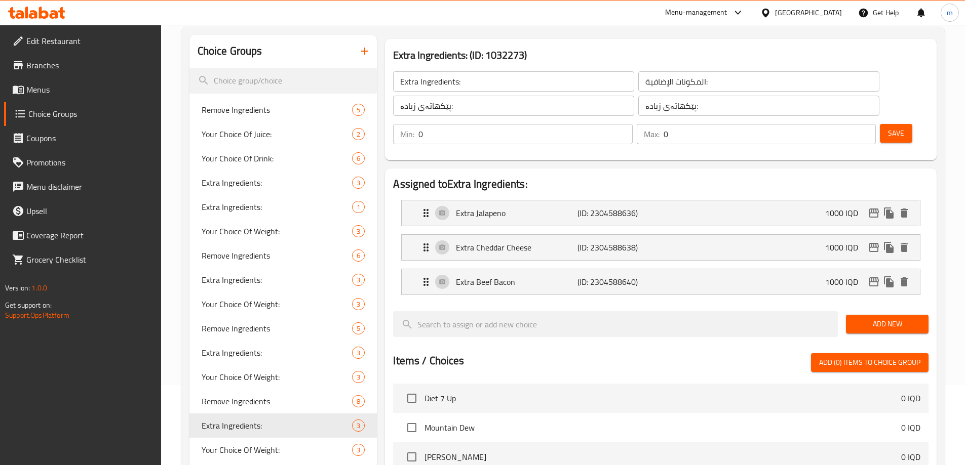
click at [878, 122] on div "Save" at bounding box center [900, 134] width 45 height 24
click at [888, 127] on span "Save" at bounding box center [896, 133] width 16 height 13
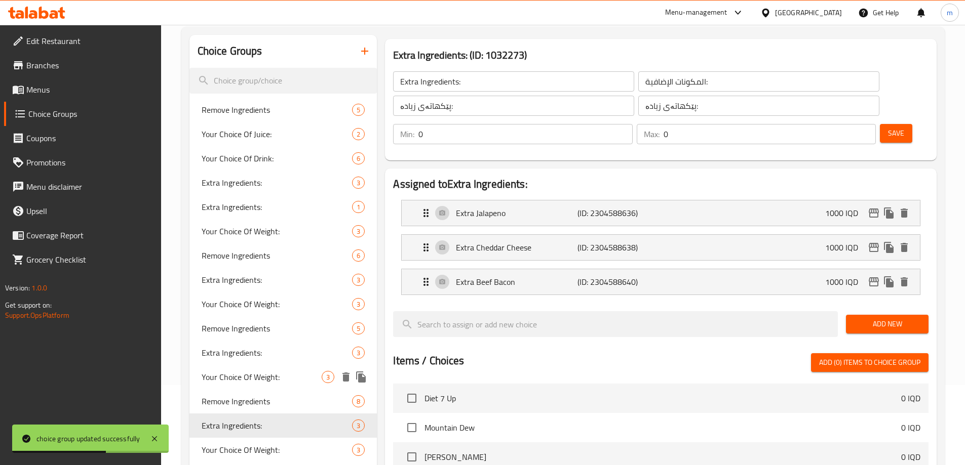
scroll to position [198, 0]
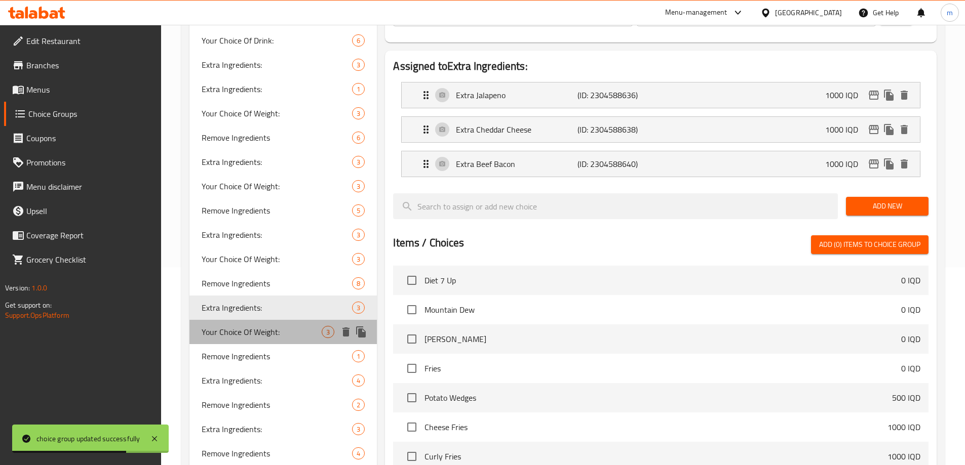
click at [240, 333] on span "Your Choice Of Weight:" at bounding box center [262, 332] width 121 height 12
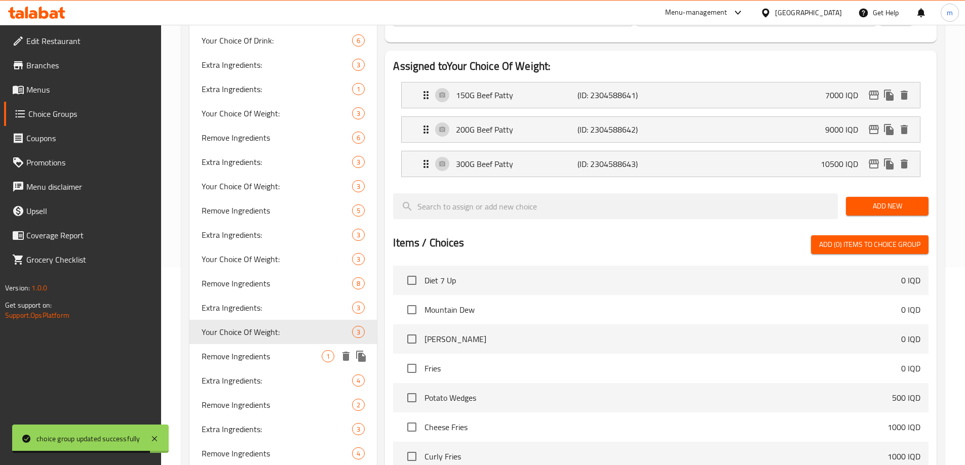
click at [246, 357] on span "Remove Ingredients" at bounding box center [262, 357] width 121 height 12
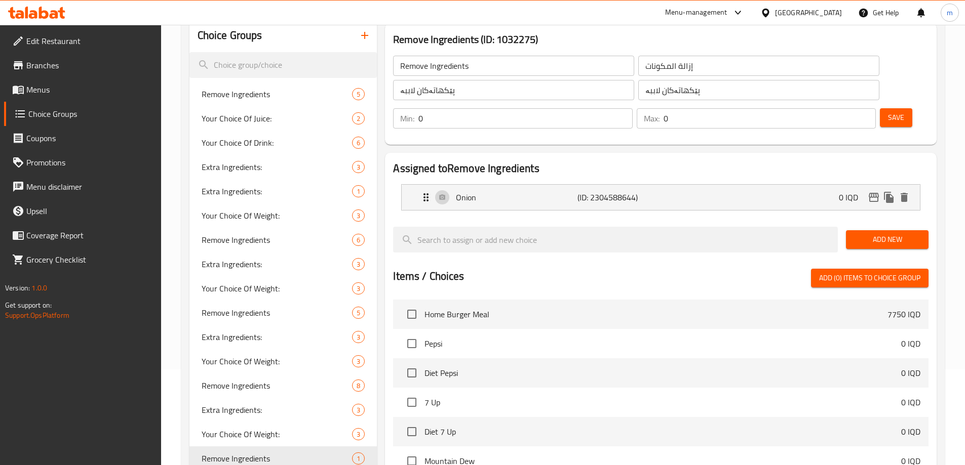
scroll to position [80, 0]
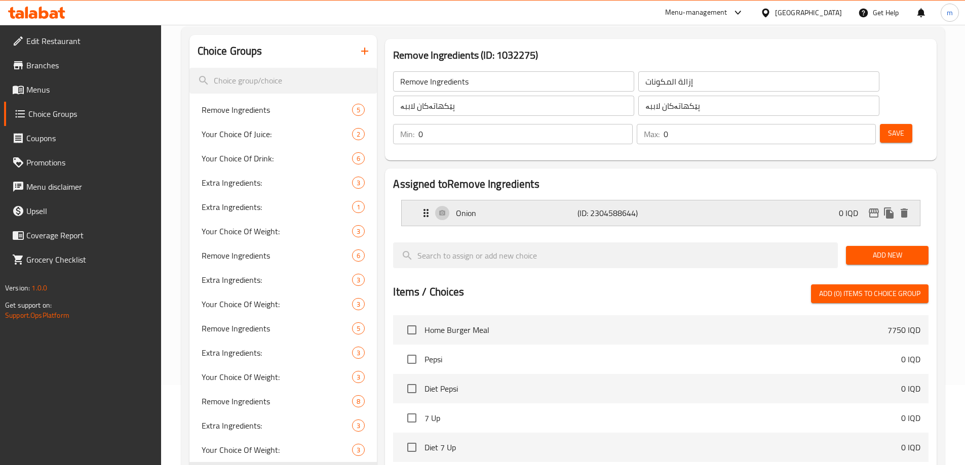
click at [504, 207] on p "Onion" at bounding box center [516, 213] width 121 height 12
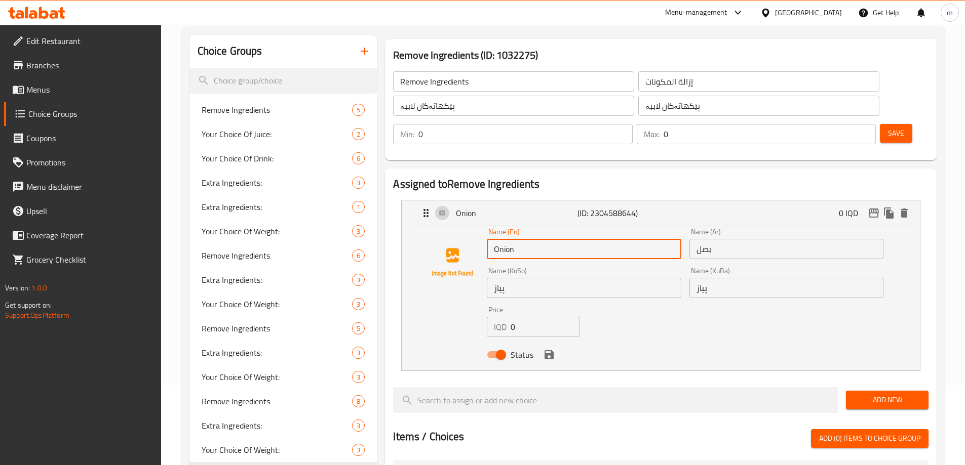
click at [494, 239] on input "Onion" at bounding box center [584, 249] width 194 height 20
click at [714, 239] on input "بصل" at bounding box center [786, 249] width 194 height 20
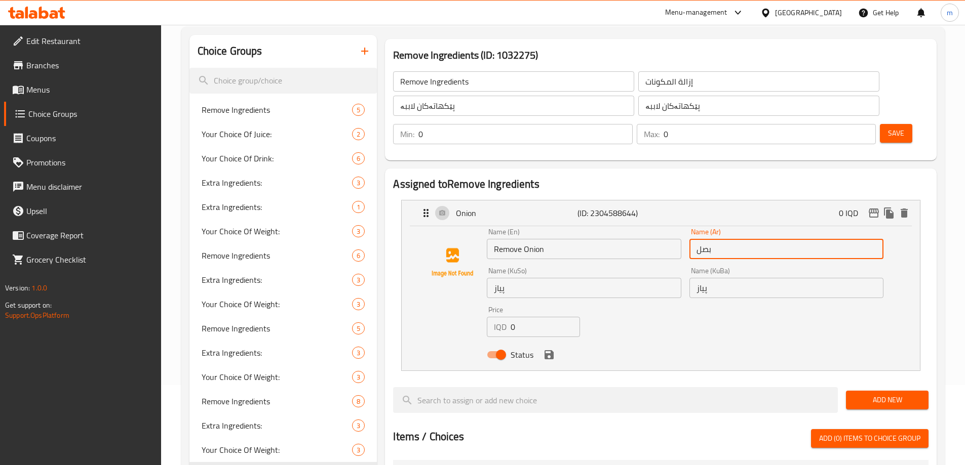
click at [696, 239] on input "بصل" at bounding box center [786, 249] width 194 height 20
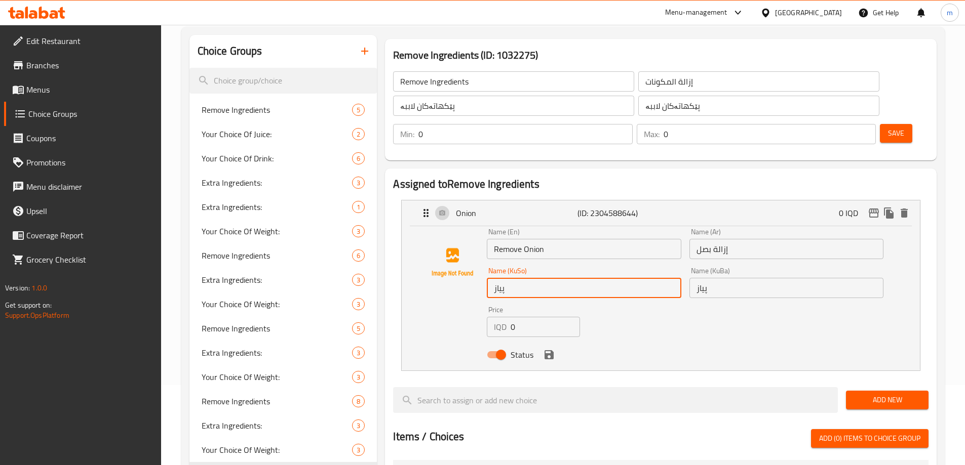
click at [570, 278] on input "پیاز" at bounding box center [584, 288] width 194 height 20
click at [548, 278] on input "پیاز" at bounding box center [584, 288] width 194 height 20
click at [746, 278] on input "پیاز" at bounding box center [786, 288] width 194 height 20
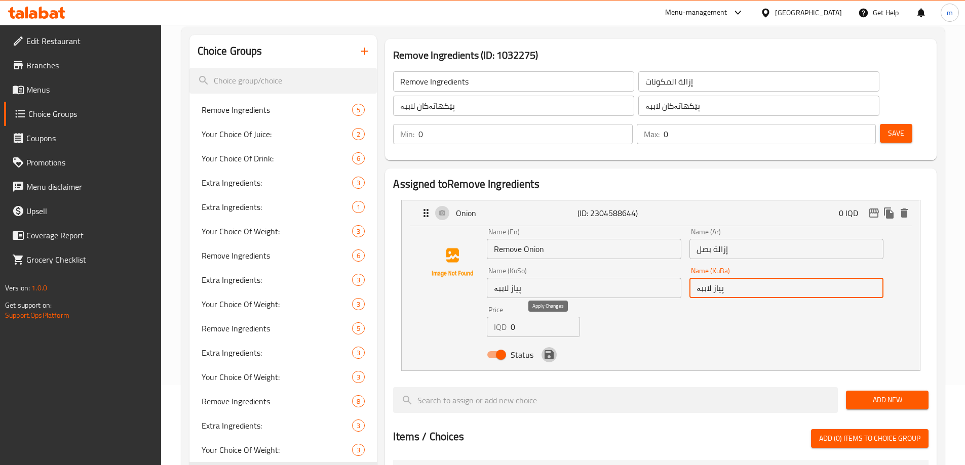
click at [551, 351] on icon "save" at bounding box center [549, 355] width 9 height 9
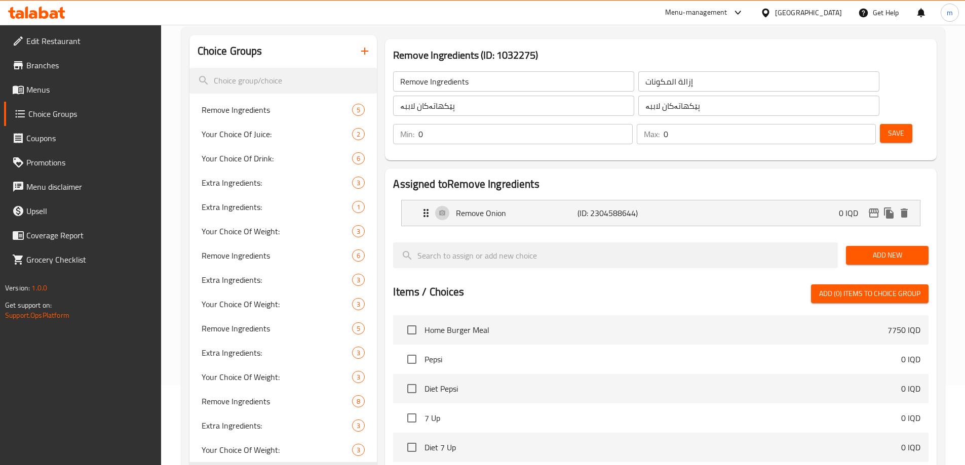
click at [880, 124] on button "Save" at bounding box center [896, 133] width 32 height 19
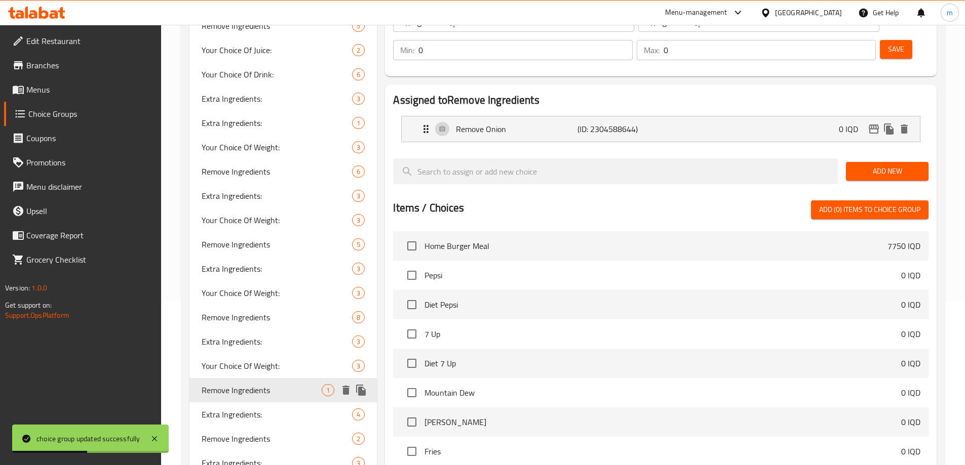
scroll to position [401, 0]
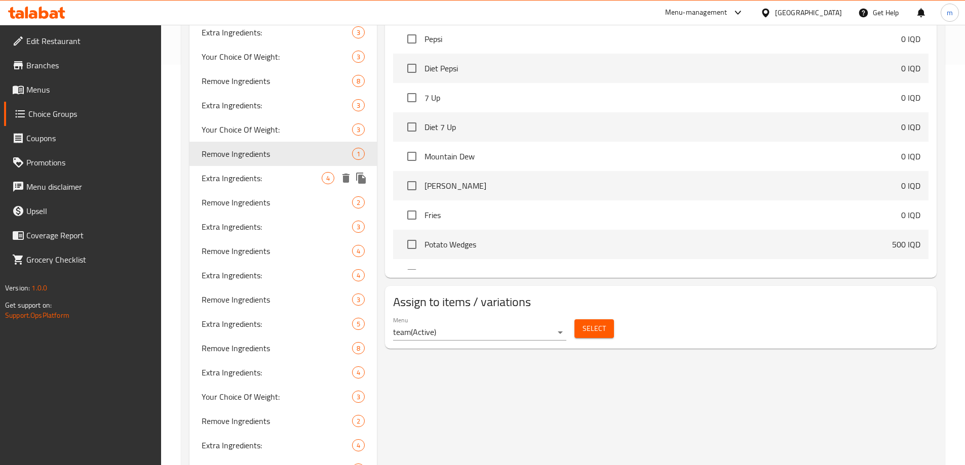
click at [239, 176] on span "Extra Ingredients:" at bounding box center [262, 178] width 121 height 12
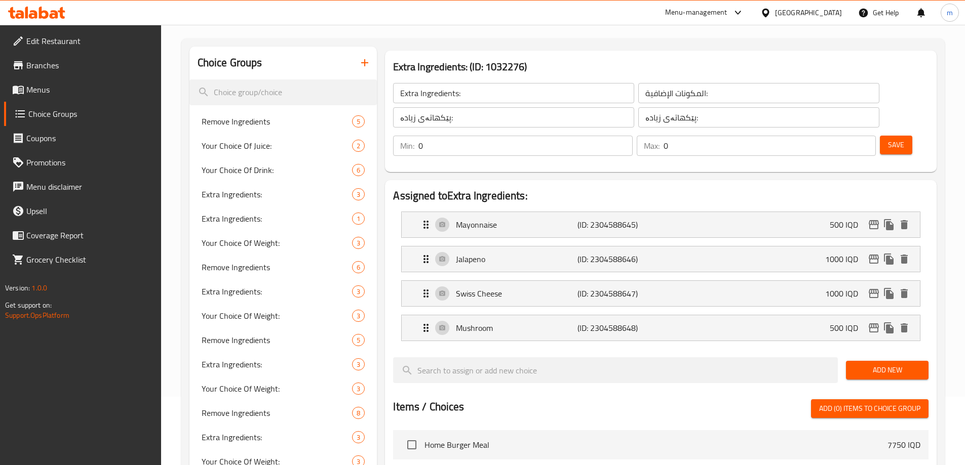
scroll to position [46, 0]
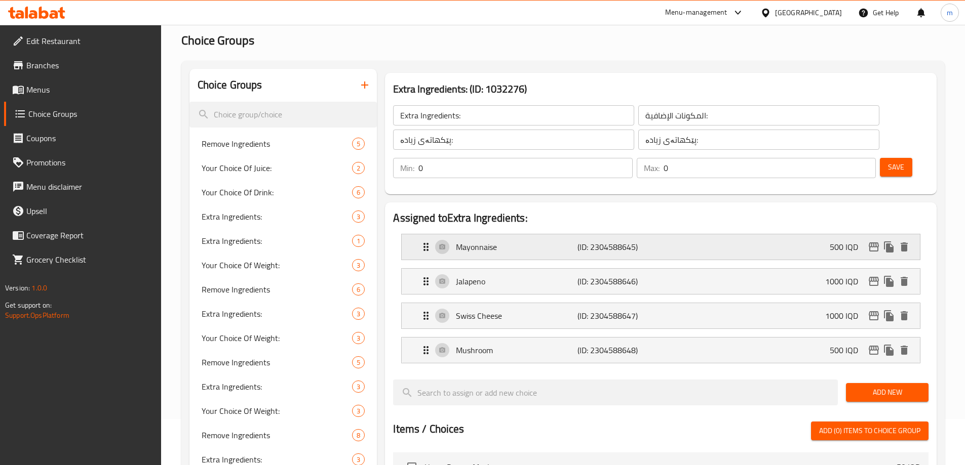
click at [490, 235] on div "Mayonnaise (ID: 2304588645) 500 IQD" at bounding box center [664, 247] width 488 height 25
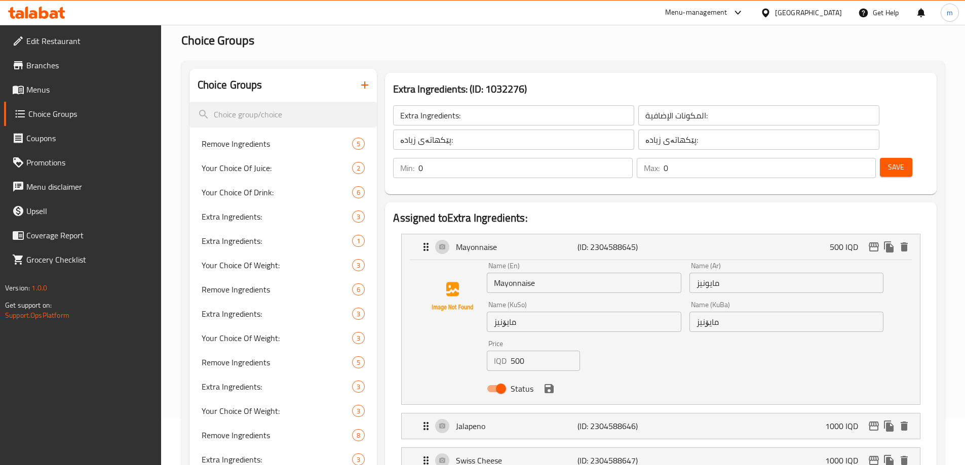
click at [492, 273] on input "Mayonnaise" at bounding box center [584, 283] width 194 height 20
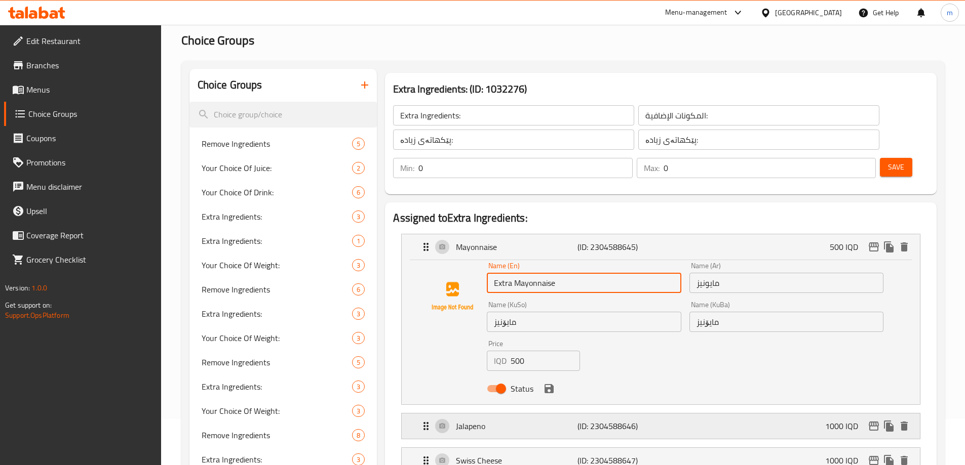
click at [651, 414] on div "Jalapeno (ID: 2304588646) 1000 IQD" at bounding box center [664, 426] width 488 height 25
click at [631, 341] on div "Name (En) Extra Mayonnaise Name (En) Name (Ar) مايونيز Name (Ar) Name (KuSo) ما…" at bounding box center [685, 330] width 405 height 144
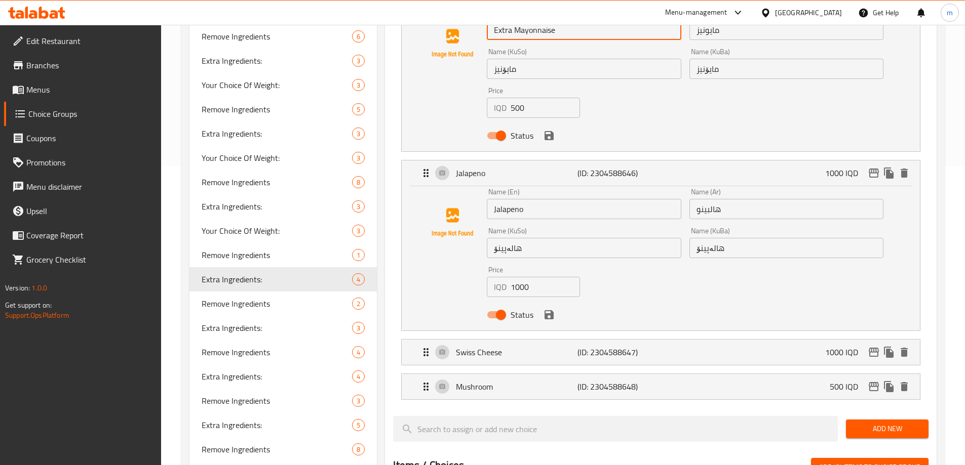
scroll to position [322, 0]
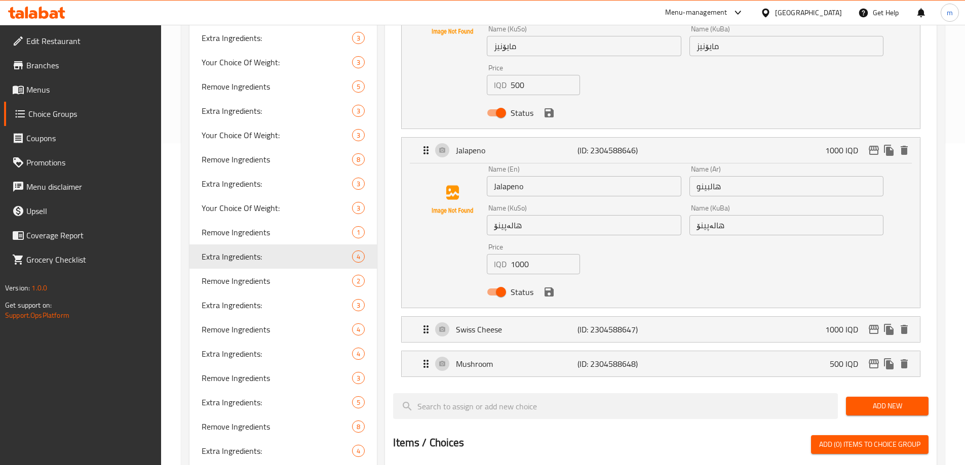
click at [495, 176] on input "Jalapeno" at bounding box center [584, 186] width 194 height 20
click at [536, 324] on p "Swiss Cheese" at bounding box center [516, 330] width 121 height 12
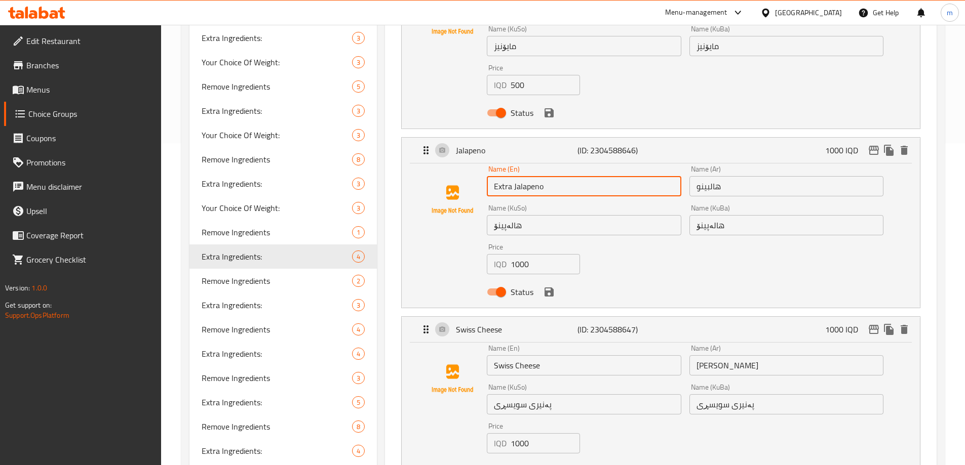
click at [495, 356] on input "Swiss Cheese" at bounding box center [584, 366] width 194 height 20
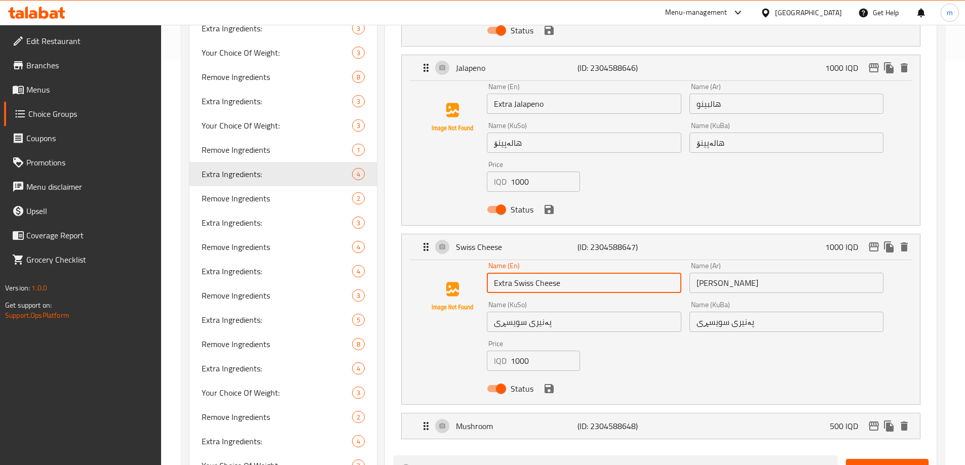
scroll to position [416, 0]
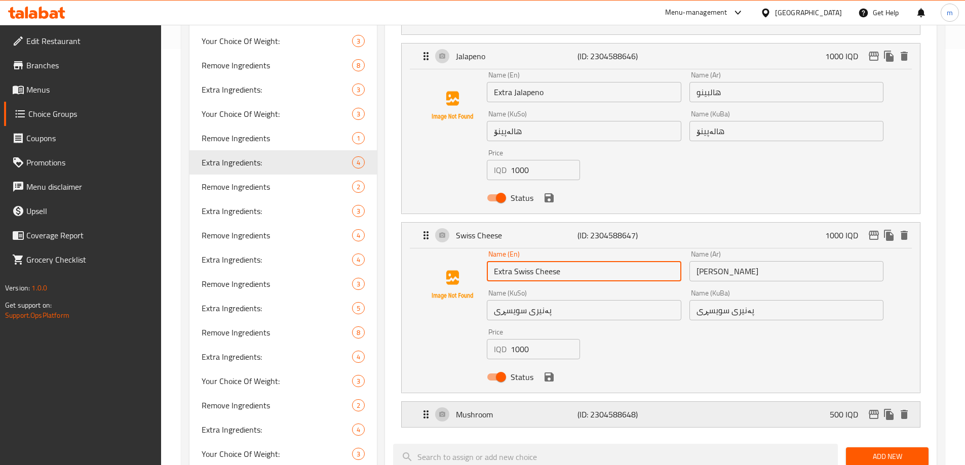
click at [514, 402] on div "Mushroom (ID: 2304588648) 500 IQD" at bounding box center [664, 414] width 488 height 25
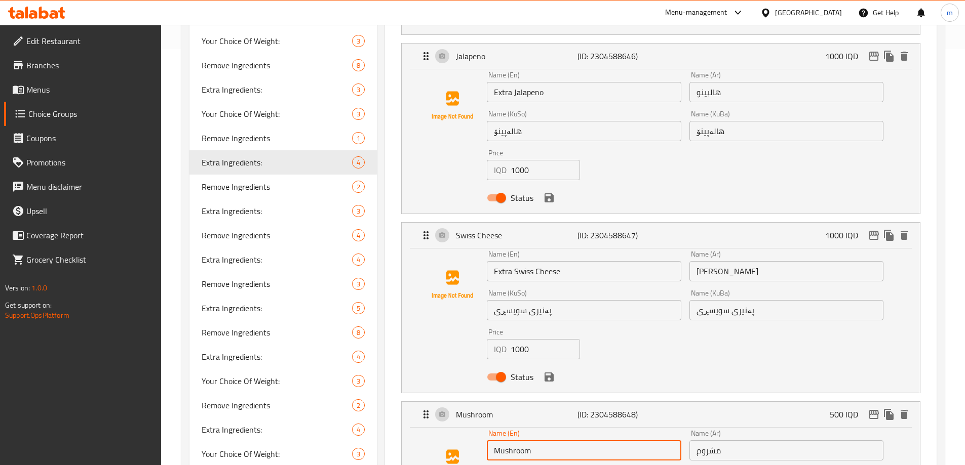
click at [491, 441] on input "Mushroom" at bounding box center [584, 451] width 194 height 20
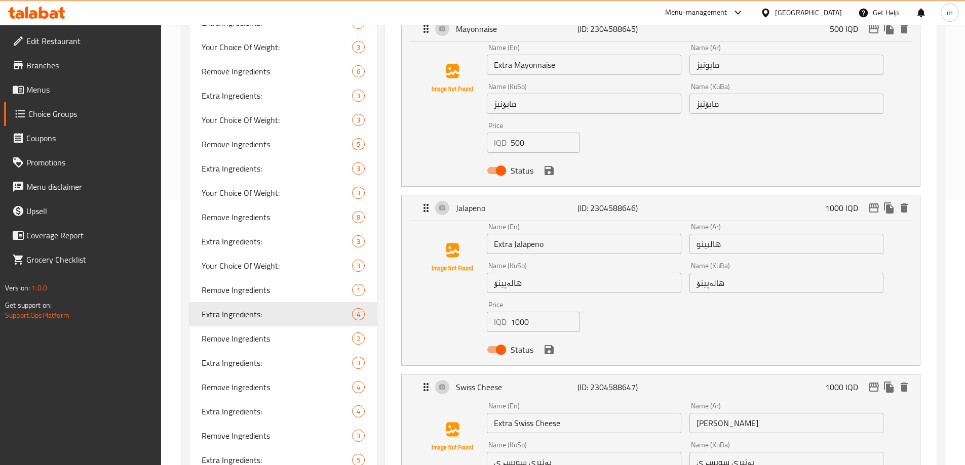
scroll to position [169, 0]
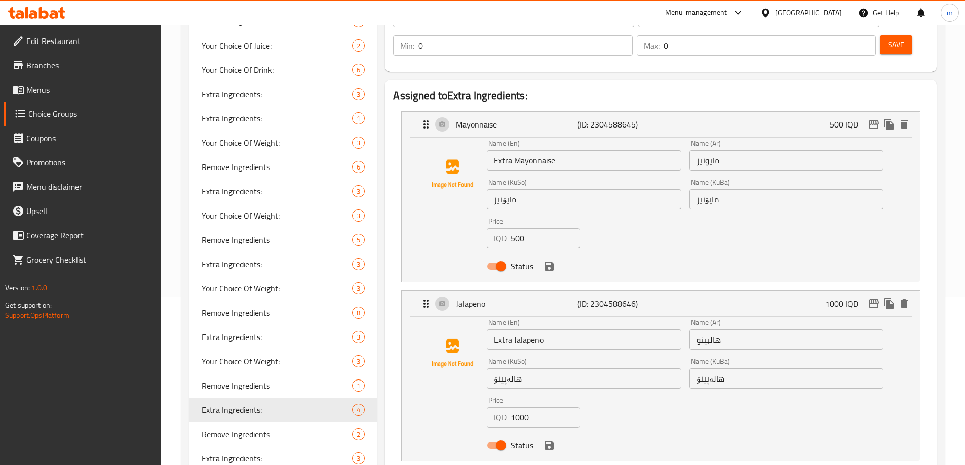
click at [735, 150] on input "مايونيز" at bounding box center [786, 160] width 194 height 20
click at [697, 150] on input "مايونيز" at bounding box center [786, 160] width 194 height 20
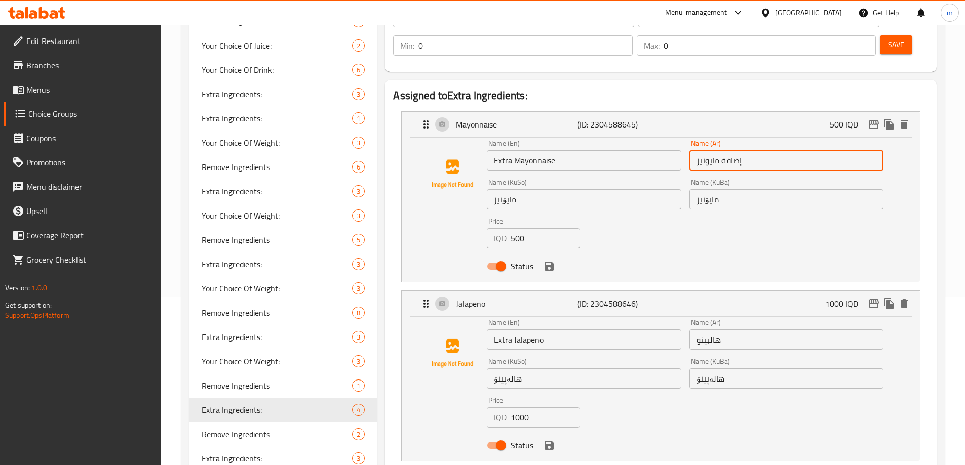
click at [697, 330] on input "هالبينو" at bounding box center [786, 340] width 194 height 20
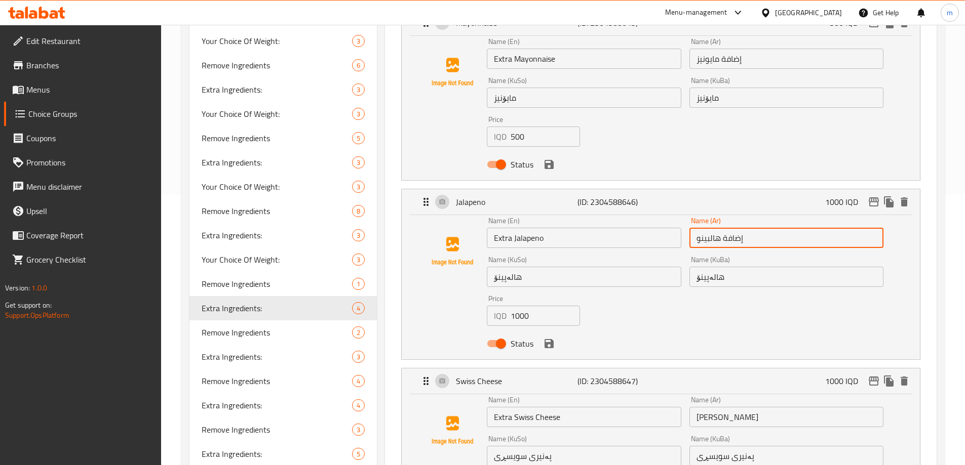
scroll to position [391, 0]
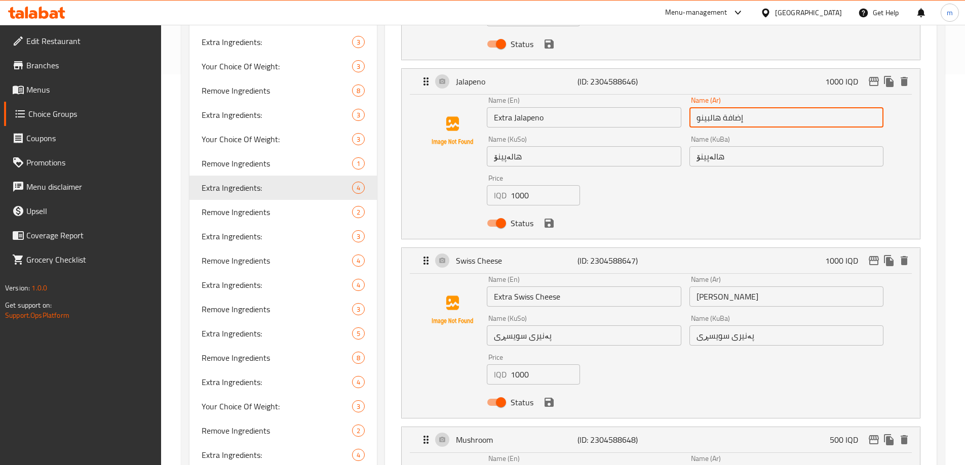
click at [696, 287] on input "[PERSON_NAME]" at bounding box center [786, 297] width 194 height 20
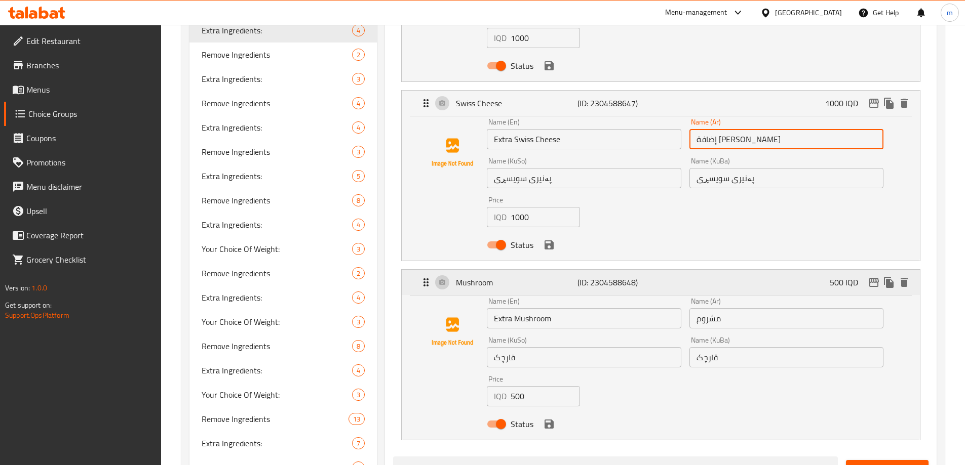
scroll to position [551, 0]
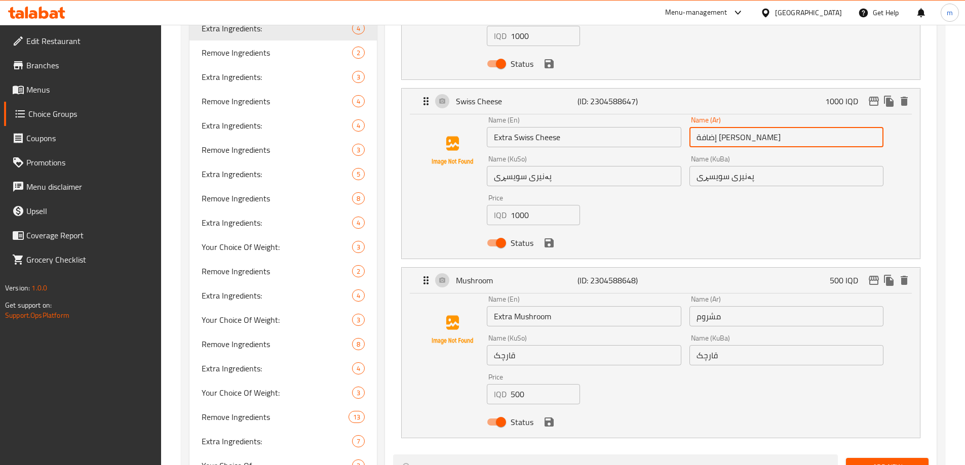
click at [695, 306] on input "مشروم" at bounding box center [786, 316] width 194 height 20
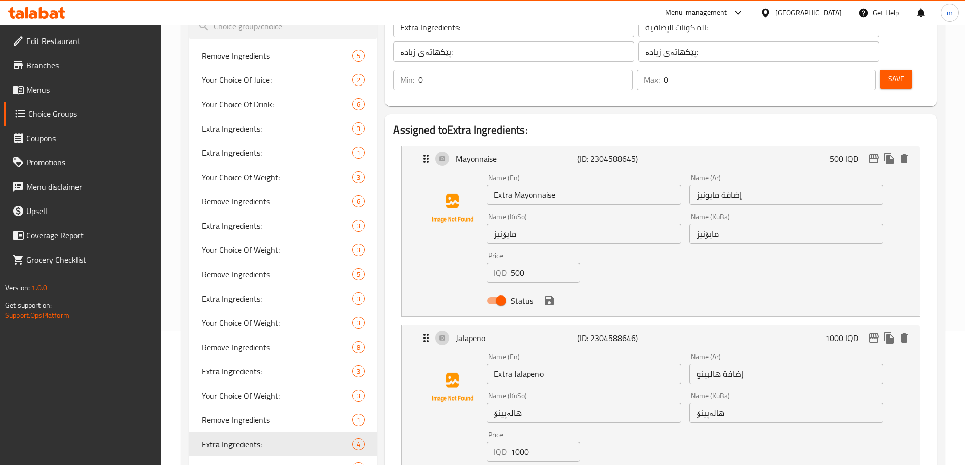
scroll to position [130, 0]
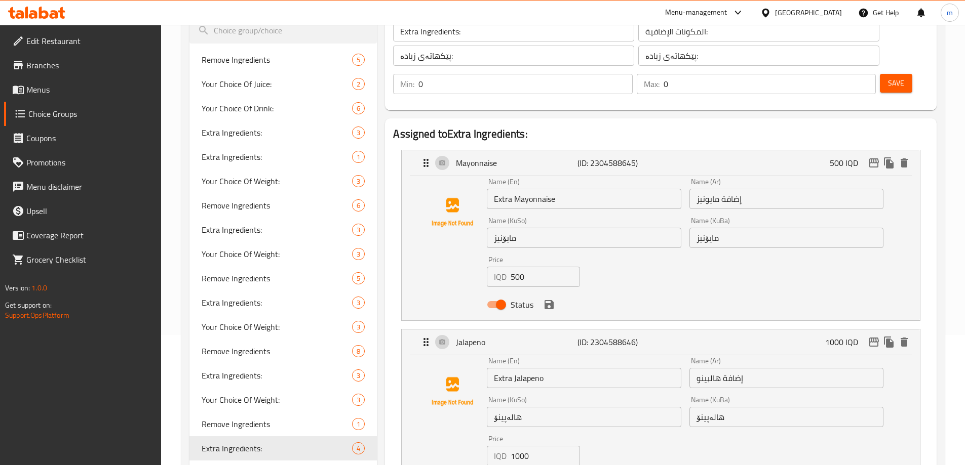
click at [523, 228] on input "مایۆنیز" at bounding box center [584, 238] width 194 height 20
click at [819, 228] on input "مایۆنیز" at bounding box center [786, 238] width 194 height 20
click at [760, 407] on input "هالەپینۆ" at bounding box center [786, 417] width 194 height 20
click at [642, 407] on input "هالەپینۆ" at bounding box center [584, 417] width 194 height 20
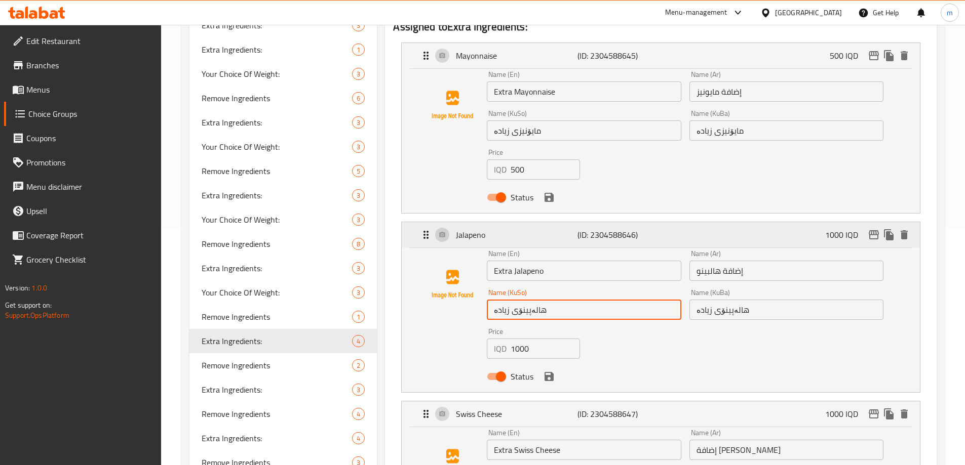
scroll to position [249, 0]
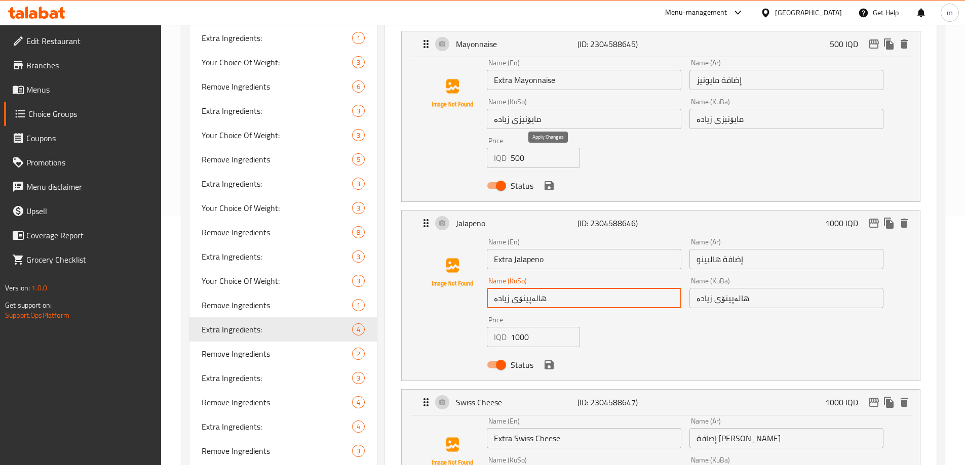
click at [547, 180] on icon "save" at bounding box center [549, 186] width 12 height 12
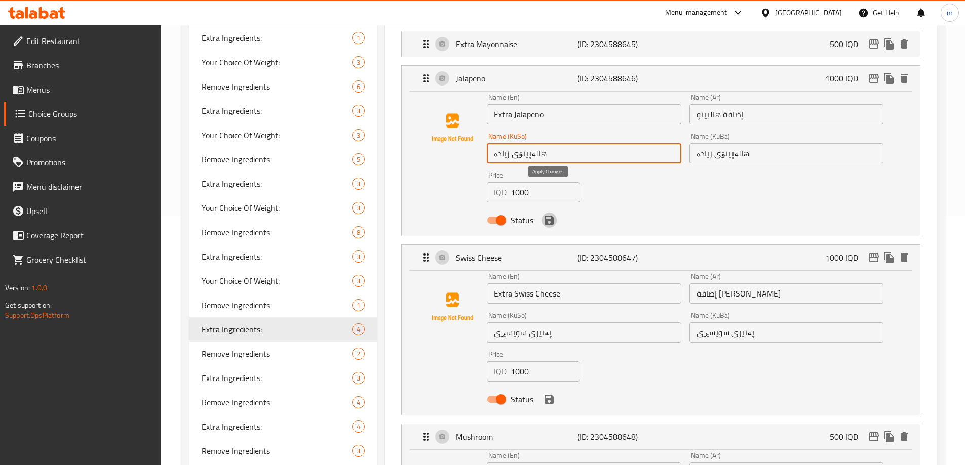
click at [546, 214] on icon "save" at bounding box center [549, 220] width 12 height 12
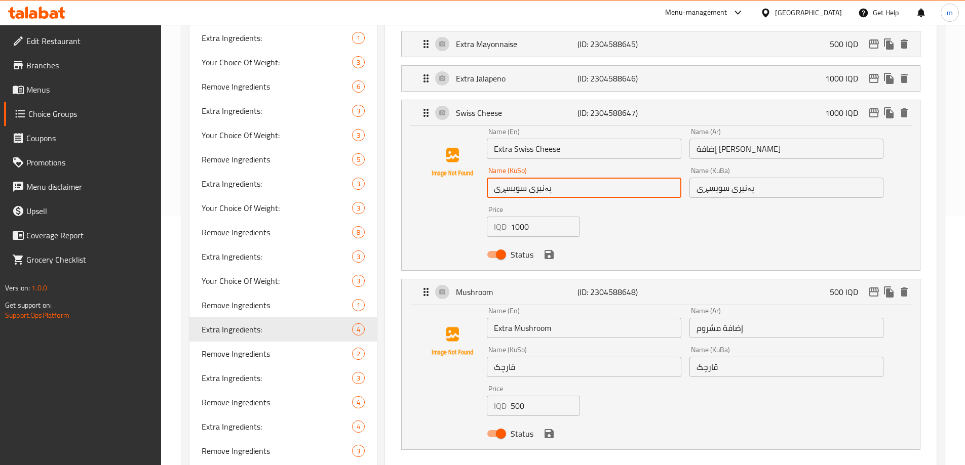
click at [568, 178] on input "پەنیری سویسڕی" at bounding box center [584, 188] width 194 height 20
click at [514, 178] on input "پەنیری سویسڕیی زیادە" at bounding box center [584, 188] width 194 height 20
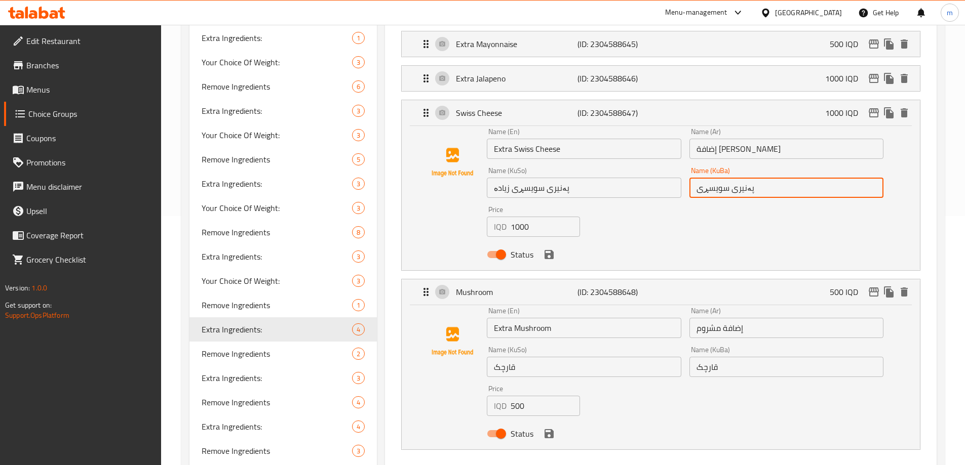
click at [755, 178] on input "پەنیری سویسڕی" at bounding box center [786, 188] width 194 height 20
click at [711, 178] on input "پەنیری سویسڕیی زیادە" at bounding box center [786, 188] width 194 height 20
click at [600, 351] on div "Name (KuSo) قارچک Name ([PERSON_NAME])" at bounding box center [584, 361] width 202 height 39
click at [599, 357] on input "قارچک" at bounding box center [584, 367] width 194 height 20
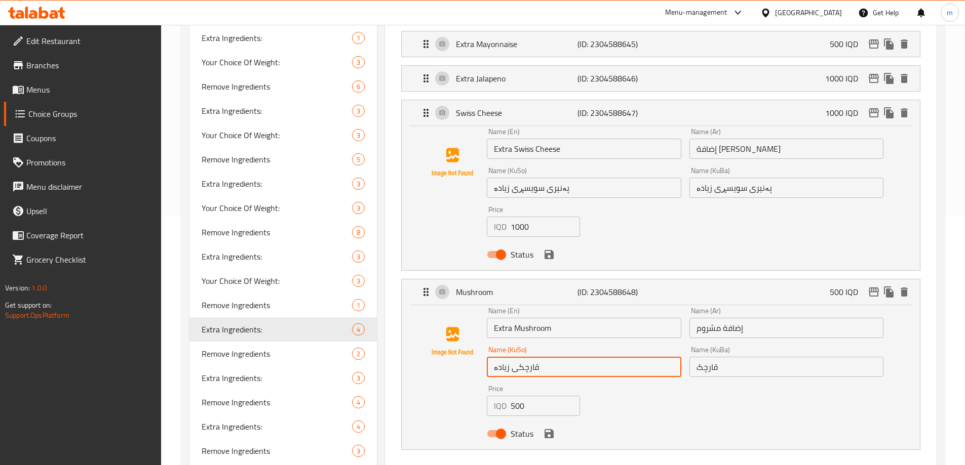
click at [765, 357] on input "قارچک" at bounding box center [786, 367] width 194 height 20
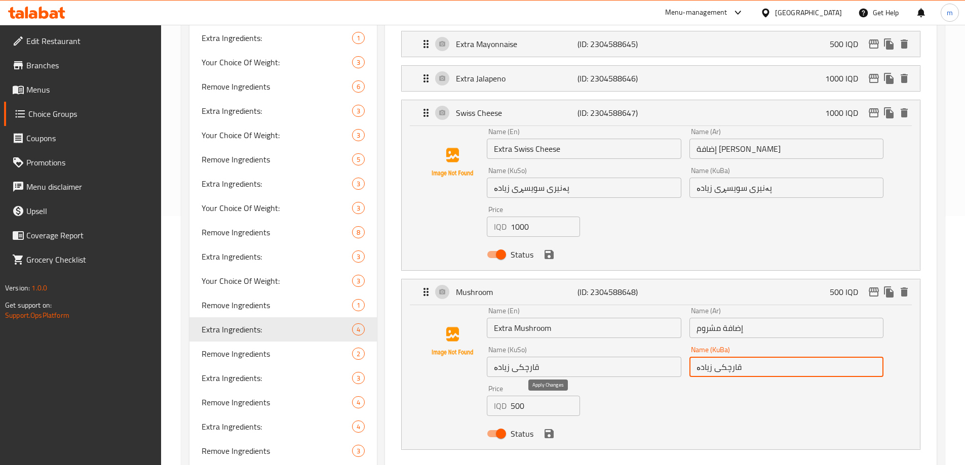
click at [552, 430] on icon "save" at bounding box center [549, 434] width 9 height 9
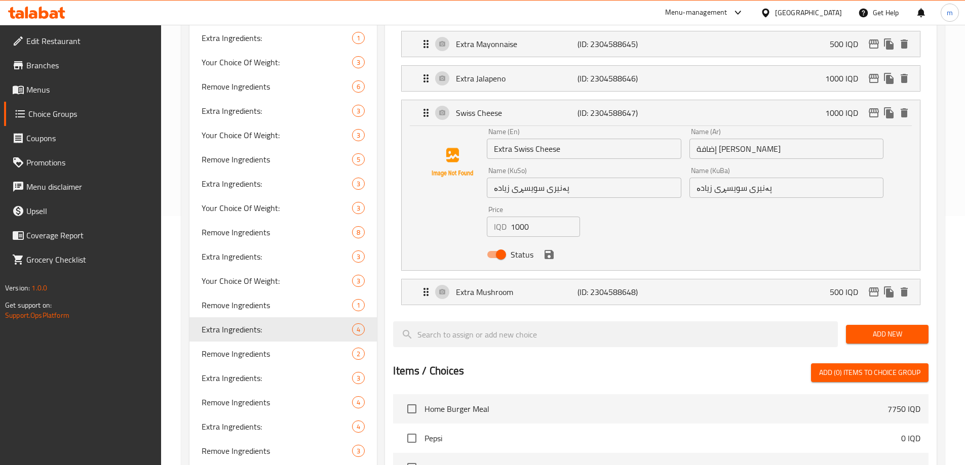
click at [547, 241] on div "Status" at bounding box center [685, 254] width 405 height 27
click at [548, 250] on icon "save" at bounding box center [549, 254] width 9 height 9
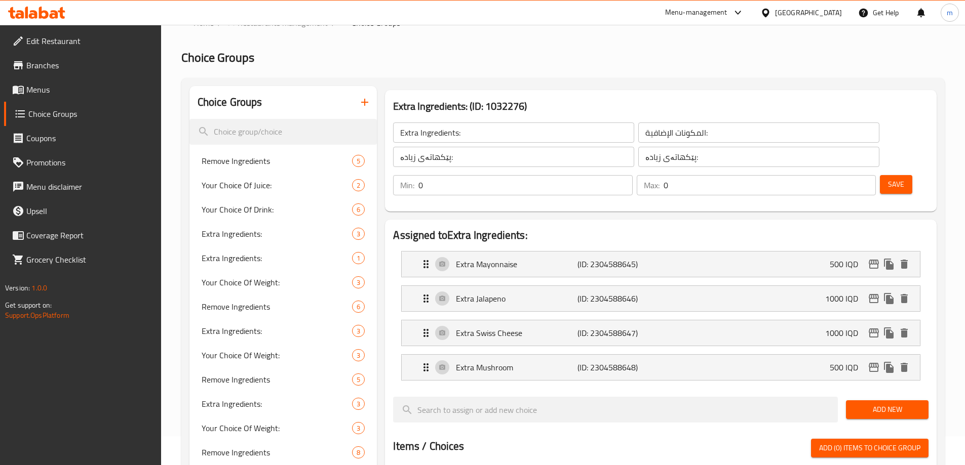
scroll to position [0, 0]
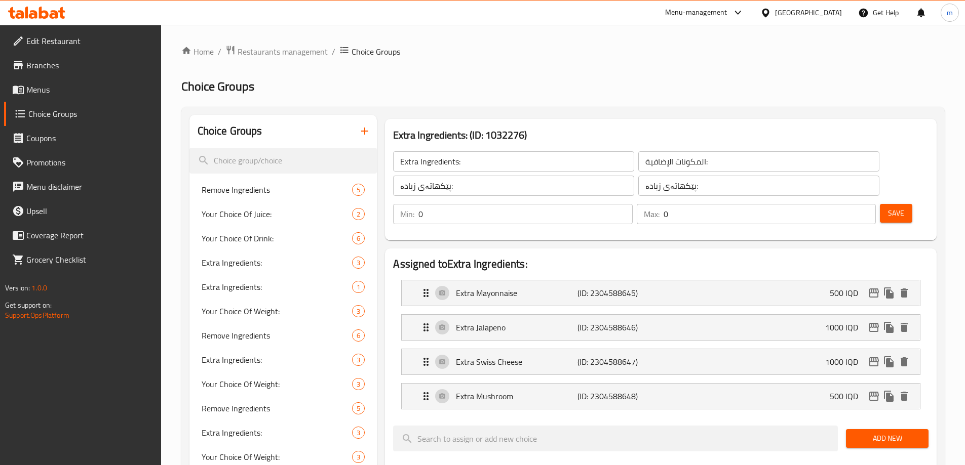
click at [888, 207] on span "Save" at bounding box center [896, 213] width 16 height 13
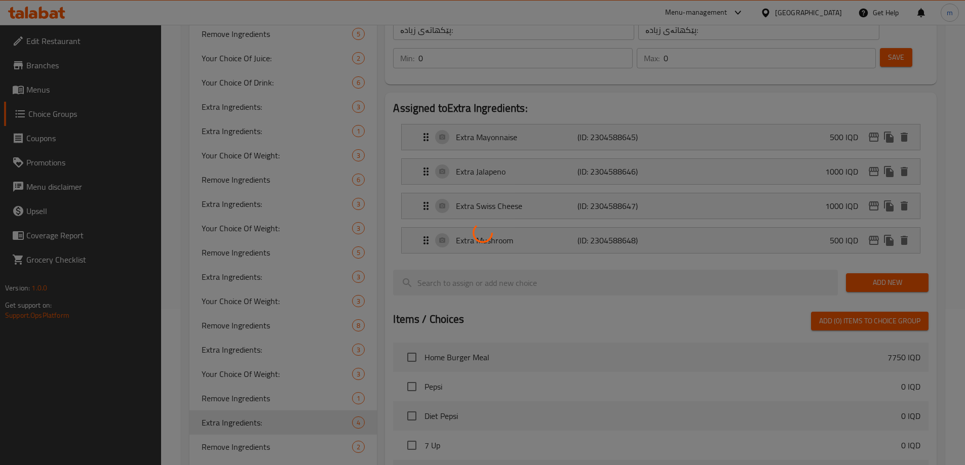
scroll to position [237, 0]
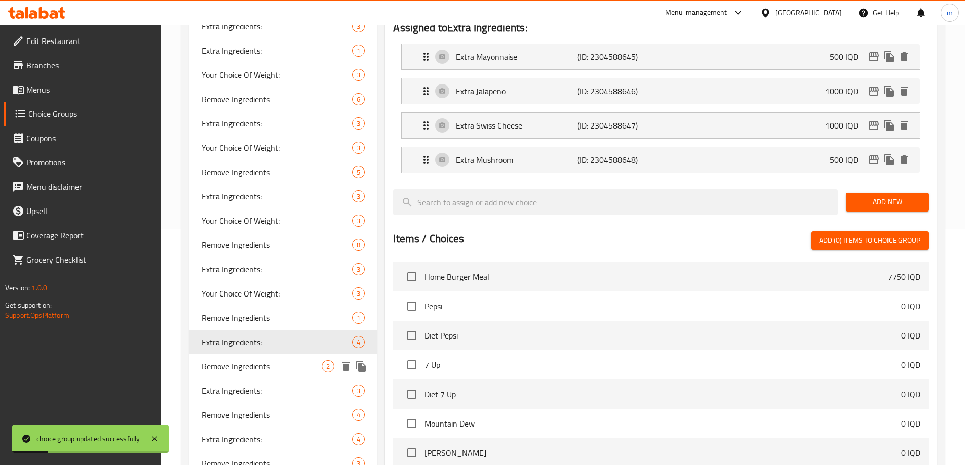
click at [235, 369] on span "Remove Ingredients" at bounding box center [262, 367] width 121 height 12
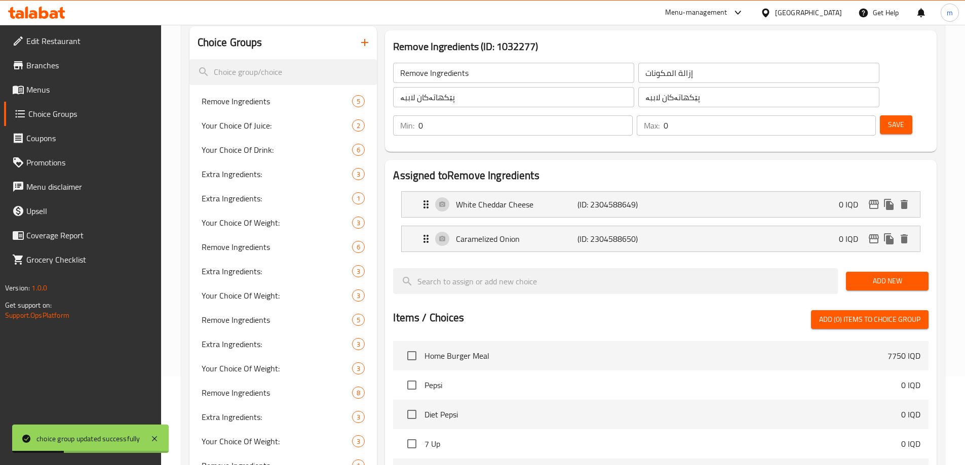
scroll to position [0, 0]
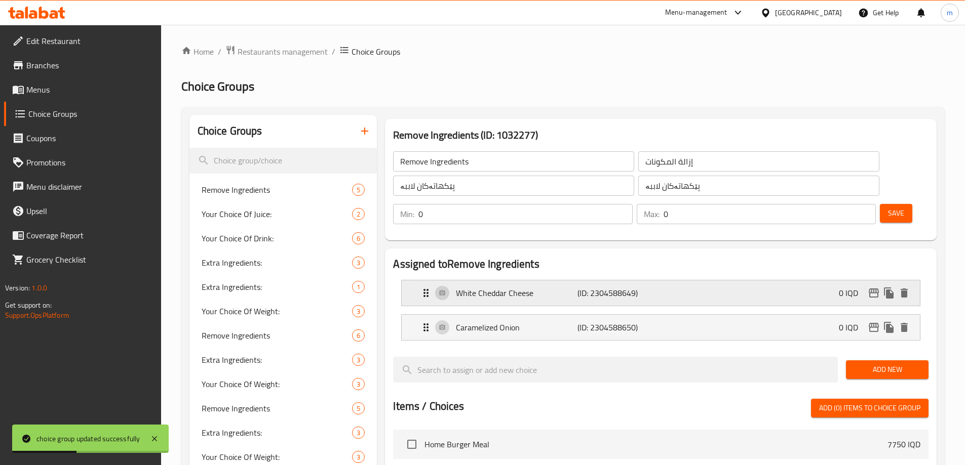
click at [458, 287] on p "White Cheddar Cheese" at bounding box center [516, 293] width 121 height 12
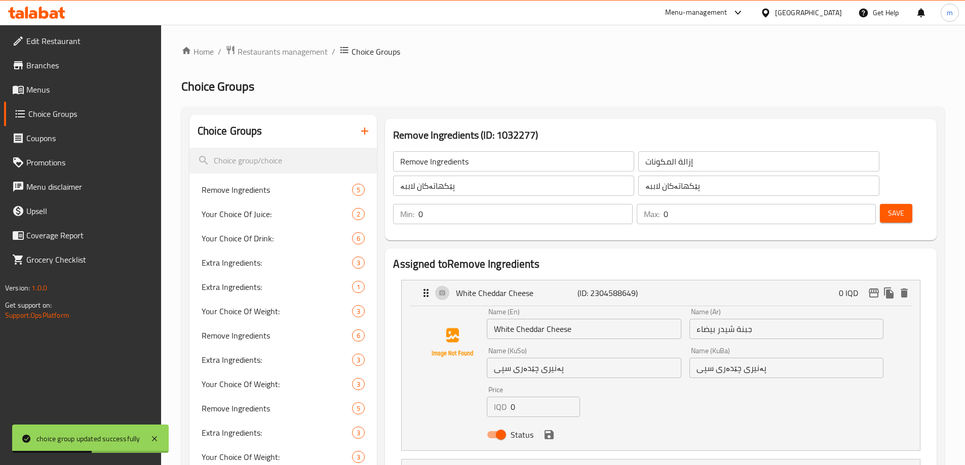
click at [494, 319] on input "White Cheddar Cheese" at bounding box center [584, 329] width 194 height 20
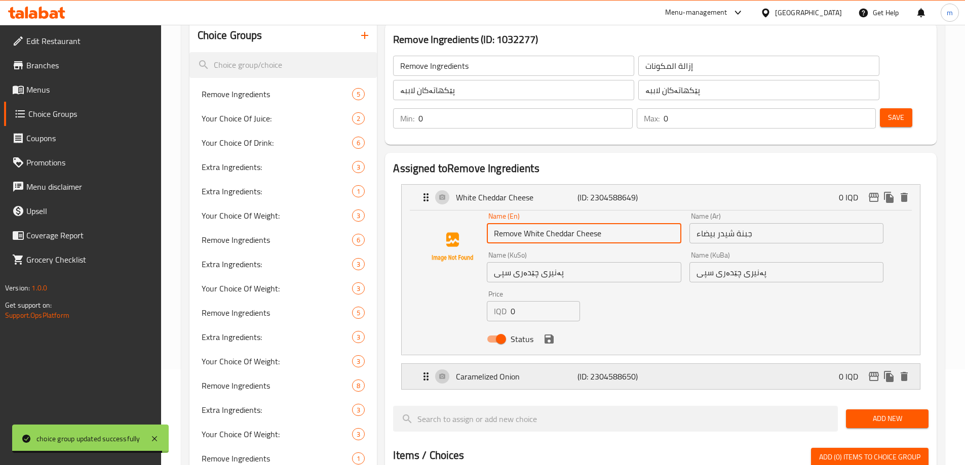
scroll to position [118, 0]
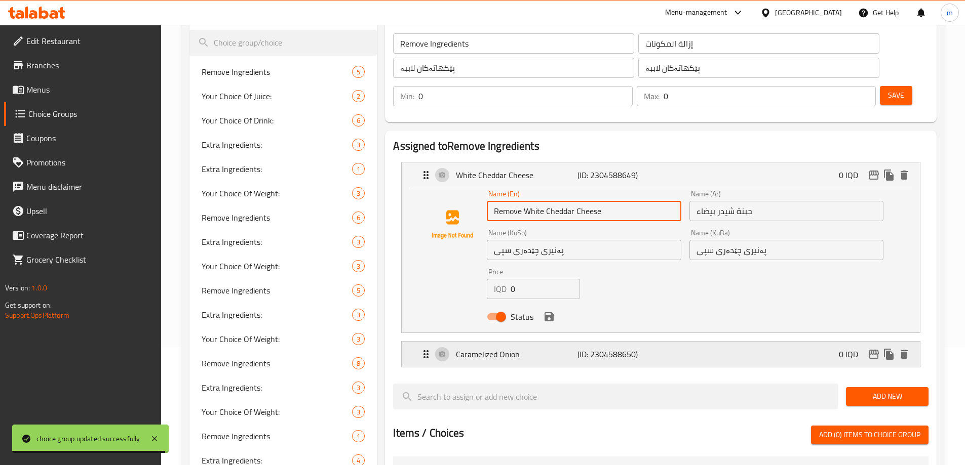
click at [598, 348] on p "(ID: 2304588650)" at bounding box center [617, 354] width 81 height 12
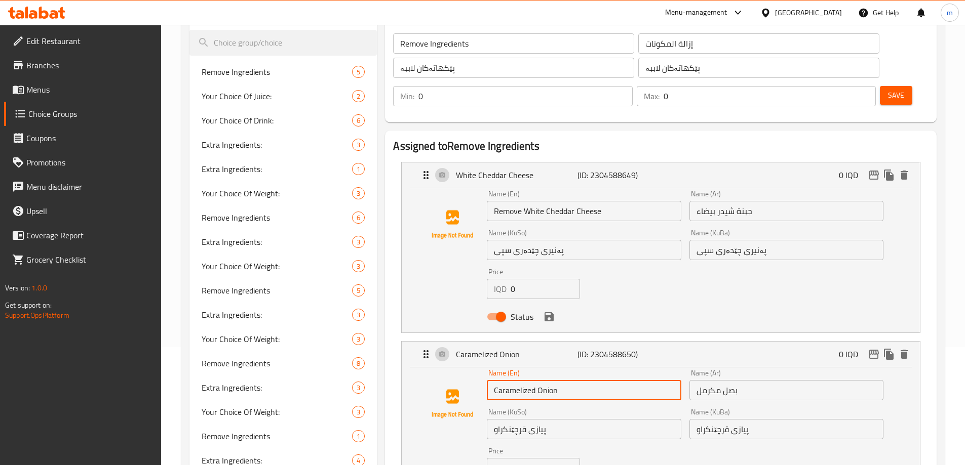
click at [495, 380] on input "Caramelized Onion" at bounding box center [584, 390] width 194 height 20
click at [782, 201] on input "جبنة شيدر بيضاء" at bounding box center [786, 211] width 194 height 20
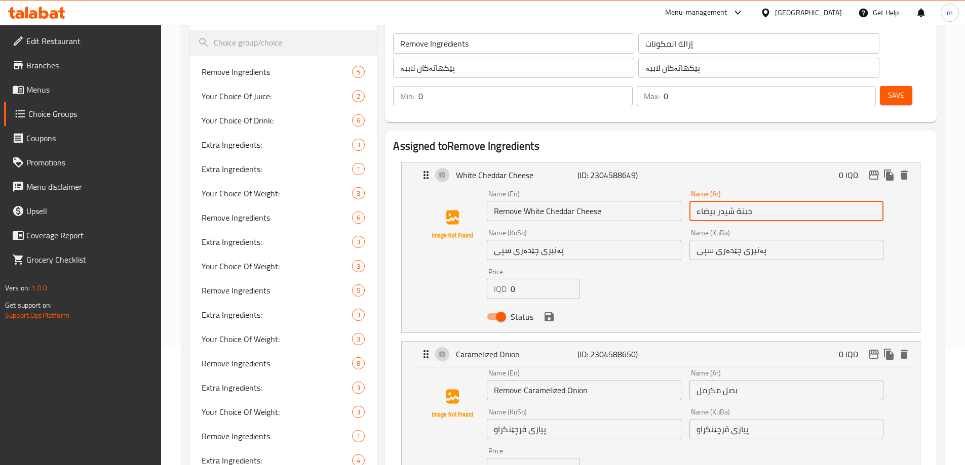
click at [697, 201] on input "جبنة شيدر بيضاء" at bounding box center [786, 211] width 194 height 20
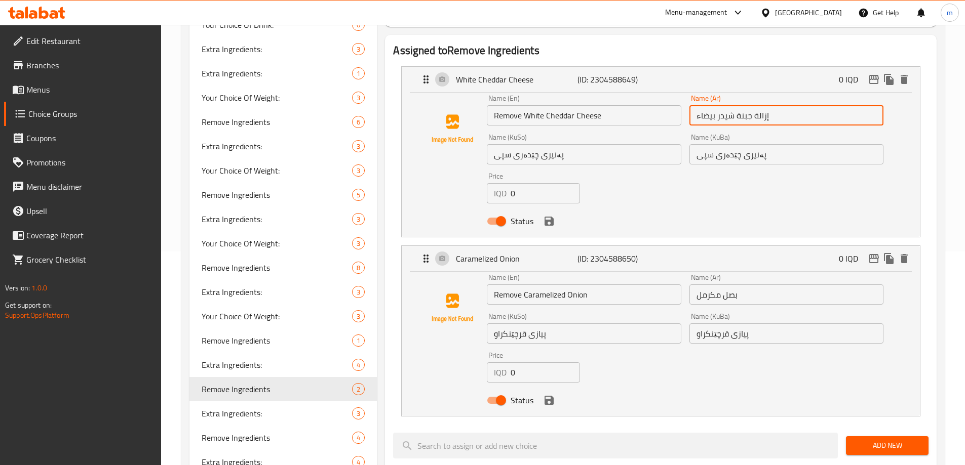
scroll to position [237, 0]
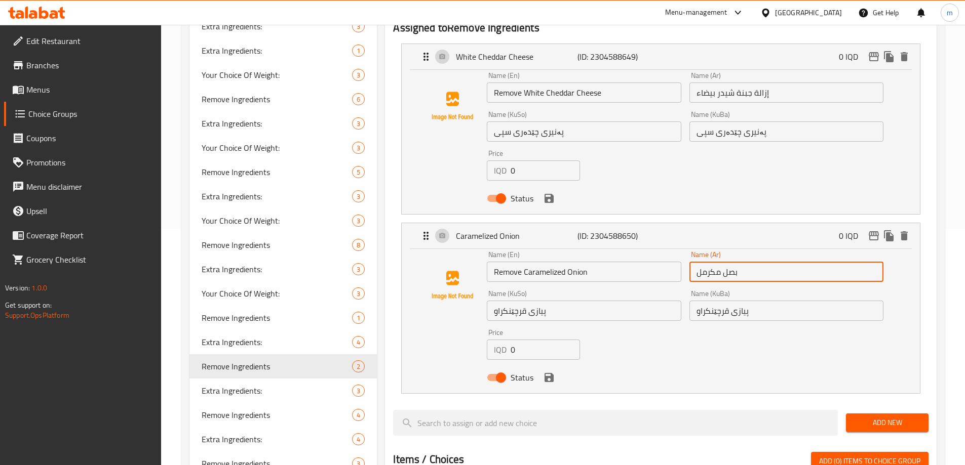
click at [698, 262] on input "بصل مكرمل" at bounding box center [786, 272] width 194 height 20
click at [492, 122] on input "پەنیری چێدەری سپی" at bounding box center [584, 132] width 194 height 20
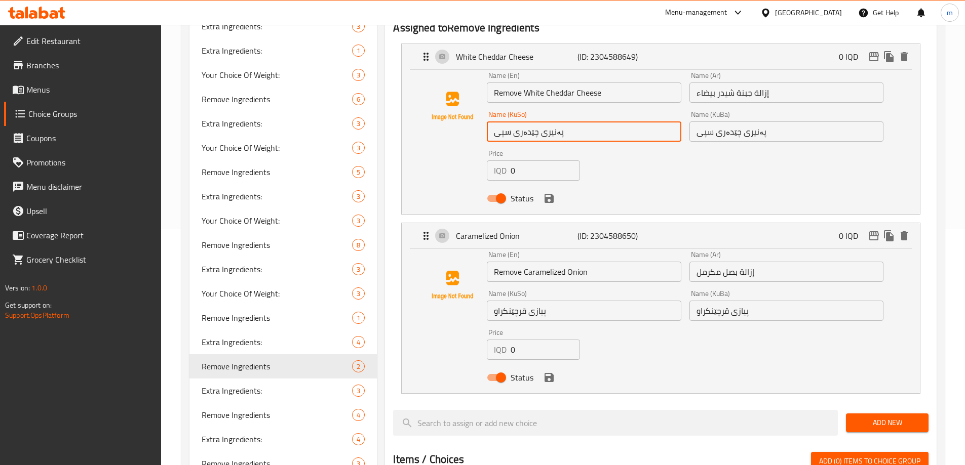
click at [572, 122] on input "پەنیری چێدەری سپی" at bounding box center [584, 132] width 194 height 20
click at [793, 122] on input "پەنیری چێدەری سپی" at bounding box center [786, 132] width 194 height 20
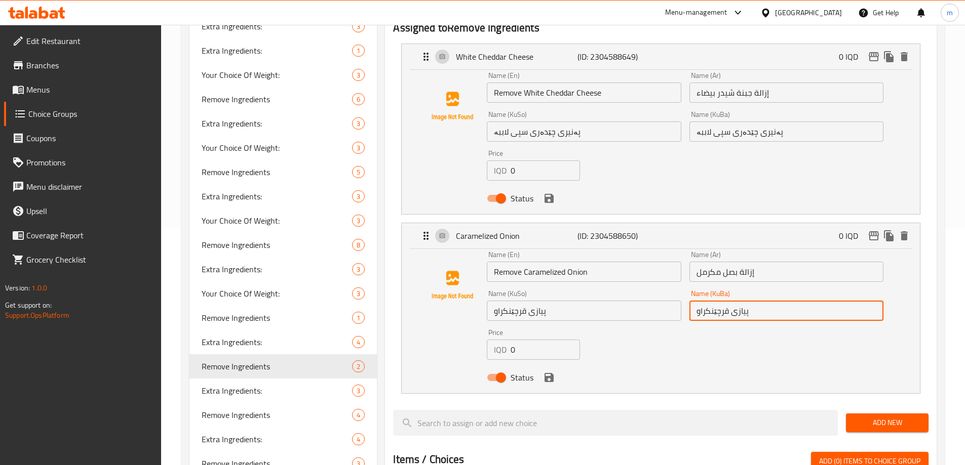
click at [775, 301] on input "پیازی قرچێنکراو" at bounding box center [786, 311] width 194 height 20
click at [652, 301] on input "پیازی قرچێنکراو" at bounding box center [584, 311] width 194 height 20
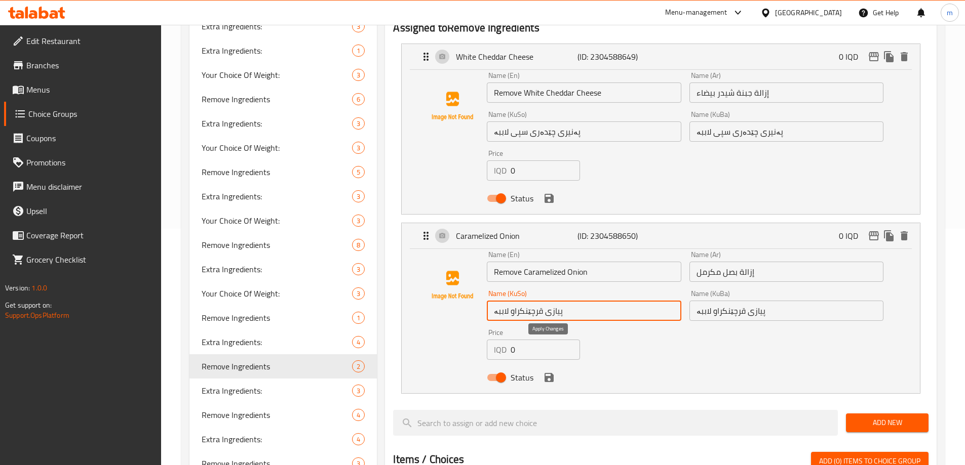
click at [548, 373] on icon "save" at bounding box center [549, 377] width 9 height 9
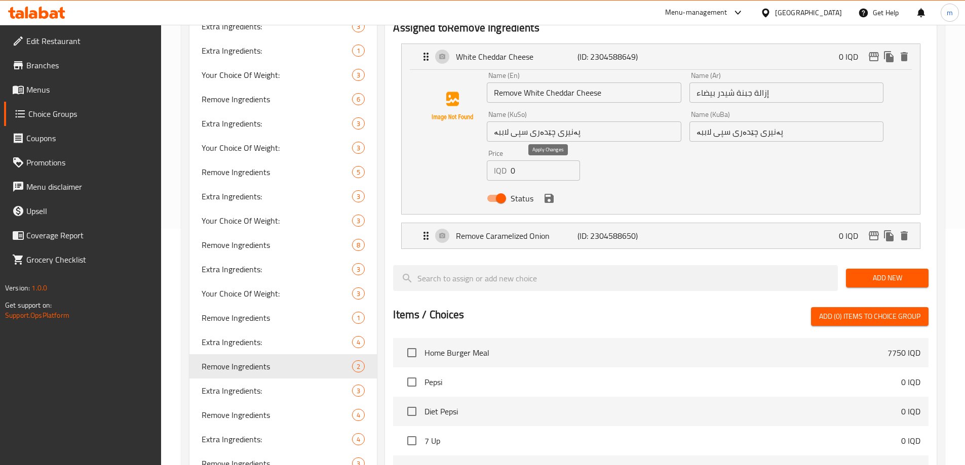
click at [549, 194] on icon "save" at bounding box center [549, 198] width 9 height 9
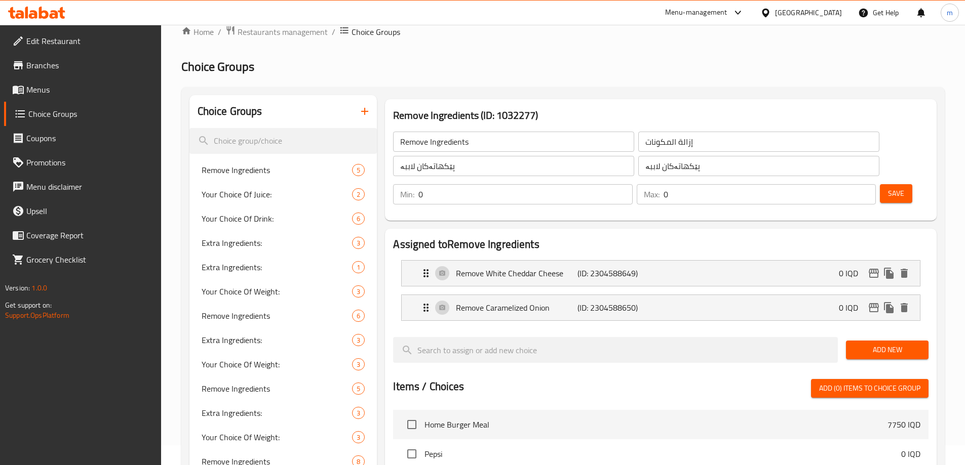
scroll to position [0, 0]
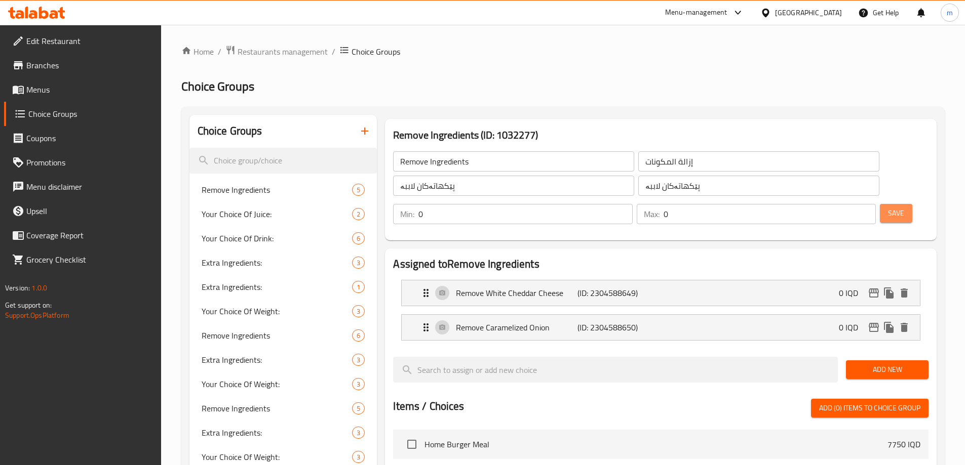
click at [888, 207] on span "Save" at bounding box center [896, 213] width 16 height 13
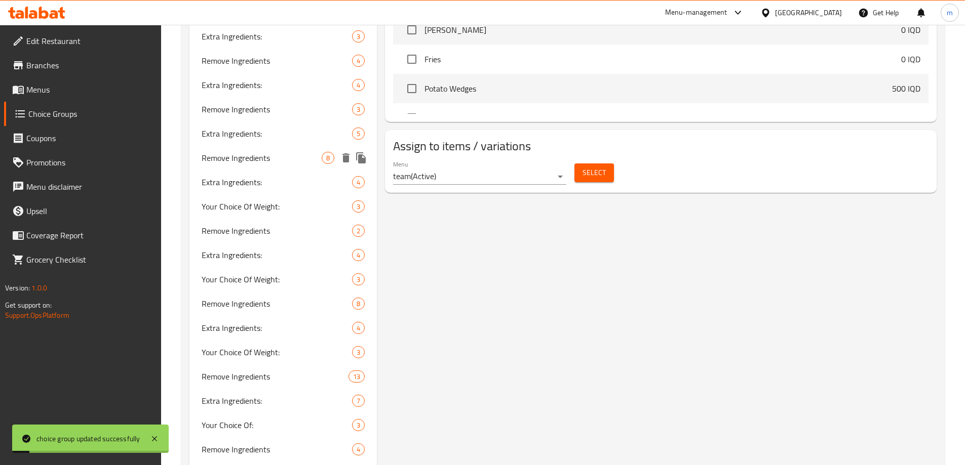
scroll to position [473, 0]
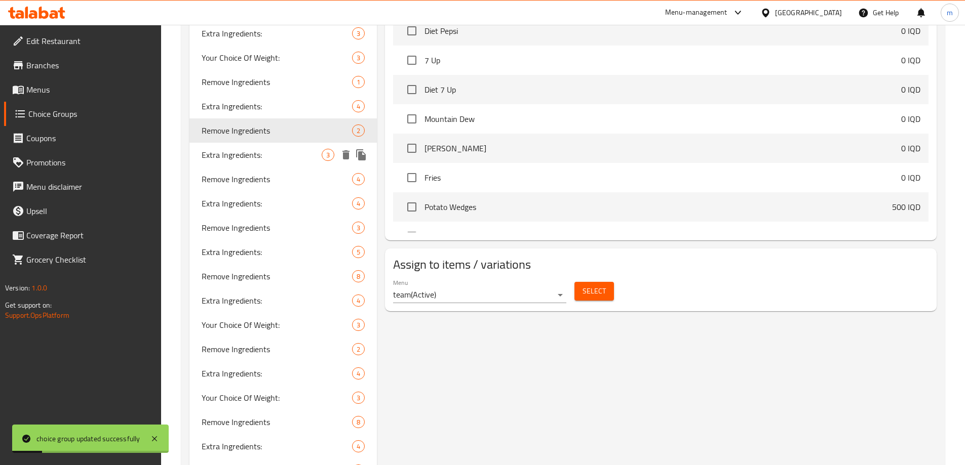
click at [292, 157] on span "Extra Ingredients:" at bounding box center [262, 155] width 121 height 12
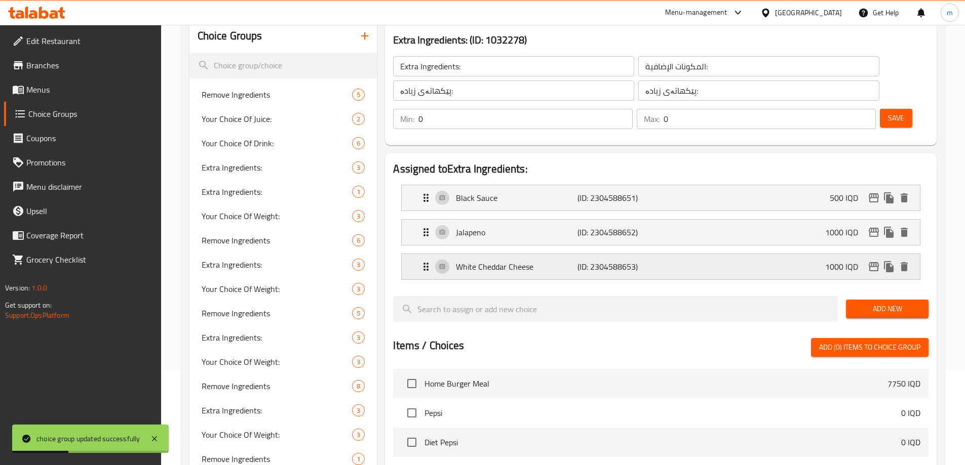
scroll to position [118, 0]
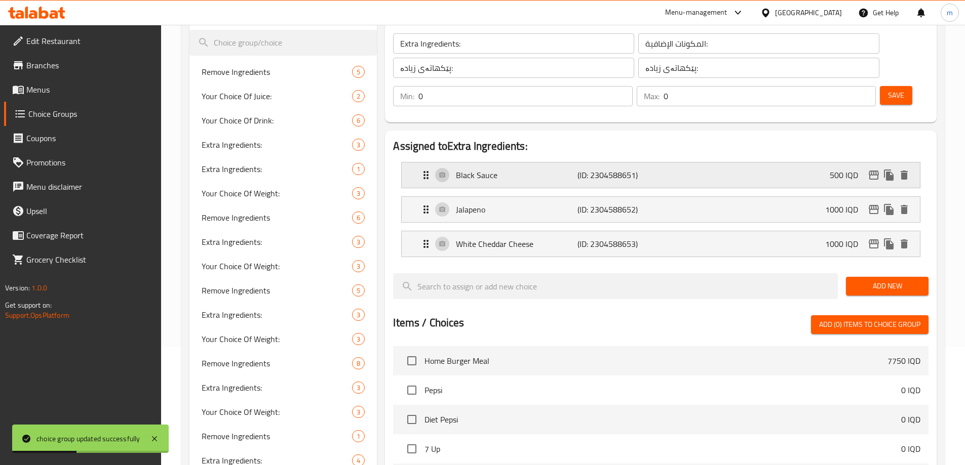
click at [489, 169] on p "Black Sauce" at bounding box center [516, 175] width 121 height 12
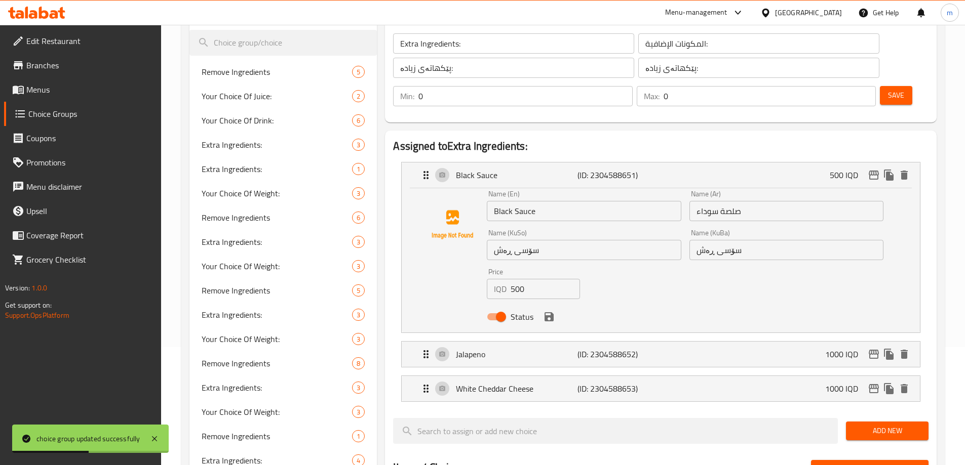
click at [496, 201] on input "Black Sauce" at bounding box center [584, 211] width 194 height 20
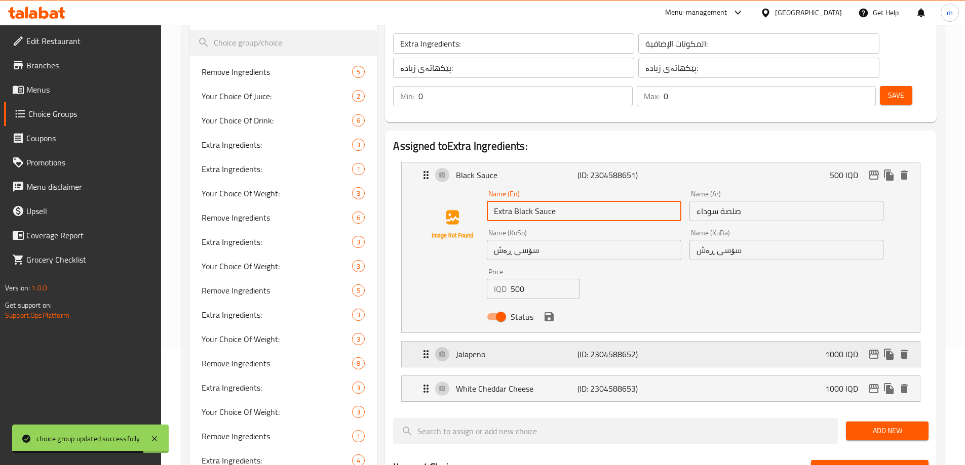
click at [544, 342] on div "Jalapeno (ID: 2304588652) 1000 IQD" at bounding box center [664, 354] width 488 height 25
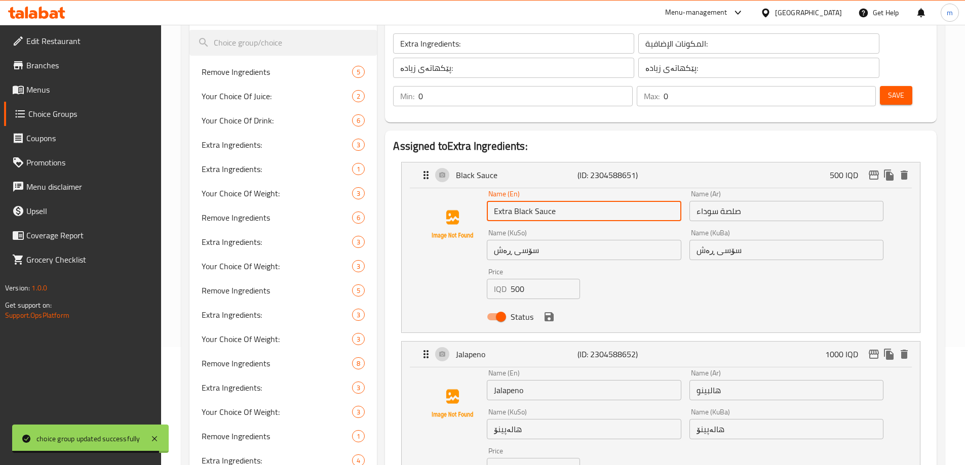
click at [491, 380] on input "Jalapeno" at bounding box center [584, 390] width 194 height 20
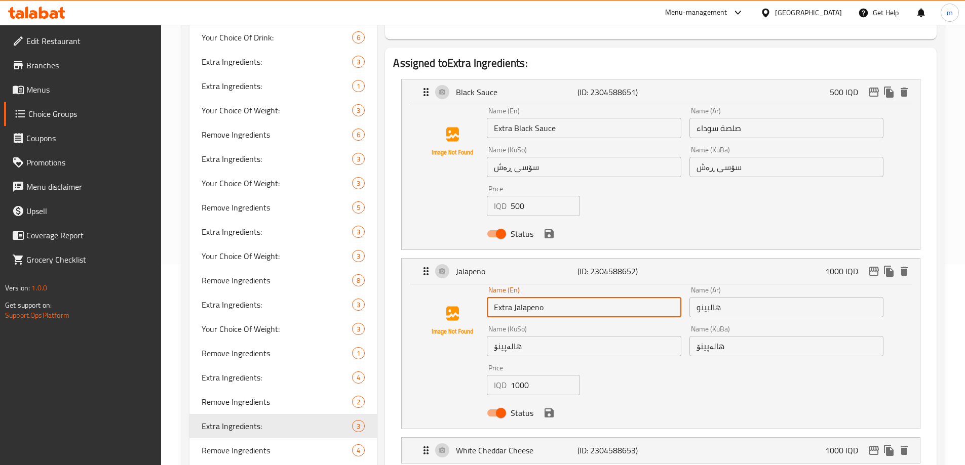
scroll to position [237, 0]
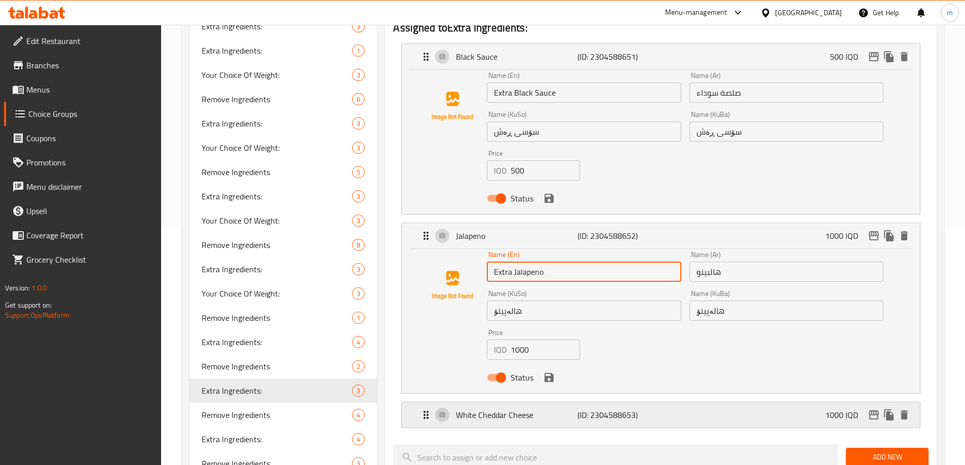
click at [511, 409] on p "White Cheddar Cheese" at bounding box center [516, 415] width 121 height 12
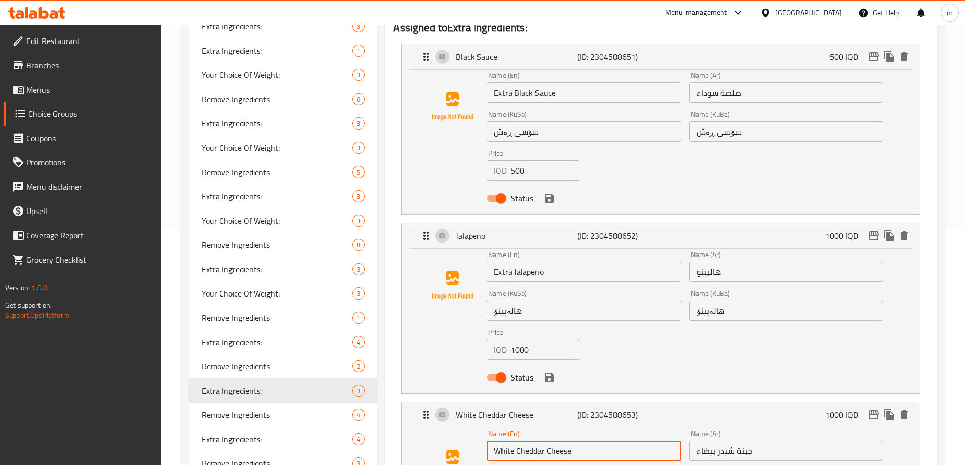
click at [491, 441] on input "White Cheddar Cheese" at bounding box center [584, 451] width 194 height 20
click at [757, 83] on input "صلصة سوداء" at bounding box center [786, 93] width 194 height 20
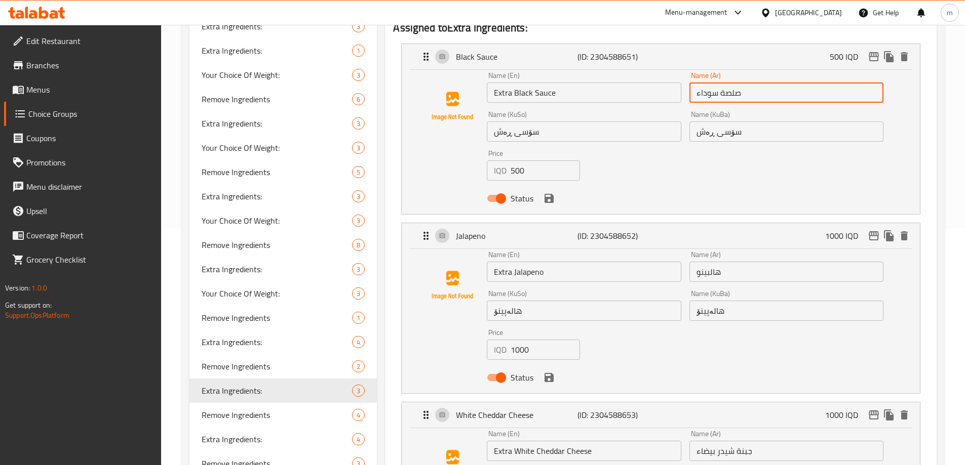
click at [696, 83] on input "صلصة سوداء" at bounding box center [786, 93] width 194 height 20
click at [698, 262] on input "هالبينو" at bounding box center [786, 272] width 194 height 20
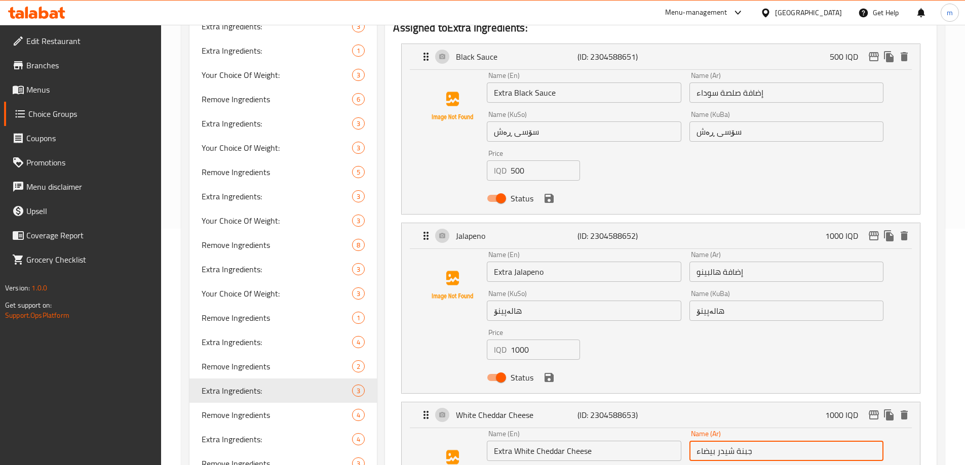
click at [696, 441] on input "جبنة شيدر بيضاء" at bounding box center [786, 451] width 194 height 20
click at [545, 111] on div "Name (KuSo) سۆسی ڕەش Name (KuSo)" at bounding box center [584, 126] width 194 height 31
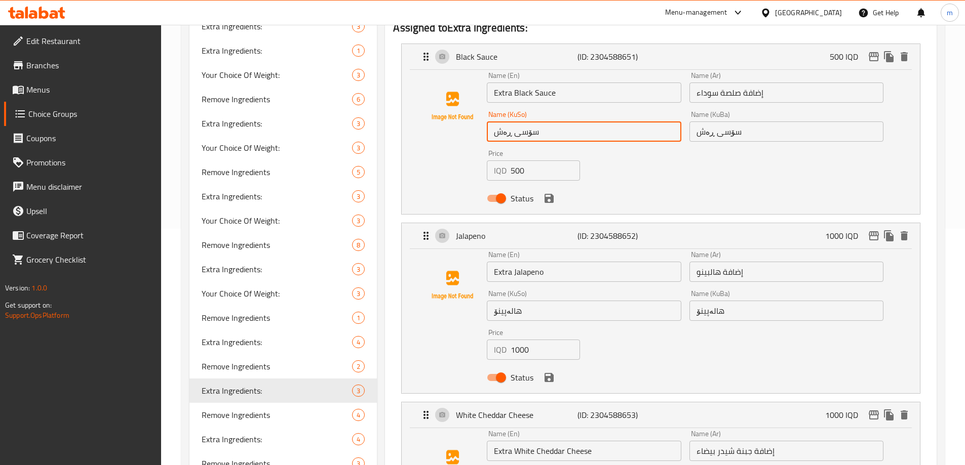
click at [543, 122] on input "سۆسی ڕەش" at bounding box center [584, 132] width 194 height 20
click at [756, 122] on input "سۆسی ڕەش" at bounding box center [786, 132] width 194 height 20
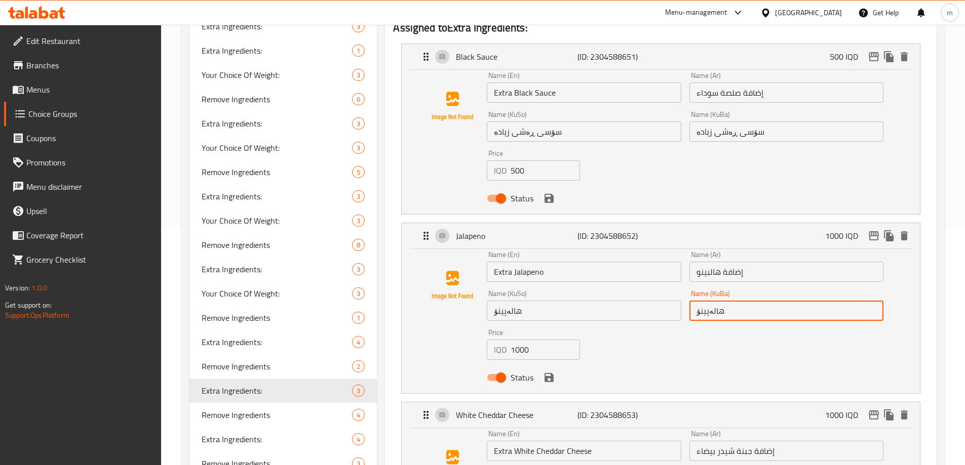
click at [764, 301] on input "هالەپینۆ" at bounding box center [786, 311] width 194 height 20
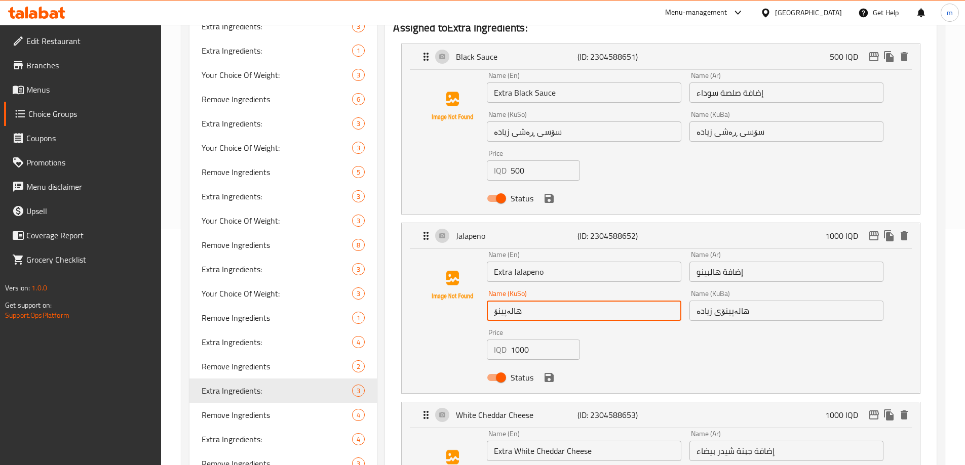
click at [644, 301] on input "هالەپینۆ" at bounding box center [584, 311] width 194 height 20
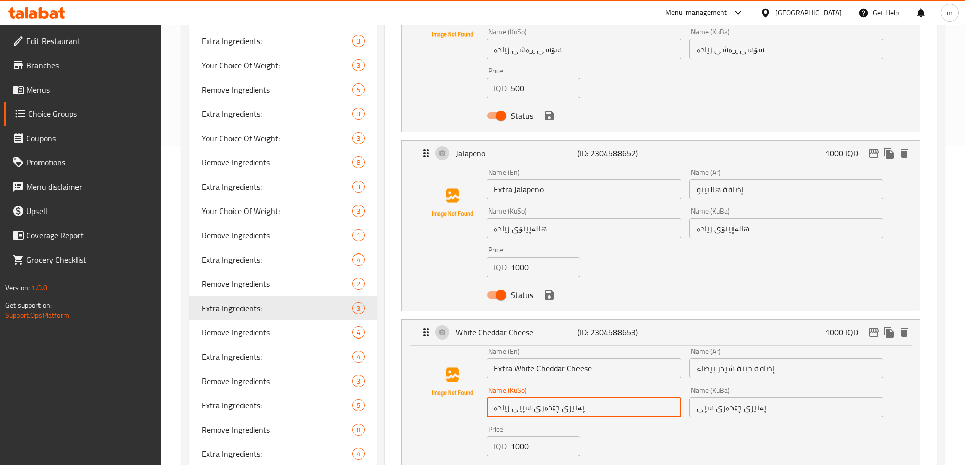
scroll to position [336, 0]
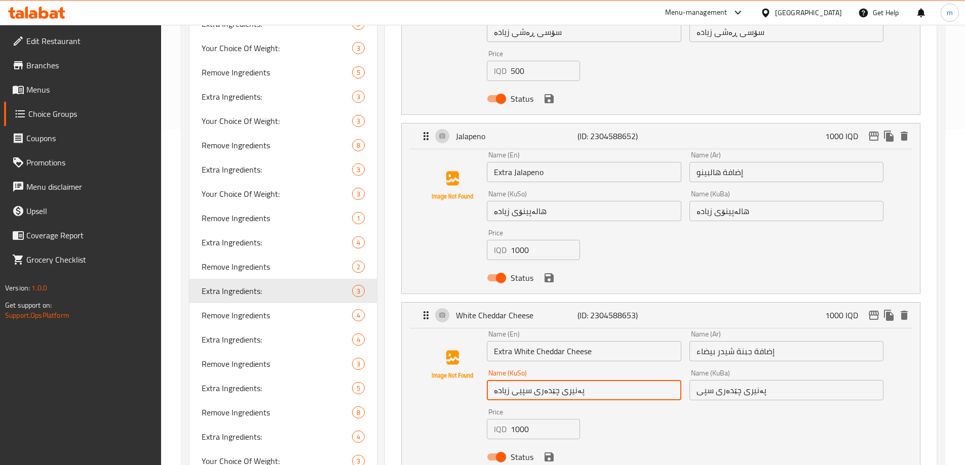
click at [513, 380] on input "پەنیری چێدەری سپیی زیادە" at bounding box center [584, 390] width 194 height 20
click at [790, 380] on input "پەنیری چێدەری سپی" at bounding box center [786, 390] width 194 height 20
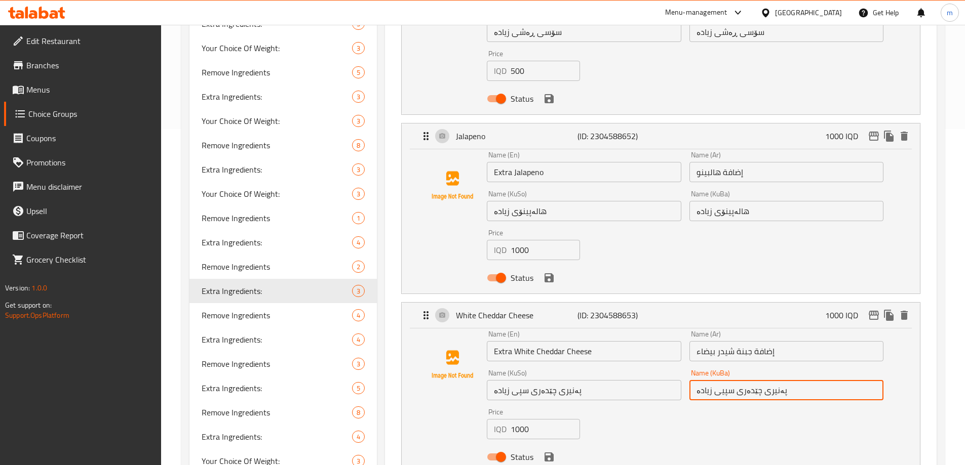
click at [716, 380] on input "پەنیری چێدەری سپیی زیادە" at bounding box center [786, 390] width 194 height 20
click at [548, 453] on icon "save" at bounding box center [549, 457] width 9 height 9
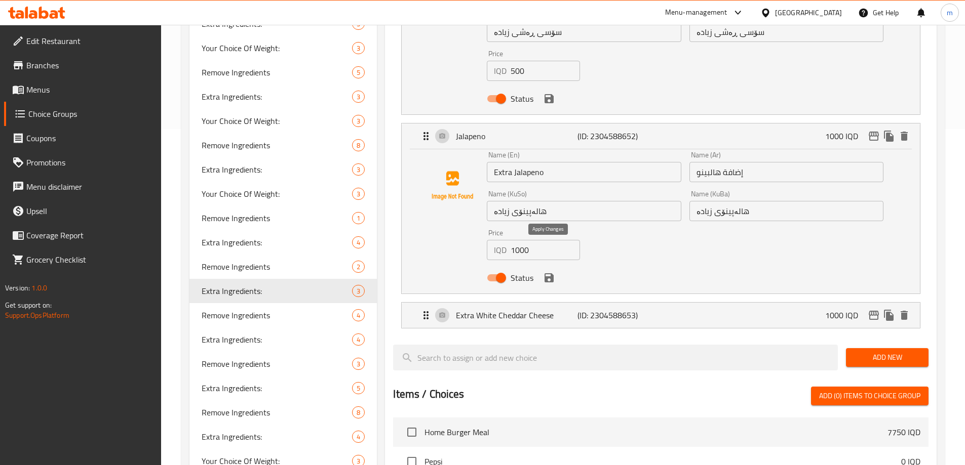
click at [553, 274] on icon "save" at bounding box center [549, 278] width 9 height 9
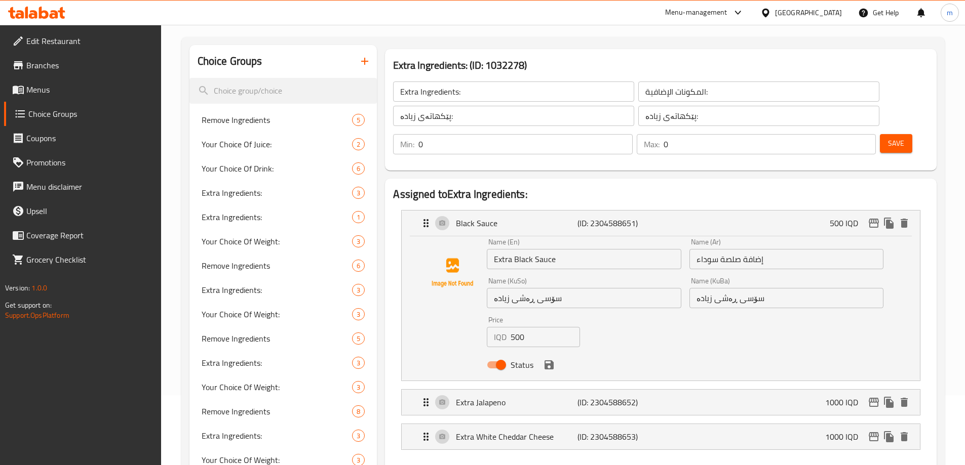
scroll to position [33, 0]
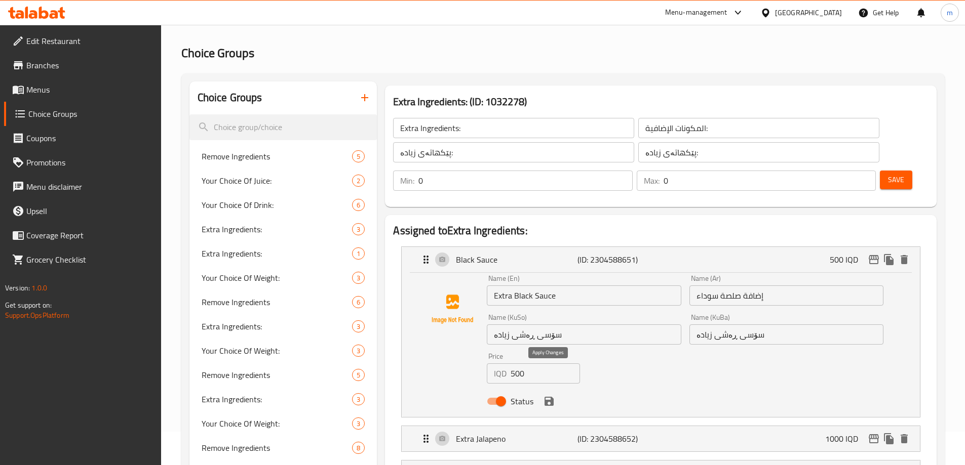
click at [548, 397] on icon "save" at bounding box center [549, 401] width 9 height 9
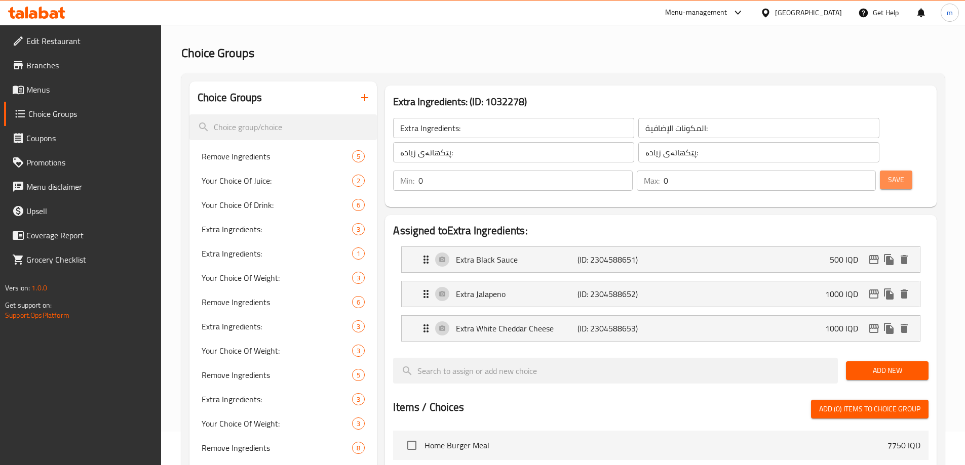
click at [880, 171] on button "Save" at bounding box center [896, 180] width 32 height 19
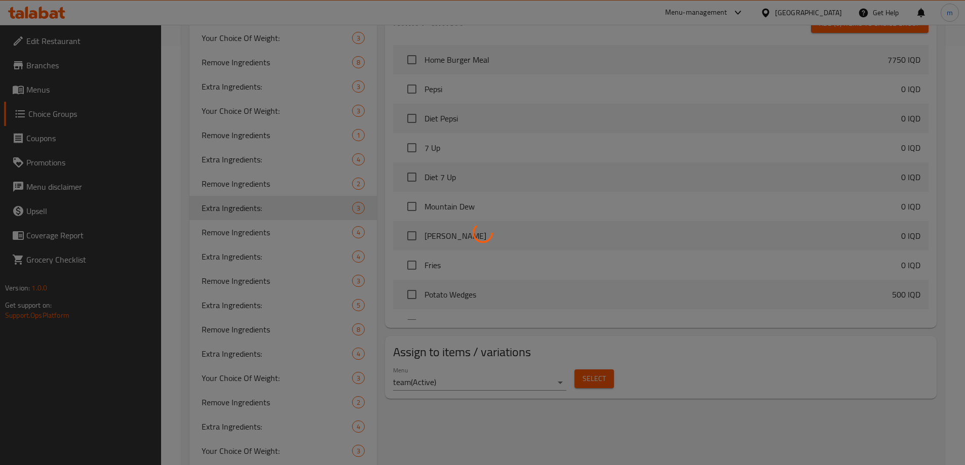
scroll to position [506, 0]
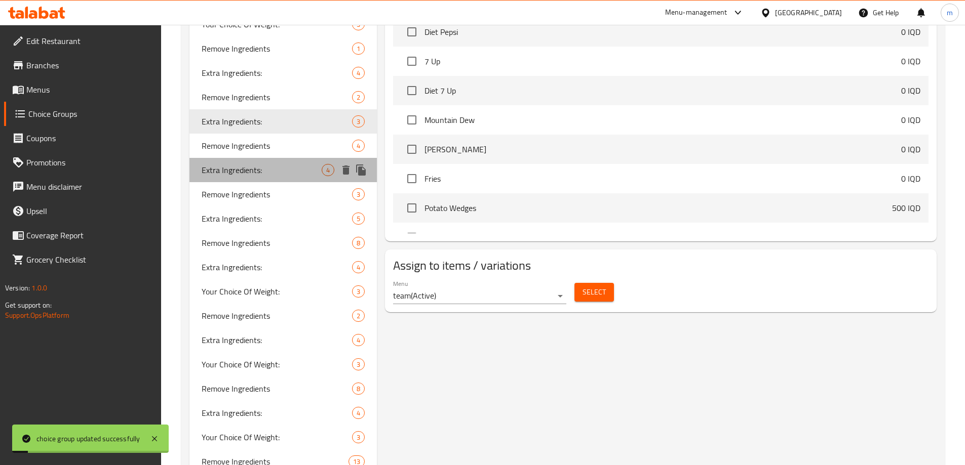
click at [226, 162] on div "Extra Ingredients: 4" at bounding box center [283, 170] width 188 height 24
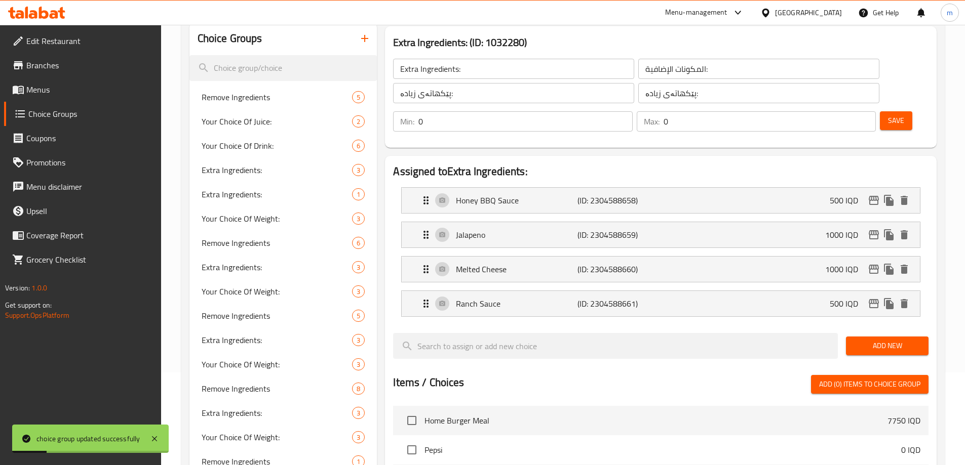
scroll to position [33, 0]
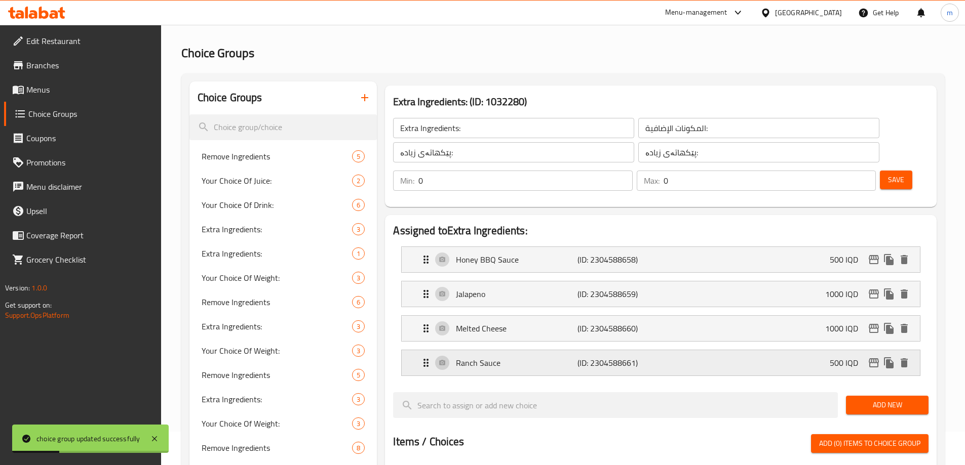
click at [517, 357] on p "Ranch Sauce" at bounding box center [516, 363] width 121 height 12
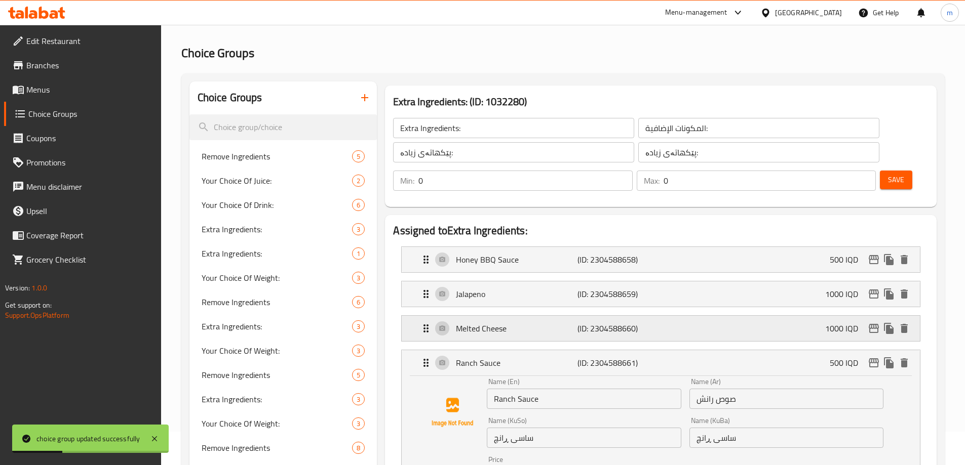
click at [508, 323] on p "Melted Cheese" at bounding box center [516, 329] width 121 height 12
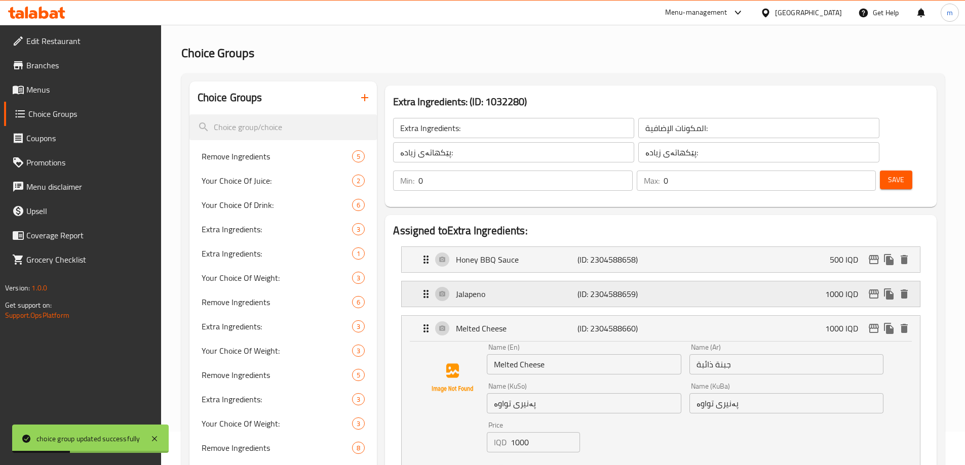
click at [501, 282] on div "Jalapeno (ID: 2304588659) 1000 IQD" at bounding box center [664, 294] width 488 height 25
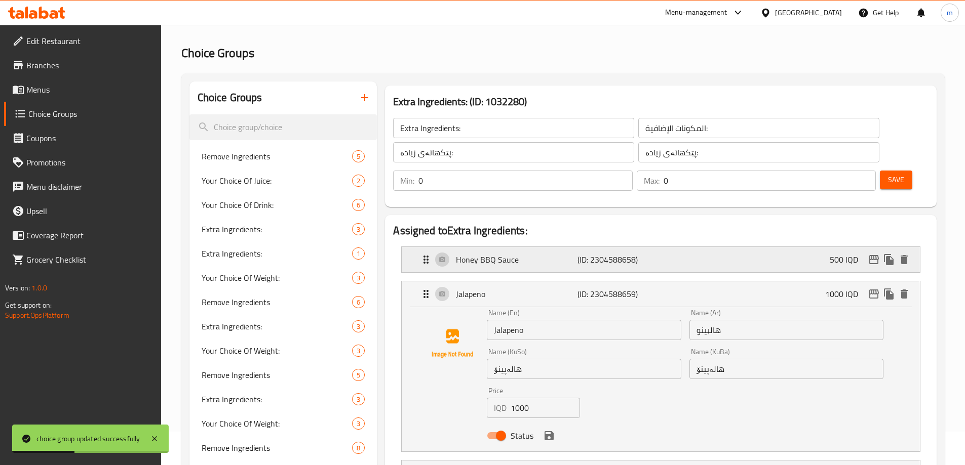
click at [500, 254] on p "Honey BBQ Sauce" at bounding box center [516, 260] width 121 height 12
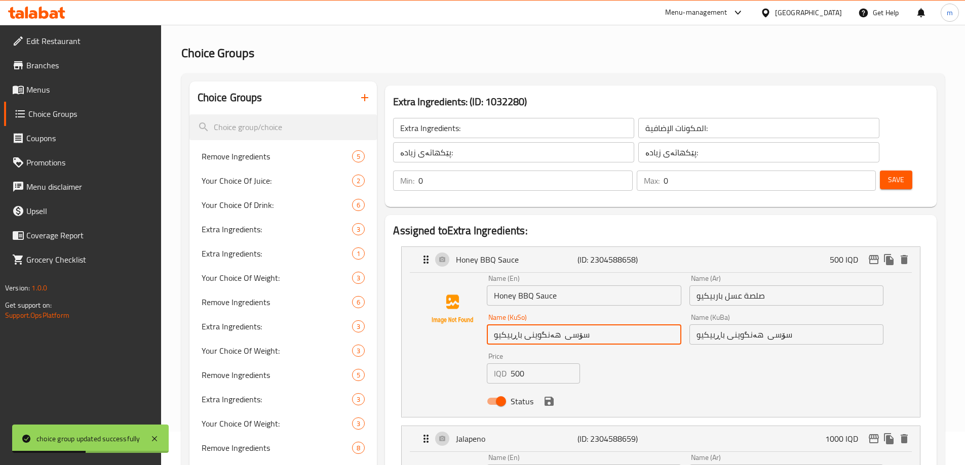
click at [598, 325] on input "سۆسی هەنگوینی باڕبیکیو" at bounding box center [584, 335] width 194 height 20
click at [799, 325] on input "سۆسی هەنگوینی باڕبیکیو" at bounding box center [786, 335] width 194 height 20
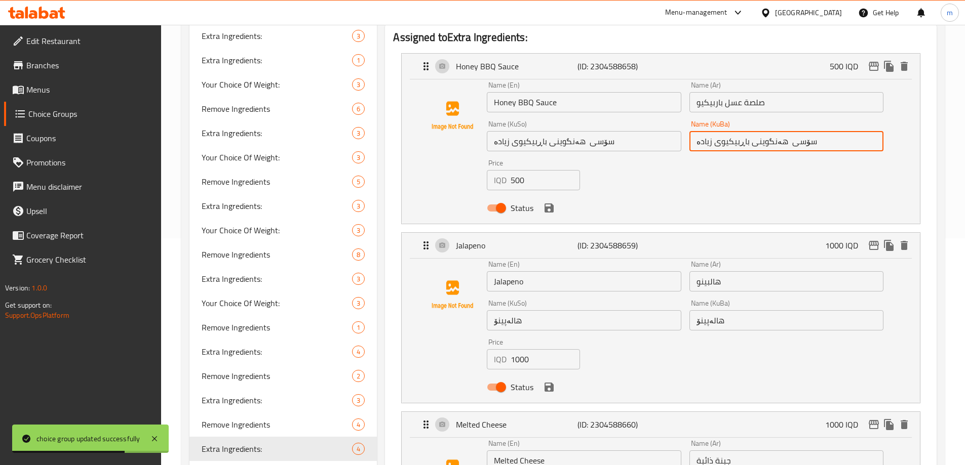
scroll to position [325, 0]
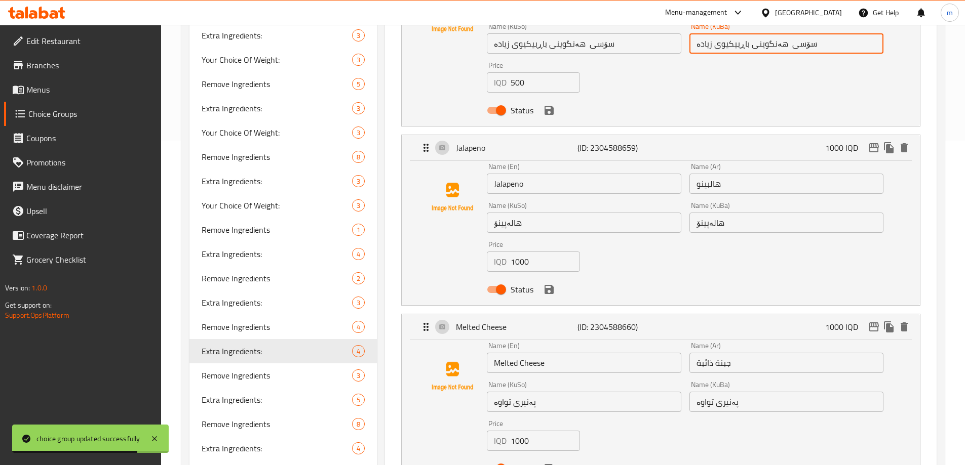
click at [624, 213] on input "هالەپینۆ" at bounding box center [584, 223] width 194 height 20
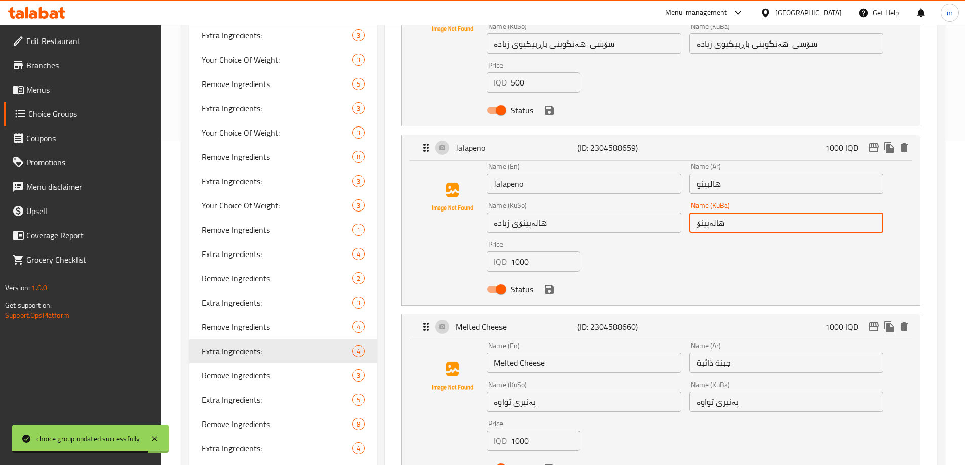
click at [790, 213] on input "هالەپینۆ" at bounding box center [786, 223] width 194 height 20
click at [769, 392] on input "پەنیری تواوە" at bounding box center [786, 402] width 194 height 20
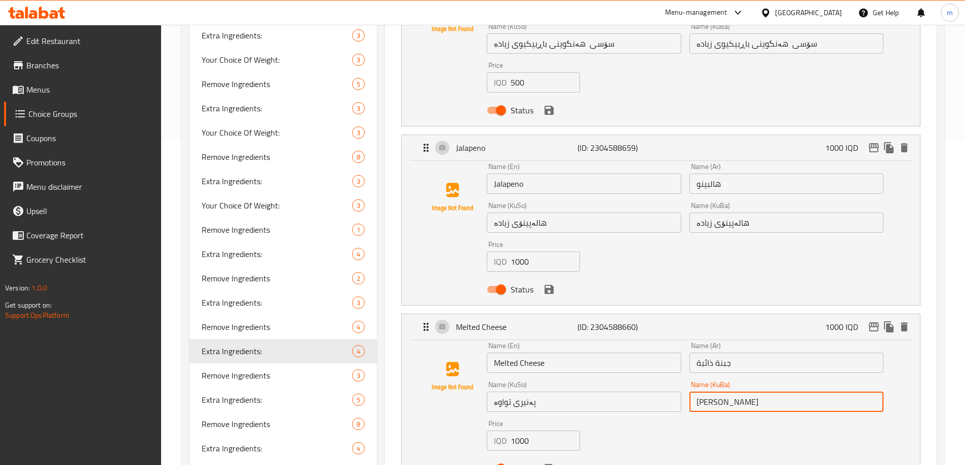
click at [584, 392] on input "پەنیری تواوە" at bounding box center [584, 402] width 194 height 20
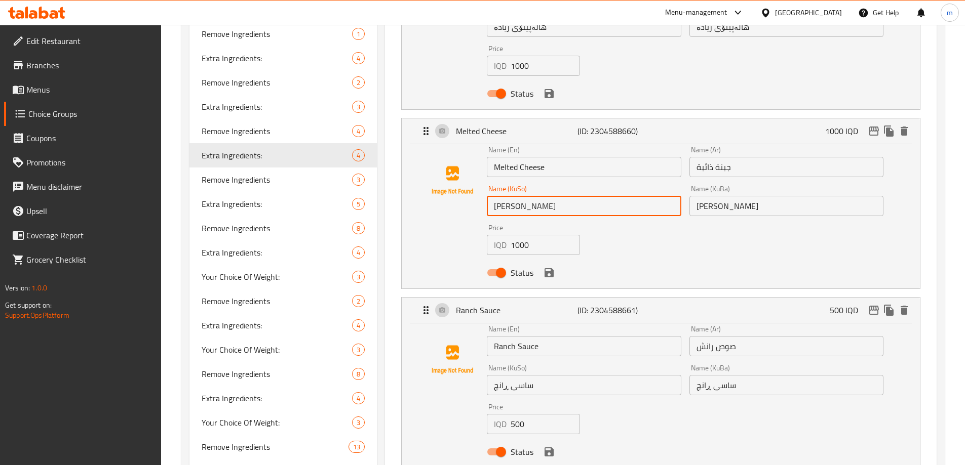
scroll to position [609, 0]
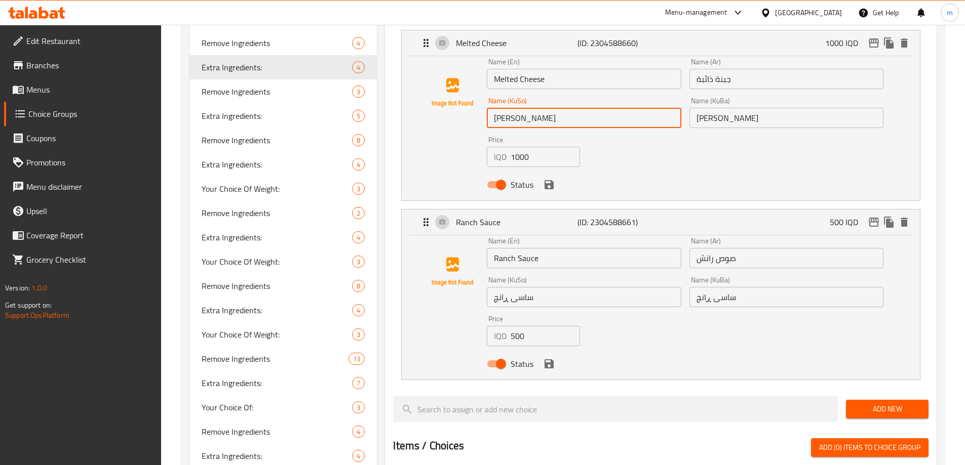
click at [771, 286] on div "Name (En) Ranch Sauce Name (En) Name (Ar) صوص رانش Name (Ar) Name (KuSo) ساسی ڕ…" at bounding box center [685, 306] width 405 height 144
click at [766, 287] on input "ساسی ڕانچ" at bounding box center [786, 297] width 194 height 20
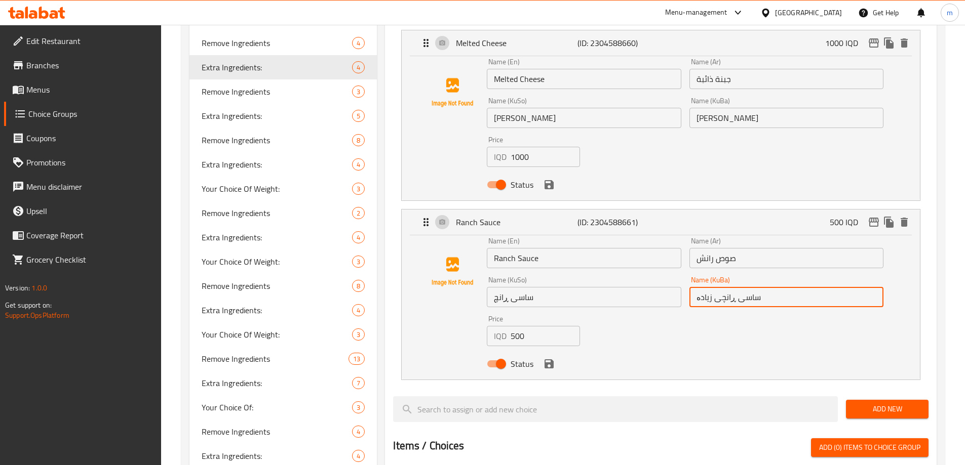
click at [638, 287] on input "ساسی ڕانچ" at bounding box center [584, 297] width 194 height 20
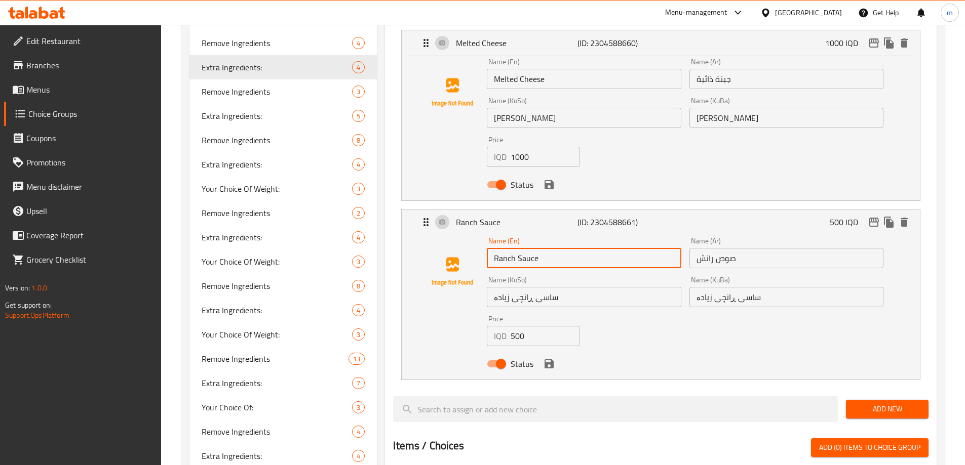
click at [566, 248] on input "Ranch Sauce" at bounding box center [584, 258] width 194 height 20
click at [494, 248] on input "Ranch Sauce" at bounding box center [584, 258] width 194 height 20
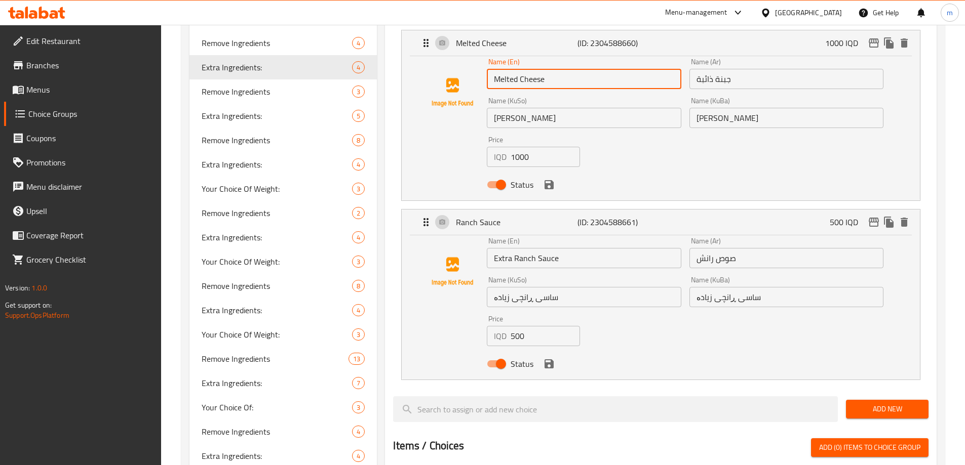
click at [494, 69] on input "Melted Cheese" at bounding box center [584, 79] width 194 height 20
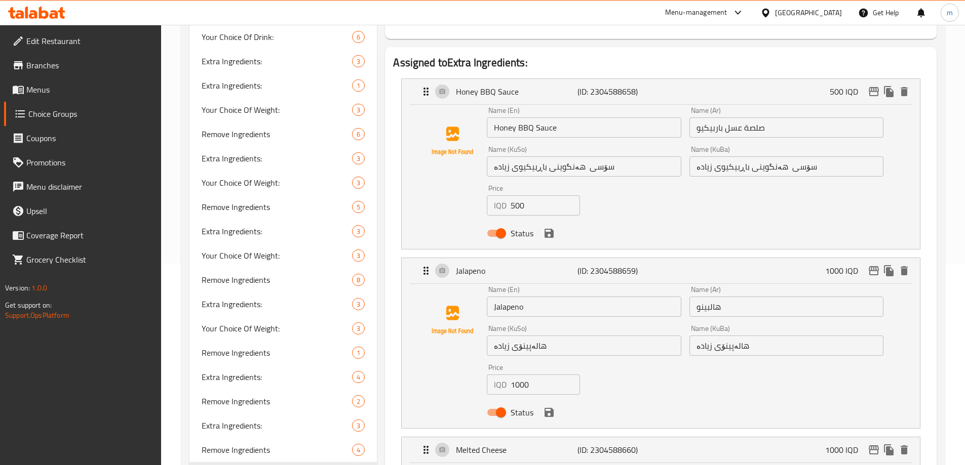
click at [495, 118] on input "Honey BBQ Sauce" at bounding box center [584, 128] width 194 height 20
click at [494, 297] on input "Jalapeno" at bounding box center [584, 307] width 194 height 20
click at [776, 118] on input "صلصة عسل باربيكيو" at bounding box center [786, 128] width 194 height 20
click at [695, 118] on input "صلصة عسل باربيكيو" at bounding box center [786, 128] width 194 height 20
click at [698, 297] on input "هالبينو" at bounding box center [786, 307] width 194 height 20
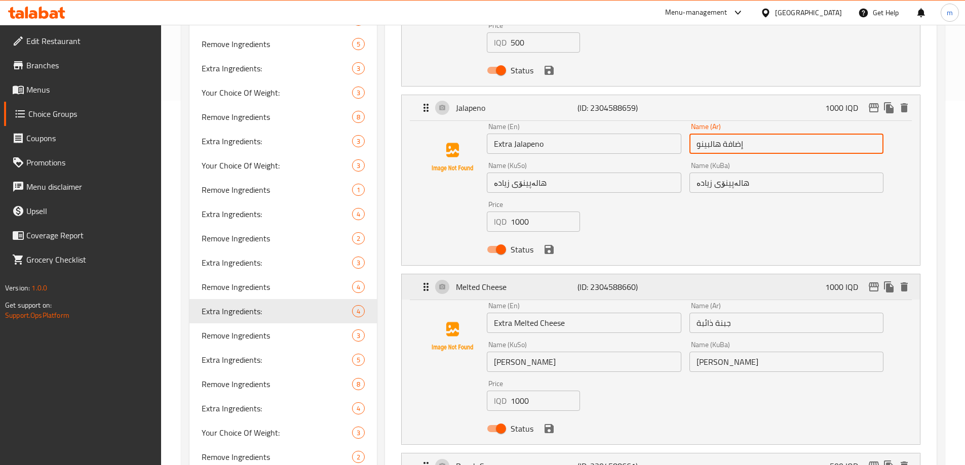
scroll to position [380, 0]
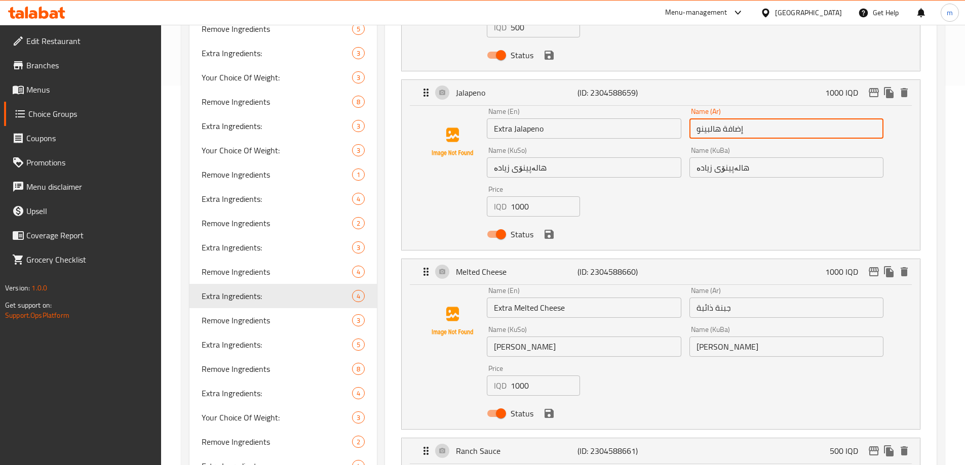
click at [694, 298] on input "جبنة ذائبة" at bounding box center [786, 308] width 194 height 20
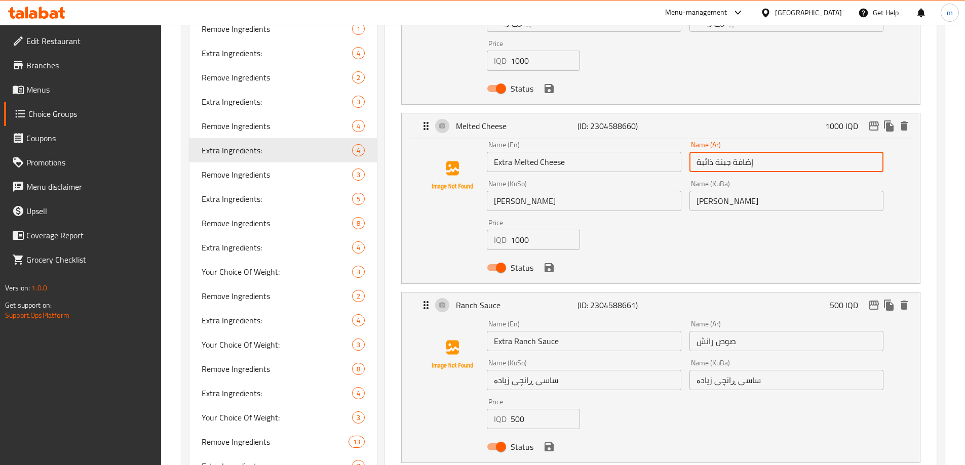
scroll to position [529, 0]
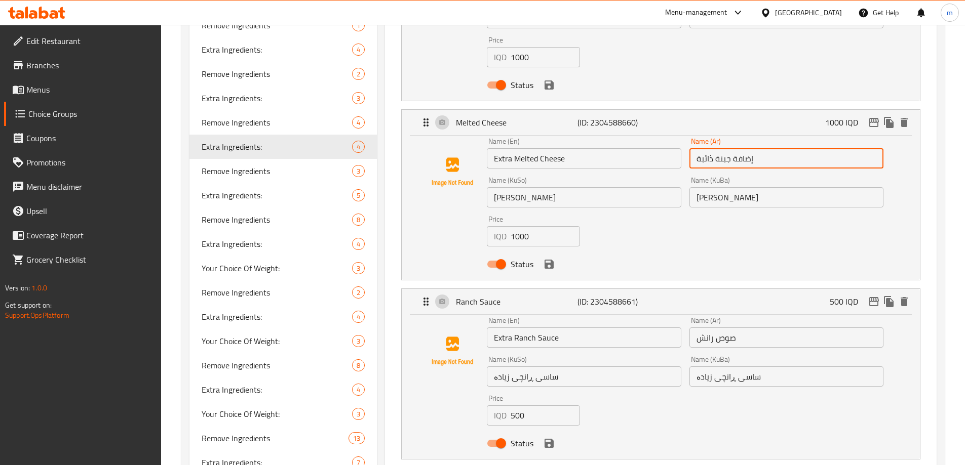
click at [696, 328] on input "صوص رانش" at bounding box center [786, 338] width 194 height 20
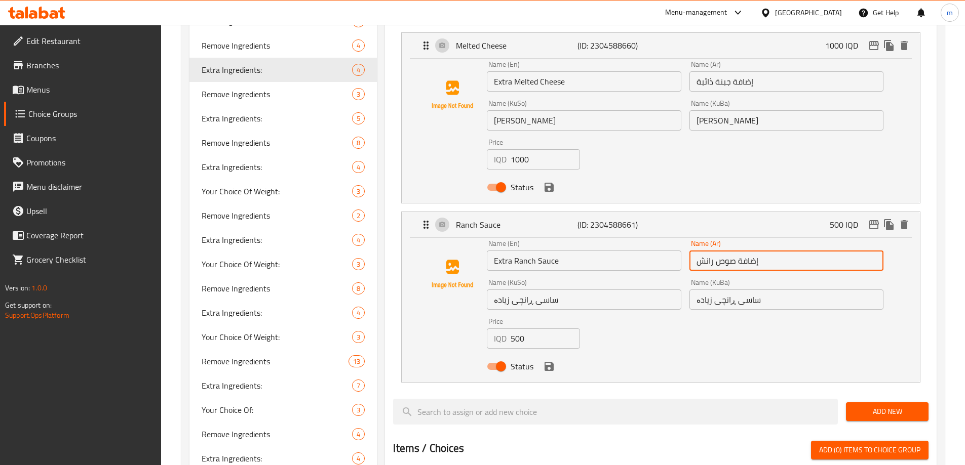
scroll to position [608, 0]
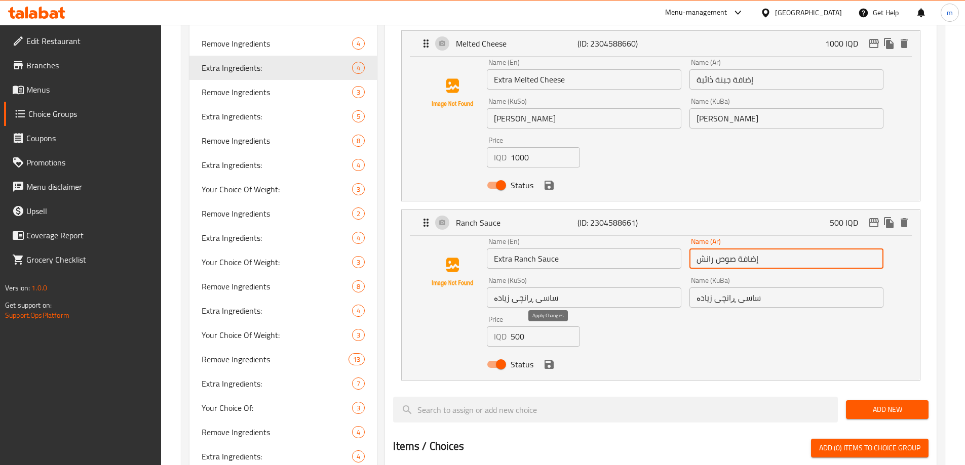
click at [549, 360] on icon "save" at bounding box center [549, 364] width 9 height 9
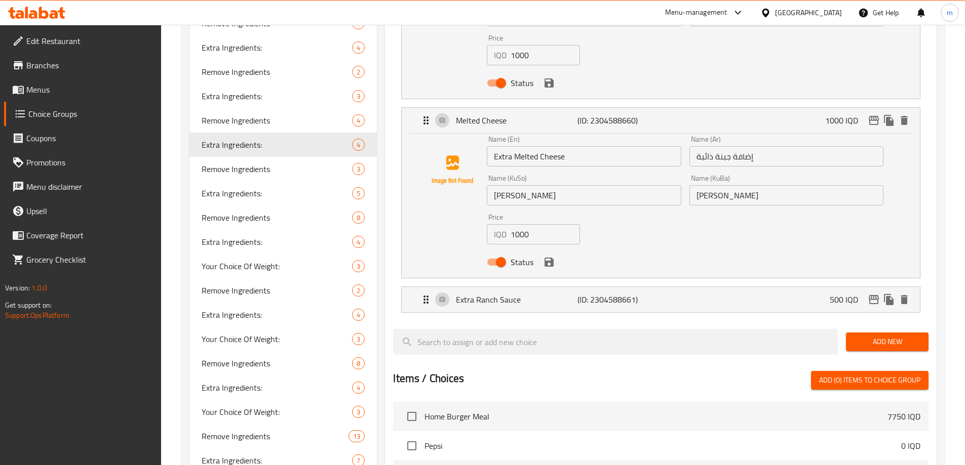
scroll to position [501, 0]
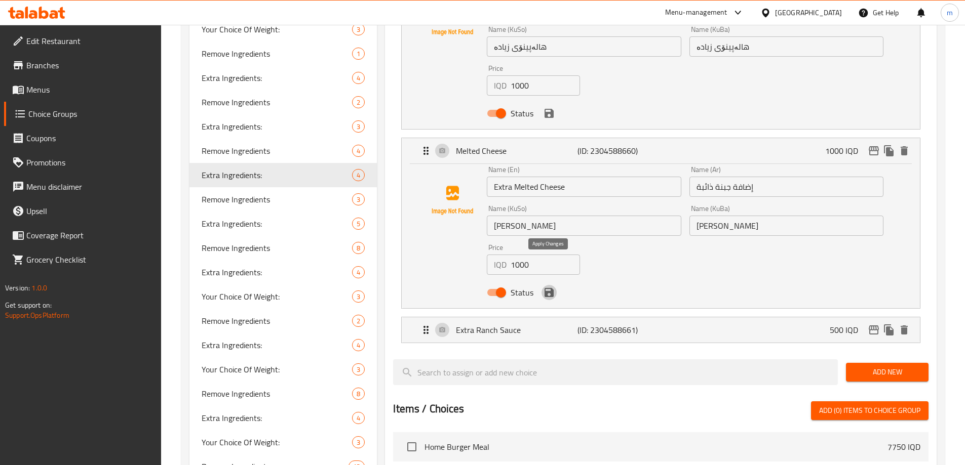
click at [549, 287] on icon "save" at bounding box center [549, 293] width 12 height 12
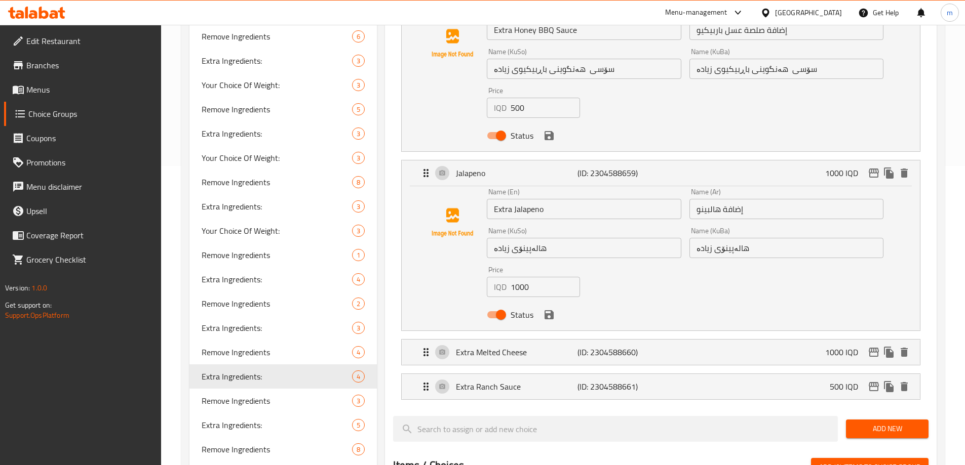
scroll to position [280, 0]
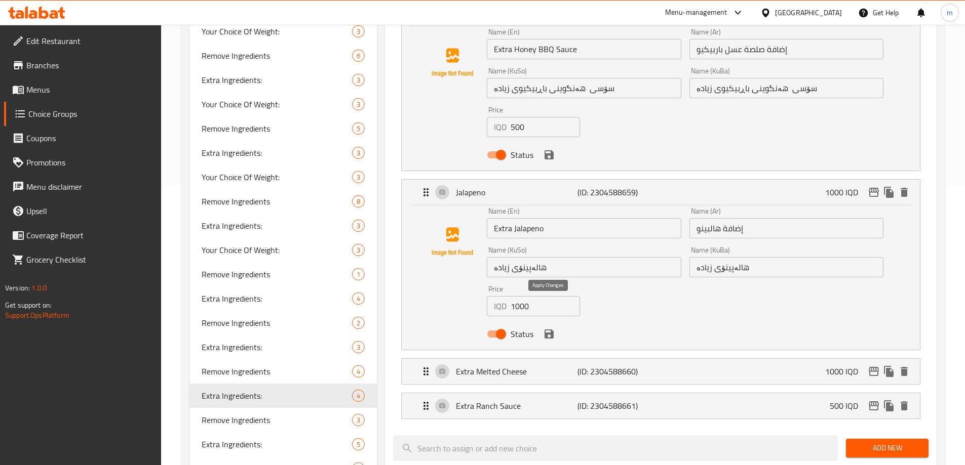
click at [545, 330] on icon "save" at bounding box center [549, 334] width 9 height 9
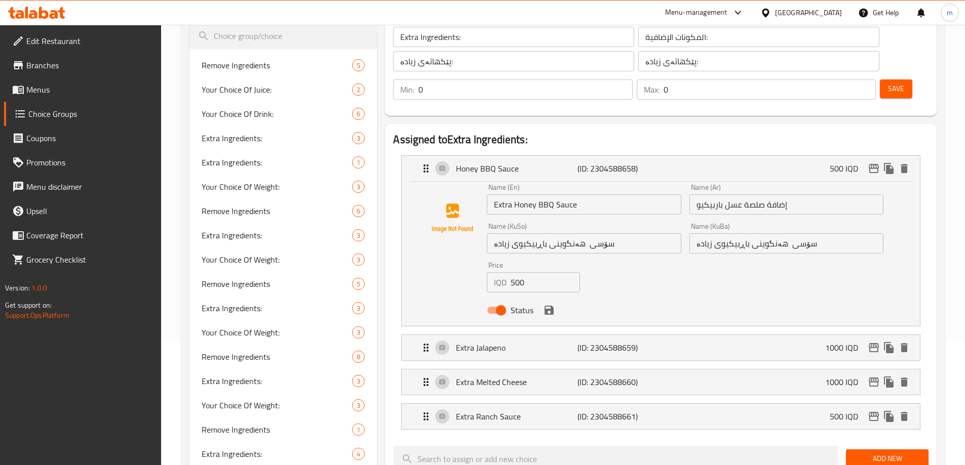
scroll to position [111, 0]
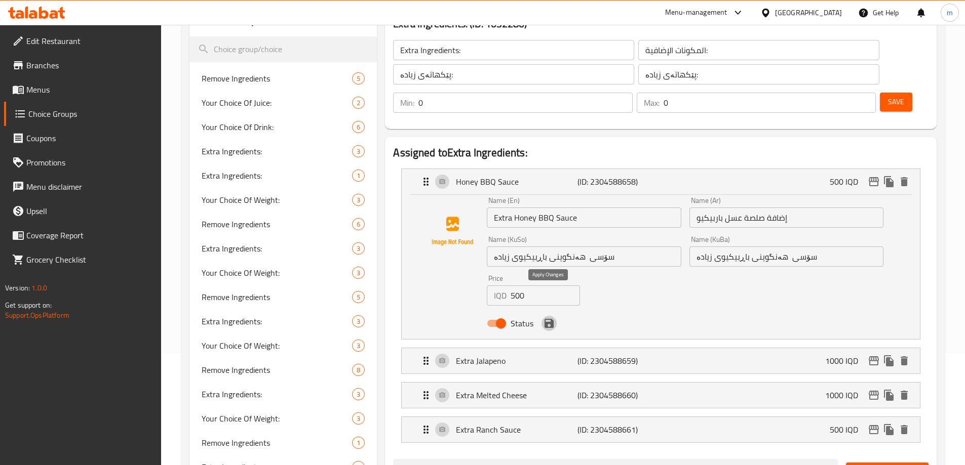
click at [546, 319] on icon "save" at bounding box center [549, 323] width 9 height 9
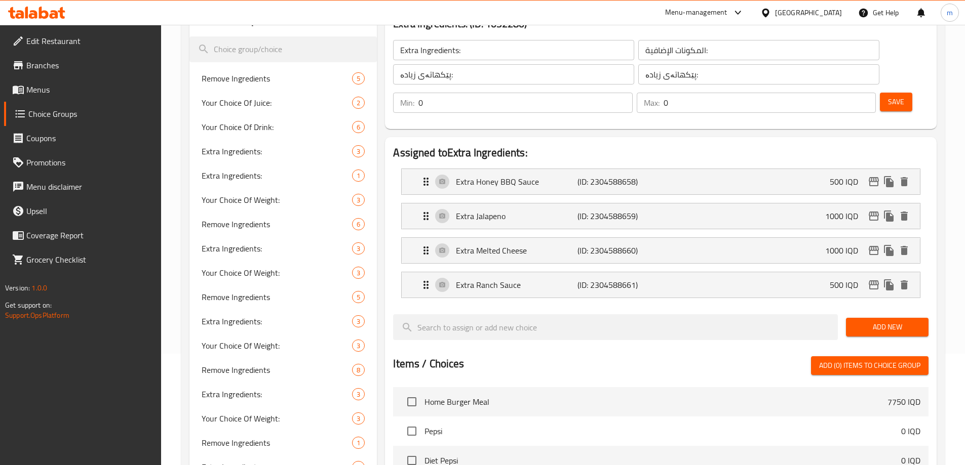
click at [888, 96] on span "Save" at bounding box center [896, 102] width 16 height 13
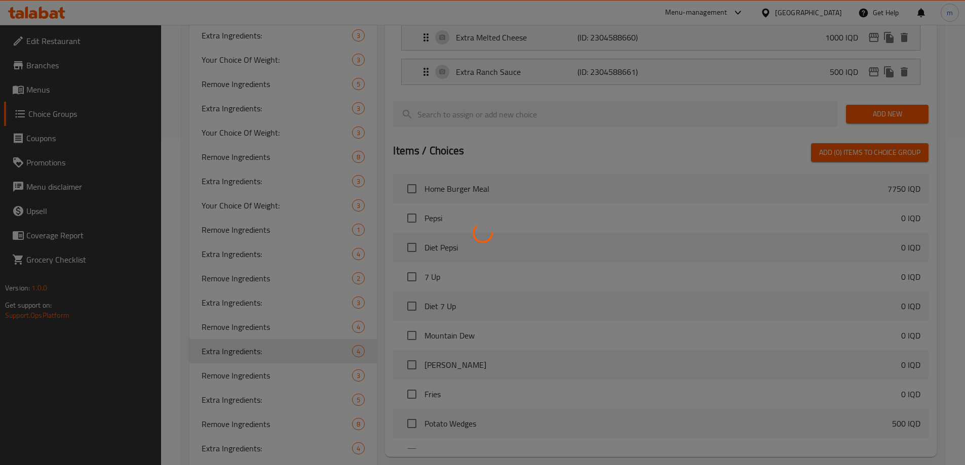
scroll to position [347, 0]
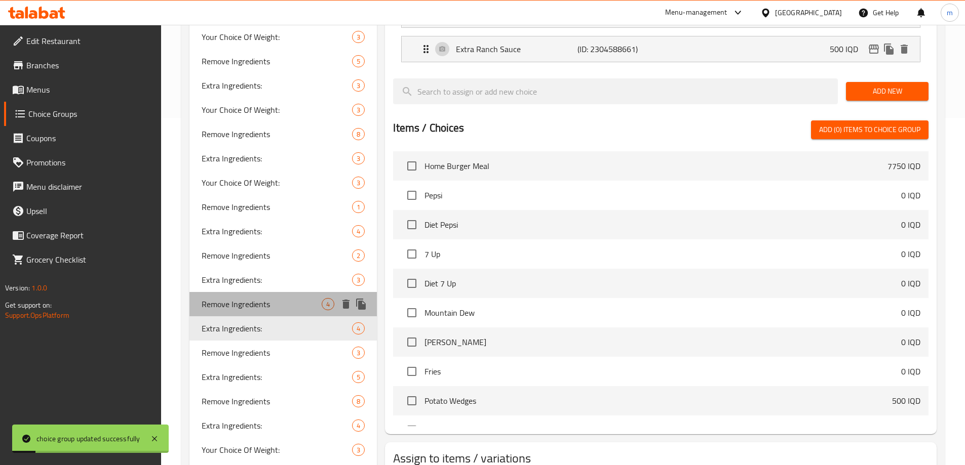
click at [257, 307] on span "Remove Ingredients" at bounding box center [262, 304] width 121 height 12
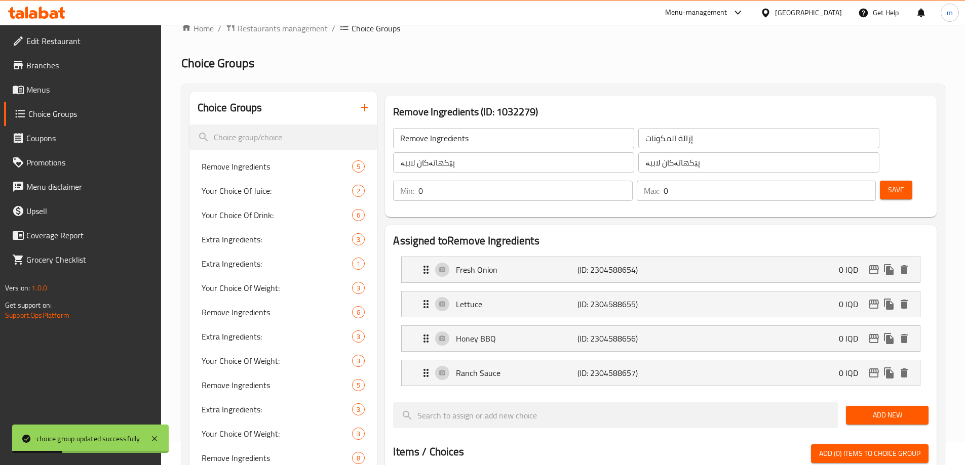
scroll to position [0, 0]
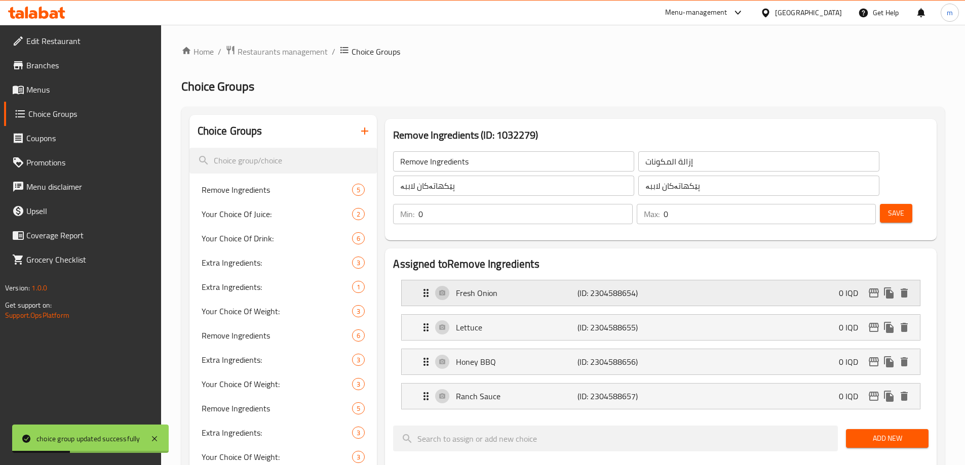
click at [539, 287] on p "Fresh Onion" at bounding box center [516, 293] width 121 height 12
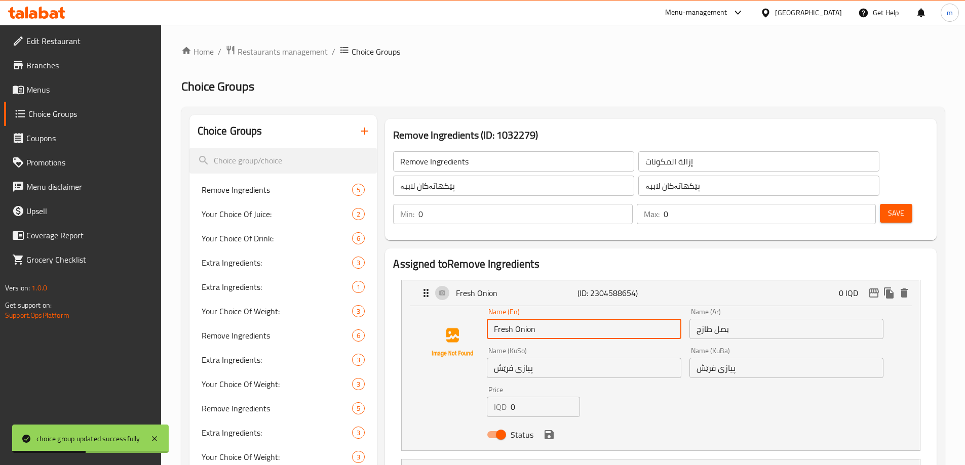
click at [493, 319] on input "Fresh Onion" at bounding box center [584, 329] width 194 height 20
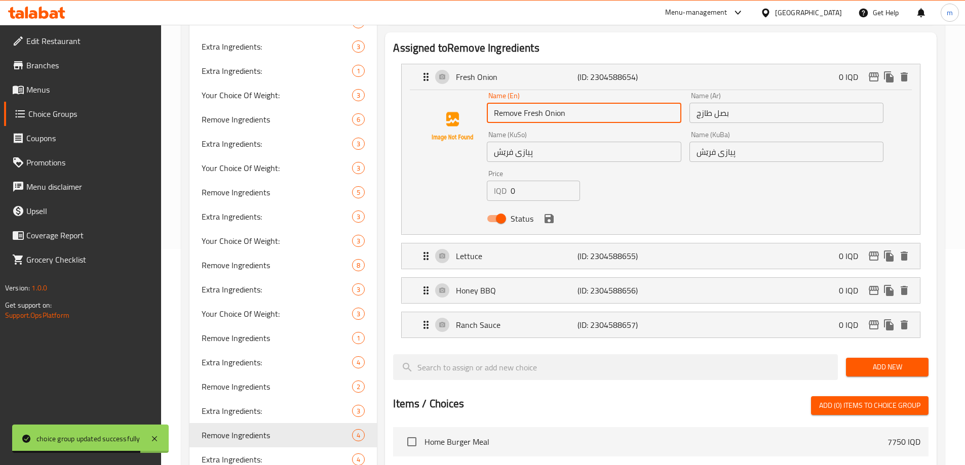
scroll to position [237, 0]
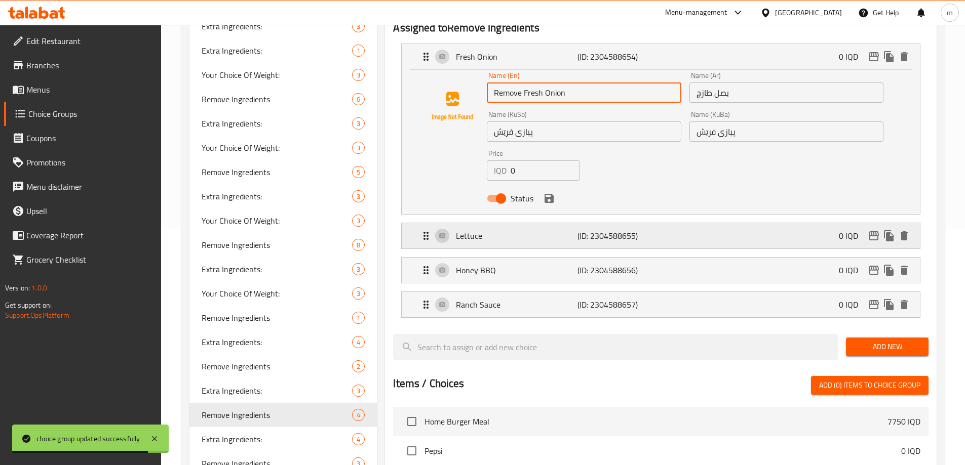
click at [510, 230] on p "Lettuce" at bounding box center [516, 236] width 121 height 12
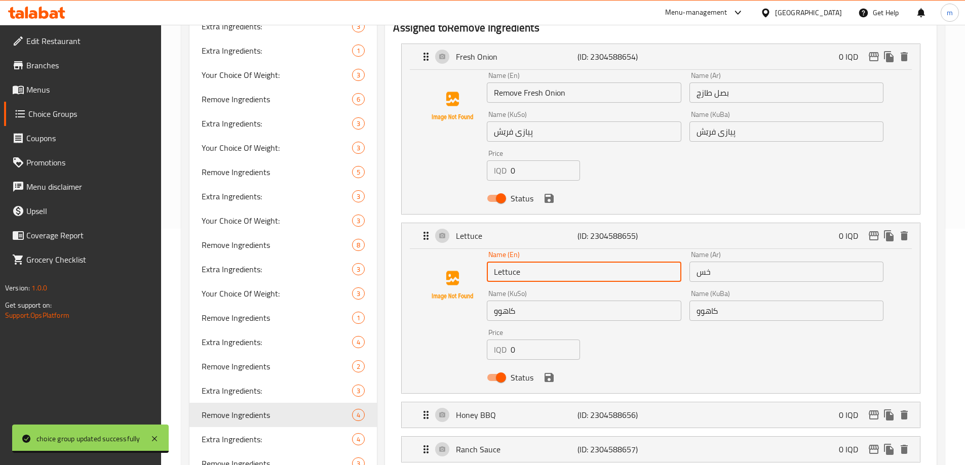
click at [495, 262] on input "Lettuce" at bounding box center [584, 272] width 194 height 20
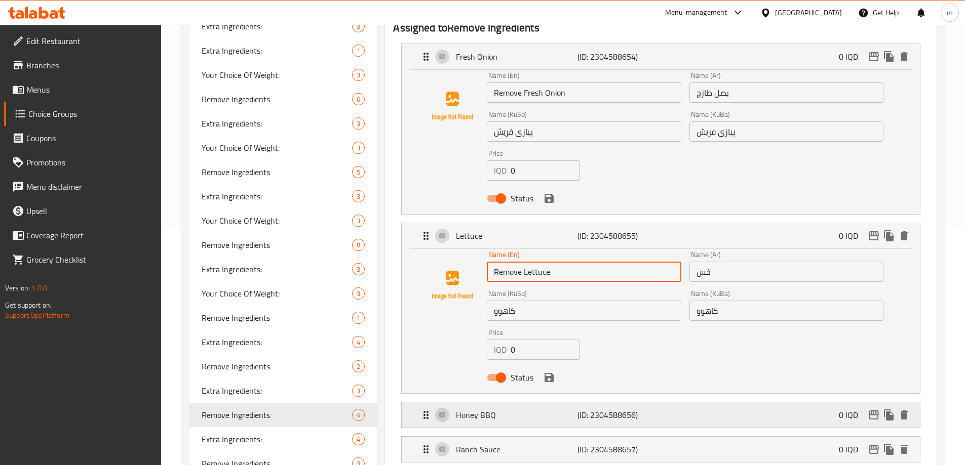
click at [512, 403] on div "Honey BBQ (ID: 2304588656) 0 IQD" at bounding box center [664, 415] width 488 height 25
click at [493, 441] on input "Honey BBQ" at bounding box center [584, 451] width 194 height 20
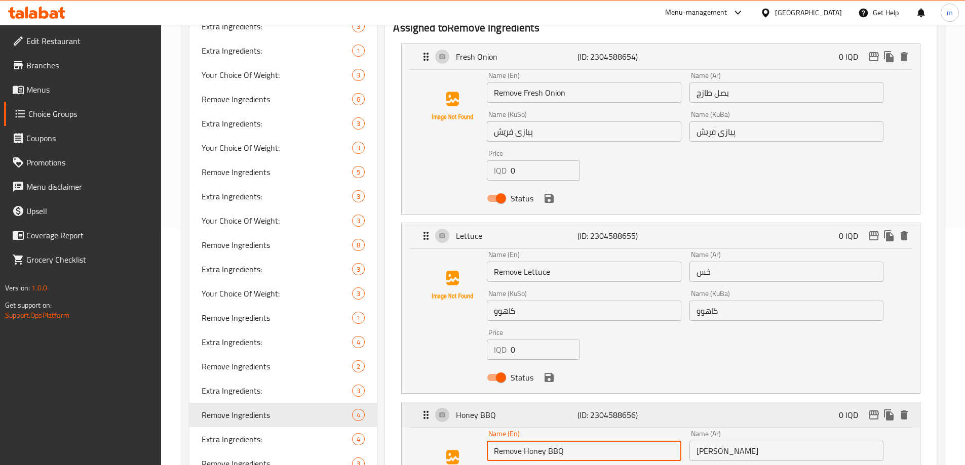
click at [552, 409] on p "Honey BBQ" at bounding box center [516, 415] width 121 height 12
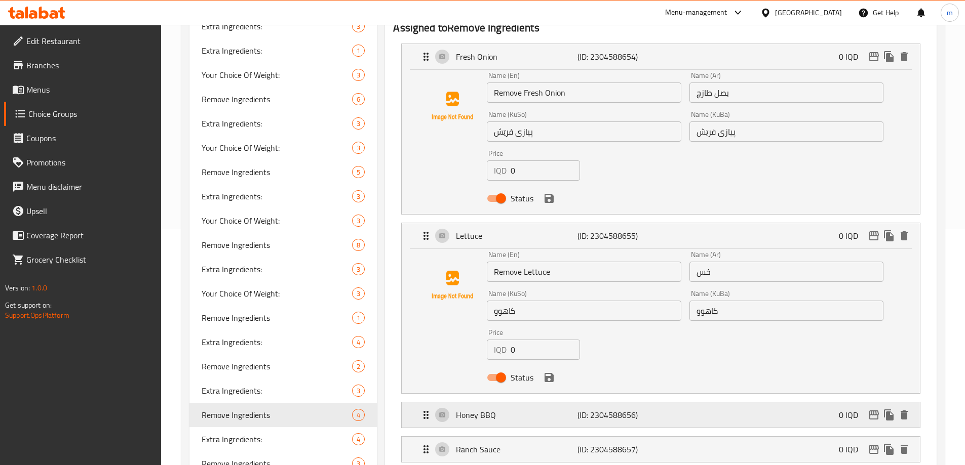
click at [735, 403] on div "Honey BBQ (ID: 2304588656) 0 IQD" at bounding box center [664, 415] width 488 height 25
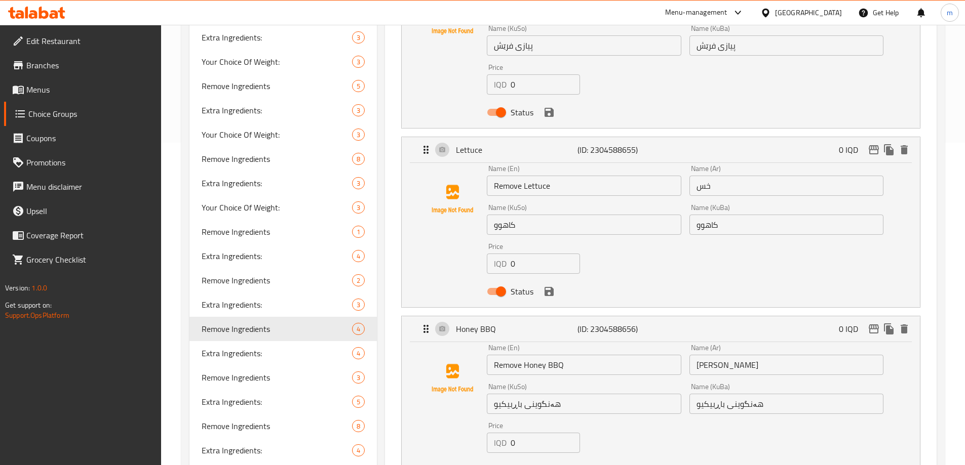
scroll to position [378, 0]
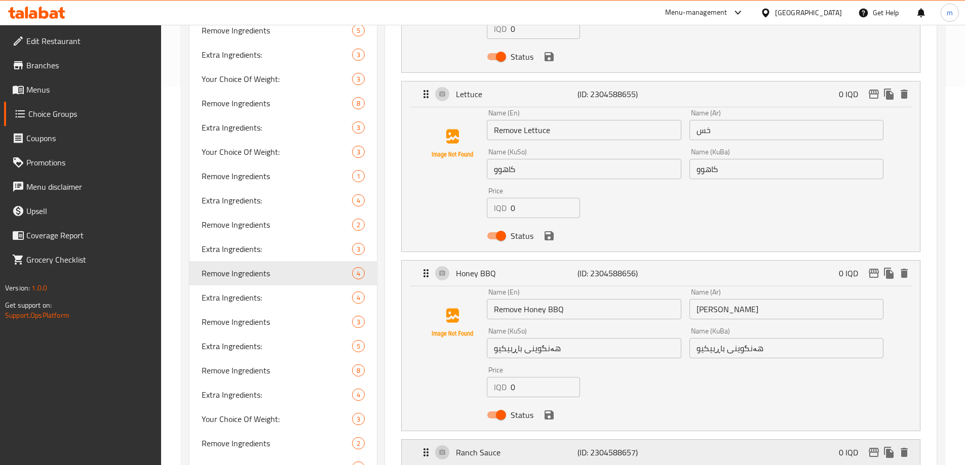
click at [521, 447] on p "Ranch Sauce" at bounding box center [516, 453] width 121 height 12
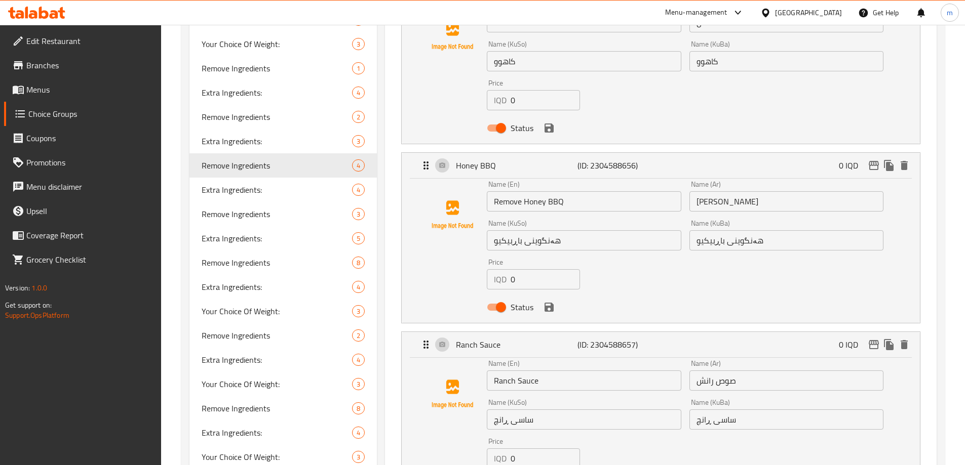
scroll to position [496, 0]
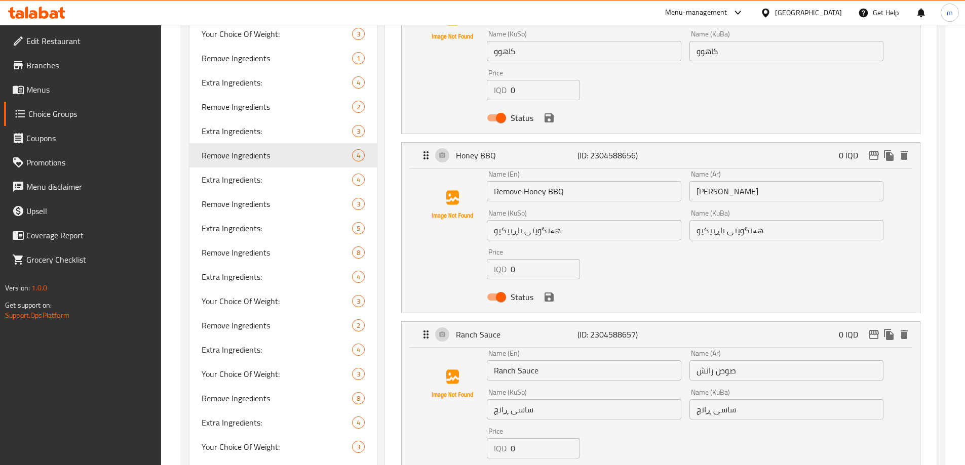
click at [491, 361] on input "Ranch Sauce" at bounding box center [584, 371] width 194 height 20
click at [556, 400] on input "ساسی ڕانچ" at bounding box center [584, 410] width 194 height 20
click at [756, 400] on input "ساسی ڕانچ" at bounding box center [786, 410] width 194 height 20
click at [748, 400] on input "ساسی ڕانچ" at bounding box center [786, 410] width 194 height 20
click at [776, 220] on input "هەنگوینی باڕبیکیو" at bounding box center [786, 230] width 194 height 20
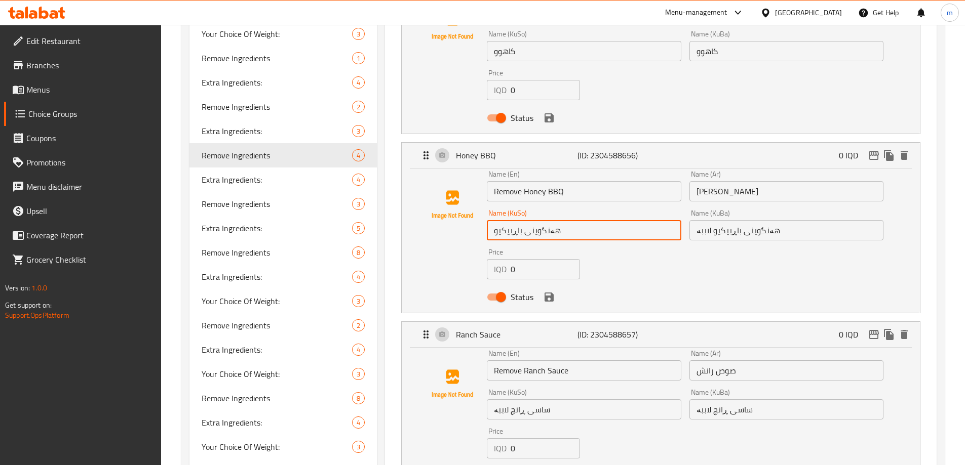
click at [625, 220] on input "هەنگوینی باڕبیکیو" at bounding box center [584, 230] width 194 height 20
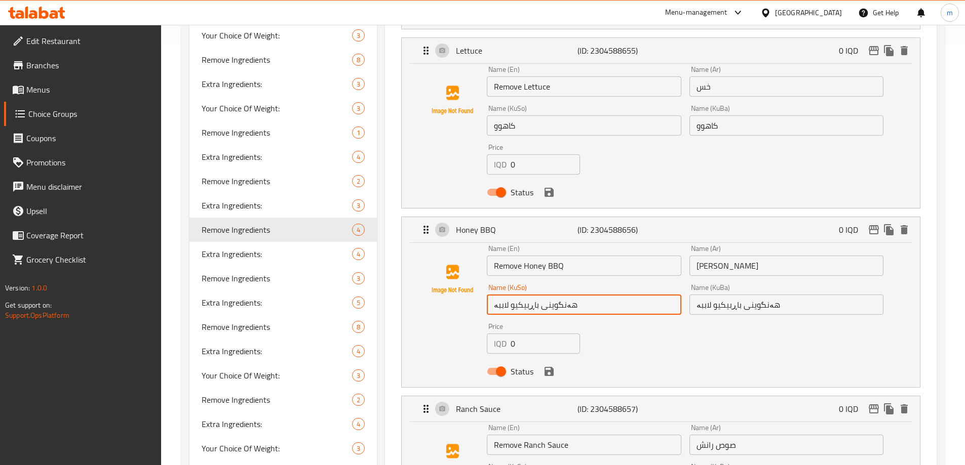
scroll to position [337, 0]
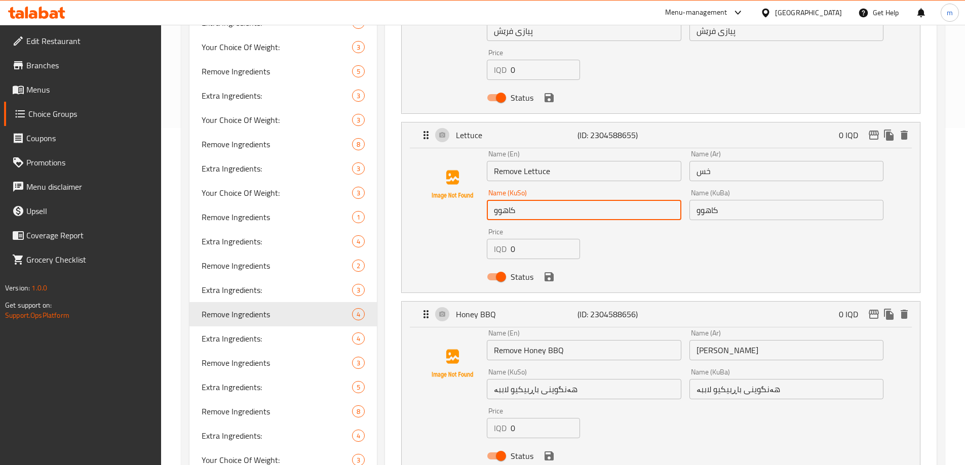
click at [567, 200] on input "کاهوو" at bounding box center [584, 210] width 194 height 20
click at [837, 200] on input "کاهوو" at bounding box center [786, 210] width 194 height 20
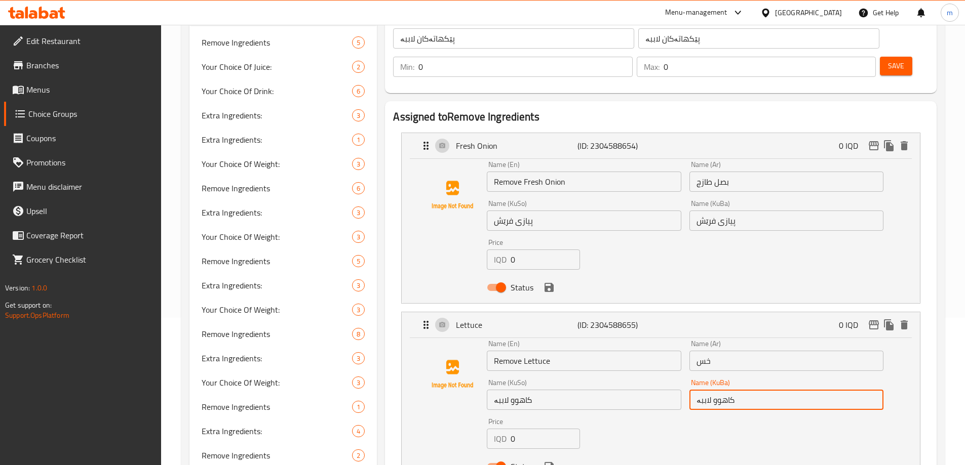
scroll to position [126, 0]
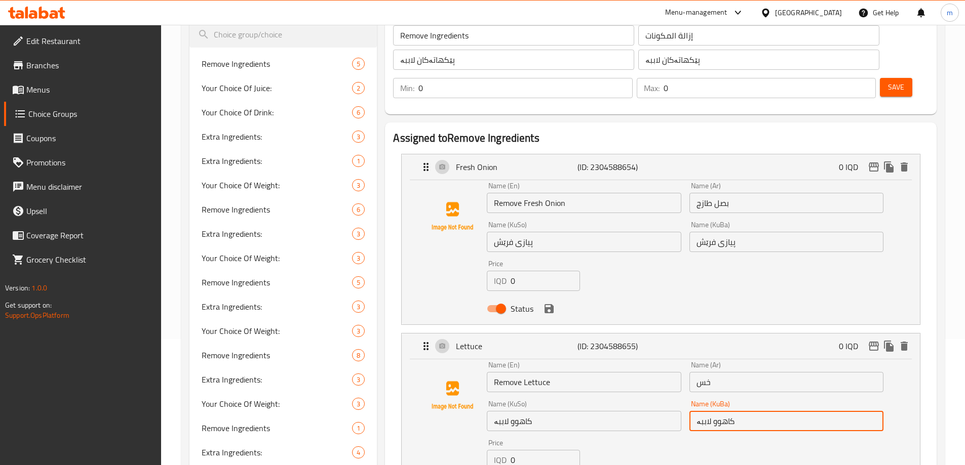
drag, startPoint x: 800, startPoint y: 201, endPoint x: 796, endPoint y: 209, distance: 8.6
click at [800, 221] on div "Name (KuBa) پیازی فرێش Name (KuBa)" at bounding box center [786, 236] width 194 height 31
click at [792, 232] on input "پیازی فرێش" at bounding box center [786, 242] width 194 height 20
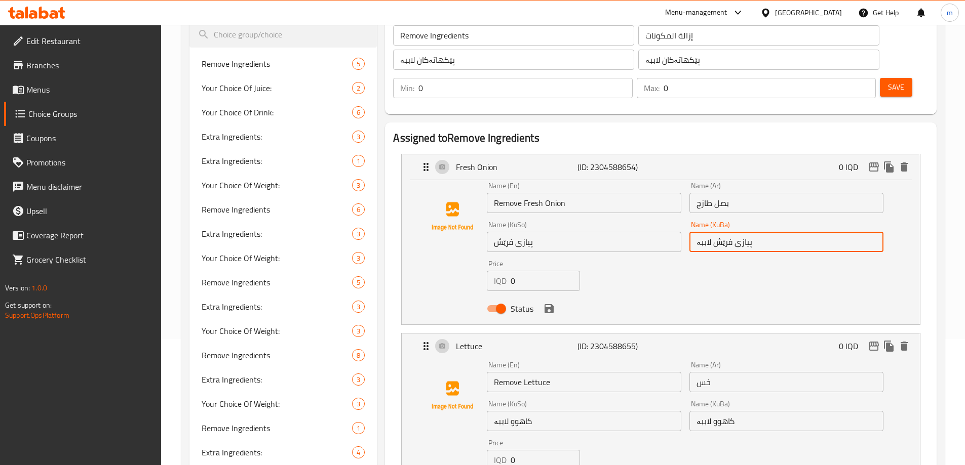
click at [591, 232] on input "پیازی فرێش" at bounding box center [584, 242] width 194 height 20
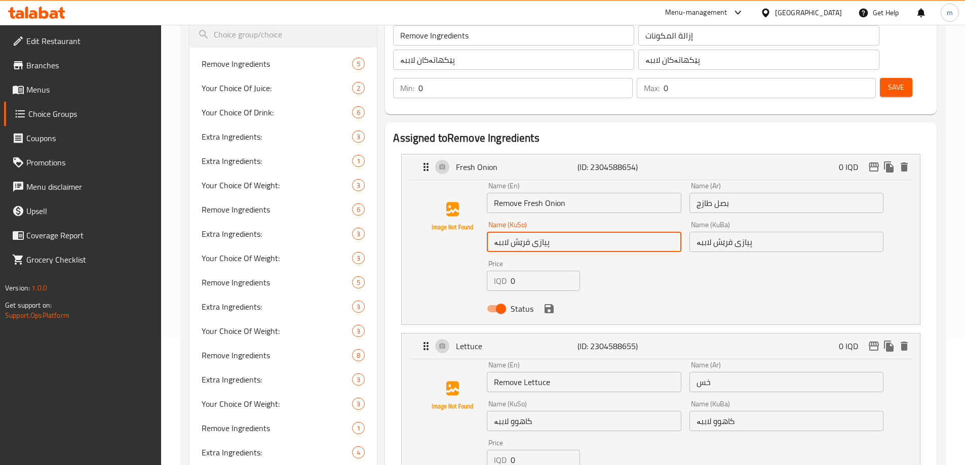
click at [738, 193] on input "بصل طازج" at bounding box center [786, 203] width 194 height 20
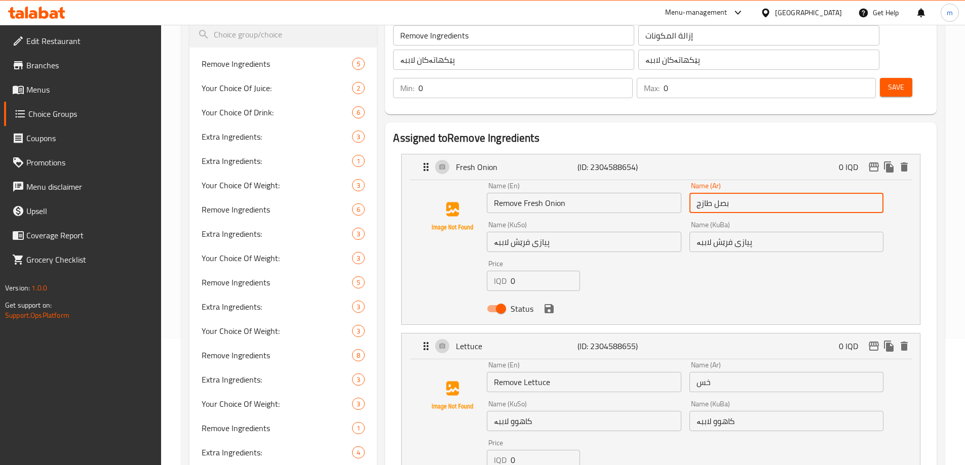
click at [699, 193] on input "بصل طازج" at bounding box center [786, 203] width 194 height 20
click at [694, 193] on input "بصل طازج" at bounding box center [786, 203] width 194 height 20
click at [697, 372] on input "خس" at bounding box center [786, 382] width 194 height 20
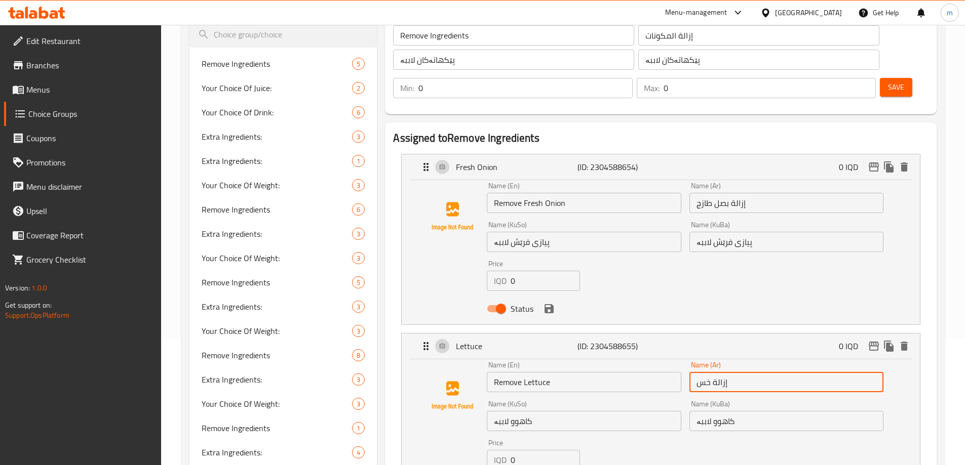
scroll to position [353, 0]
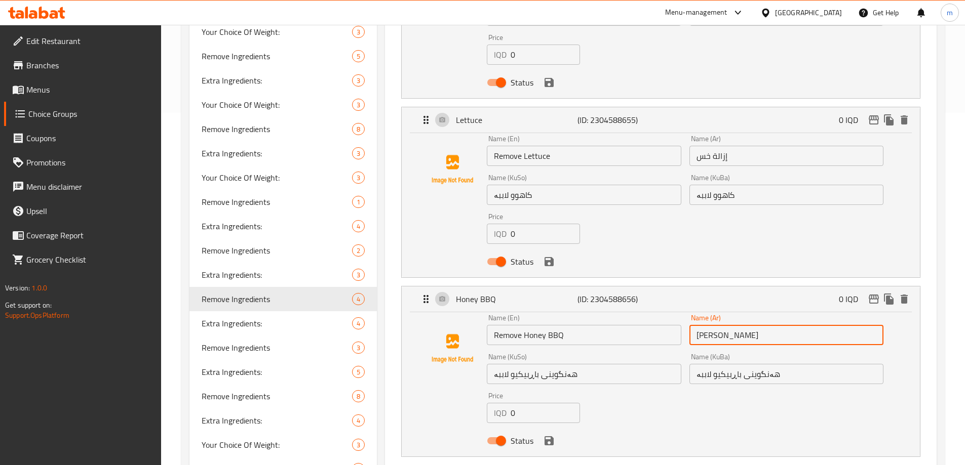
click at [693, 325] on input "[PERSON_NAME]" at bounding box center [786, 335] width 194 height 20
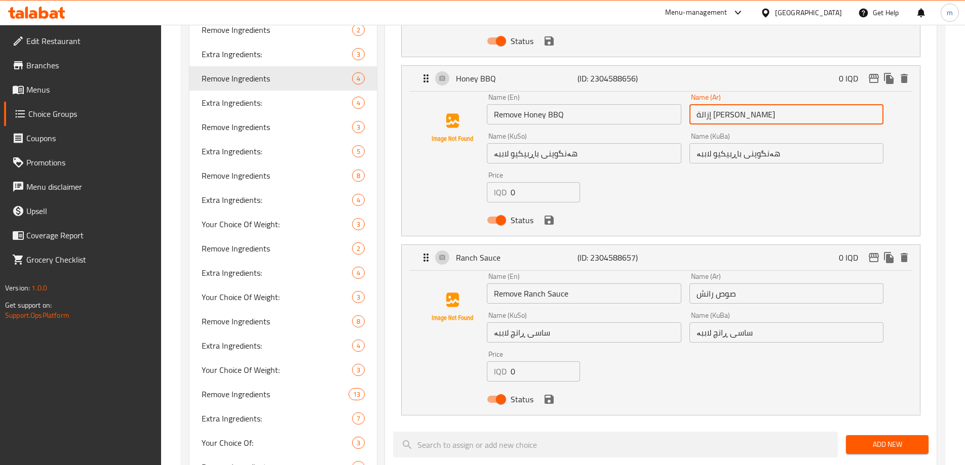
scroll to position [575, 0]
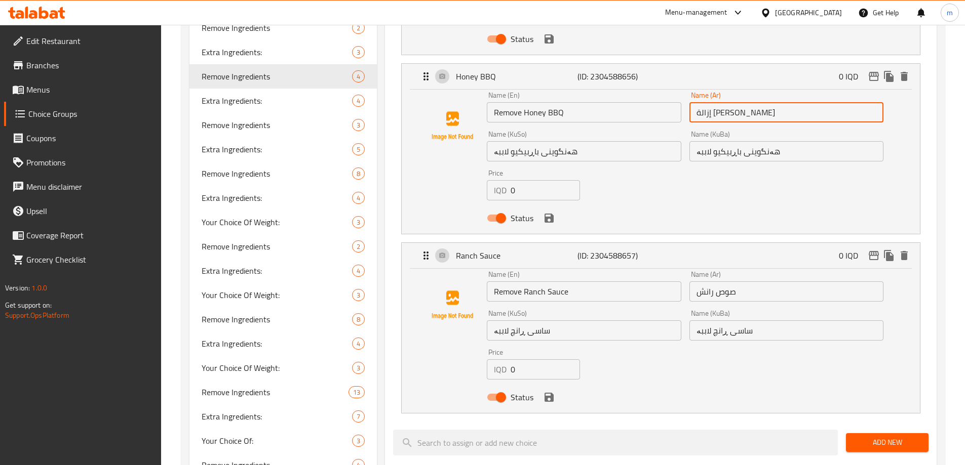
click at [696, 282] on input "صوص رانش" at bounding box center [786, 292] width 194 height 20
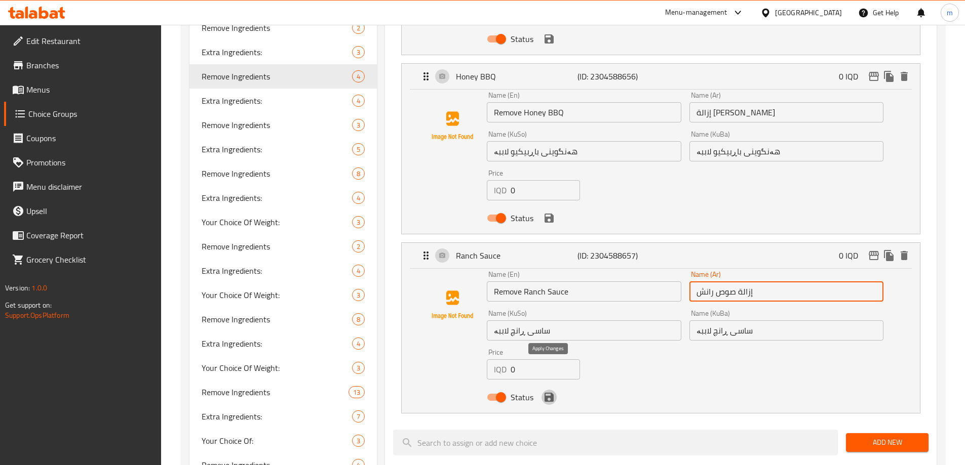
click at [546, 393] on icon "save" at bounding box center [549, 397] width 9 height 9
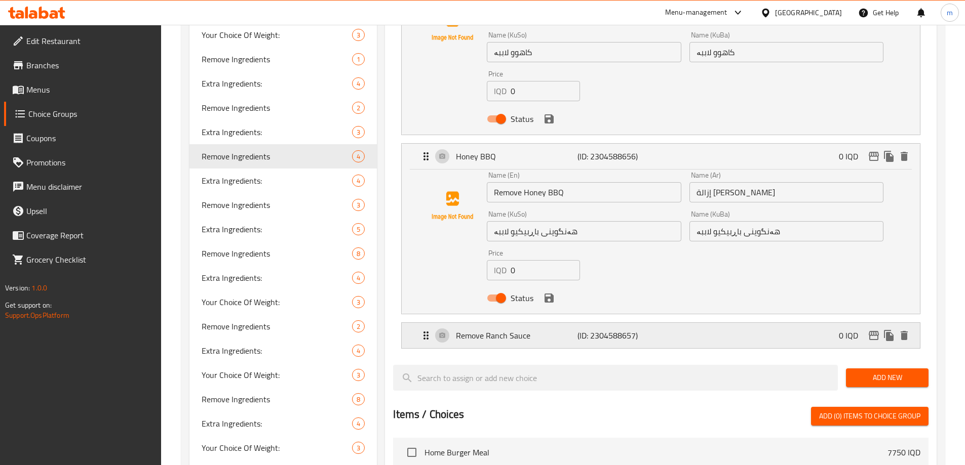
scroll to position [457, 0]
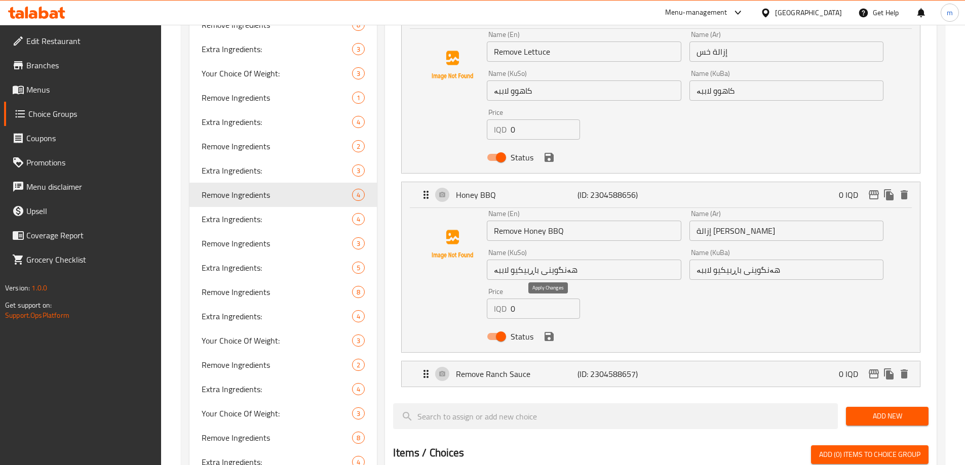
click at [546, 332] on icon "save" at bounding box center [549, 336] width 9 height 9
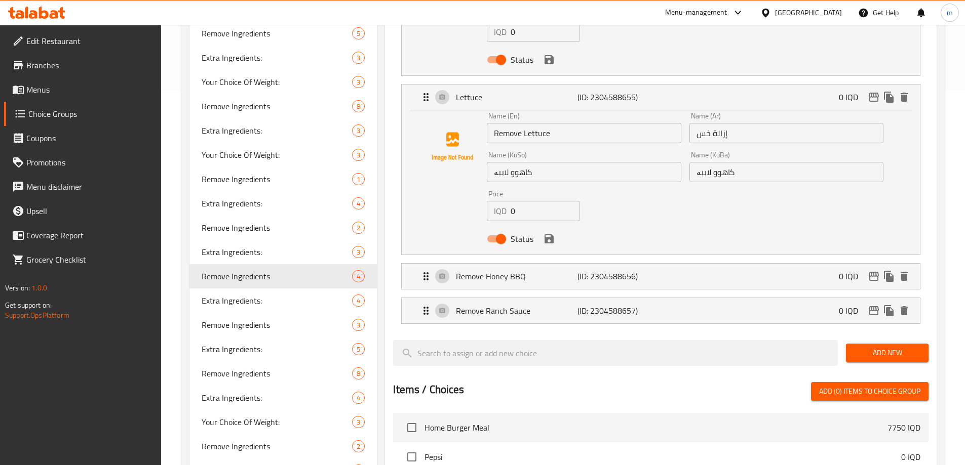
scroll to position [339, 0]
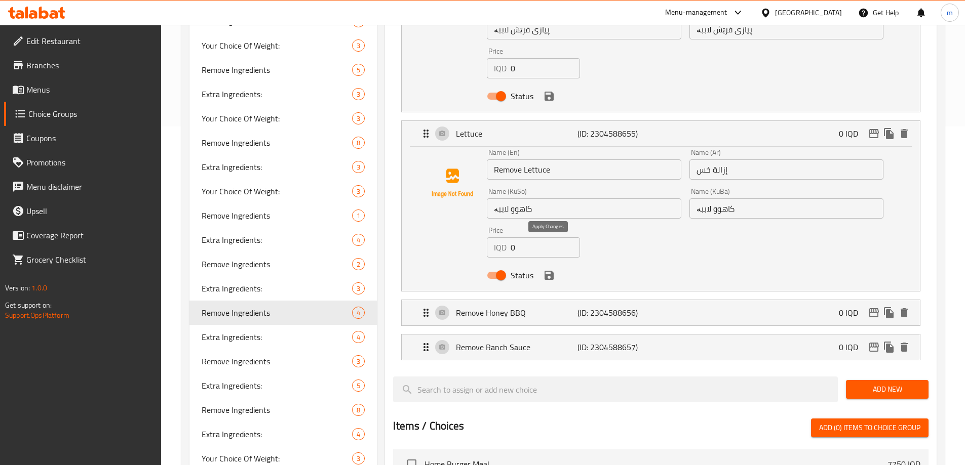
click at [546, 269] on icon "save" at bounding box center [549, 275] width 12 height 12
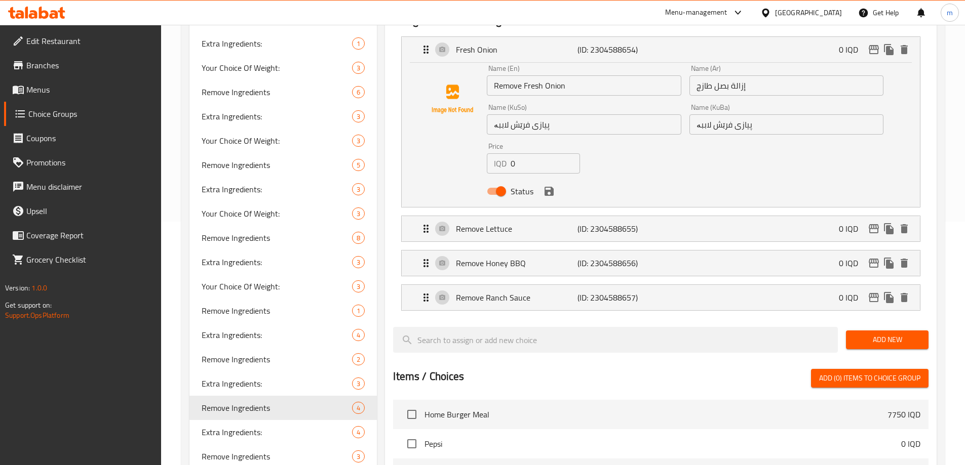
scroll to position [221, 0]
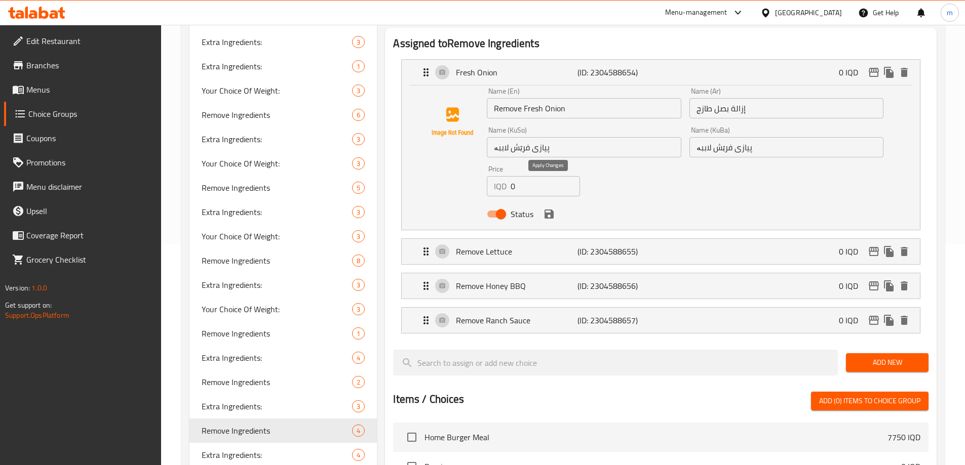
click at [547, 210] on icon "save" at bounding box center [549, 214] width 9 height 9
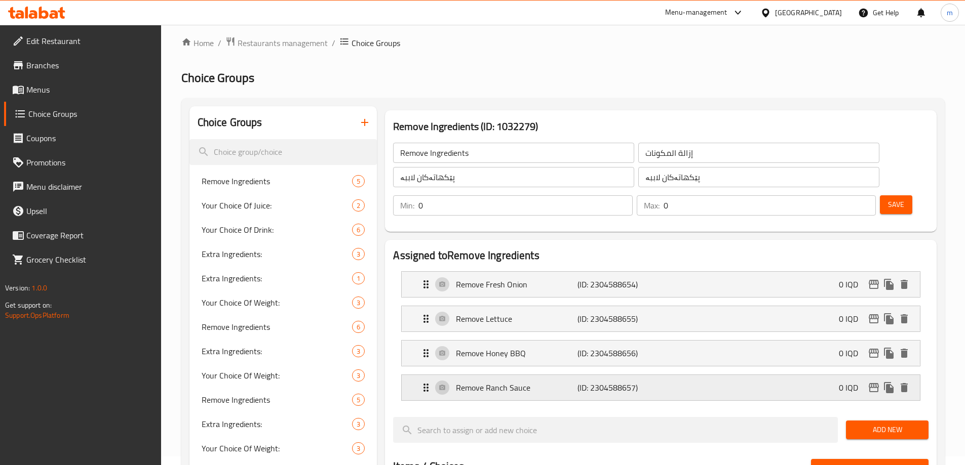
scroll to position [0, 0]
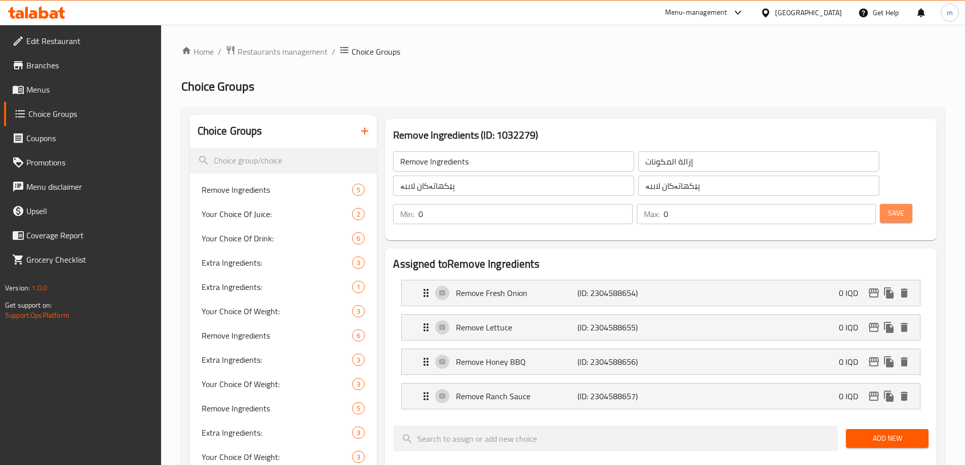
click at [880, 204] on button "Save" at bounding box center [896, 213] width 32 height 19
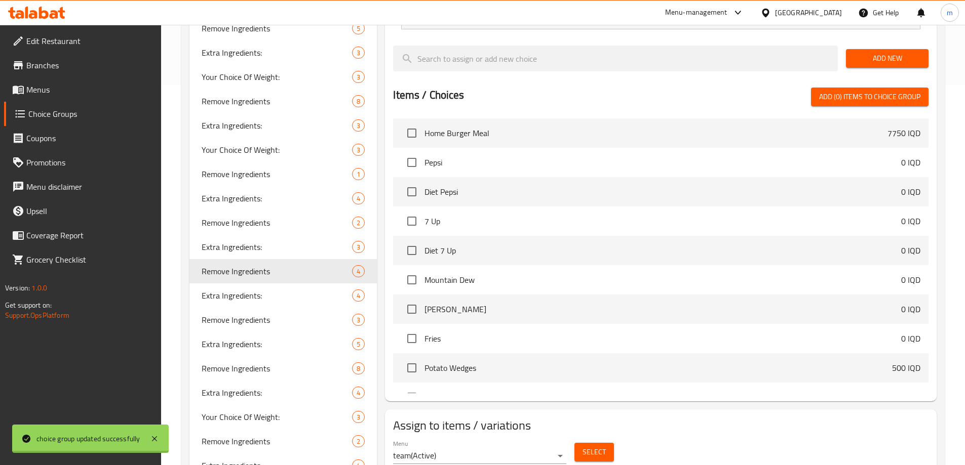
scroll to position [473, 0]
